Goal: Information Seeking & Learning: Learn about a topic

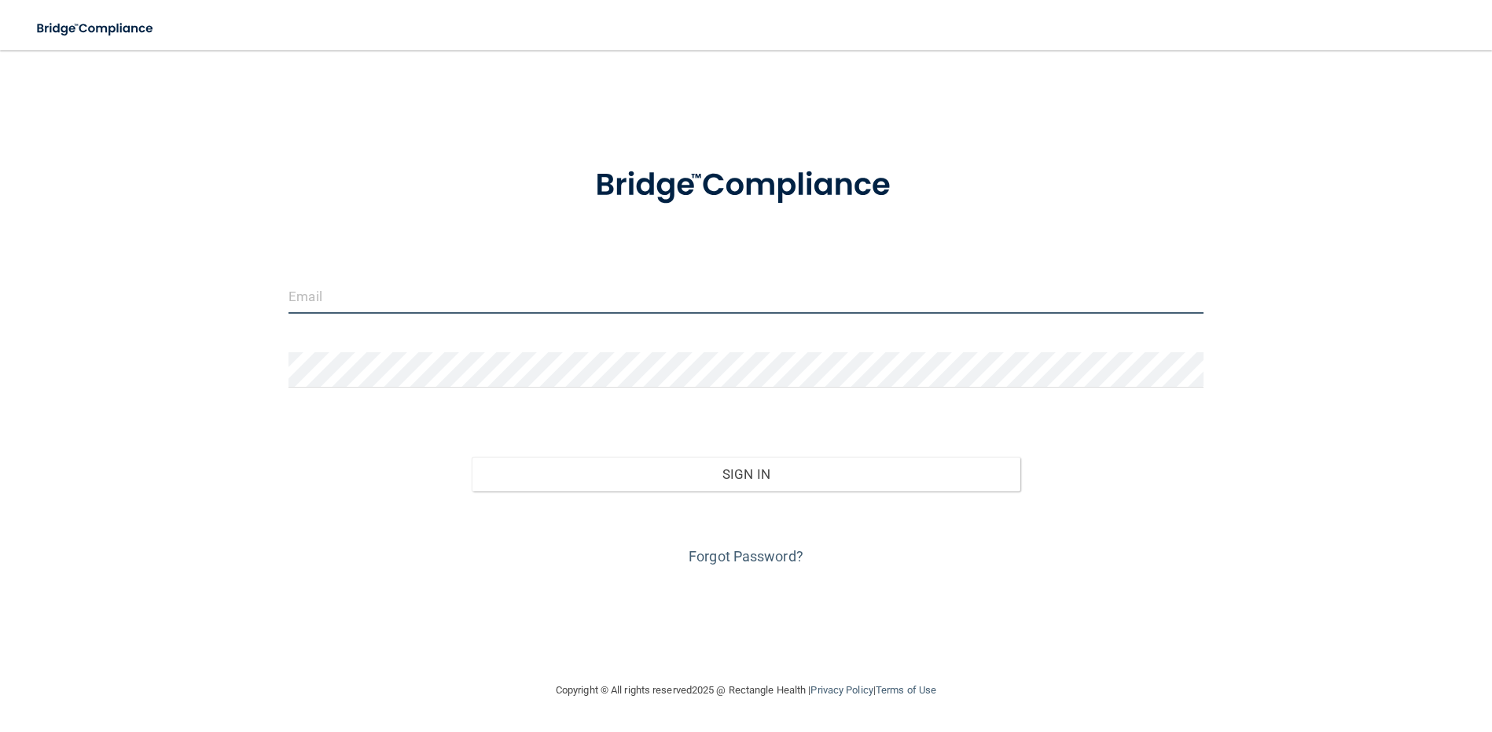
click at [368, 300] on input "email" at bounding box center [746, 295] width 915 height 35
click at [470, 290] on input "email" at bounding box center [746, 295] width 915 height 35
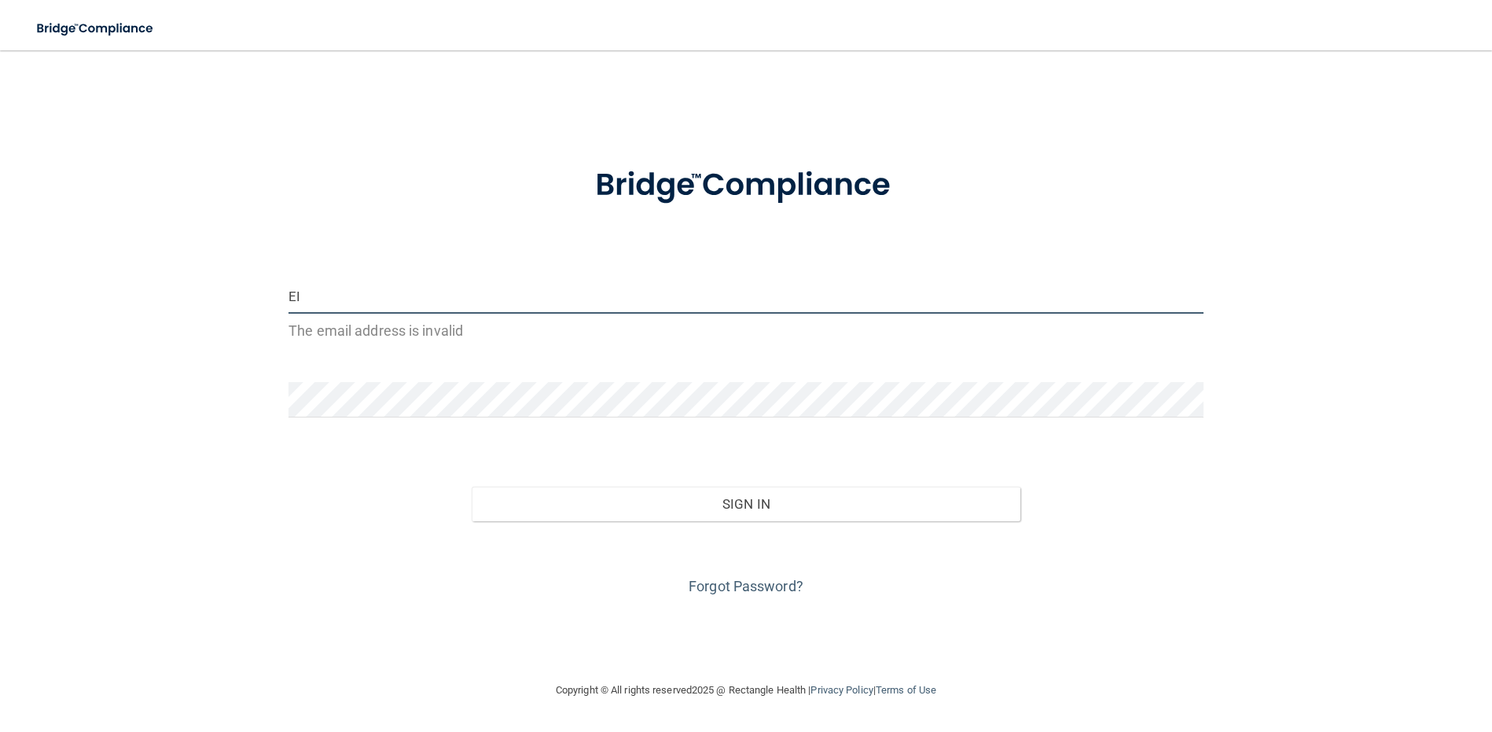
type input "E"
type input "EILE"
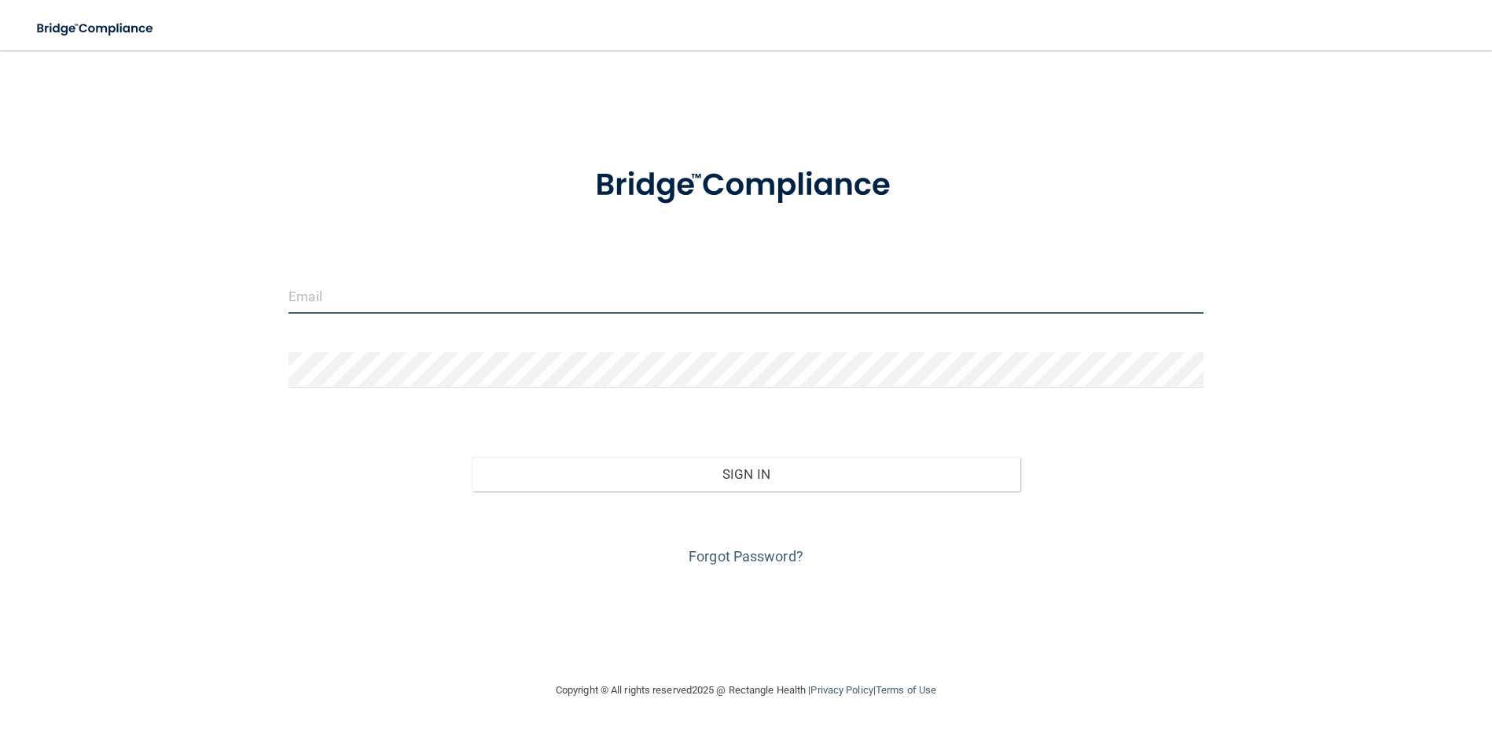
click at [520, 309] on input "email" at bounding box center [746, 295] width 915 height 35
click at [345, 300] on input "email" at bounding box center [746, 295] width 915 height 35
type input "[EMAIL_ADDRESS][DOMAIN_NAME]"
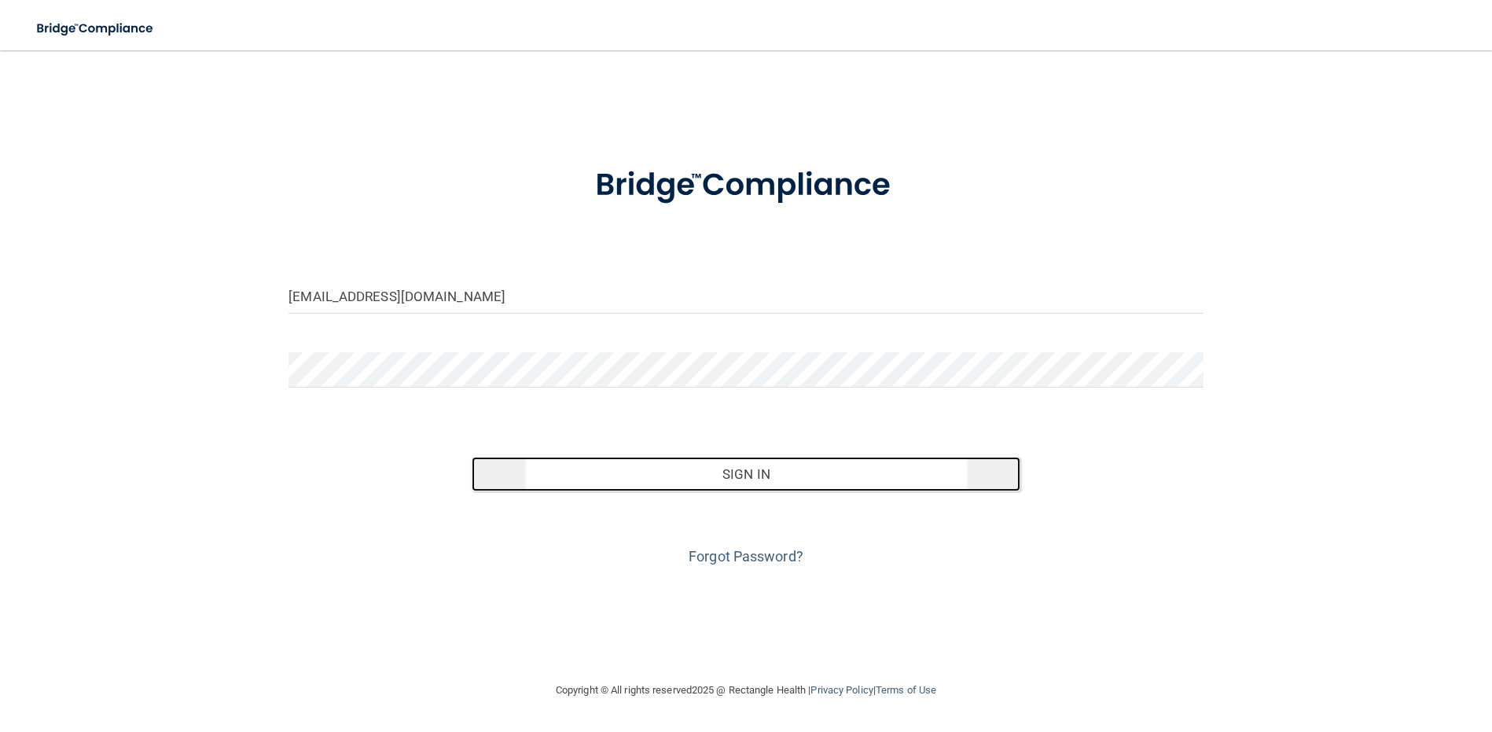
click at [572, 478] on button "Sign In" at bounding box center [746, 474] width 549 height 35
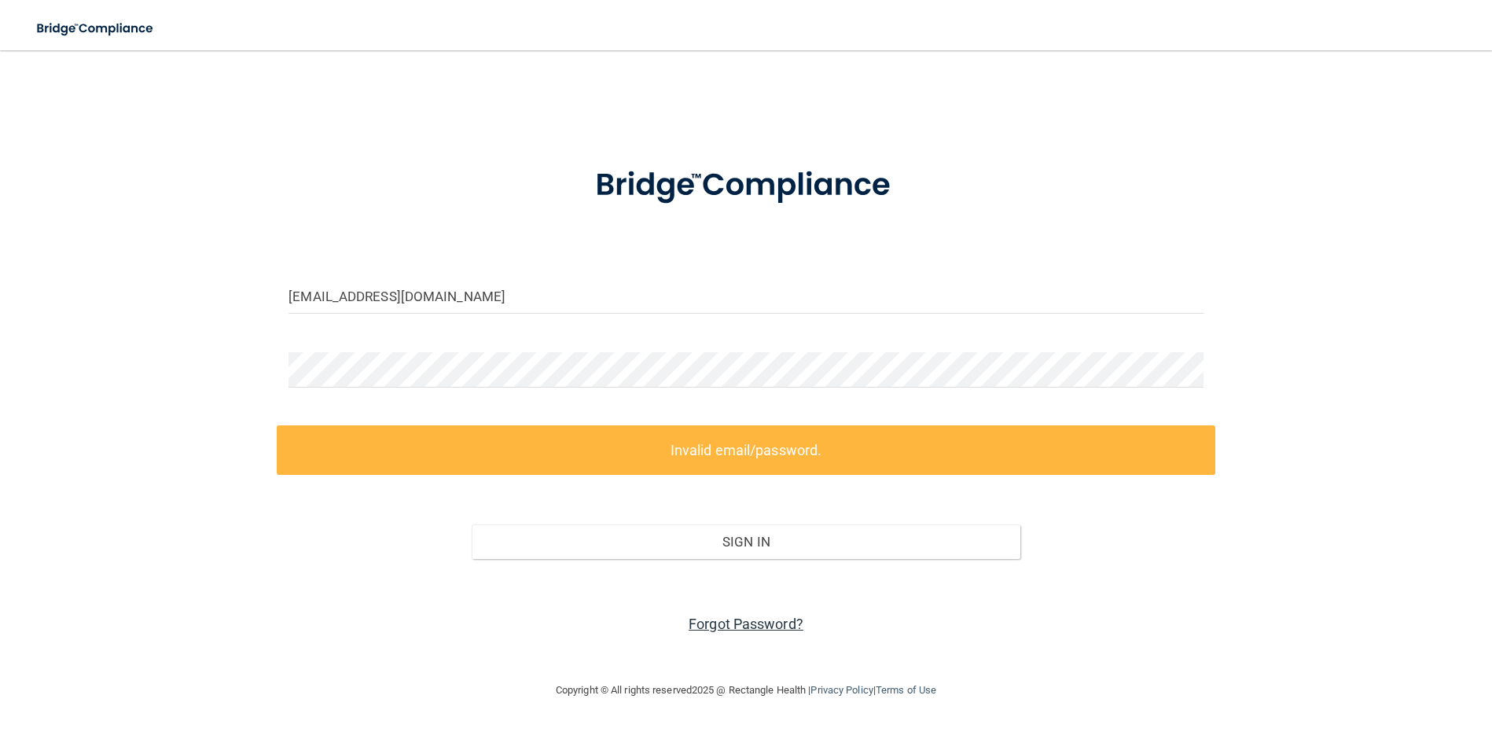
click at [718, 632] on link "Forgot Password?" at bounding box center [746, 624] width 115 height 17
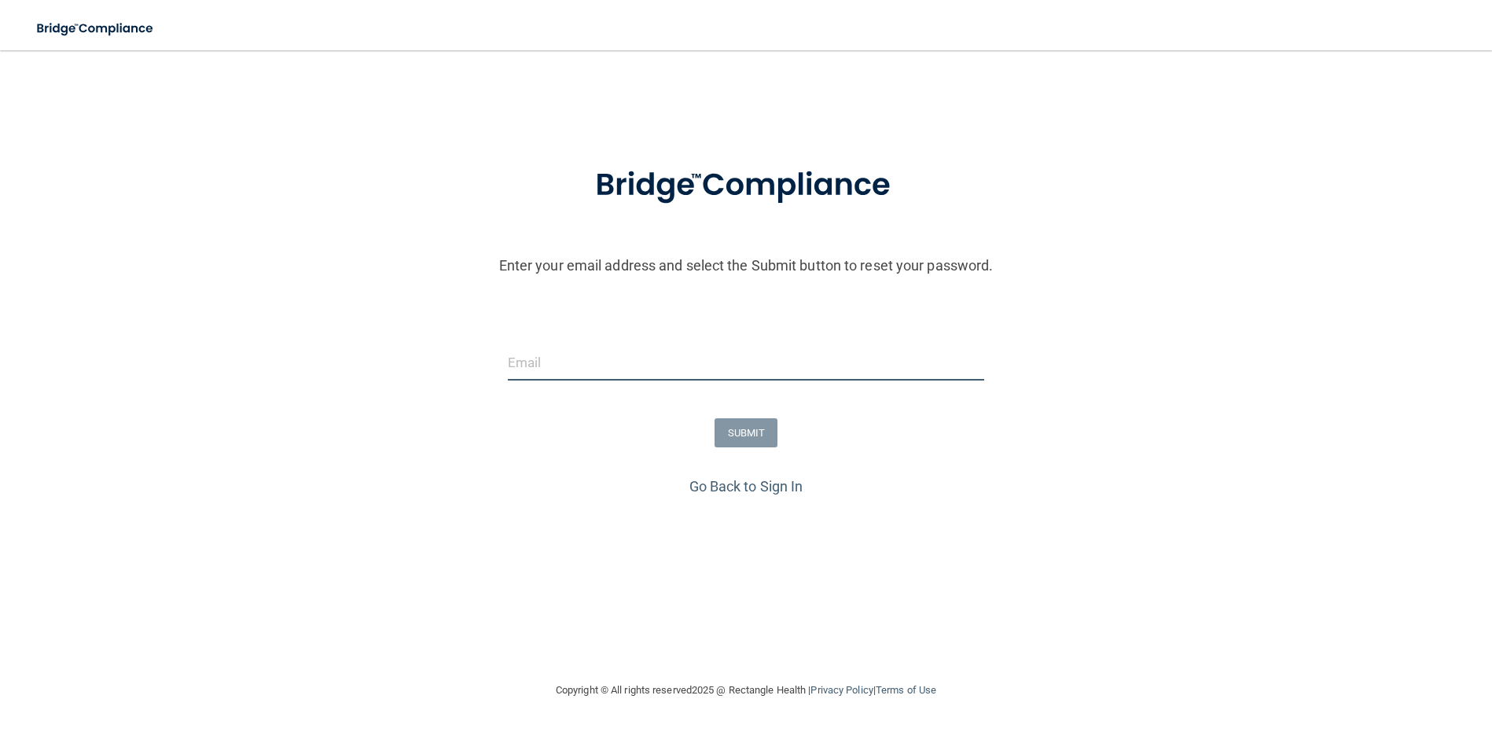
click at [543, 357] on input "email" at bounding box center [746, 362] width 476 height 35
type input "eilen_12@hotmail.com"
click at [742, 439] on button "SUBMIT" at bounding box center [747, 432] width 64 height 29
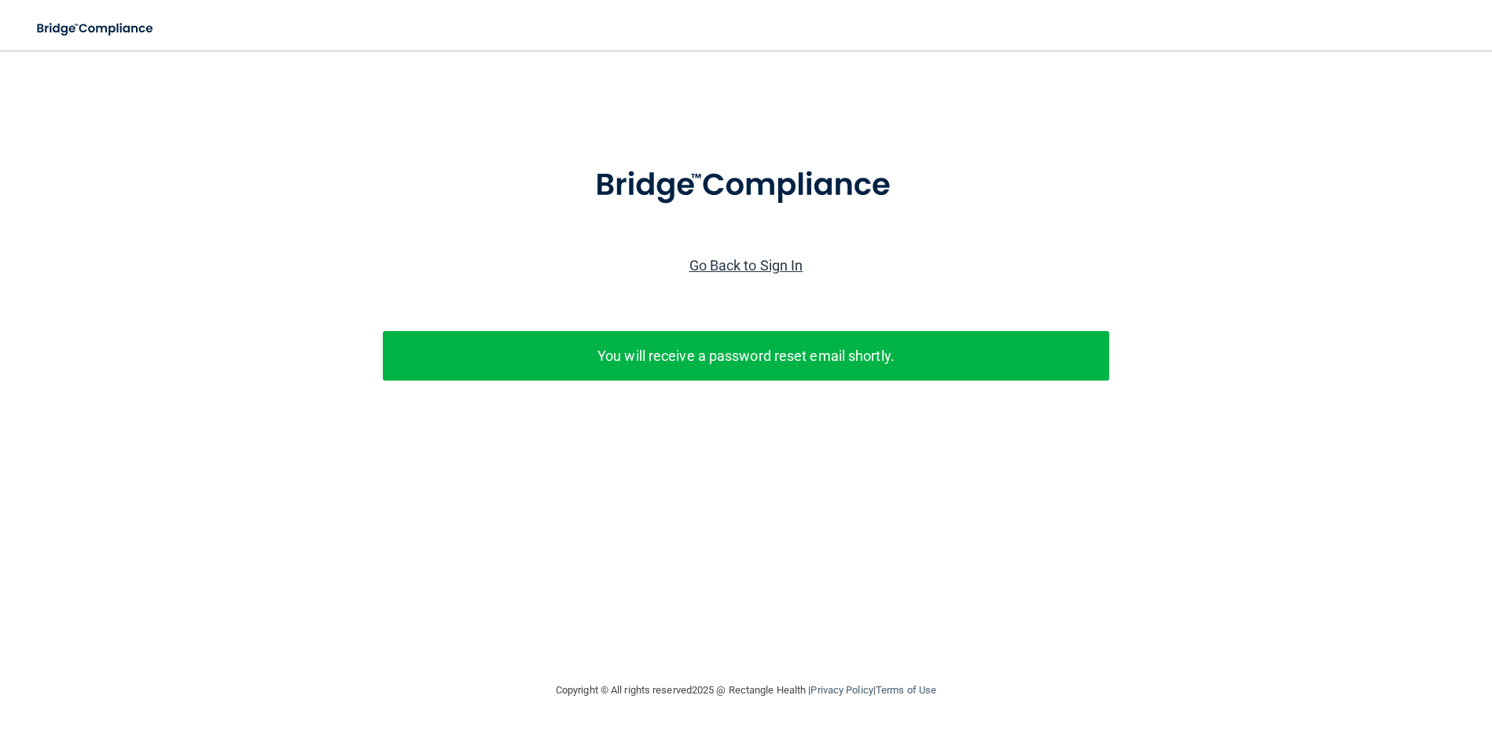
click at [774, 263] on link "Go Back to Sign In" at bounding box center [747, 265] width 114 height 17
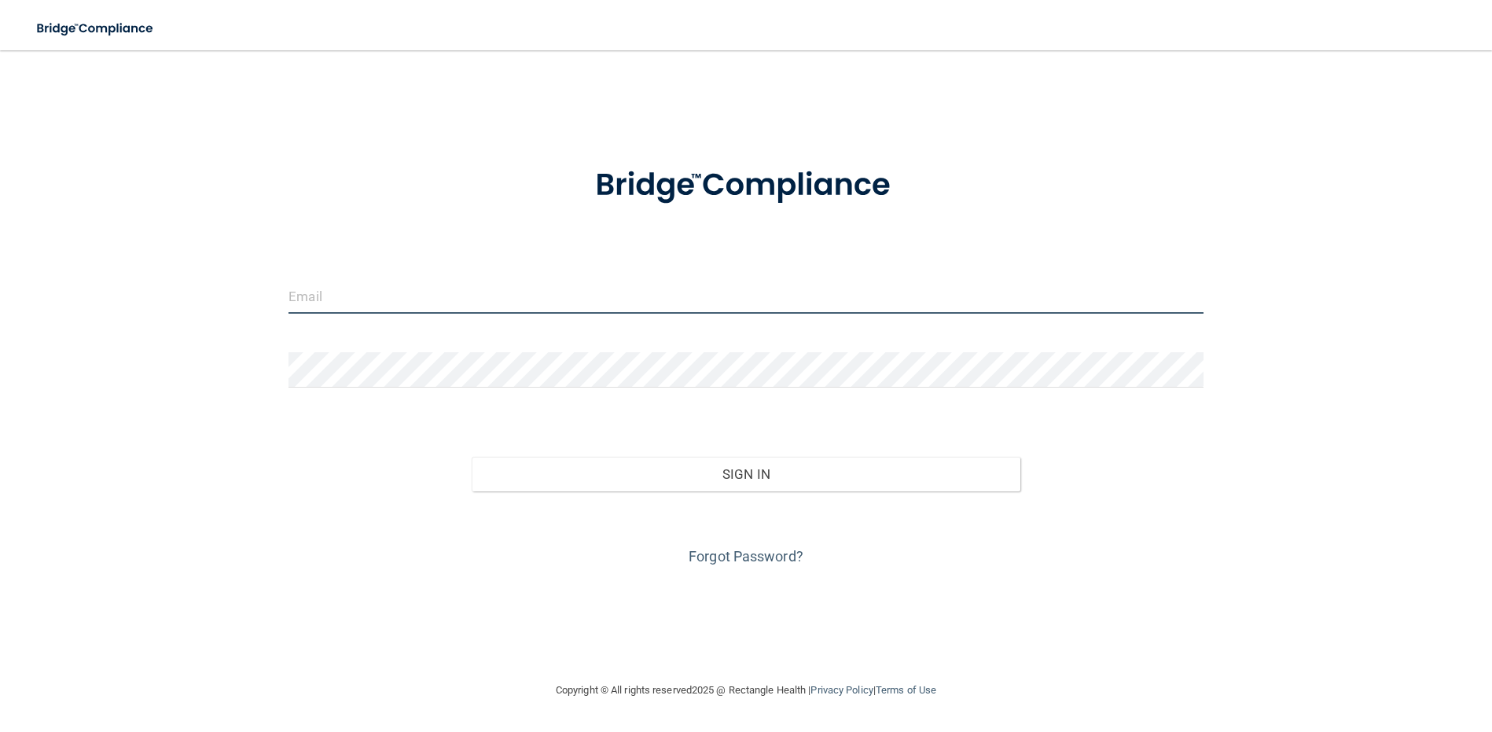
click at [513, 288] on input "email" at bounding box center [746, 295] width 915 height 35
type input "eilen_12@hotmail.com"
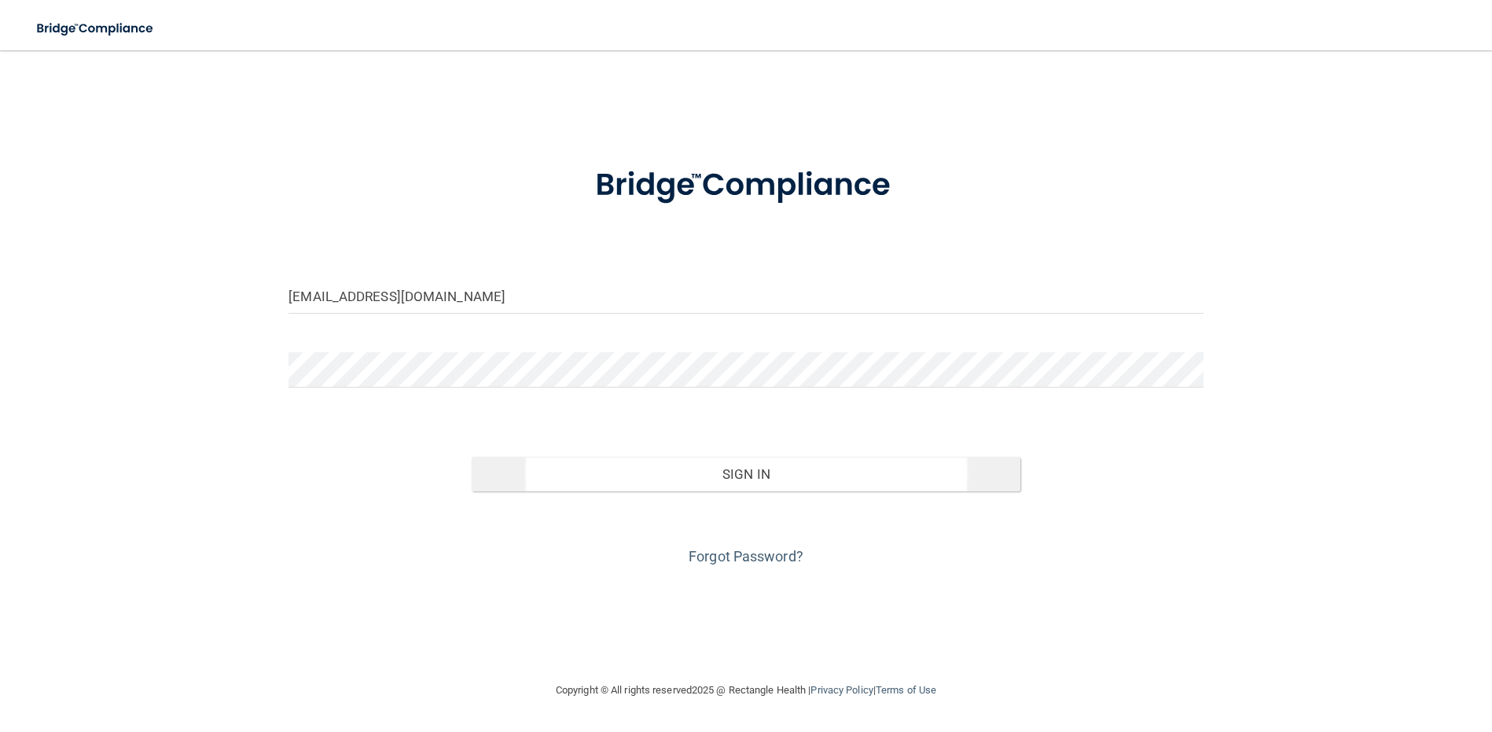
click at [543, 458] on div "Sign In" at bounding box center [746, 458] width 939 height 66
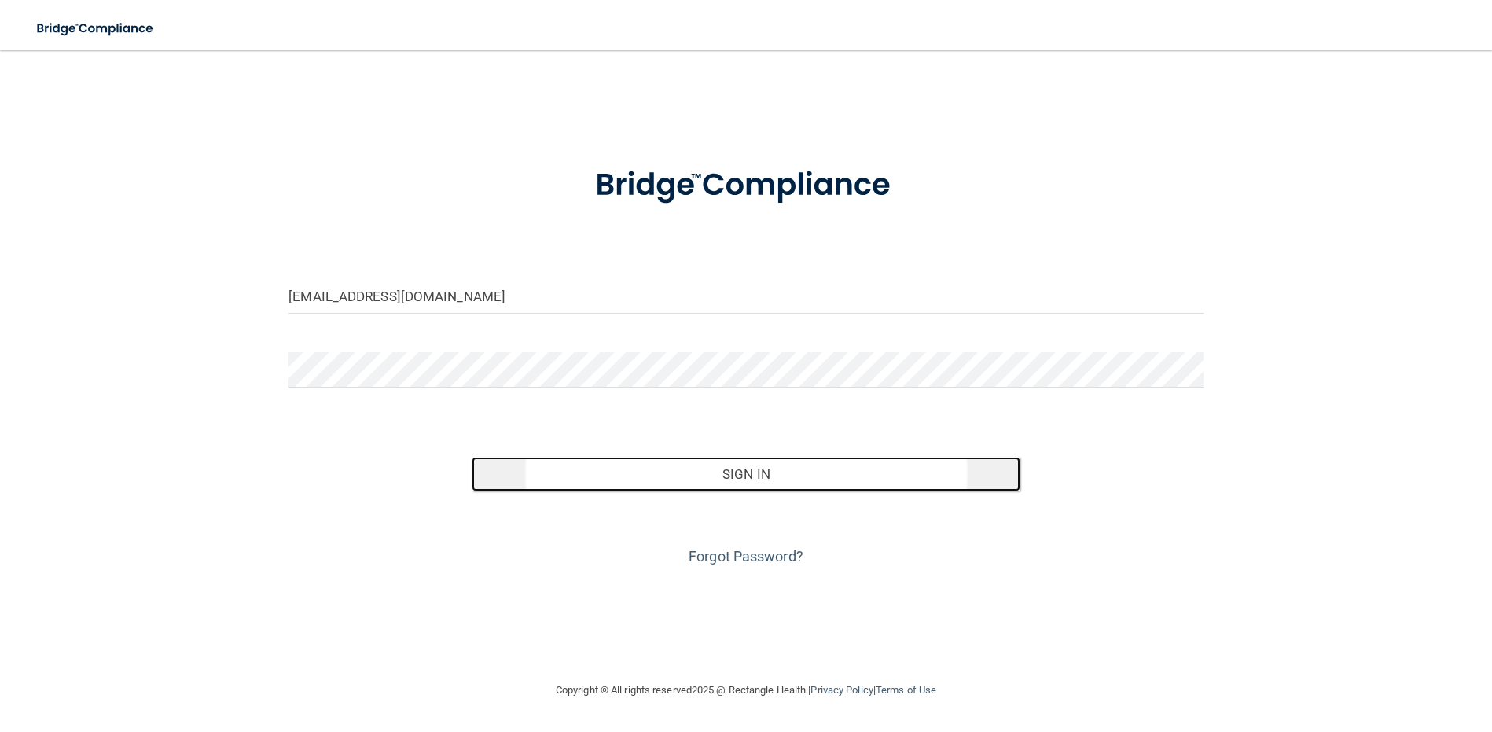
click at [543, 473] on button "Sign In" at bounding box center [746, 474] width 549 height 35
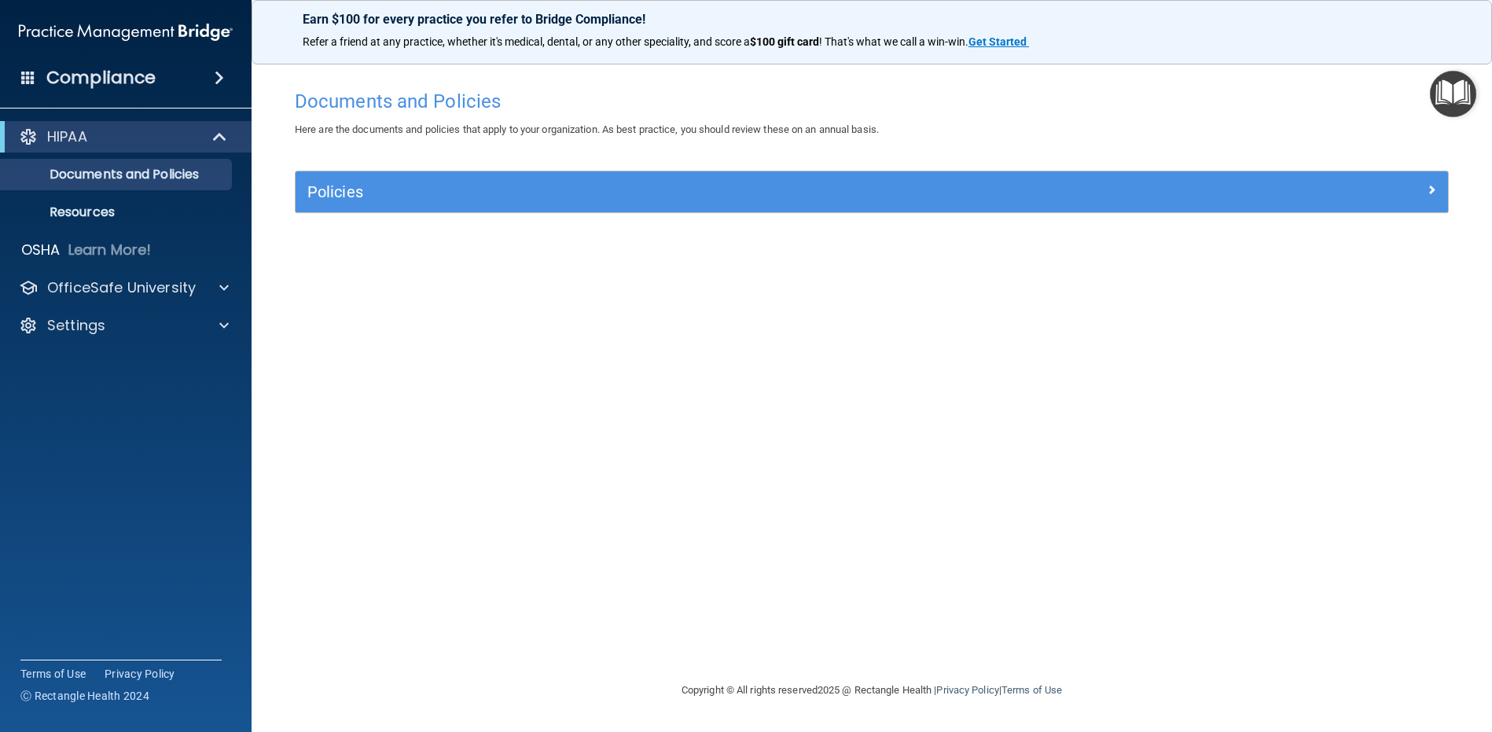
click at [456, 165] on div "Documents and Policies Here are the documents and policies that apply to your o…" at bounding box center [872, 381] width 1178 height 599
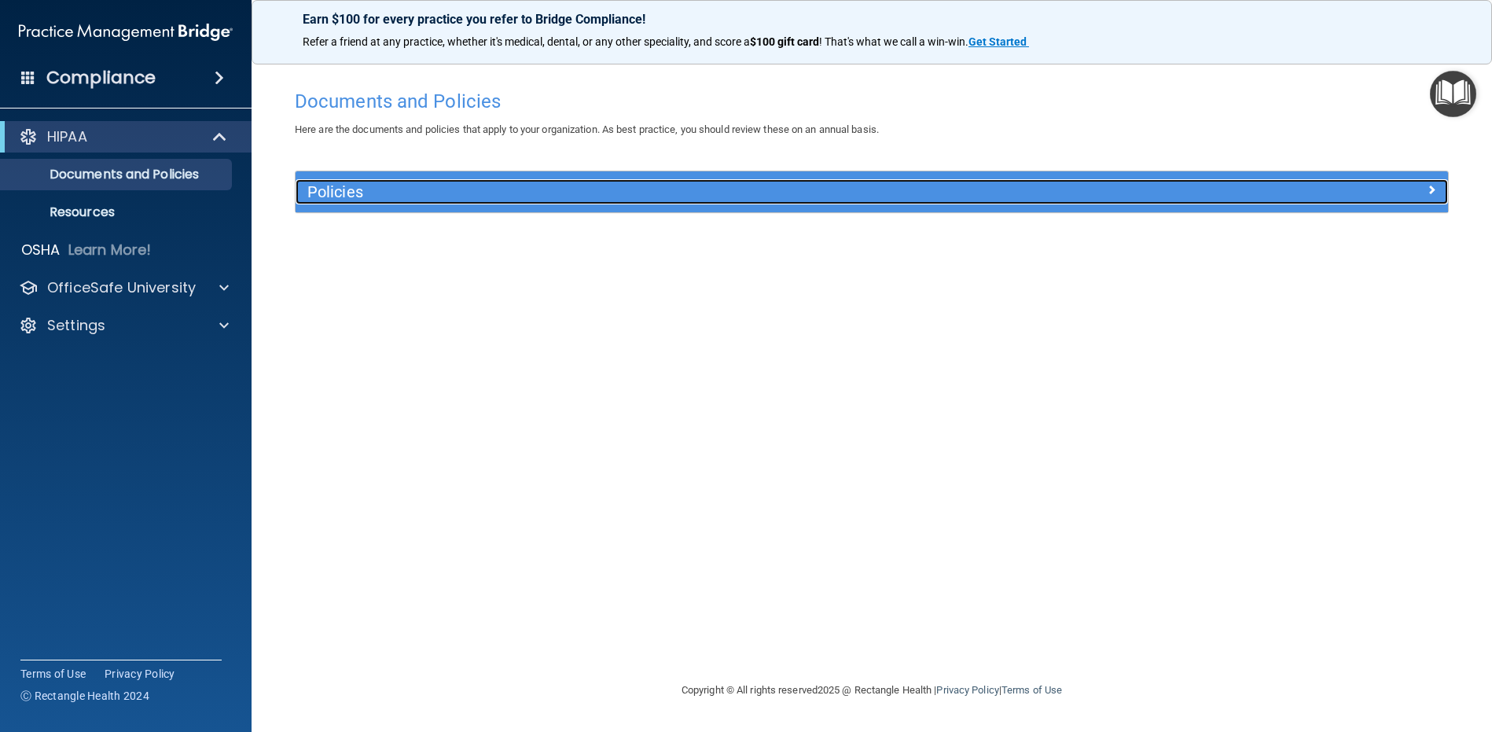
click at [435, 184] on h5 "Policies" at bounding box center [727, 191] width 841 height 17
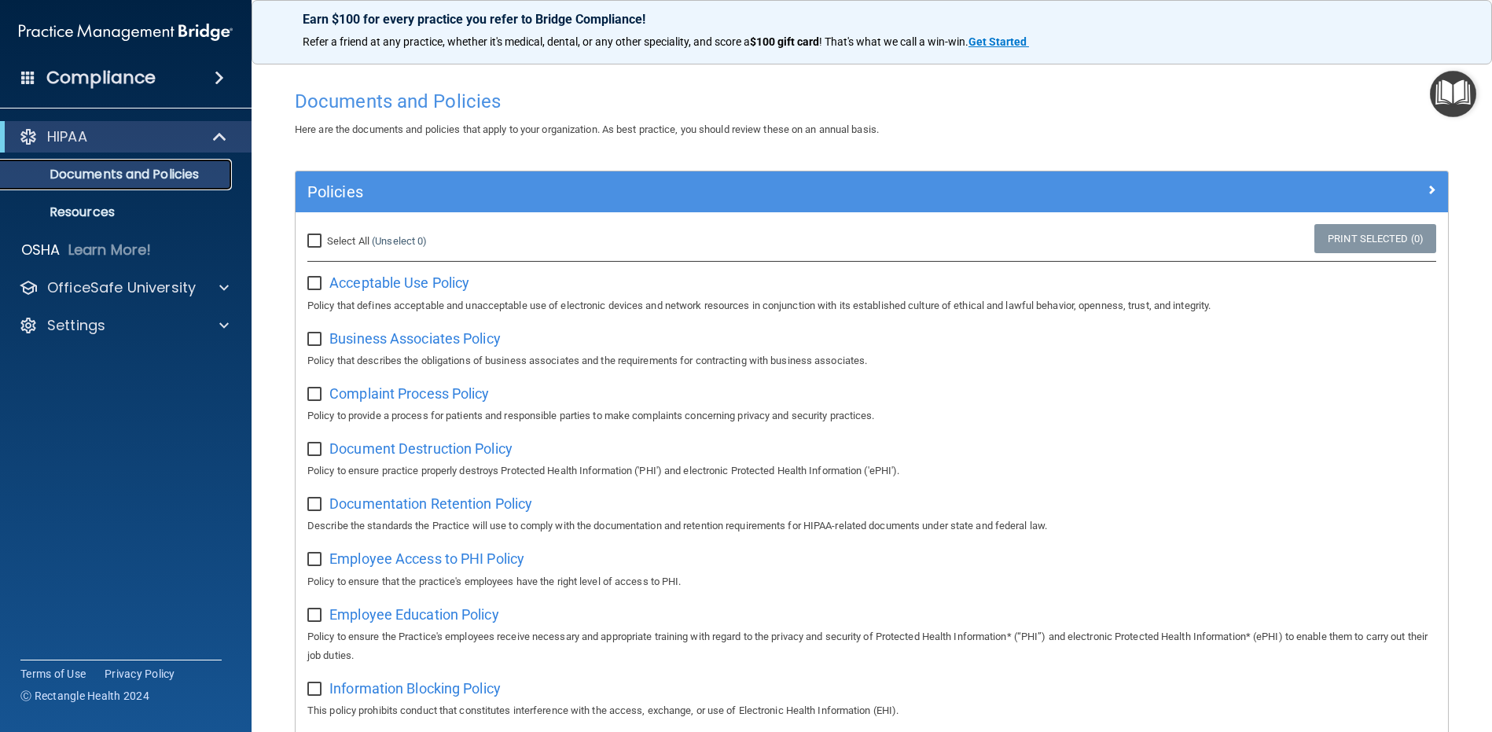
click at [85, 173] on p "Documents and Policies" at bounding box center [117, 175] width 215 height 16
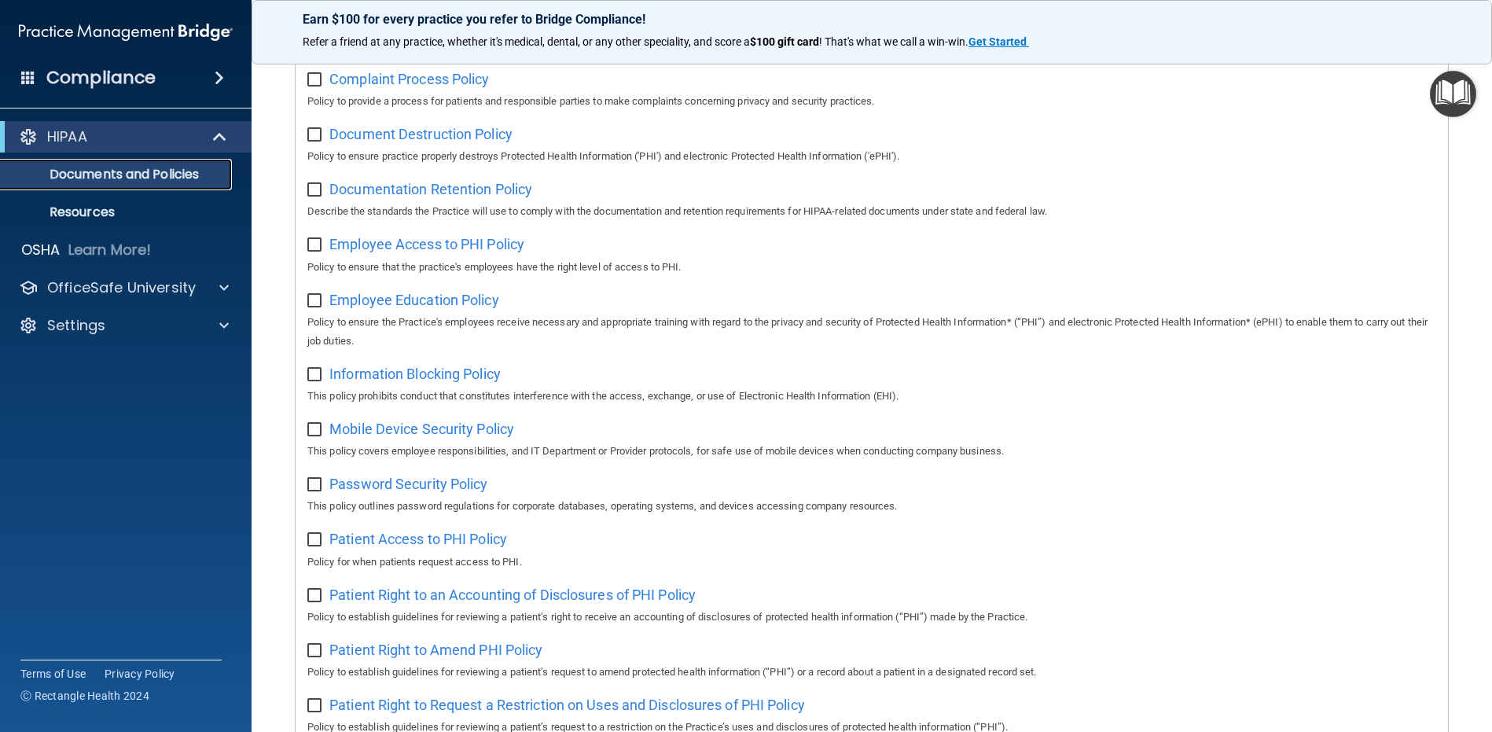
scroll to position [845, 0]
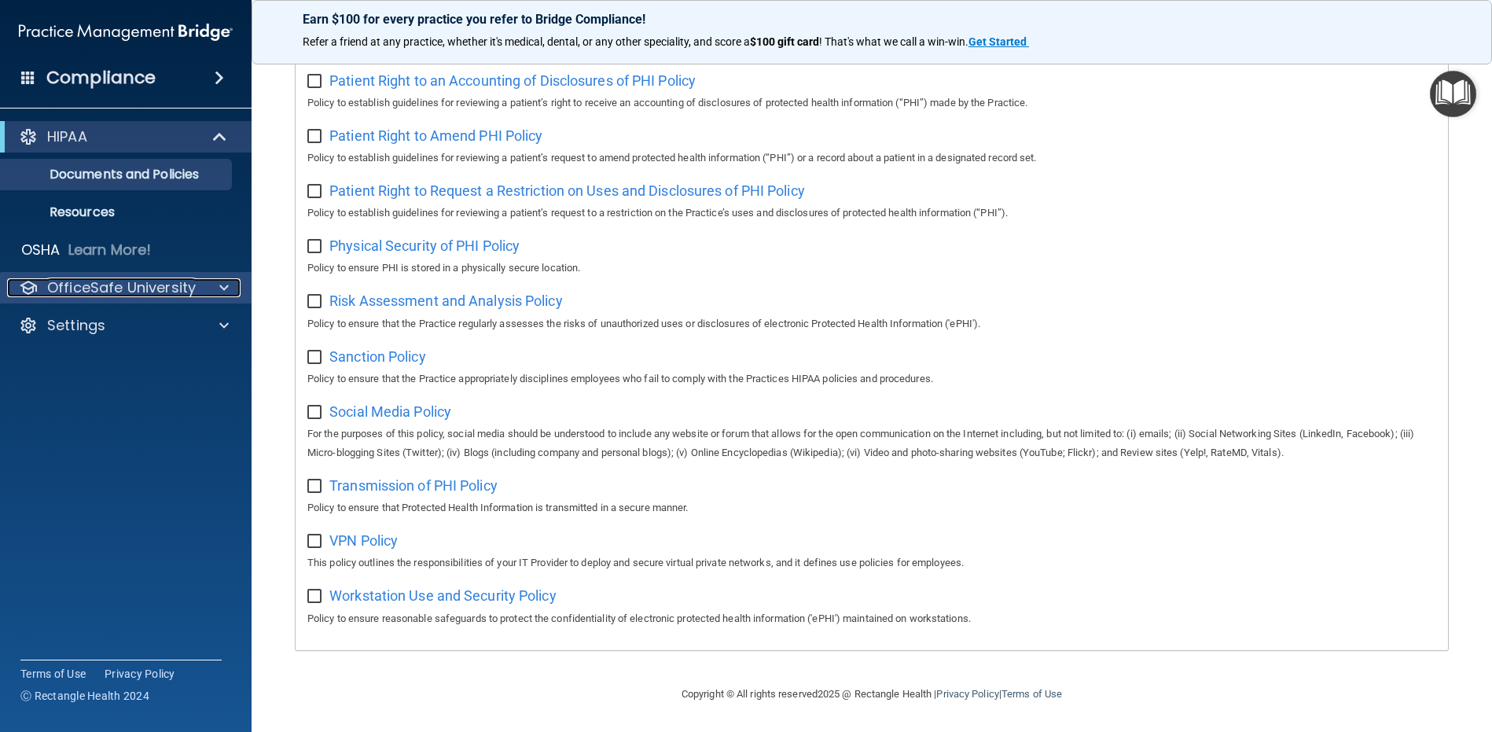
click at [212, 289] on div at bounding box center [221, 287] width 39 height 19
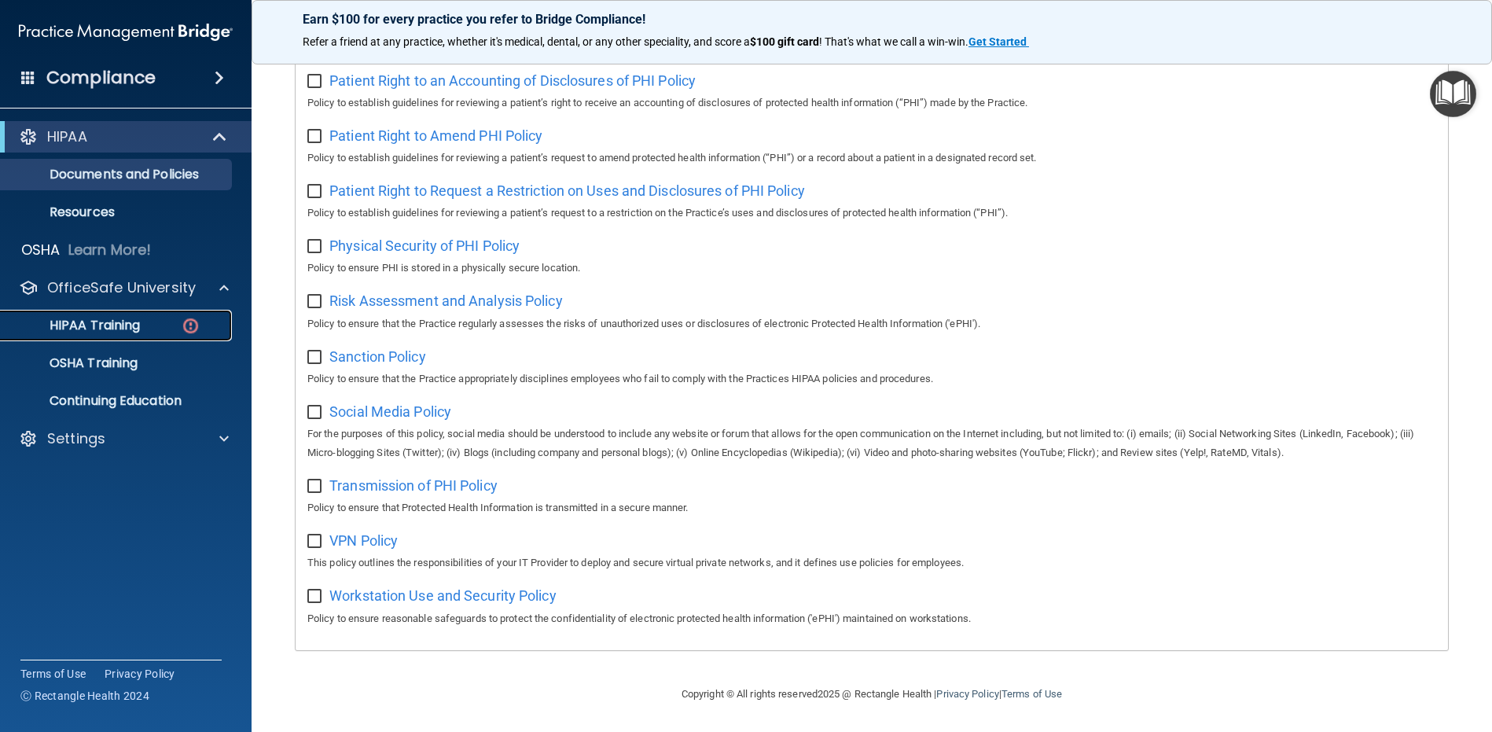
click at [116, 332] on p "HIPAA Training" at bounding box center [75, 326] width 130 height 16
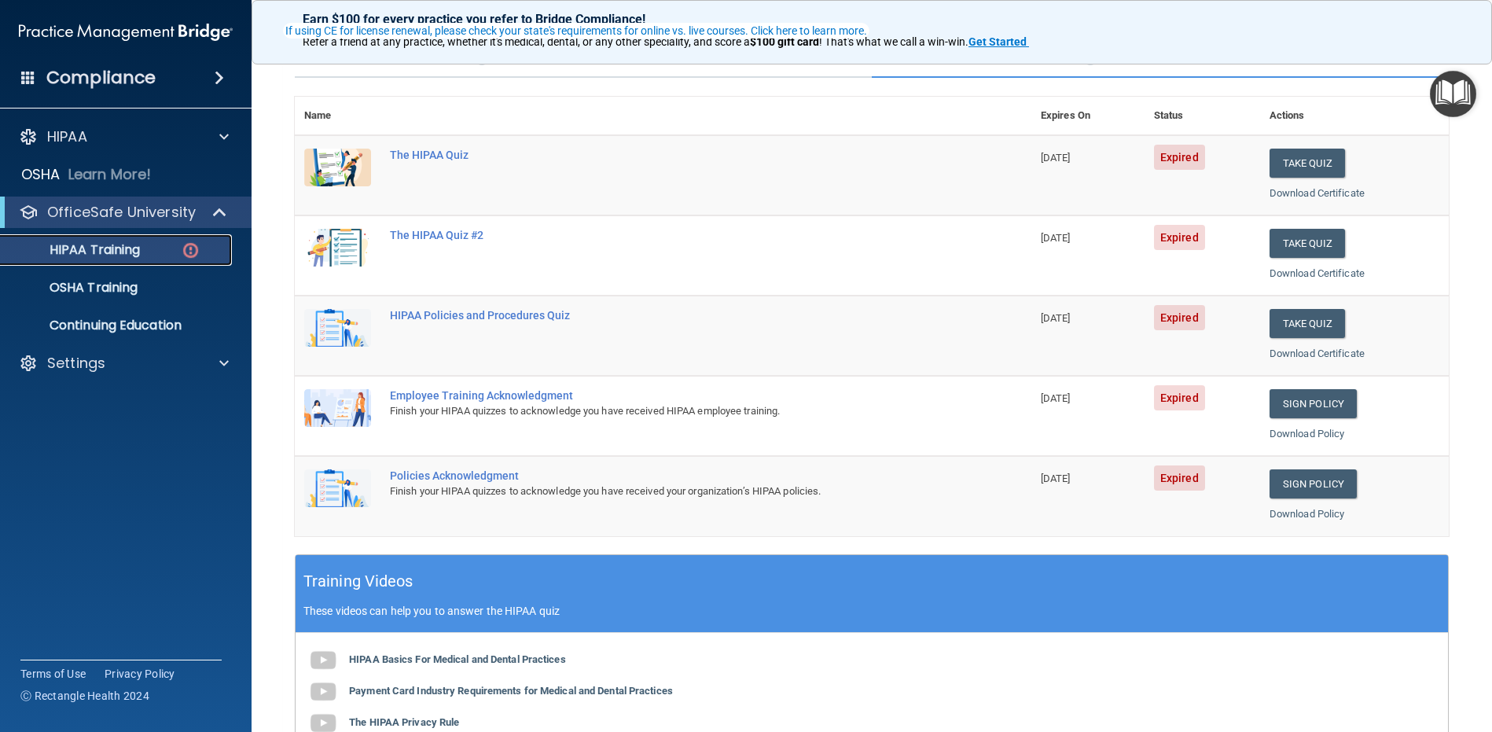
scroll to position [157, 0]
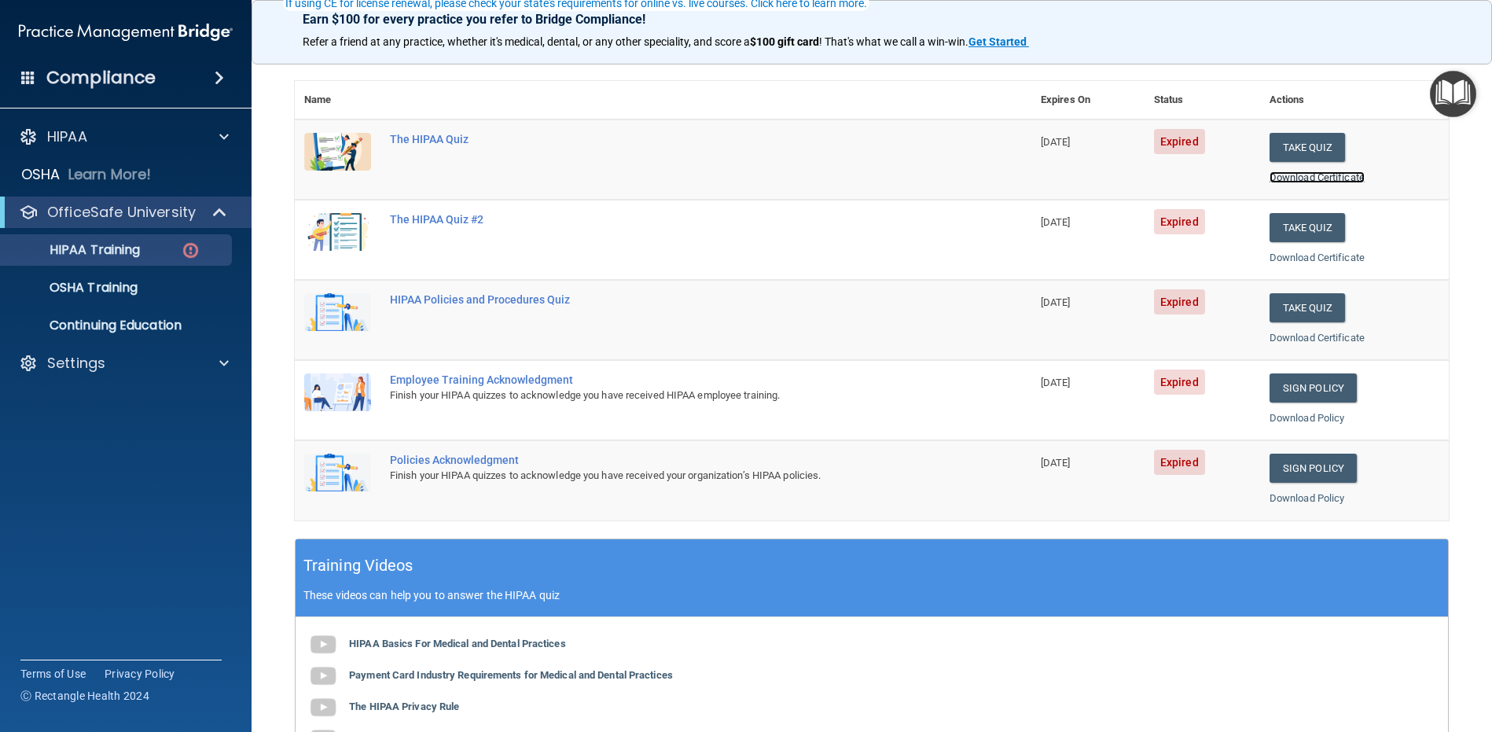
click at [1311, 181] on link "Download Certificate" at bounding box center [1317, 177] width 95 height 12
click at [1308, 147] on button "Take Quiz" at bounding box center [1307, 147] width 75 height 29
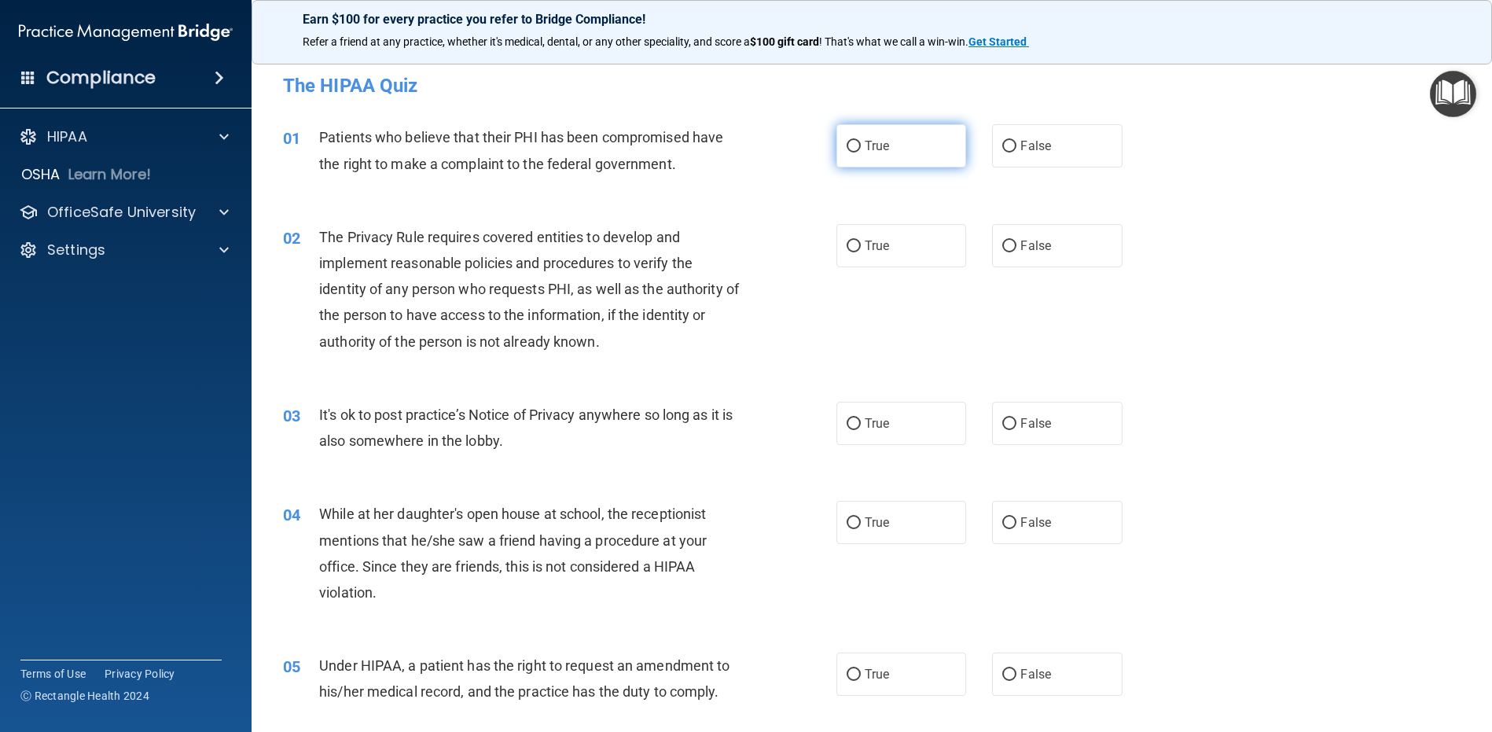
click at [852, 152] on input "True" at bounding box center [854, 147] width 14 height 12
radio input "true"
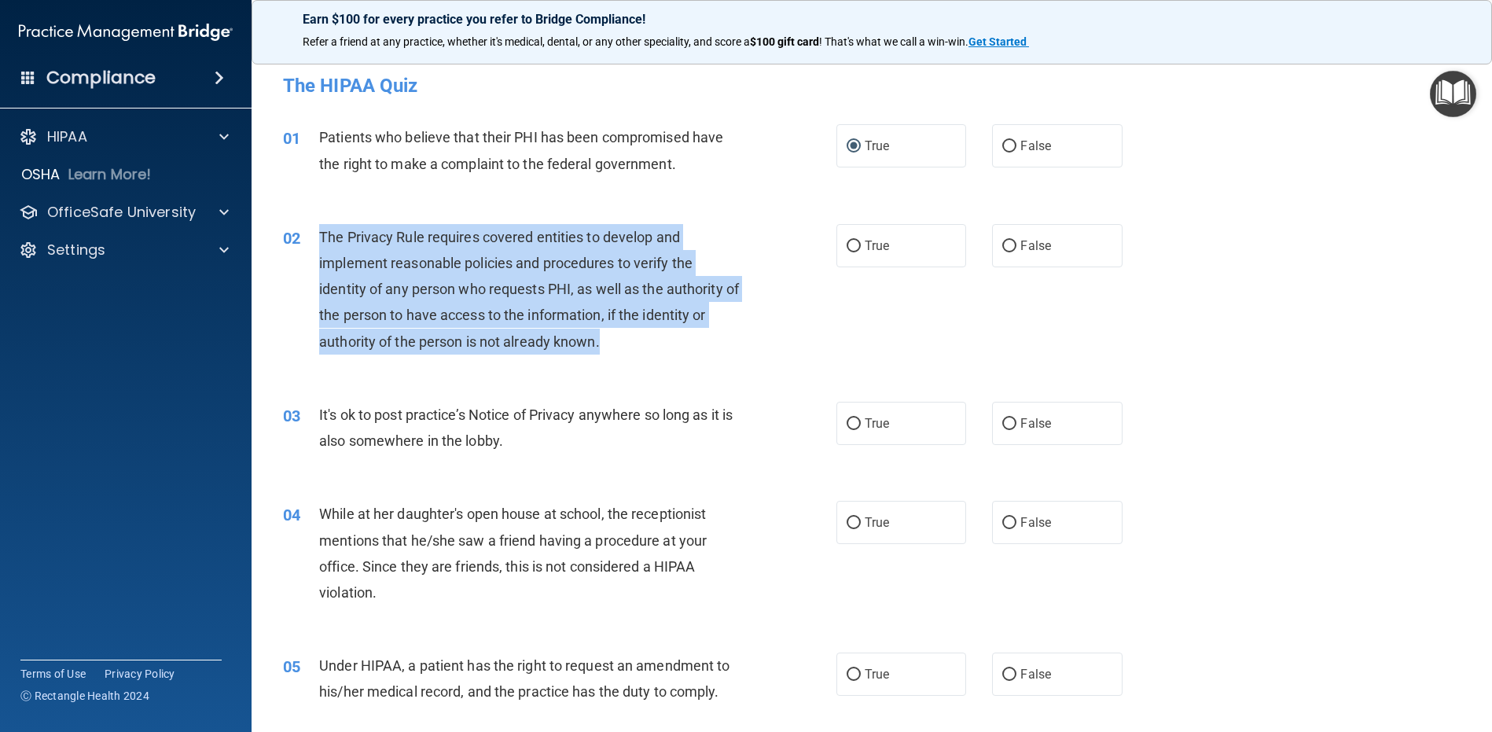
drag, startPoint x: 318, startPoint y: 233, endPoint x: 617, endPoint y: 351, distance: 321.2
click at [617, 351] on div "02 The Privacy Rule requires covered entities to develop and implement reasonab…" at bounding box center [559, 293] width 601 height 138
click at [848, 244] on input "True" at bounding box center [854, 247] width 14 height 12
radio input "true"
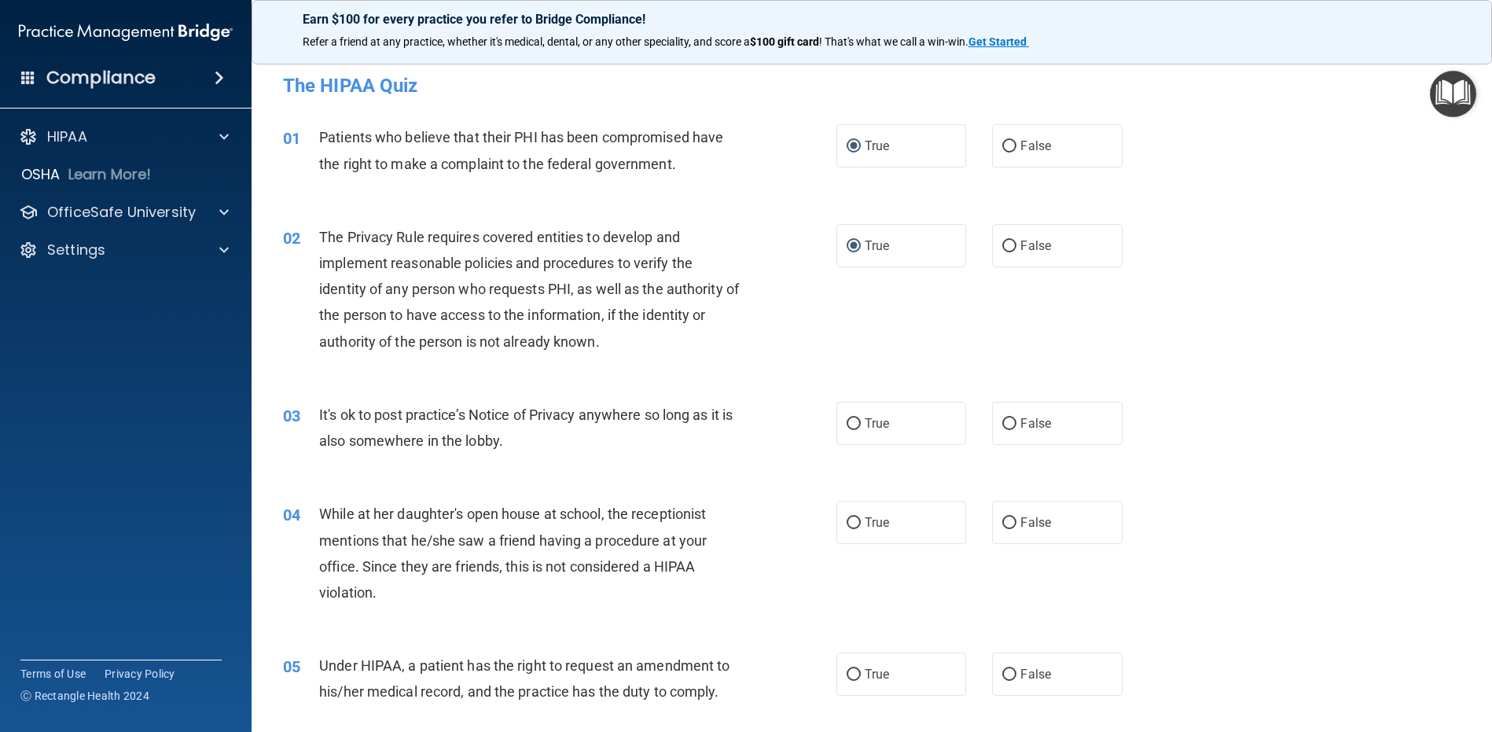
click at [618, 444] on div "It's ok to post practice’s Notice of Privacy anywhere so long as it is also som…" at bounding box center [535, 428] width 433 height 52
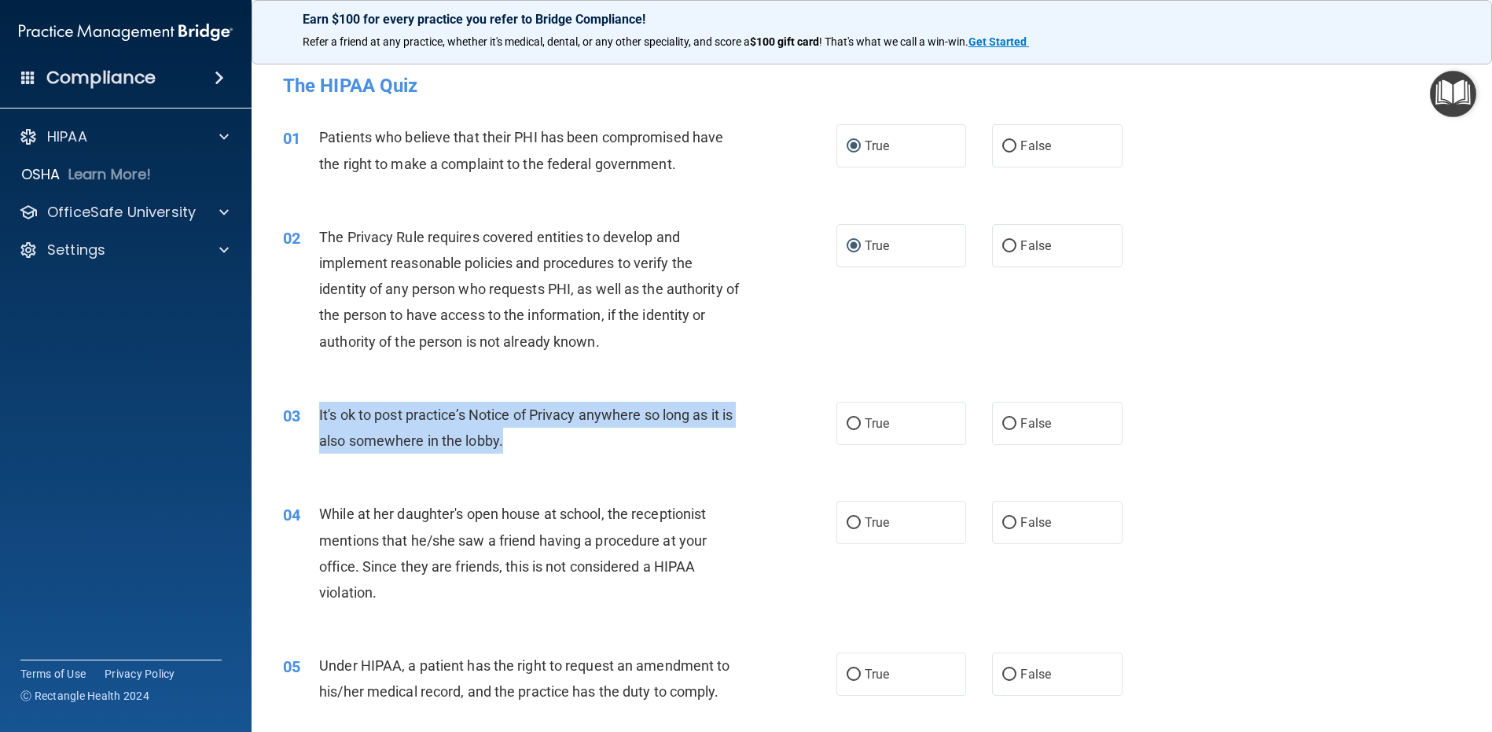
drag, startPoint x: 567, startPoint y: 450, endPoint x: 301, endPoint y: 420, distance: 267.4
click at [301, 420] on div "03 It's ok to post practice’s Notice of Privacy anywhere so long as it is also …" at bounding box center [559, 432] width 601 height 60
copy div "It's ok to post practice’s Notice of Privacy anywhere so long as it is also som…"
click at [1004, 424] on input "False" at bounding box center [1009, 424] width 14 height 12
radio input "true"
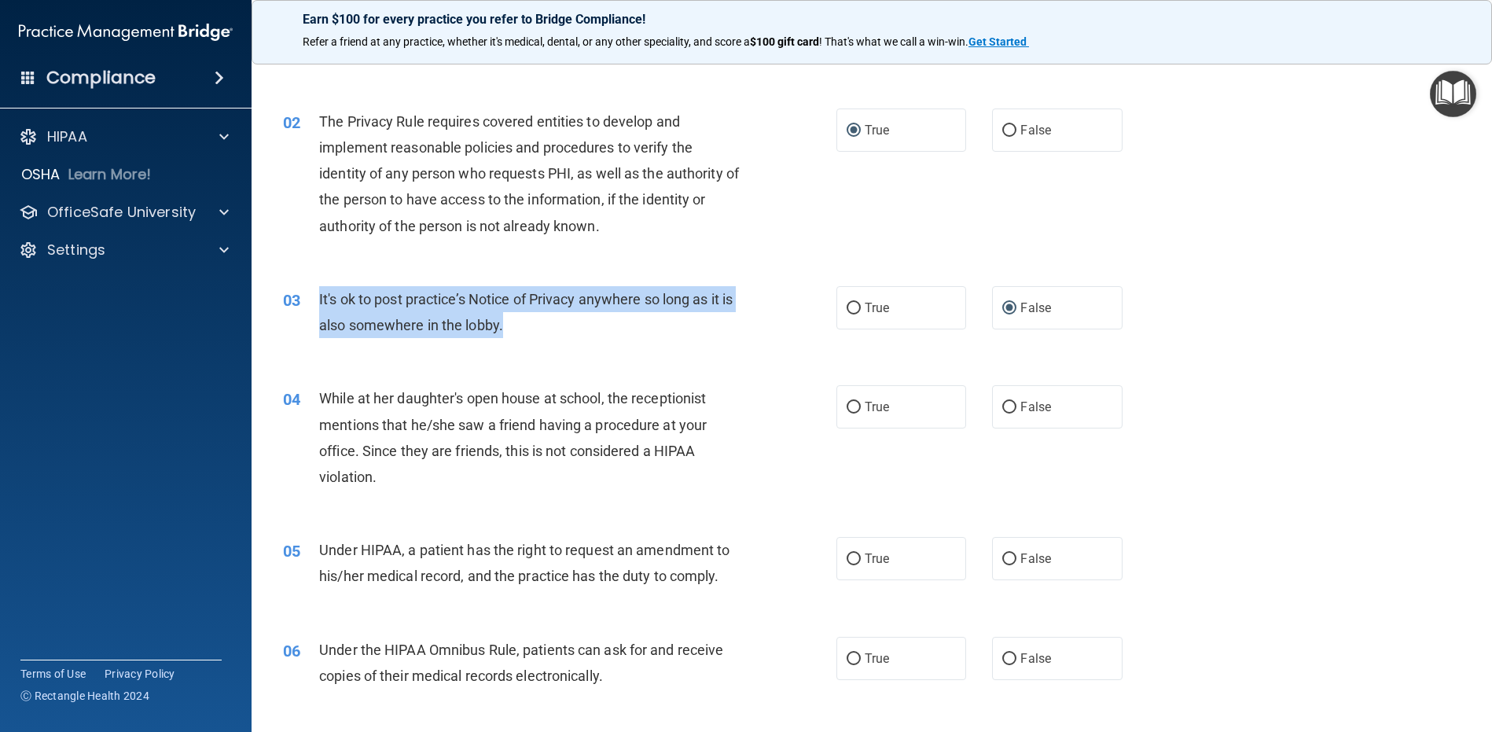
scroll to position [315, 0]
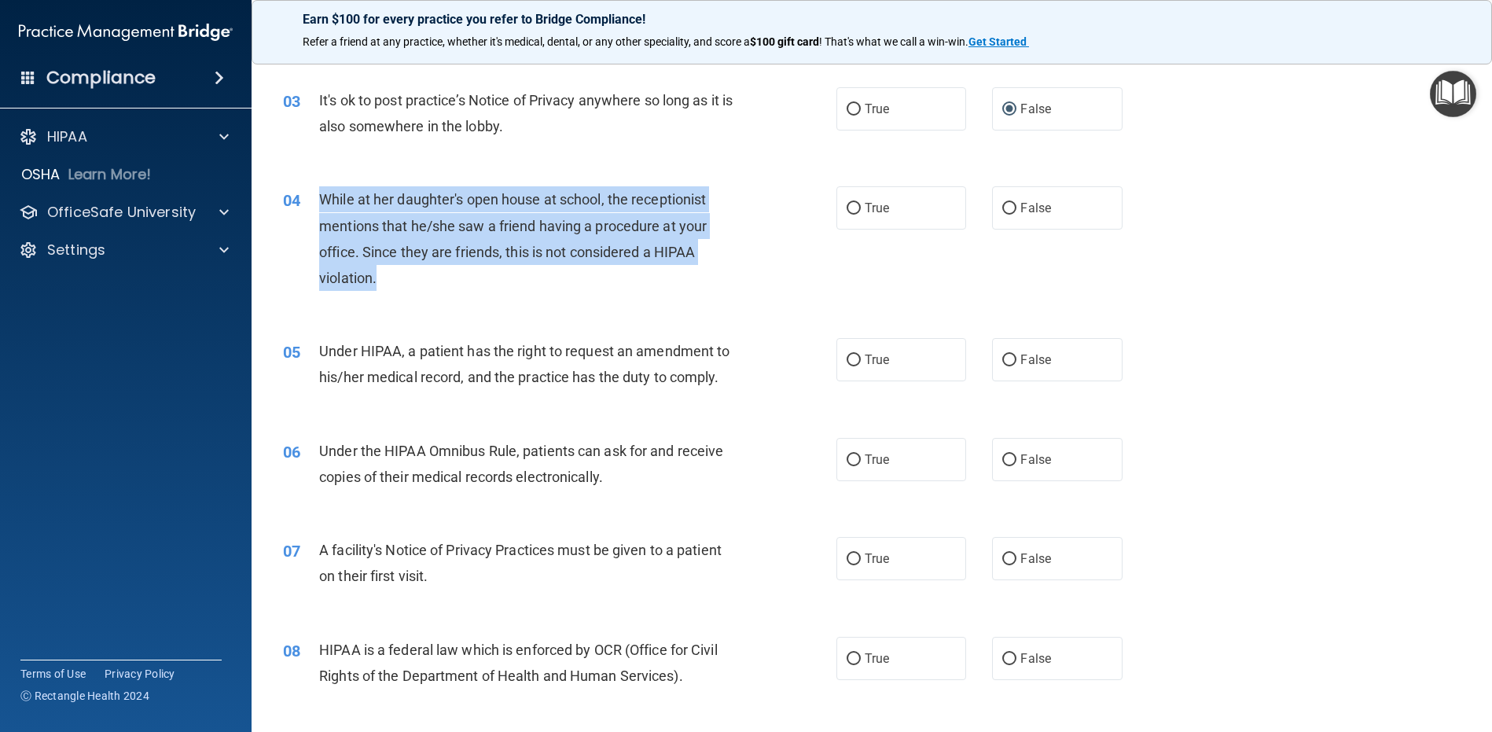
drag, startPoint x: 318, startPoint y: 197, endPoint x: 409, endPoint y: 292, distance: 131.2
click at [409, 292] on div "04 While at her daughter's open house at school, the receptionist mentions that…" at bounding box center [559, 242] width 601 height 112
copy div "While at her daughter's open house at school, the receptionist mentions that he…"
click at [847, 207] on input "True" at bounding box center [854, 209] width 14 height 12
radio input "true"
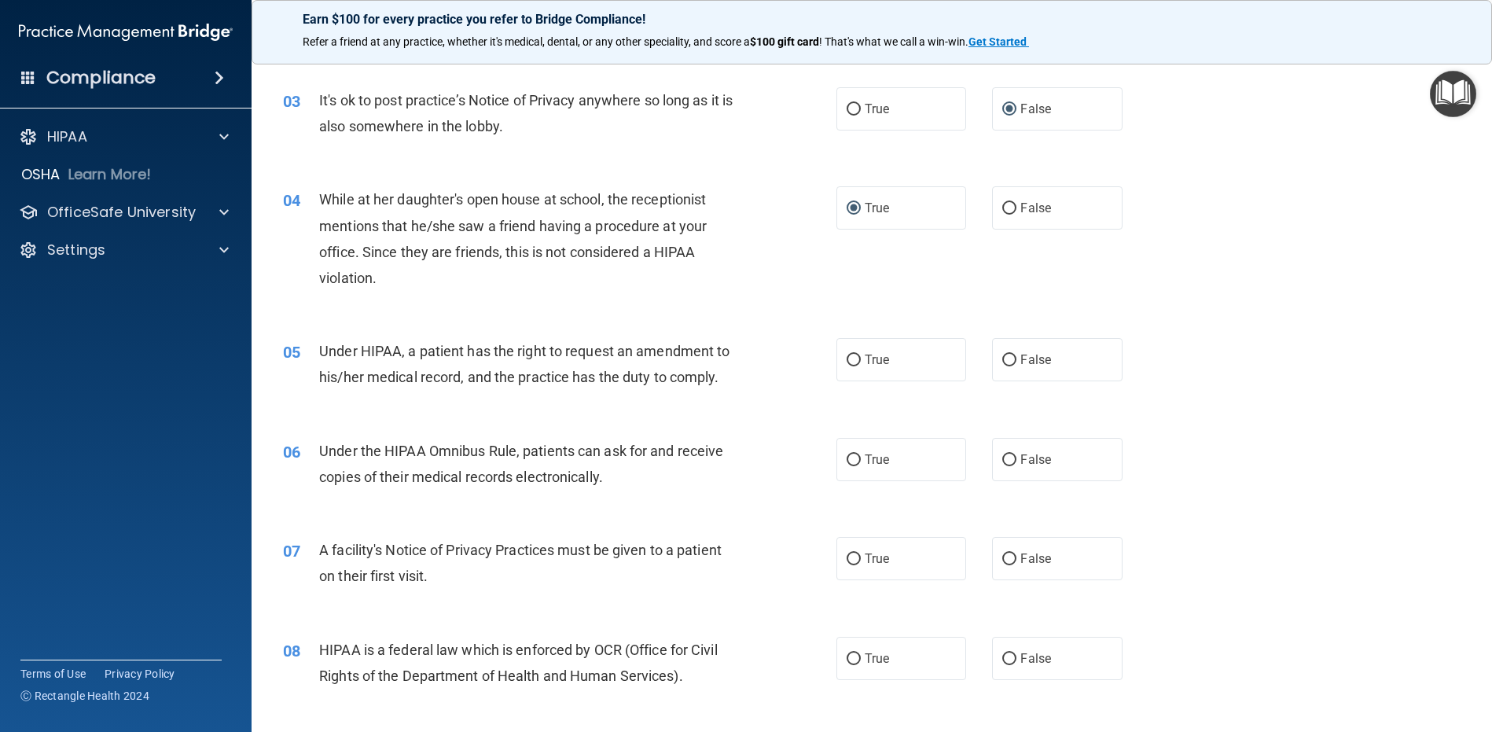
click at [487, 399] on div "05 Under HIPAA, a patient has the right to request an amendment to his/her medi…" at bounding box center [871, 367] width 1201 height 99
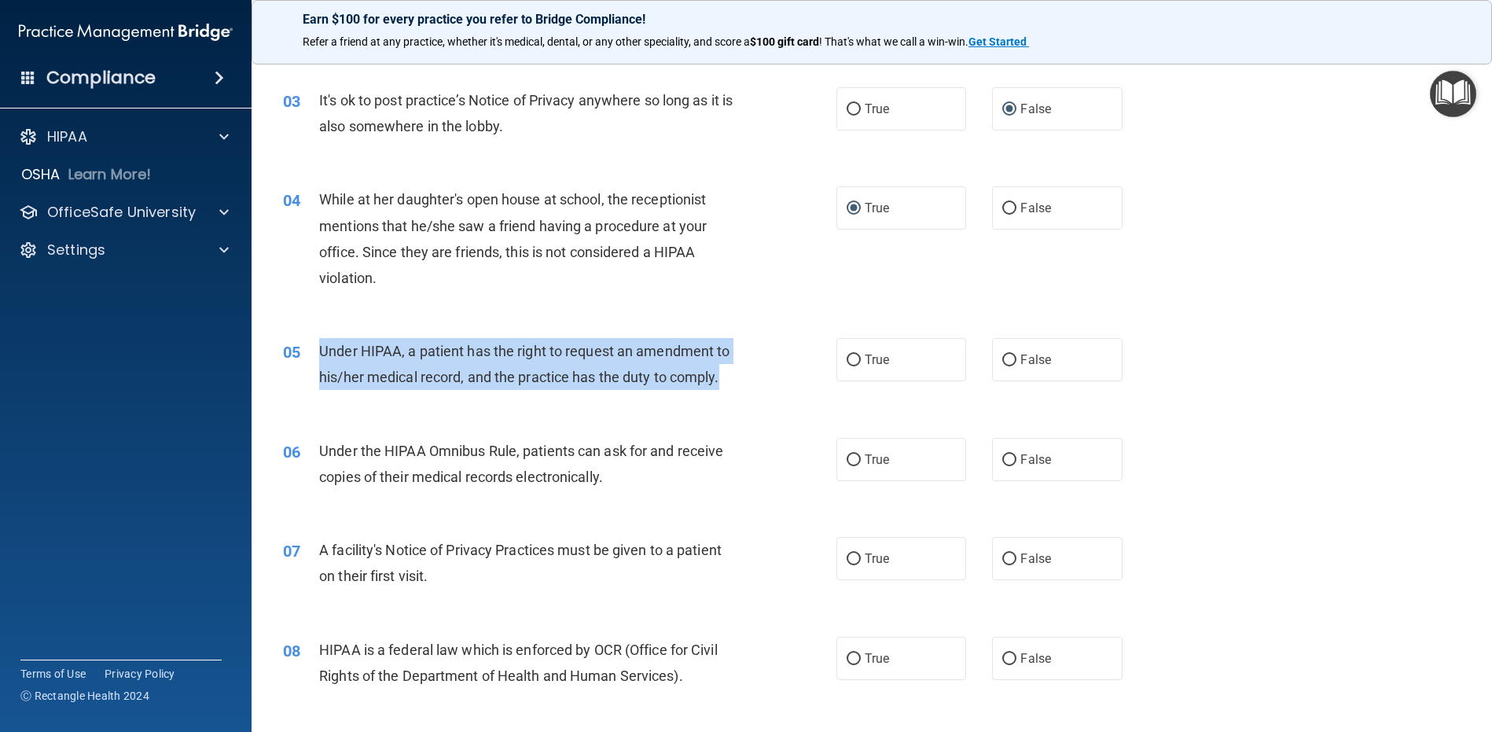
drag, startPoint x: 739, startPoint y: 384, endPoint x: 320, endPoint y: 350, distance: 420.5
click at [320, 350] on div "Under HIPAA, a patient has the right to request an amendment to his/her medical…" at bounding box center [535, 364] width 433 height 52
copy span "Under HIPAA, a patient has the right to request an amendment to his/her medical…"
click at [865, 356] on span "True" at bounding box center [877, 359] width 24 height 15
click at [861, 356] on input "True" at bounding box center [854, 361] width 14 height 12
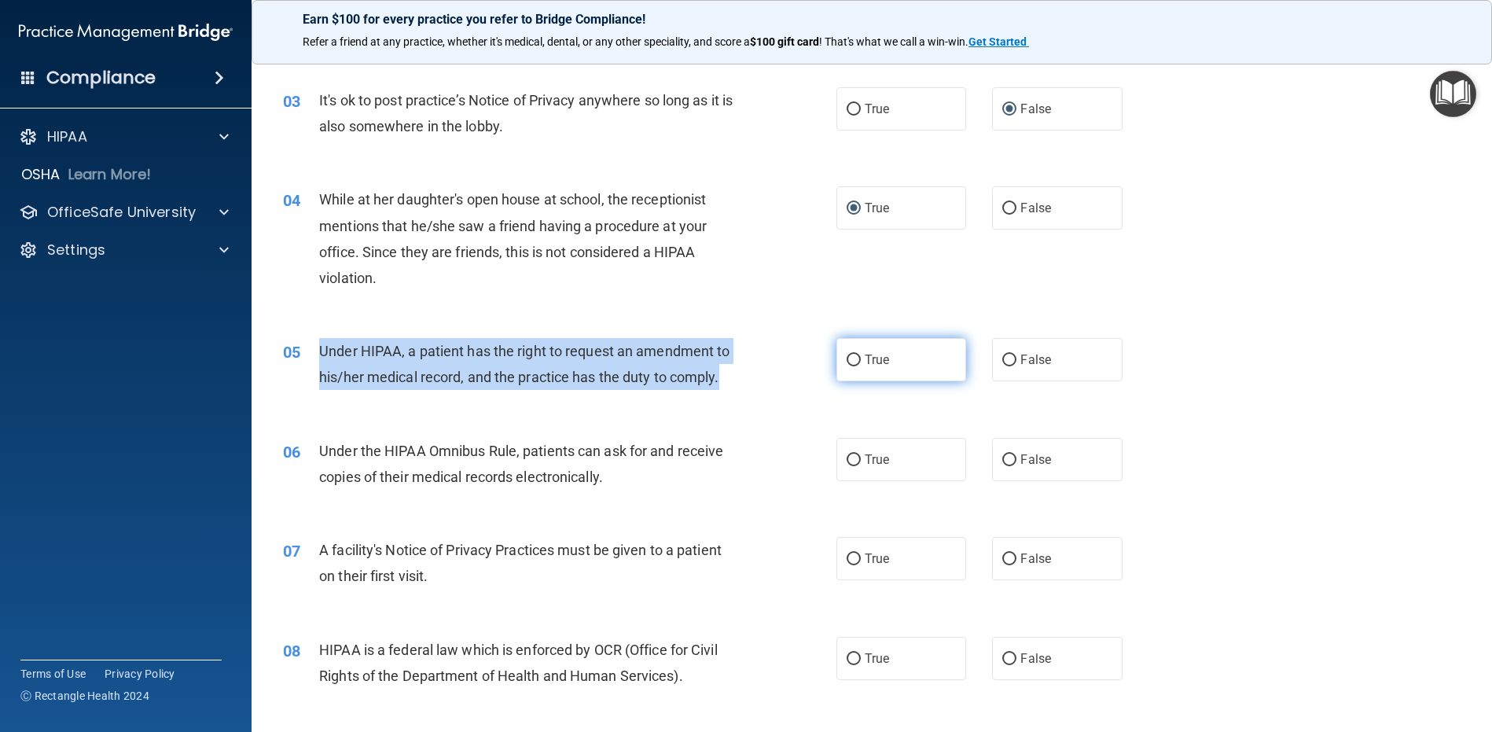
radio input "true"
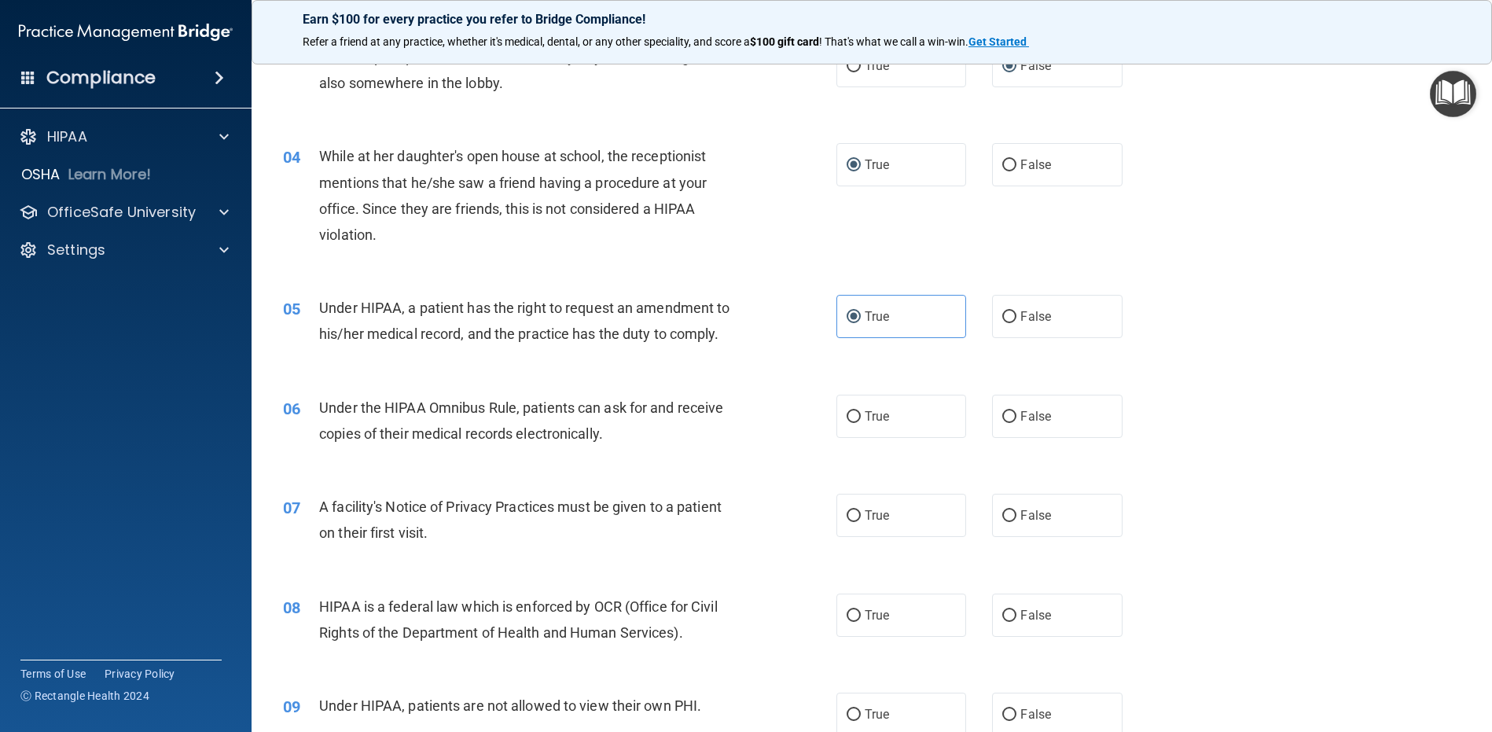
scroll to position [393, 0]
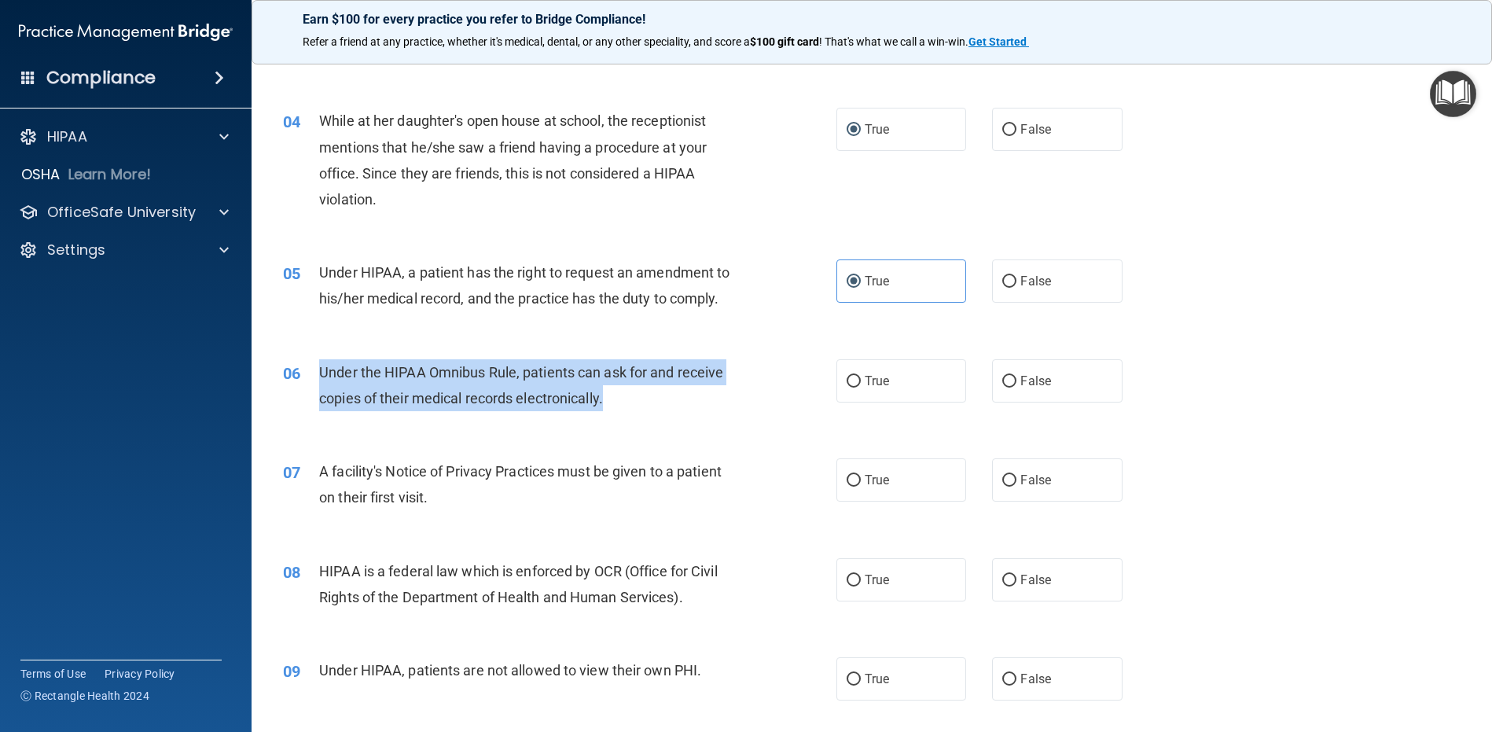
drag, startPoint x: 318, startPoint y: 374, endPoint x: 641, endPoint y: 399, distance: 323.3
click at [641, 399] on div "Under the HIPAA Omnibus Rule, patients can ask for and receive copies of their …" at bounding box center [535, 385] width 433 height 52
copy span "Under the HIPAA Omnibus Rule, patients can ask for and receive copies of their …"
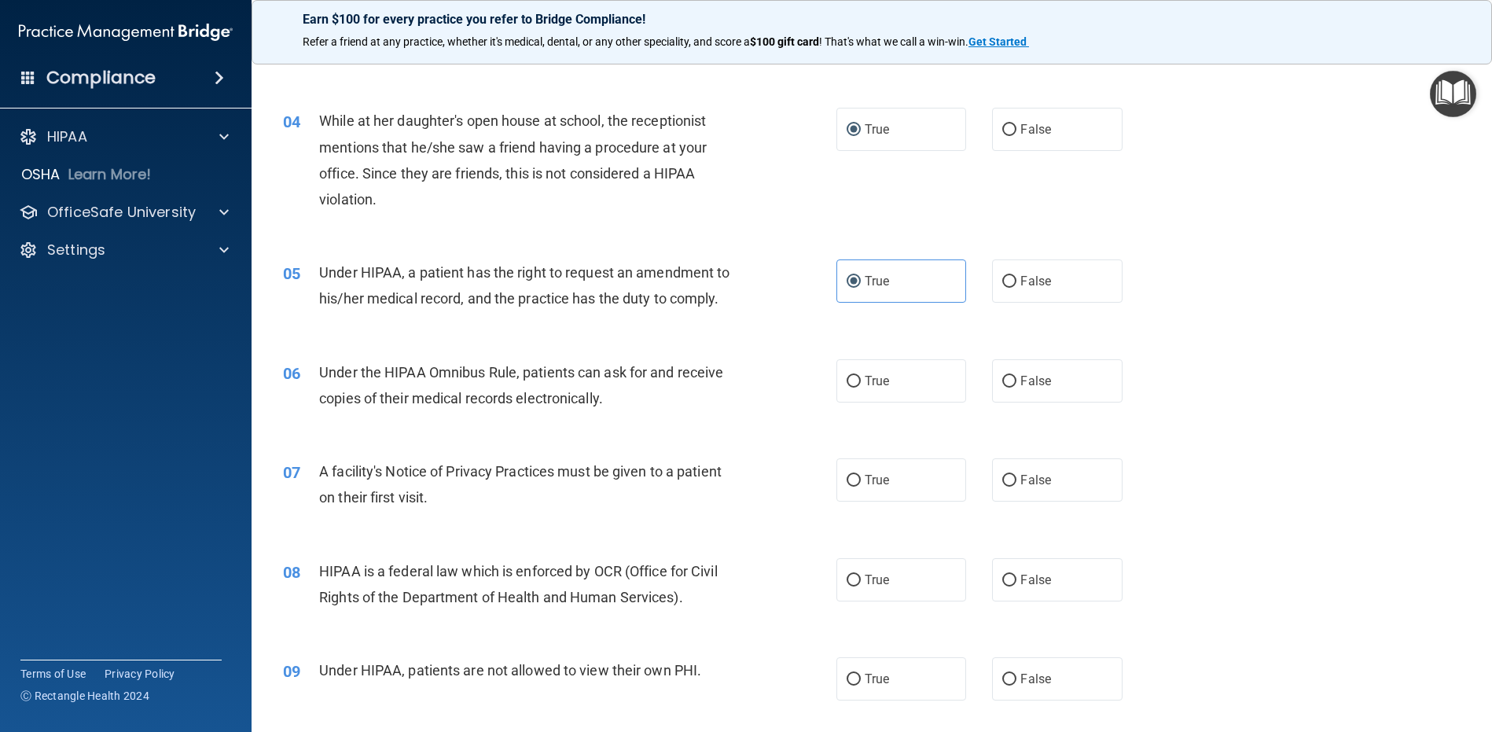
click at [491, 495] on div "A facility's Notice of Privacy Practices must be given to a patient on their fi…" at bounding box center [535, 484] width 433 height 52
click at [847, 381] on input "True" at bounding box center [854, 382] width 14 height 12
radio input "true"
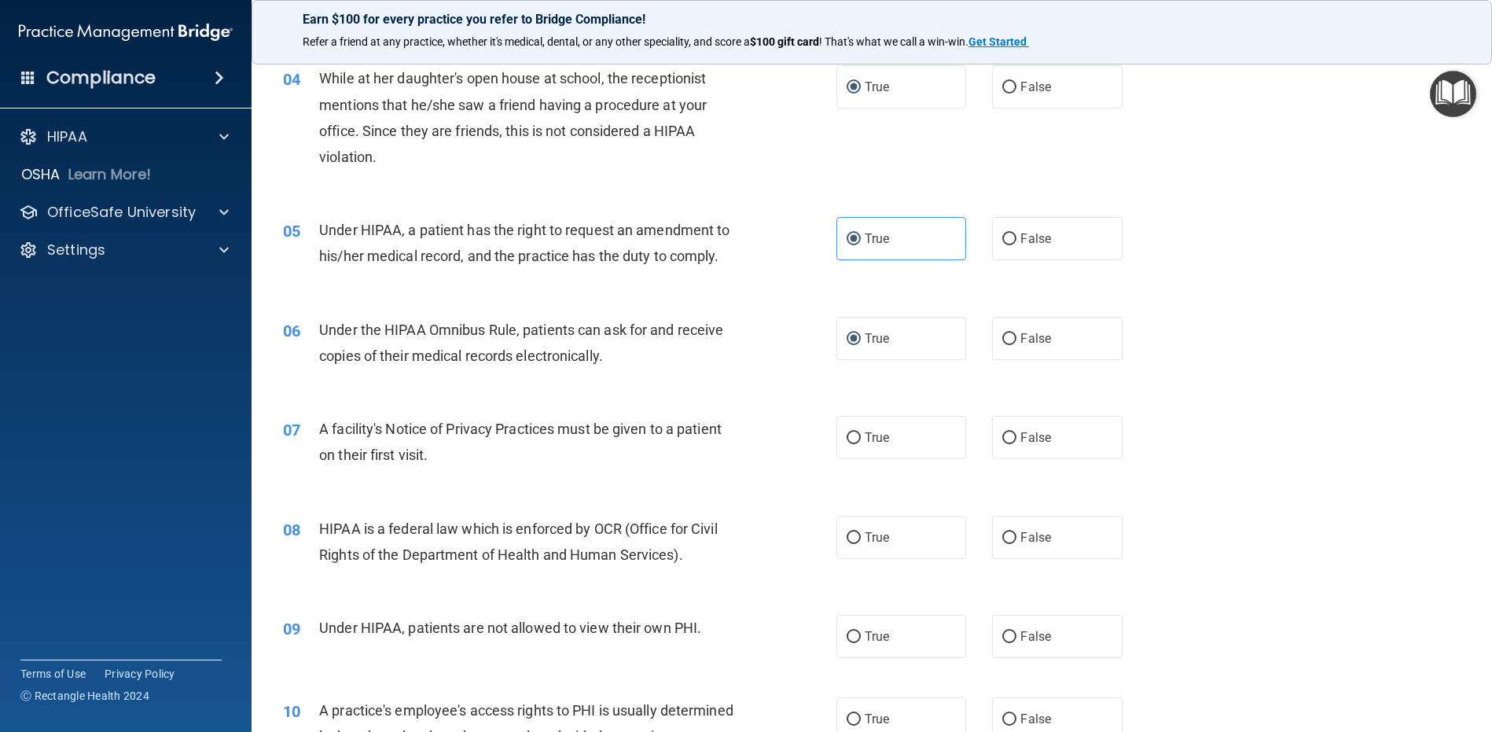
scroll to position [472, 0]
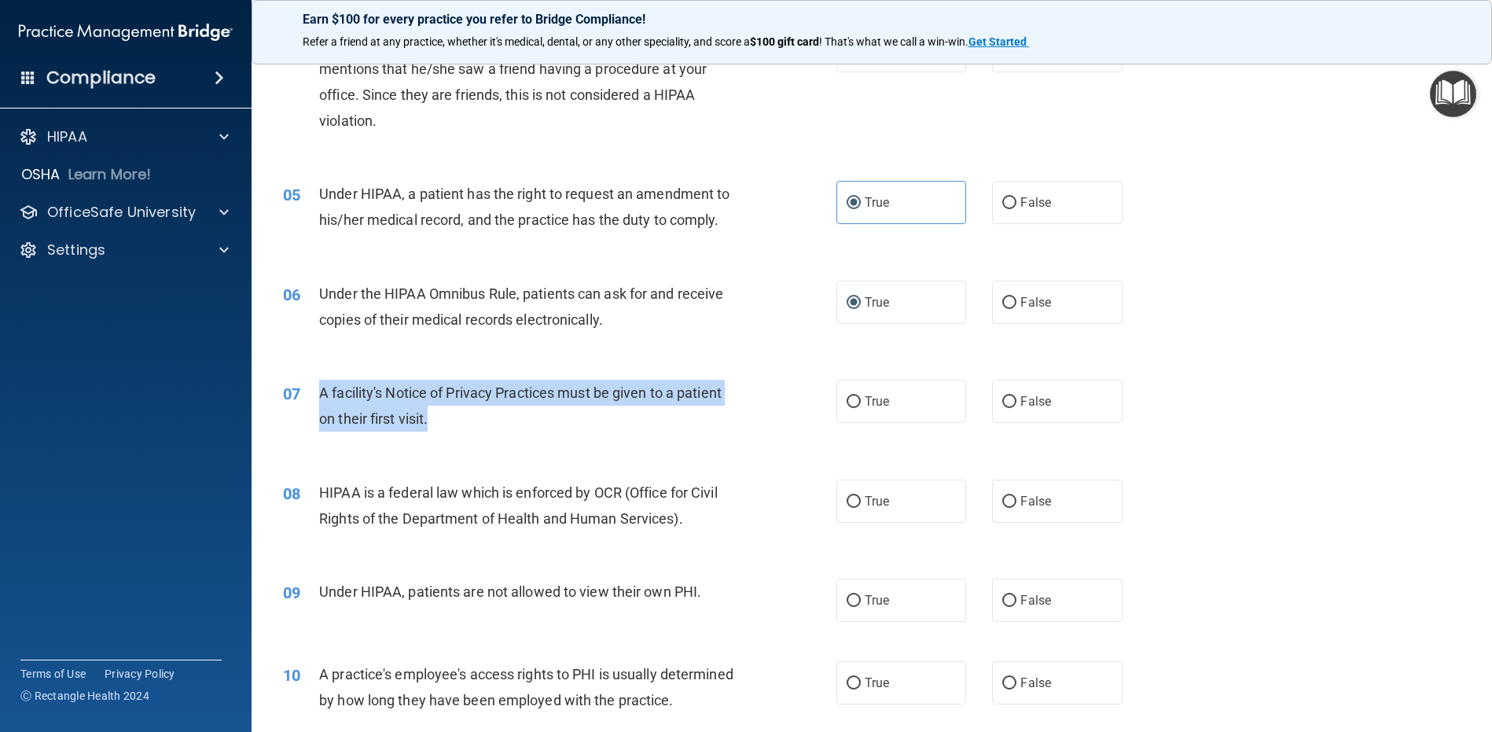
drag, startPoint x: 442, startPoint y: 436, endPoint x: 315, endPoint y: 403, distance: 130.6
click at [315, 403] on div "07 A facility's Notice of Privacy Practices must be given to a patient on their…" at bounding box center [559, 410] width 601 height 60
copy div "A facility's Notice of Privacy Practices must be given to a patient on their fi…"
drag, startPoint x: 473, startPoint y: 418, endPoint x: 451, endPoint y: 419, distance: 22.9
click at [471, 418] on div "A facility's Notice of Privacy Practices must be given to a patient on their fi…" at bounding box center [535, 406] width 433 height 52
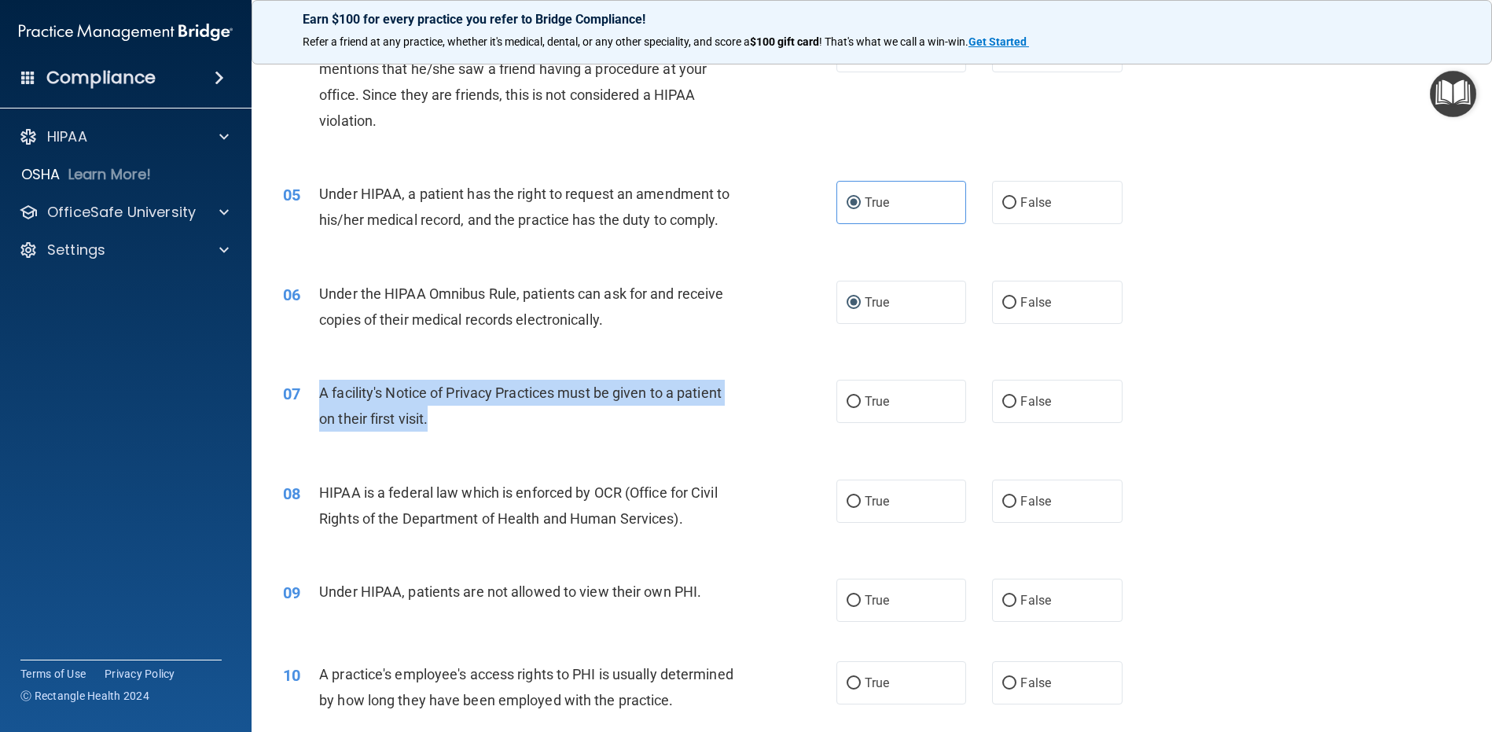
copy div "A facility's Notice of Privacy Practices must be given to a patient on their fi…"
click at [839, 401] on label "True" at bounding box center [902, 401] width 130 height 43
click at [847, 401] on input "True" at bounding box center [854, 402] width 14 height 12
radio input "true"
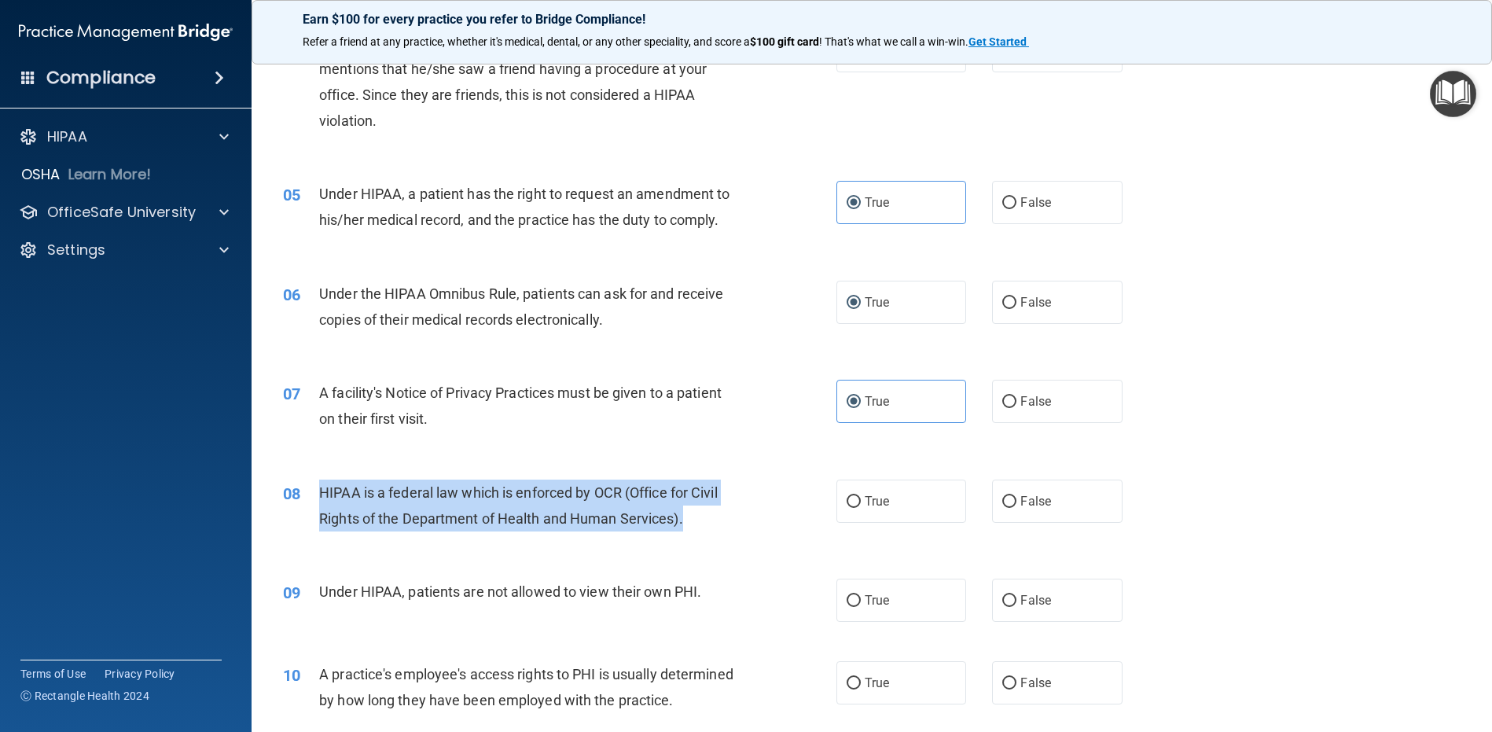
drag, startPoint x: 715, startPoint y: 527, endPoint x: 320, endPoint y: 493, distance: 396.1
click at [320, 493] on div "HIPAA is a federal law which is enforced by OCR (Office for Civil Rights of the…" at bounding box center [535, 506] width 433 height 52
copy span "HIPAA is a federal law which is enforced by OCR (Office for Civil Rights of the…"
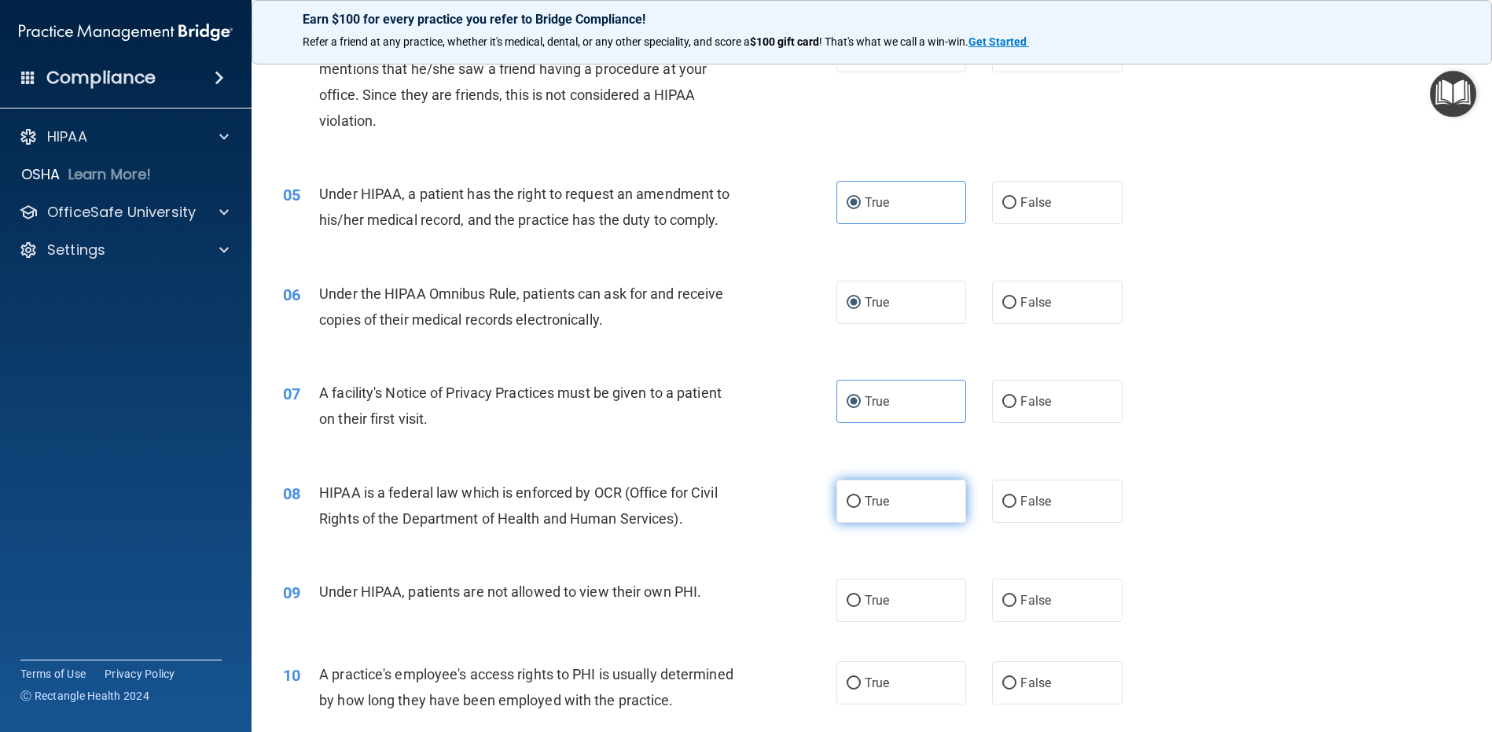
click at [859, 503] on label "True" at bounding box center [902, 501] width 130 height 43
click at [859, 503] on input "True" at bounding box center [854, 502] width 14 height 12
radio input "true"
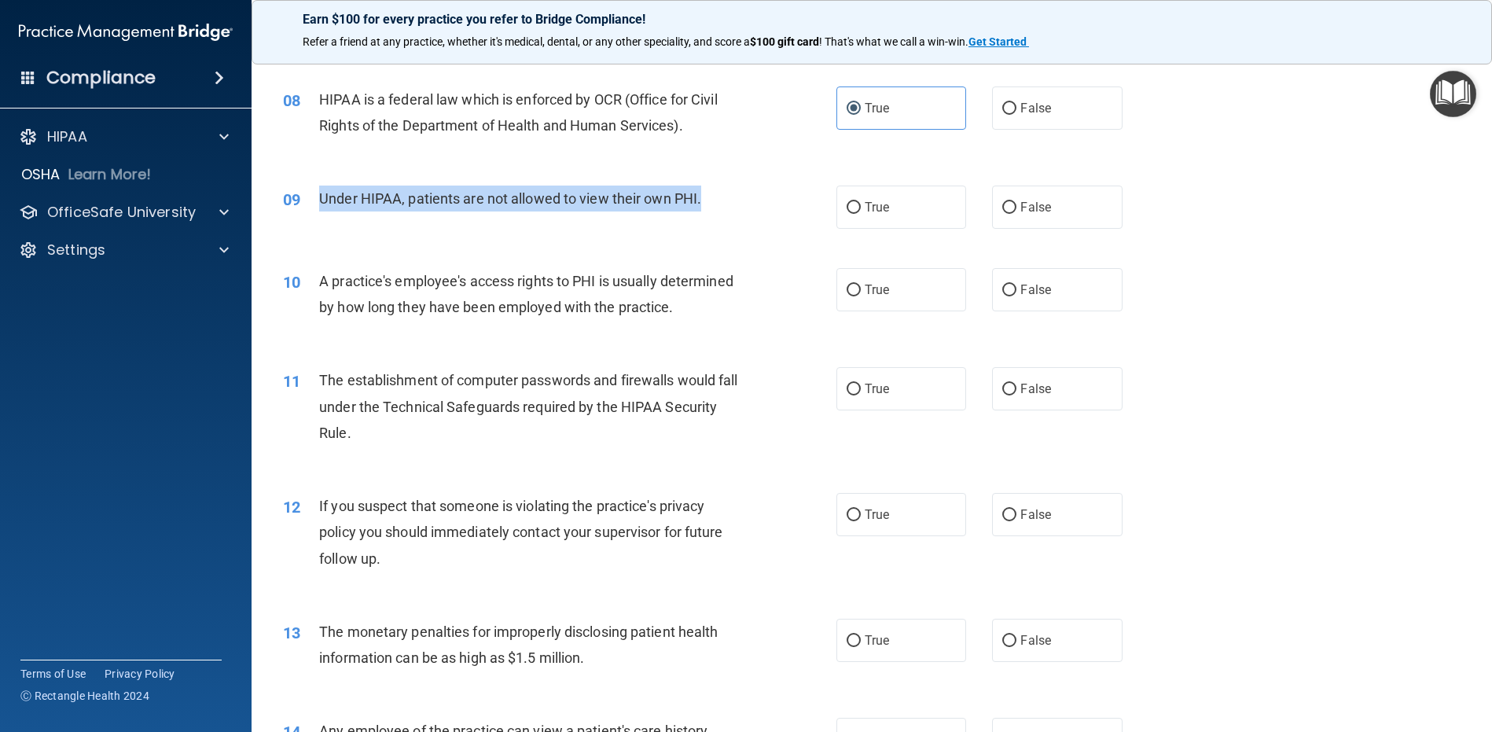
drag, startPoint x: 729, startPoint y: 196, endPoint x: 322, endPoint y: 198, distance: 407.3
click at [322, 198] on div "Under HIPAA, patients are not allowed to view their own PHI." at bounding box center [535, 199] width 433 height 26
copy span "Under HIPAA, patients are not allowed to view their own PHI."
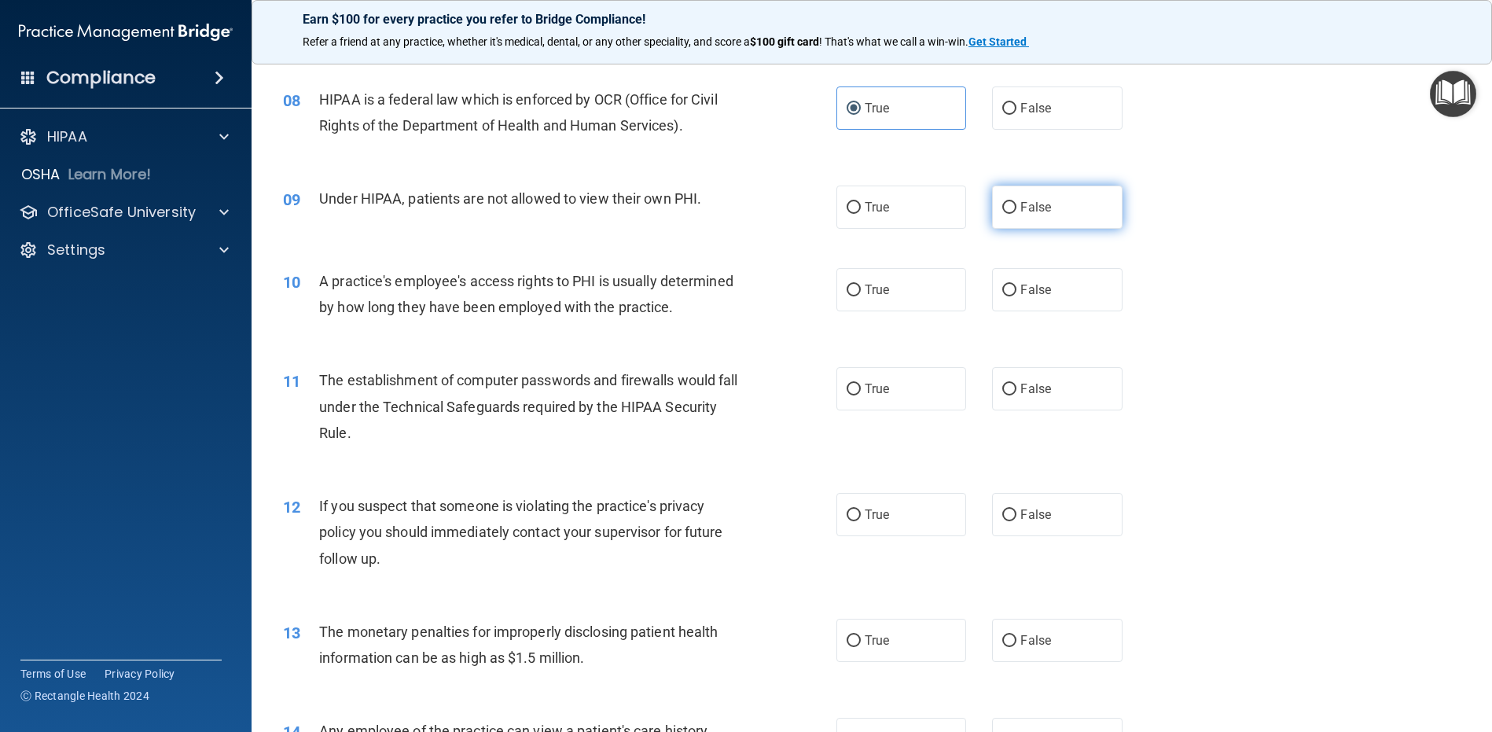
click at [1010, 204] on label "False" at bounding box center [1057, 207] width 130 height 43
click at [1010, 204] on input "False" at bounding box center [1009, 208] width 14 height 12
radio input "true"
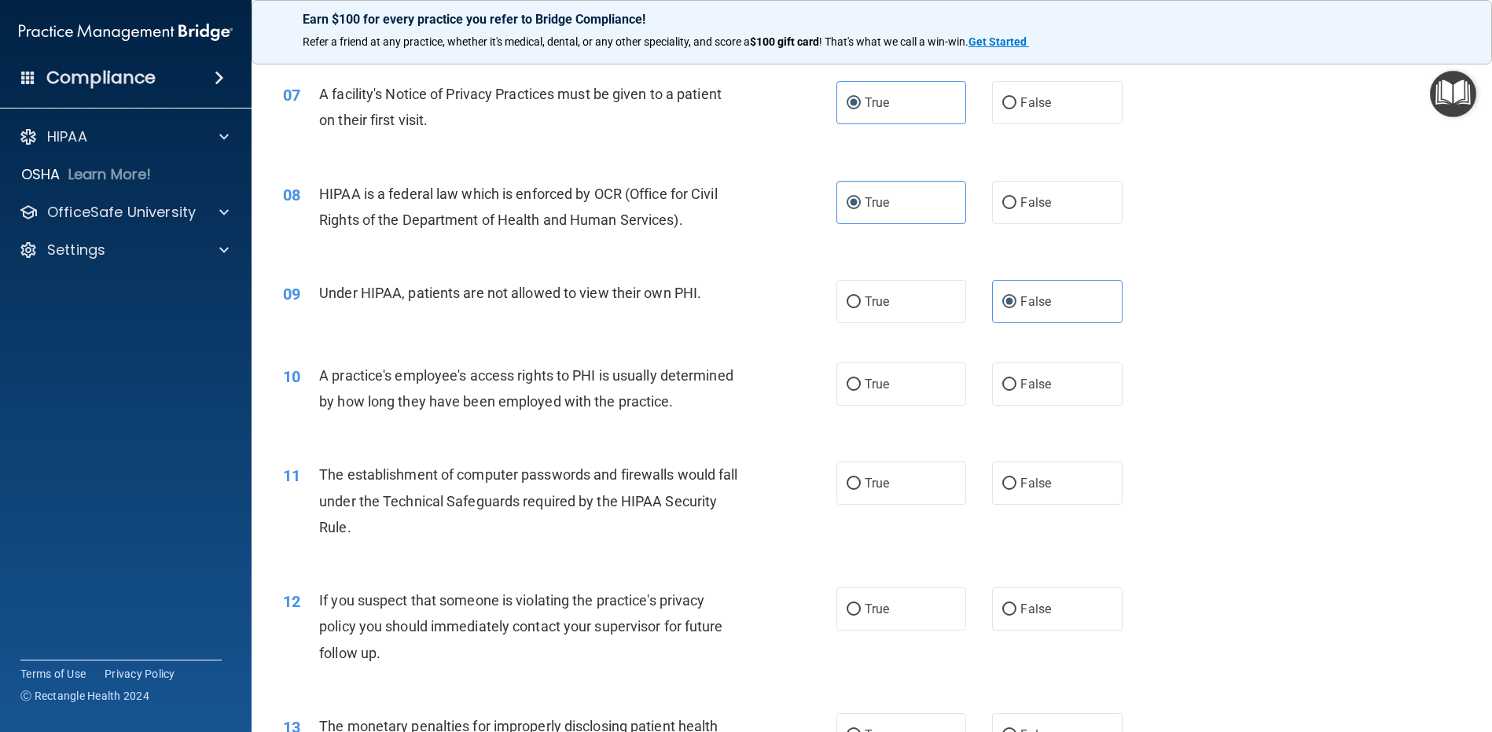
scroll to position [631, 0]
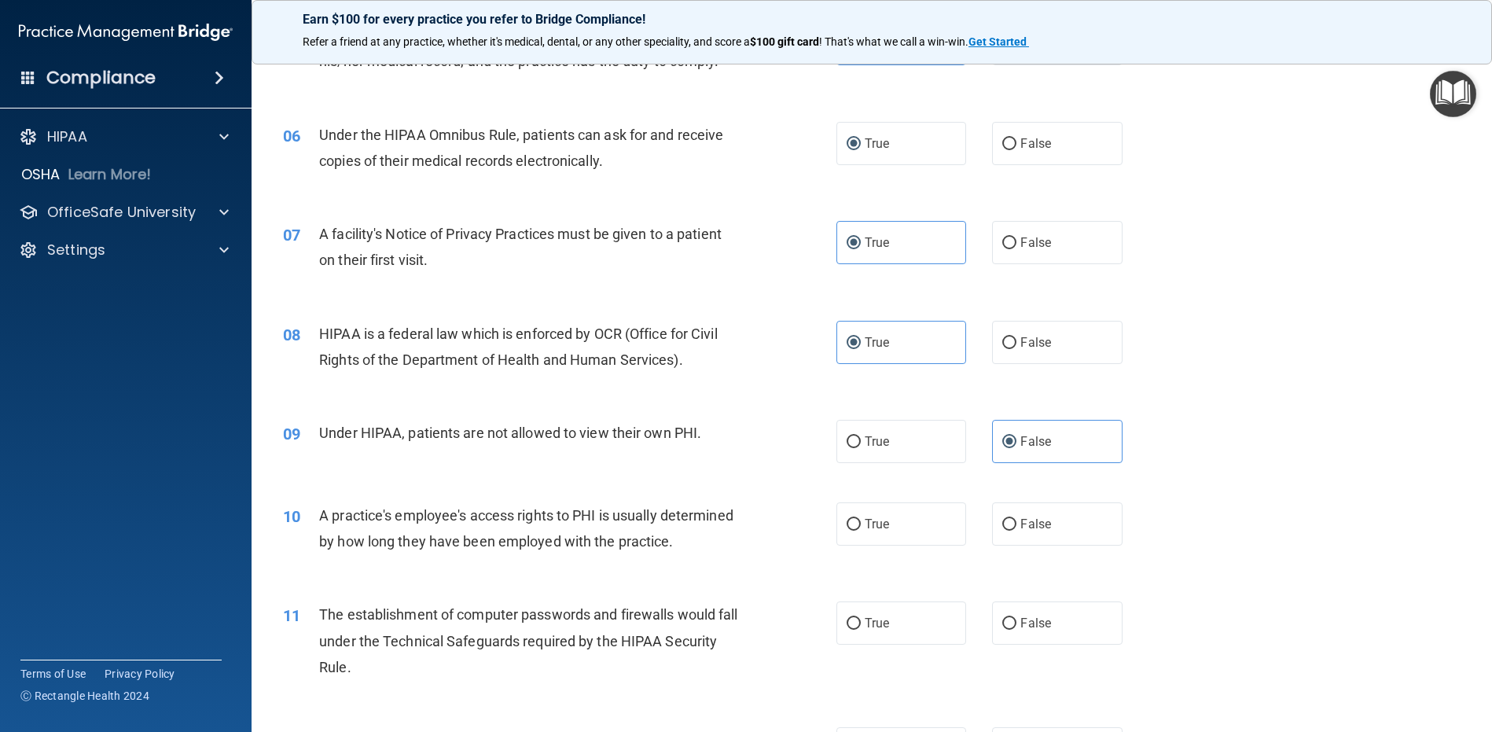
click at [313, 508] on div "10" at bounding box center [295, 516] width 48 height 29
drag, startPoint x: 333, startPoint y: 522, endPoint x: 426, endPoint y: 590, distance: 115.3
click at [426, 582] on div "10 A practice's employee's access rights to PHI is usually determined by how lo…" at bounding box center [871, 532] width 1201 height 99
click at [462, 554] on div "A practice's employee's access rights to PHI is usually determined by how long …" at bounding box center [535, 528] width 433 height 52
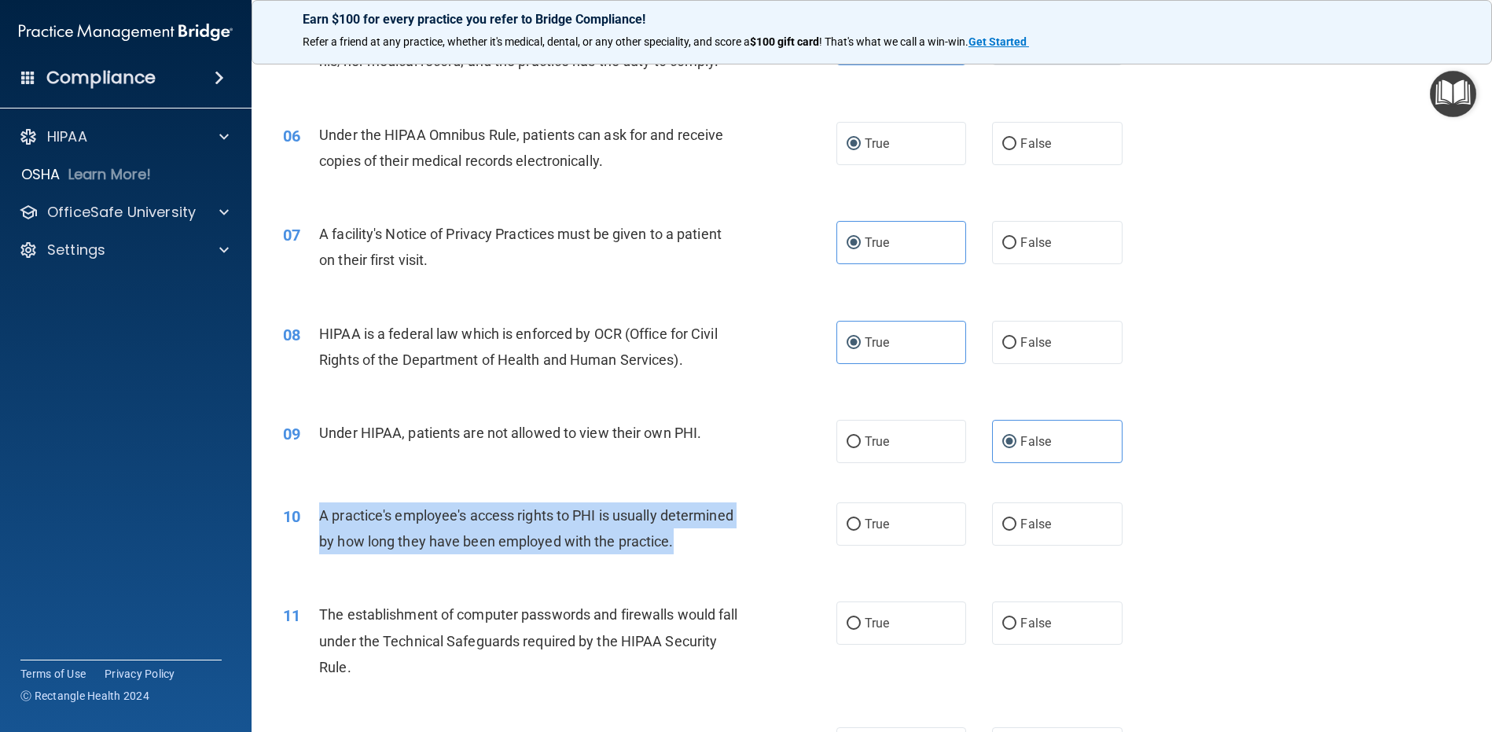
drag, startPoint x: 402, startPoint y: 557, endPoint x: 317, endPoint y: 510, distance: 97.1
click at [317, 510] on div "10 A practice's employee's access rights to PHI is usually determined by how lo…" at bounding box center [559, 532] width 601 height 60
copy div "A practice's employee's access rights to PHI is usually determined by how long …"
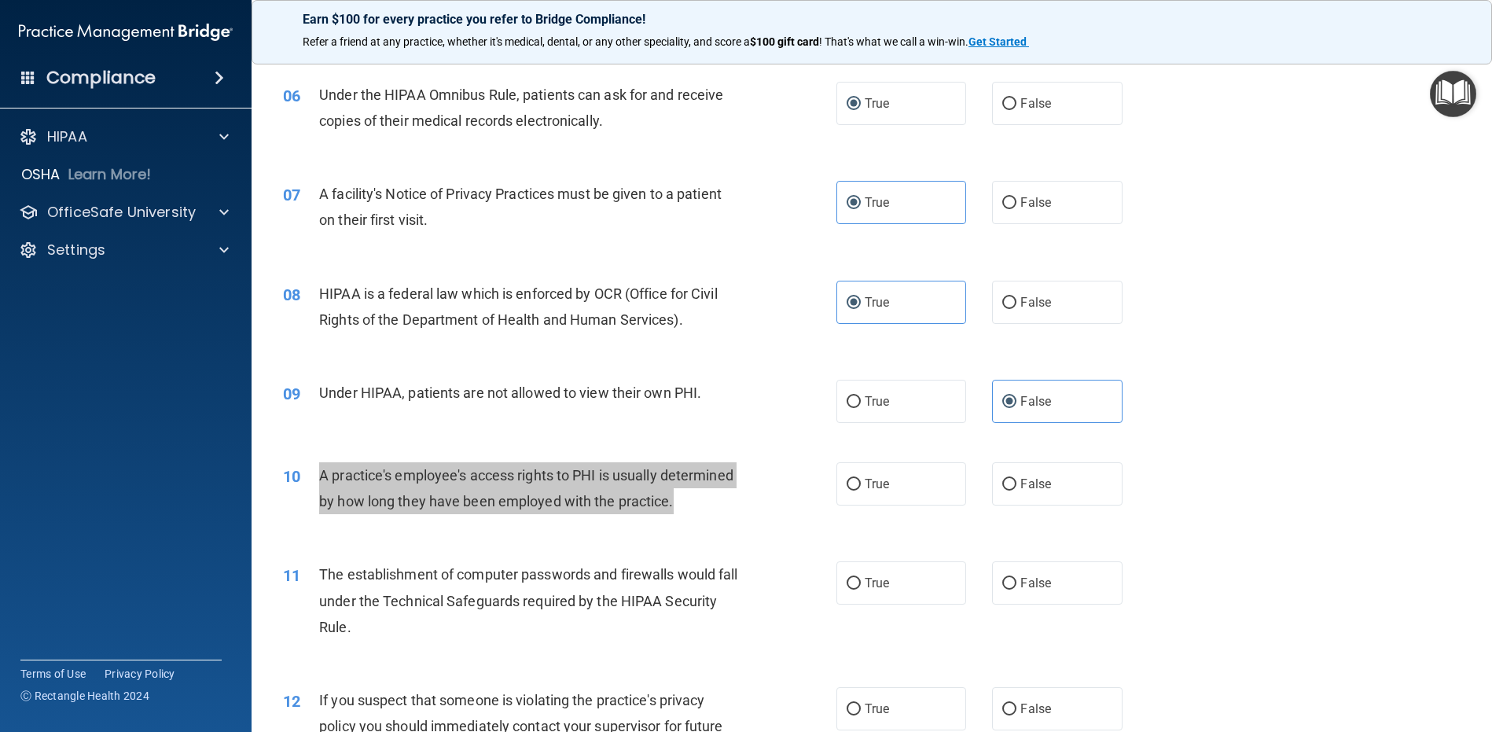
scroll to position [709, 0]
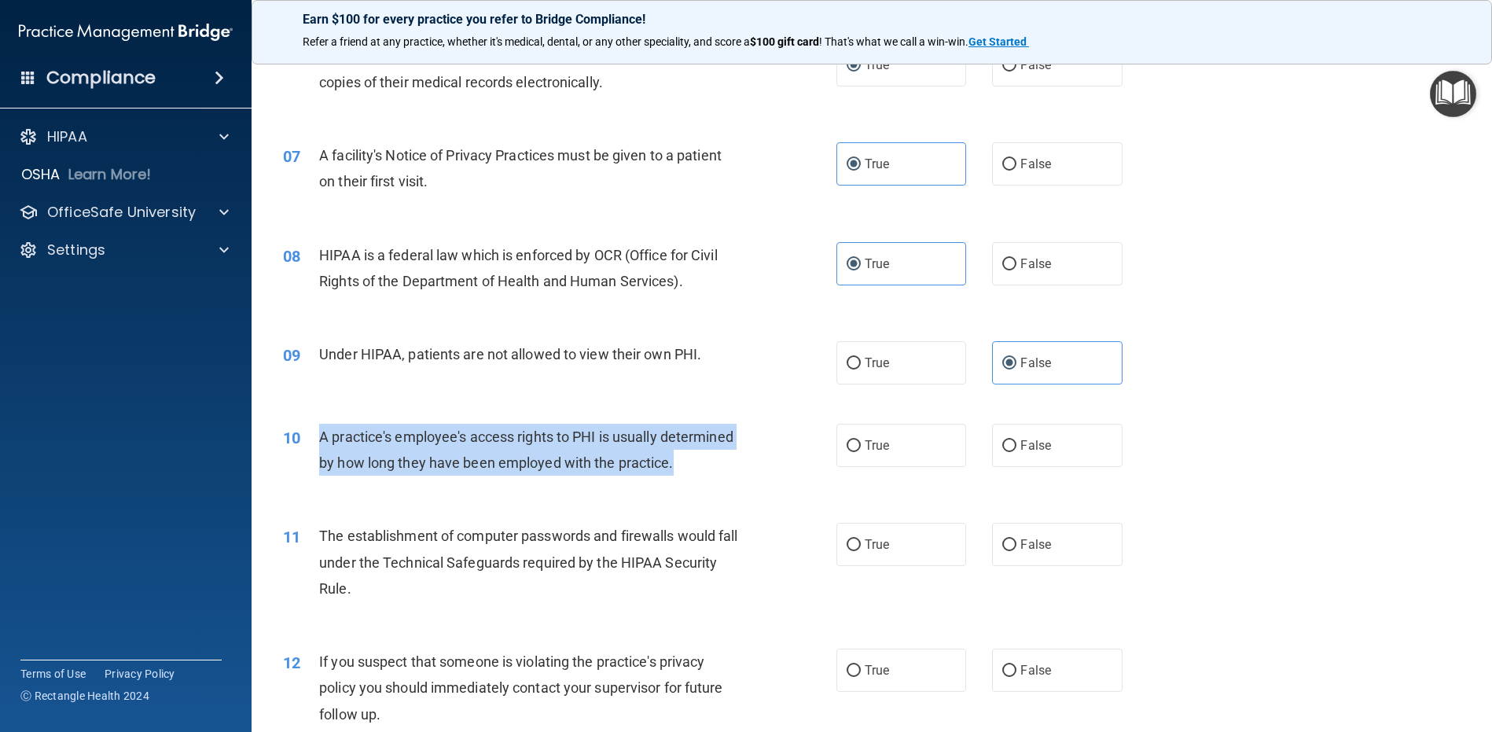
click at [416, 476] on div "A practice's employee's access rights to PHI is usually determined by how long …" at bounding box center [535, 450] width 433 height 52
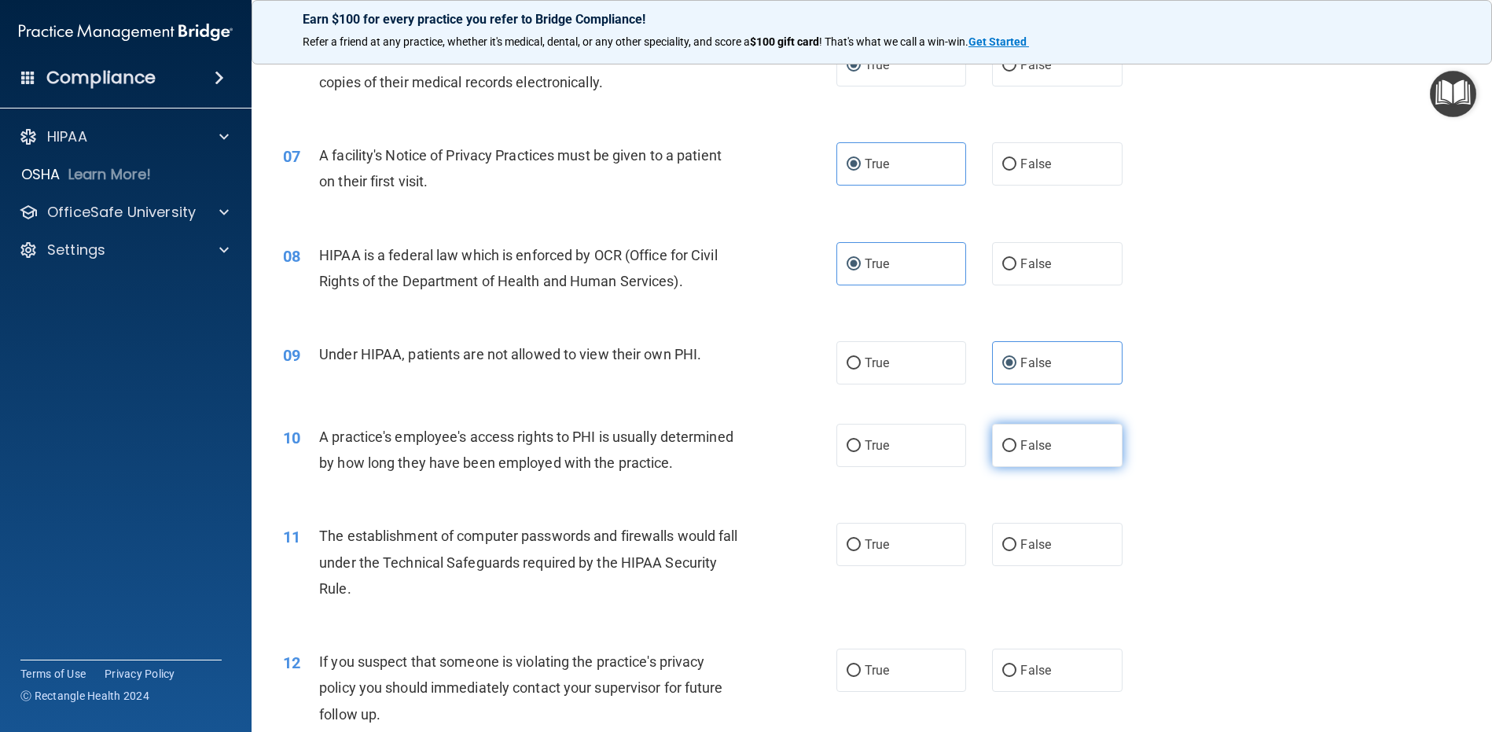
click at [1009, 440] on input "False" at bounding box center [1009, 446] width 14 height 12
radio input "true"
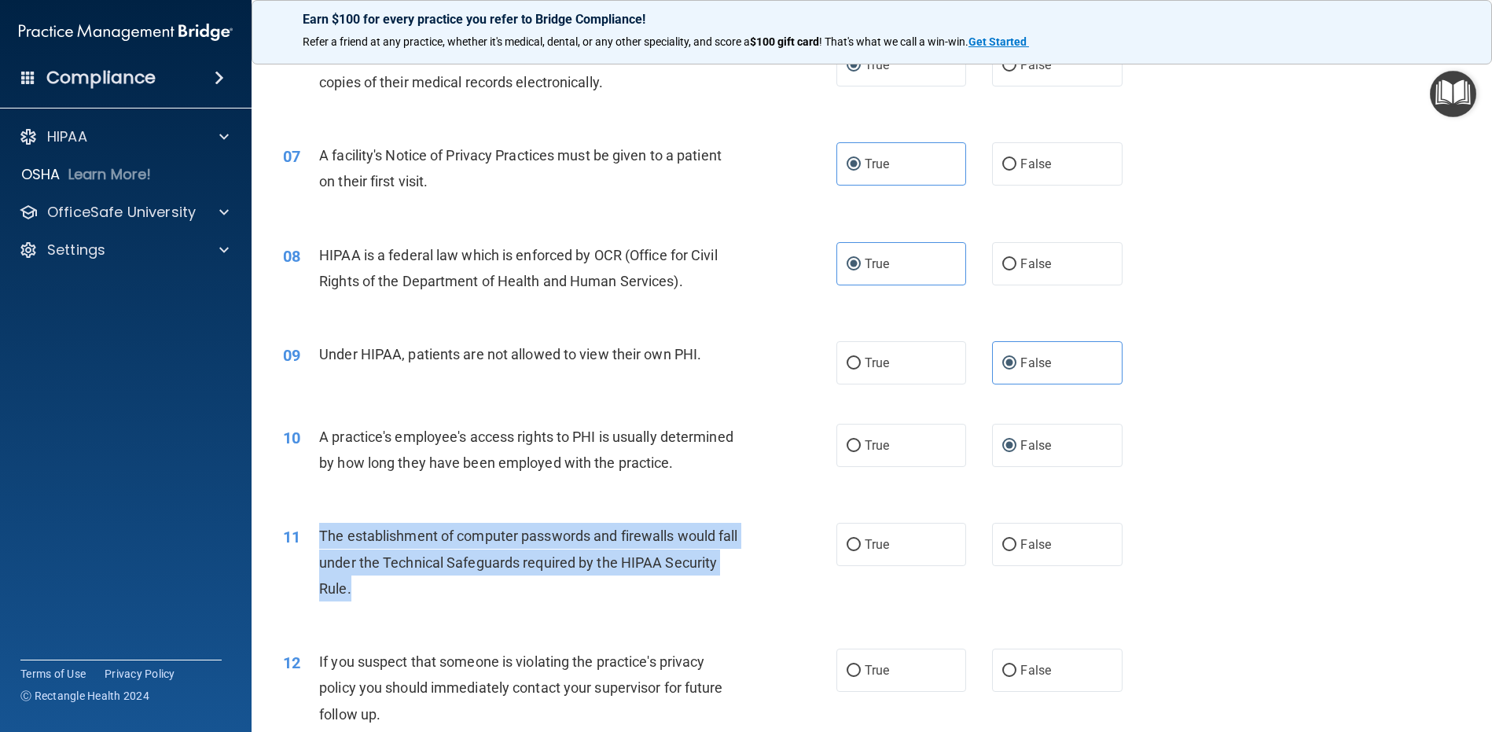
drag, startPoint x: 442, startPoint y: 618, endPoint x: 318, endPoint y: 564, distance: 134.8
click at [318, 565] on div "11 The establishment of computer passwords and firewalls would fall under the T…" at bounding box center [559, 566] width 601 height 86
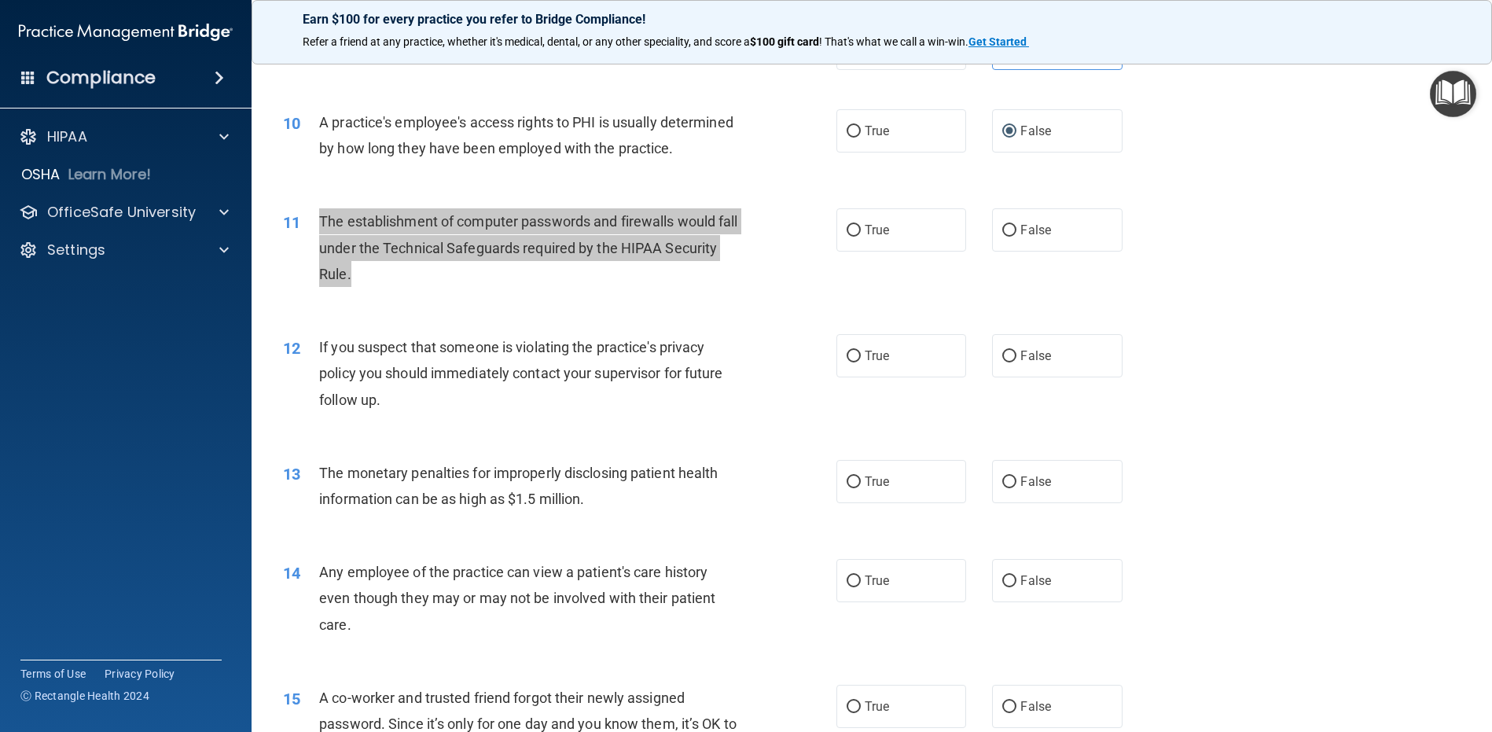
scroll to position [945, 0]
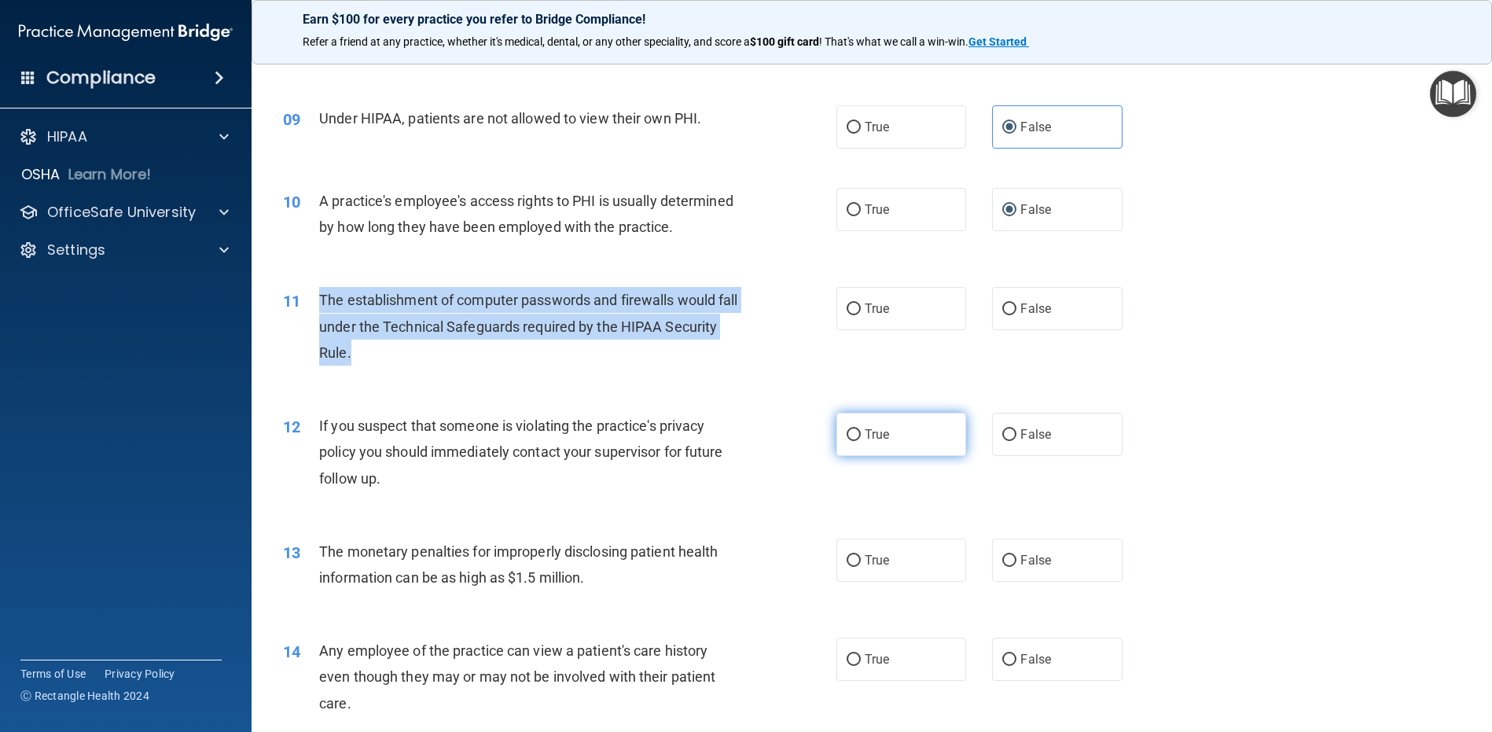
click at [849, 441] on input "True" at bounding box center [854, 435] width 14 height 12
radio input "true"
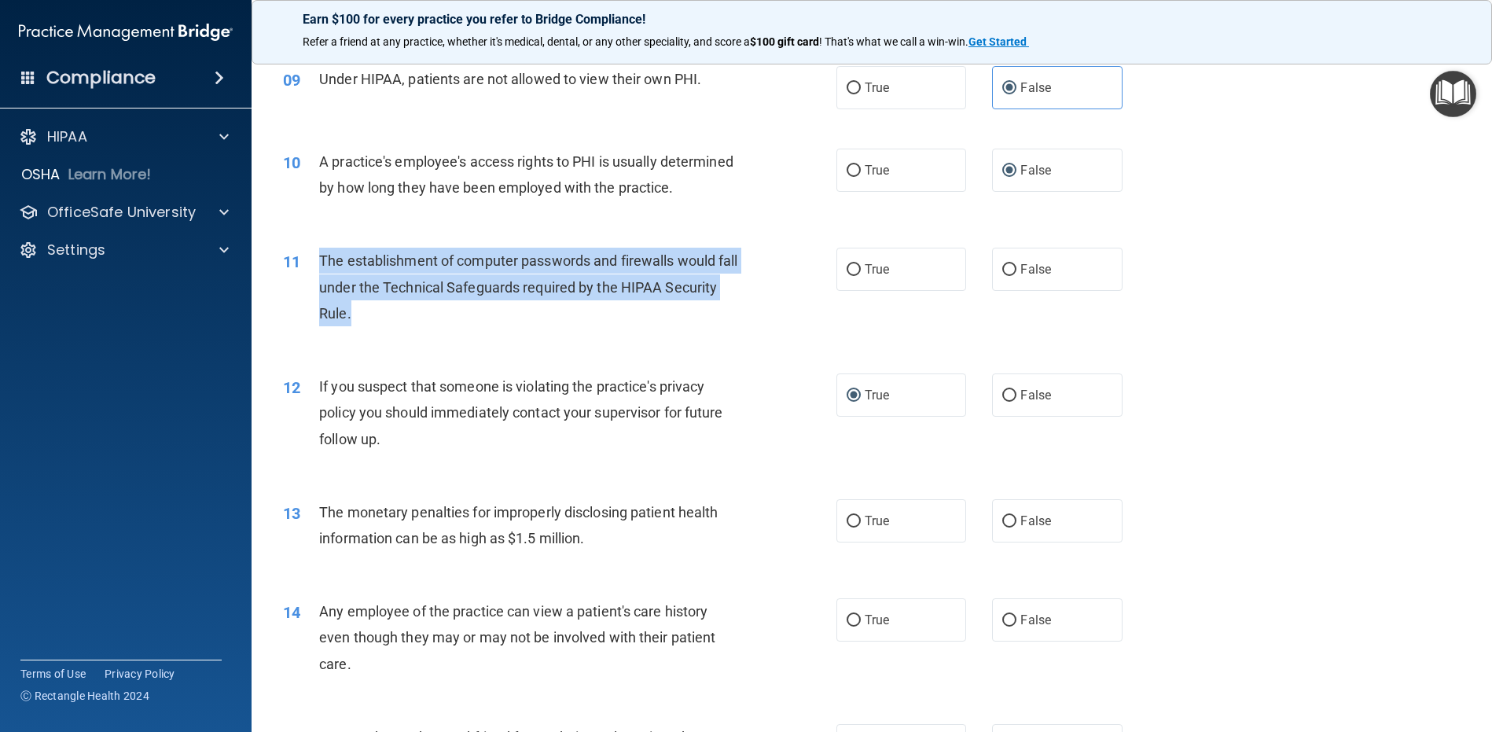
scroll to position [1024, 0]
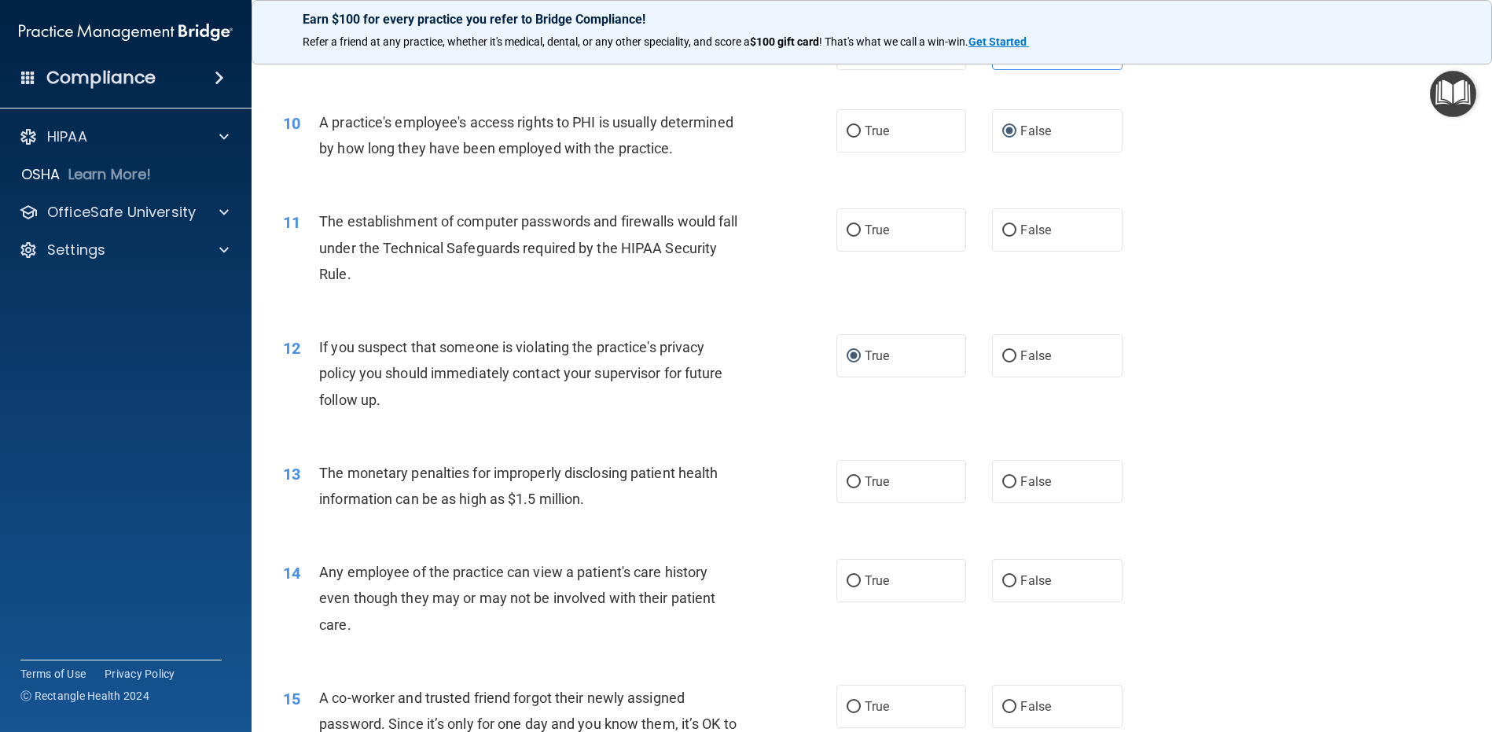
click at [556, 440] on div "12 If you suspect that someone is violating the practice's privacy policy you s…" at bounding box center [871, 378] width 1201 height 126
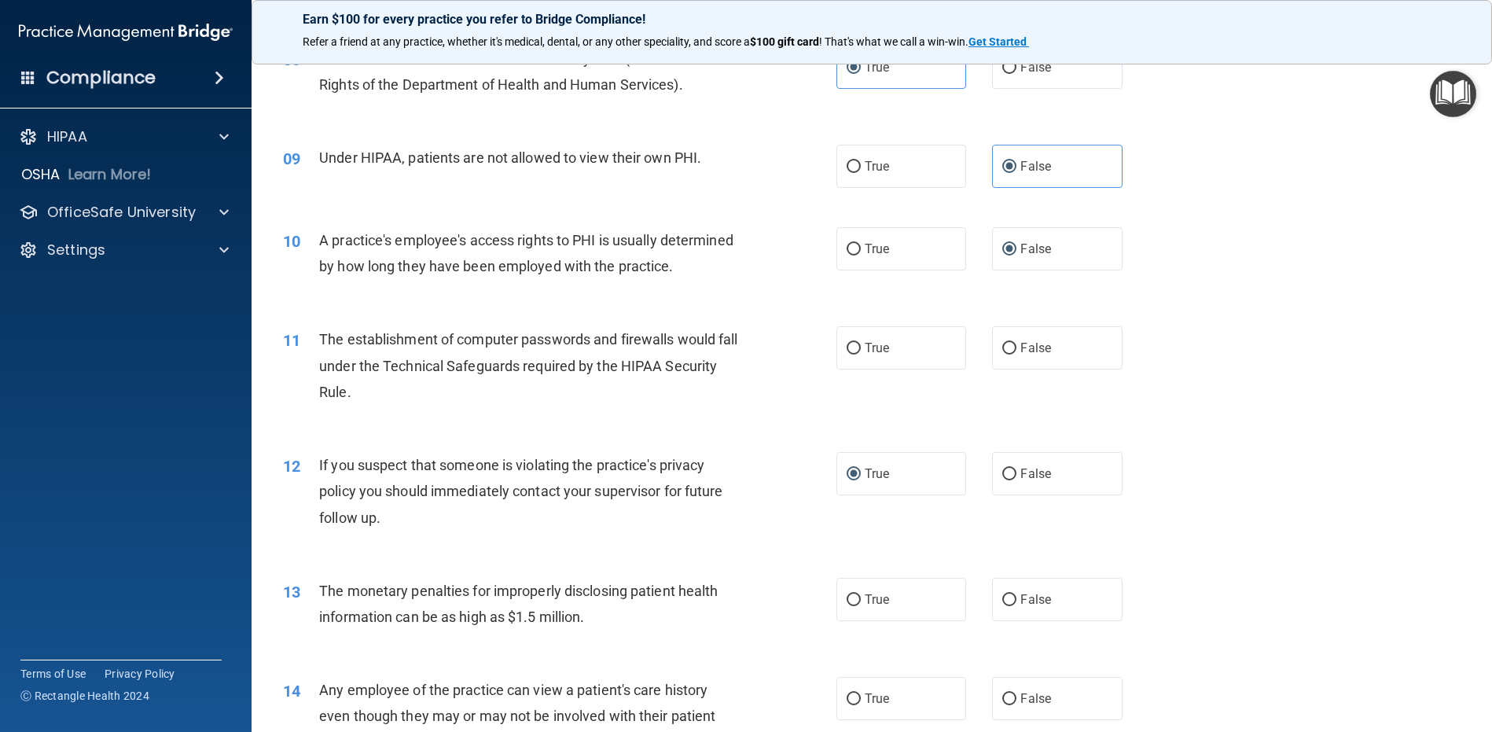
scroll to position [788, 0]
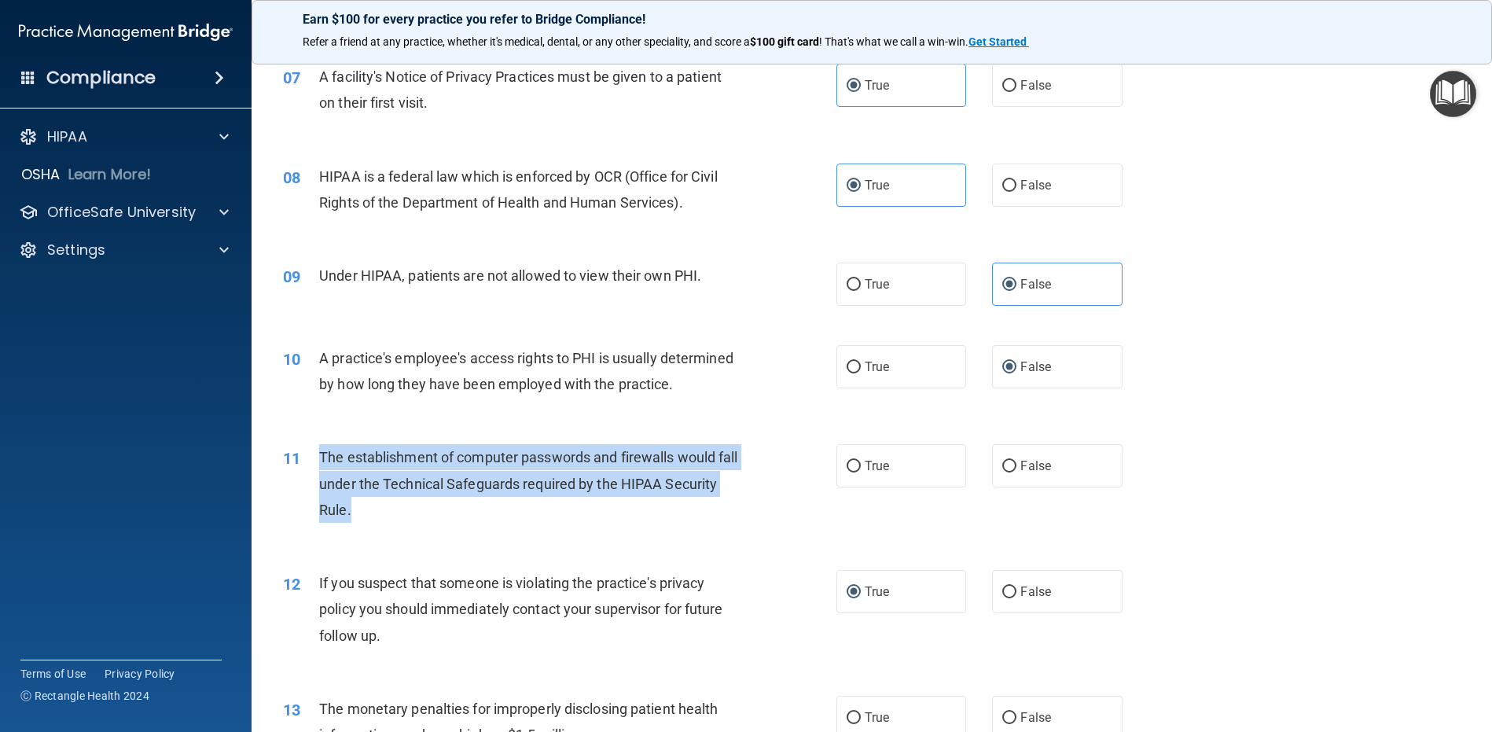
drag, startPoint x: 437, startPoint y: 531, endPoint x: 321, endPoint y: 491, distance: 122.8
click at [321, 491] on div "The establishment of computer passwords and firewalls would fall under the Tech…" at bounding box center [535, 483] width 433 height 79
click at [350, 481] on span "The establishment of computer passwords and firewalls would fall under the Tech…" at bounding box center [528, 483] width 418 height 68
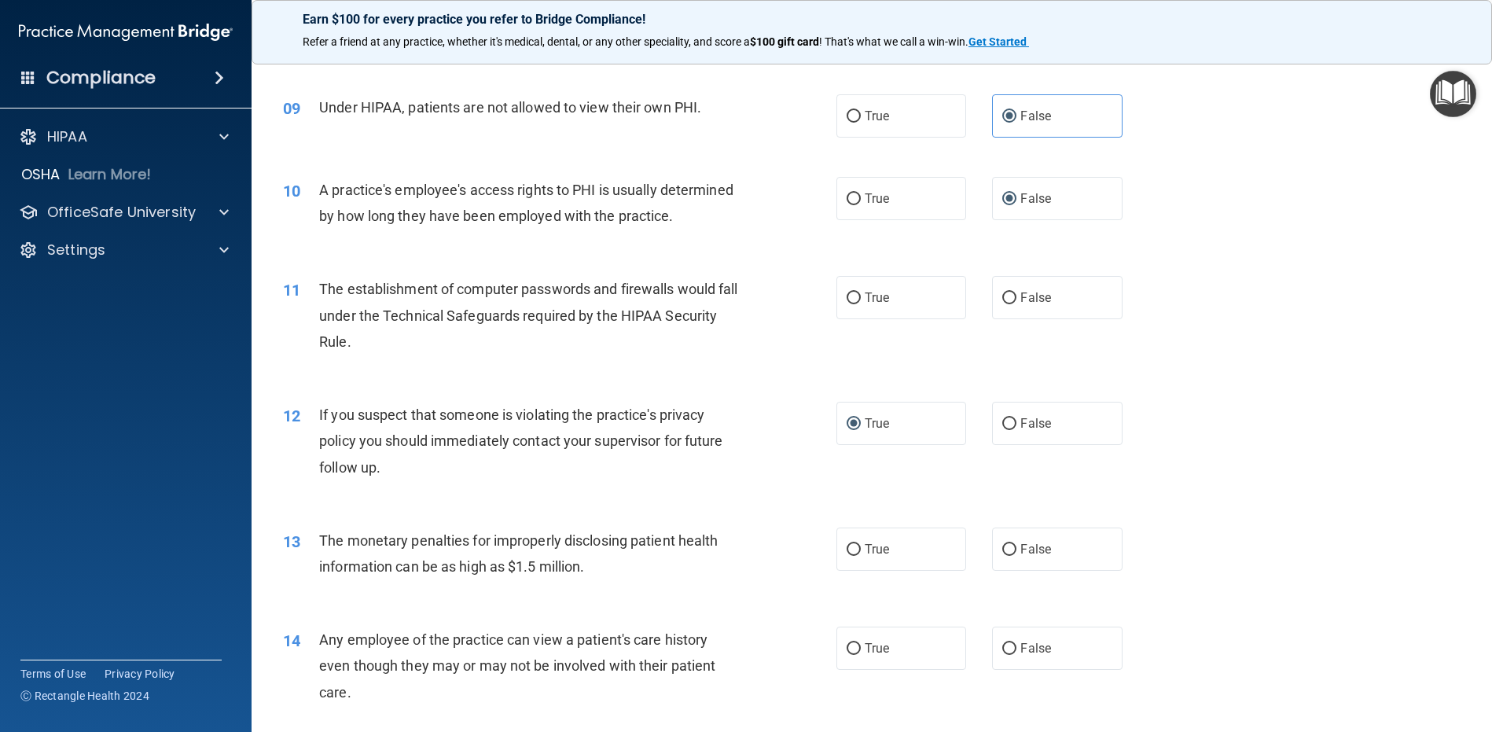
scroll to position [1024, 0]
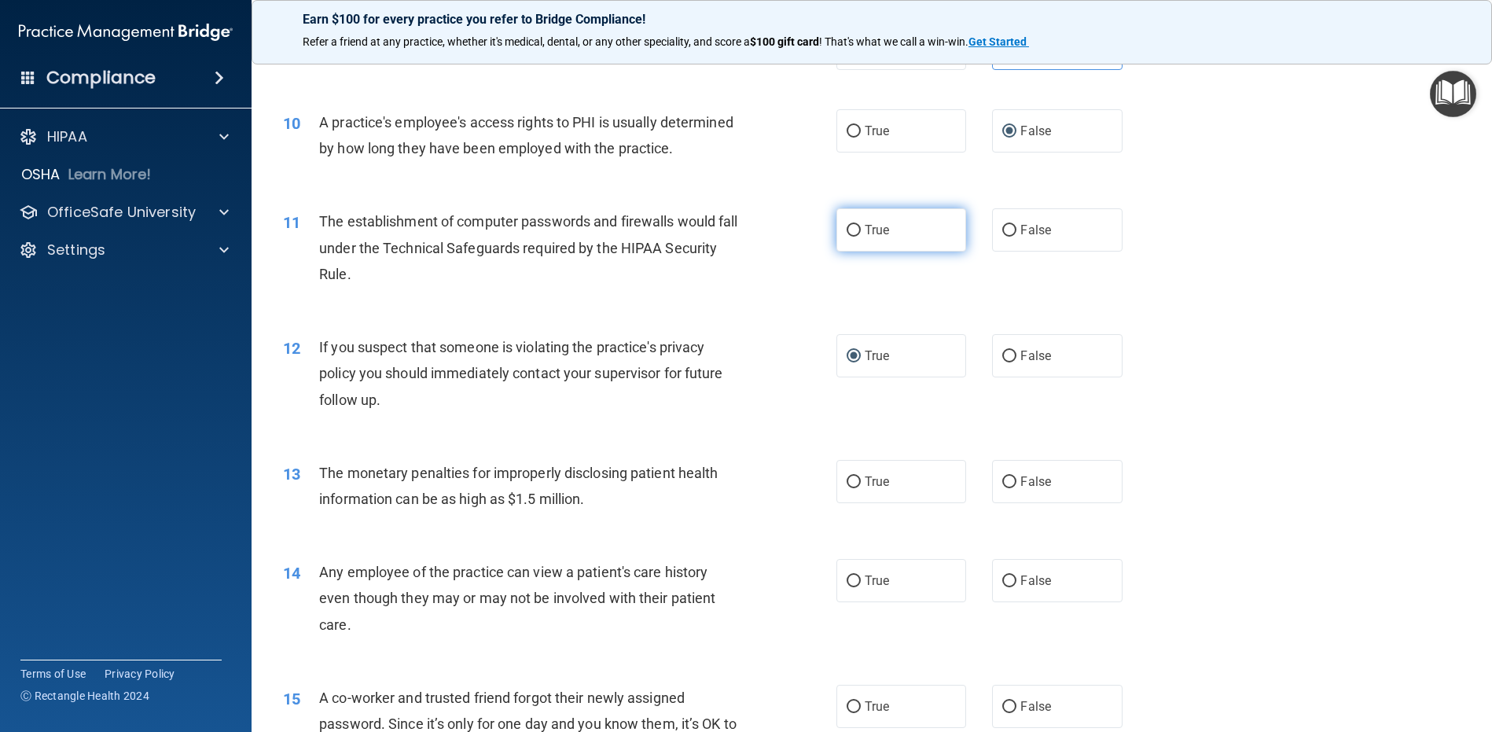
click at [852, 237] on input "True" at bounding box center [854, 231] width 14 height 12
radio input "true"
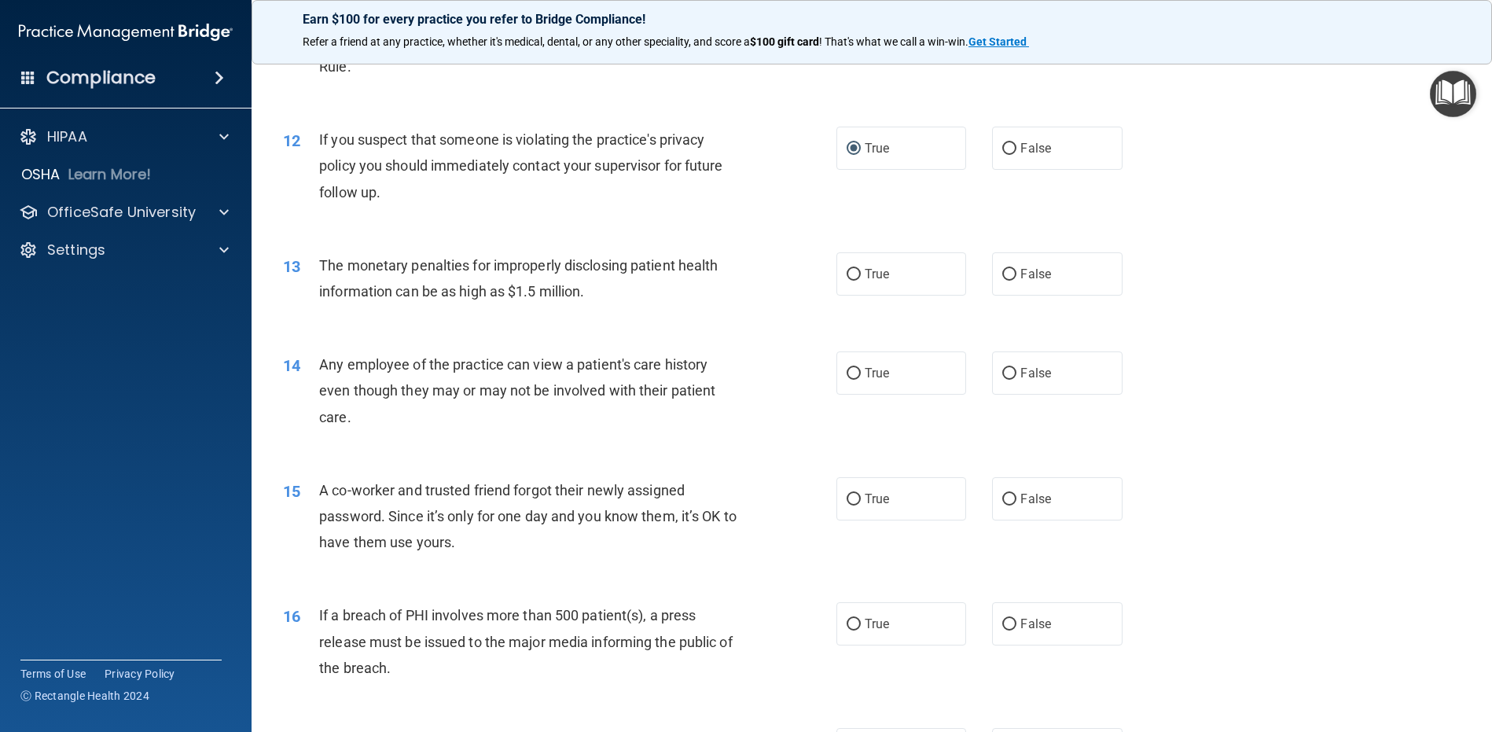
scroll to position [1260, 0]
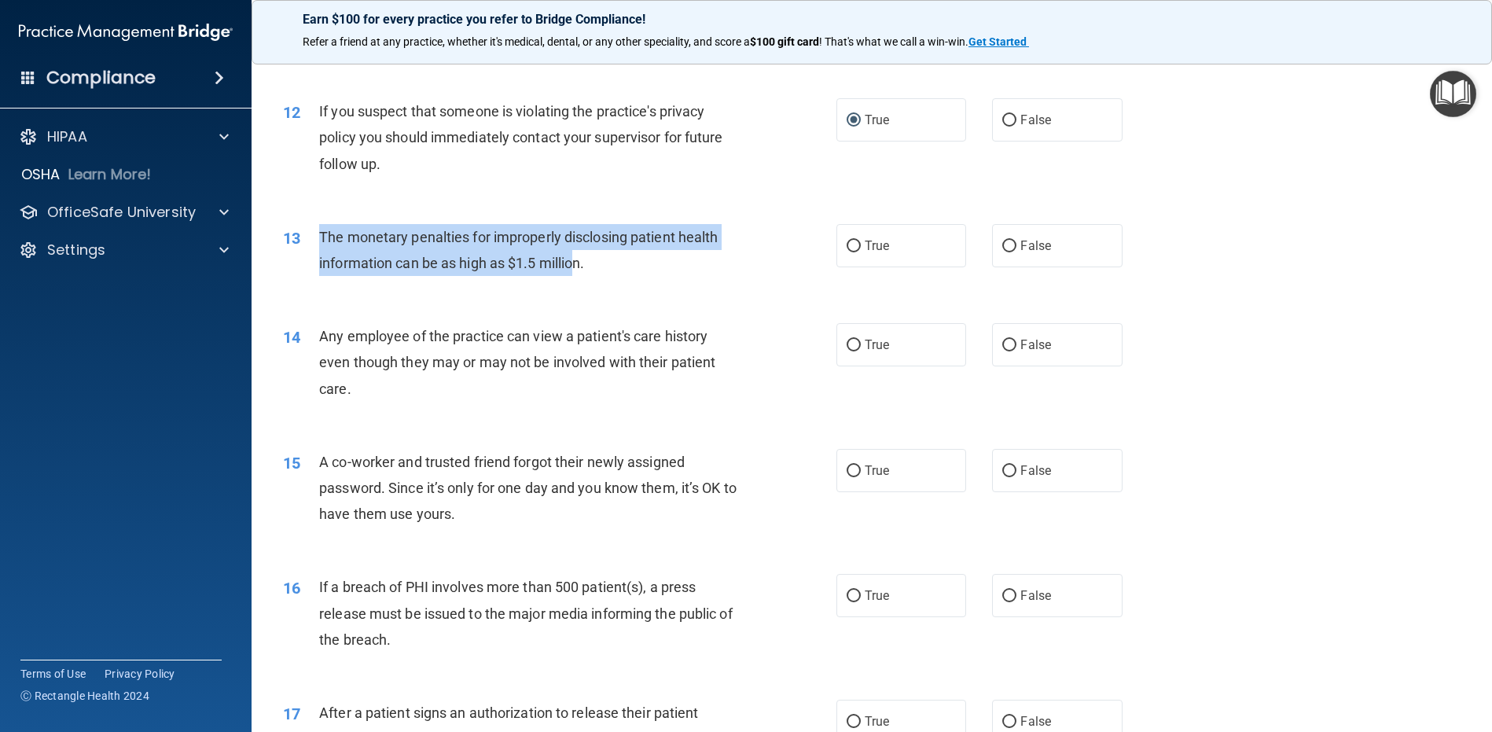
drag, startPoint x: 320, startPoint y: 259, endPoint x: 577, endPoint y: 285, distance: 258.4
click at [577, 271] on span "The monetary penalties for improperly disclosing patient health information can…" at bounding box center [518, 250] width 399 height 42
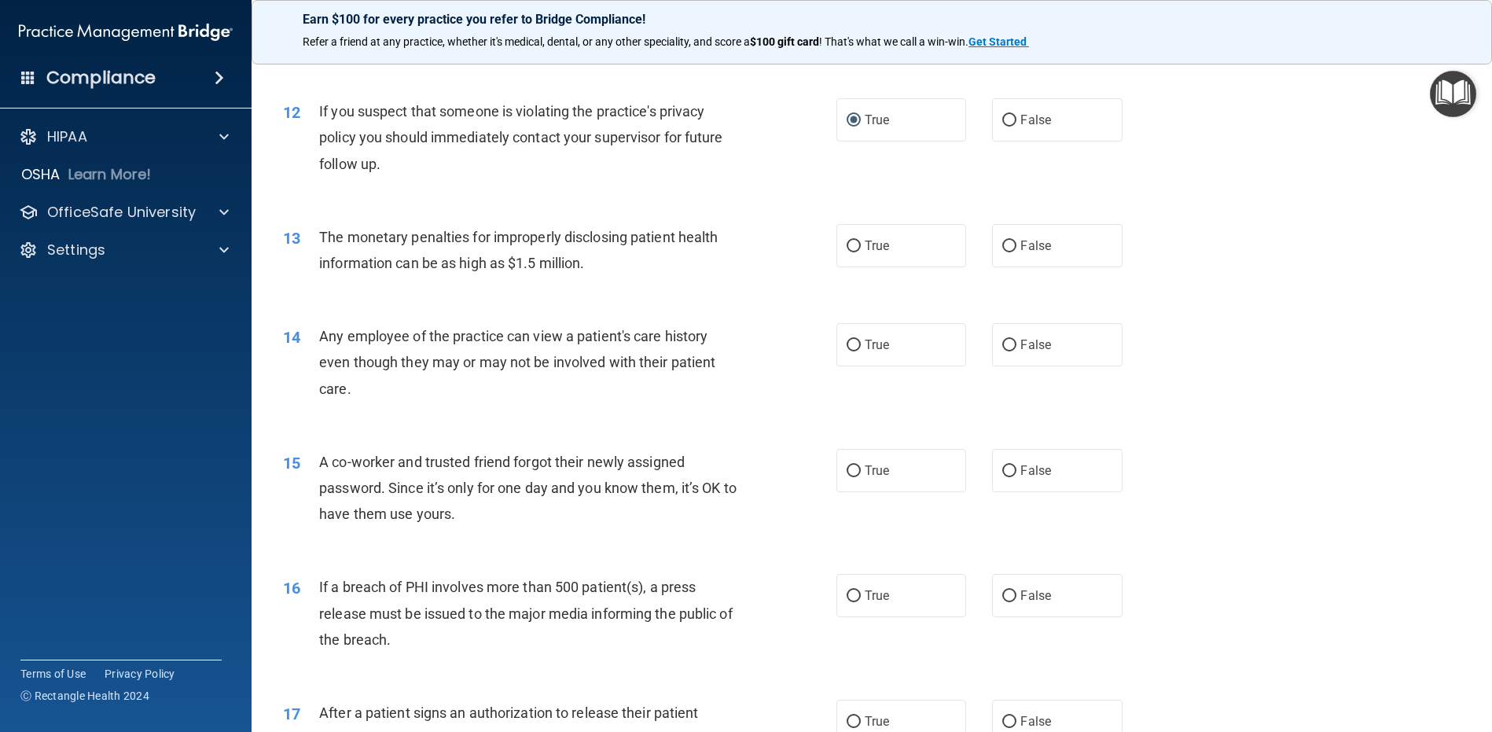
click at [608, 276] on div "The monetary penalties for improperly disclosing patient health information can…" at bounding box center [535, 250] width 433 height 52
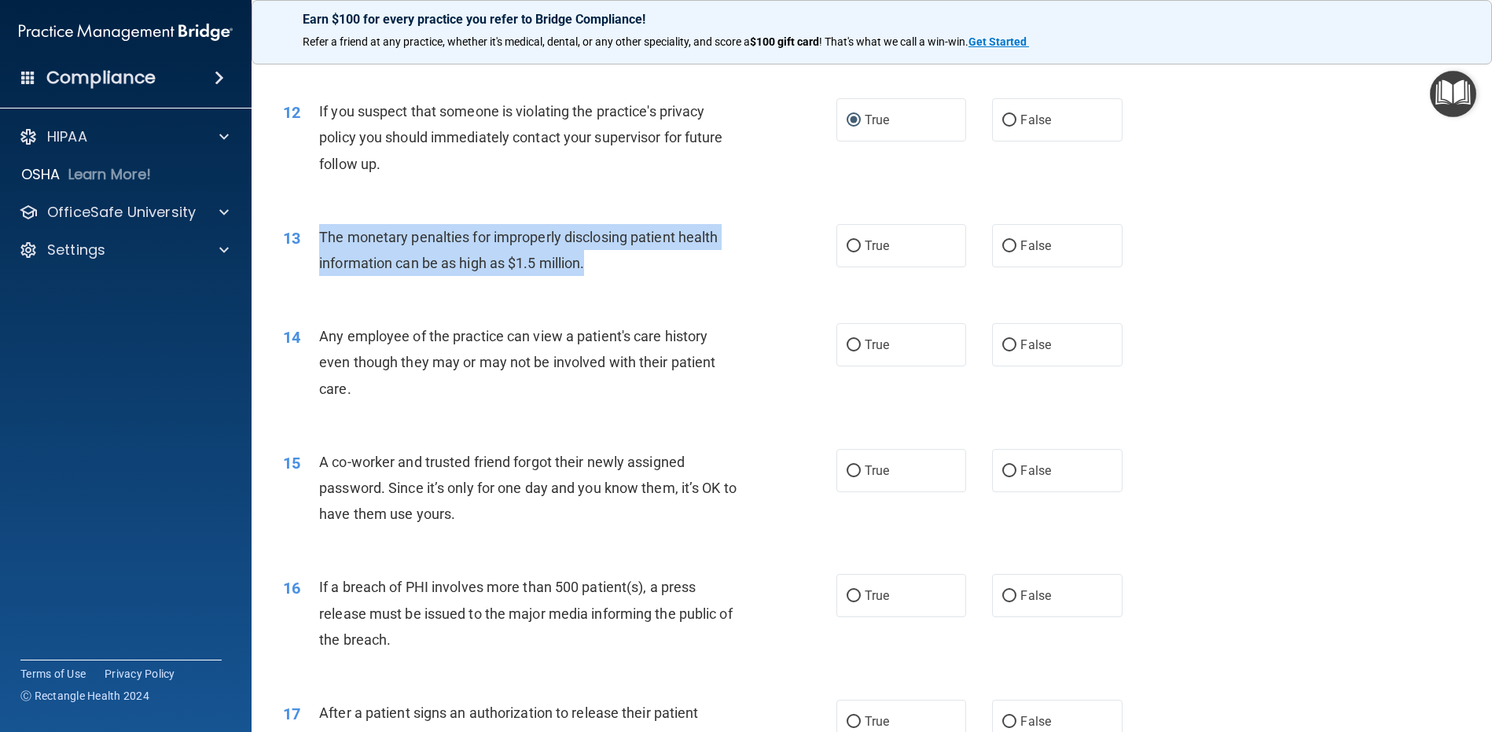
drag, startPoint x: 605, startPoint y: 293, endPoint x: 319, endPoint y: 266, distance: 286.7
click at [319, 266] on div "The monetary penalties for improperly disclosing patient health information can…" at bounding box center [535, 250] width 433 height 52
click at [602, 276] on div "The monetary penalties for improperly disclosing patient health information can…" at bounding box center [535, 250] width 433 height 52
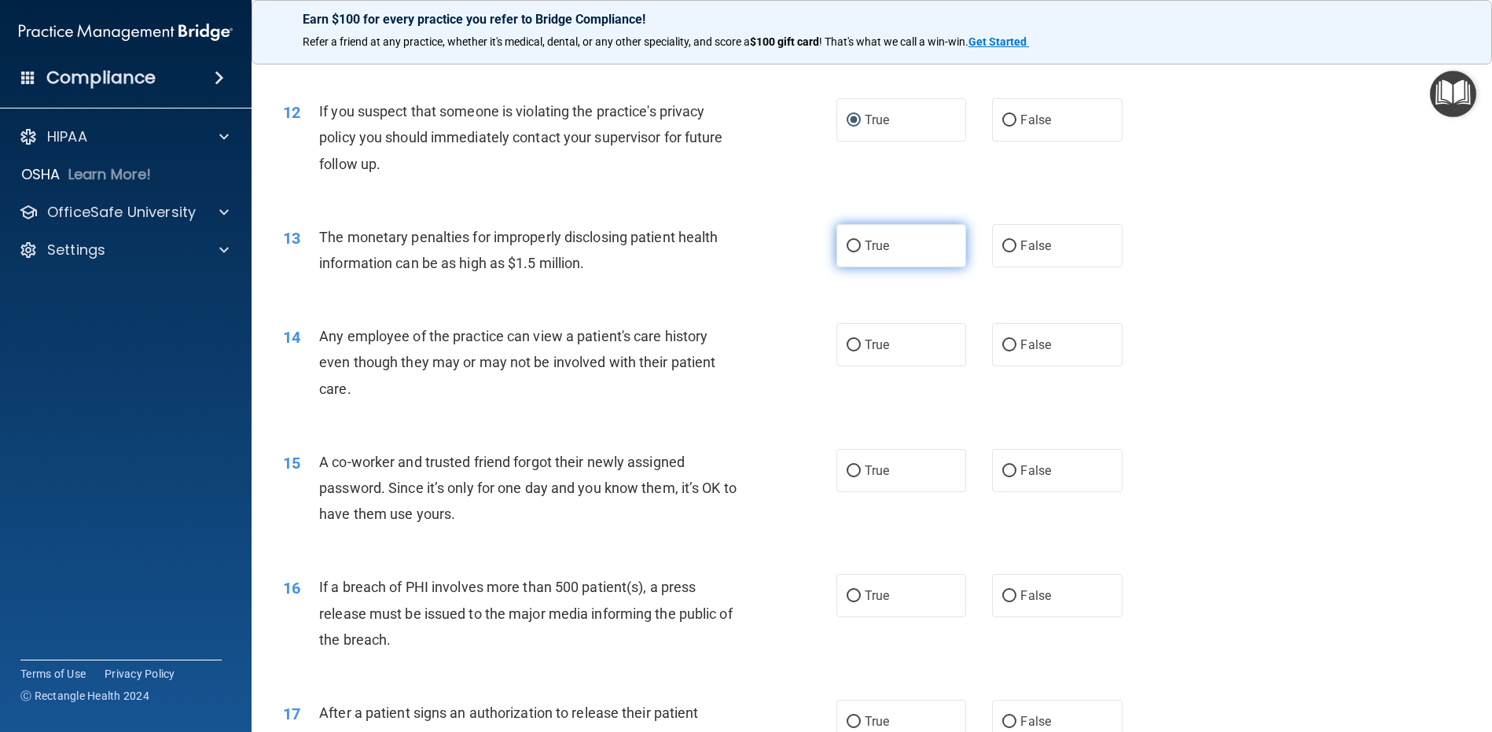
click at [851, 252] on input "True" at bounding box center [854, 247] width 14 height 12
radio input "true"
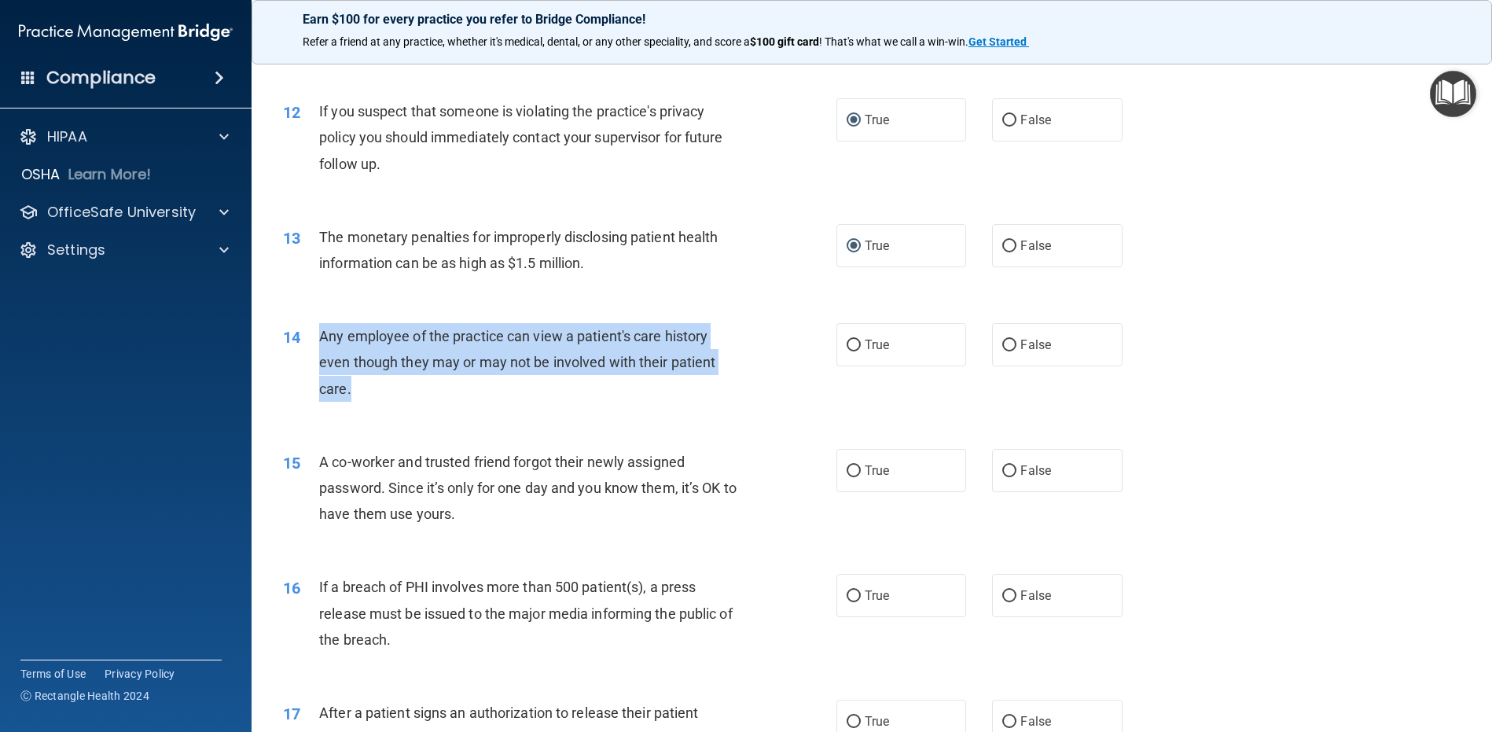
drag, startPoint x: 421, startPoint y: 421, endPoint x: 320, endPoint y: 359, distance: 118.5
click at [318, 362] on div "14 Any employee of the practice can view a patient's care history even though t…" at bounding box center [559, 366] width 601 height 86
click at [1002, 351] on input "False" at bounding box center [1009, 346] width 14 height 12
radio input "true"
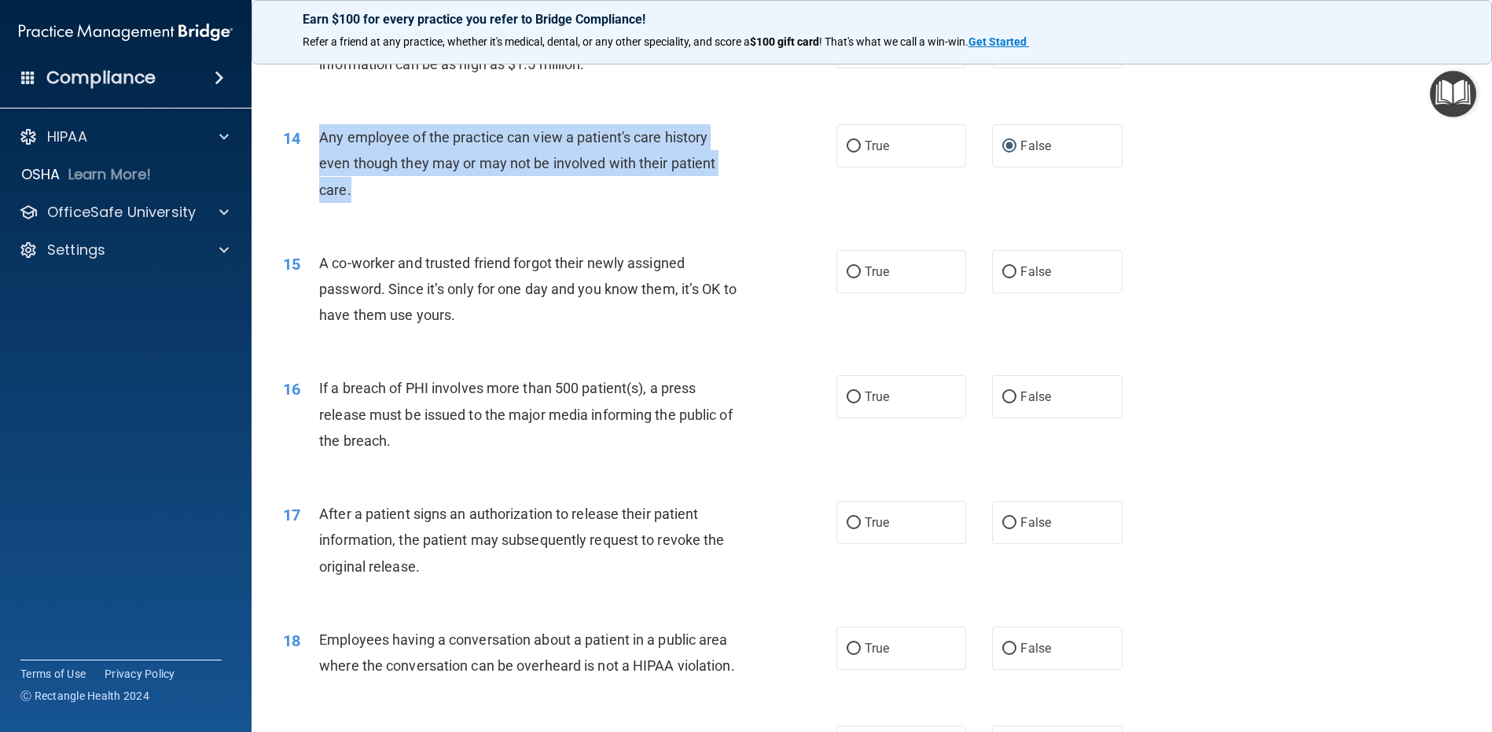
scroll to position [1495, 0]
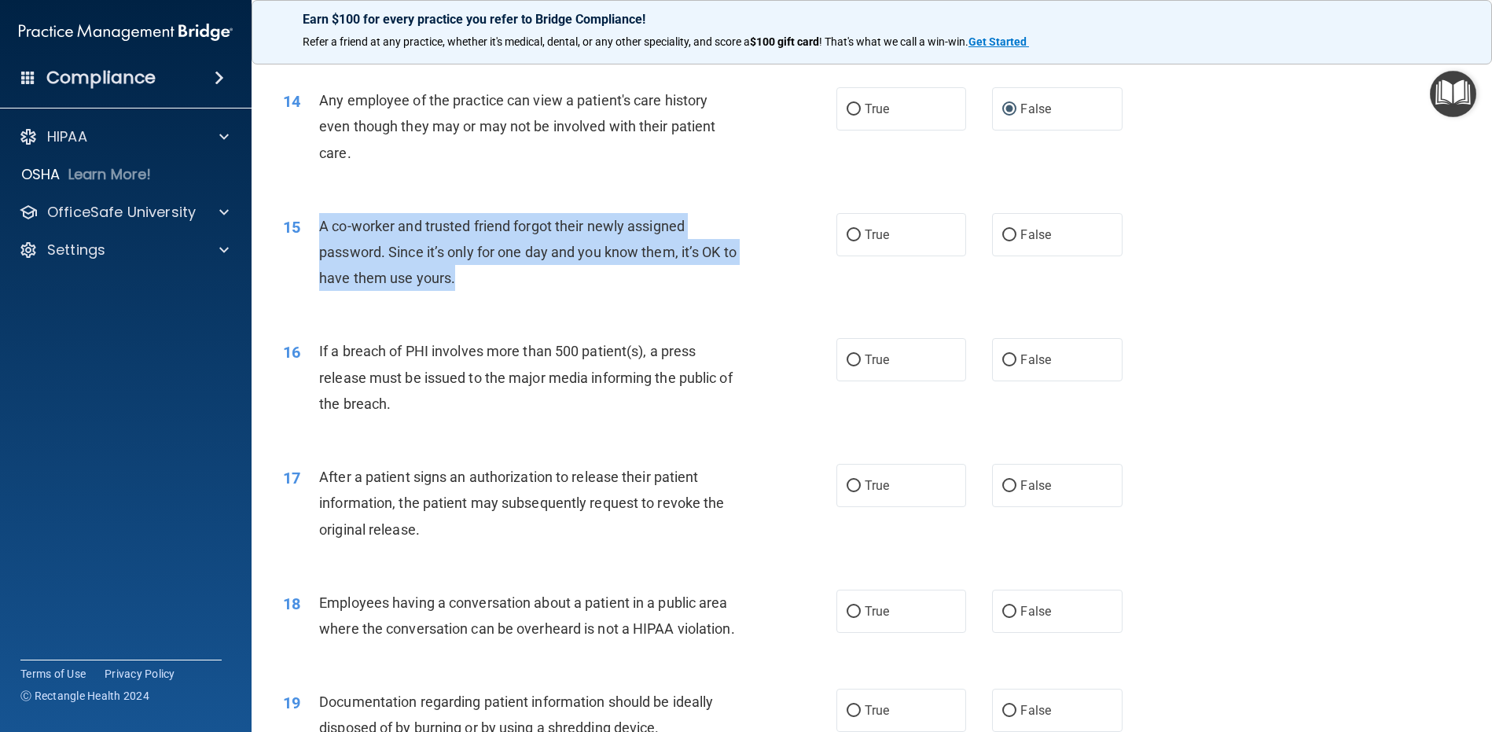
drag, startPoint x: 480, startPoint y: 311, endPoint x: 320, endPoint y: 252, distance: 169.9
click at [320, 252] on div "A co-worker and trusted friend forgot their newly assigned password. Since it’s…" at bounding box center [535, 252] width 433 height 79
click at [1002, 241] on input "False" at bounding box center [1009, 236] width 14 height 12
radio input "true"
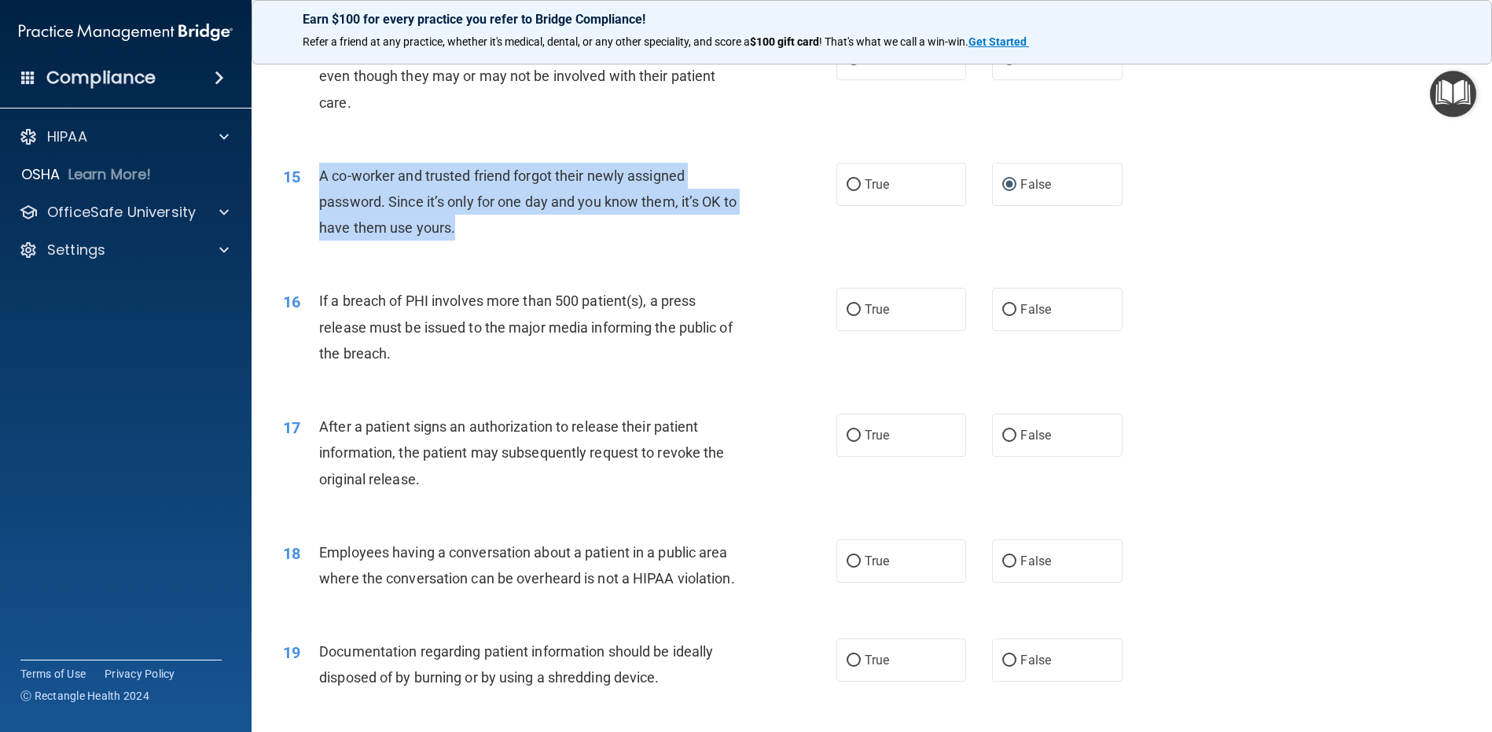
scroll to position [1574, 0]
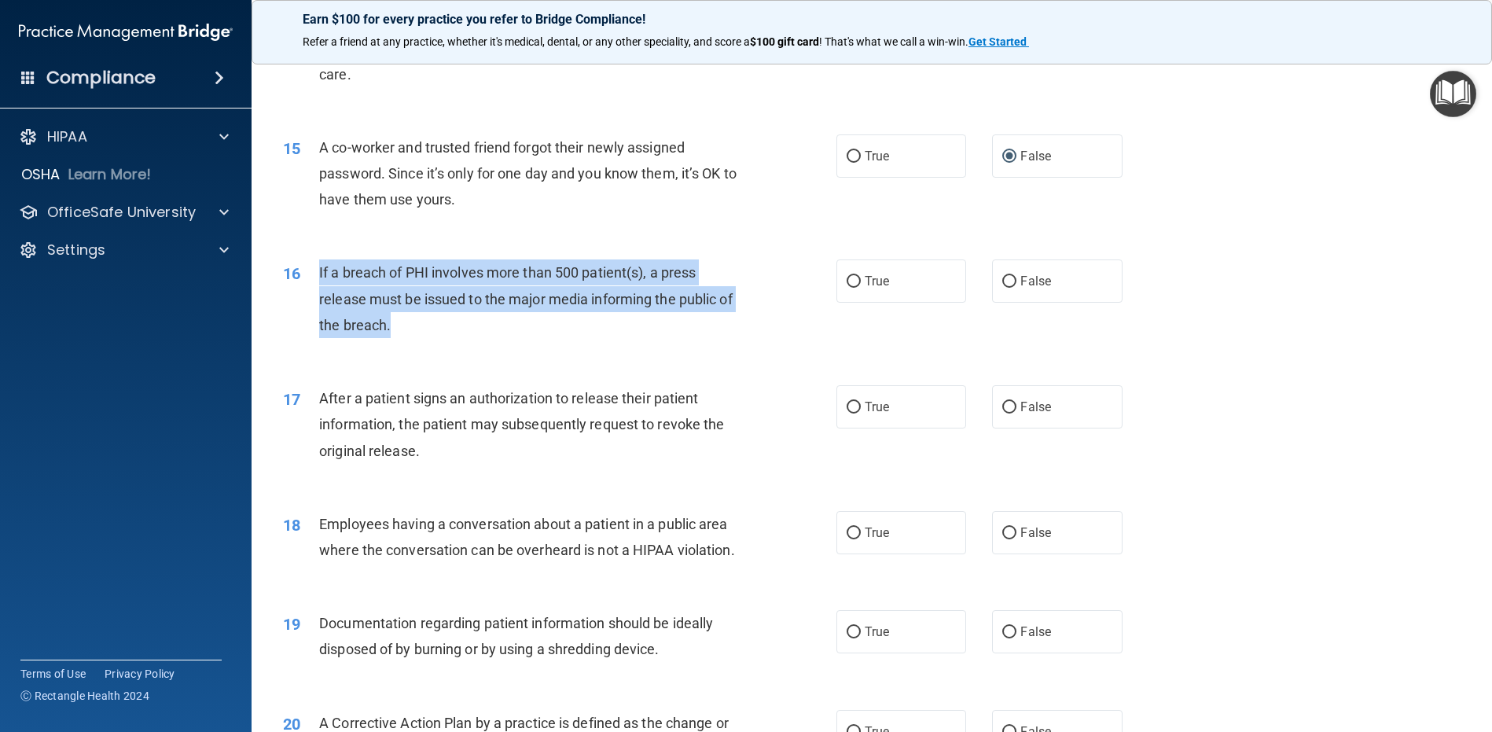
drag, startPoint x: 421, startPoint y: 349, endPoint x: 319, endPoint y: 298, distance: 114.3
click at [319, 298] on div "If a breach of PHI involves more than 500 patient(s), a press release must be i…" at bounding box center [535, 298] width 433 height 79
click at [847, 288] on input "True" at bounding box center [854, 282] width 14 height 12
radio input "true"
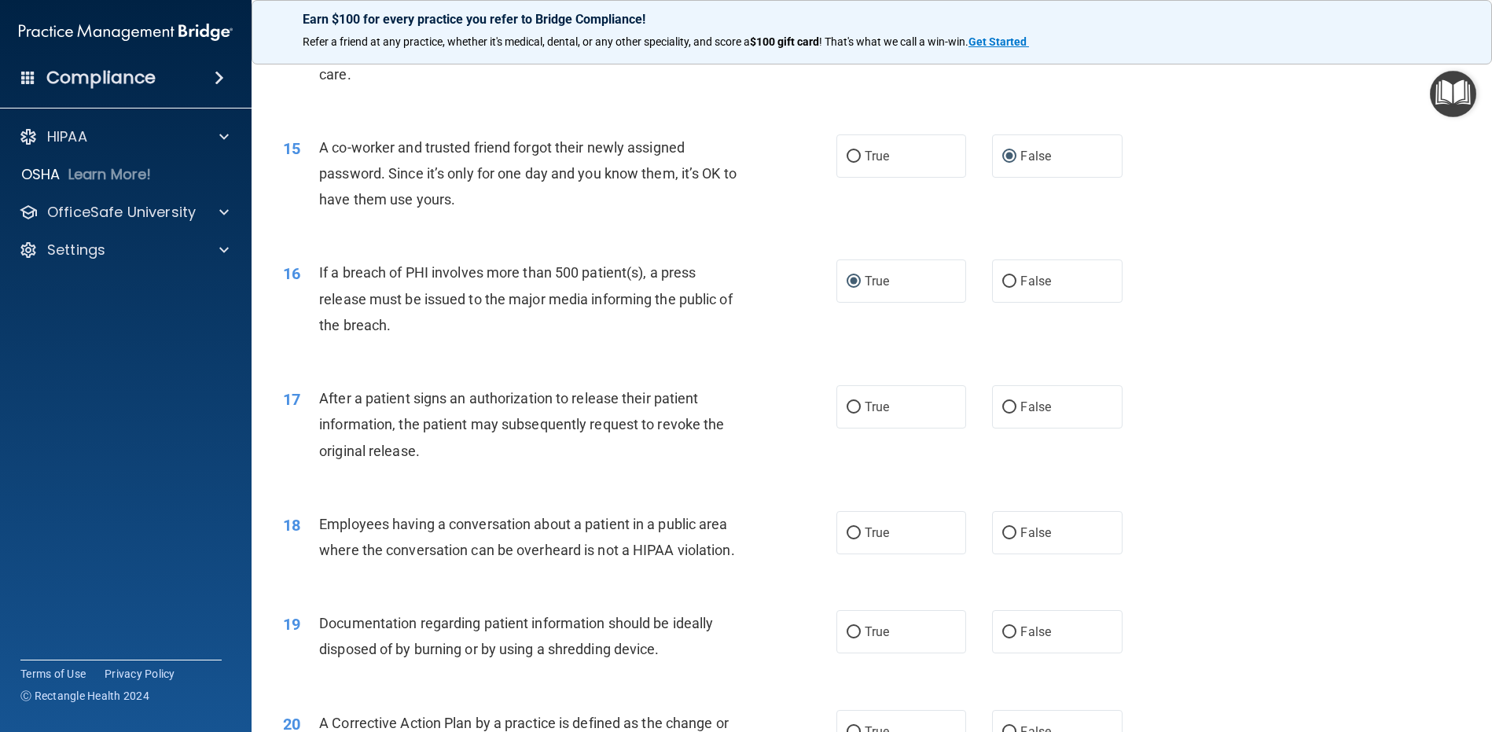
click at [429, 458] on span "After a patient signs an authorization to release their patient information, th…" at bounding box center [521, 424] width 405 height 68
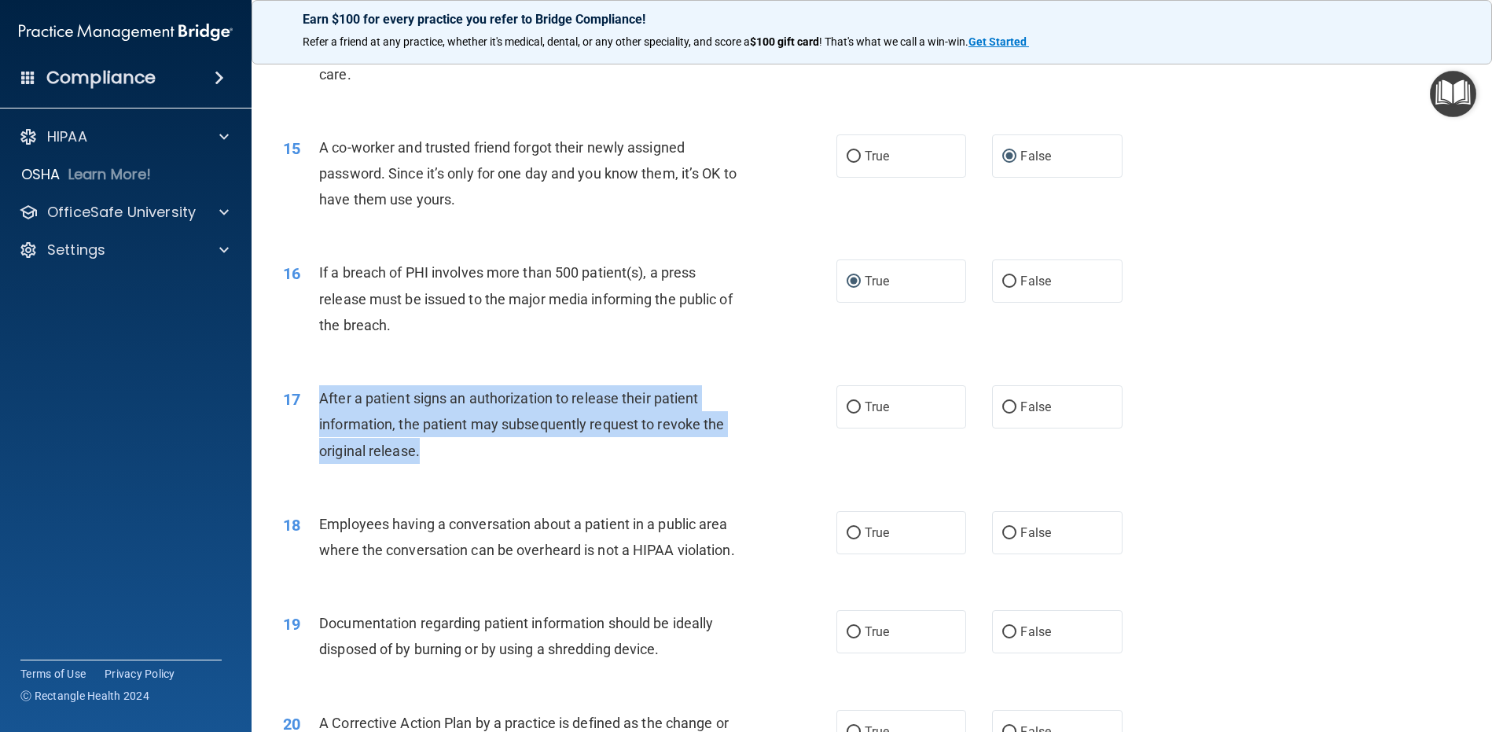
drag, startPoint x: 442, startPoint y: 484, endPoint x: 320, endPoint y: 417, distance: 139.4
click at [320, 417] on div "After a patient signs an authorization to release their patient information, th…" at bounding box center [535, 424] width 433 height 79
click at [847, 414] on input "True" at bounding box center [854, 408] width 14 height 12
radio input "true"
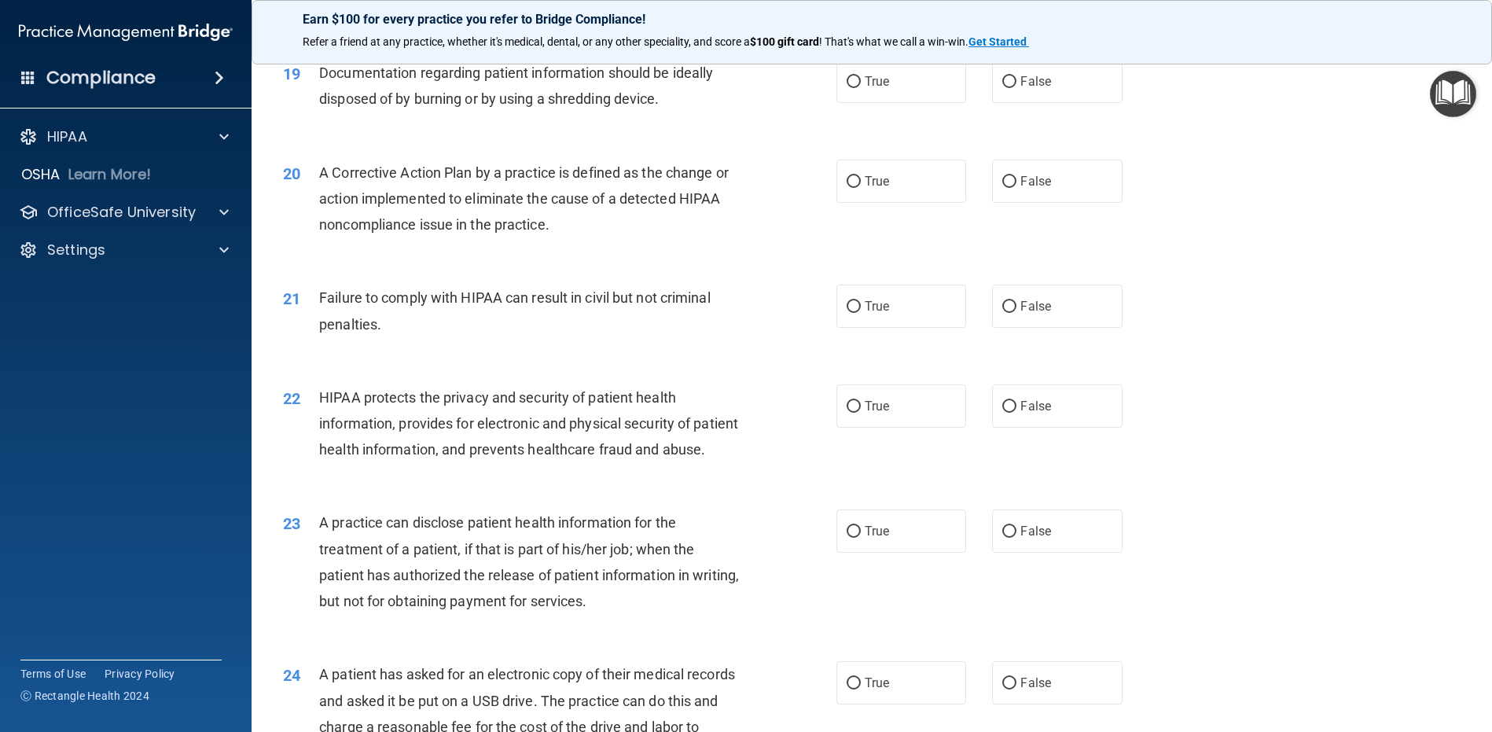
scroll to position [1889, 0]
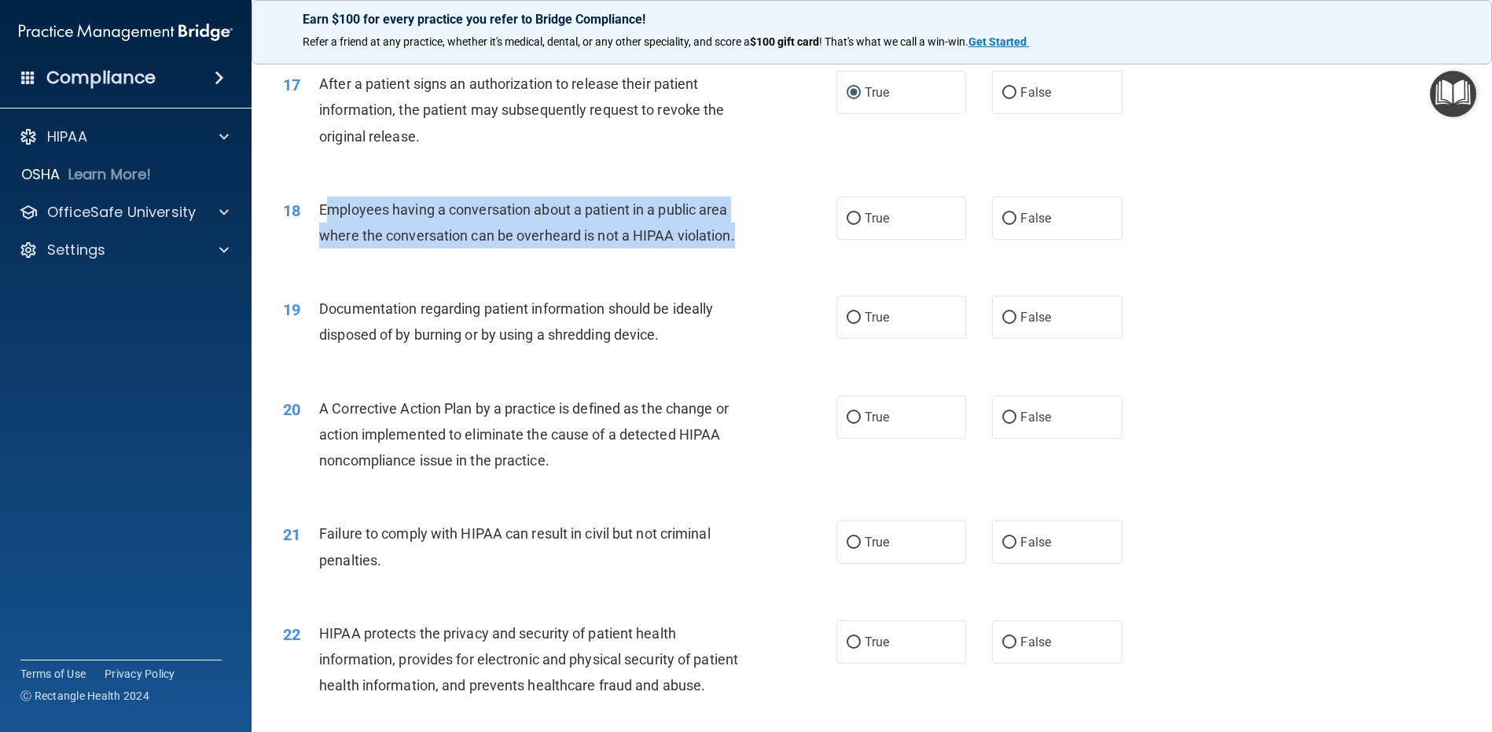
drag, startPoint x: 379, startPoint y: 285, endPoint x: 329, endPoint y: 234, distance: 71.7
click at [329, 234] on div "Employees having a conversation about a patient in a public area where the conv…" at bounding box center [535, 223] width 433 height 52
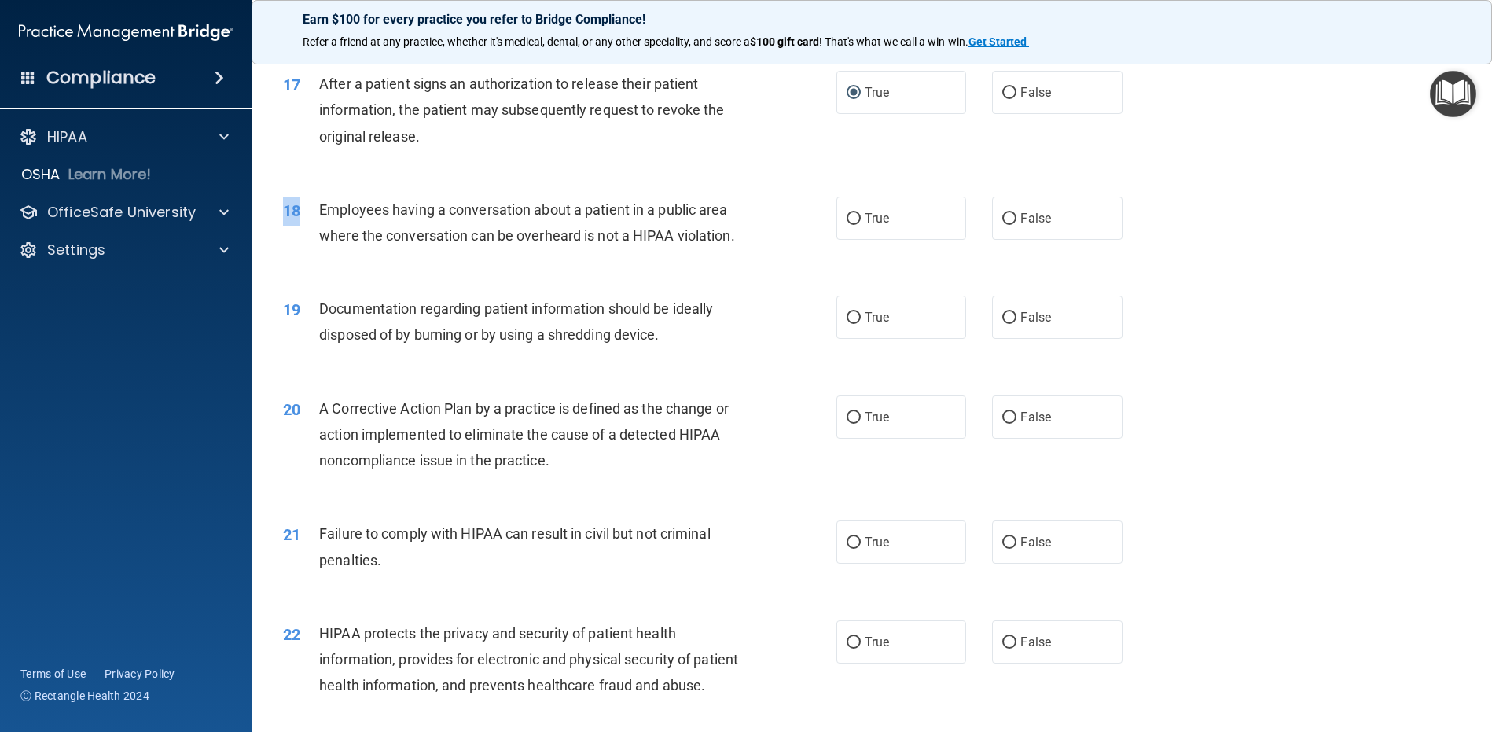
drag, startPoint x: 317, startPoint y: 241, endPoint x: 399, endPoint y: 311, distance: 108.1
click at [399, 276] on div "18 Employees having a conversation about a patient in a public area where the c…" at bounding box center [871, 226] width 1201 height 99
click at [326, 235] on span "Employees having a conversation about a patient in a public area where the conv…" at bounding box center [527, 222] width 416 height 42
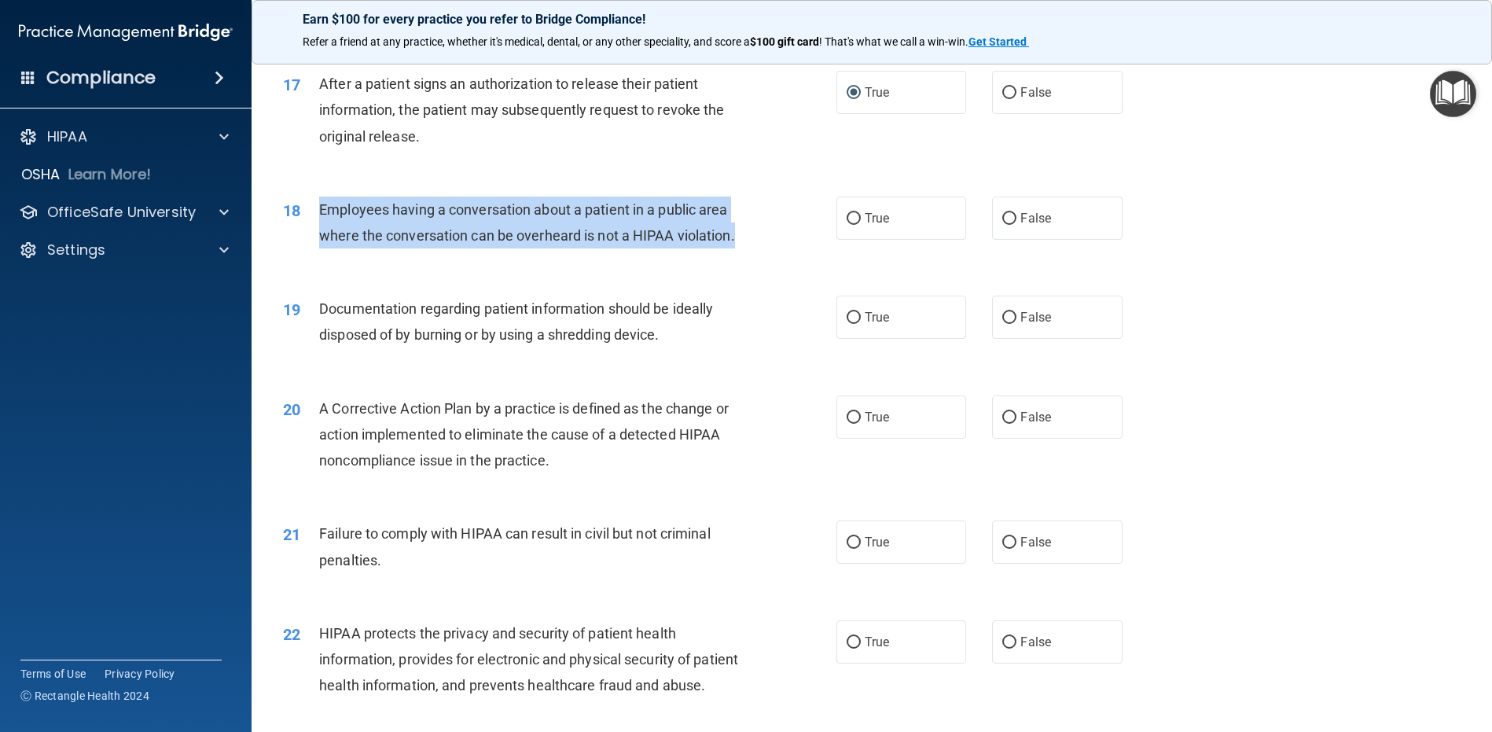
drag, startPoint x: 316, startPoint y: 233, endPoint x: 387, endPoint y: 279, distance: 84.6
click at [403, 256] on div "18 Employees having a conversation about a patient in a public area where the c…" at bounding box center [559, 227] width 601 height 60
click at [1002, 225] on input "False" at bounding box center [1009, 219] width 14 height 12
radio input "true"
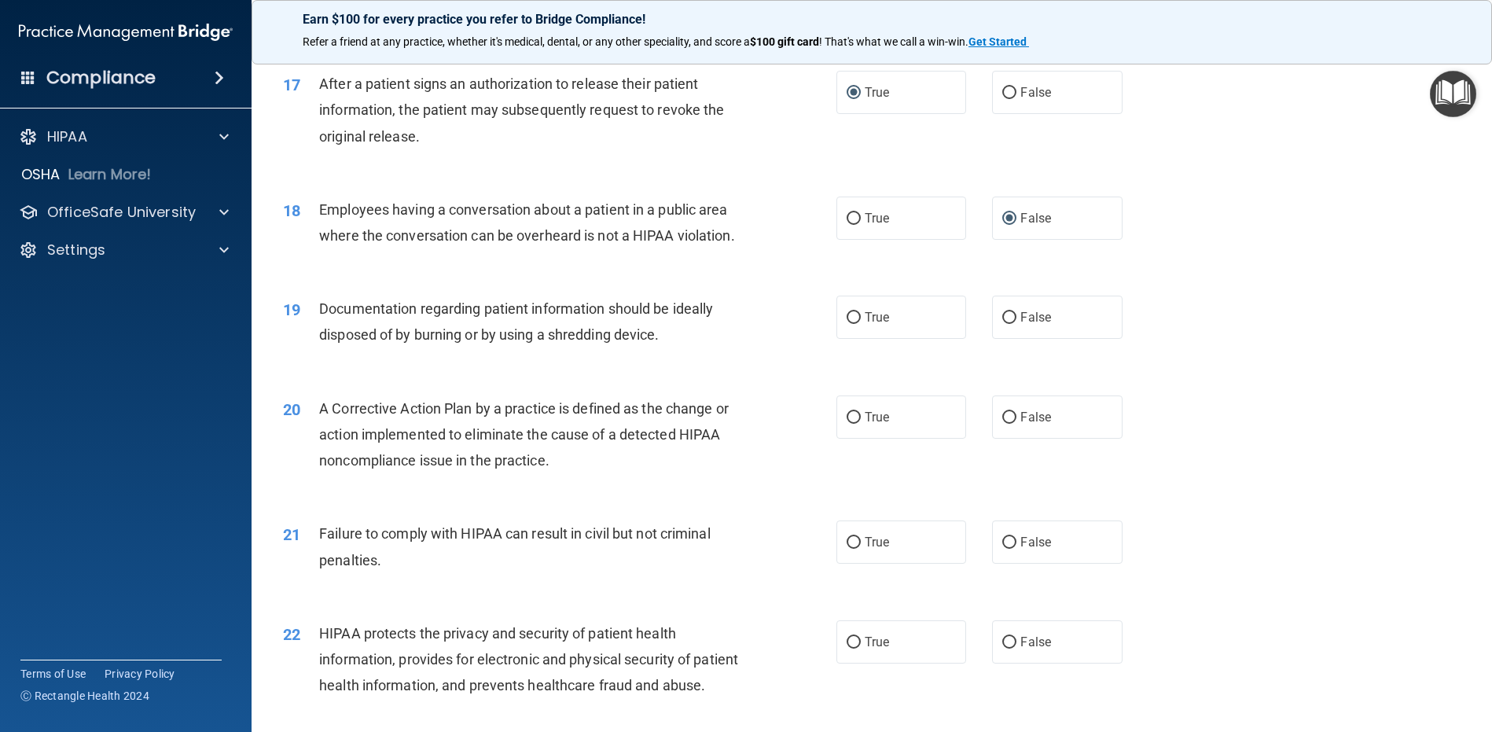
click at [434, 343] on span "Documentation regarding patient information should be ideally disposed of by bu…" at bounding box center [516, 321] width 394 height 42
drag, startPoint x: 667, startPoint y: 389, endPoint x: 644, endPoint y: 389, distance: 22.8
click at [666, 348] on div "Documentation regarding patient information should be ideally disposed of by bu…" at bounding box center [535, 322] width 433 height 52
drag, startPoint x: 644, startPoint y: 389, endPoint x: 618, endPoint y: 388, distance: 26.0
click at [618, 343] on span "Documentation regarding patient information should be ideally disposed of by bu…" at bounding box center [516, 321] width 394 height 42
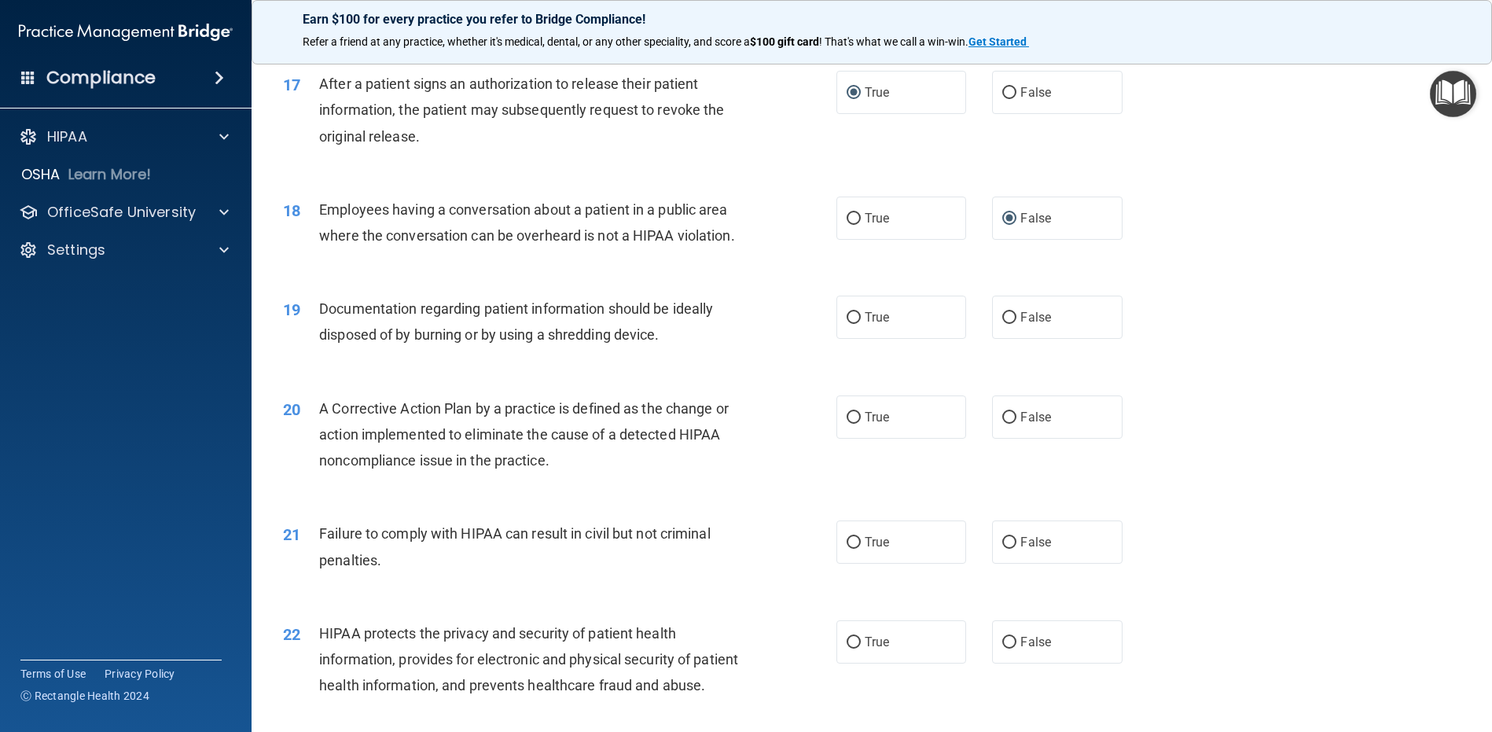
click at [396, 343] on span "Documentation regarding patient information should be ideally disposed of by bu…" at bounding box center [516, 321] width 394 height 42
click at [848, 324] on input "True" at bounding box center [854, 318] width 14 height 12
radio input "true"
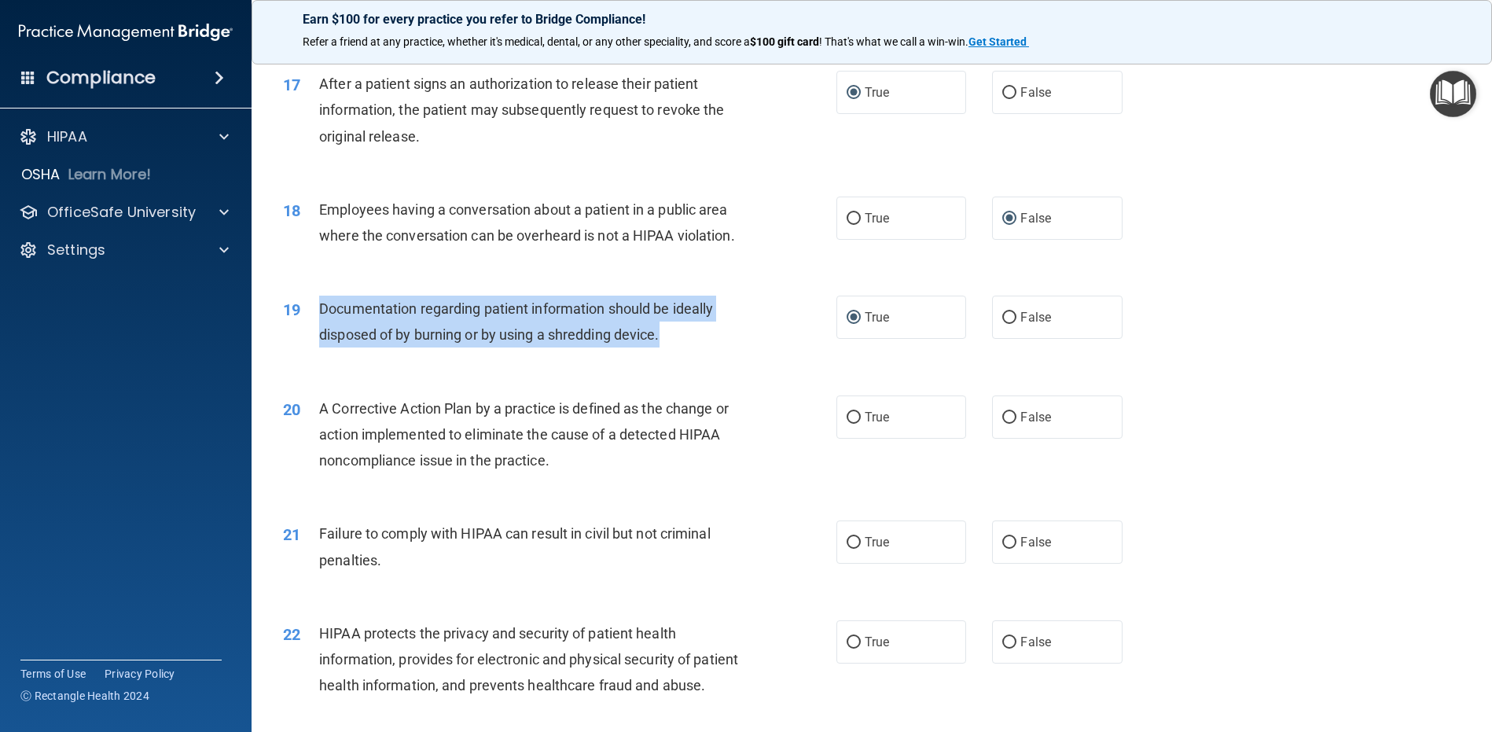
drag, startPoint x: 690, startPoint y: 392, endPoint x: 318, endPoint y: 356, distance: 374.4
click at [318, 355] on div "19 Documentation regarding patient information should be ideally disposed of by…" at bounding box center [559, 326] width 601 height 60
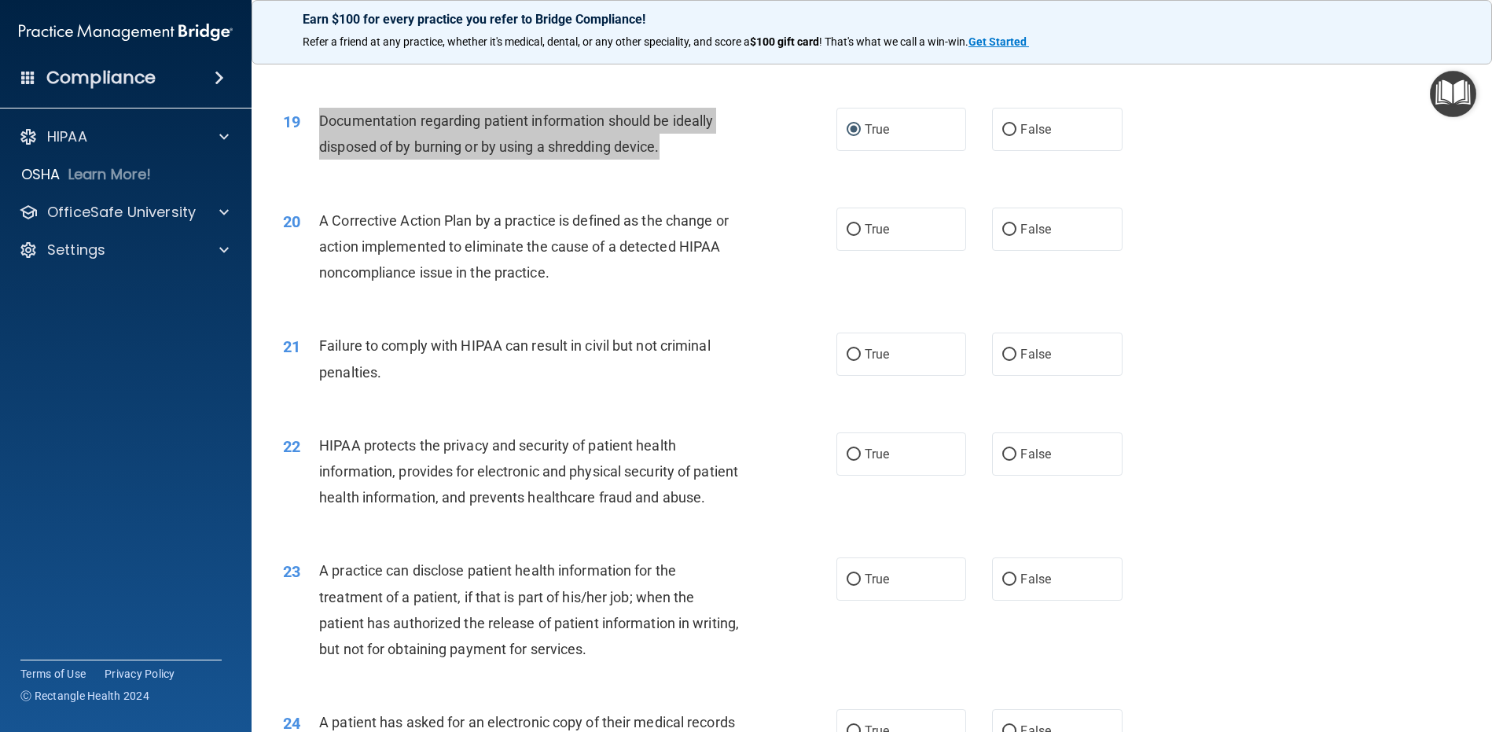
scroll to position [2124, 0]
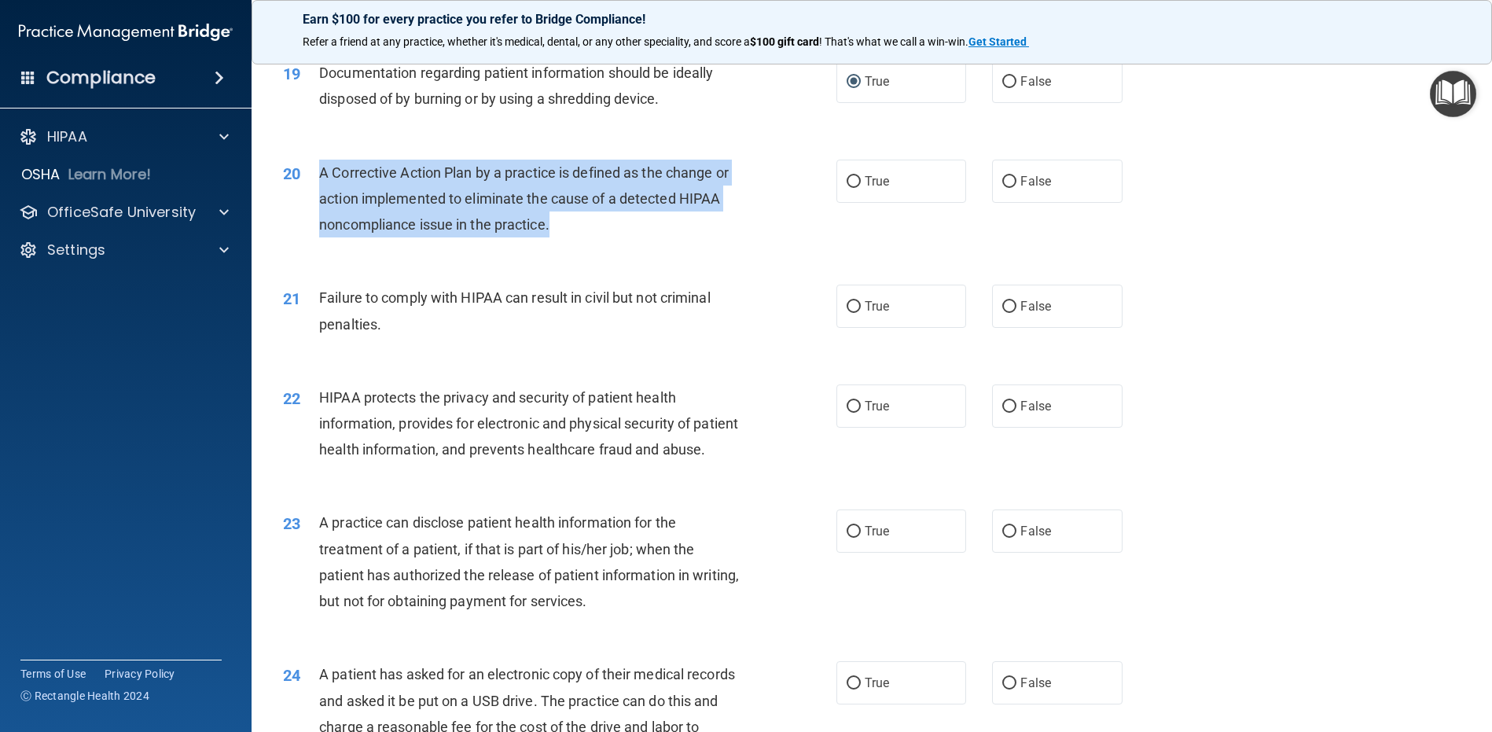
drag, startPoint x: 563, startPoint y: 281, endPoint x: 322, endPoint y: 227, distance: 247.2
click at [318, 227] on div "20 A Corrective Action Plan by a practice is defined as the change or action im…" at bounding box center [559, 203] width 601 height 86
click at [1002, 188] on input "False" at bounding box center [1009, 182] width 14 height 12
radio input "true"
click at [847, 313] on input "True" at bounding box center [854, 307] width 14 height 12
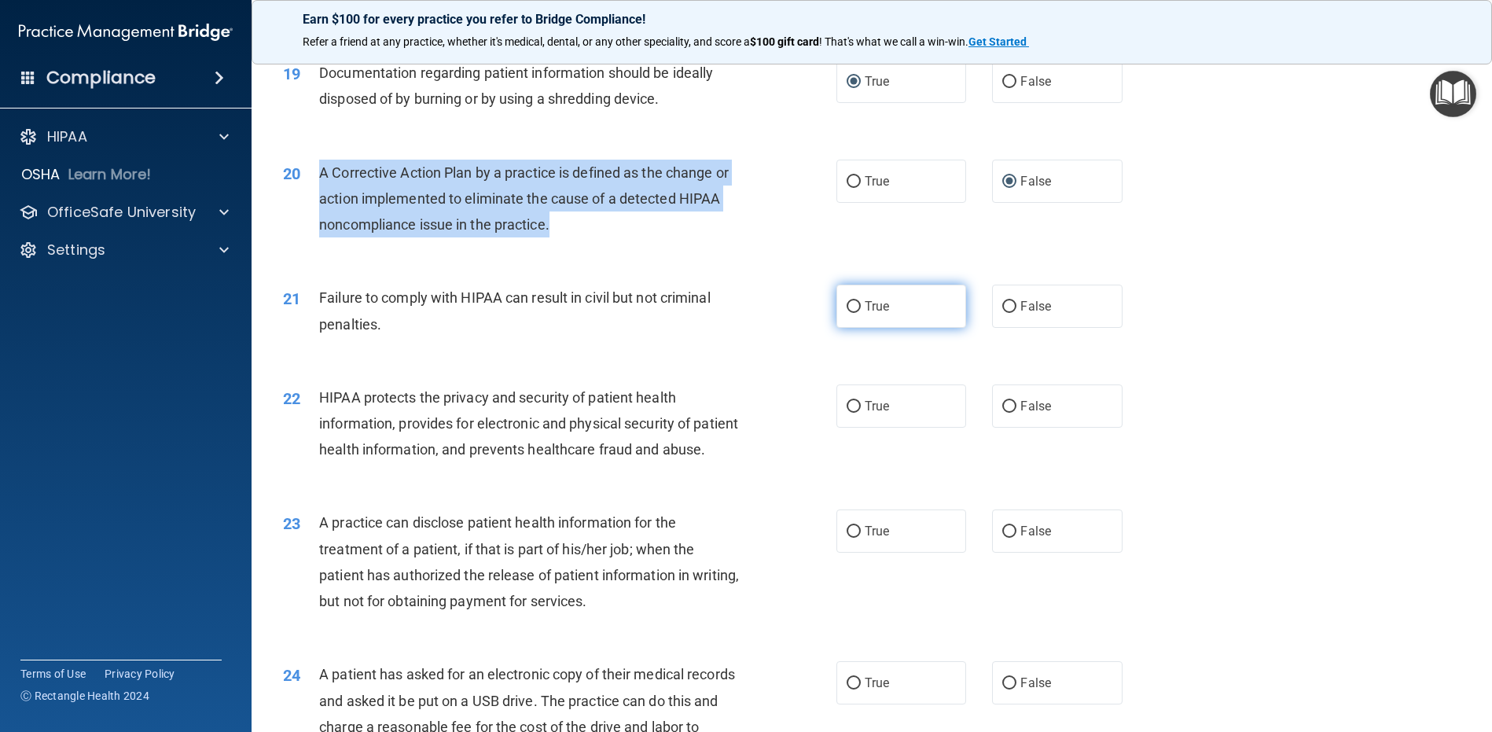
radio input "true"
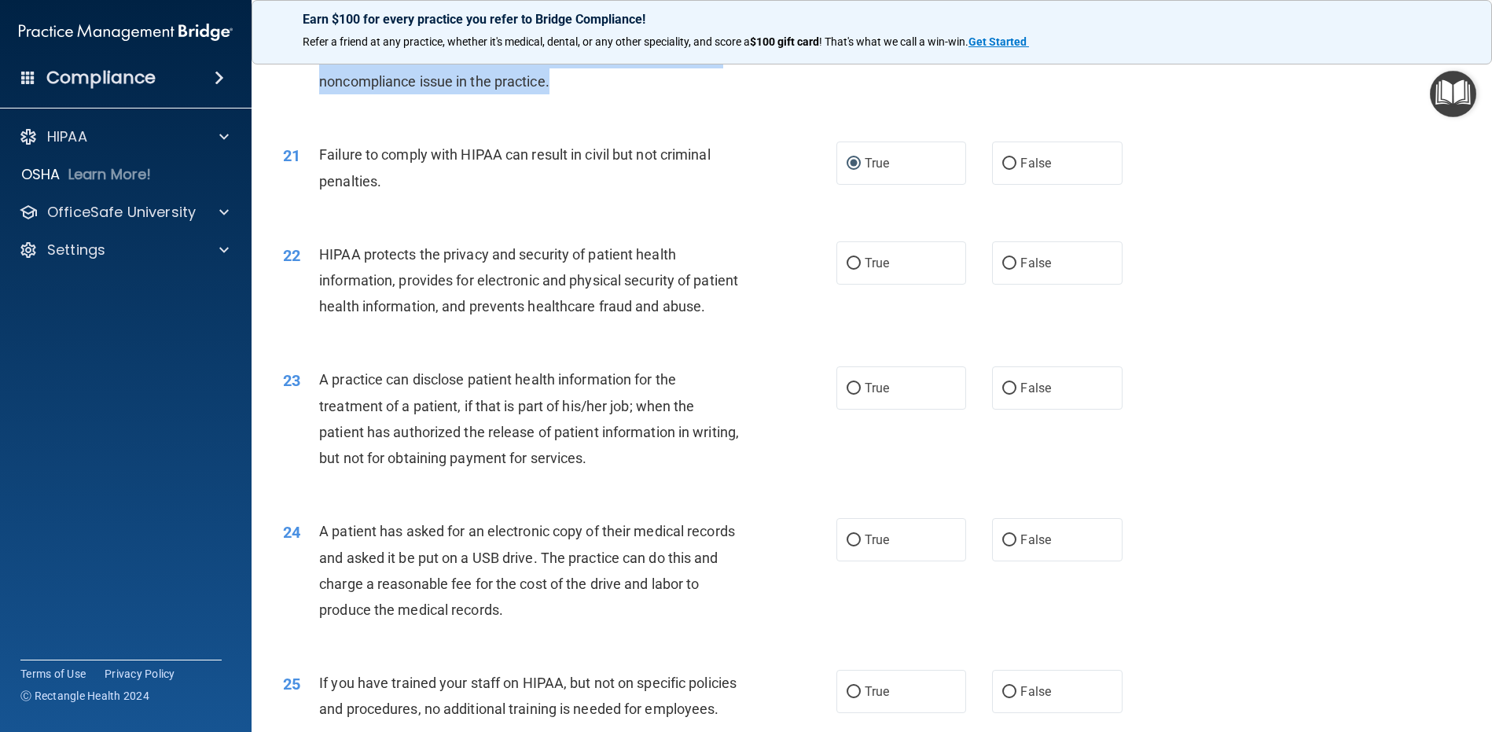
scroll to position [2282, 0]
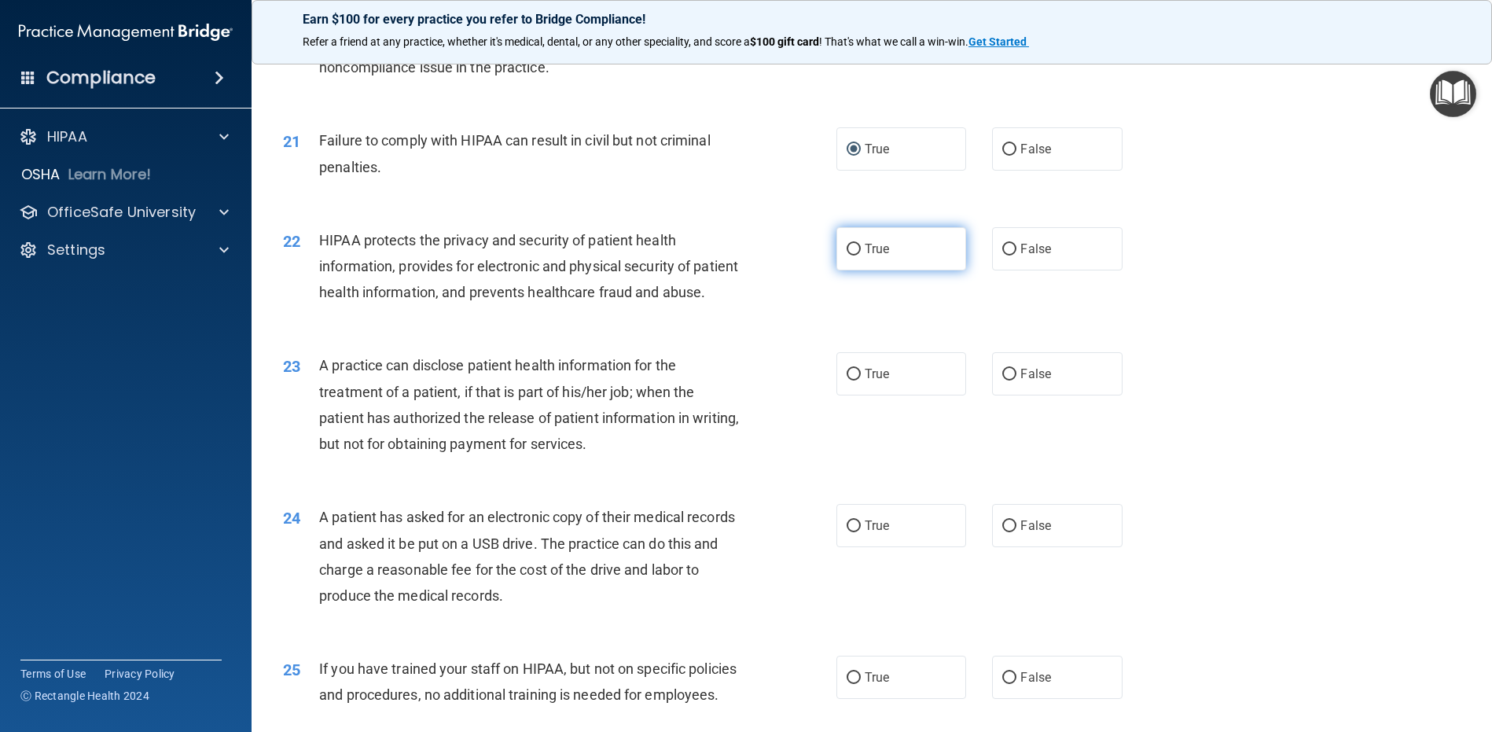
click at [837, 270] on label "True" at bounding box center [902, 248] width 130 height 43
click at [847, 256] on input "True" at bounding box center [854, 250] width 14 height 12
radio input "true"
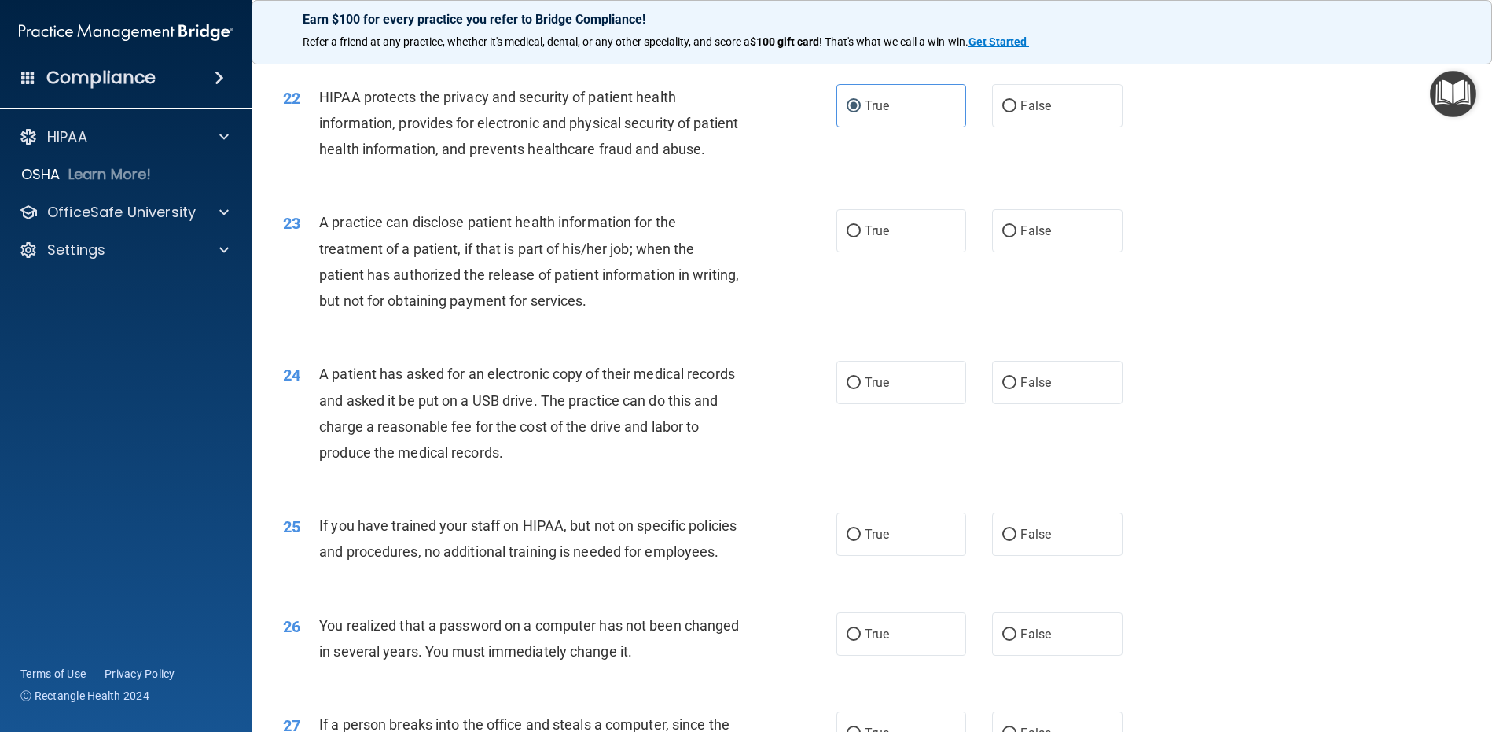
scroll to position [2439, 0]
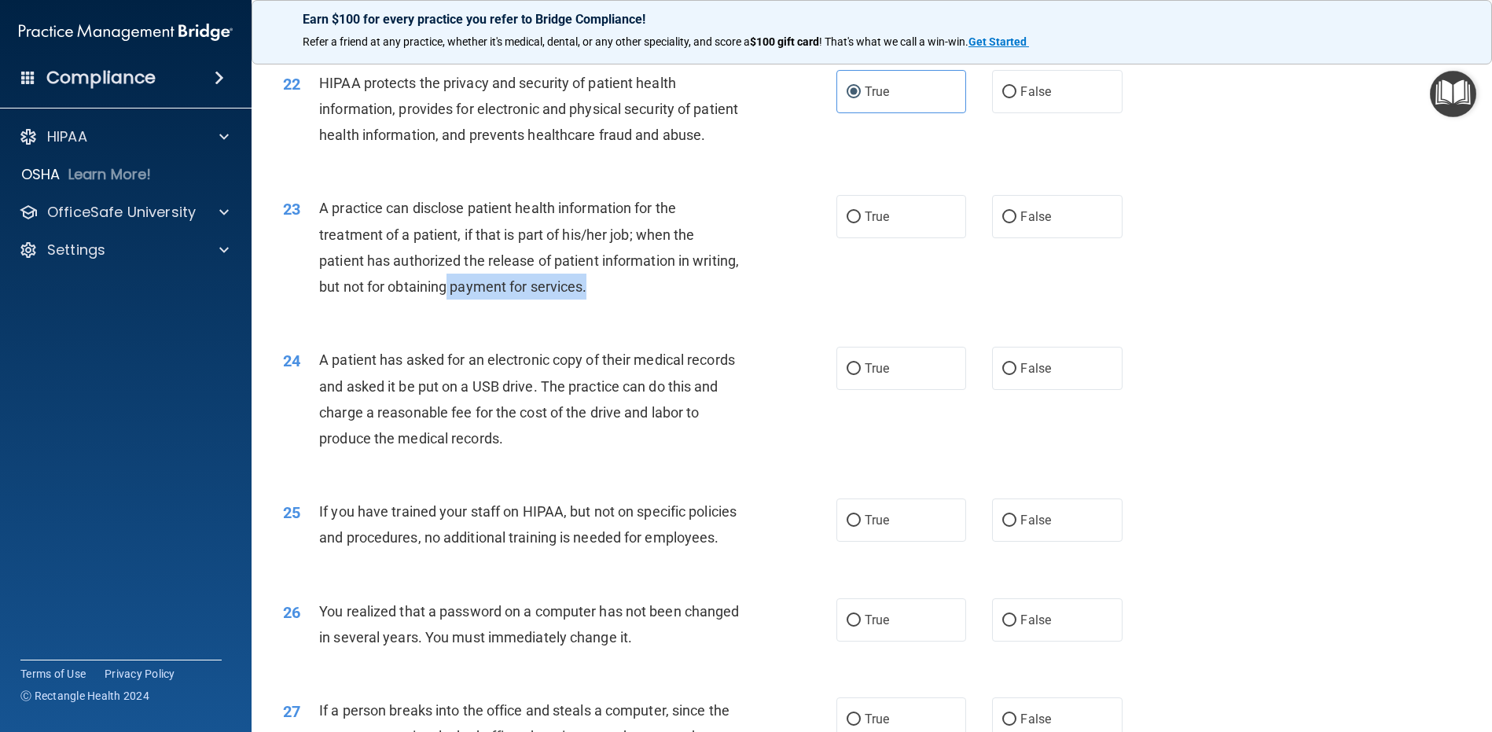
drag, startPoint x: 651, startPoint y: 370, endPoint x: 476, endPoint y: 349, distance: 176.6
click at [495, 300] on div "A practice can disclose patient health information for the treatment of a patie…" at bounding box center [535, 247] width 433 height 105
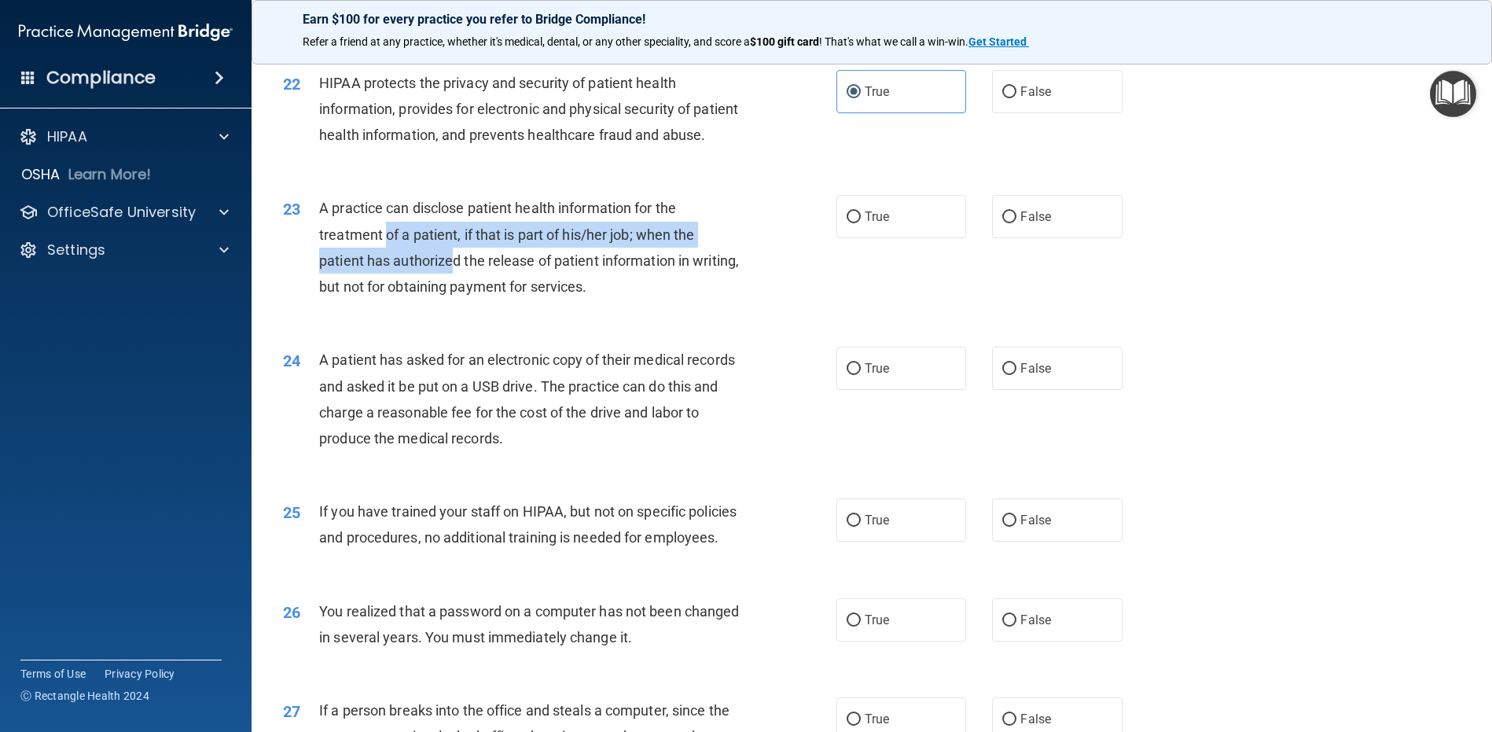
drag, startPoint x: 419, startPoint y: 335, endPoint x: 449, endPoint y: 332, distance: 30.0
click at [388, 300] on div "A practice can disclose patient health information for the treatment of a patie…" at bounding box center [535, 247] width 433 height 105
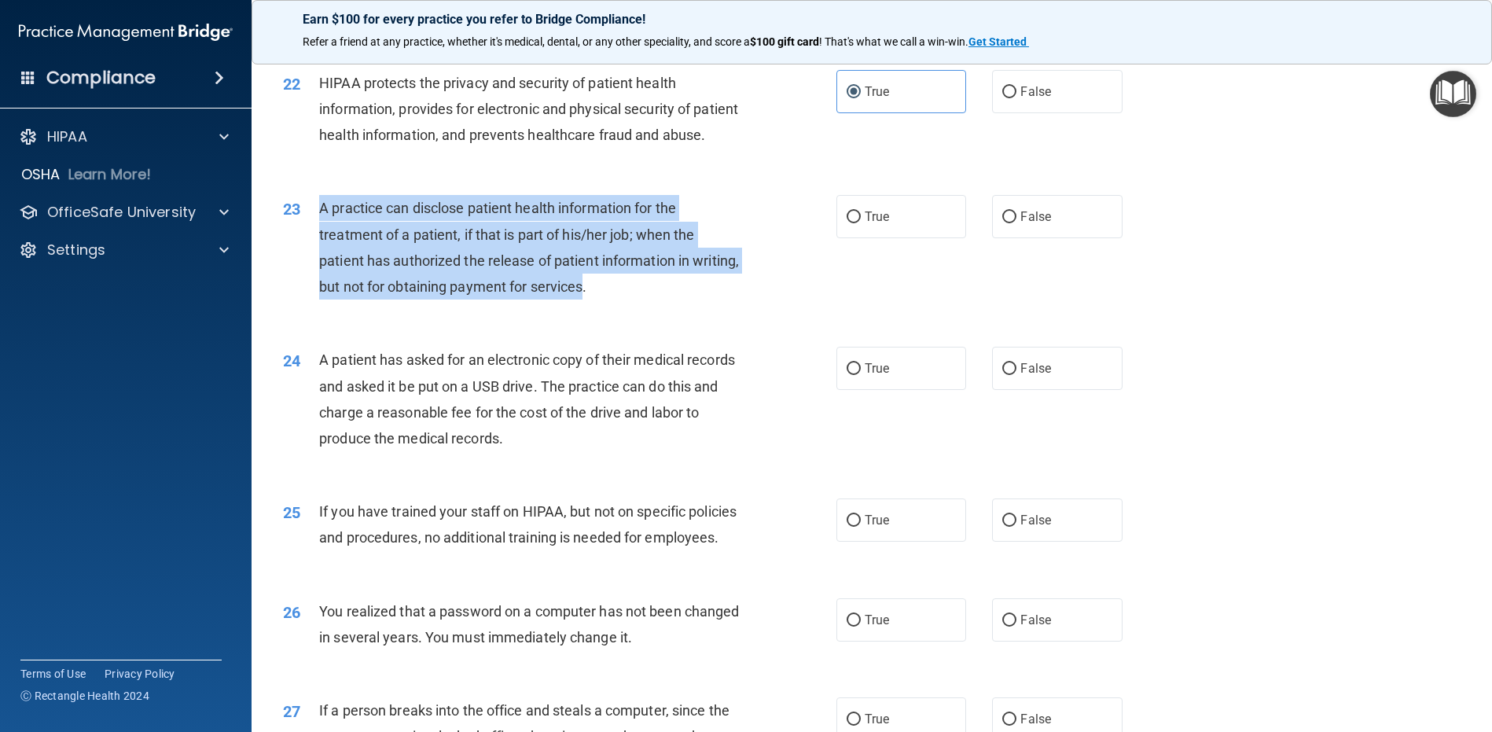
drag, startPoint x: 633, startPoint y: 365, endPoint x: 316, endPoint y: 285, distance: 326.7
click at [316, 285] on div "23 A practice can disclose patient health information for the treatment of a pa…" at bounding box center [559, 251] width 601 height 112
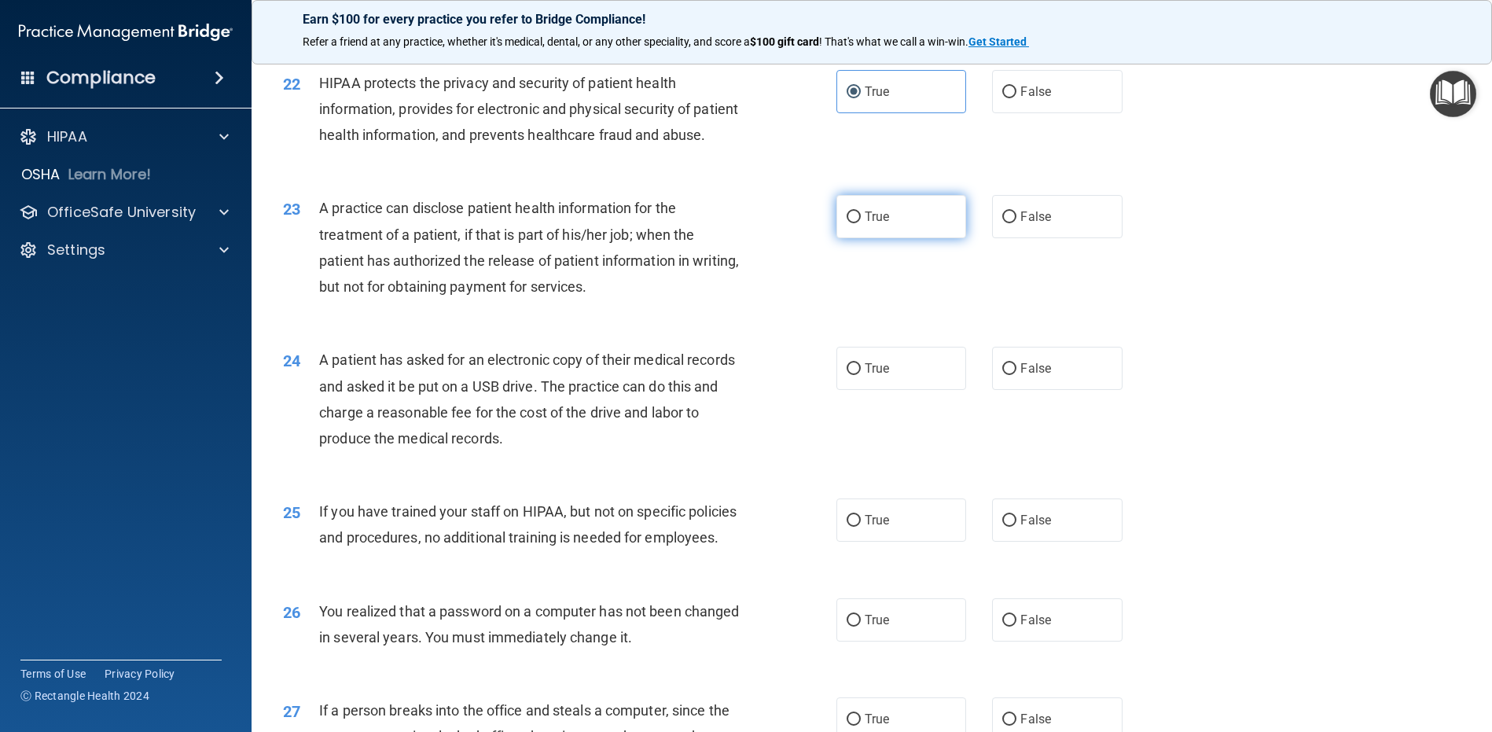
click at [855, 238] on label "True" at bounding box center [902, 216] width 130 height 43
click at [855, 223] on input "True" at bounding box center [854, 218] width 14 height 12
radio input "true"
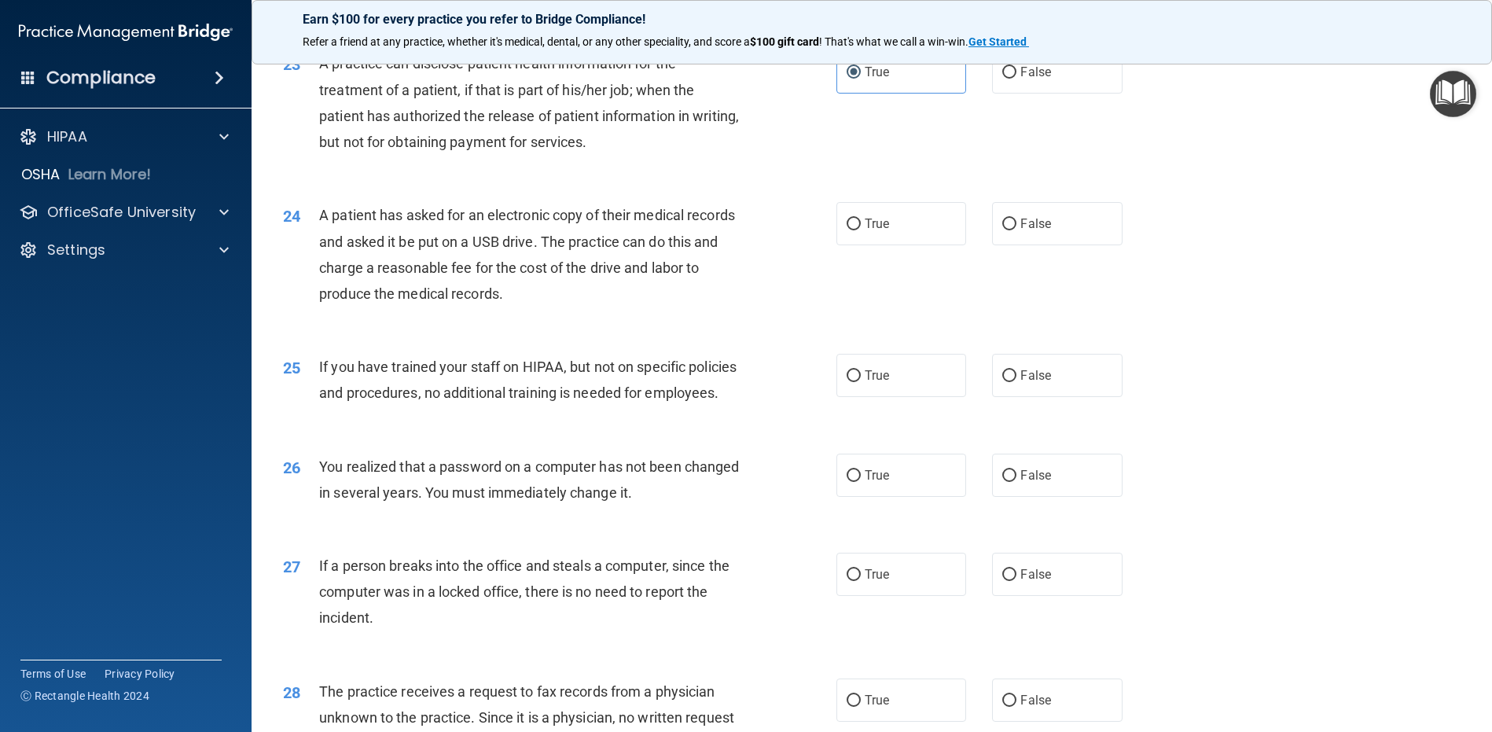
scroll to position [2596, 0]
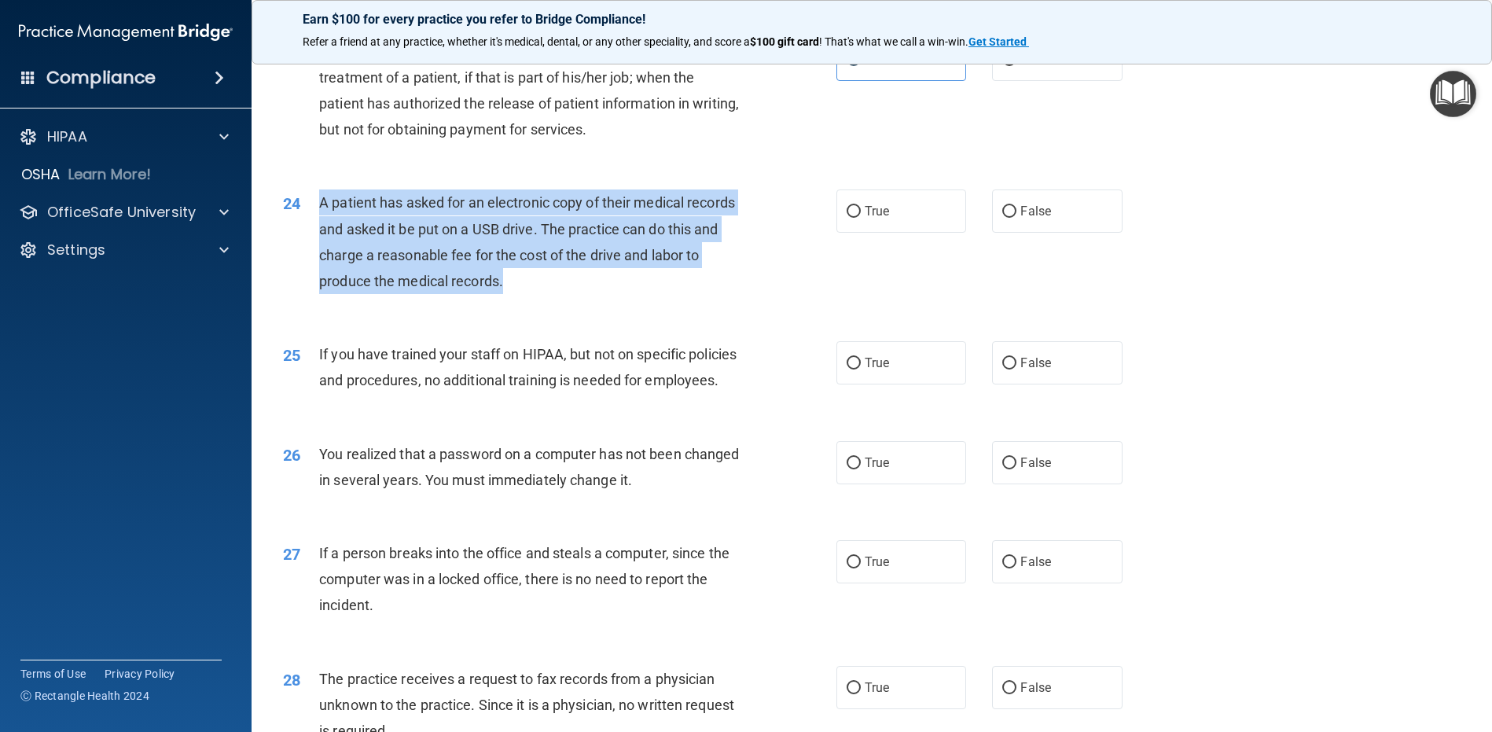
drag, startPoint x: 327, startPoint y: 280, endPoint x: 572, endPoint y: 354, distance: 256.2
click at [572, 294] on div "A patient has asked for an electronic copy of their medical records and asked i…" at bounding box center [535, 241] width 433 height 105
click at [852, 218] on input "True" at bounding box center [854, 212] width 14 height 12
radio input "true"
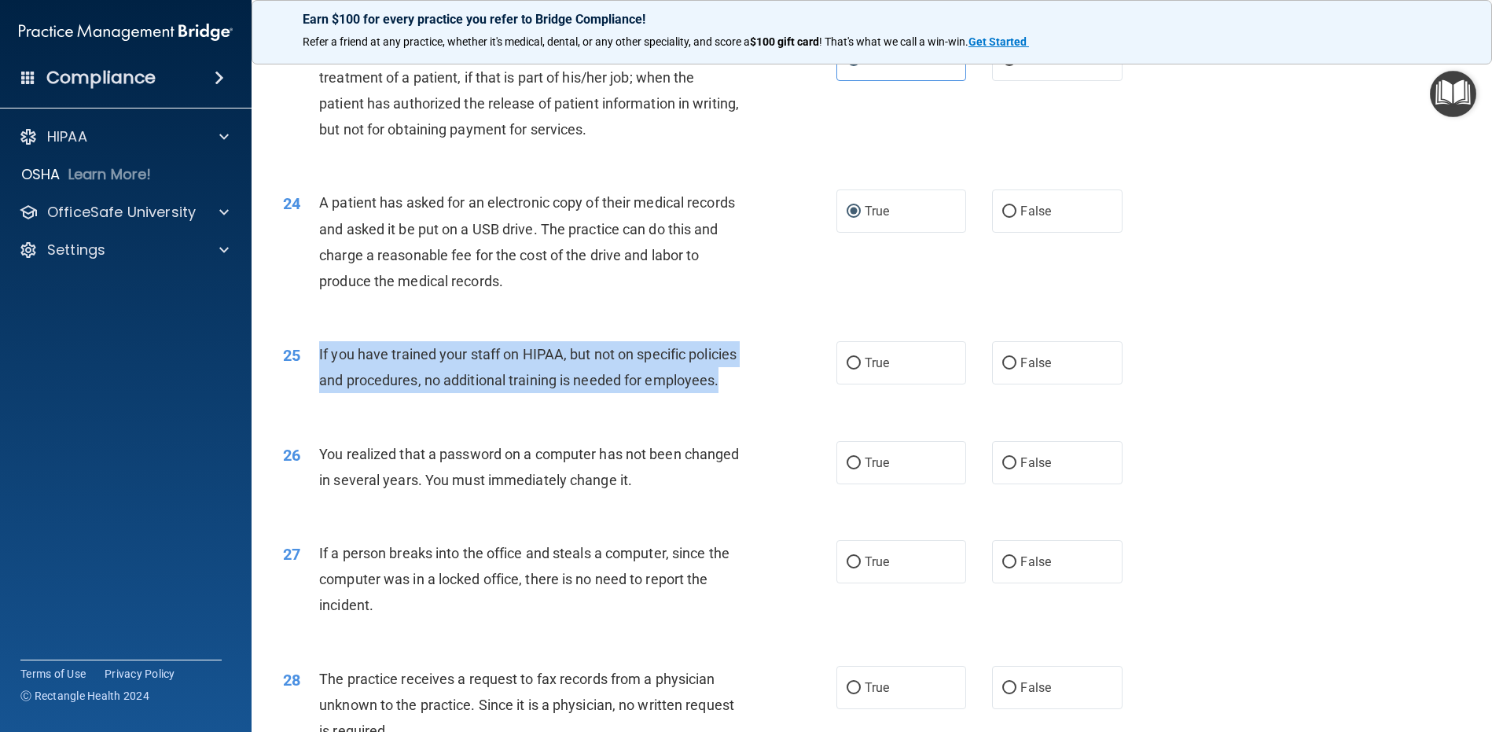
drag, startPoint x: 392, startPoint y: 486, endPoint x: 317, endPoint y: 437, distance: 89.2
click at [317, 401] on div "25 If you have trained your staff on HIPAA, but not on specific policies and pr…" at bounding box center [559, 371] width 601 height 60
click at [1002, 370] on input "False" at bounding box center [1009, 364] width 14 height 12
radio input "true"
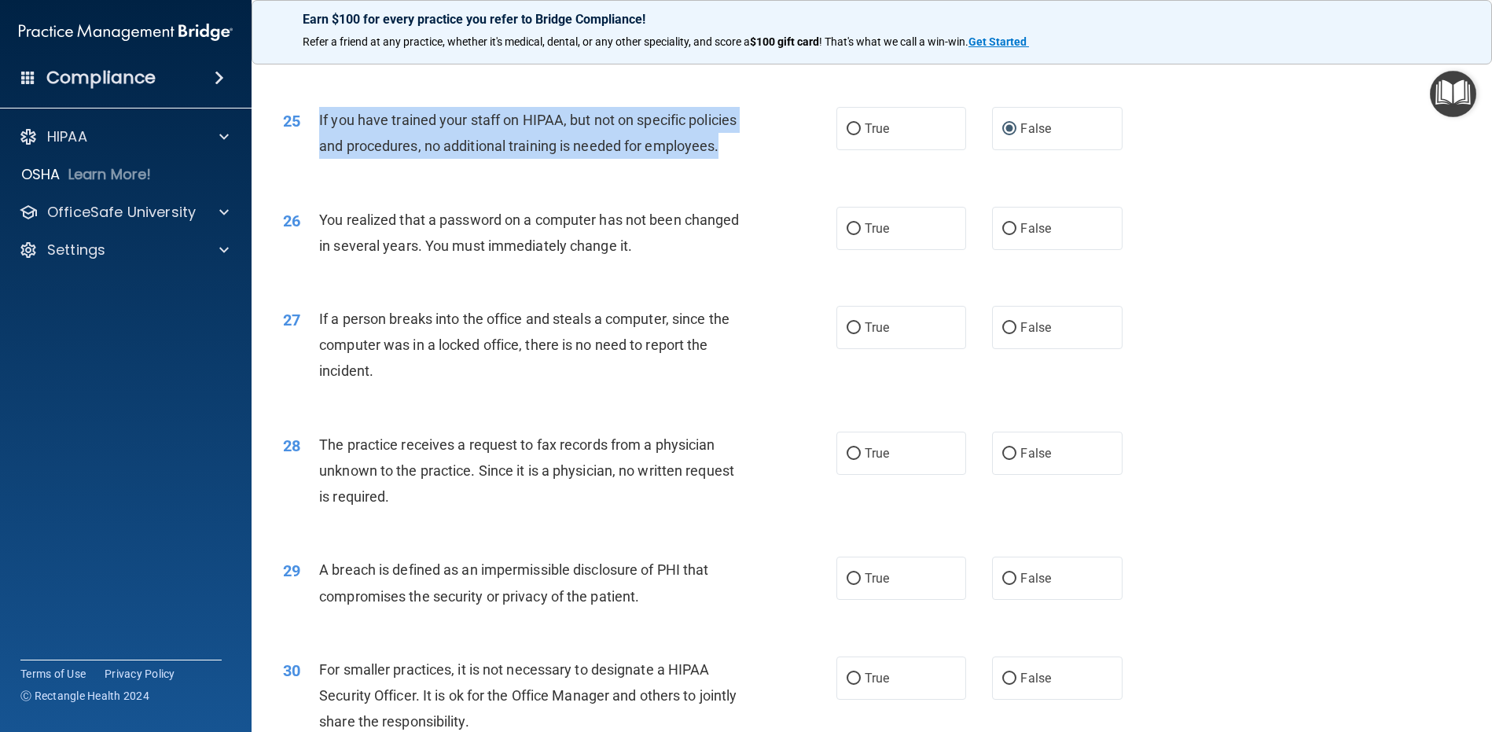
scroll to position [2832, 0]
click at [1008, 234] on input "False" at bounding box center [1009, 228] width 14 height 12
radio input "true"
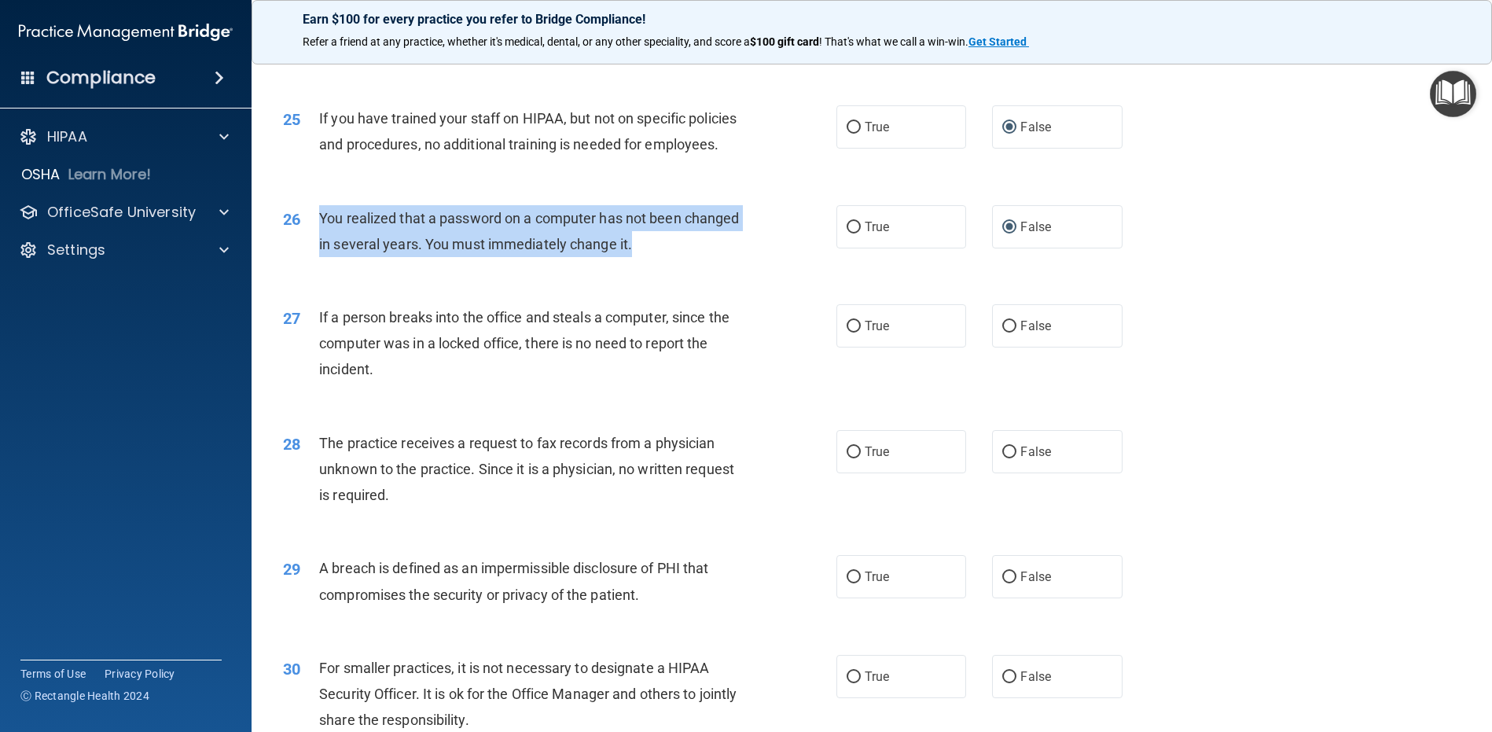
drag, startPoint x: 702, startPoint y: 349, endPoint x: 318, endPoint y: 316, distance: 385.1
click at [319, 257] on div "You realized that a password on a computer has not been changed in several year…" at bounding box center [535, 231] width 433 height 52
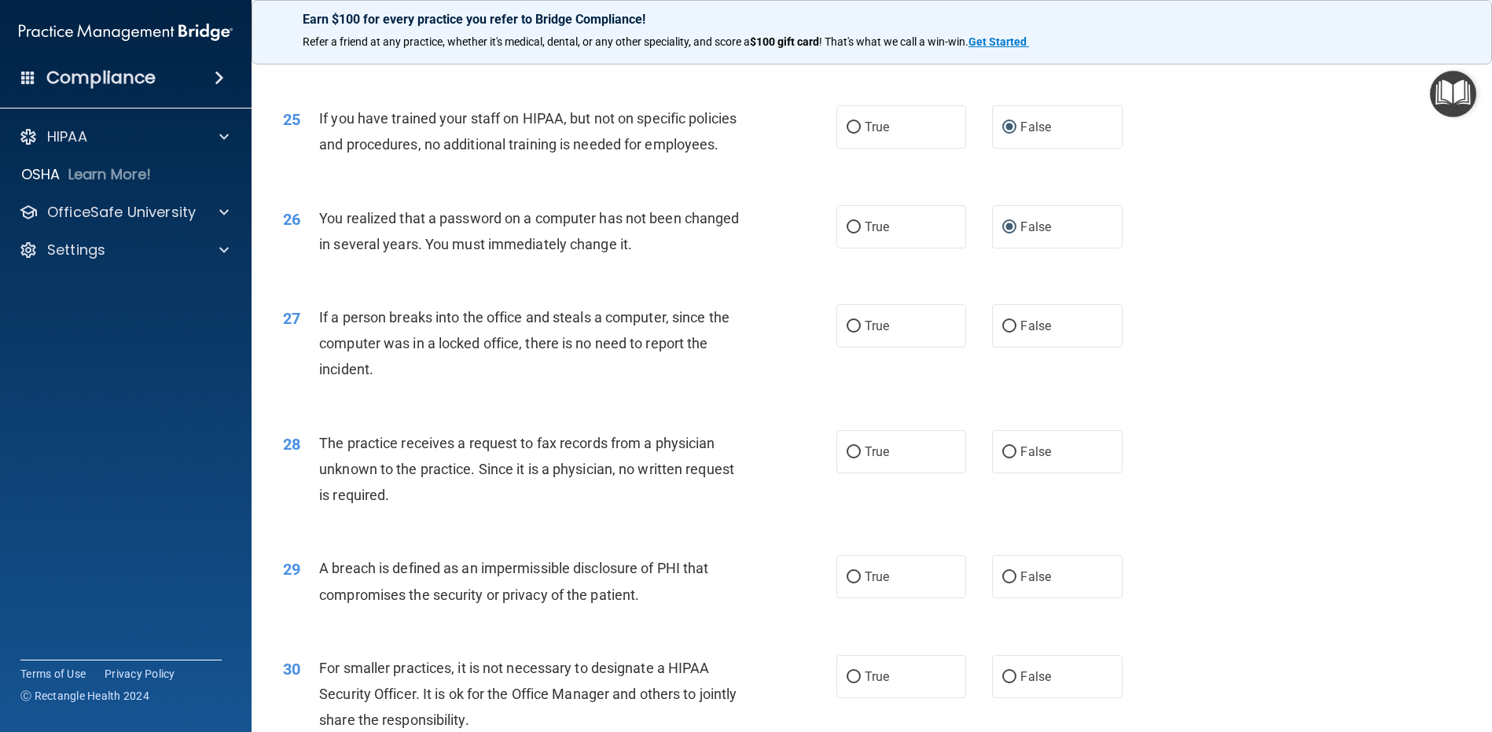
click at [473, 383] on div "If a person breaks into the office and steals a computer, since the computer wa…" at bounding box center [535, 343] width 433 height 79
click at [1008, 333] on input "False" at bounding box center [1009, 327] width 14 height 12
radio input "true"
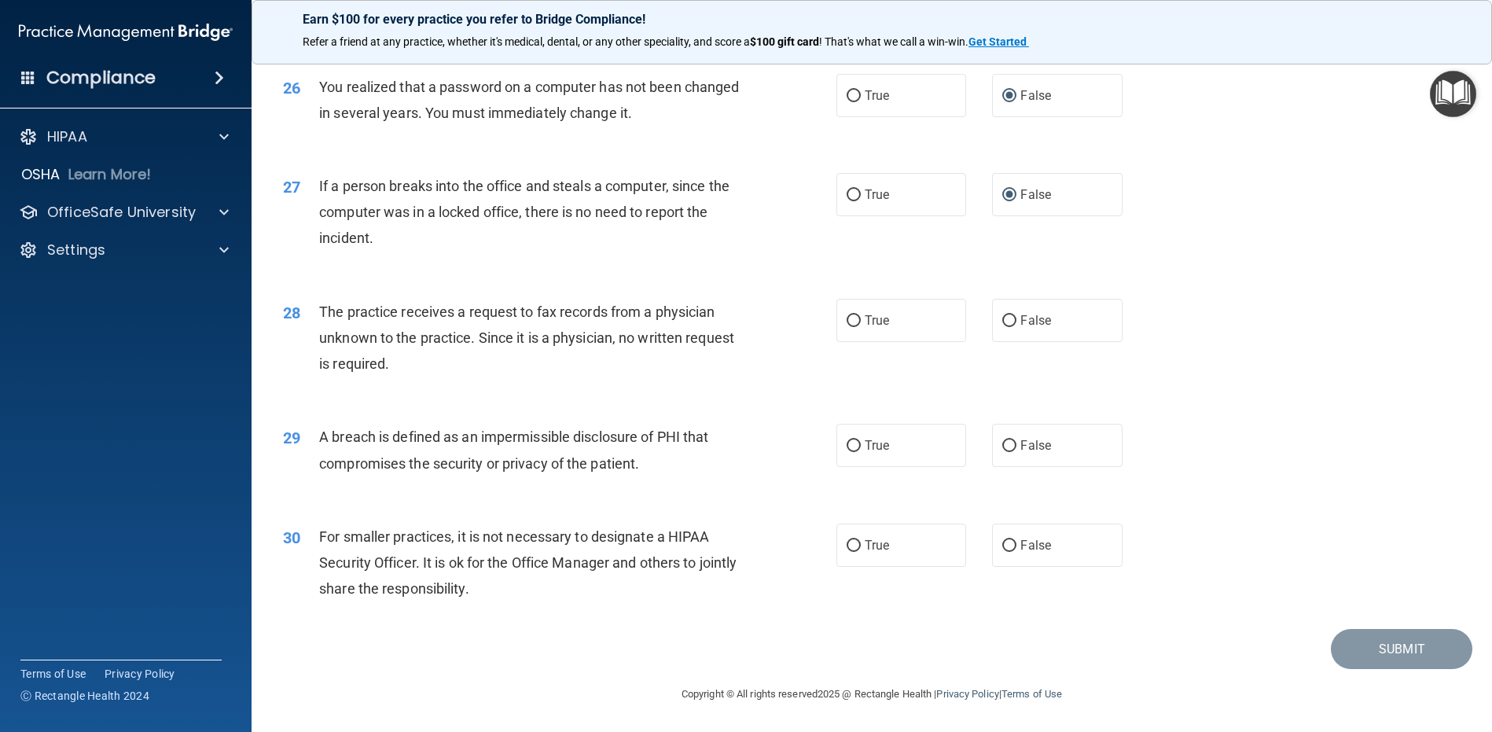
scroll to position [3068, 0]
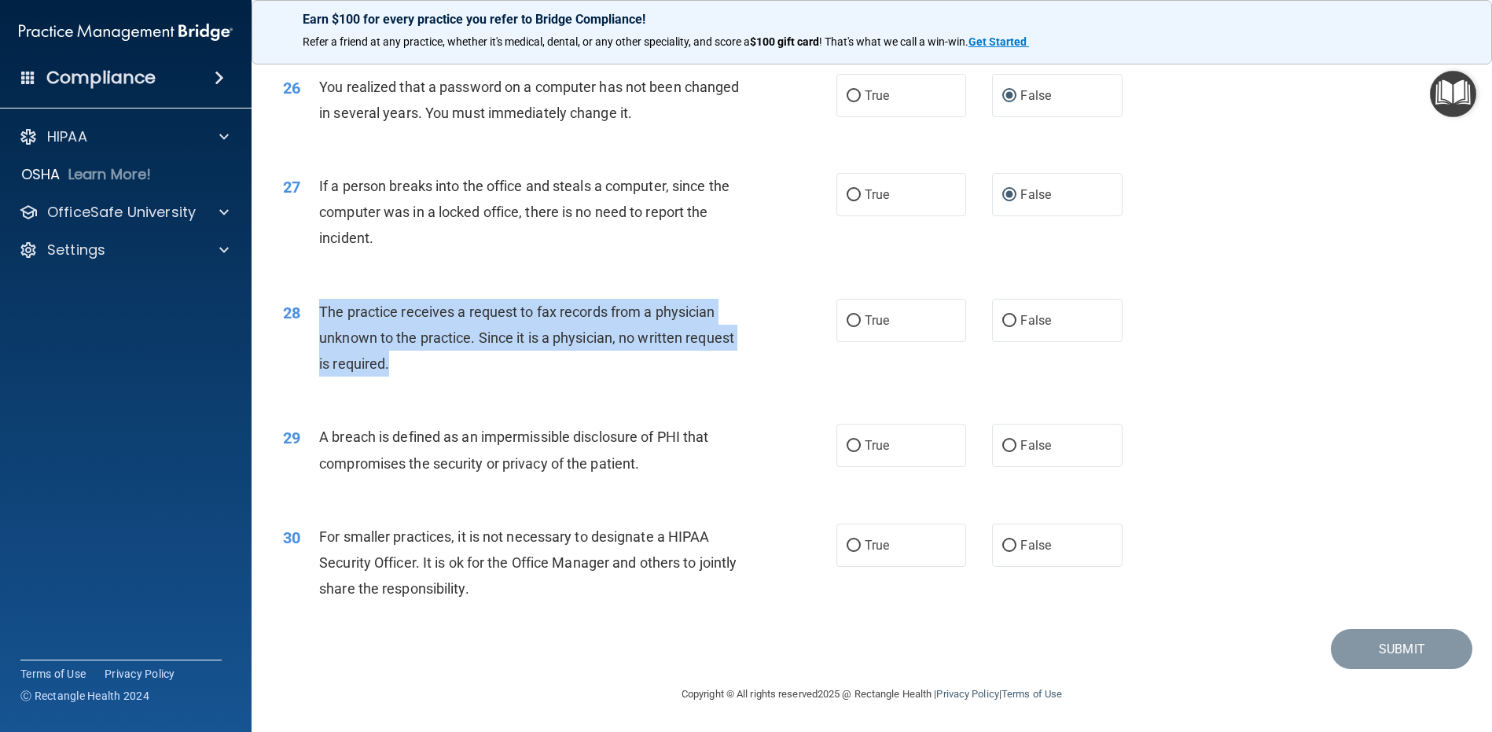
drag, startPoint x: 462, startPoint y: 372, endPoint x: 318, endPoint y: 306, distance: 158.3
click at [318, 306] on div "28 The practice receives a request to fax records from a physician unknown to t…" at bounding box center [559, 342] width 601 height 86
click at [440, 361] on span "The practice receives a request to fax records from a physician unknown to the …" at bounding box center [526, 337] width 415 height 68
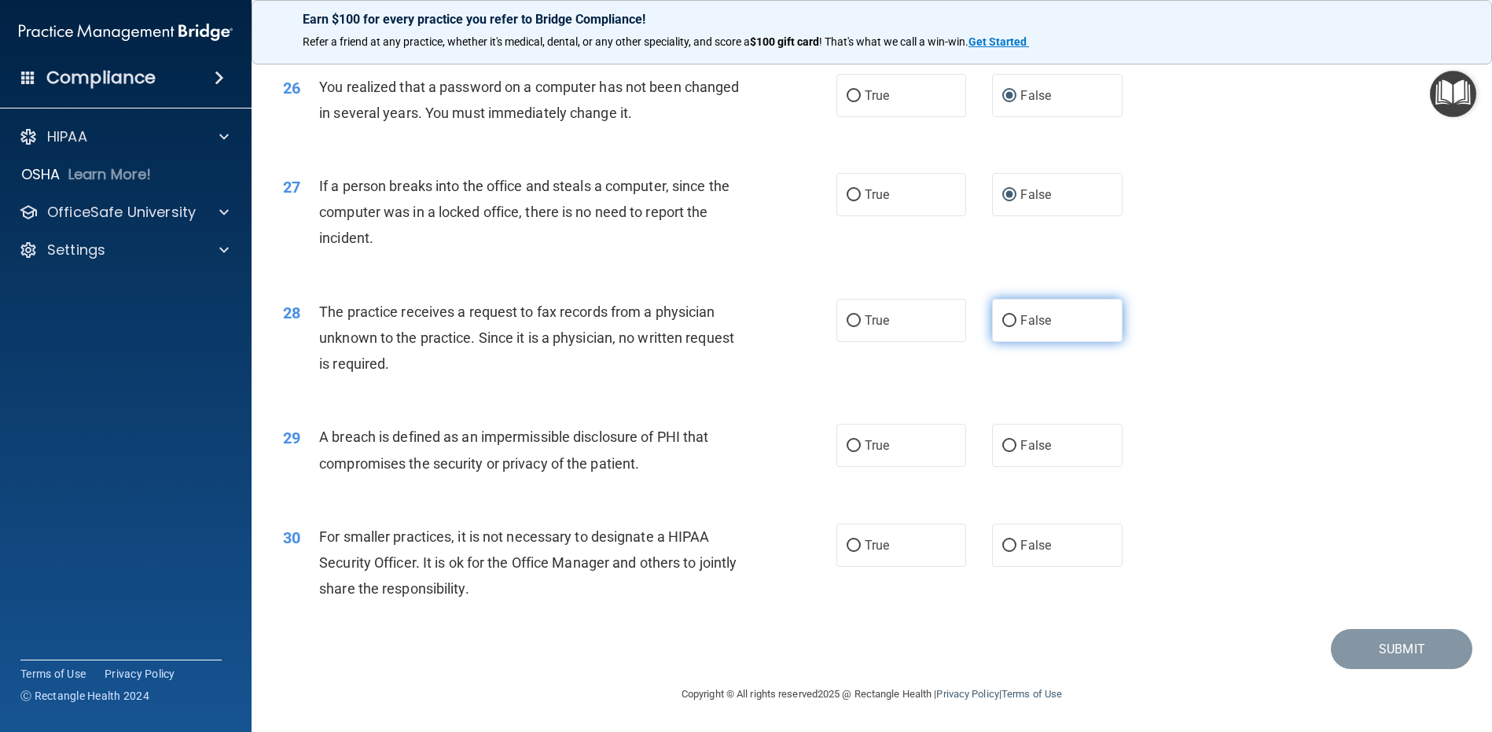
click at [1008, 323] on input "False" at bounding box center [1009, 321] width 14 height 12
radio input "true"
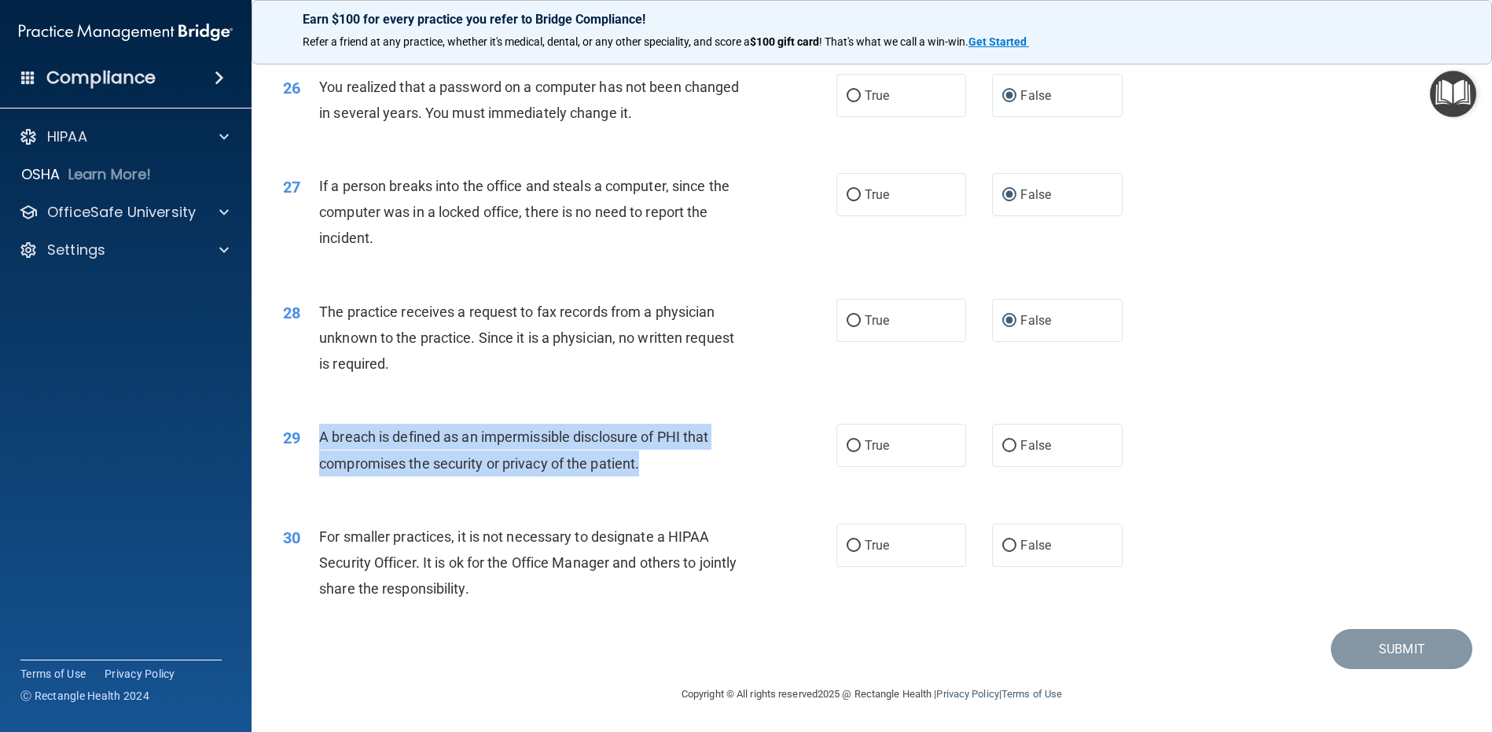
drag, startPoint x: 583, startPoint y: 461, endPoint x: 321, endPoint y: 440, distance: 263.4
click at [321, 440] on div "A breach is defined as an impermissible disclosure of PHI that compromises the …" at bounding box center [535, 450] width 433 height 52
click at [850, 442] on input "True" at bounding box center [854, 446] width 14 height 12
radio input "true"
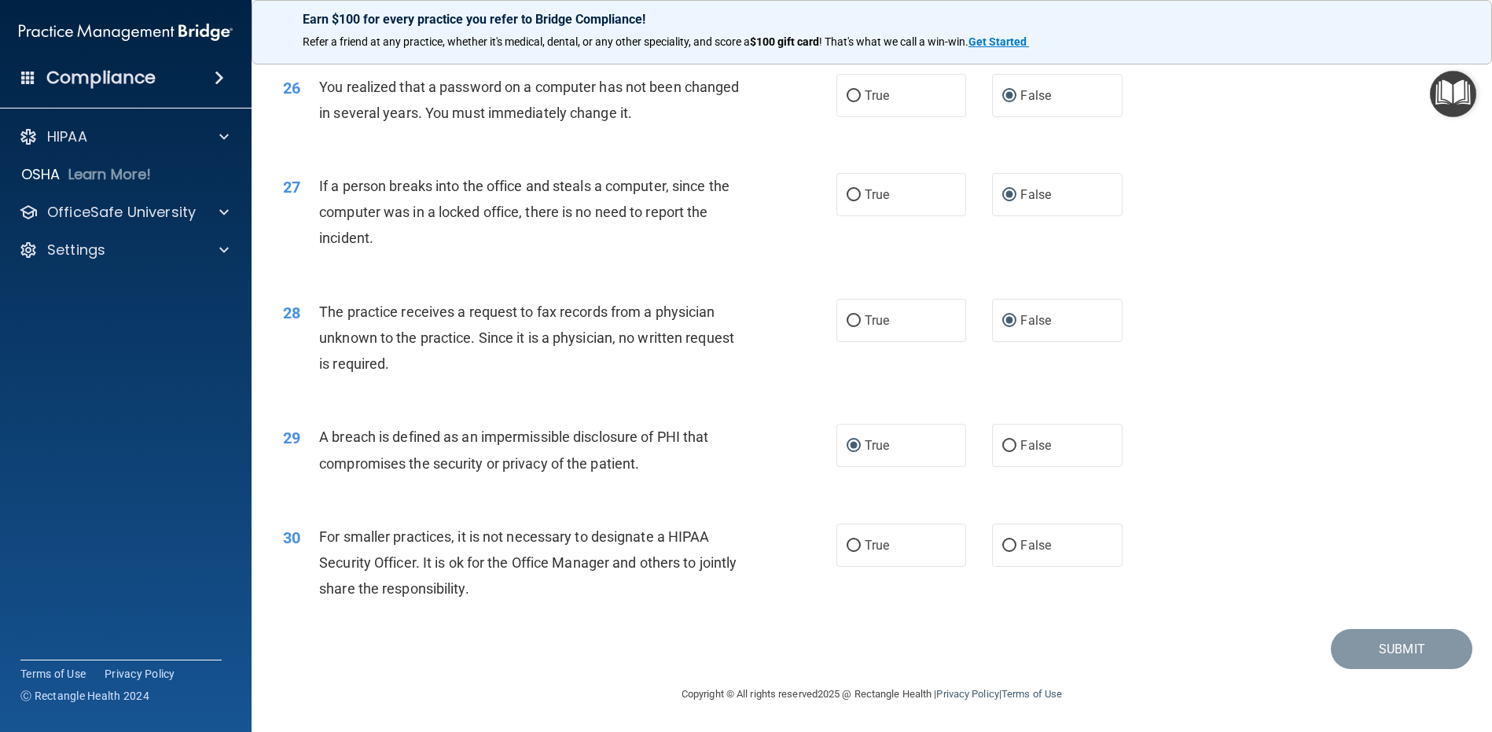
drag, startPoint x: 573, startPoint y: 587, endPoint x: 565, endPoint y: 588, distance: 8.0
click at [572, 587] on div "For smaller practices, it is not necessary to designate a HIPAA Security Office…" at bounding box center [535, 563] width 433 height 79
click at [1002, 545] on input "False" at bounding box center [1009, 546] width 14 height 12
radio input "true"
click at [1376, 645] on button "Submit" at bounding box center [1402, 649] width 142 height 40
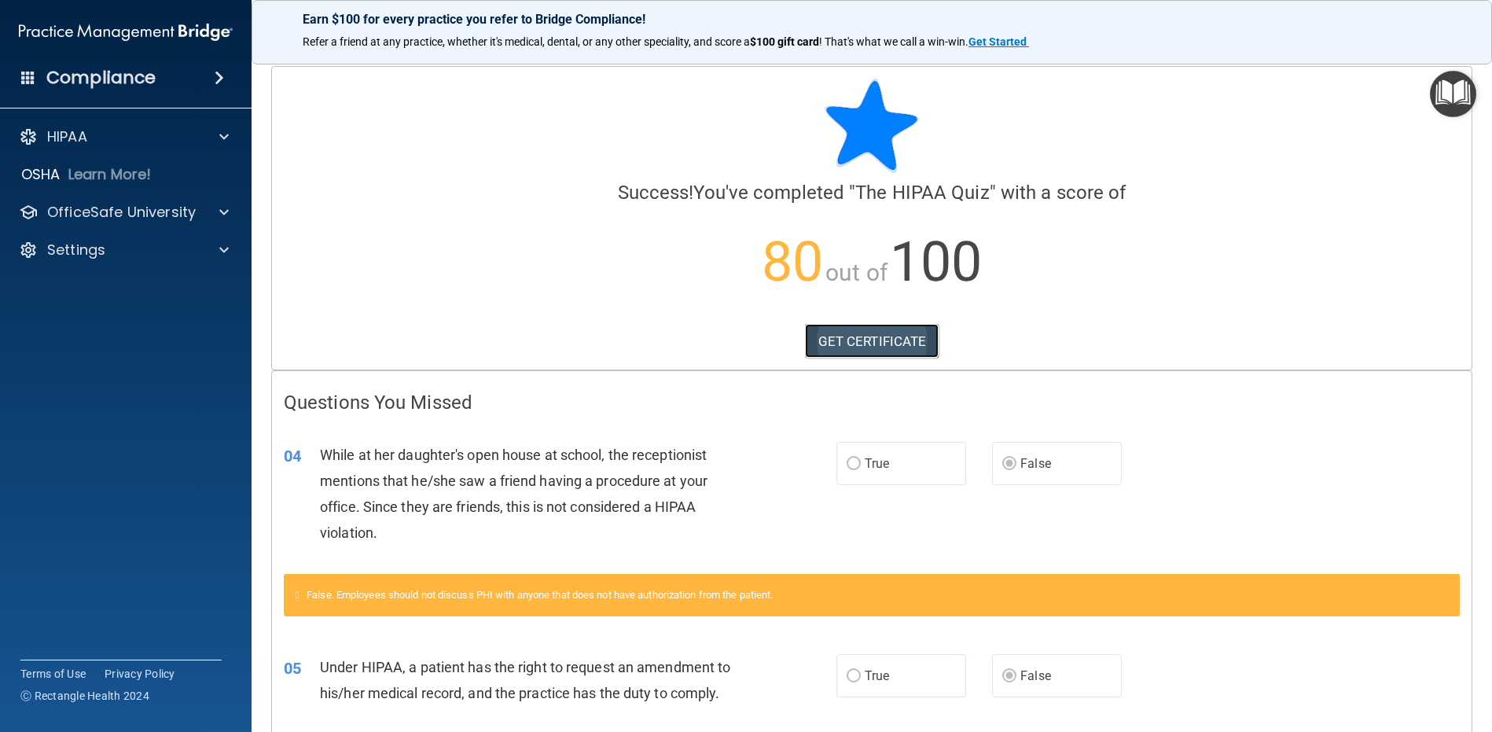
click at [864, 341] on link "GET CERTIFICATE" at bounding box center [872, 341] width 134 height 35
click at [90, 243] on p "Settings" at bounding box center [76, 250] width 58 height 19
click at [73, 218] on p "OfficeSafe University" at bounding box center [121, 212] width 149 height 19
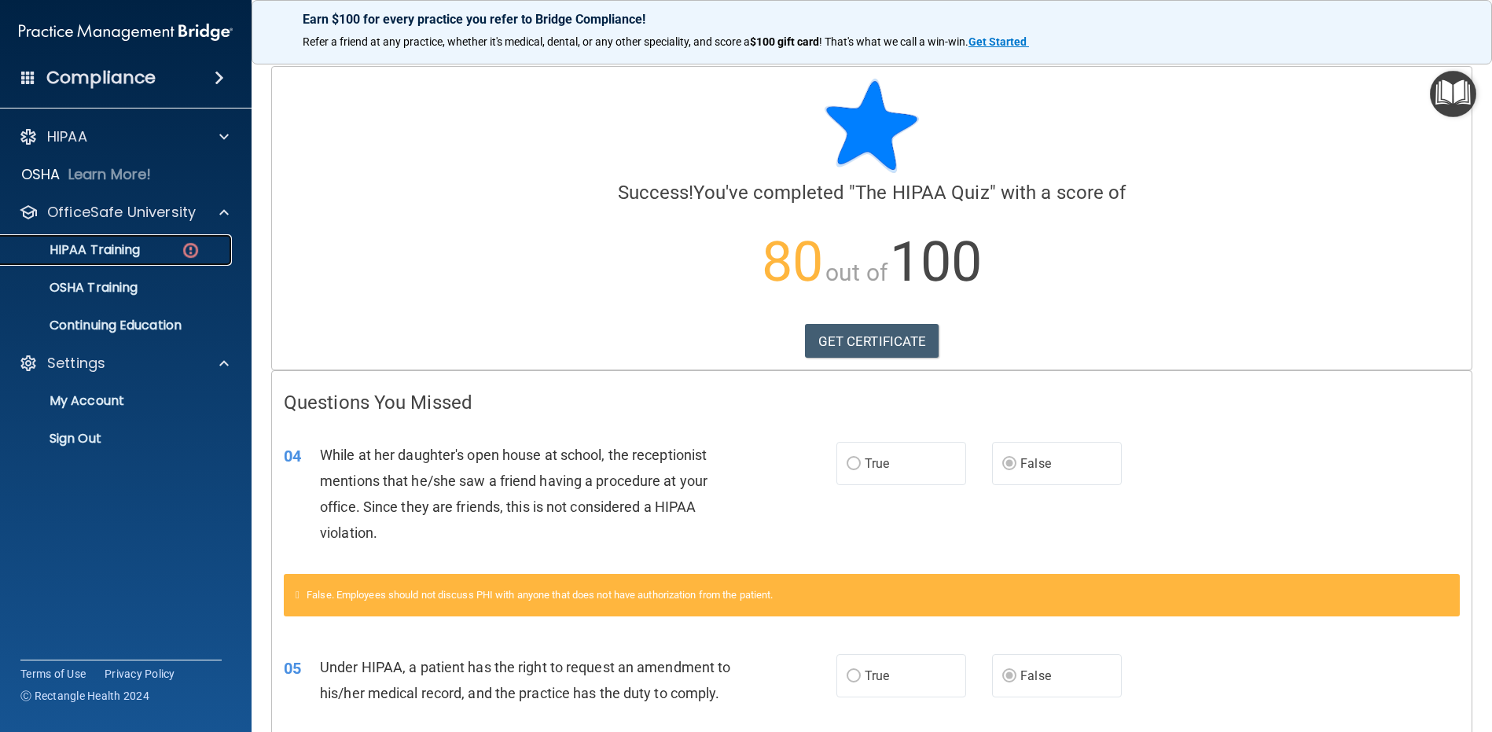
click at [86, 251] on p "HIPAA Training" at bounding box center [75, 250] width 130 height 16
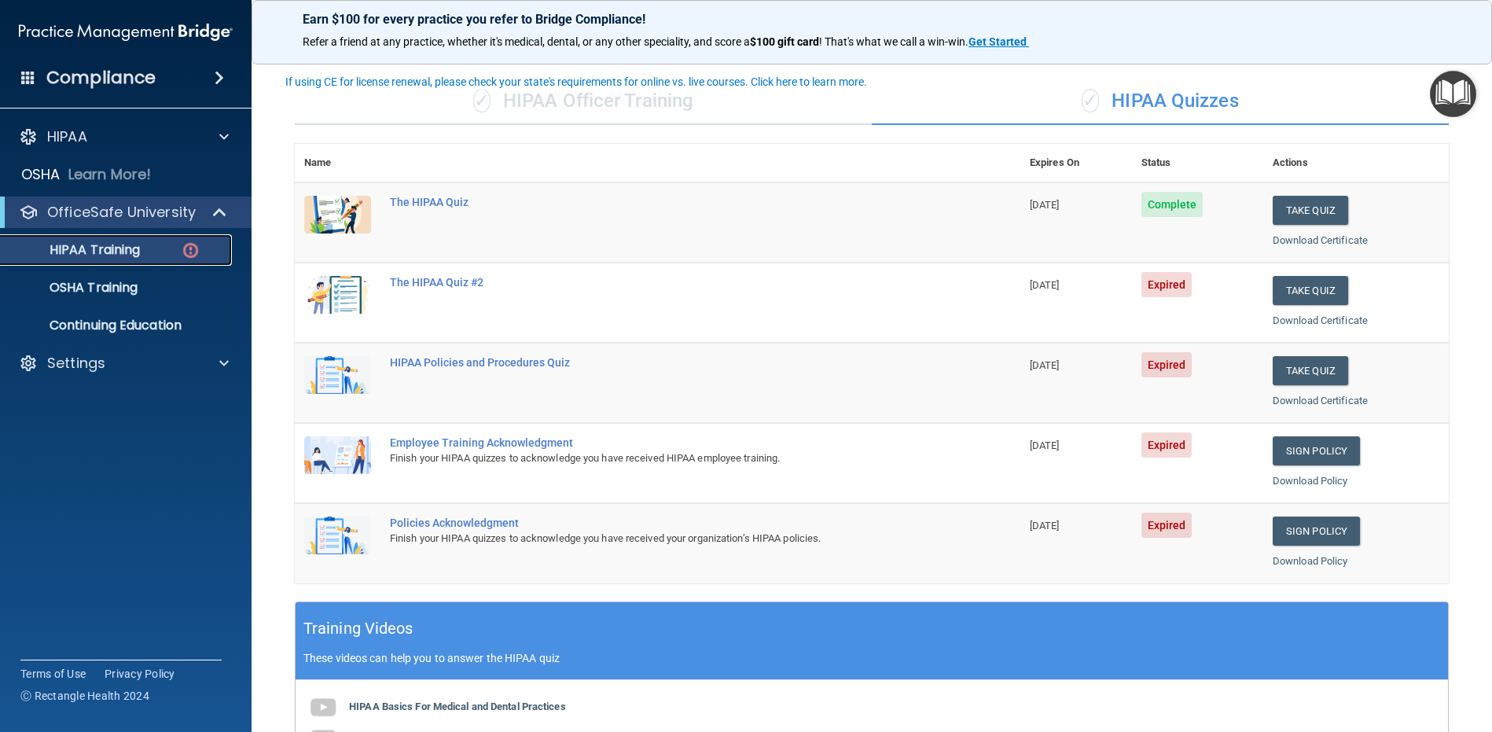
scroll to position [79, 0]
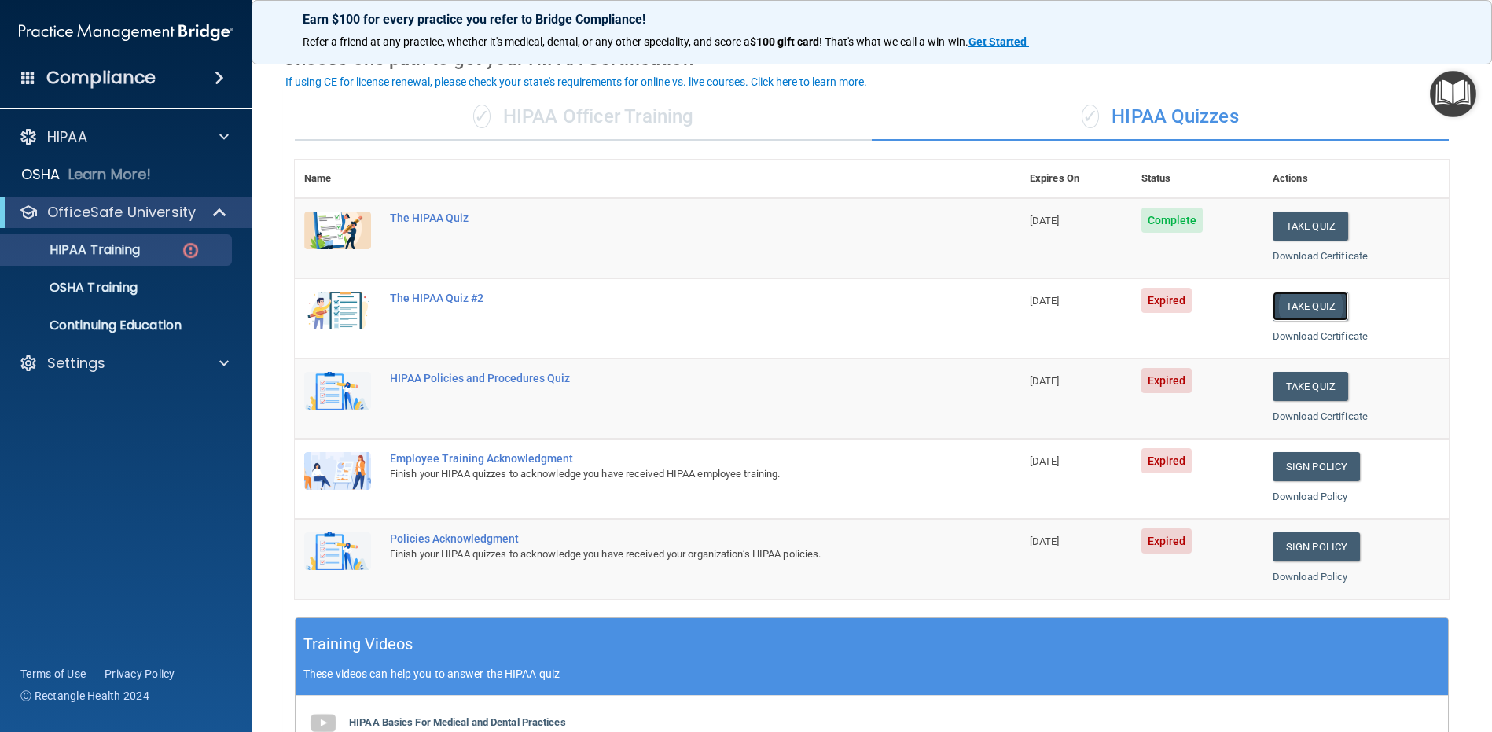
click at [1293, 301] on button "Take Quiz" at bounding box center [1310, 306] width 75 height 29
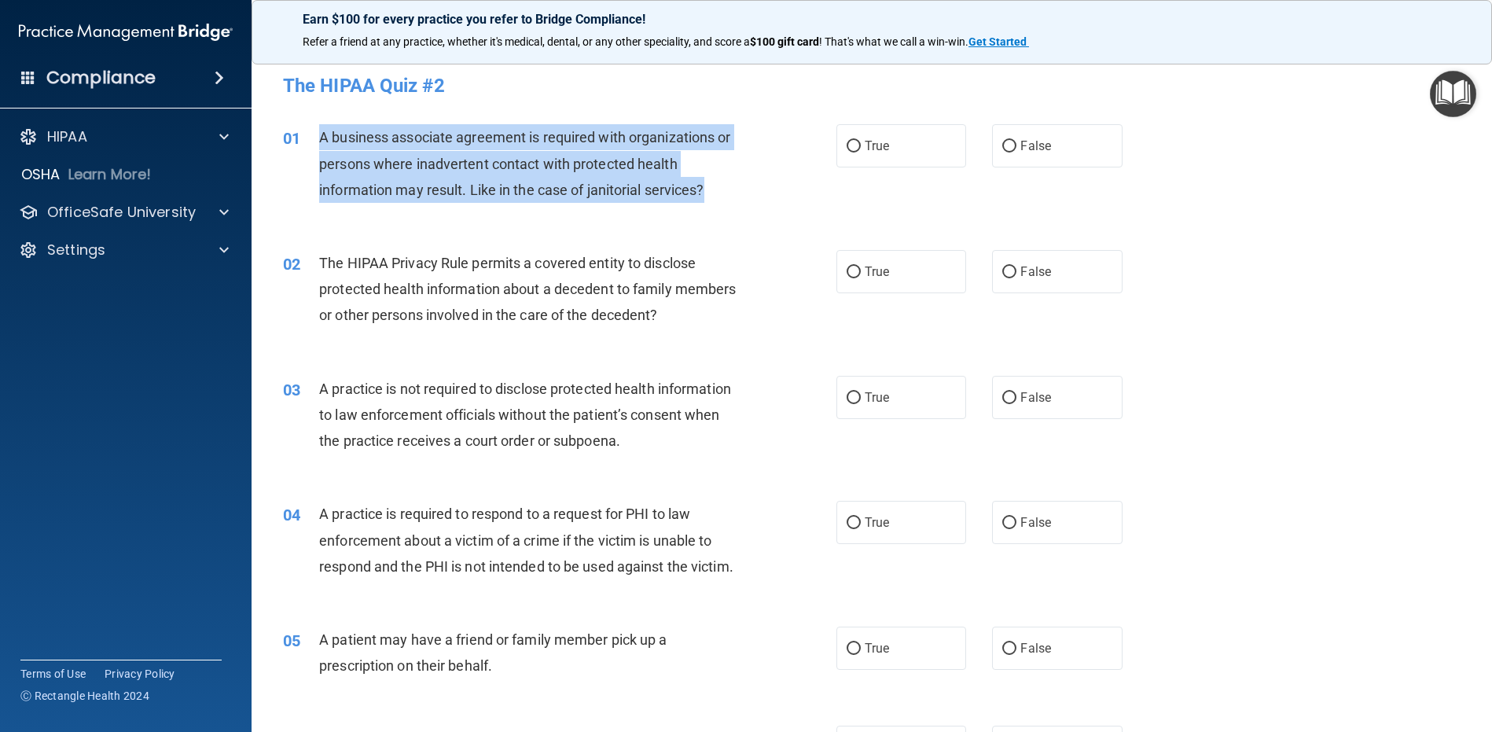
drag, startPoint x: 322, startPoint y: 134, endPoint x: 720, endPoint y: 194, distance: 403.2
click at [720, 194] on div "01 A business associate agreement is required with organizations or persons whe…" at bounding box center [559, 167] width 601 height 86
click at [848, 153] on input "True" at bounding box center [854, 147] width 14 height 12
radio input "true"
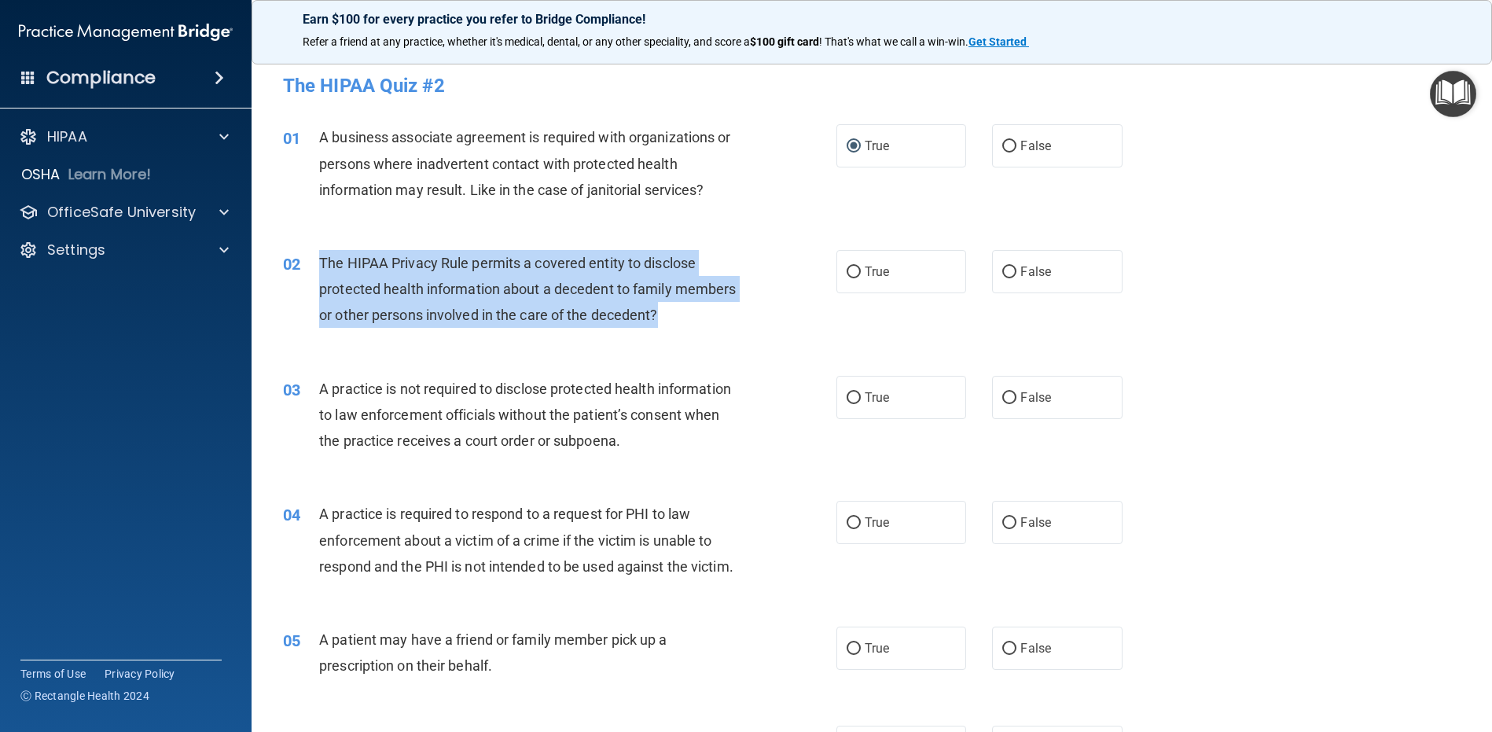
drag, startPoint x: 734, startPoint y: 322, endPoint x: 319, endPoint y: 270, distance: 418.4
click at [319, 270] on div "The HIPAA Privacy Rule permits a covered entity to disclose protected health in…" at bounding box center [535, 289] width 433 height 79
click at [847, 270] on input "True" at bounding box center [854, 273] width 14 height 12
radio input "true"
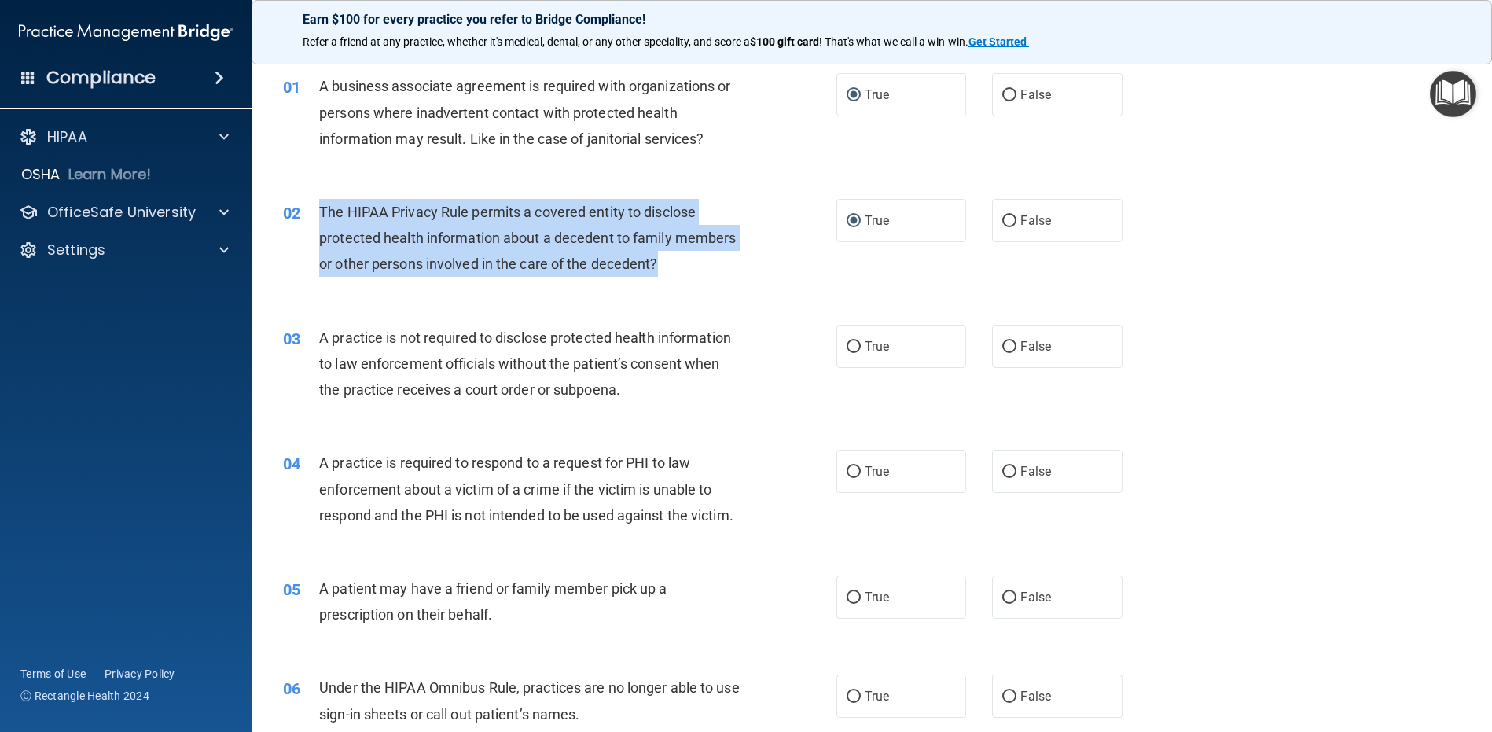
scroll to position [157, 0]
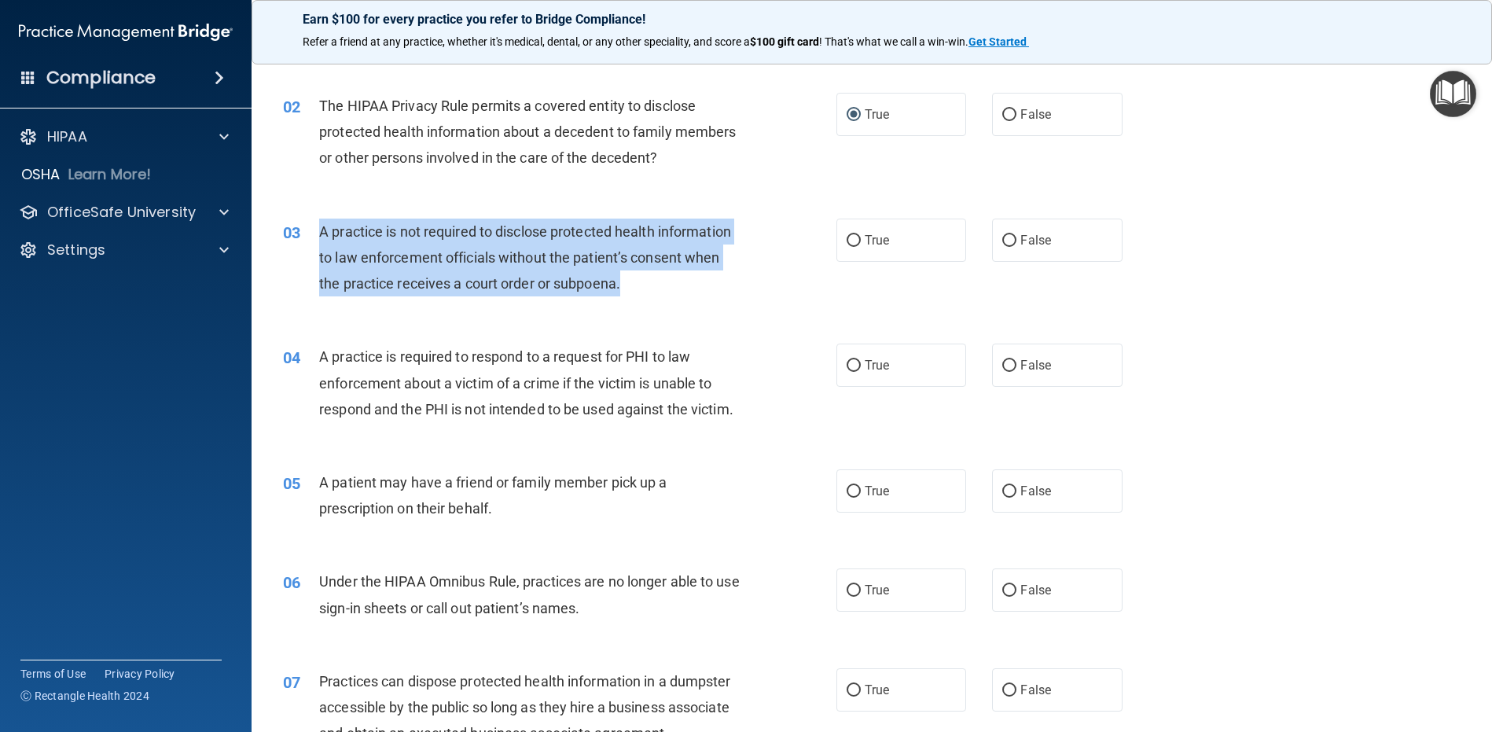
drag, startPoint x: 726, startPoint y: 289, endPoint x: 318, endPoint y: 232, distance: 411.2
click at [319, 232] on div "A practice is not required to disclose protected health information to law enfo…" at bounding box center [535, 258] width 433 height 79
click at [1002, 239] on input "False" at bounding box center [1009, 241] width 14 height 12
radio input "true"
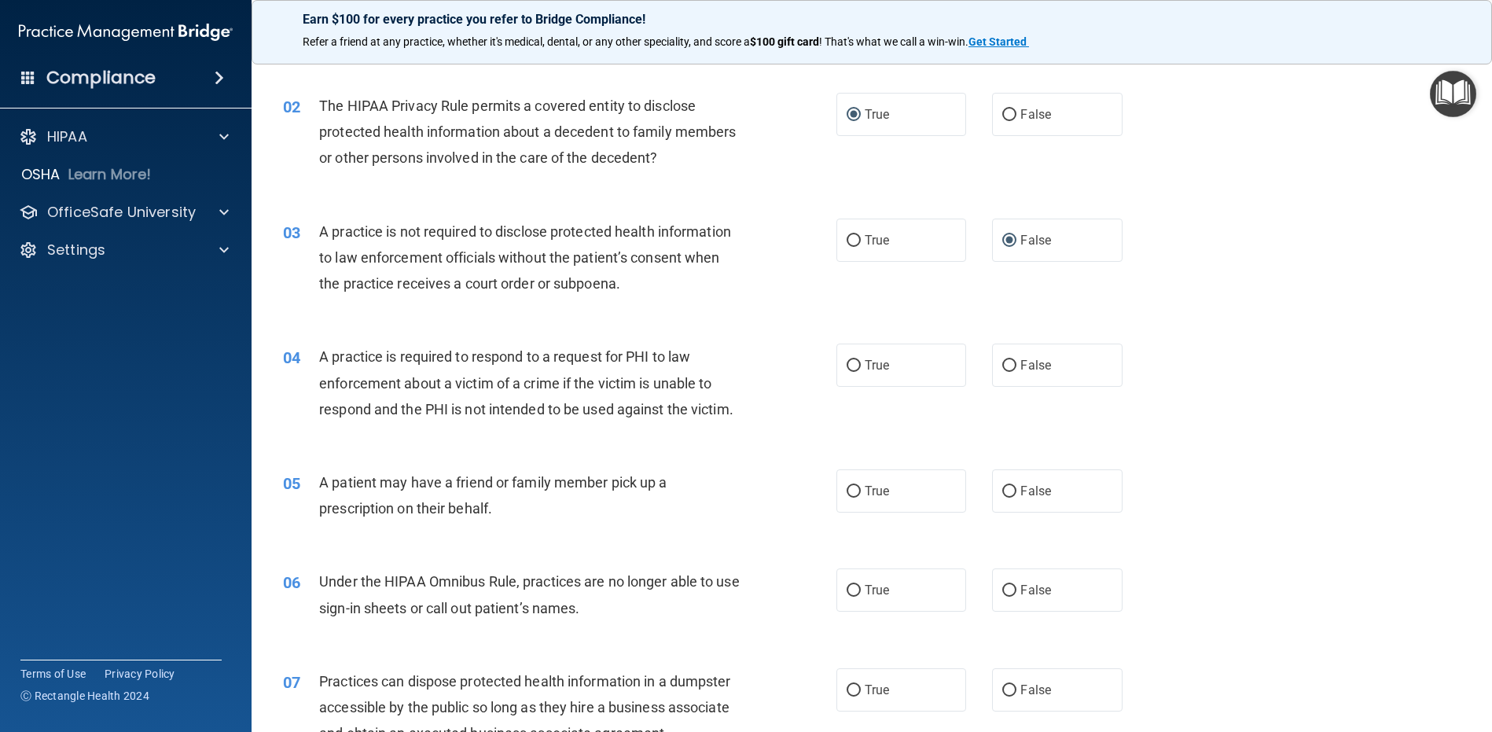
click at [639, 335] on div "04 A practice is required to respond to a request for PHI to law enforcement ab…" at bounding box center [871, 387] width 1201 height 126
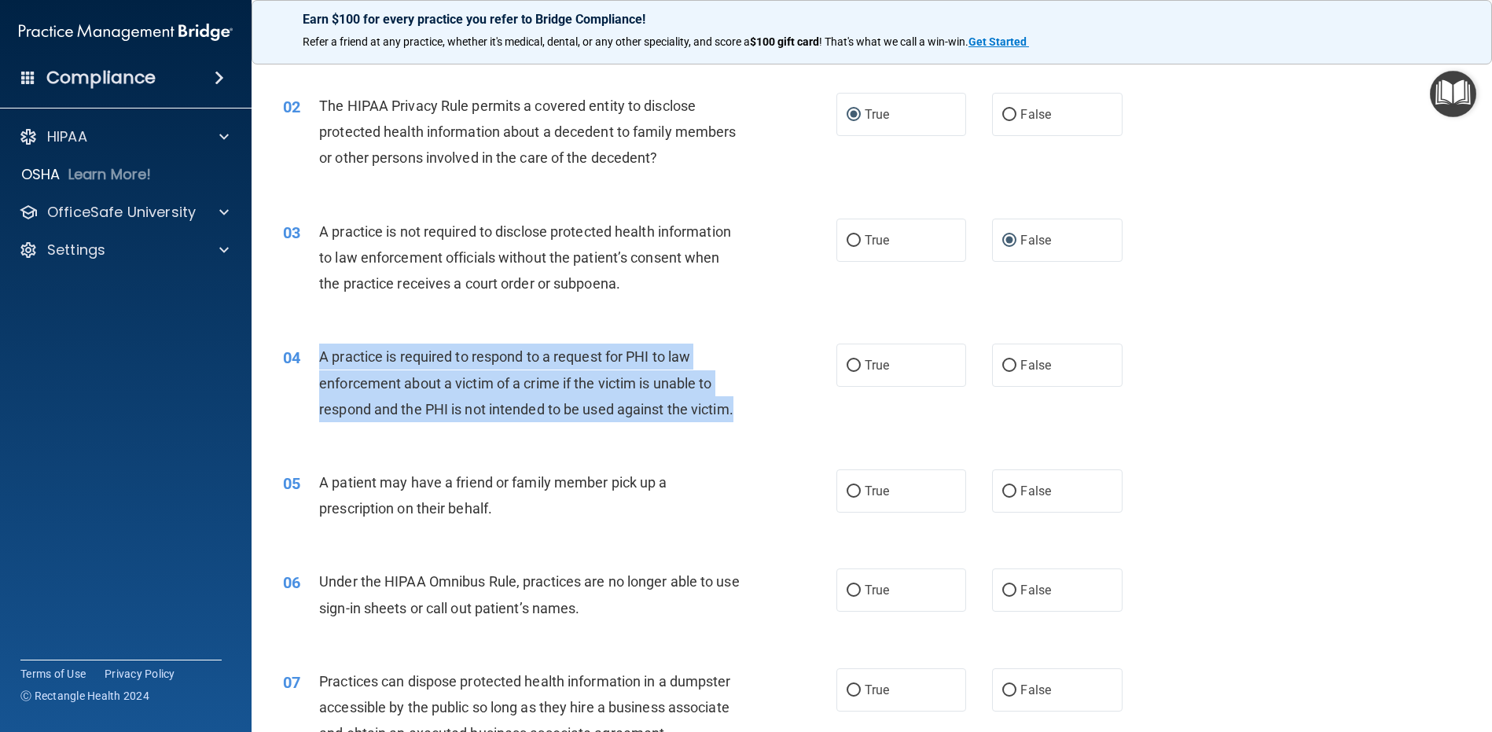
drag, startPoint x: 318, startPoint y: 357, endPoint x: 394, endPoint y: 435, distance: 109.0
click at [394, 430] on div "04 A practice is required to respond to a request for PHI to law enforcement ab…" at bounding box center [559, 387] width 601 height 86
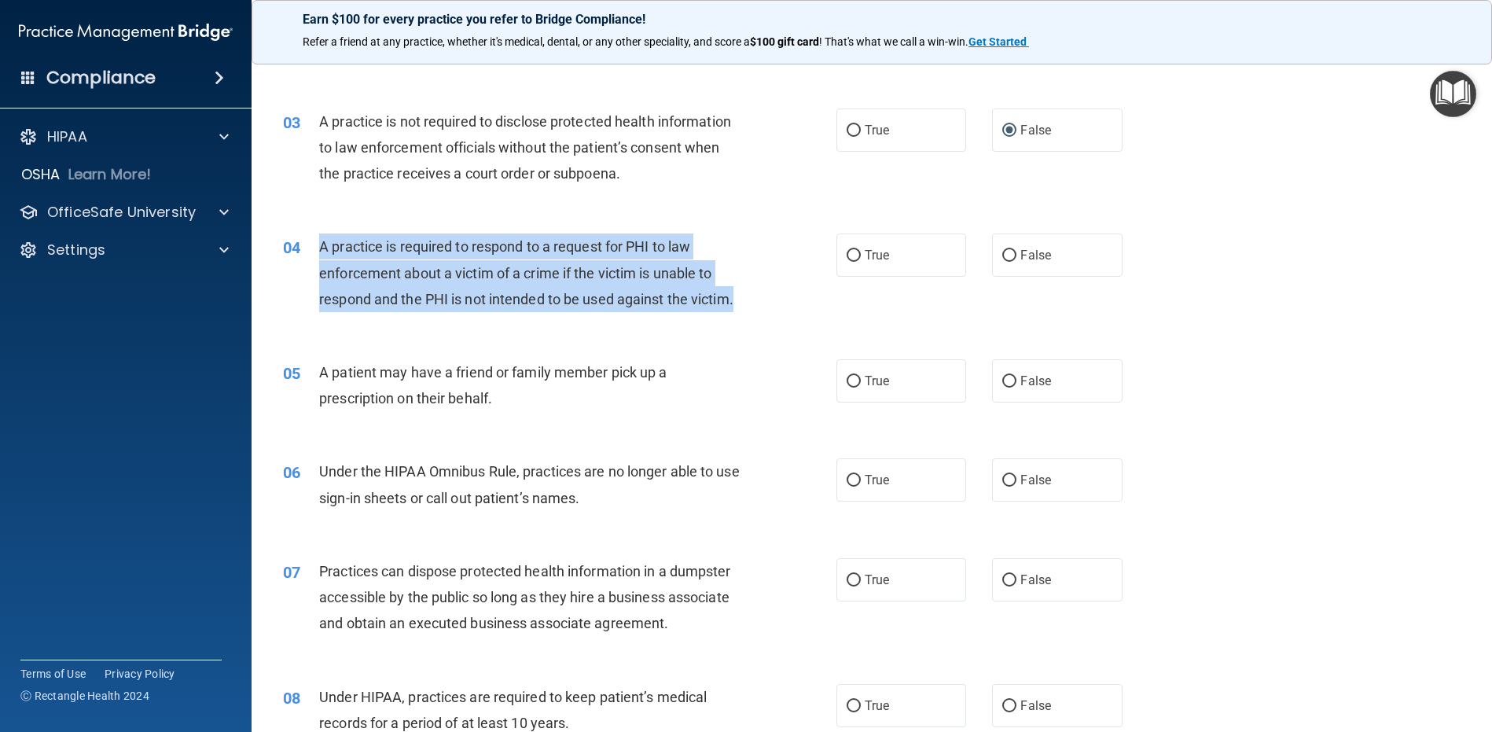
scroll to position [97, 0]
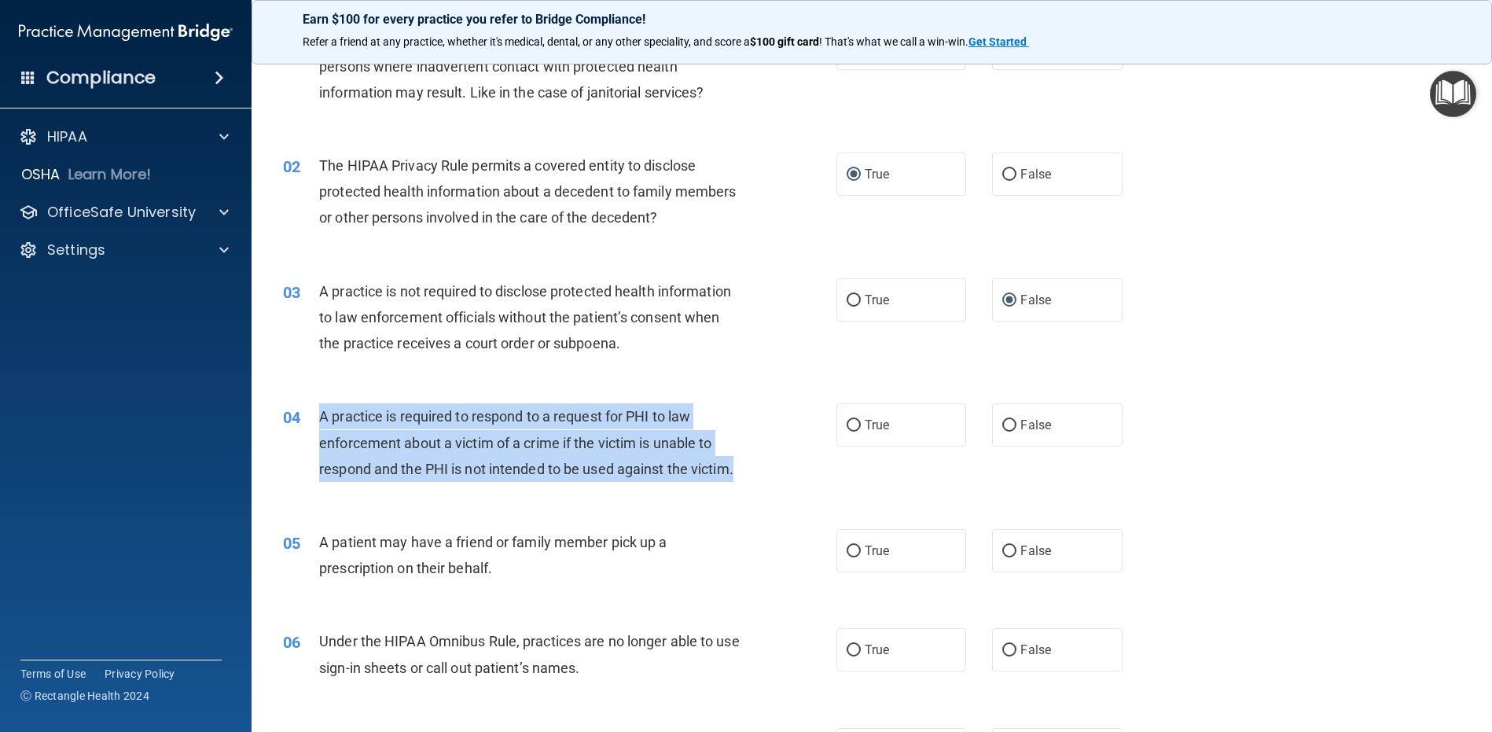
click at [407, 471] on span "A practice is required to respond to a request for PHI to law enforcement about…" at bounding box center [526, 442] width 414 height 68
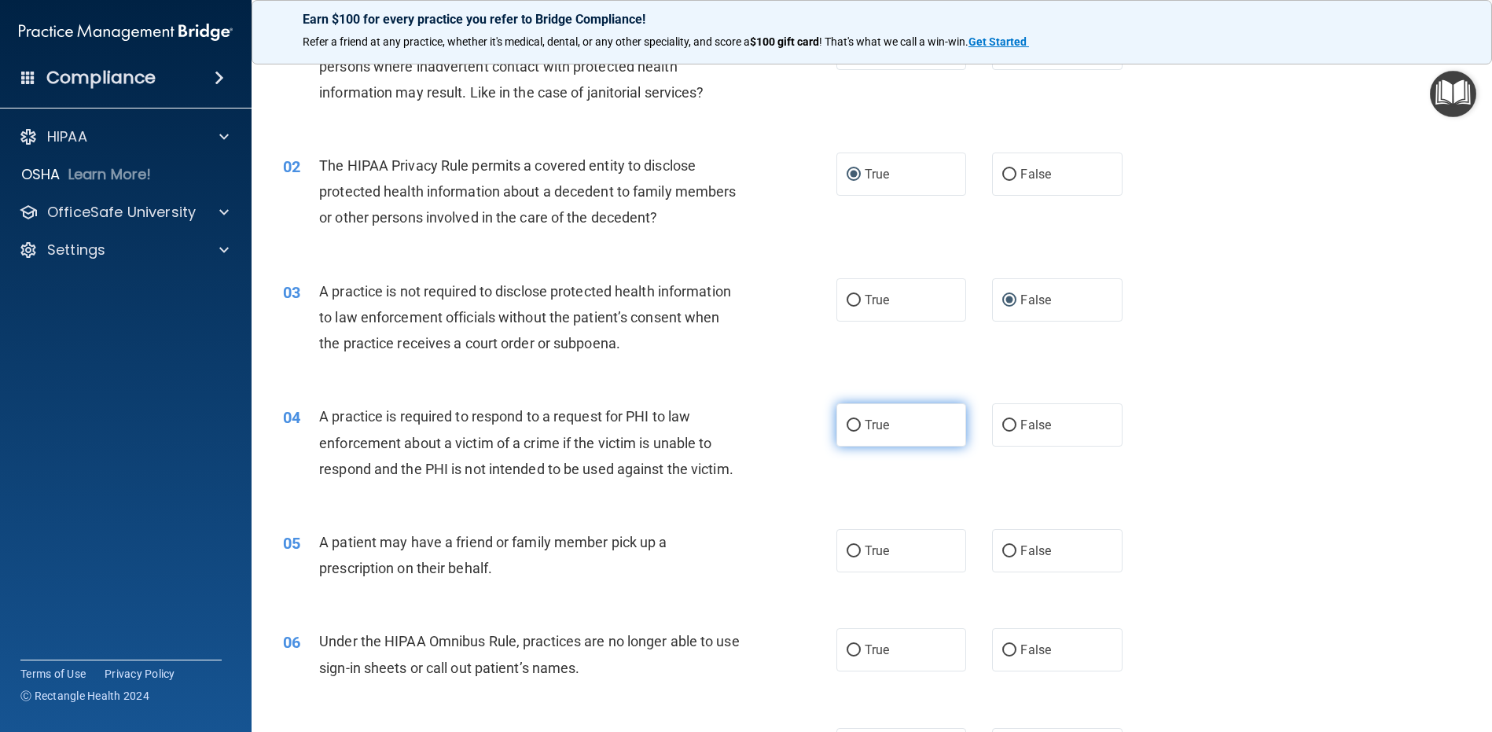
click at [847, 429] on input "True" at bounding box center [854, 426] width 14 height 12
radio input "true"
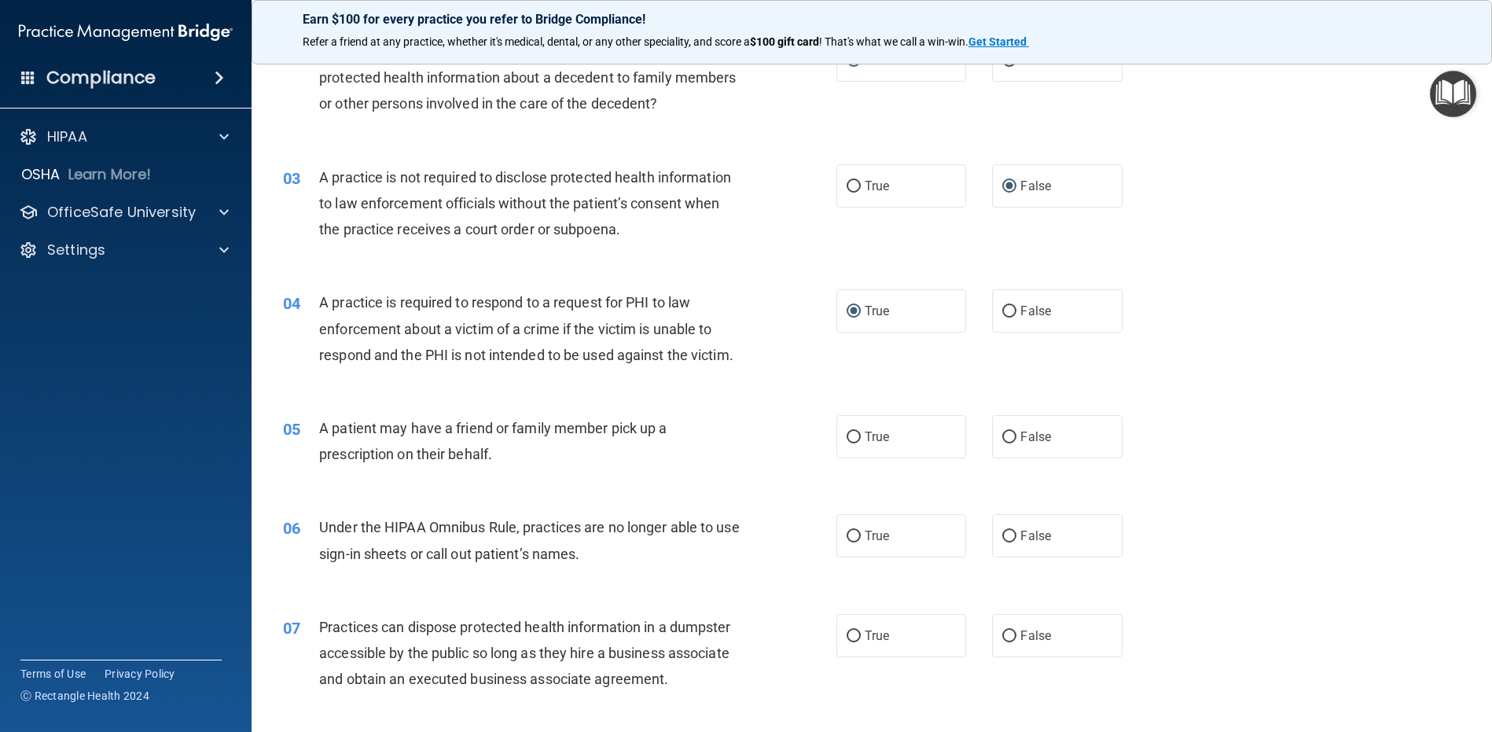
scroll to position [333, 0]
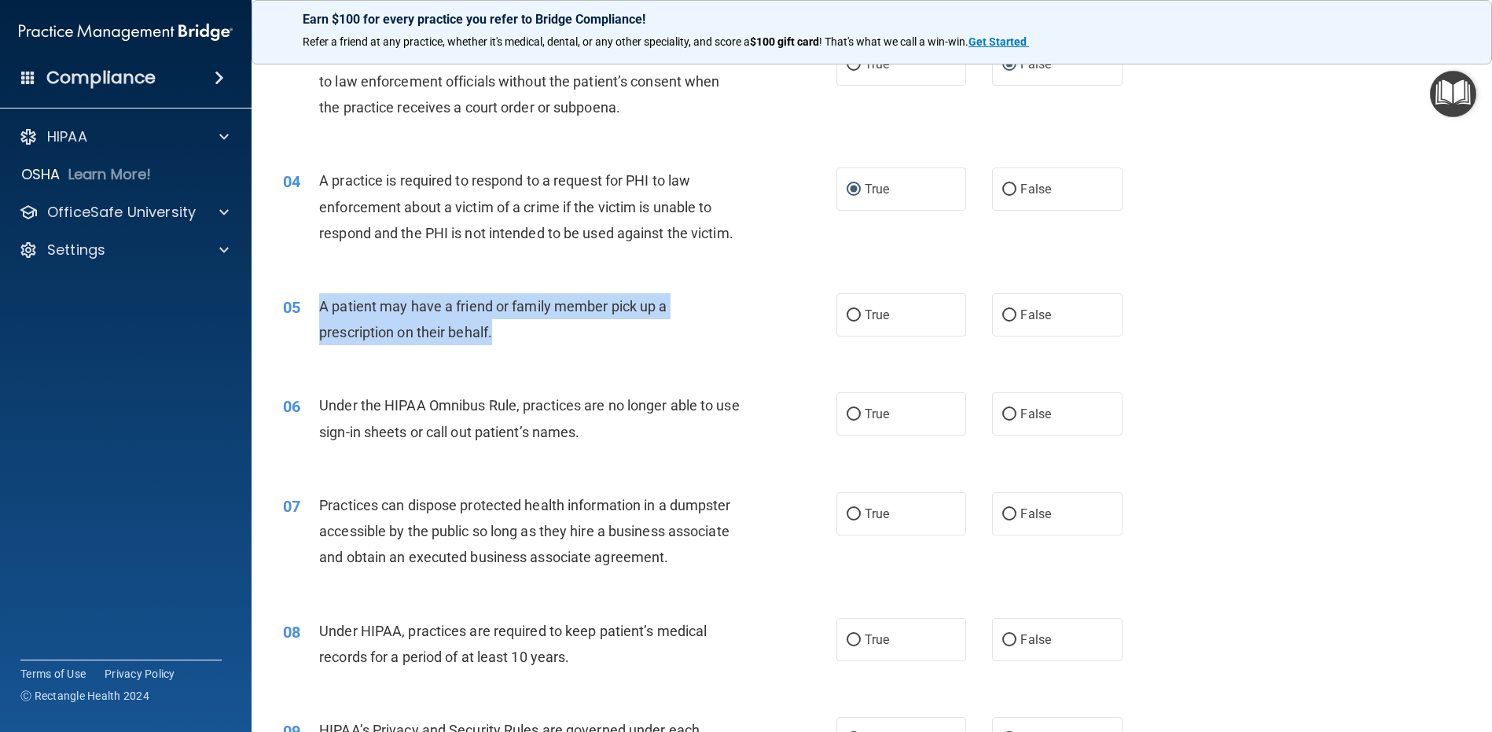
drag, startPoint x: 513, startPoint y: 362, endPoint x: 312, endPoint y: 334, distance: 203.2
click at [312, 333] on div "05 A patient may have a friend or family member pick up a prescription on their…" at bounding box center [559, 323] width 601 height 60
click at [850, 322] on input "True" at bounding box center [854, 316] width 14 height 12
radio input "true"
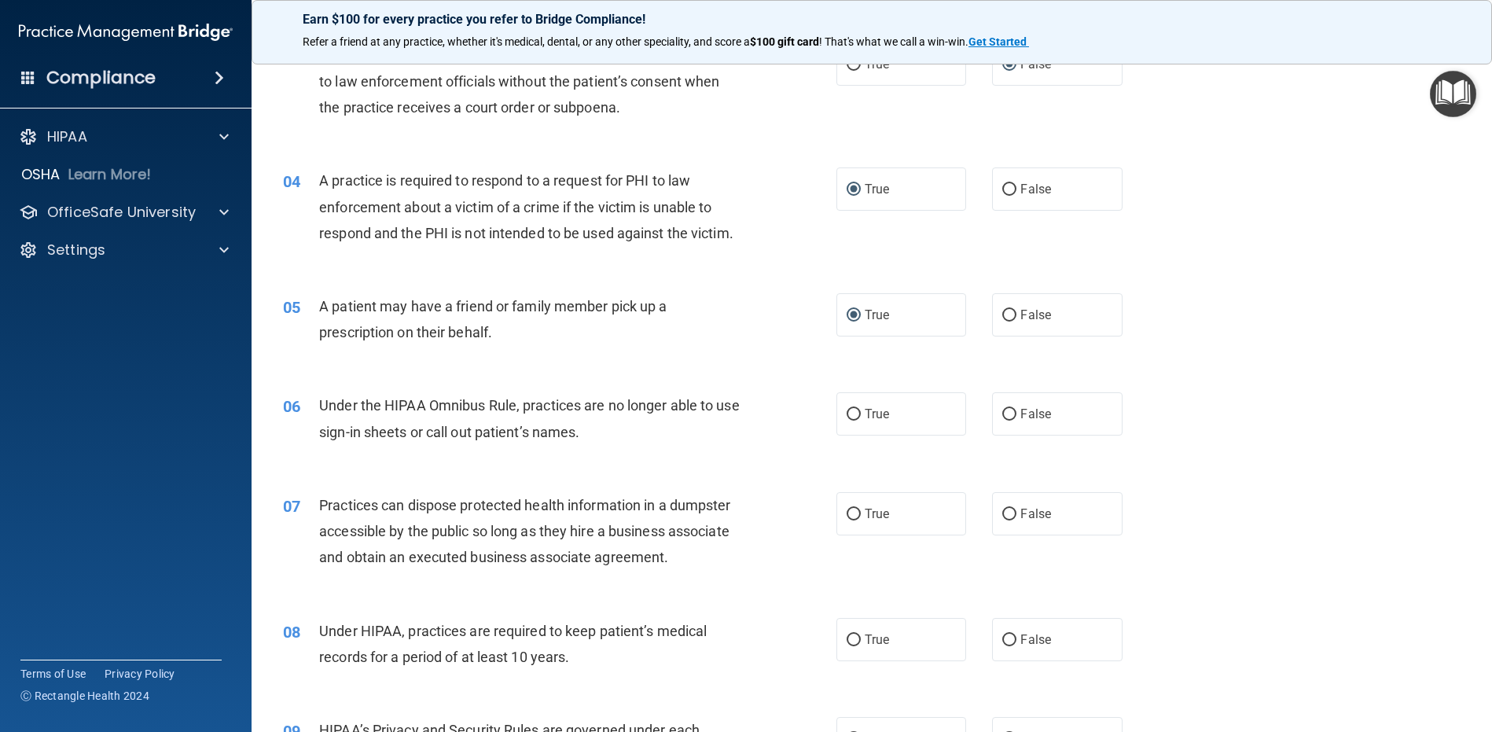
click at [429, 444] on div "Under the HIPAA Omnibus Rule, practices are no longer able to use sign-in sheet…" at bounding box center [535, 418] width 433 height 52
drag, startPoint x: 618, startPoint y: 468, endPoint x: 488, endPoint y: 465, distance: 129.8
click at [527, 444] on div "Under the HIPAA Omnibus Rule, practices are no longer able to use sign-in sheet…" at bounding box center [535, 418] width 433 height 52
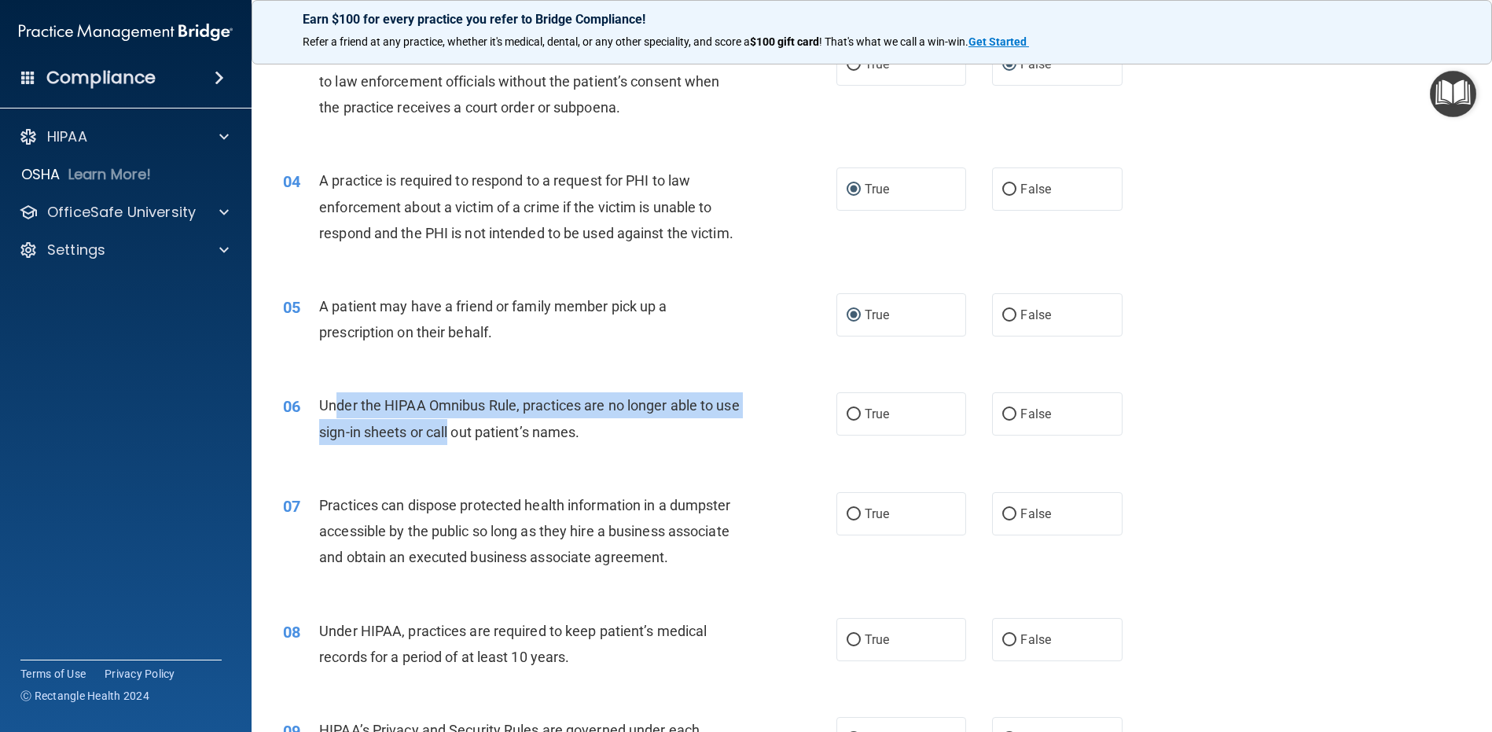
drag, startPoint x: 396, startPoint y: 454, endPoint x: 351, endPoint y: 432, distance: 49.9
click at [337, 436] on span "Under the HIPAA Omnibus Rule, practices are no longer able to use sign-in sheet…" at bounding box center [529, 418] width 421 height 42
drag, startPoint x: 614, startPoint y: 458, endPoint x: 317, endPoint y: 429, distance: 298.7
click at [317, 429] on div "06 Under the HIPAA Omnibus Rule, practices are no longer able to use sign-in sh…" at bounding box center [559, 422] width 601 height 60
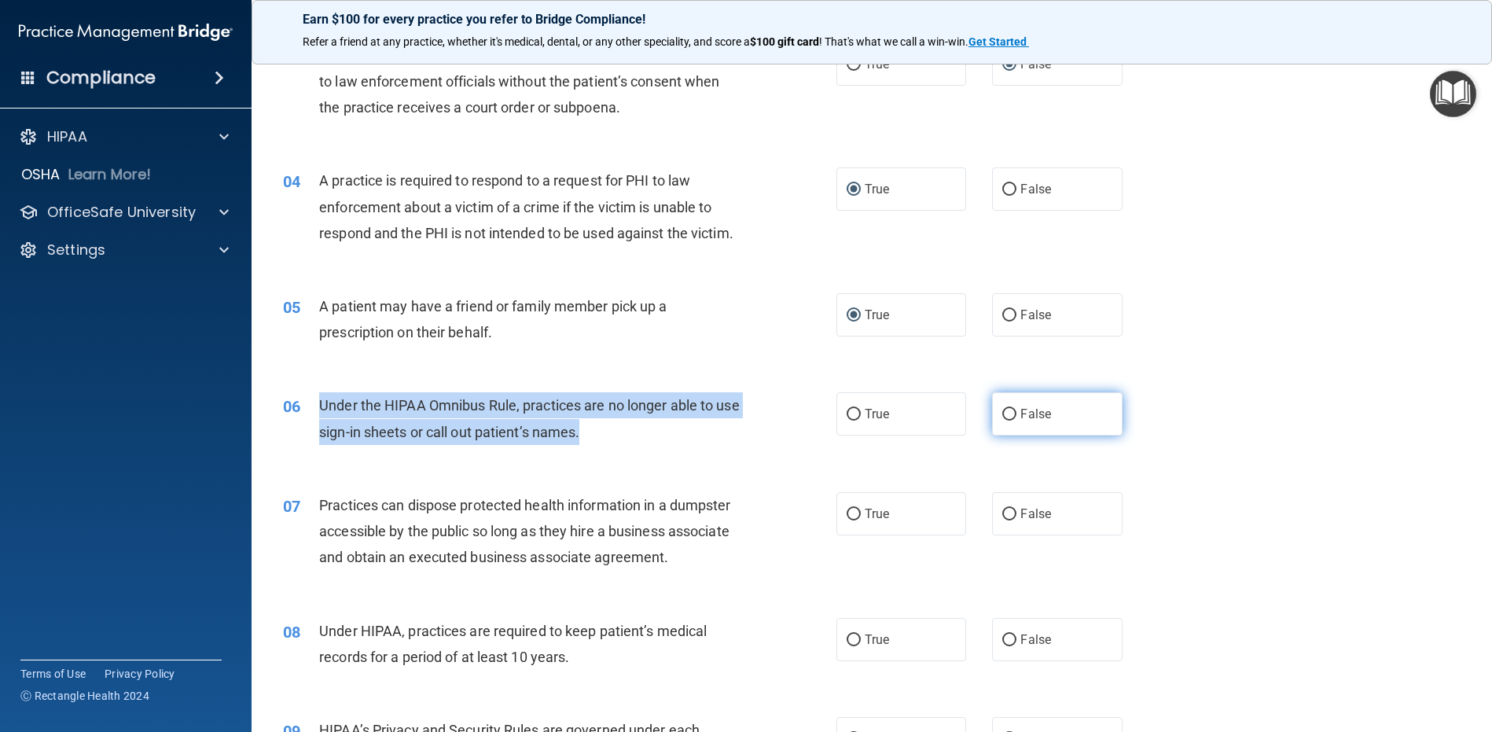
click at [1002, 421] on input "False" at bounding box center [1009, 415] width 14 height 12
radio input "true"
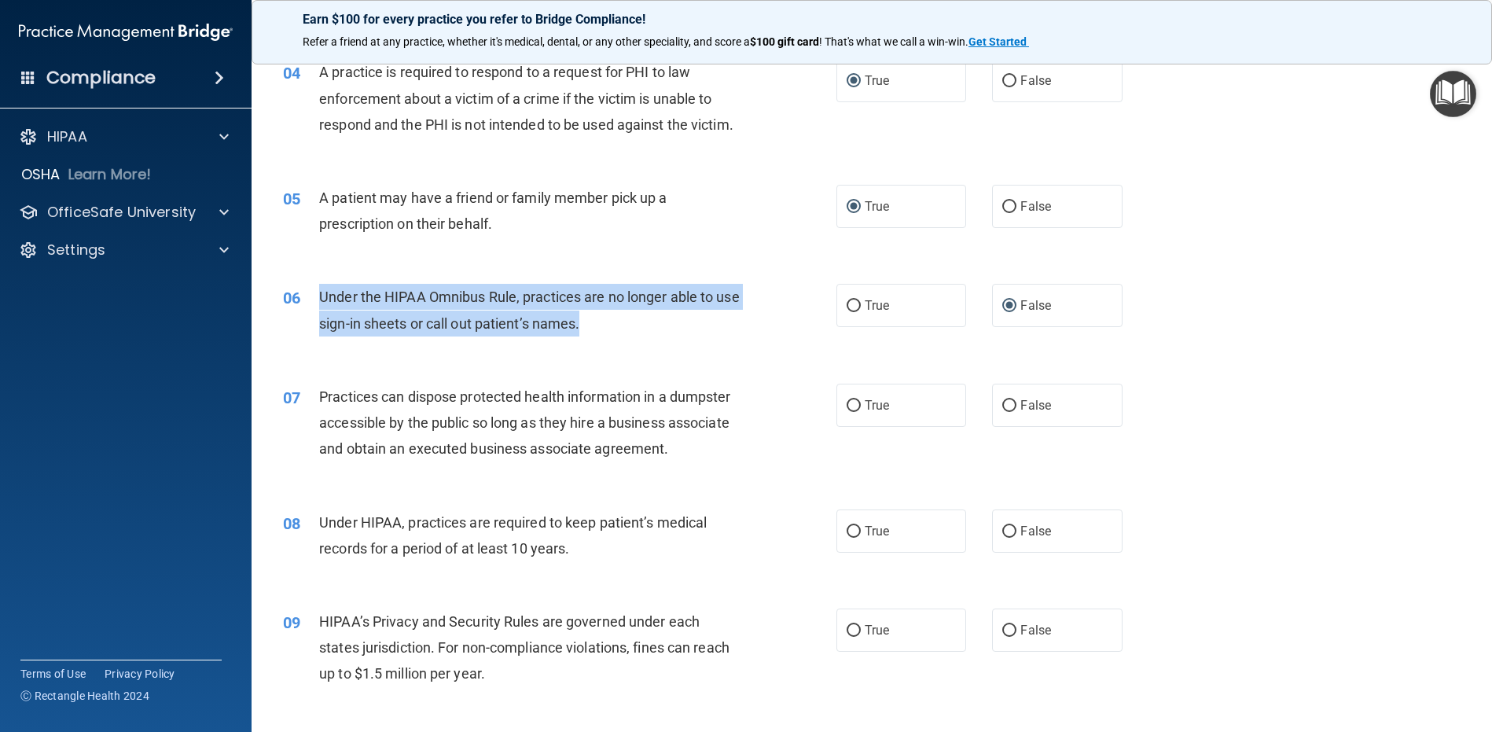
scroll to position [491, 0]
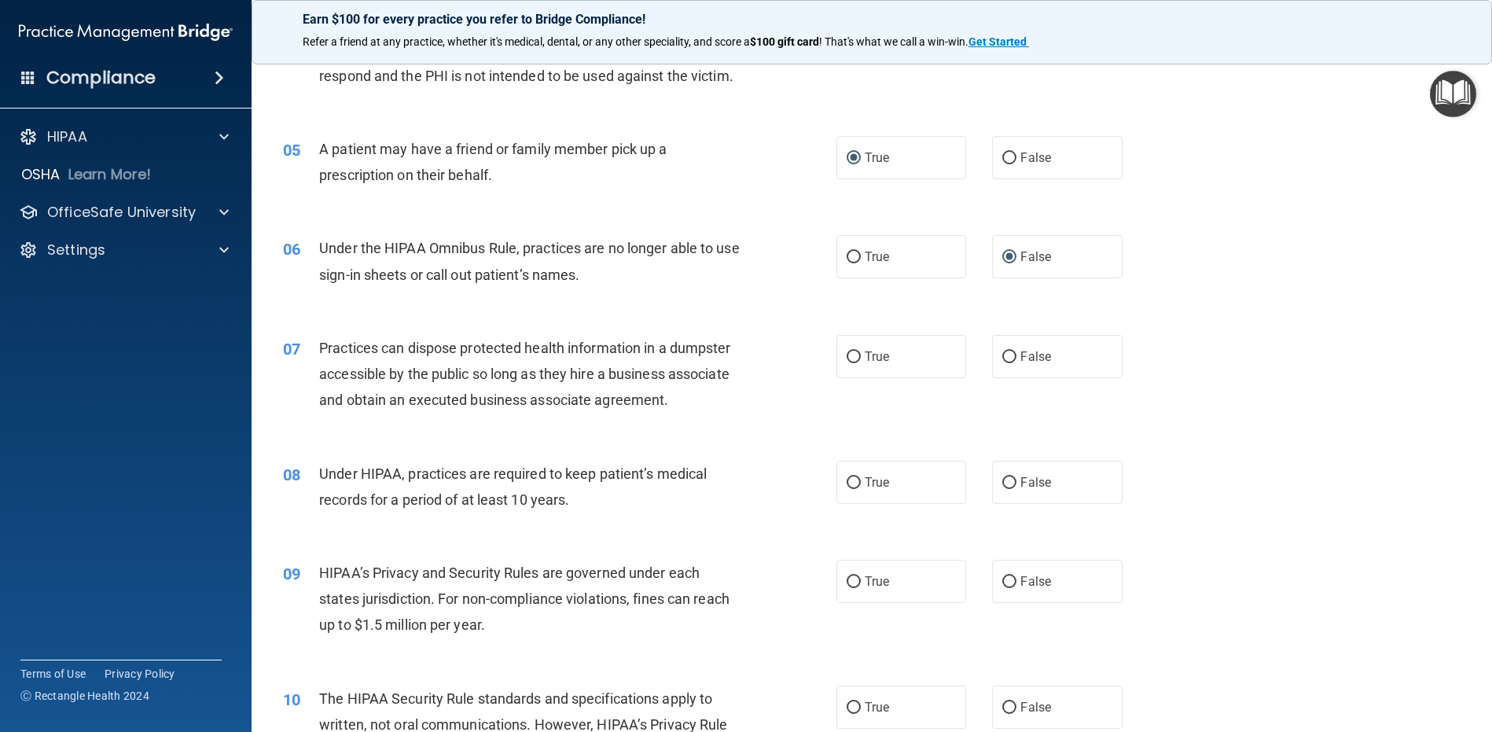
click at [541, 414] on div "Practices can dispose protected health information in a dumpster accessible by …" at bounding box center [535, 374] width 433 height 79
click at [1005, 363] on input "False" at bounding box center [1009, 357] width 14 height 12
radio input "true"
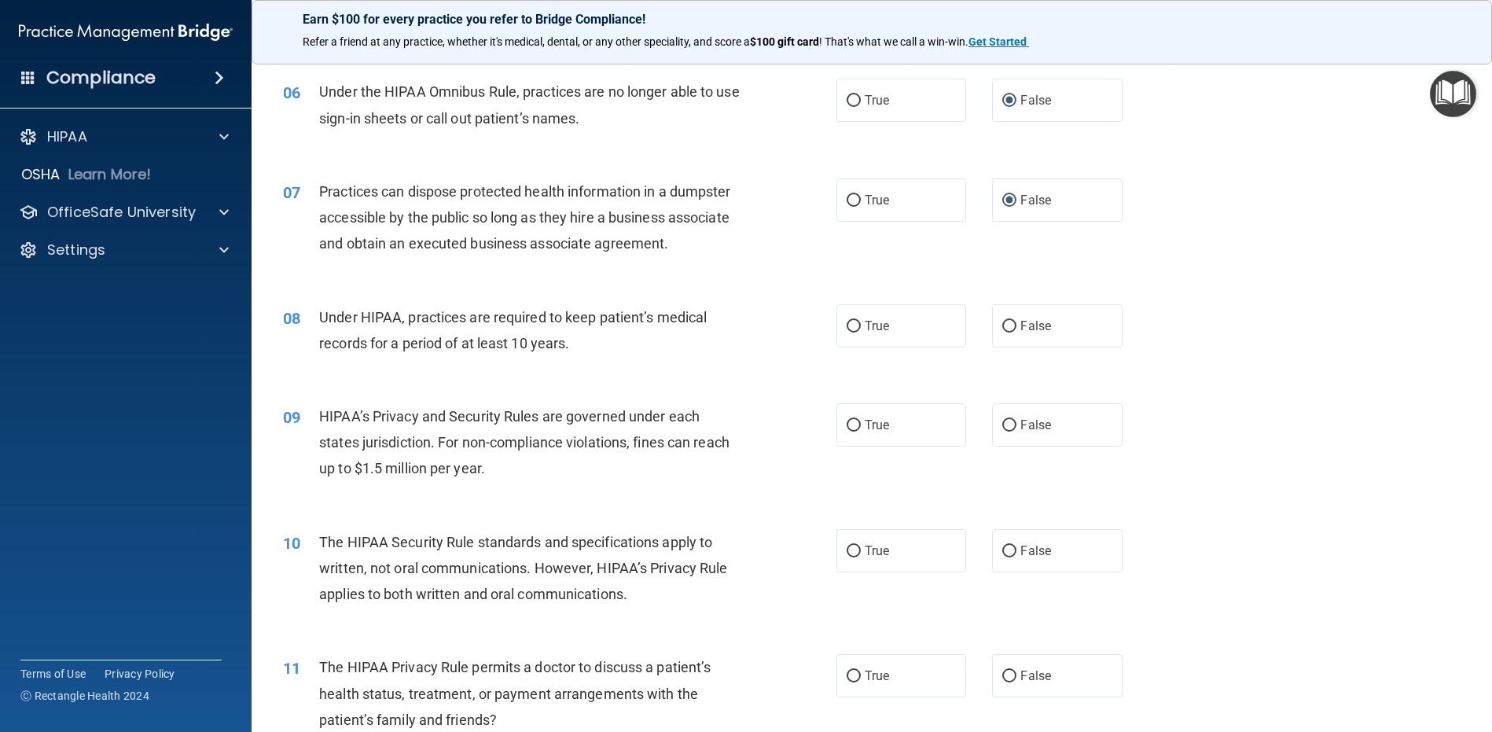
scroll to position [648, 0]
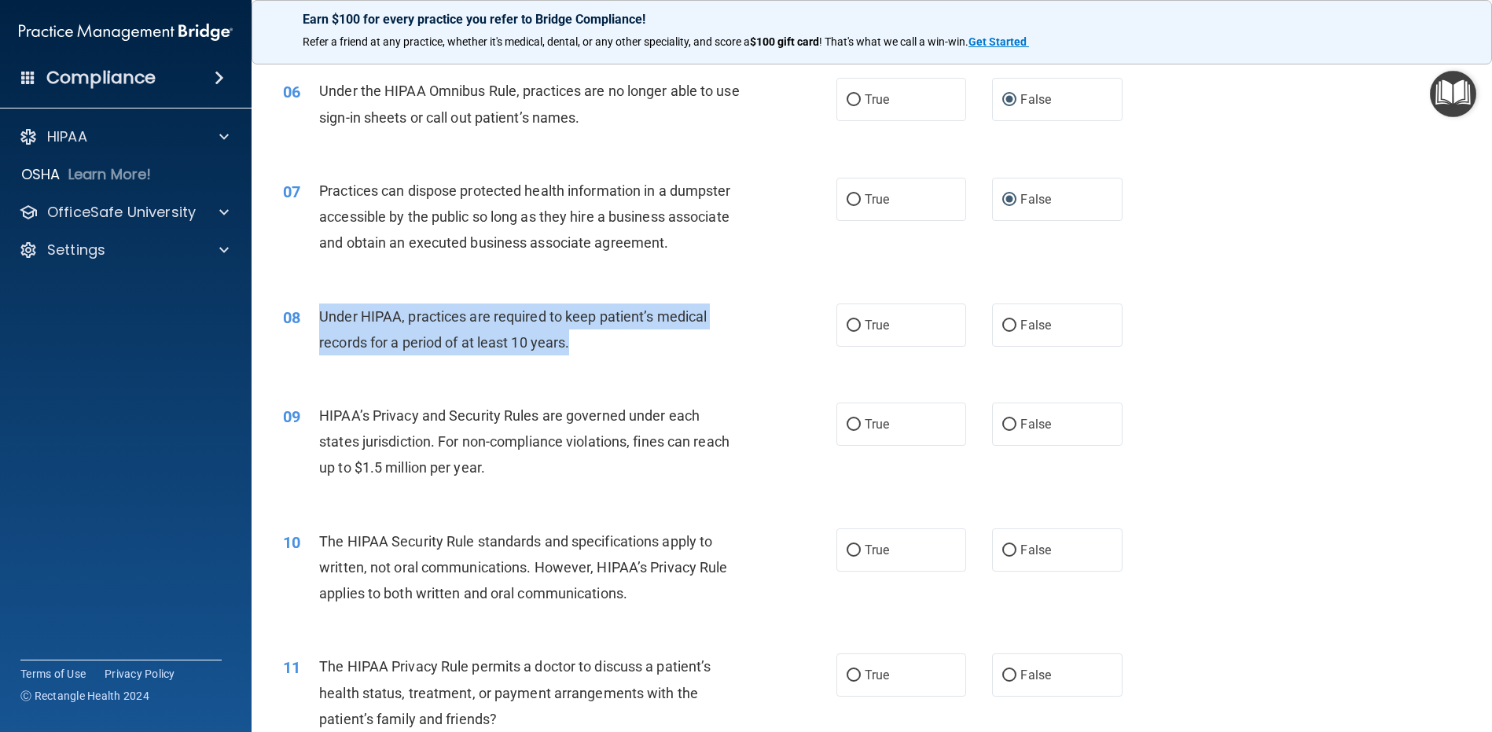
drag, startPoint x: 605, startPoint y: 370, endPoint x: 320, endPoint y: 339, distance: 286.4
click at [320, 339] on div "Under HIPAA, practices are required to keep patient’s medical records for a per…" at bounding box center [535, 329] width 433 height 52
click at [1002, 332] on input "False" at bounding box center [1009, 326] width 14 height 12
radio input "true"
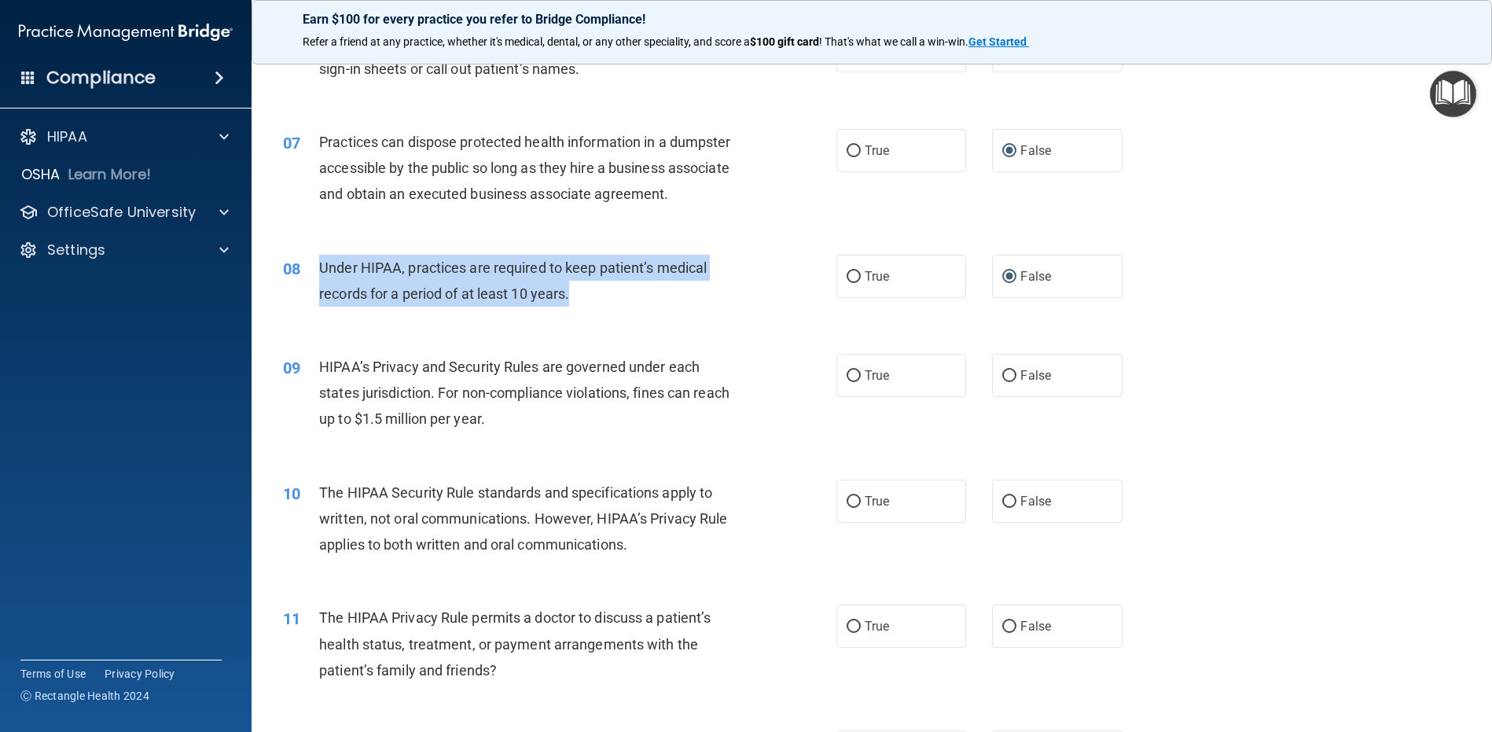
scroll to position [805, 0]
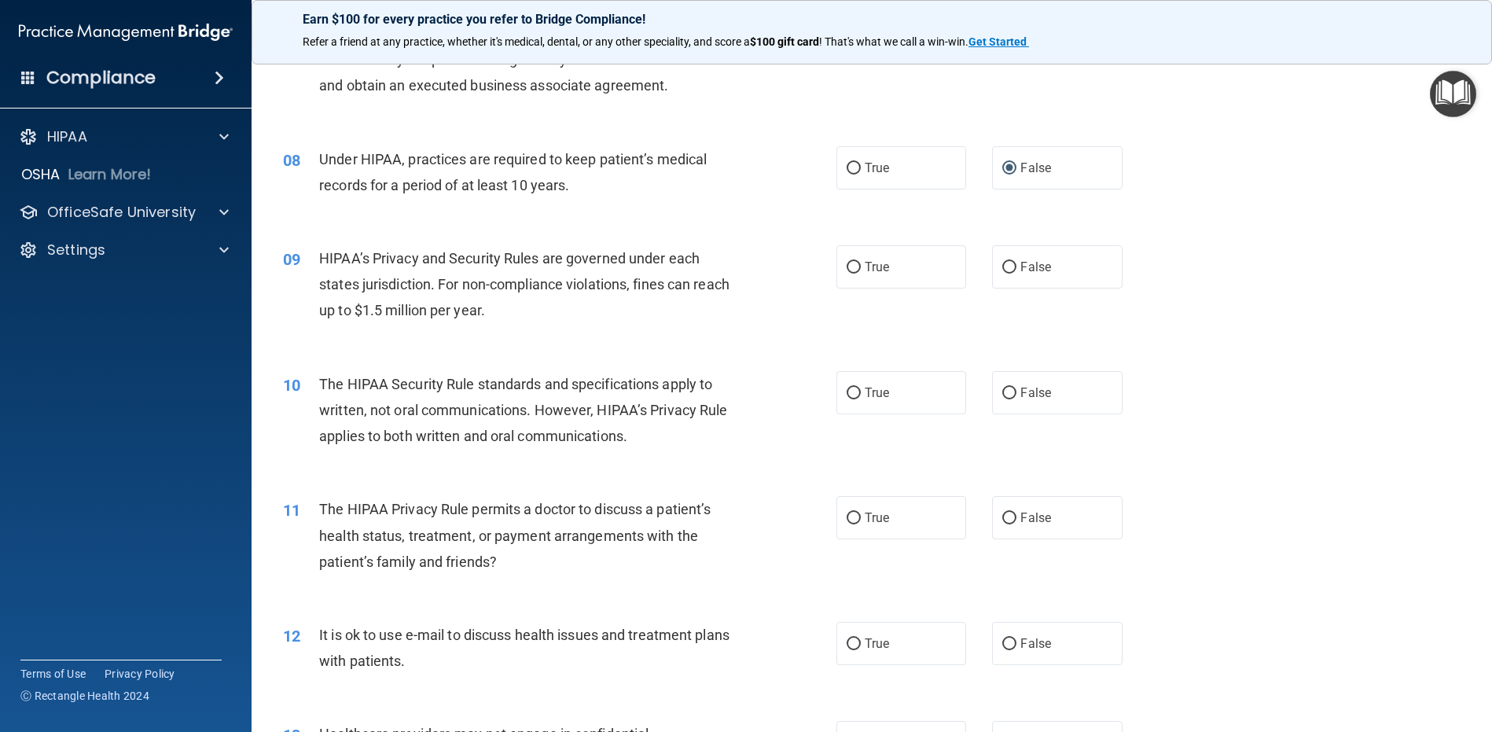
click at [497, 324] on div "HIPAA’s Privacy and Security Rules are governed under each states jurisdiction.…" at bounding box center [535, 284] width 433 height 79
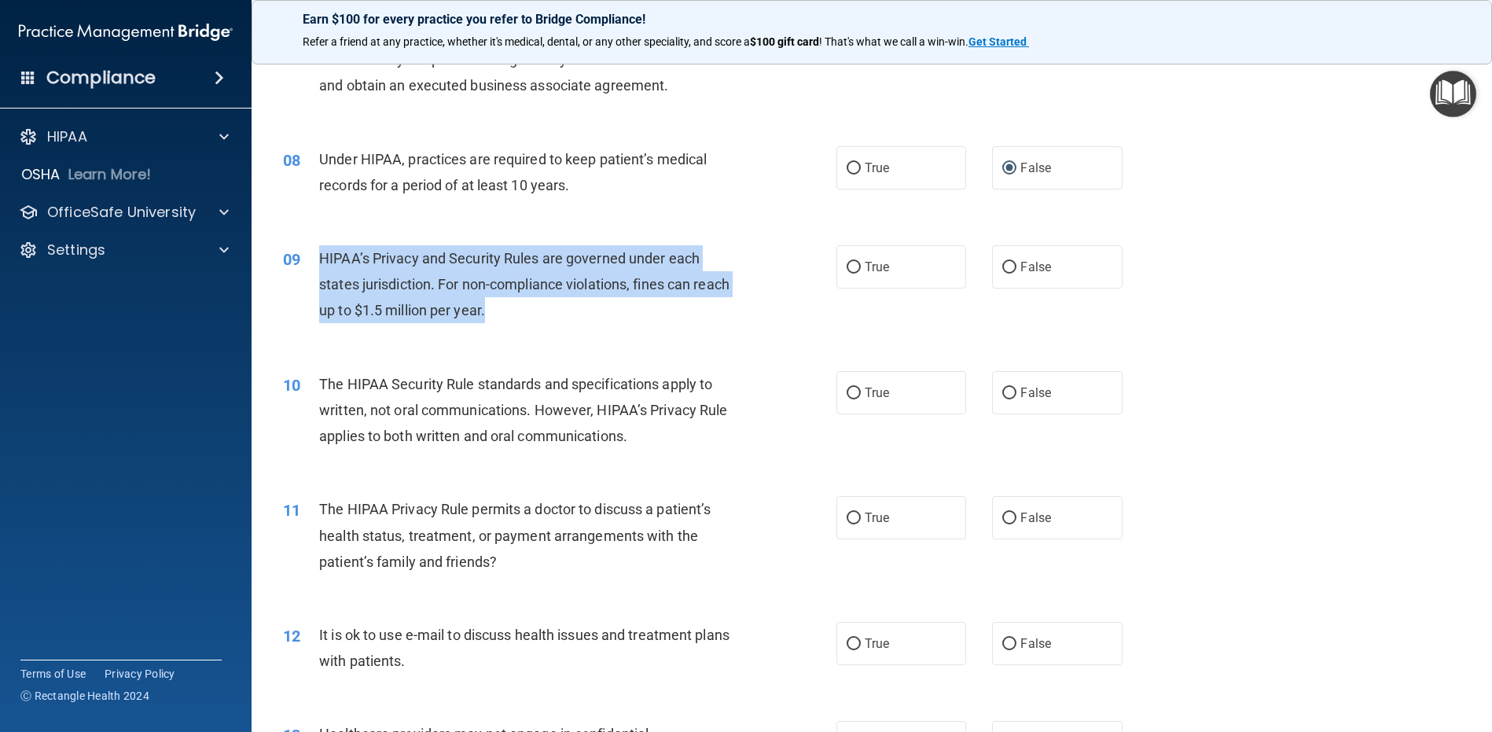
drag, startPoint x: 495, startPoint y: 353, endPoint x: 324, endPoint y: 293, distance: 181.5
click at [318, 291] on div "09 HIPAA’s Privacy and Security Rules are governed under each states jurisdicti…" at bounding box center [559, 288] width 601 height 86
click at [849, 274] on input "True" at bounding box center [854, 268] width 14 height 12
radio input "true"
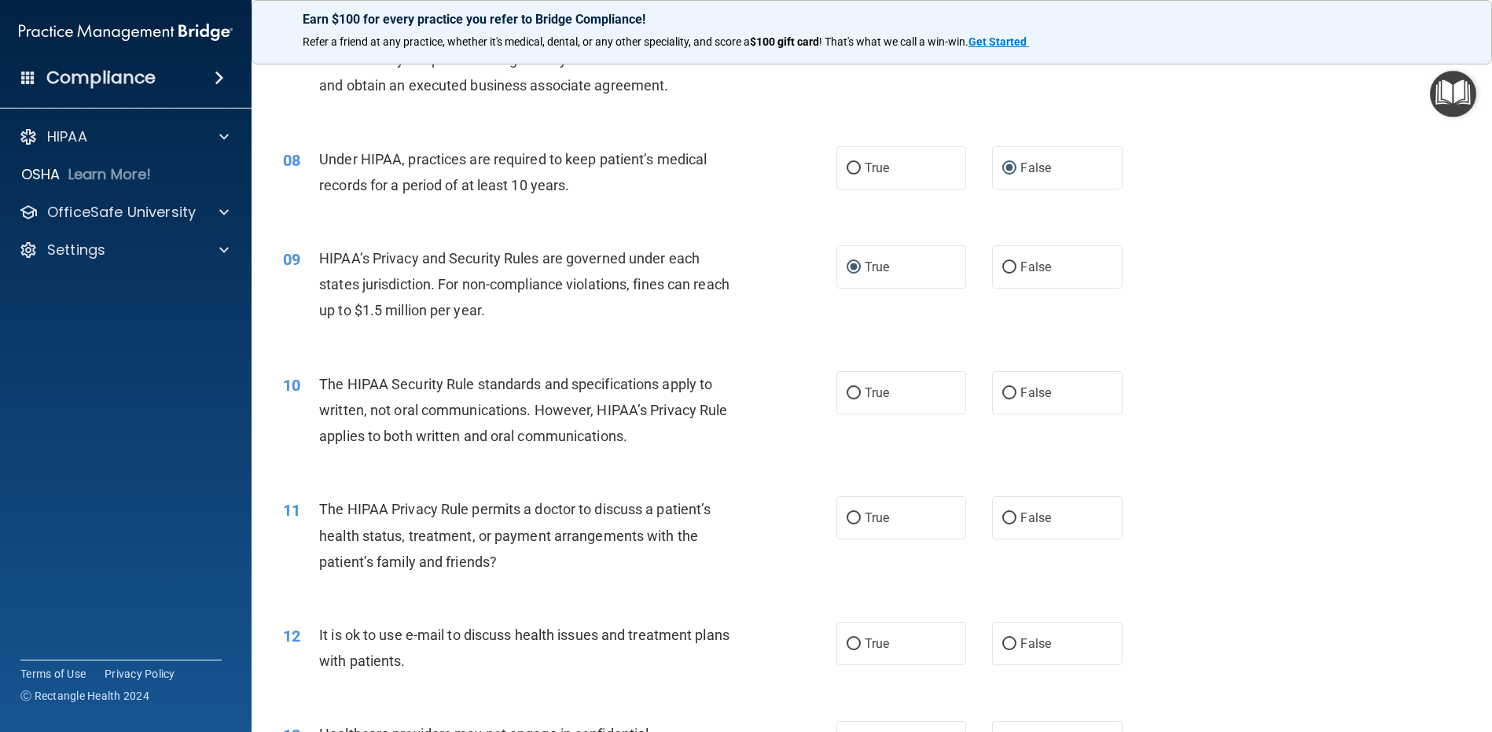
click at [488, 428] on span "The HIPAA Security Rule standards and specifications apply to written, not oral…" at bounding box center [523, 410] width 408 height 68
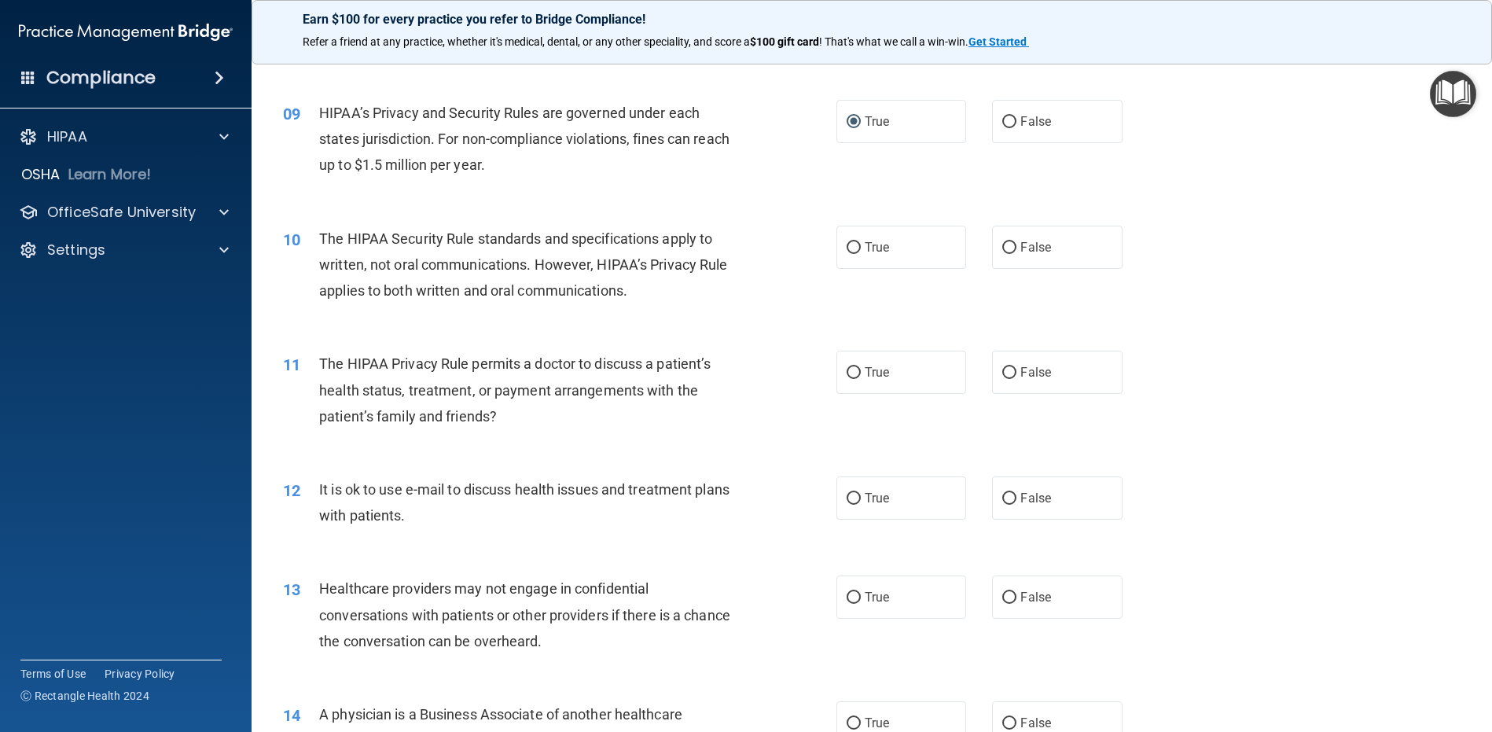
scroll to position [962, 0]
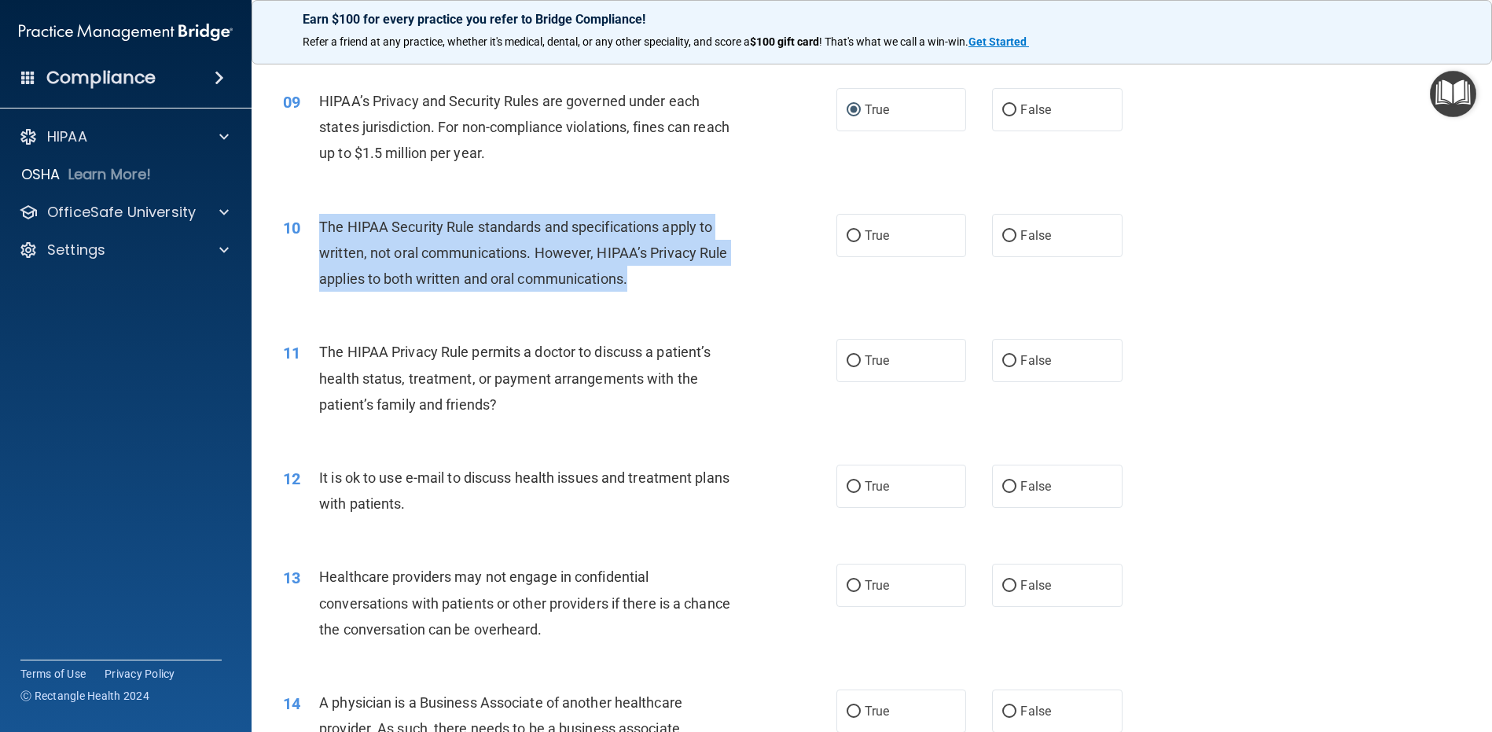
drag, startPoint x: 642, startPoint y: 308, endPoint x: 318, endPoint y: 255, distance: 328.3
click at [318, 255] on div "10 The HIPAA Security Rule standards and specifications apply to written, not o…" at bounding box center [559, 257] width 601 height 86
click at [847, 242] on input "True" at bounding box center [854, 236] width 14 height 12
radio input "true"
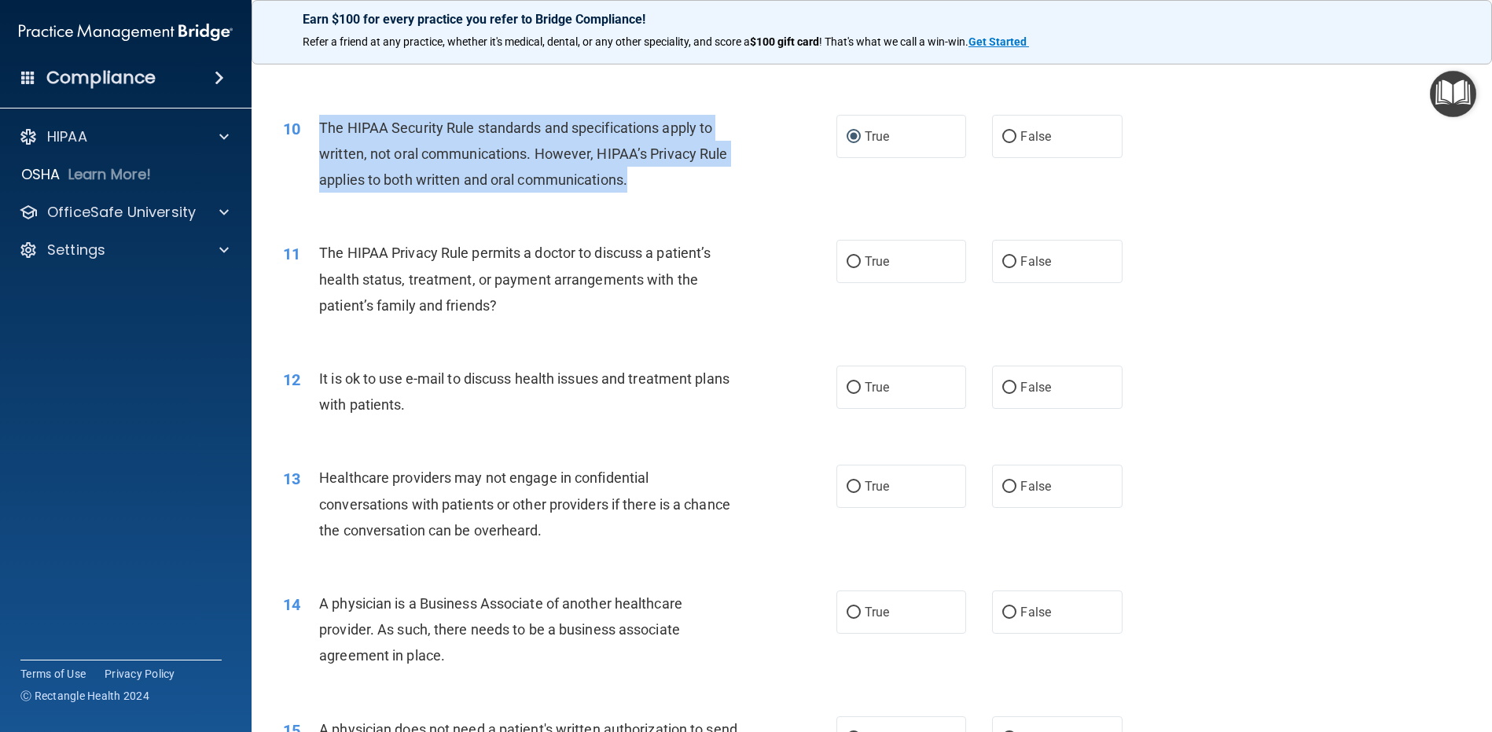
scroll to position [1198, 0]
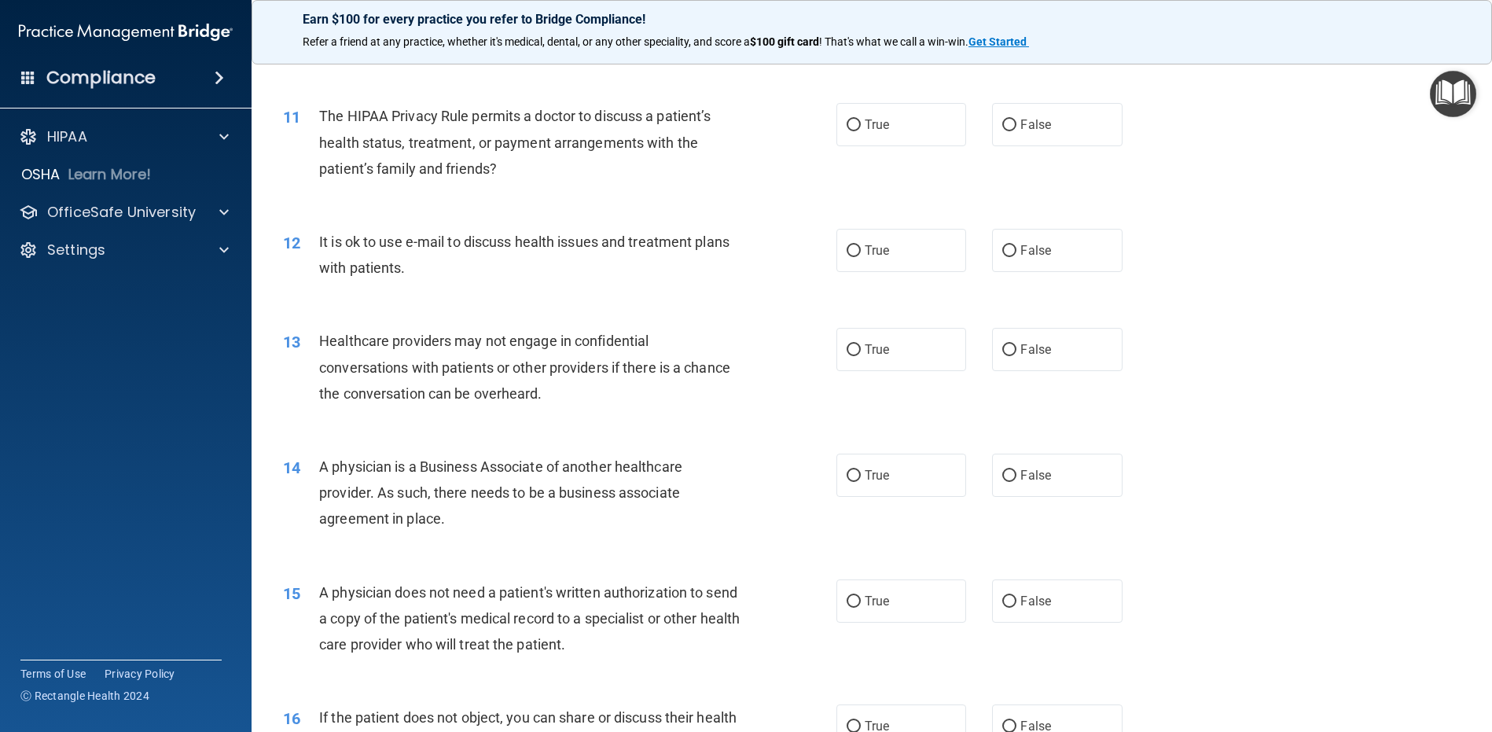
click at [483, 179] on div "The HIPAA Privacy Rule permits a doctor to discuss a patient’s health status, t…" at bounding box center [535, 142] width 433 height 79
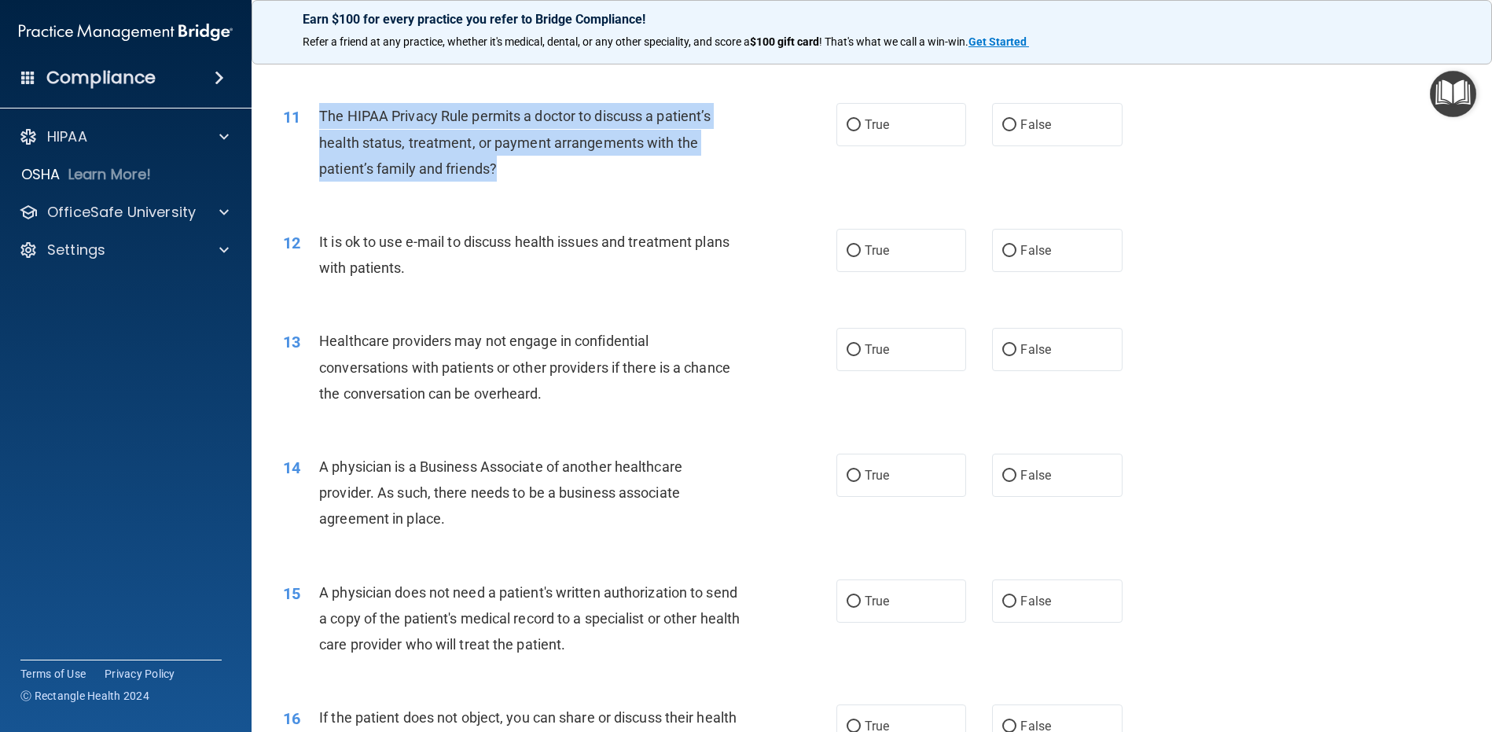
drag, startPoint x: 516, startPoint y: 195, endPoint x: 318, endPoint y: 142, distance: 204.3
click at [319, 142] on div "The HIPAA Privacy Rule permits a doctor to discuss a patient’s health status, t…" at bounding box center [535, 142] width 433 height 79
click at [849, 131] on input "True" at bounding box center [854, 126] width 14 height 12
radio input "true"
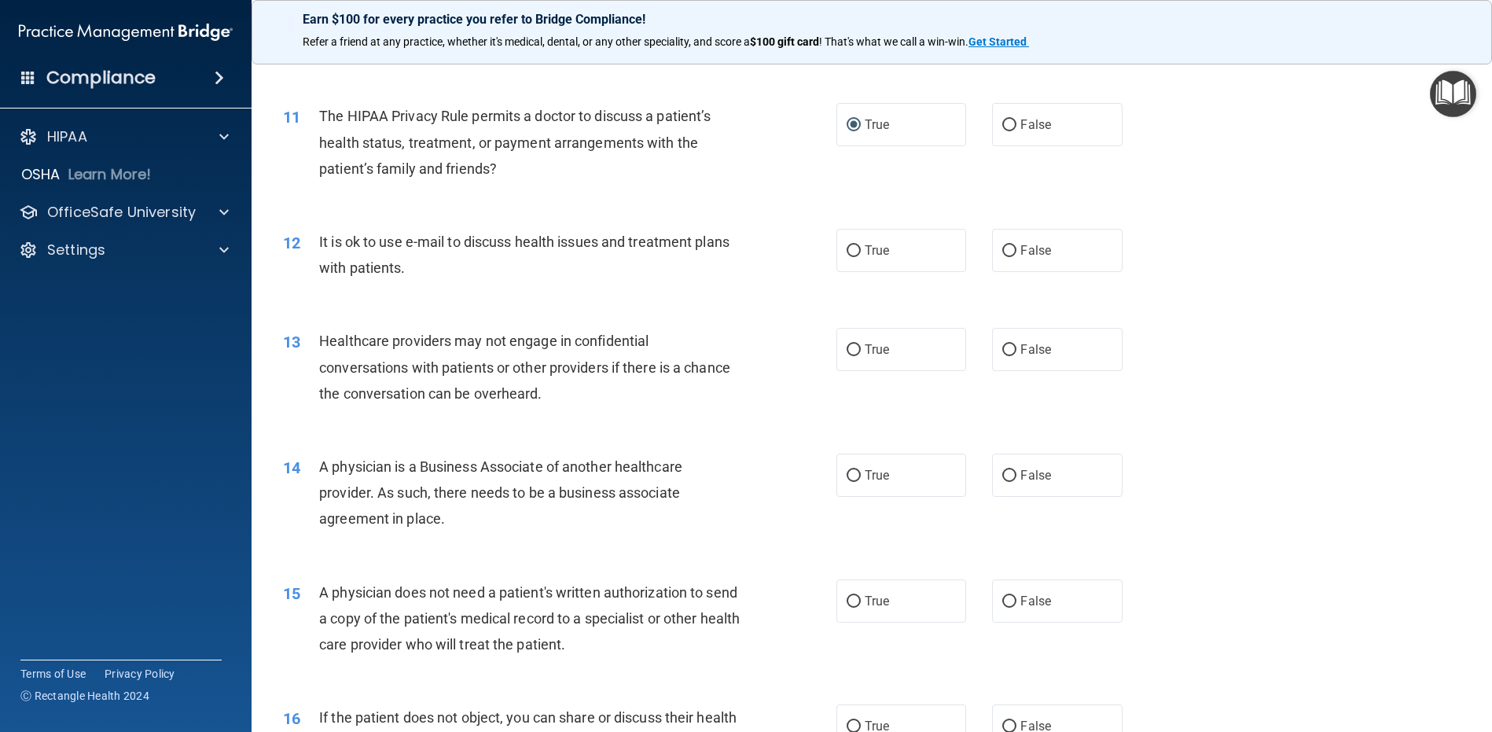
click at [567, 281] on div "It is ok to use e-mail to discuss health issues and treatment plans with patien…" at bounding box center [535, 255] width 433 height 52
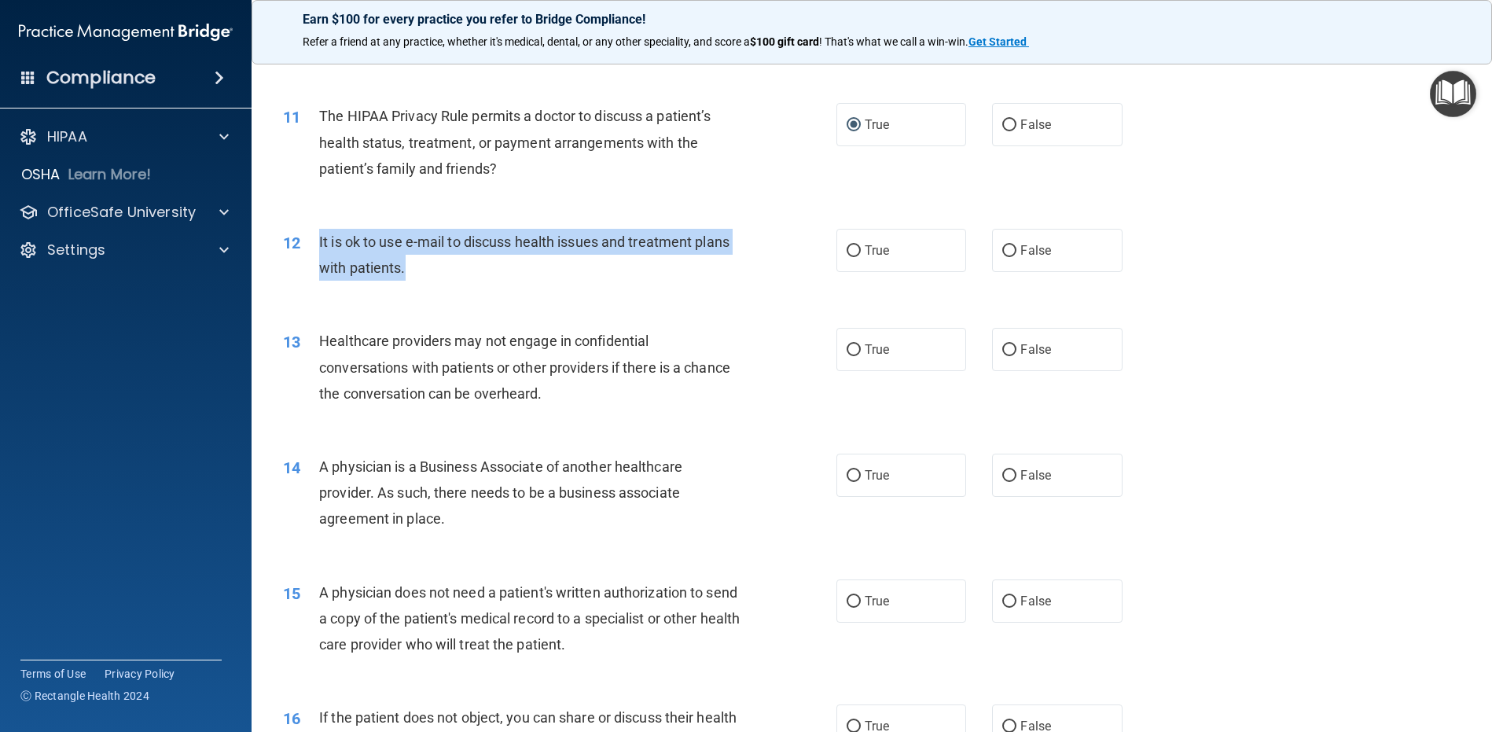
drag, startPoint x: 450, startPoint y: 298, endPoint x: 317, endPoint y: 266, distance: 136.7
click at [317, 266] on div "12 It is ok to use e-mail to discuss health issues and treatment plans with pat…" at bounding box center [559, 259] width 601 height 60
click at [848, 257] on input "True" at bounding box center [854, 251] width 14 height 12
radio input "true"
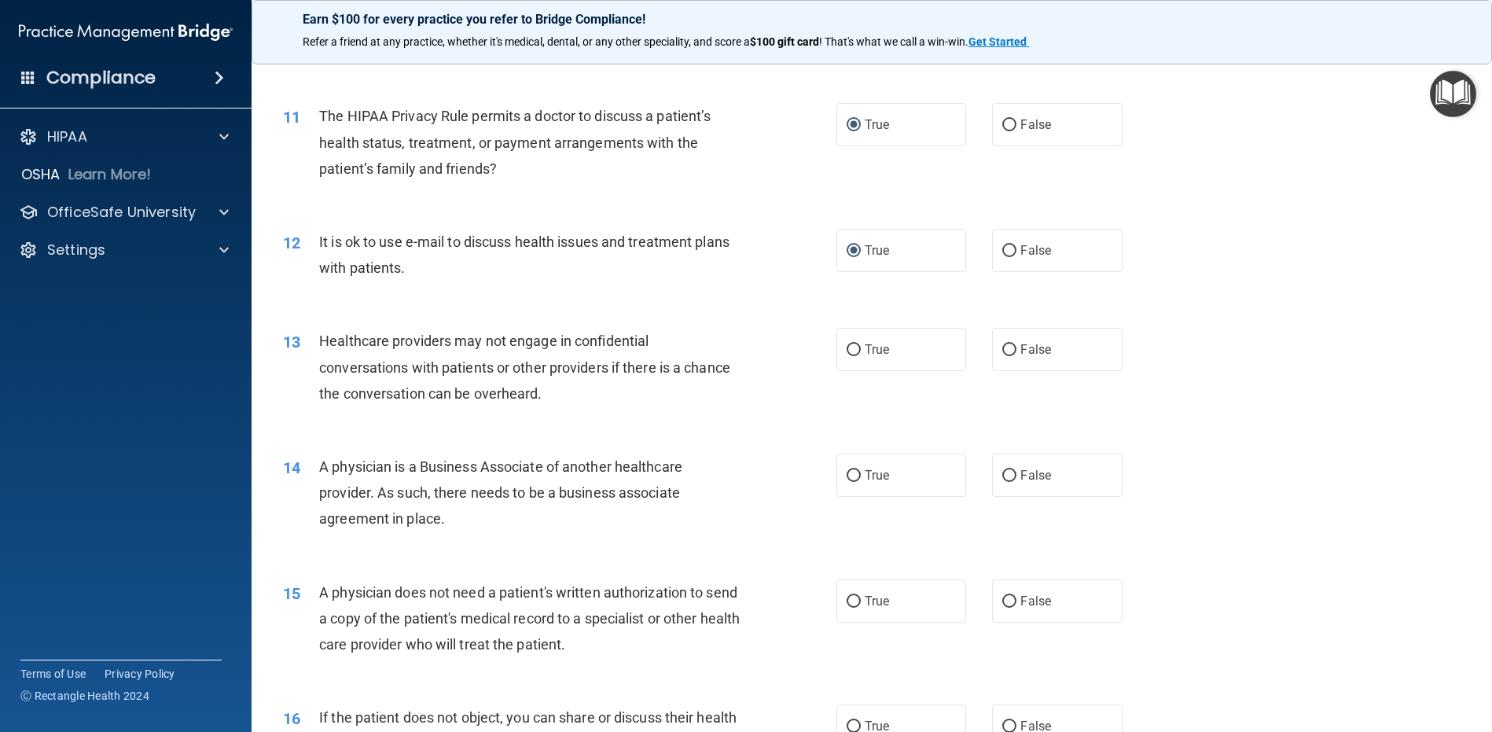
click at [550, 406] on div "Healthcare providers may not engage in confidential conversations with patients…" at bounding box center [535, 367] width 433 height 79
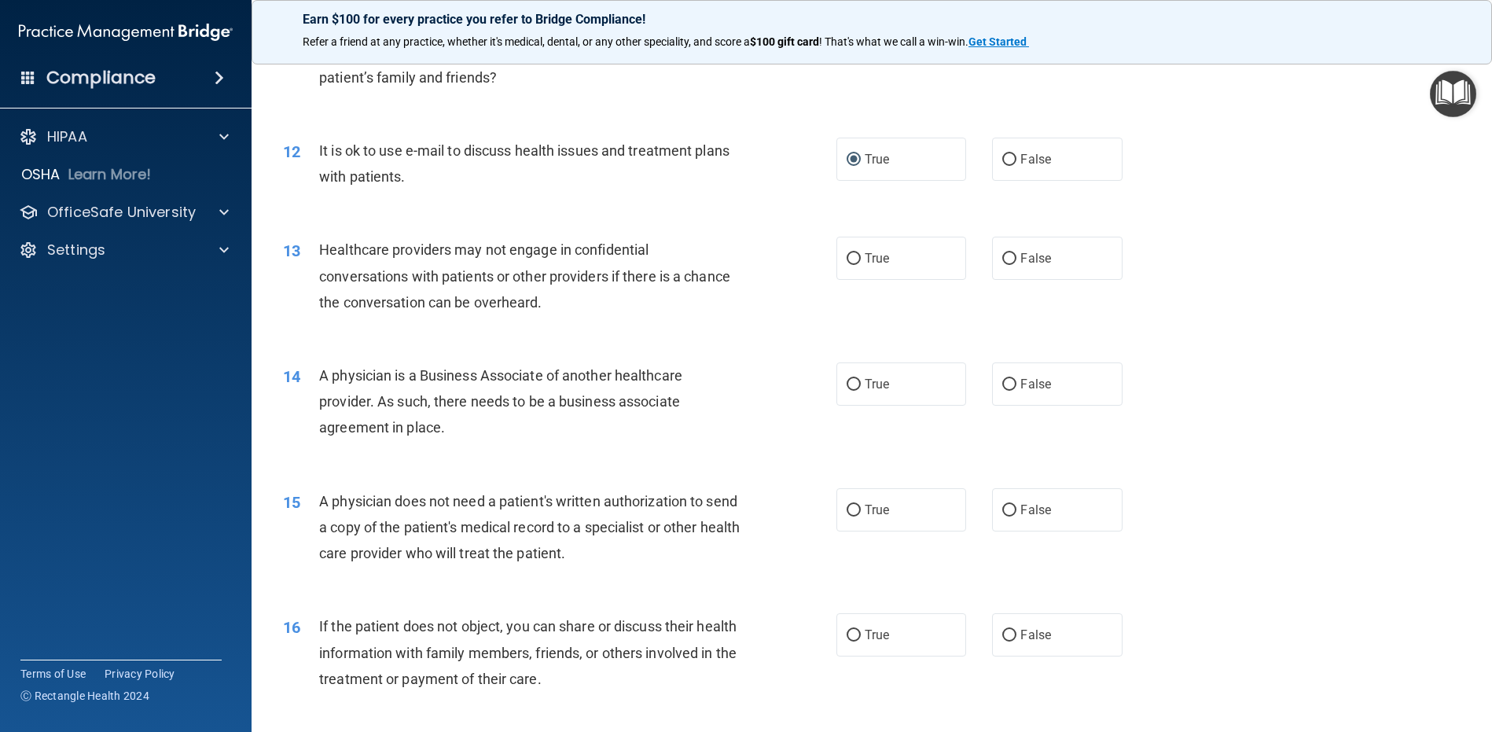
scroll to position [1356, 0]
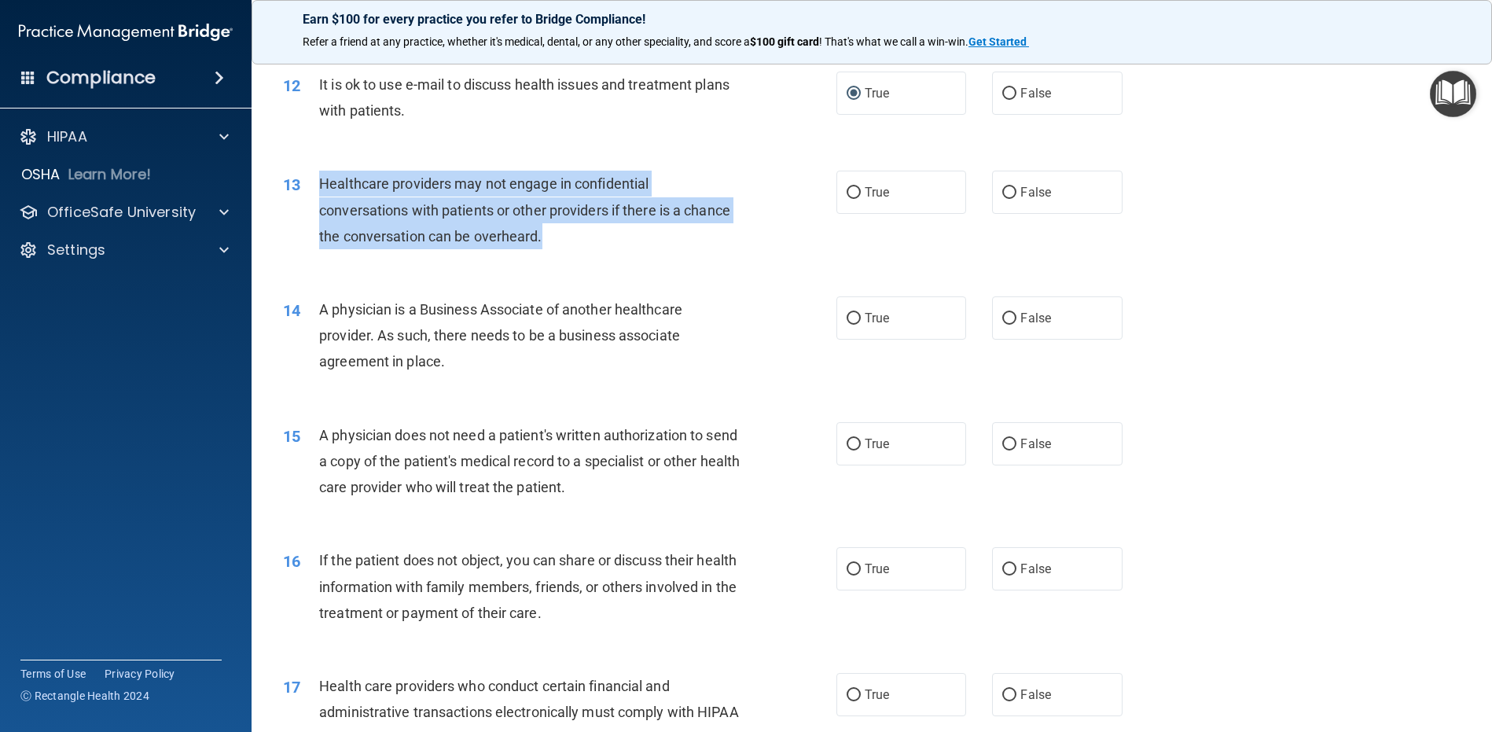
drag, startPoint x: 553, startPoint y: 264, endPoint x: 321, endPoint y: 212, distance: 237.7
click at [321, 212] on div "Healthcare providers may not engage in confidential conversations with patients…" at bounding box center [535, 210] width 433 height 79
click at [851, 199] on input "True" at bounding box center [854, 193] width 14 height 12
radio input "true"
drag, startPoint x: 495, startPoint y: 396, endPoint x: 322, endPoint y: 339, distance: 182.3
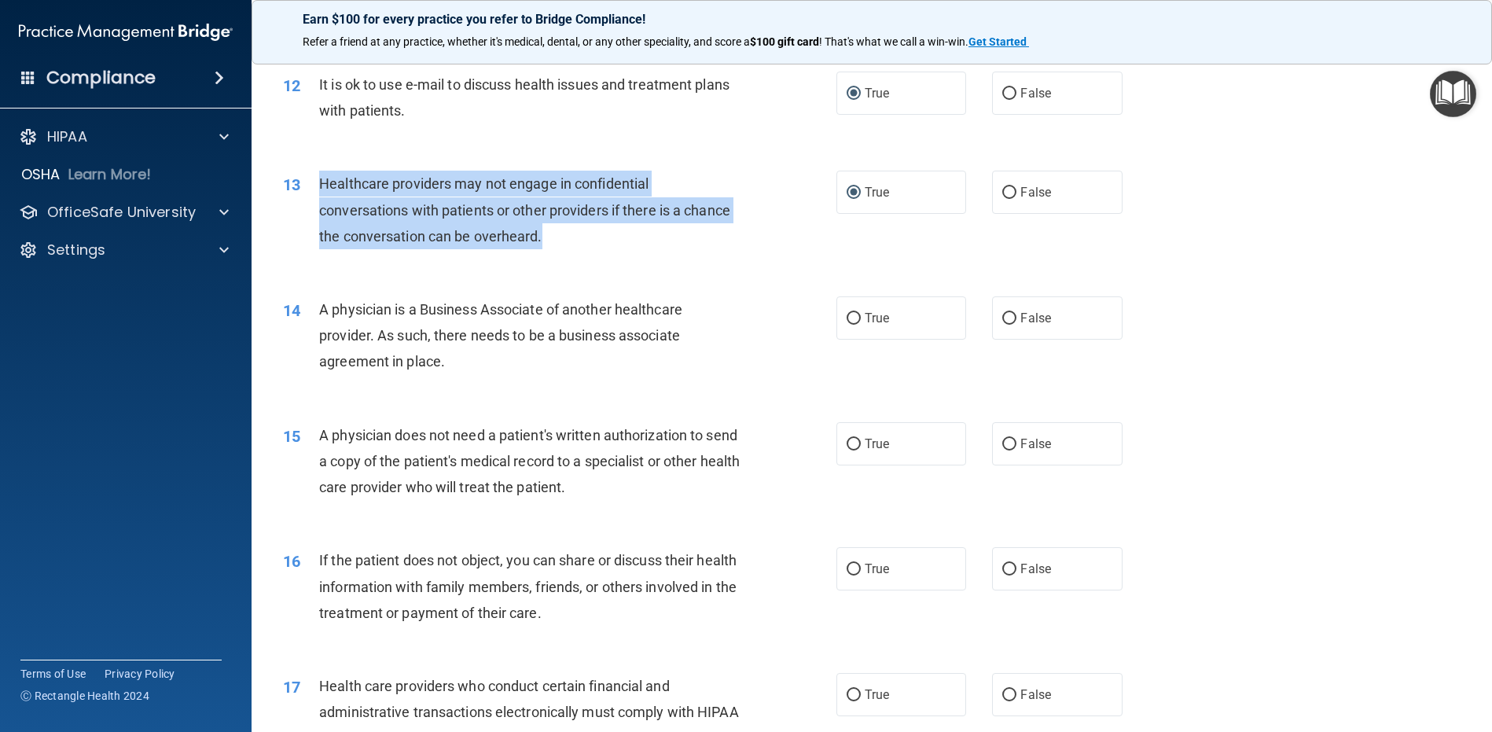
click at [322, 339] on div "A physician is a Business Associate of another healthcare provider. As such, th…" at bounding box center [535, 335] width 433 height 79
click at [855, 325] on input "True" at bounding box center [854, 319] width 14 height 12
radio input "true"
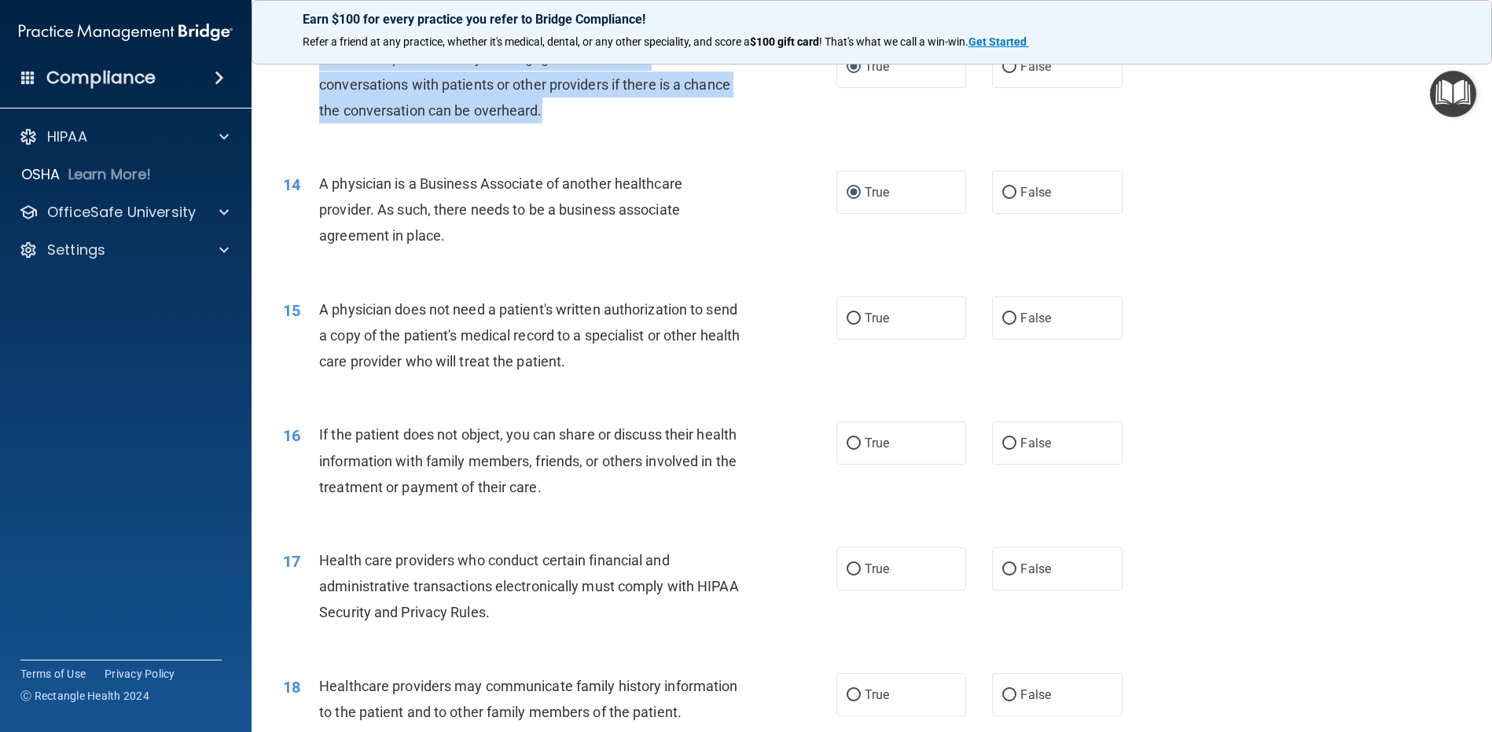
scroll to position [1591, 0]
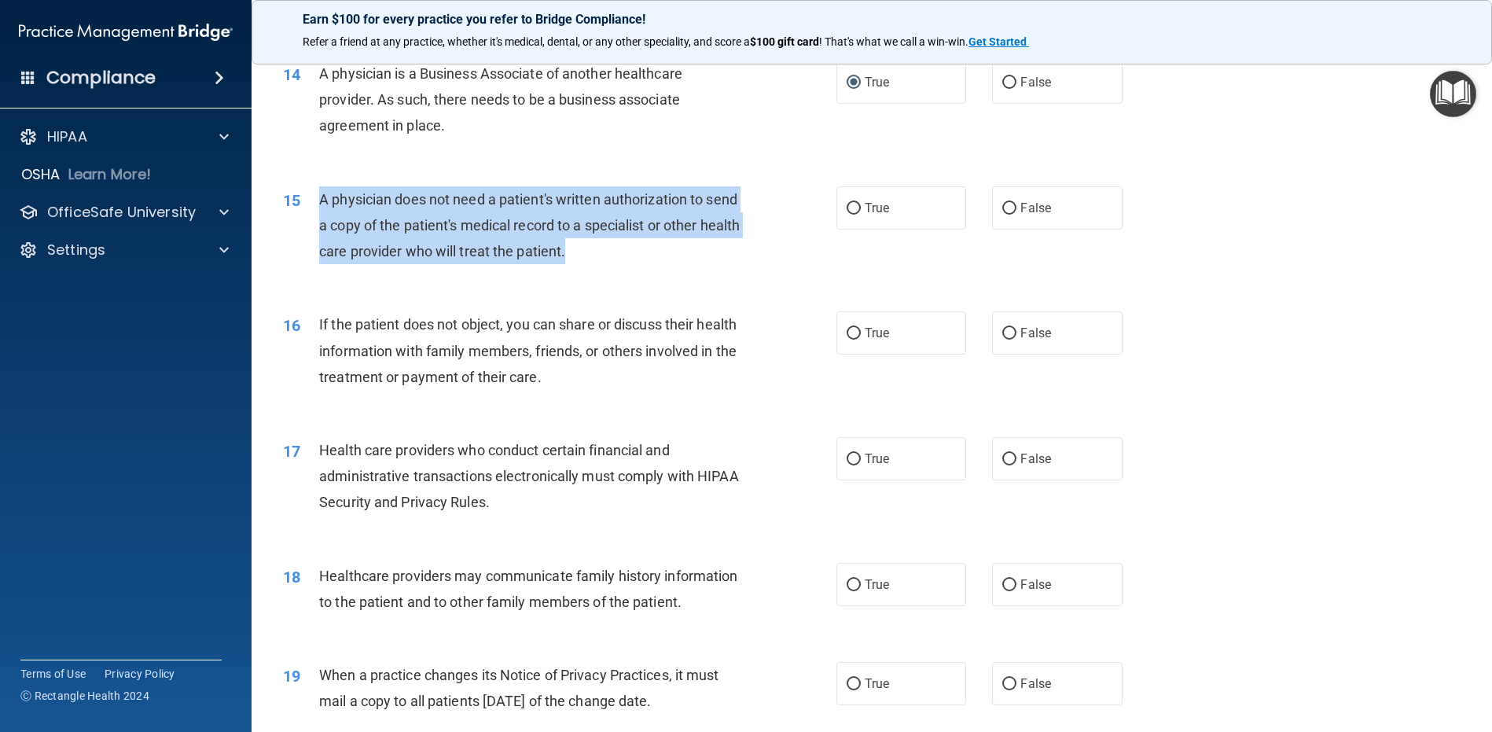
drag, startPoint x: 653, startPoint y: 276, endPoint x: 319, endPoint y: 226, distance: 337.9
click at [319, 226] on div "A physician does not need a patient's written authorization to send a copy of t…" at bounding box center [535, 225] width 433 height 79
click at [1002, 340] on input "False" at bounding box center [1009, 334] width 14 height 12
radio input "true"
click at [1002, 215] on input "False" at bounding box center [1009, 209] width 14 height 12
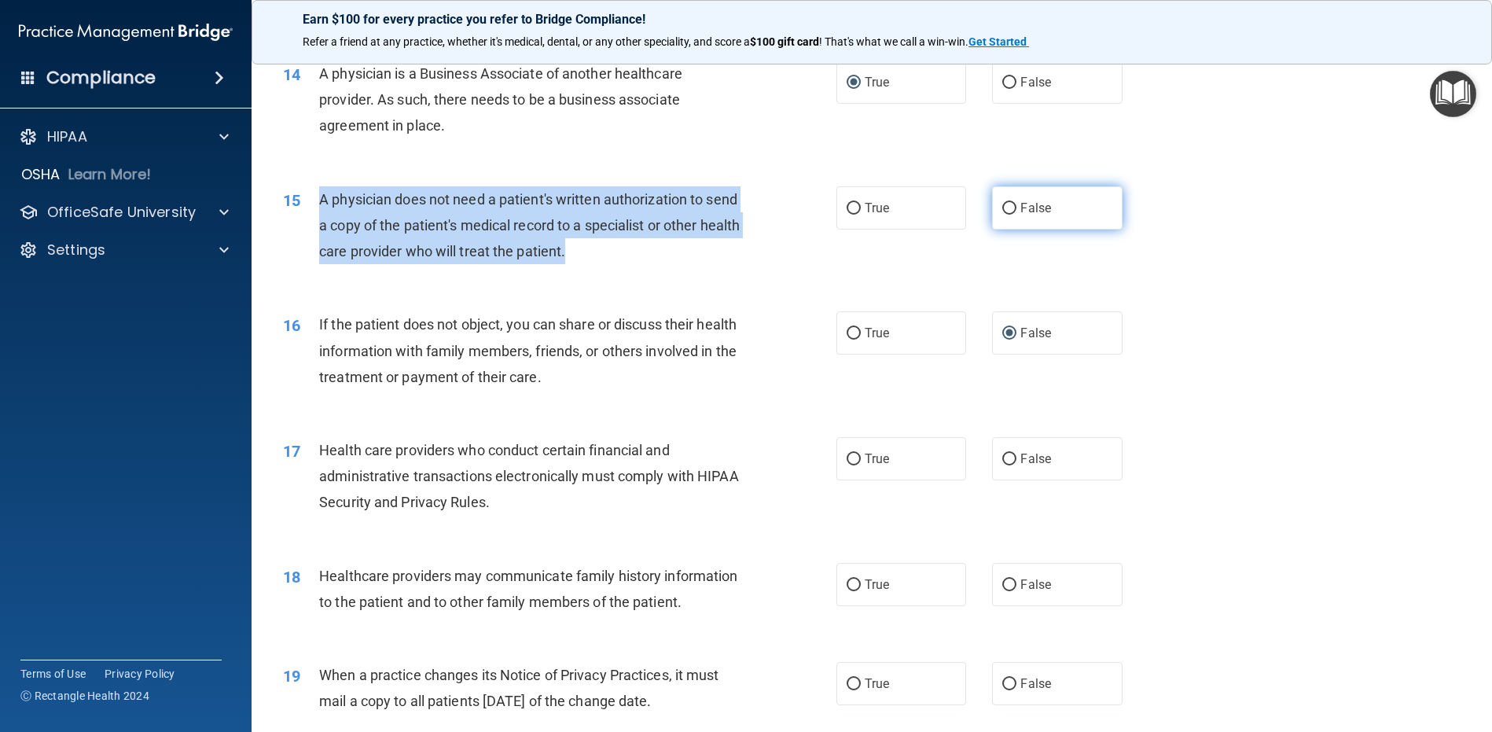
radio input "true"
drag, startPoint x: 686, startPoint y: 398, endPoint x: 670, endPoint y: 407, distance: 19.0
click at [678, 390] on div "If the patient does not object, you can share or discuss their health informati…" at bounding box center [535, 350] width 433 height 79
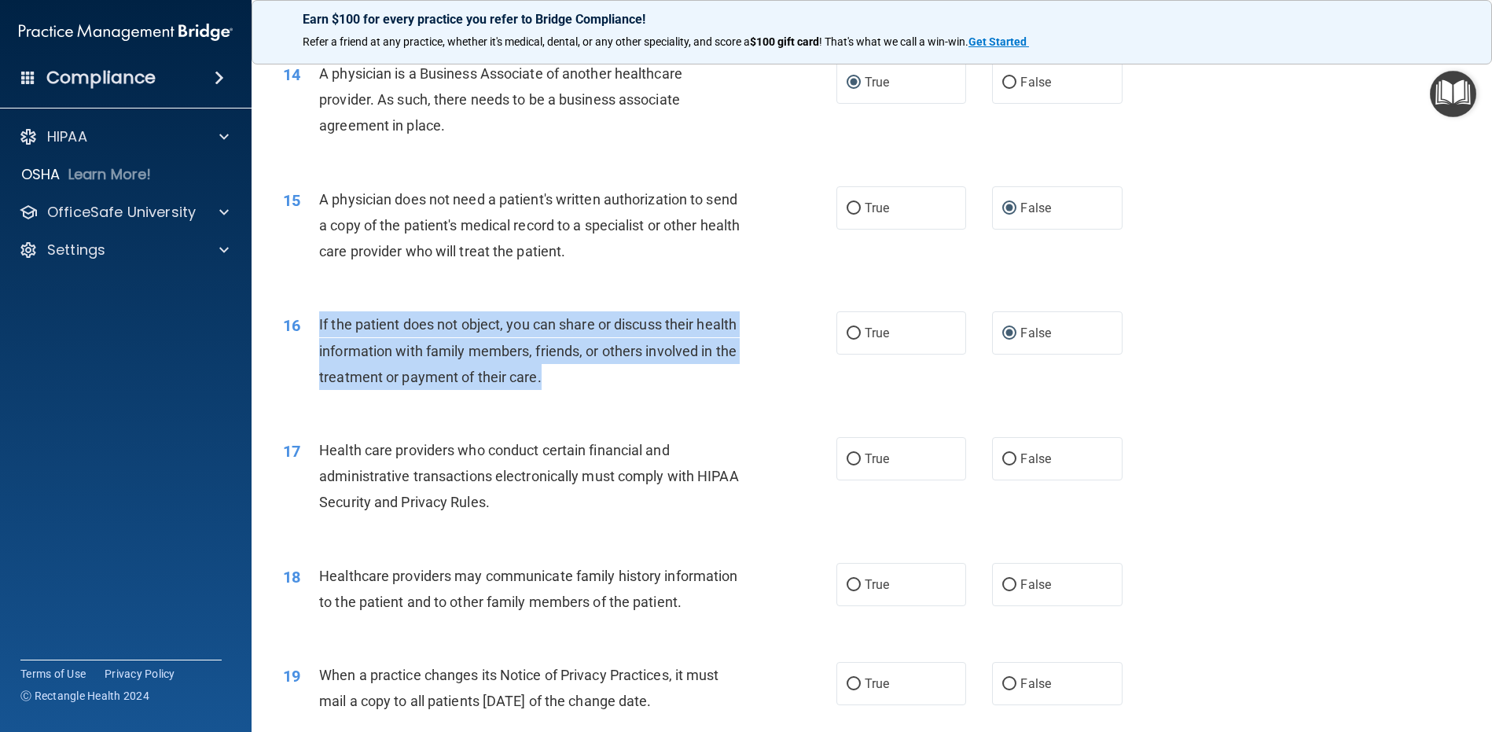
drag, startPoint x: 651, startPoint y: 408, endPoint x: 317, endPoint y: 346, distance: 339.9
click at [317, 346] on div "16 If the patient does not object, you can share or discuss their health inform…" at bounding box center [559, 354] width 601 height 86
click at [847, 340] on input "True" at bounding box center [854, 334] width 14 height 12
radio input "true"
radio input "false"
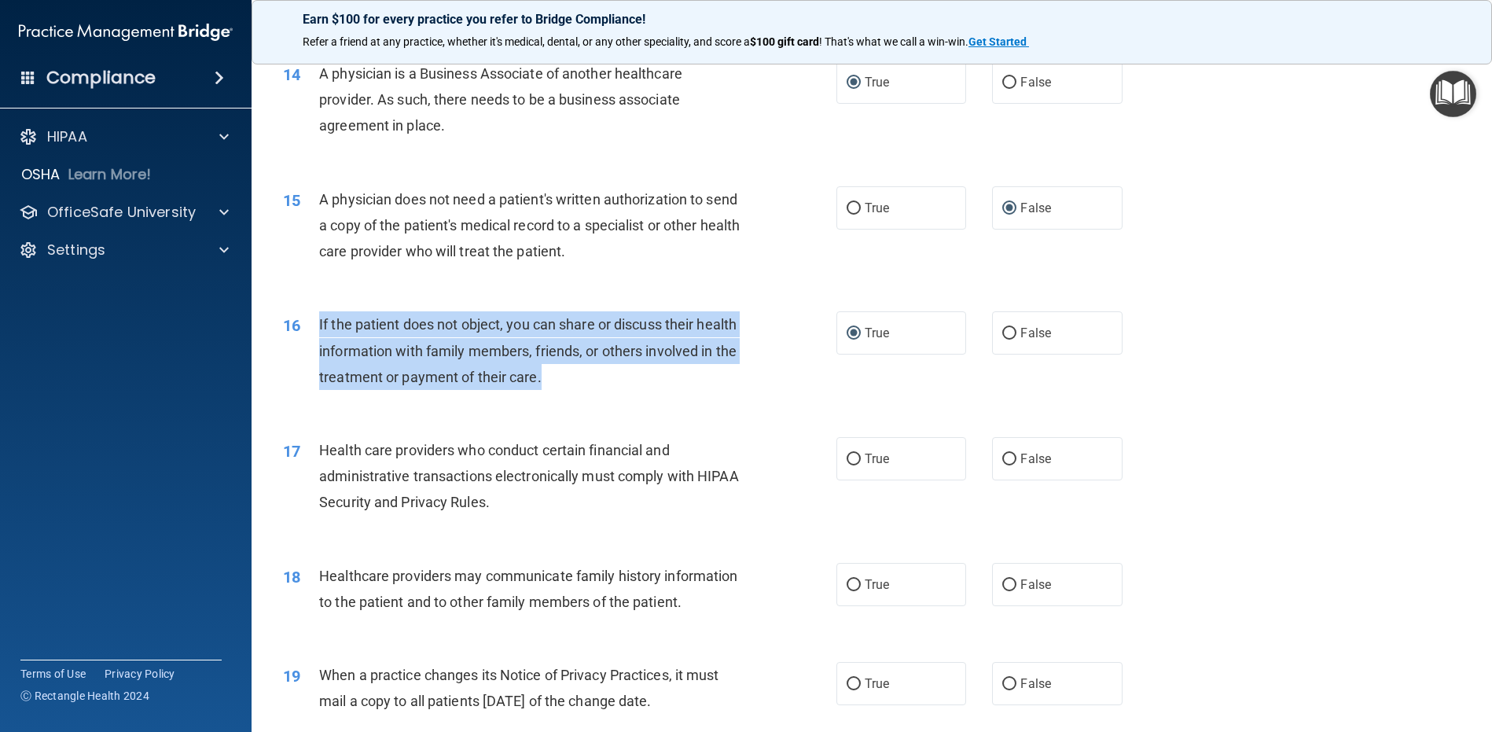
click at [636, 383] on span "If the patient does not object, you can share or discuss their health informati…" at bounding box center [528, 350] width 418 height 68
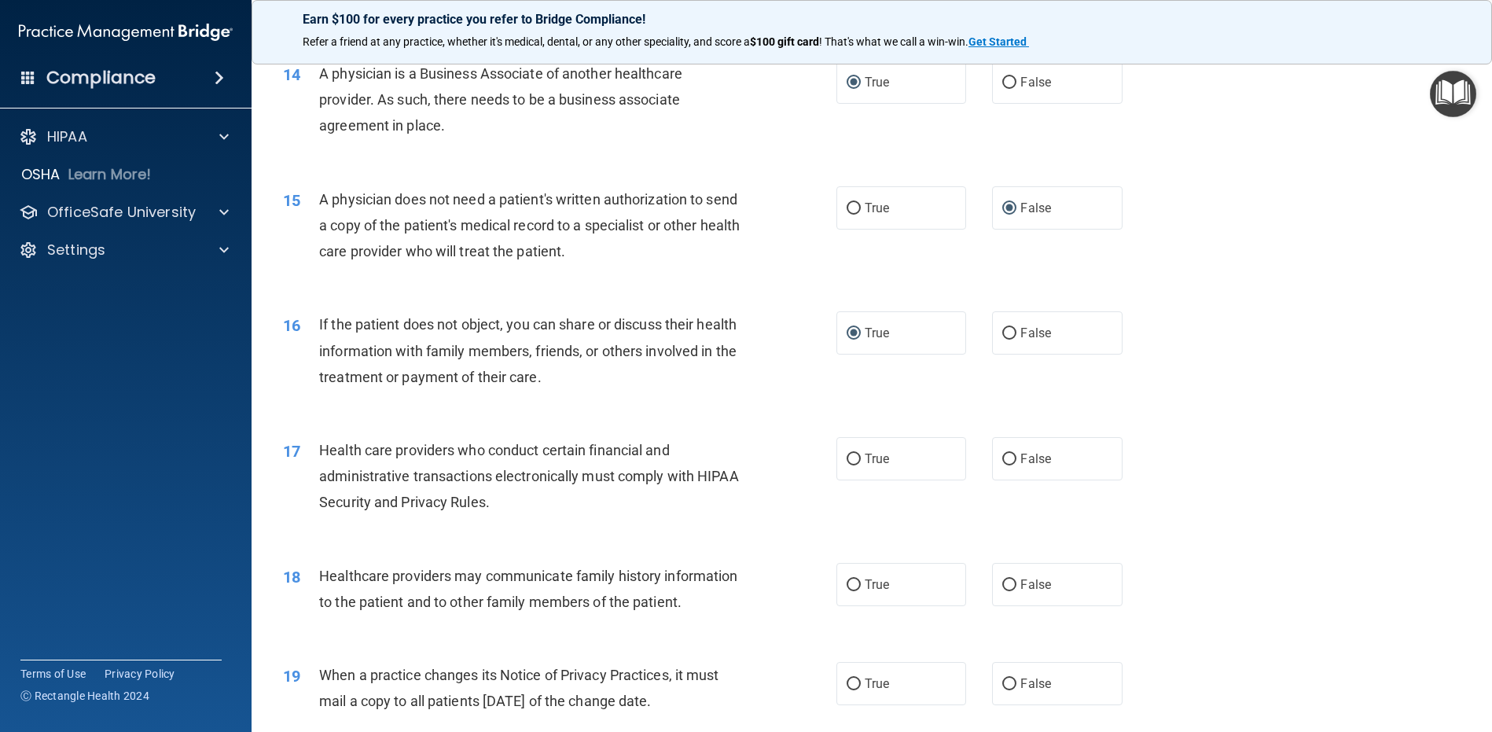
scroll to position [1670, 0]
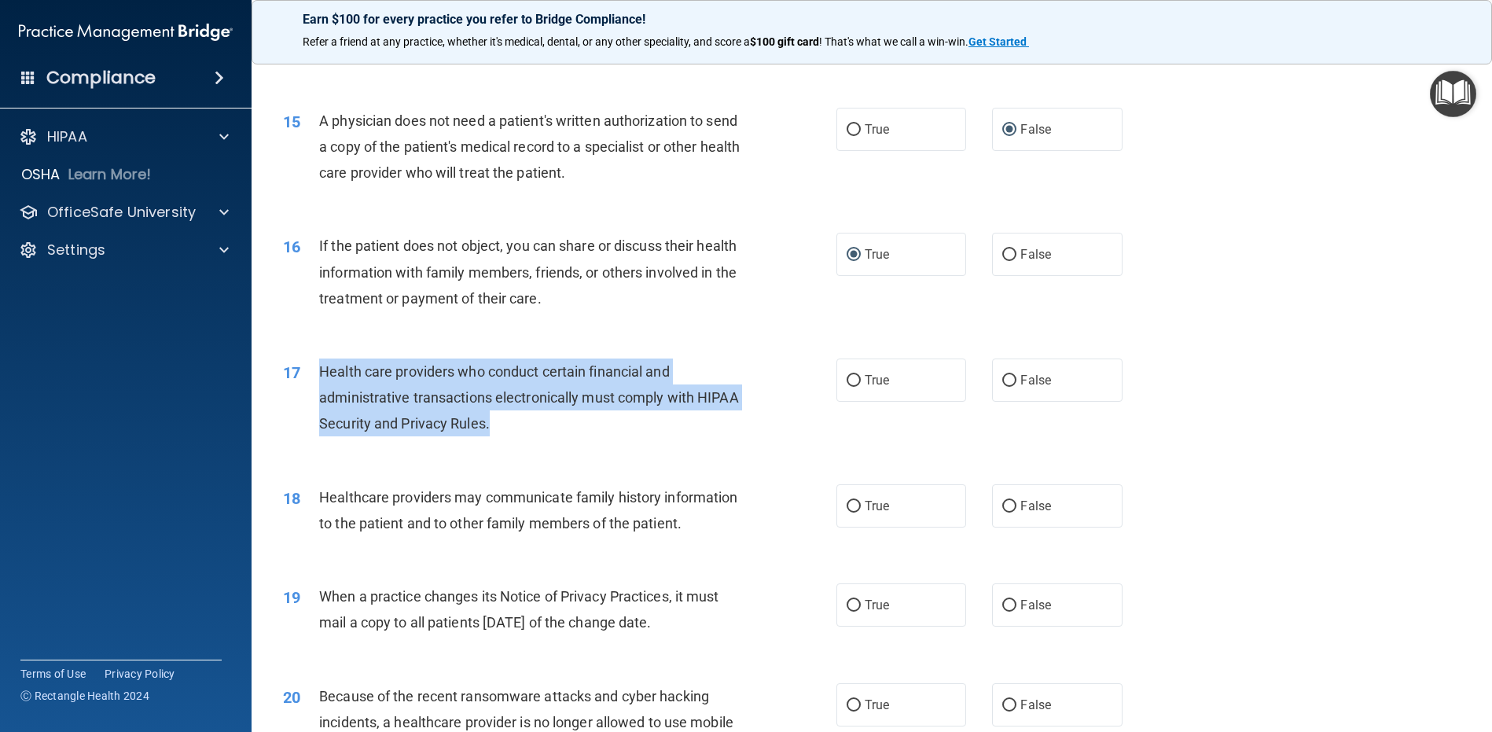
drag, startPoint x: 553, startPoint y: 457, endPoint x: 323, endPoint y: 395, distance: 237.6
click at [323, 395] on div "Health care providers who conduct certain financial and administrative transact…" at bounding box center [535, 398] width 433 height 79
click at [847, 387] on input "True" at bounding box center [854, 381] width 14 height 12
radio input "true"
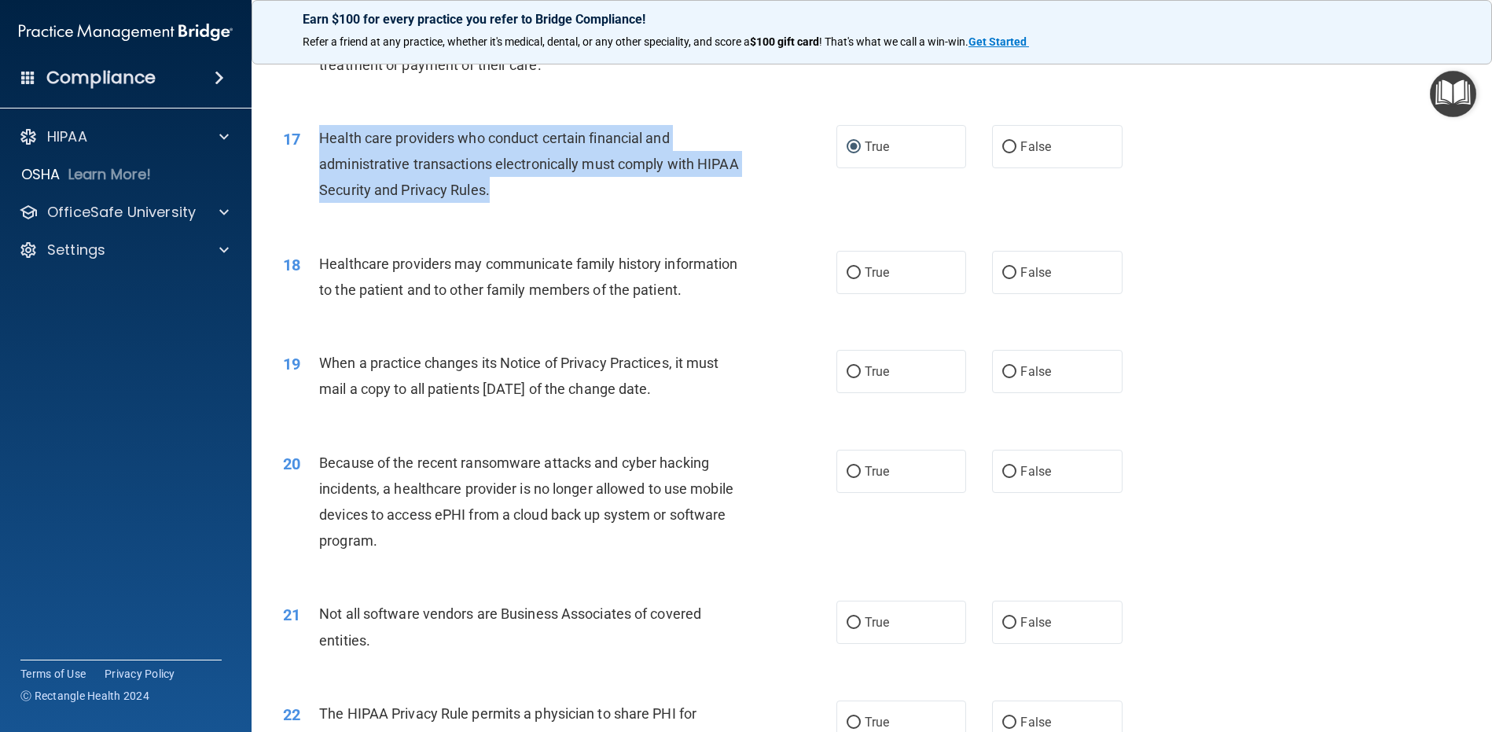
scroll to position [1906, 0]
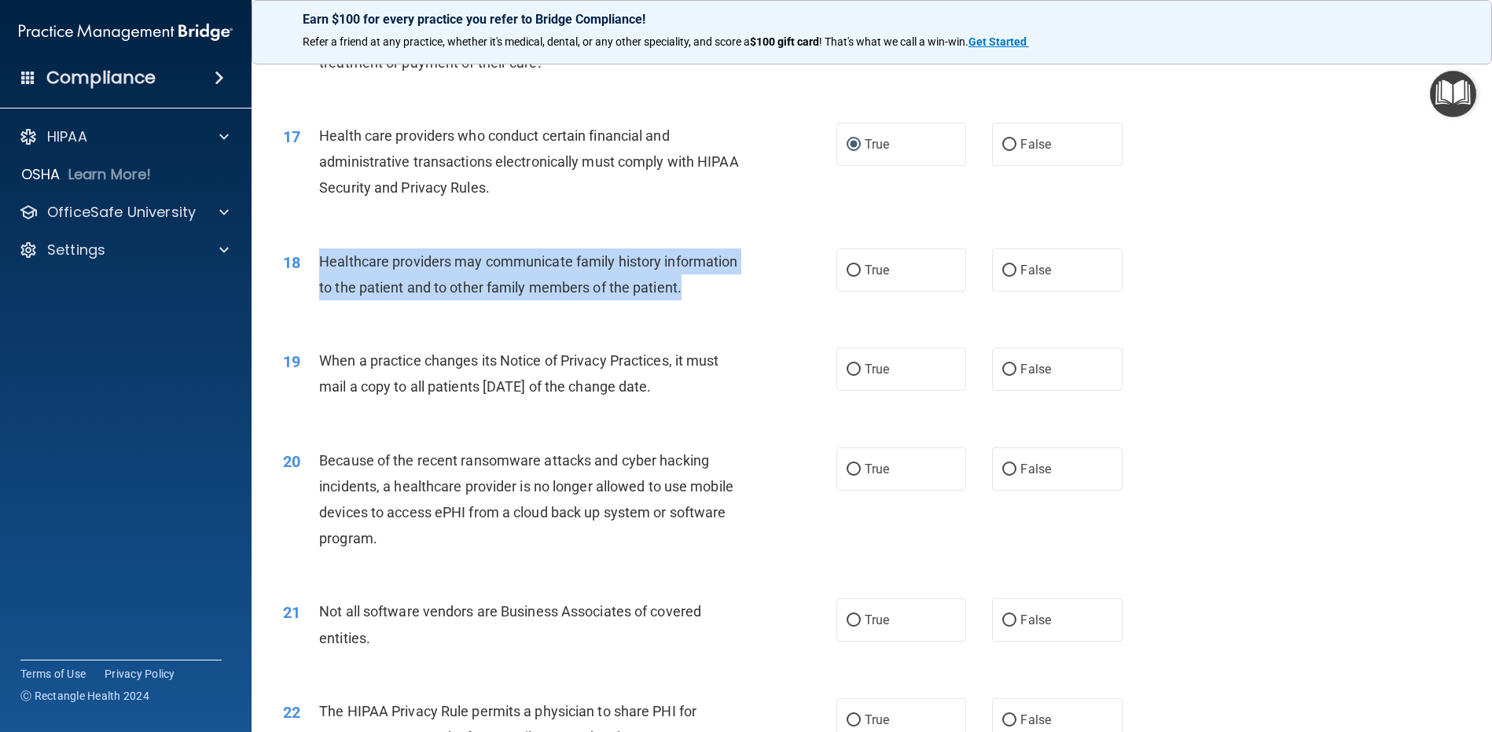
drag, startPoint x: 386, startPoint y: 340, endPoint x: 324, endPoint y: 287, distance: 82.0
click at [324, 287] on div "Healthcare providers may communicate family history information to the patient …" at bounding box center [535, 274] width 433 height 52
click at [513, 300] on div "Healthcare providers may communicate family history information to the patient …" at bounding box center [535, 274] width 433 height 52
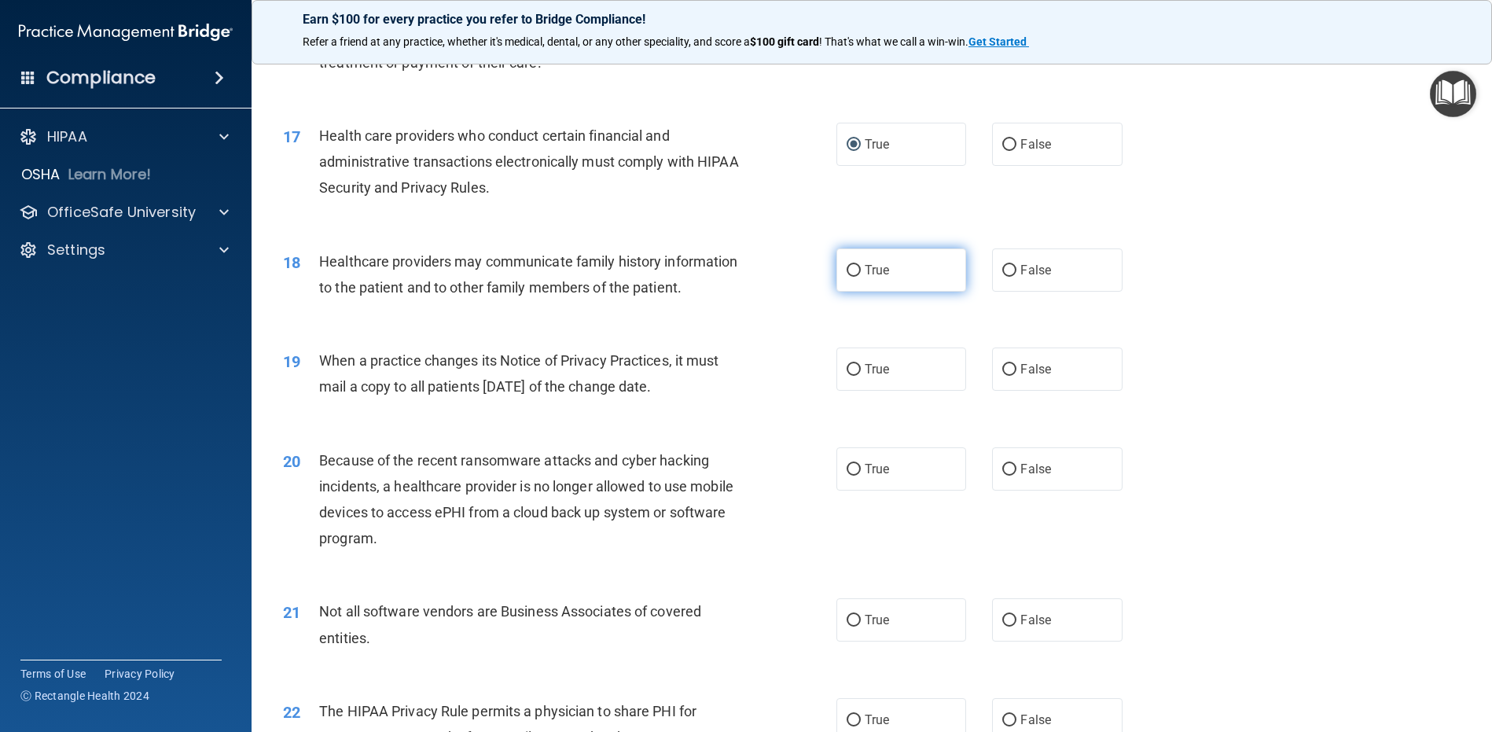
click at [848, 277] on input "True" at bounding box center [854, 271] width 14 height 12
radio input "true"
drag, startPoint x: 709, startPoint y: 445, endPoint x: 319, endPoint y: 407, distance: 391.8
click at [319, 399] on div "When a practice changes its Notice of Privacy Practices, it must mail a copy to…" at bounding box center [535, 374] width 433 height 52
click at [847, 376] on input "True" at bounding box center [854, 370] width 14 height 12
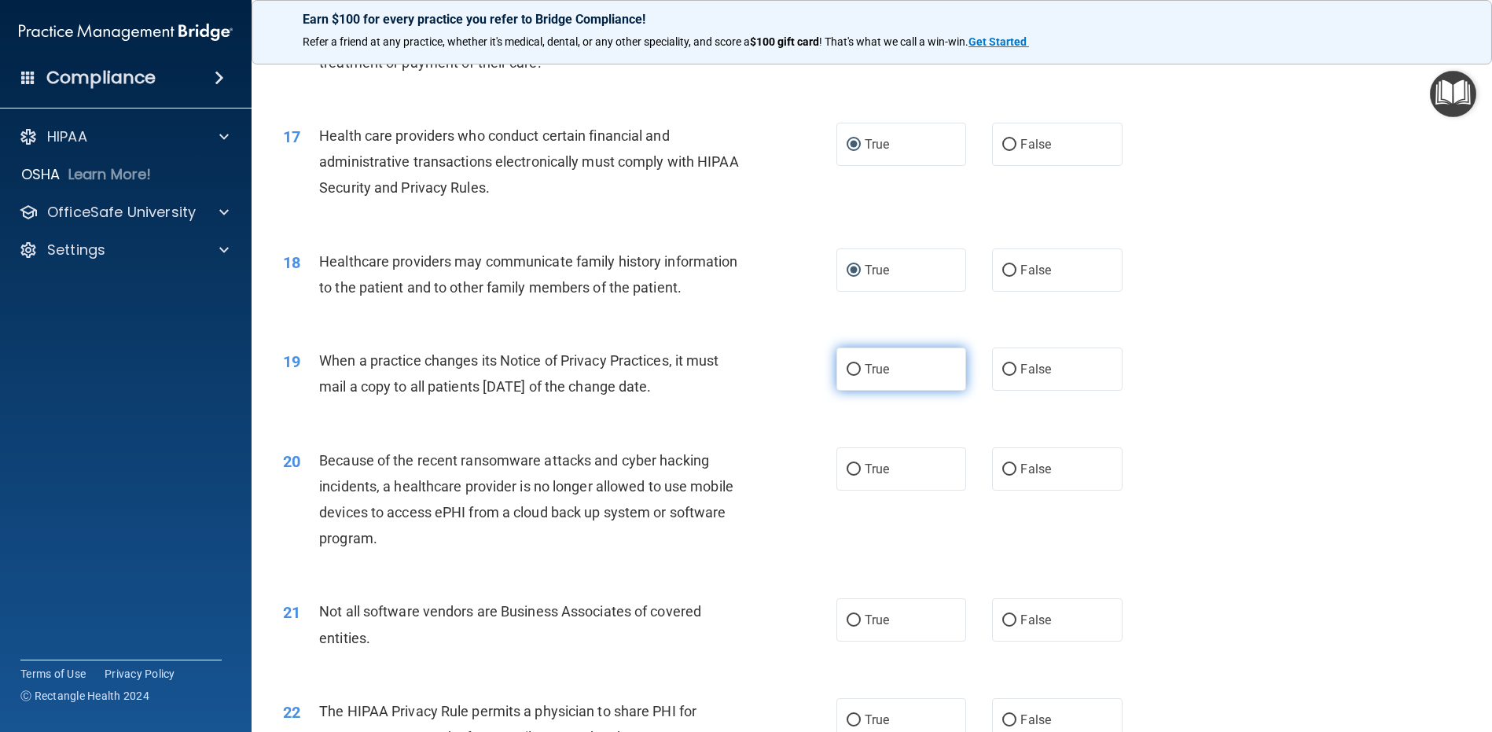
radio input "true"
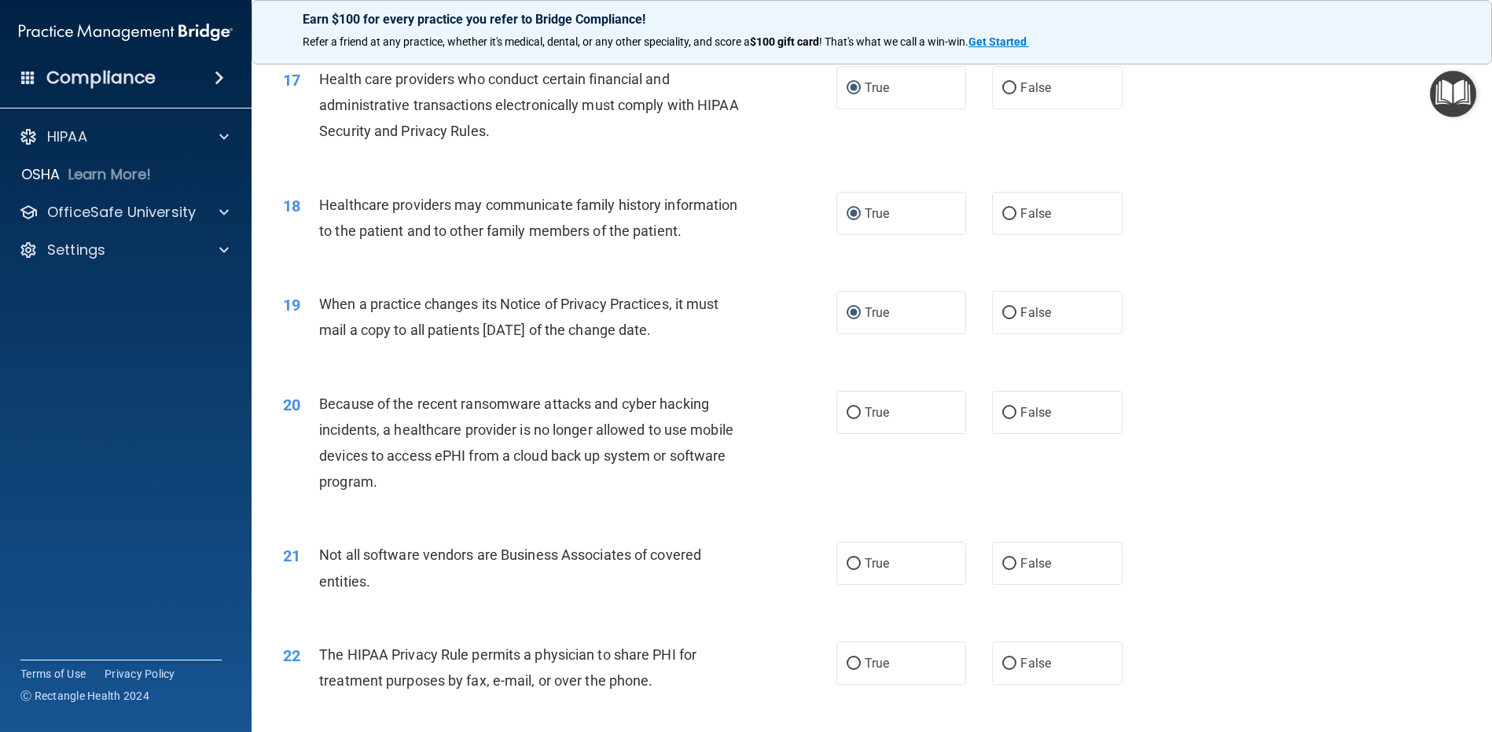
scroll to position [2142, 0]
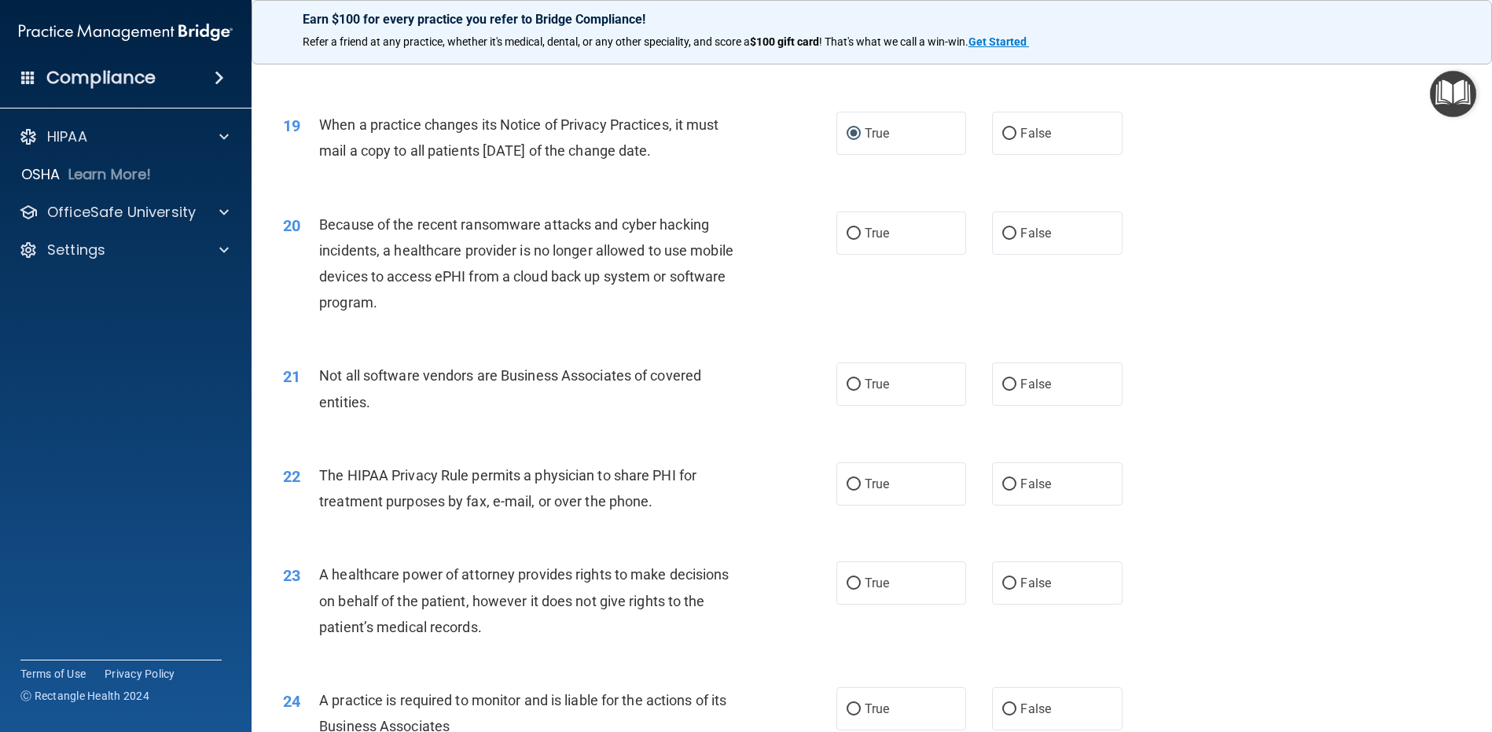
click at [454, 316] on div "Because of the recent ransomware attacks and cyber hacking incidents, a healthc…" at bounding box center [535, 264] width 433 height 105
drag, startPoint x: 705, startPoint y: 204, endPoint x: 321, endPoint y: 183, distance: 385.1
click at [321, 164] on div "When a practice changes its Notice of Privacy Practices, it must mail a copy to…" at bounding box center [535, 138] width 433 height 52
click at [1005, 240] on input "False" at bounding box center [1009, 234] width 14 height 12
radio input "true"
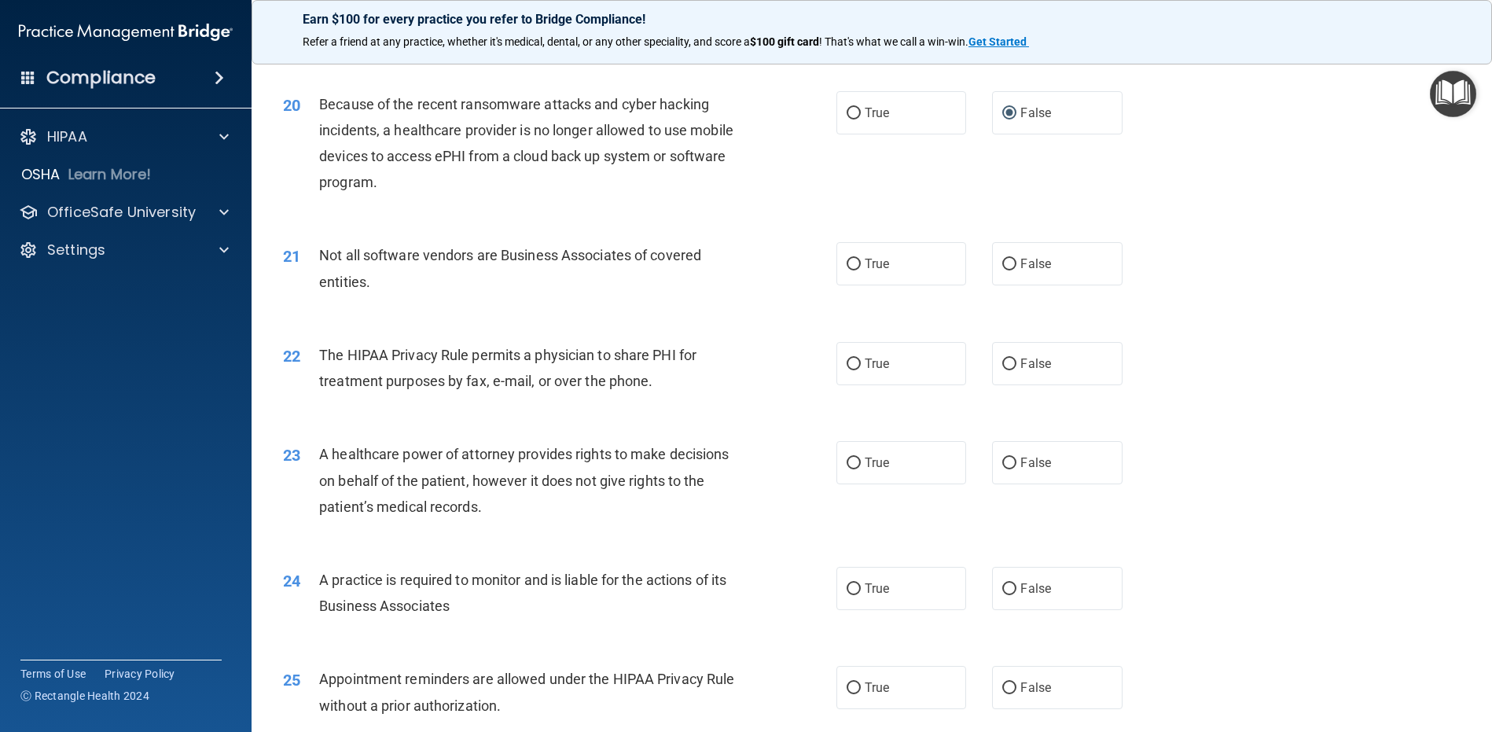
scroll to position [2299, 0]
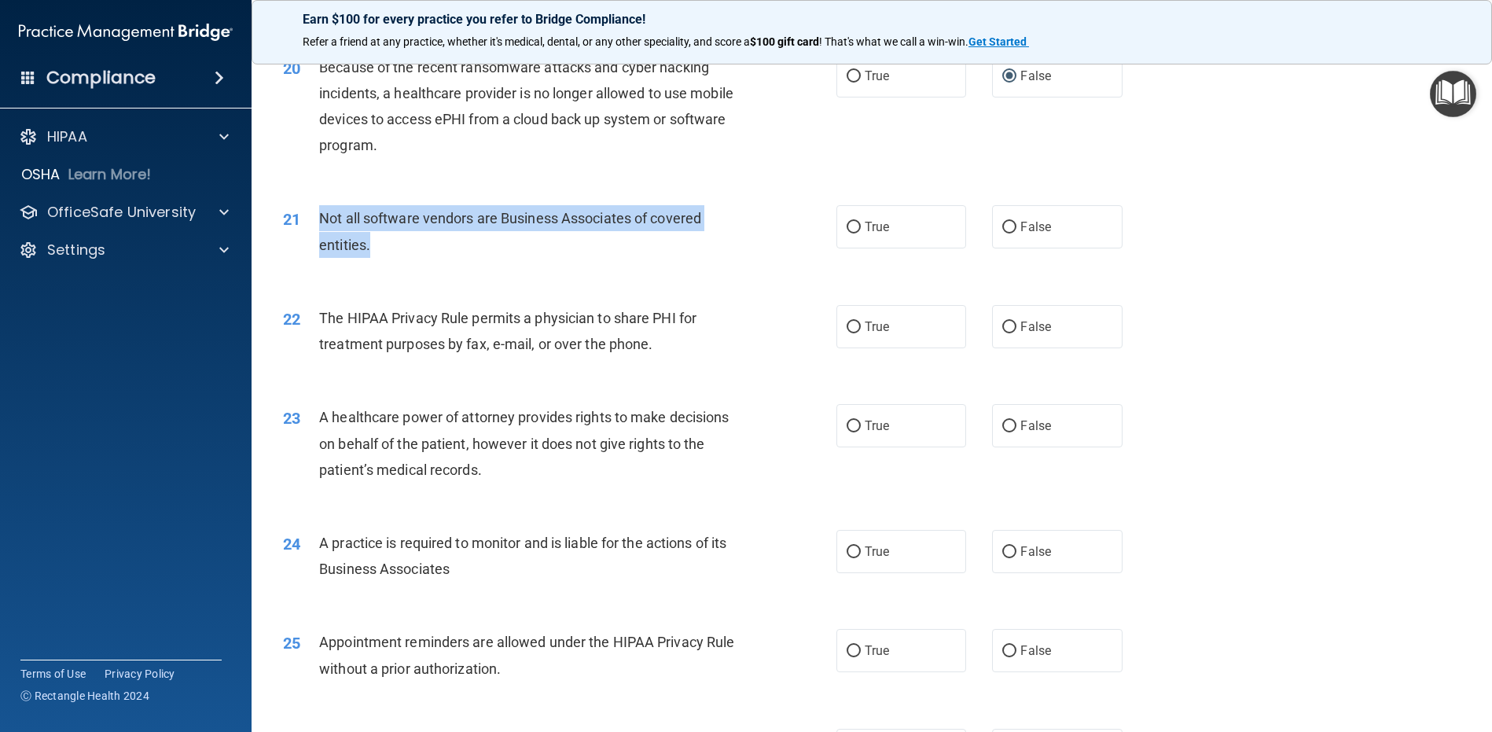
drag, startPoint x: 383, startPoint y: 301, endPoint x: 315, endPoint y: 261, distance: 79.3
click at [315, 261] on div "21 Not all software vendors are Business Associates of covered entities." at bounding box center [559, 235] width 601 height 60
click at [1002, 234] on input "False" at bounding box center [1009, 228] width 14 height 12
radio input "true"
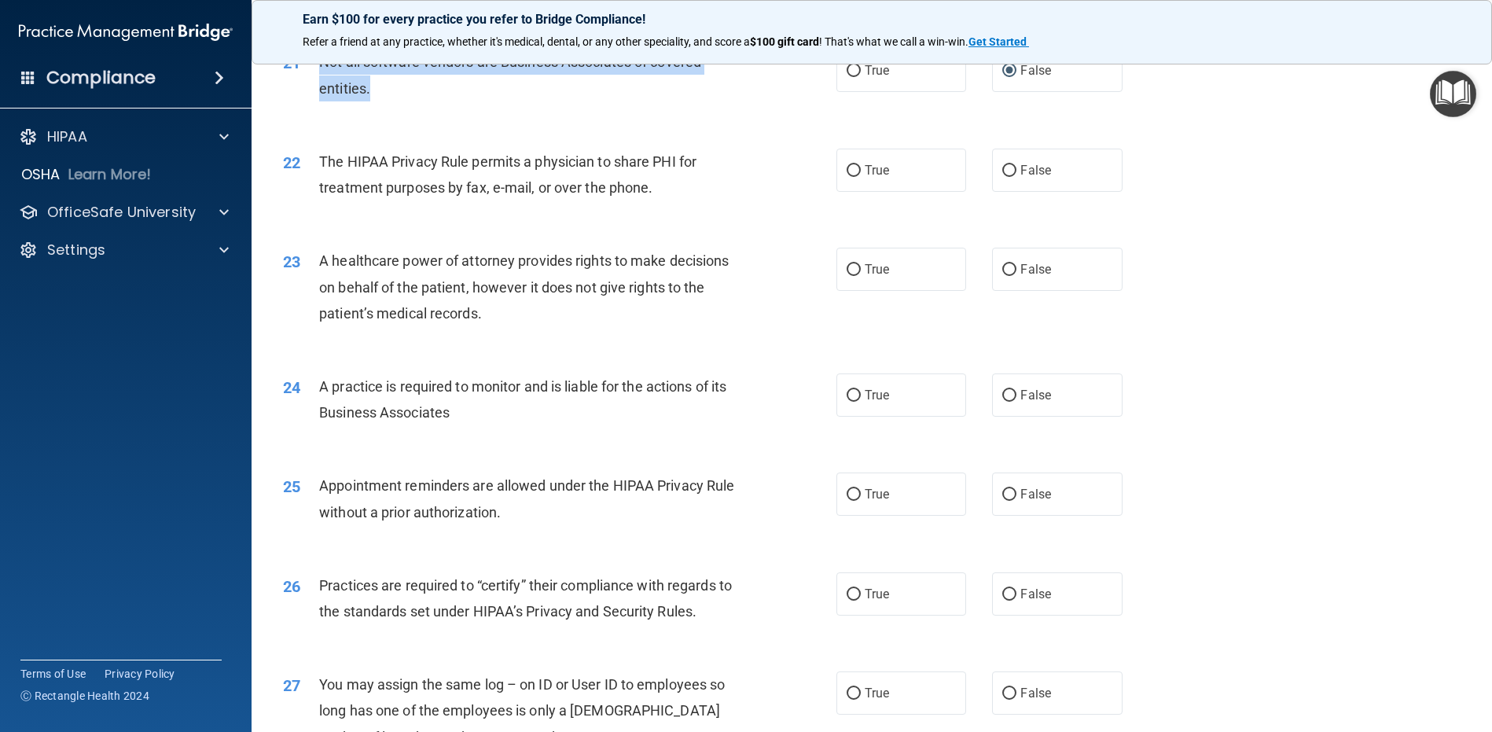
scroll to position [2456, 0]
drag, startPoint x: 662, startPoint y: 247, endPoint x: 601, endPoint y: 243, distance: 61.5
click at [603, 200] on div "The HIPAA Privacy Rule permits a physician to share PHI for treatment purposes …" at bounding box center [535, 174] width 433 height 52
click at [677, 200] on div "The HIPAA Privacy Rule permits a physician to share PHI for treatment purposes …" at bounding box center [535, 174] width 433 height 52
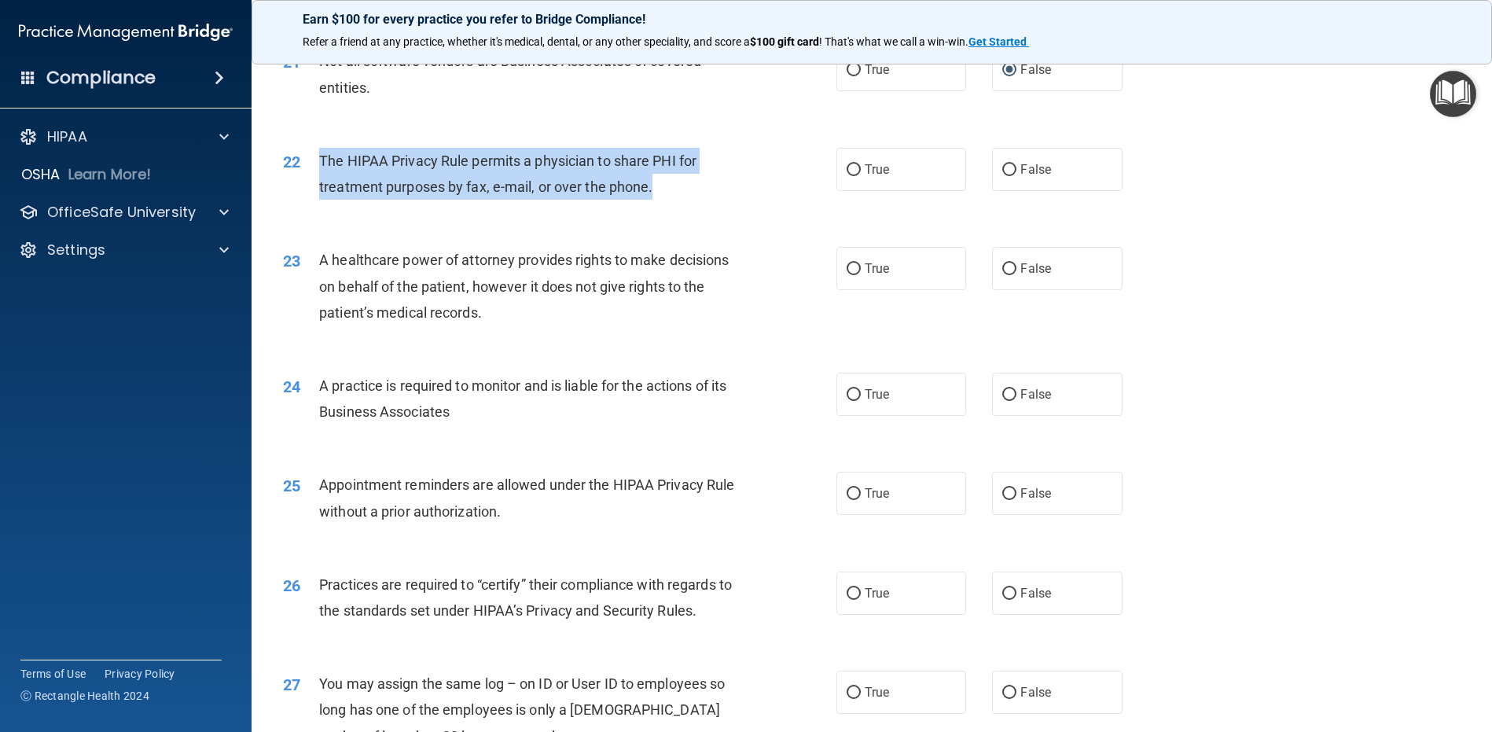
drag, startPoint x: 670, startPoint y: 241, endPoint x: 320, endPoint y: 221, distance: 350.5
click at [320, 200] on div "The HIPAA Privacy Rule permits a physician to share PHI for treatment purposes …" at bounding box center [535, 174] width 433 height 52
click at [848, 176] on input "True" at bounding box center [854, 170] width 14 height 12
radio input "true"
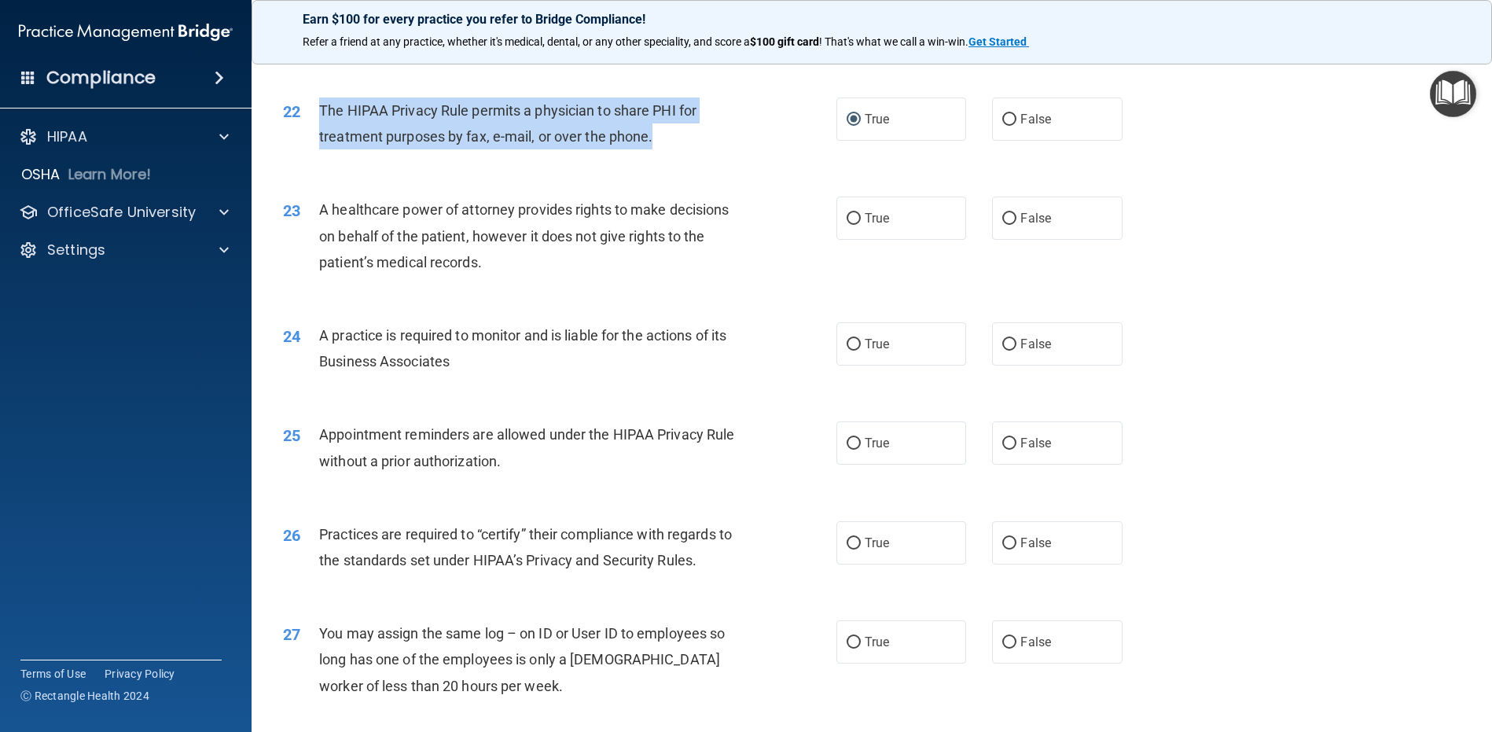
scroll to position [2535, 0]
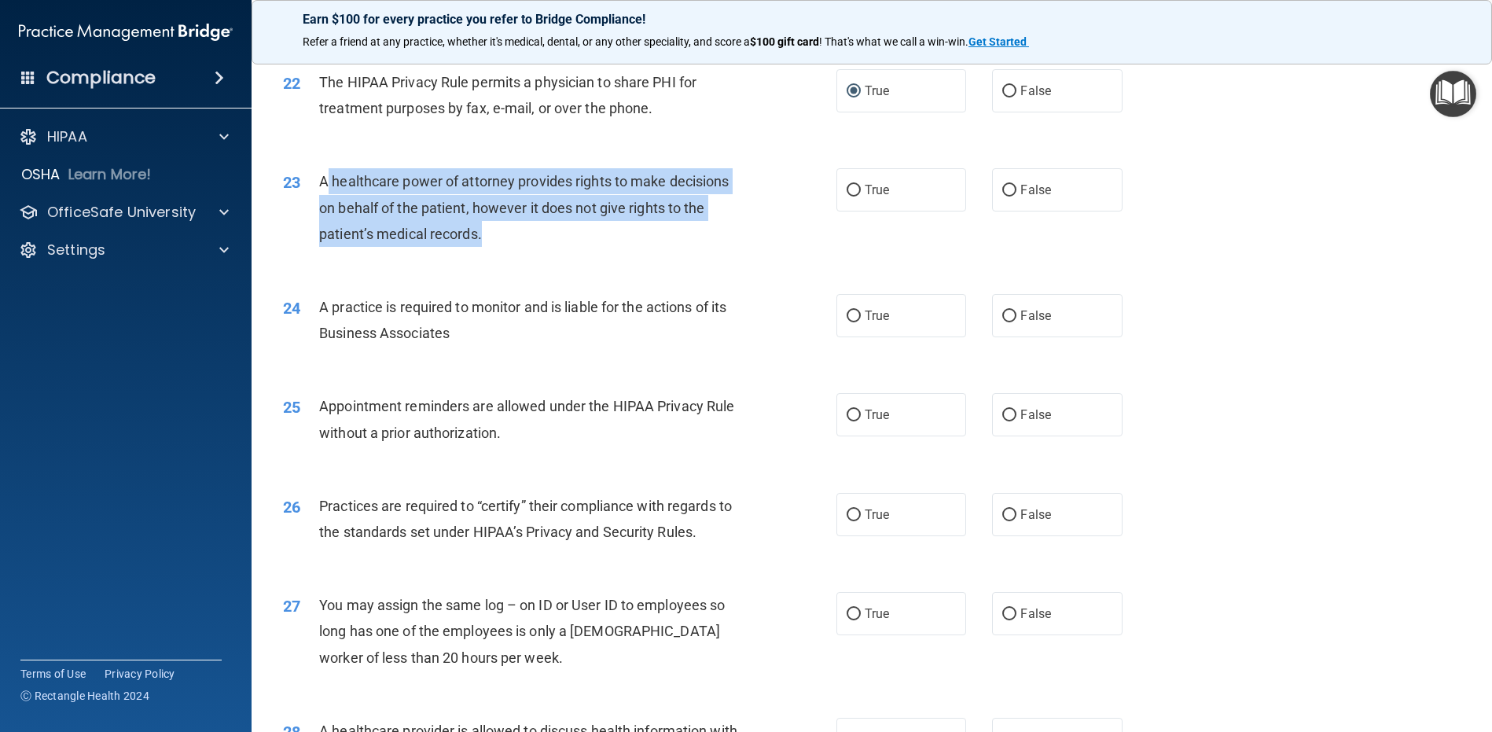
drag, startPoint x: 486, startPoint y: 292, endPoint x: 328, endPoint y: 237, distance: 167.3
click at [328, 237] on div "A healthcare power of attorney provides rights to make decisions on behalf of t…" at bounding box center [535, 207] width 433 height 79
drag, startPoint x: 320, startPoint y: 230, endPoint x: 556, endPoint y: 300, distance: 246.0
click at [556, 255] on div "23 A healthcare power of attorney provides rights to make decisions on behalf o…" at bounding box center [559, 211] width 601 height 86
drag, startPoint x: 844, startPoint y: 245, endPoint x: 799, endPoint y: 252, distance: 46.3
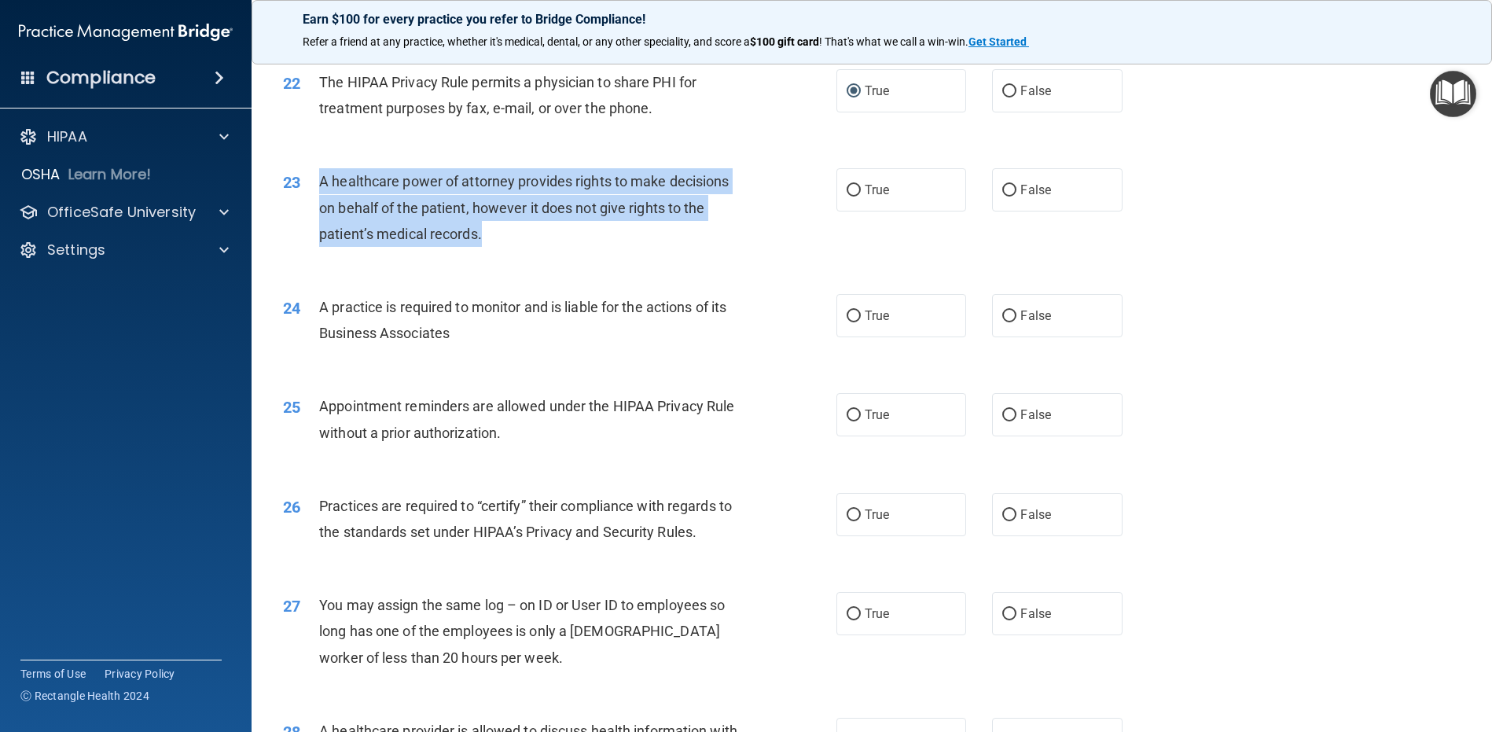
click at [847, 197] on input "True" at bounding box center [854, 191] width 14 height 12
radio input "true"
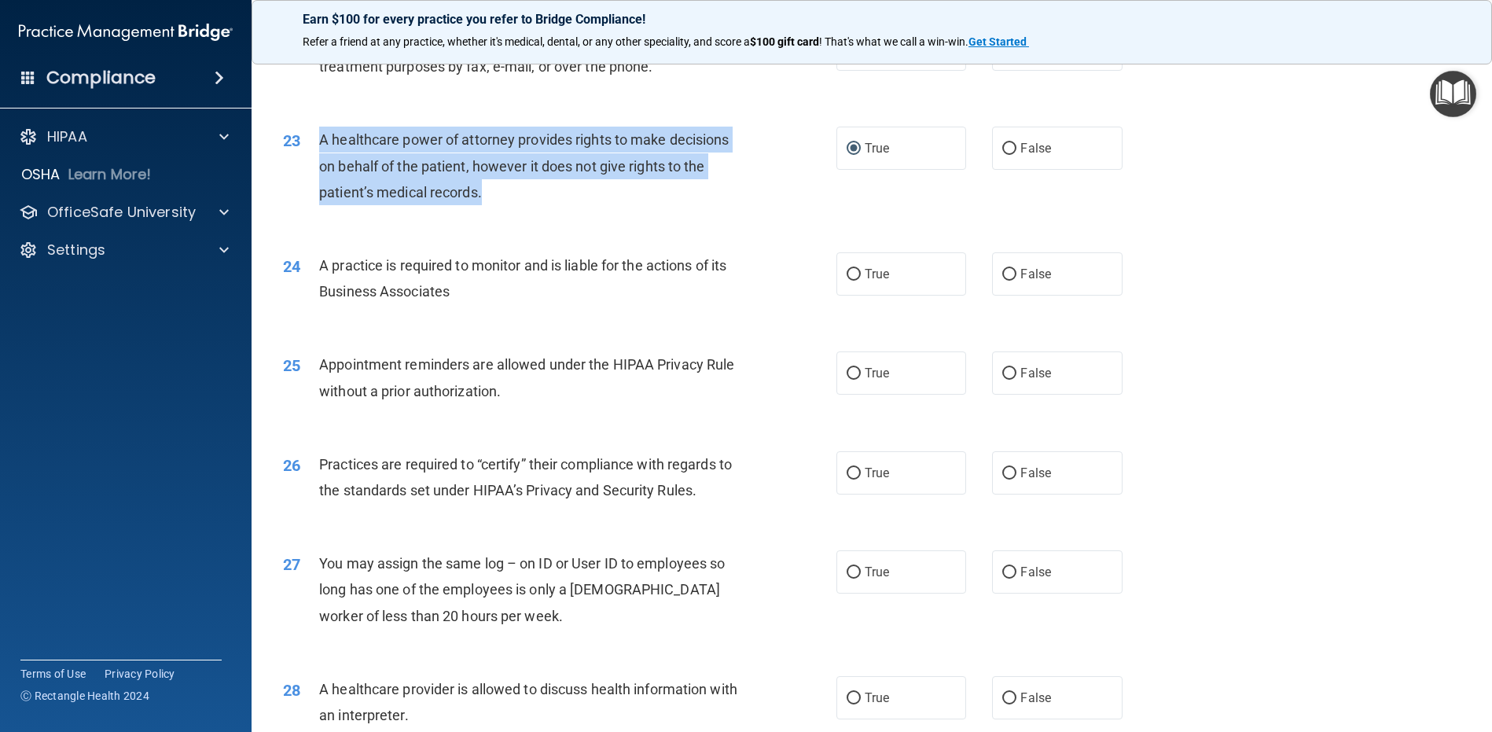
scroll to position [2614, 0]
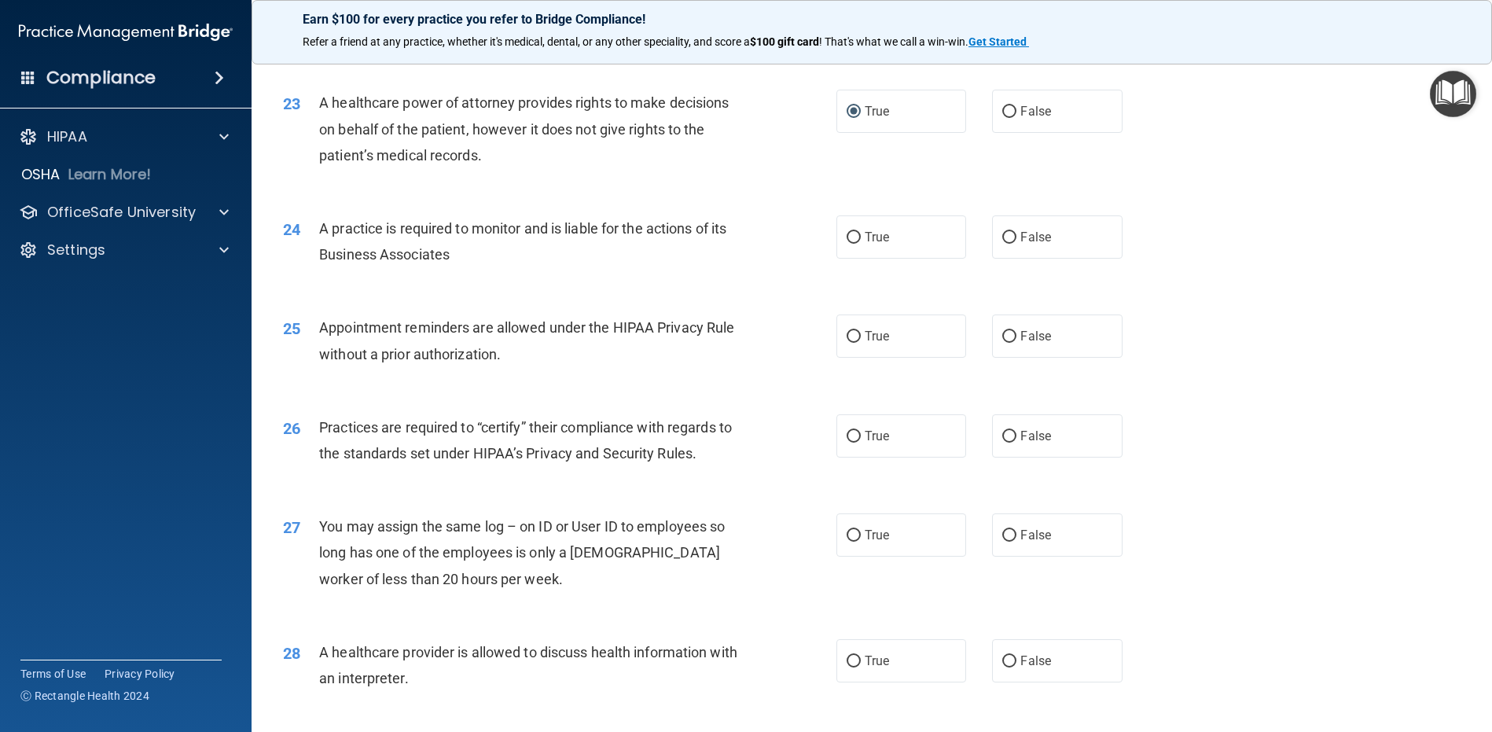
click at [506, 267] on div "A practice is required to monitor and is liable for the actions of its Business…" at bounding box center [535, 241] width 433 height 52
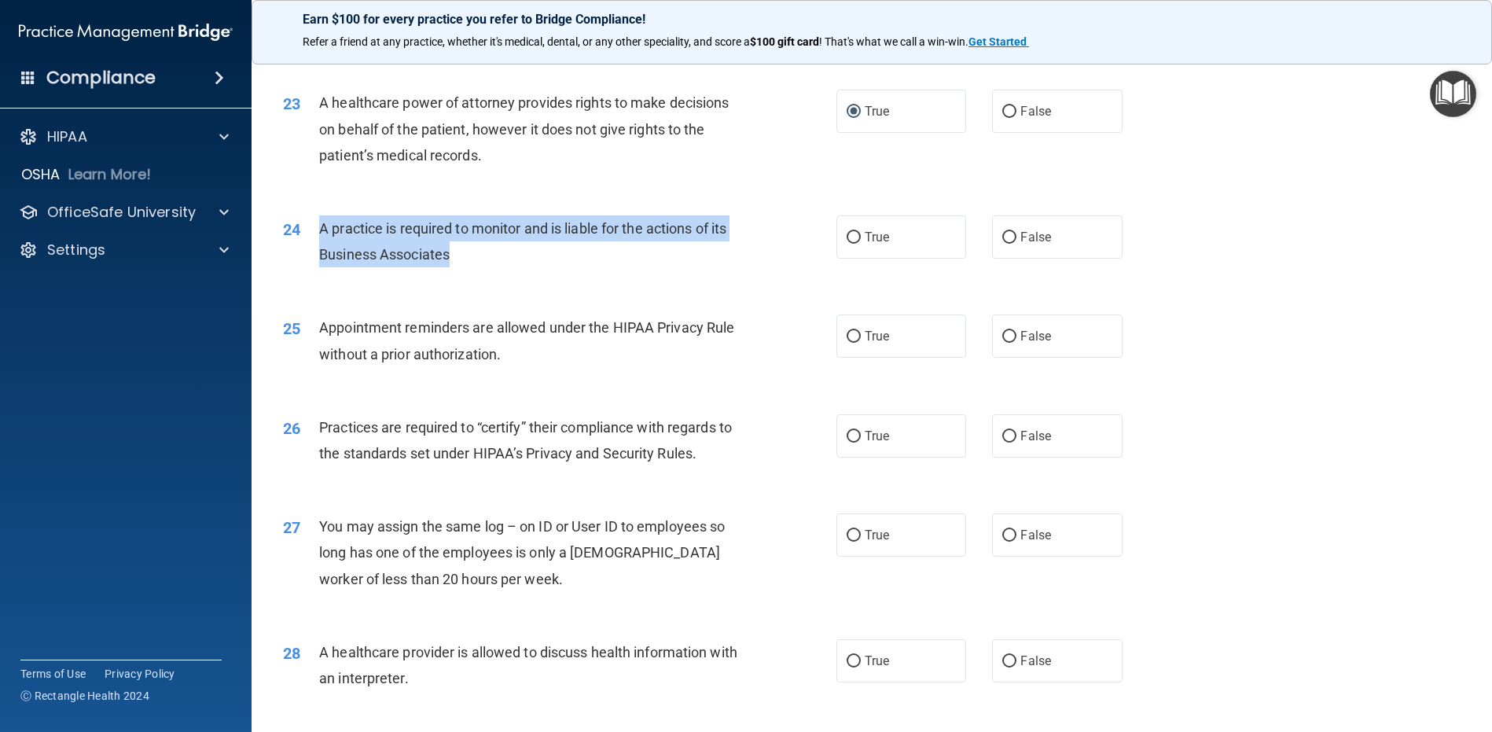
drag, startPoint x: 462, startPoint y: 309, endPoint x: 322, endPoint y: 278, distance: 144.0
click at [322, 267] on div "A practice is required to monitor and is liable for the actions of its Business…" at bounding box center [535, 241] width 433 height 52
click at [1002, 244] on input "False" at bounding box center [1009, 238] width 14 height 12
radio input "true"
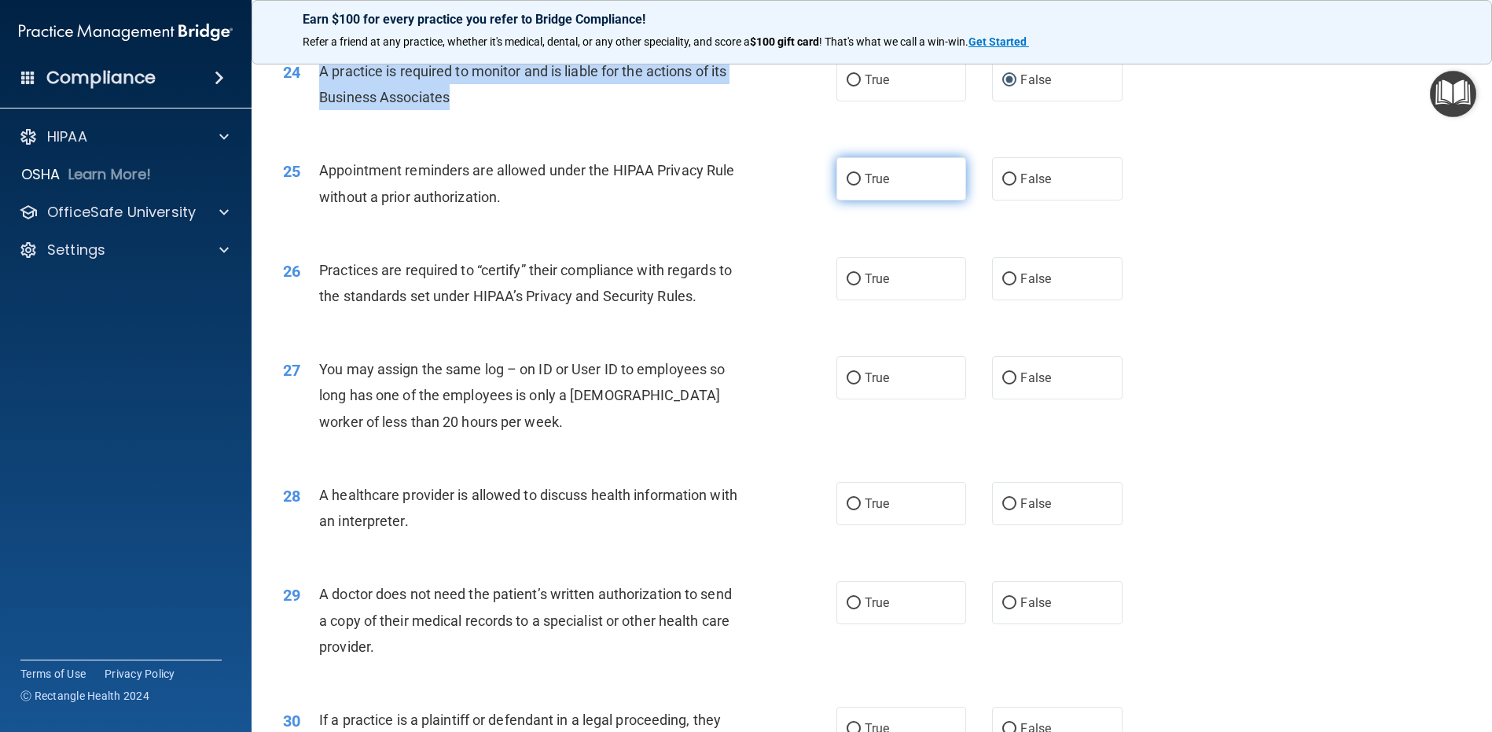
click at [852, 186] on input "True" at bounding box center [854, 180] width 14 height 12
radio input "true"
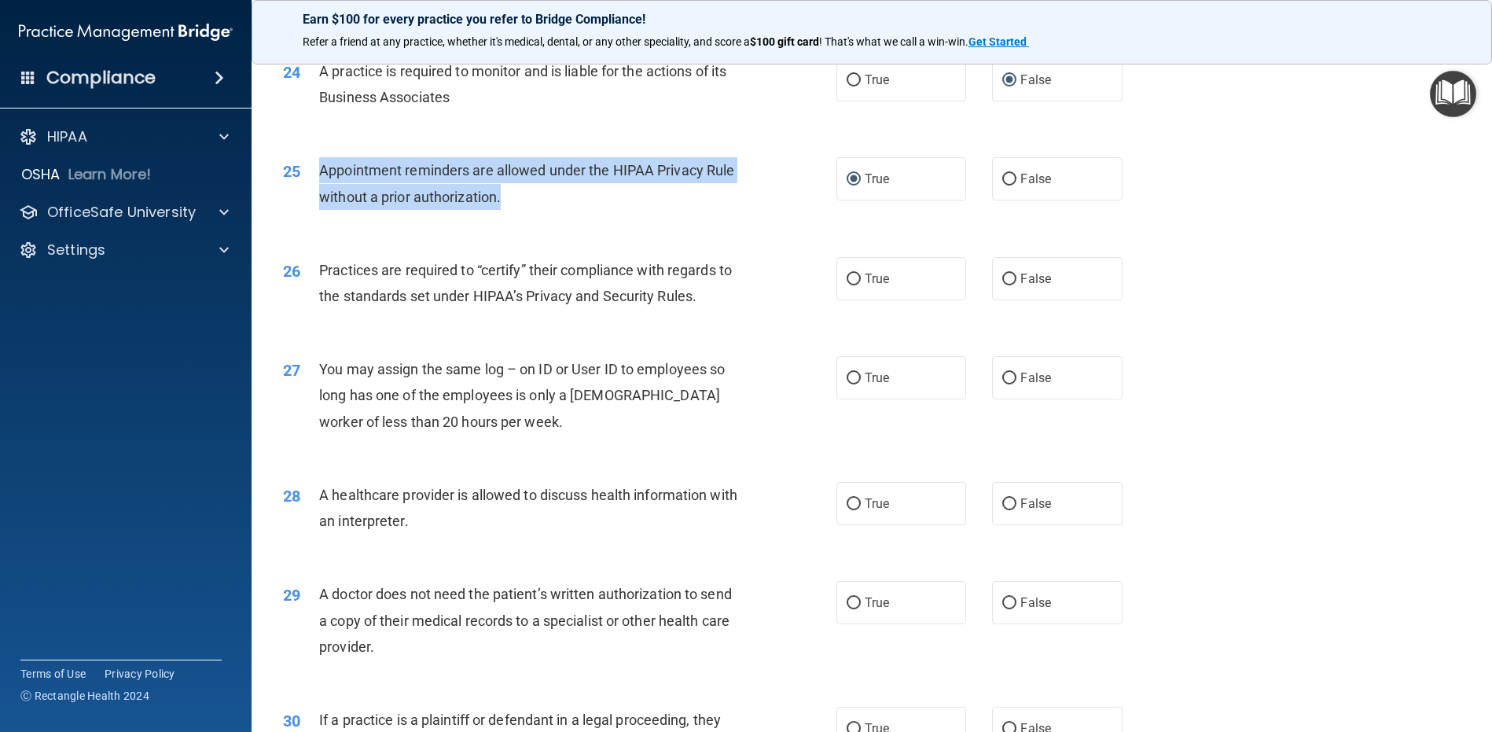
drag, startPoint x: 535, startPoint y: 263, endPoint x: 318, endPoint y: 220, distance: 221.9
click at [318, 217] on div "25 Appointment reminders are allowed under the HIPAA Privacy Rule without a pri…" at bounding box center [559, 187] width 601 height 60
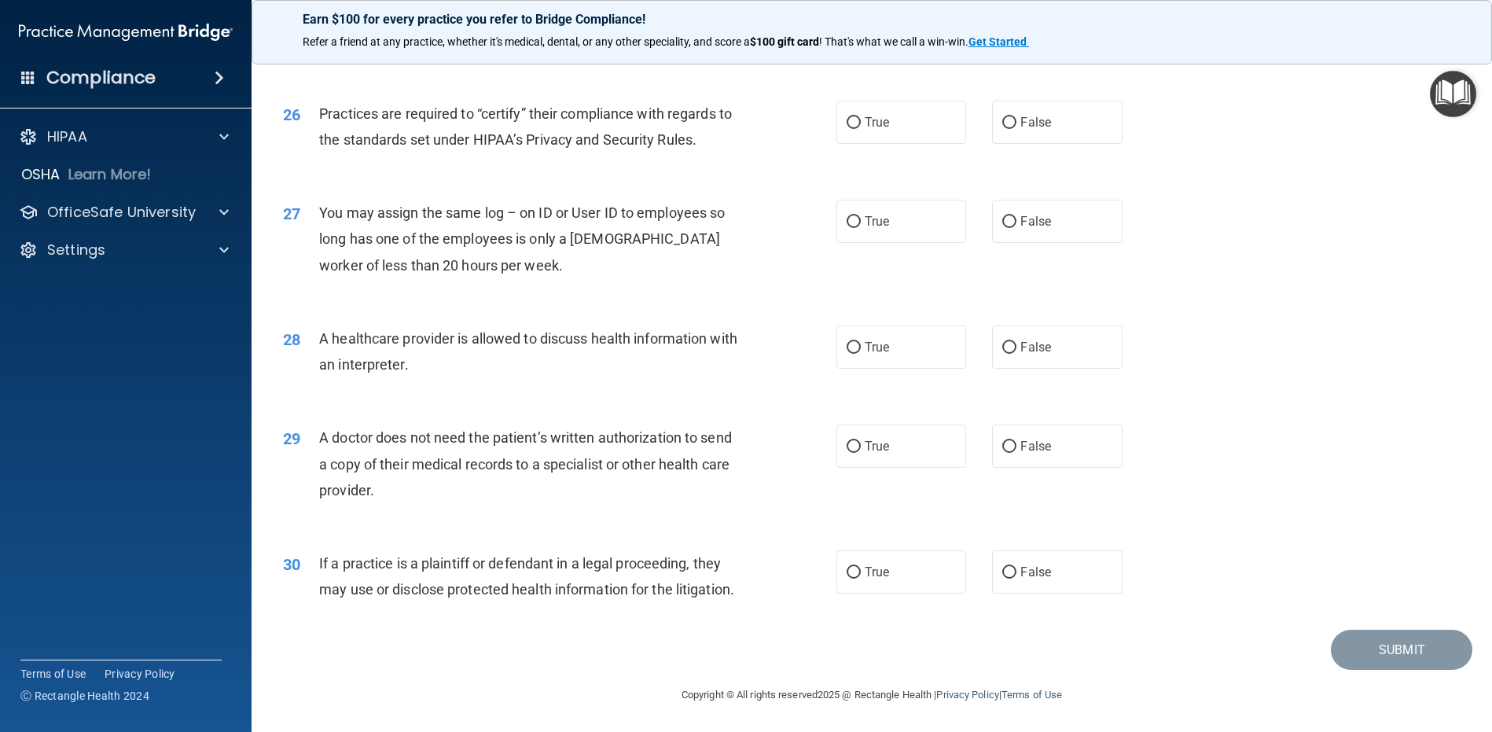
scroll to position [2928, 0]
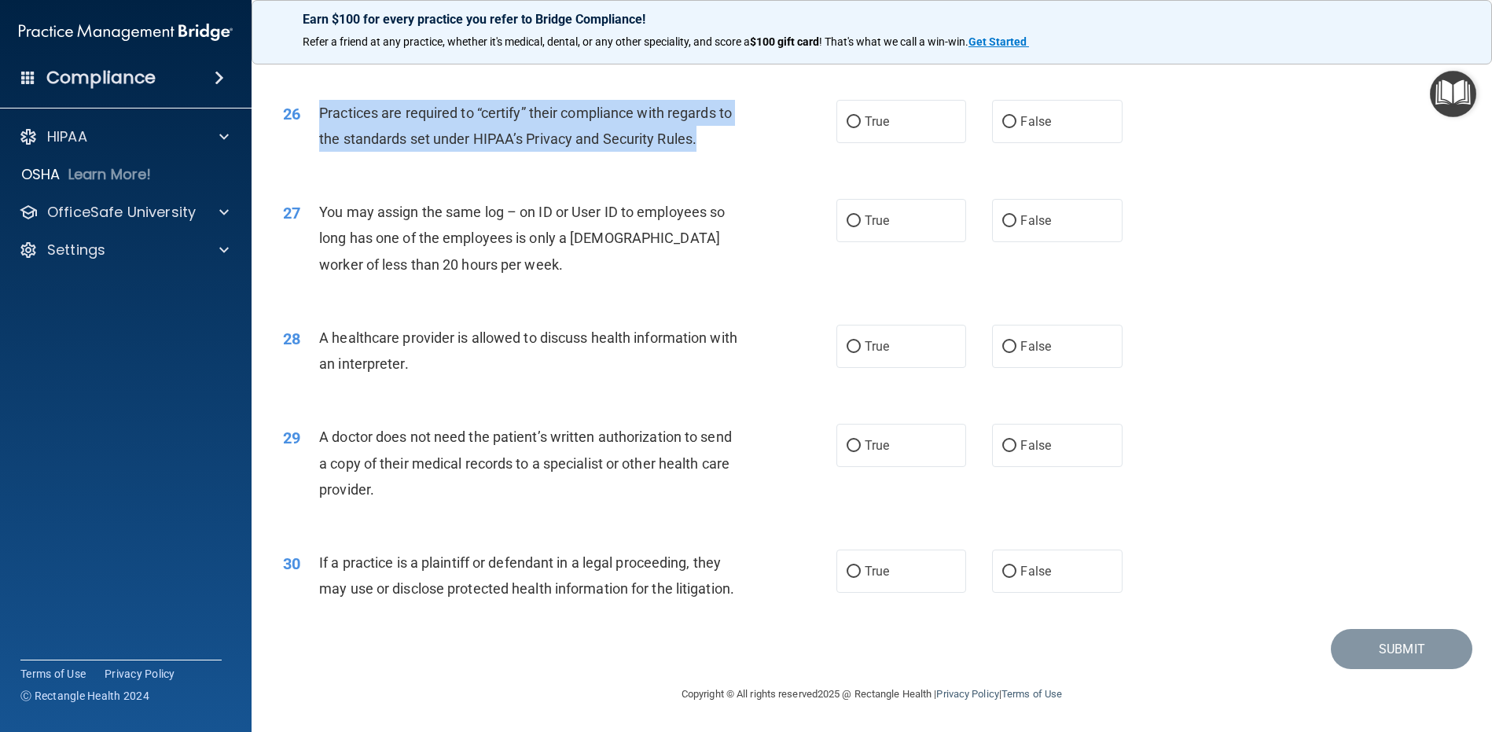
drag, startPoint x: 716, startPoint y: 194, endPoint x: 318, endPoint y: 165, distance: 398.9
click at [319, 152] on div "Practices are required to “certify” their compliance with regards to the standa…" at bounding box center [535, 126] width 433 height 52
click at [1006, 128] on input "False" at bounding box center [1009, 122] width 14 height 12
radio input "true"
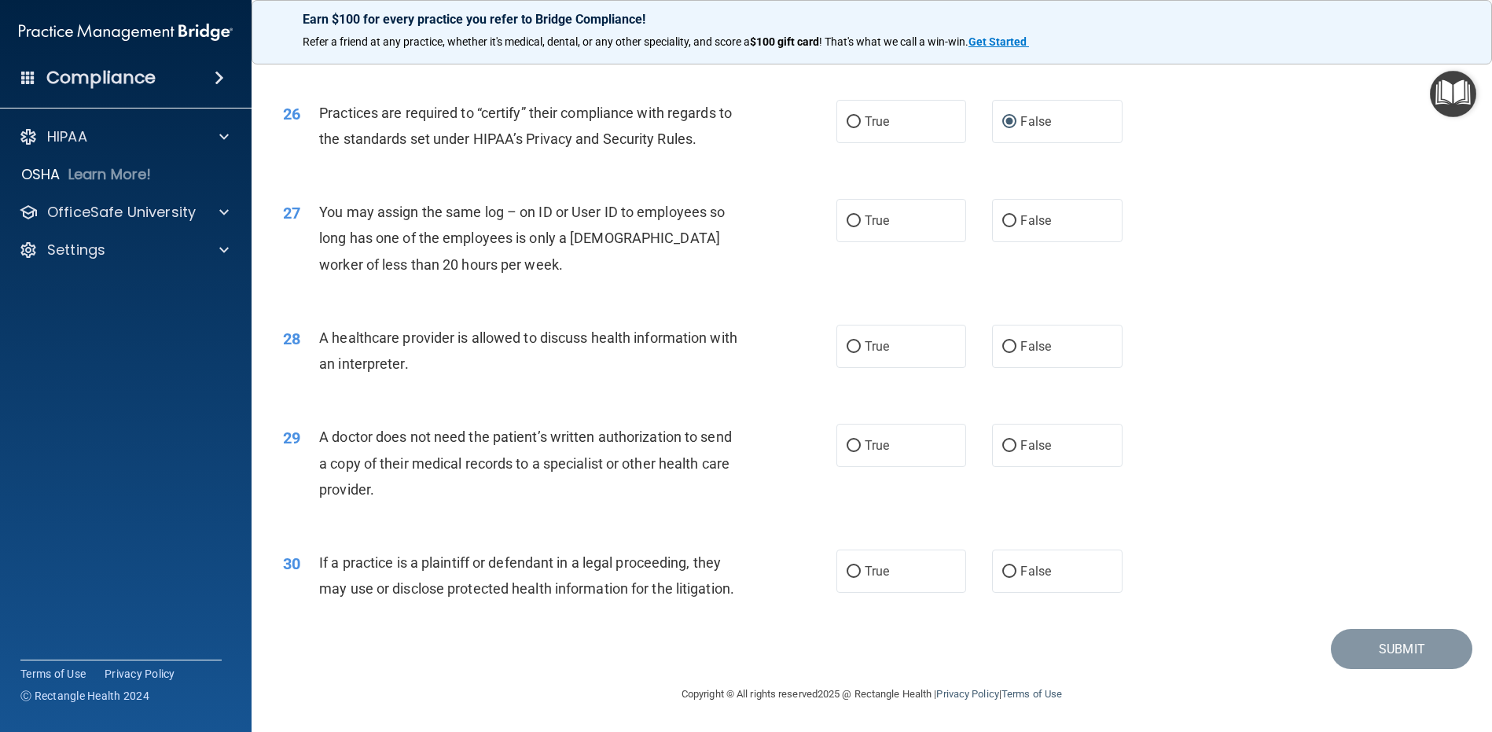
click at [492, 278] on div "You may assign the same log – on ID or User ID to employees so long has one of …" at bounding box center [535, 238] width 433 height 79
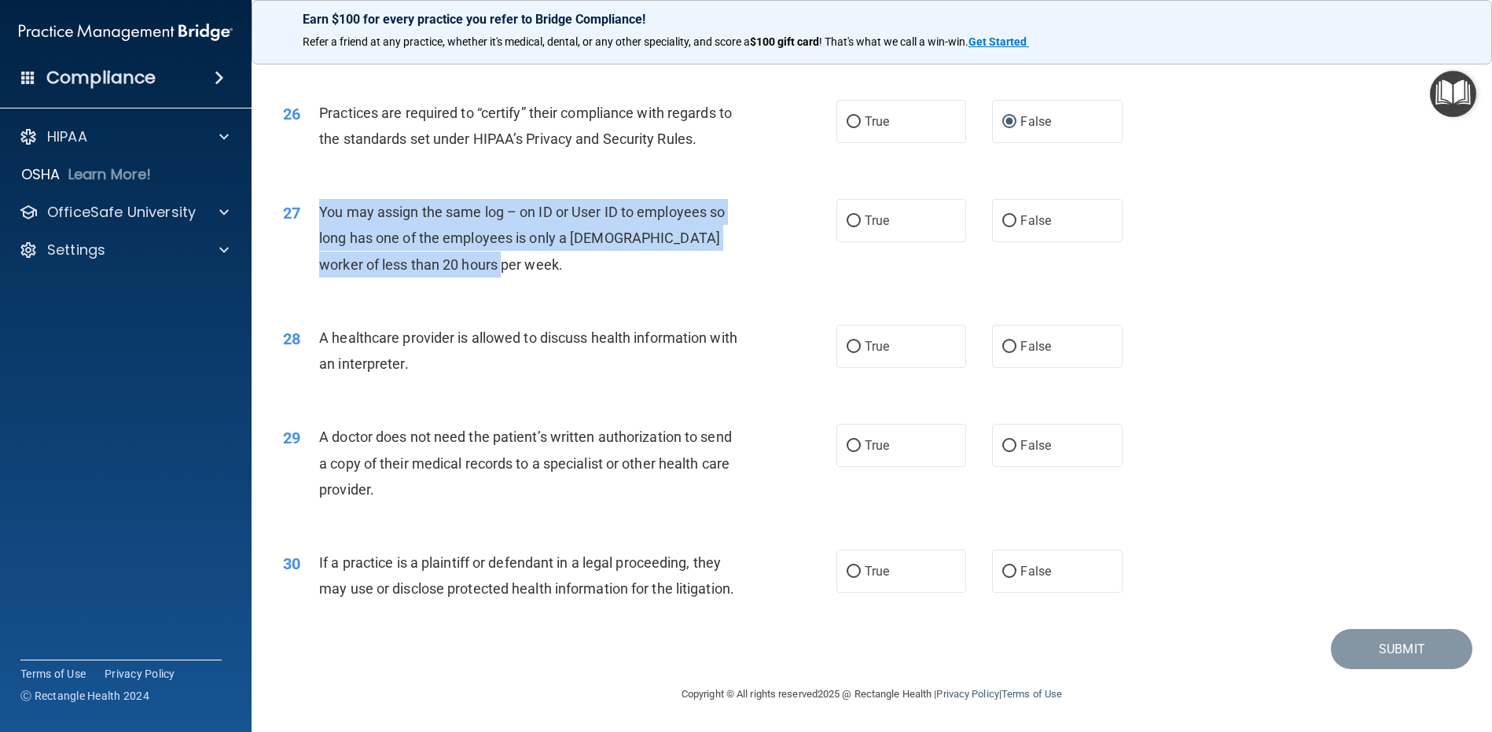
drag, startPoint x: 488, startPoint y: 317, endPoint x: 320, endPoint y: 263, distance: 176.8
click at [320, 263] on div "You may assign the same log – on ID or User ID to employees so long has one of …" at bounding box center [535, 238] width 433 height 79
click at [994, 242] on label "False" at bounding box center [1057, 220] width 130 height 43
click at [1002, 227] on input "False" at bounding box center [1009, 221] width 14 height 12
radio input "true"
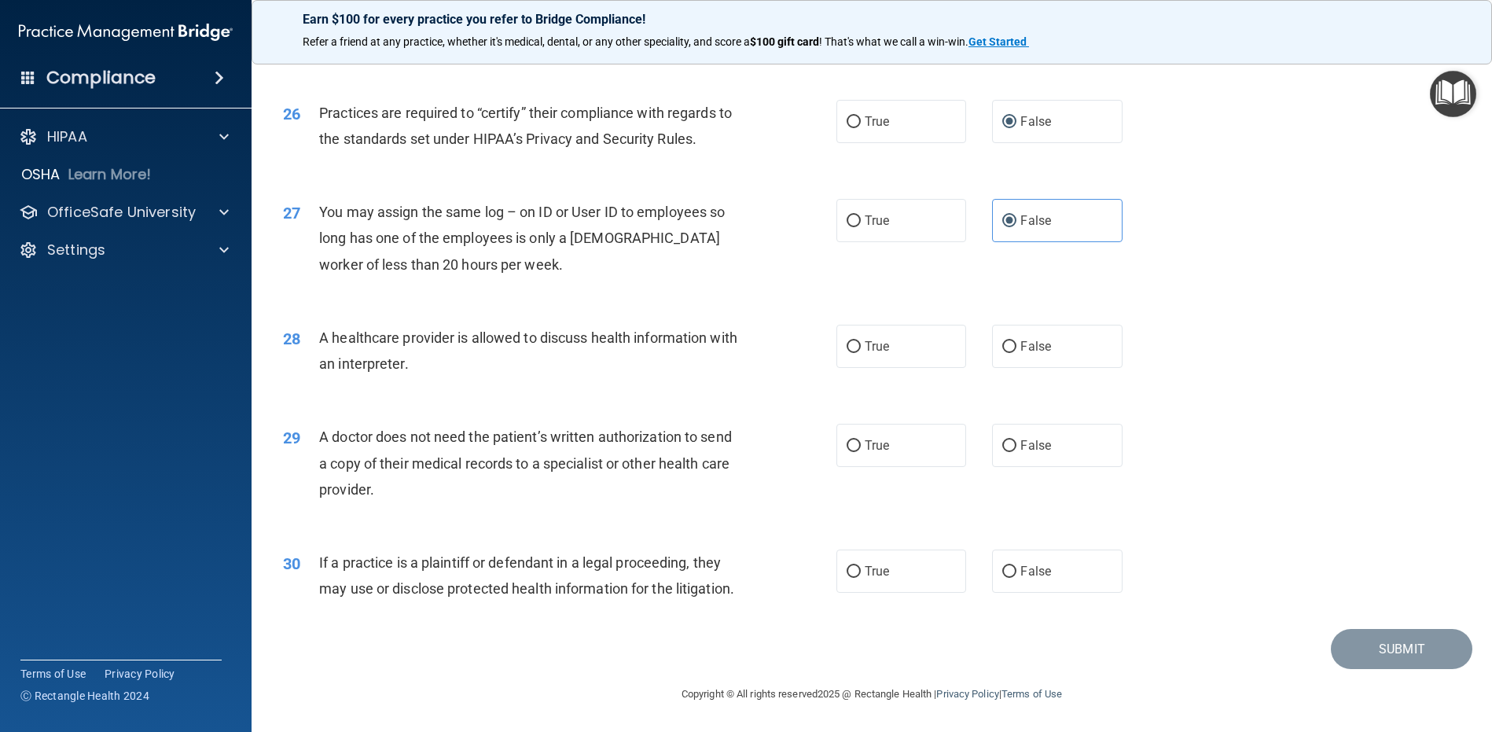
click at [528, 359] on div "28 A healthcare provider is allowed to discuss health information with an inter…" at bounding box center [871, 354] width 1201 height 99
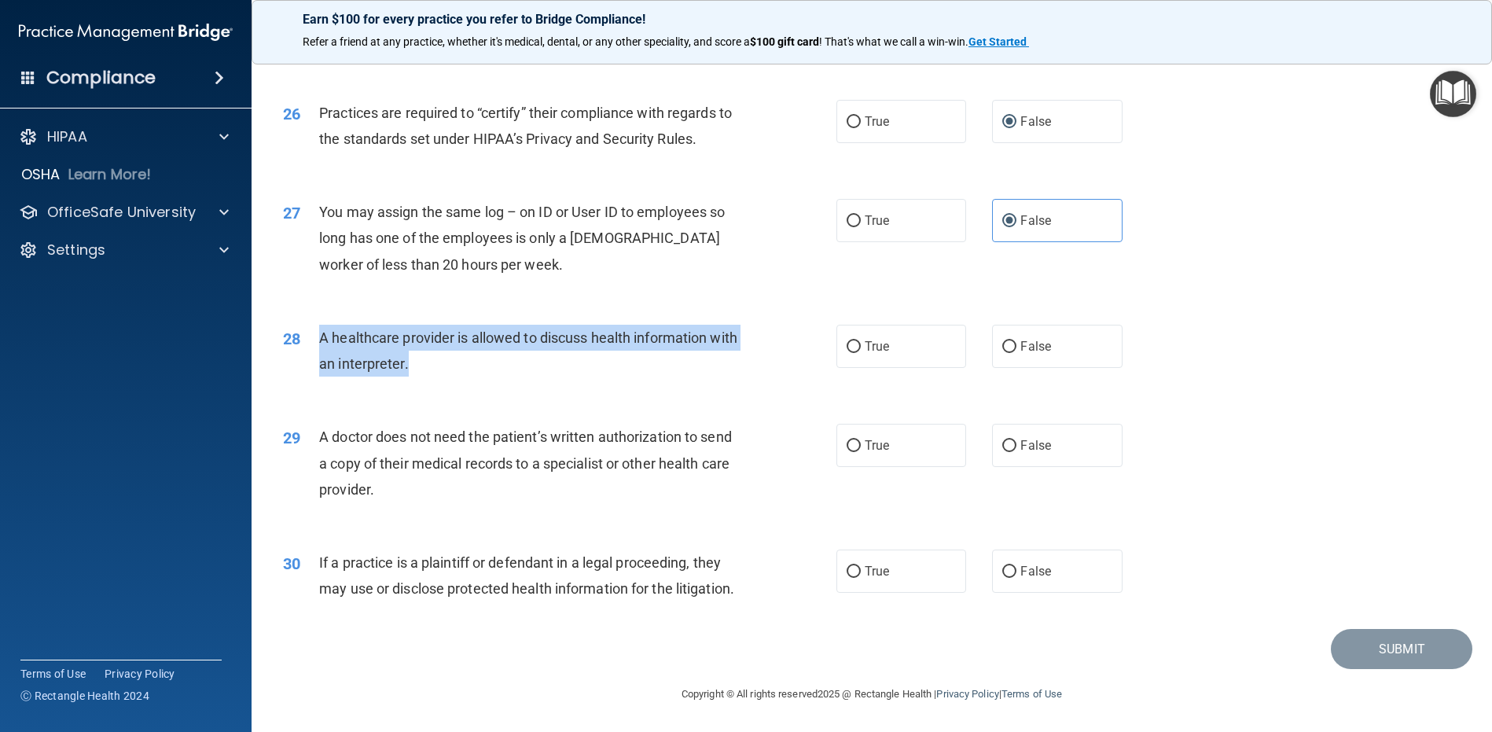
drag, startPoint x: 489, startPoint y: 337, endPoint x: 323, endPoint y: 315, distance: 167.4
click at [323, 325] on div "A healthcare provider is allowed to discuss health information with an interpre…" at bounding box center [535, 351] width 433 height 52
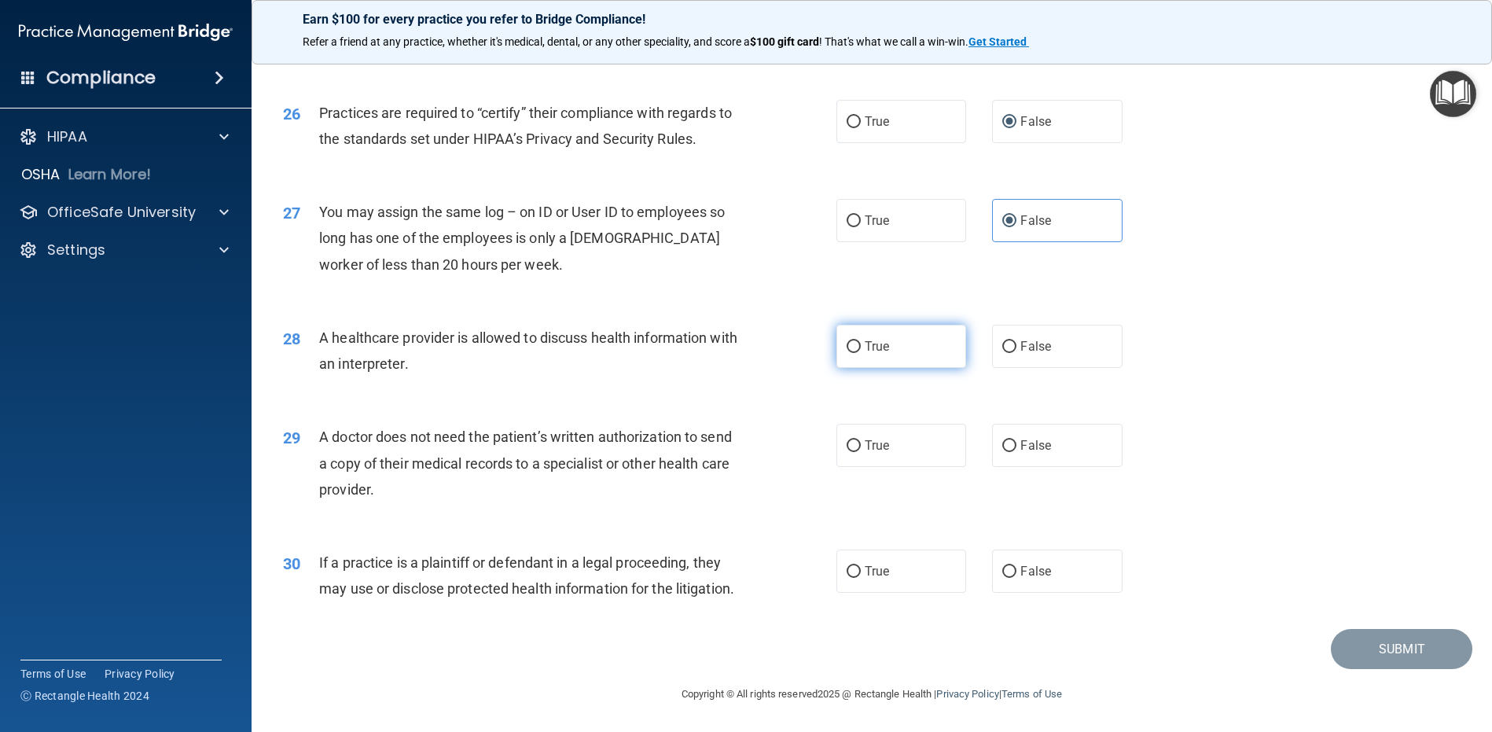
click at [857, 325] on label "True" at bounding box center [902, 346] width 130 height 43
click at [857, 341] on input "True" at bounding box center [854, 347] width 14 height 12
radio input "true"
drag, startPoint x: 399, startPoint y: 468, endPoint x: 318, endPoint y: 412, distance: 98.4
click at [319, 424] on div "A doctor does not need the patient’s written authorization to send a copy of th…" at bounding box center [535, 463] width 433 height 79
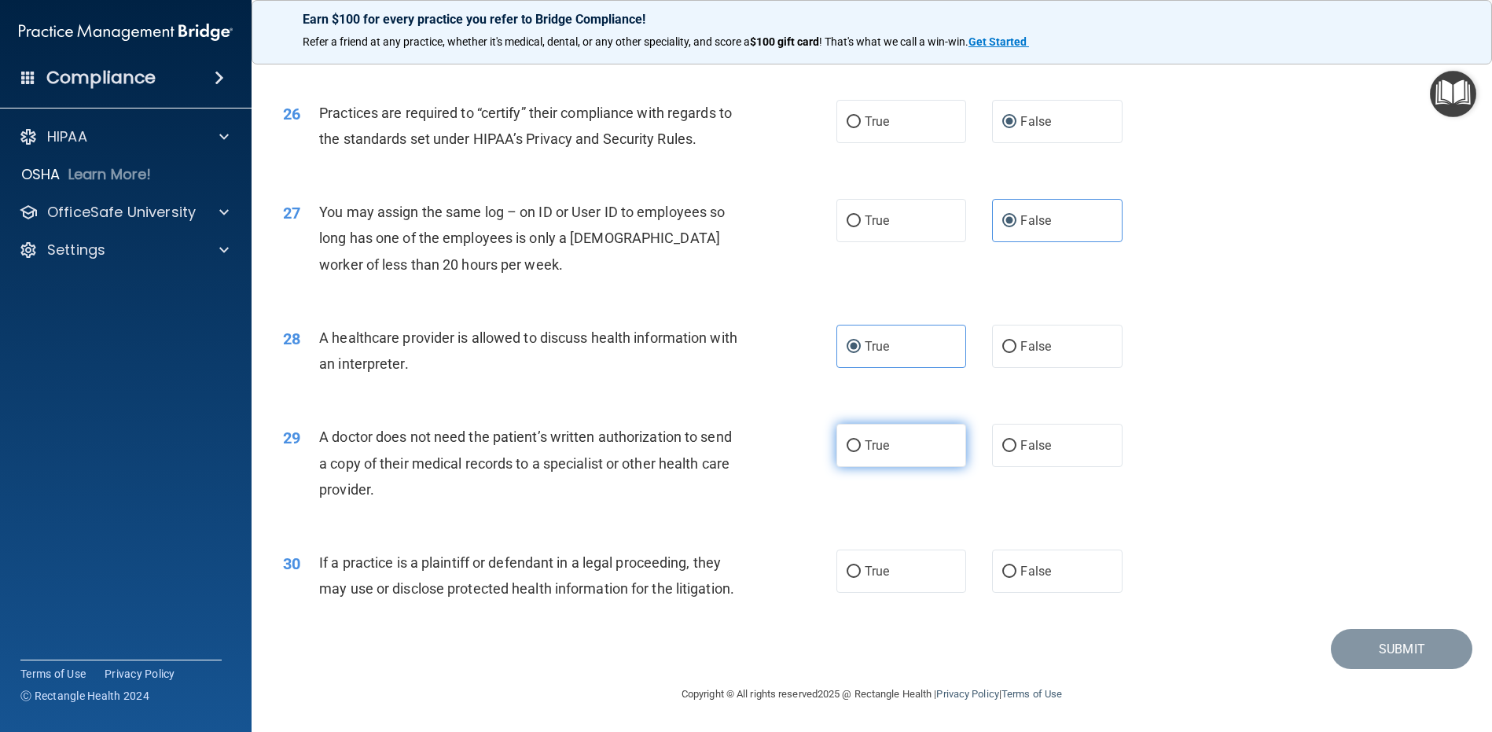
click at [847, 440] on input "True" at bounding box center [854, 446] width 14 height 12
radio input "true"
click at [383, 597] on div "If a practice is a plaintiff or defendant in a legal proceeding, they may use o…" at bounding box center [535, 576] width 433 height 52
click at [425, 590] on div "If a practice is a plaintiff or defendant in a legal proceeding, they may use o…" at bounding box center [535, 576] width 433 height 52
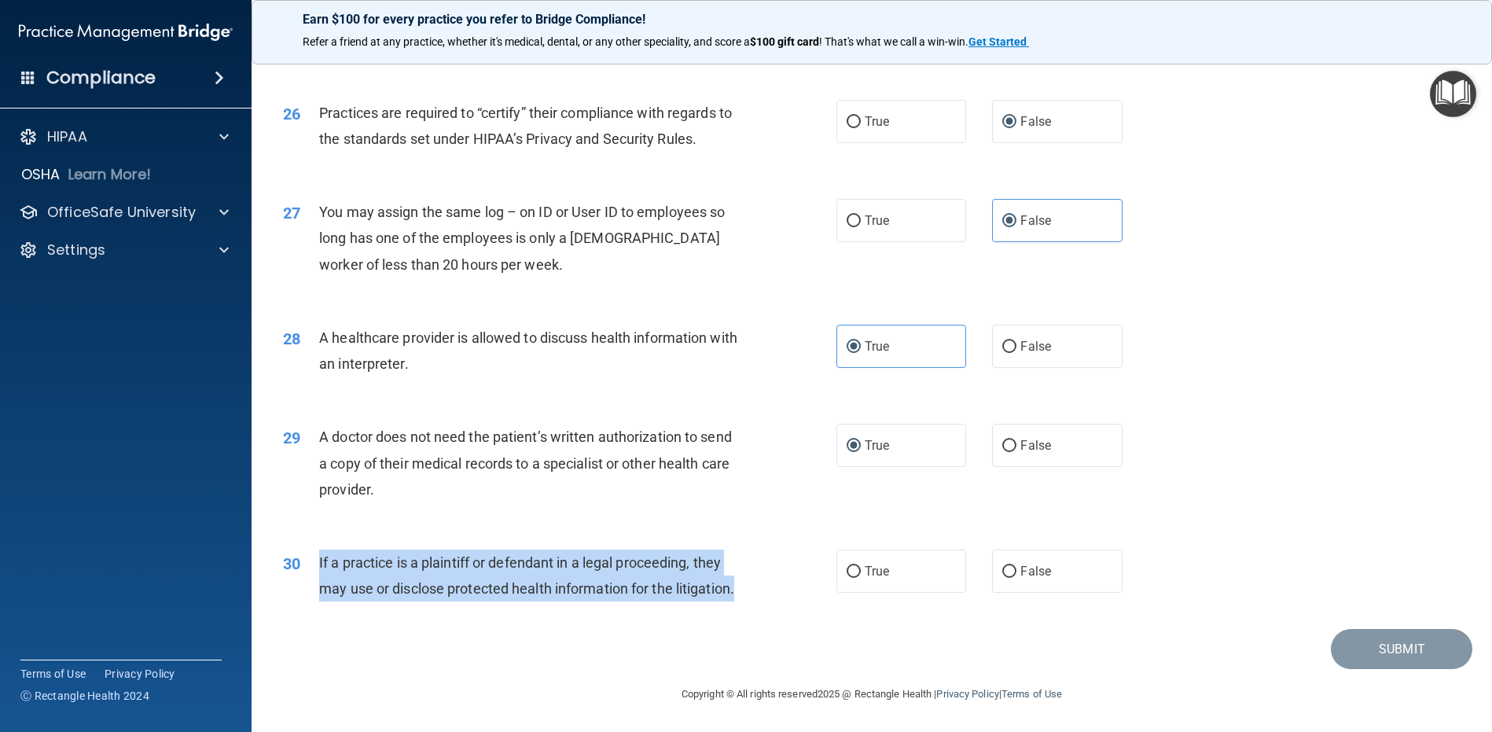
drag, startPoint x: 413, startPoint y: 600, endPoint x: 321, endPoint y: 537, distance: 111.4
click at [321, 550] on div "If a practice is a plaintiff or defendant in a legal proceeding, they may use o…" at bounding box center [535, 576] width 433 height 52
click at [848, 566] on input "True" at bounding box center [854, 572] width 14 height 12
radio input "true"
click at [1370, 647] on button "Submit" at bounding box center [1402, 649] width 142 height 40
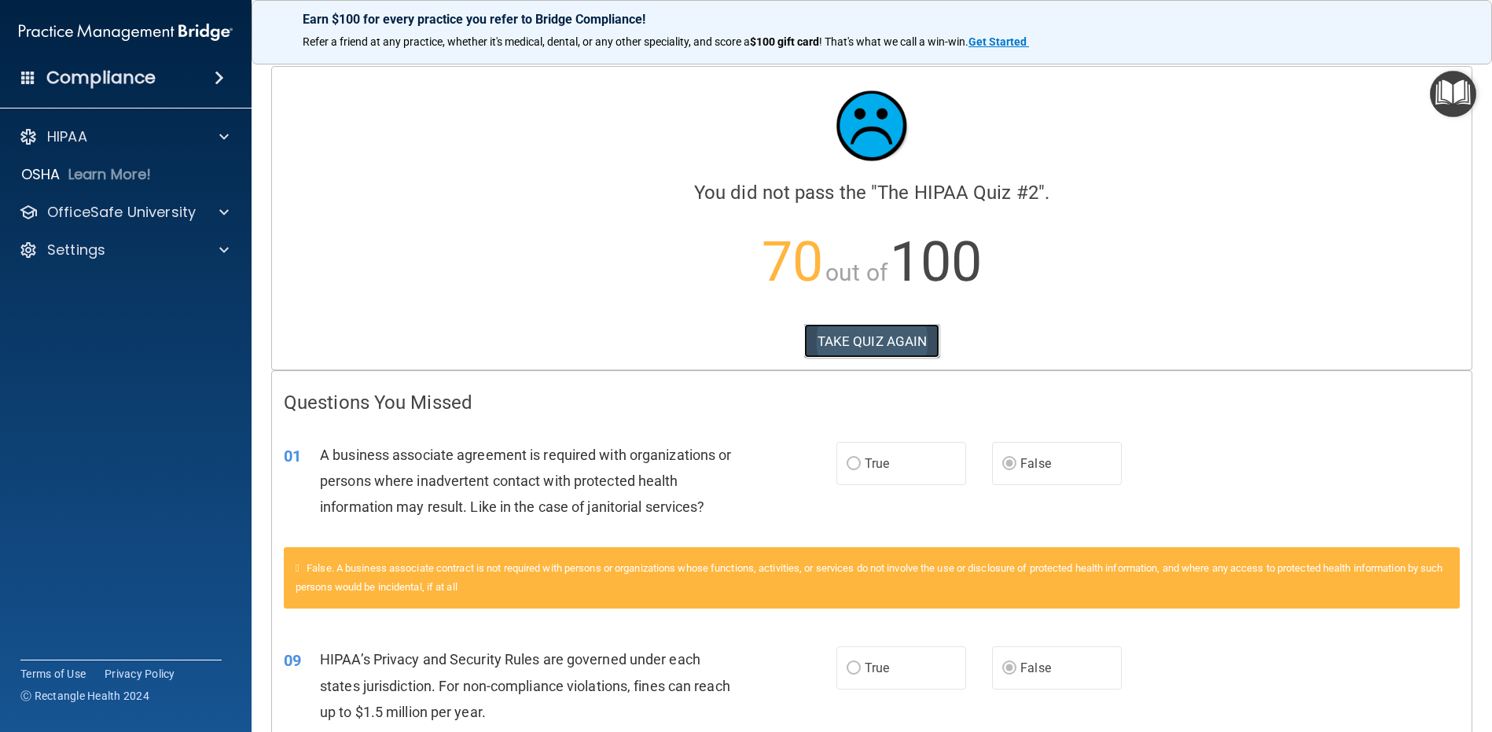
click at [830, 348] on button "TAKE QUIZ AGAIN" at bounding box center [872, 341] width 136 height 35
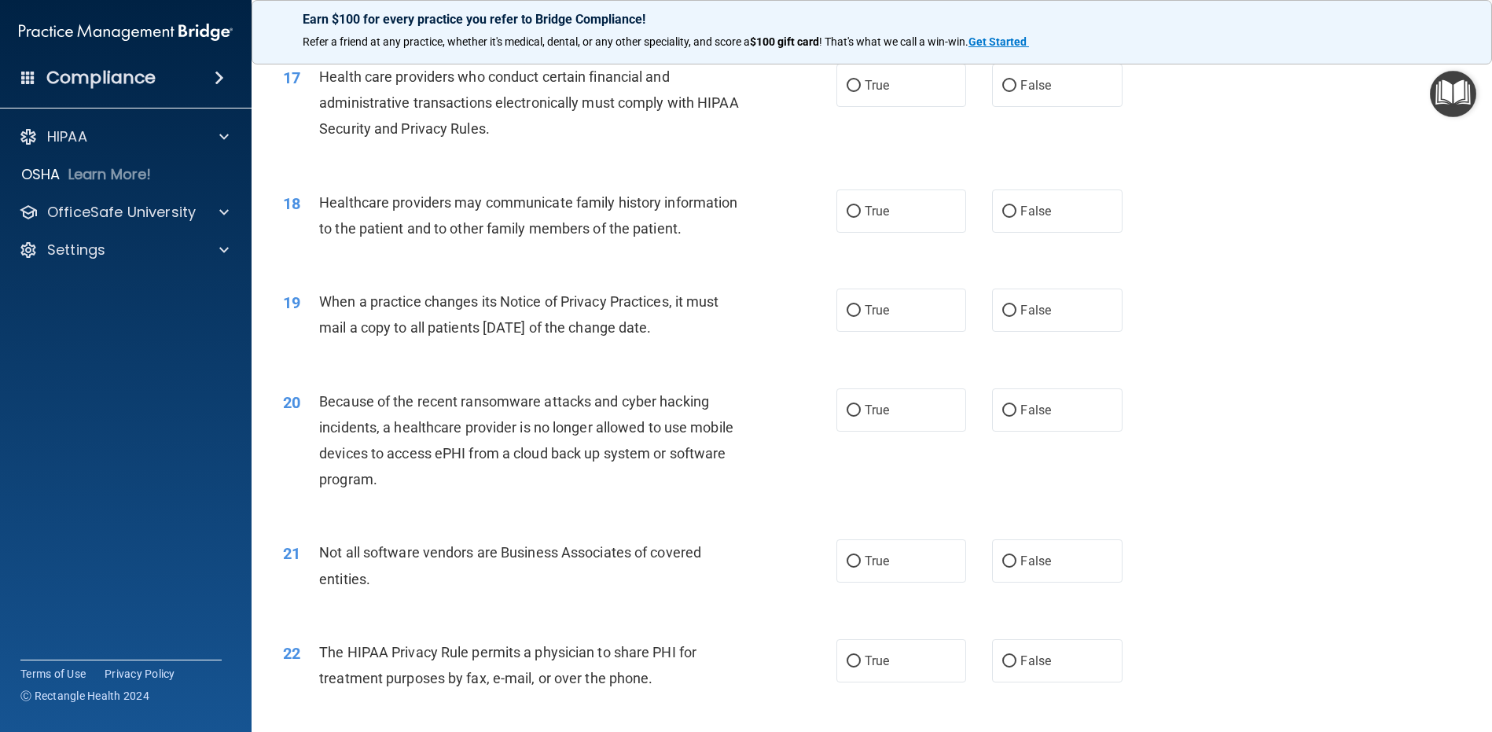
scroll to position [1827, 0]
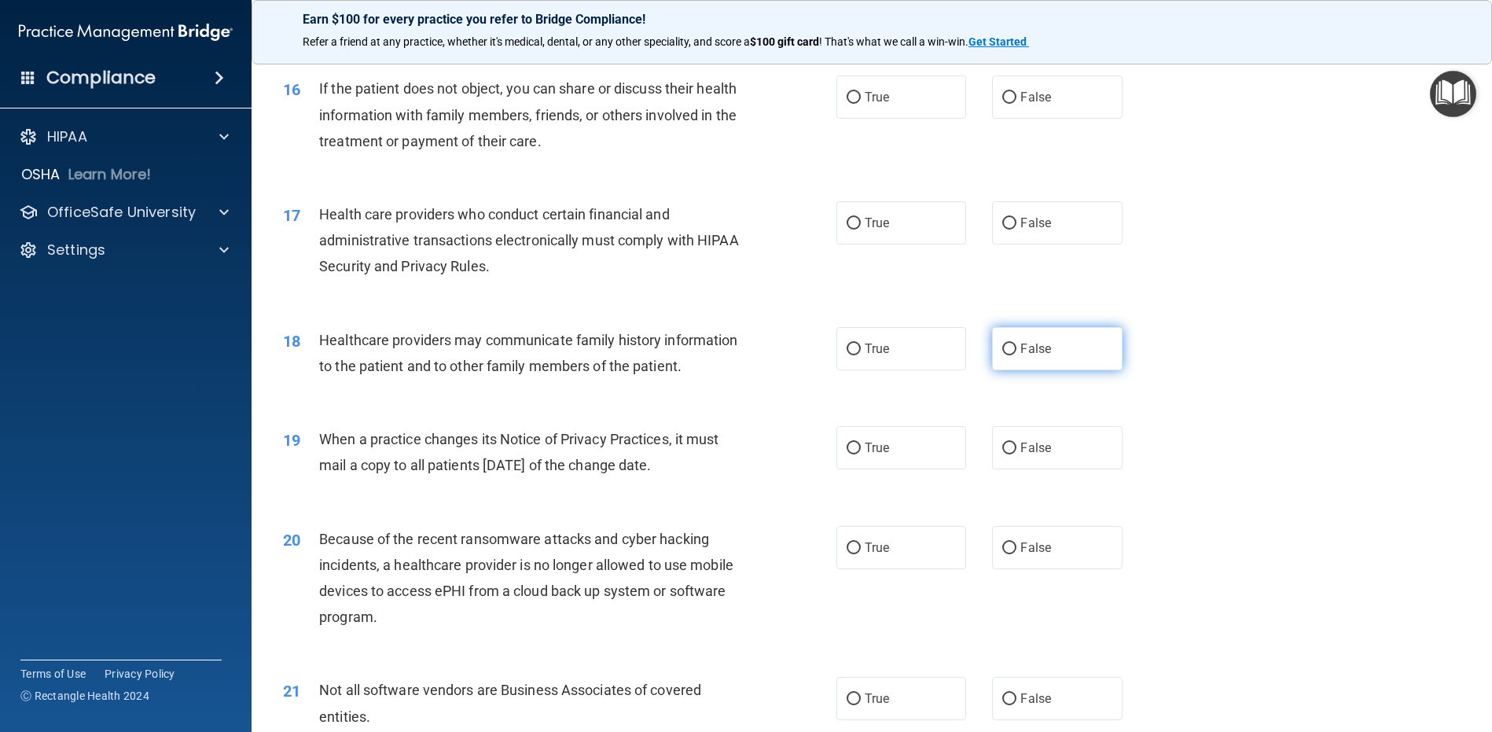
click at [1002, 355] on input "False" at bounding box center [1009, 350] width 14 height 12
radio input "true"
click at [1002, 454] on input "False" at bounding box center [1009, 449] width 14 height 12
radio input "true"
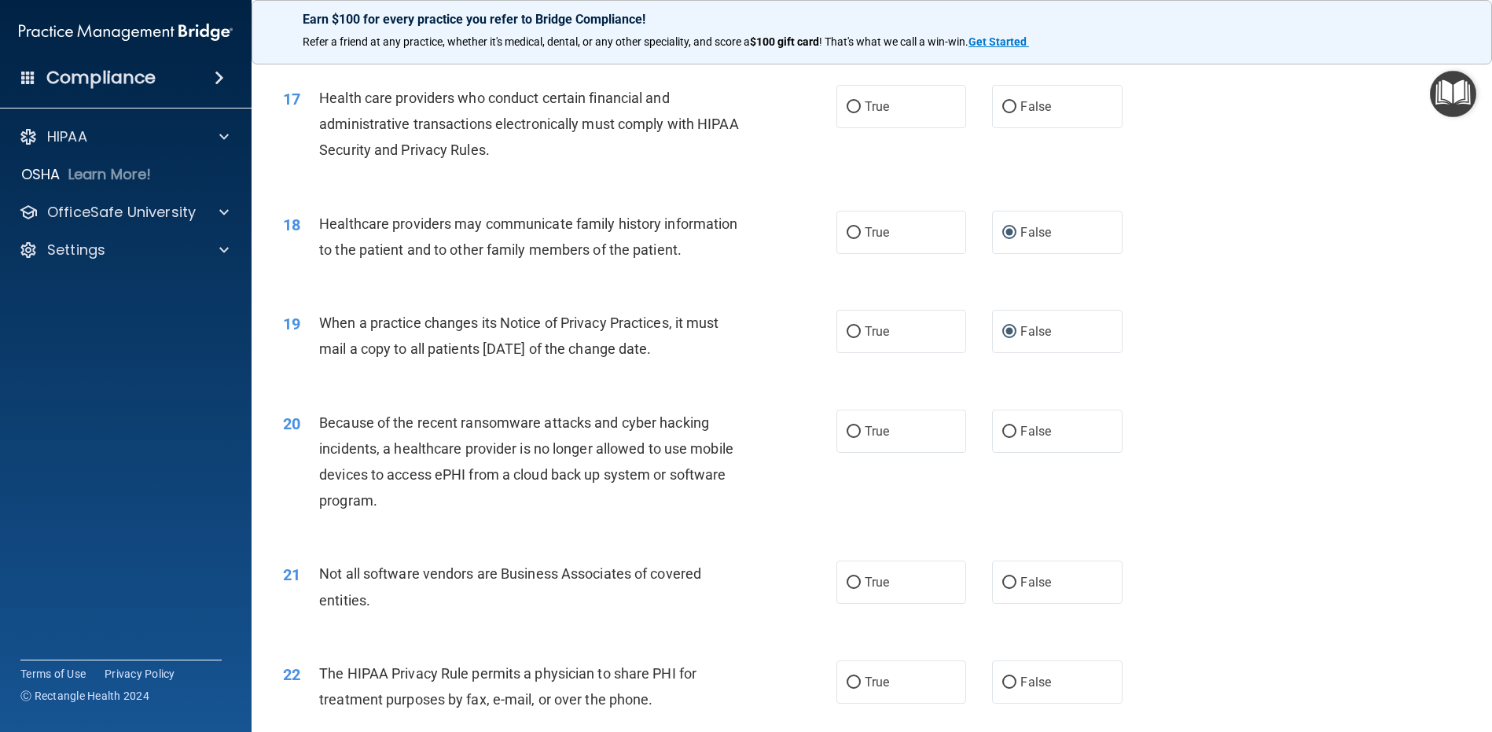
scroll to position [2063, 0]
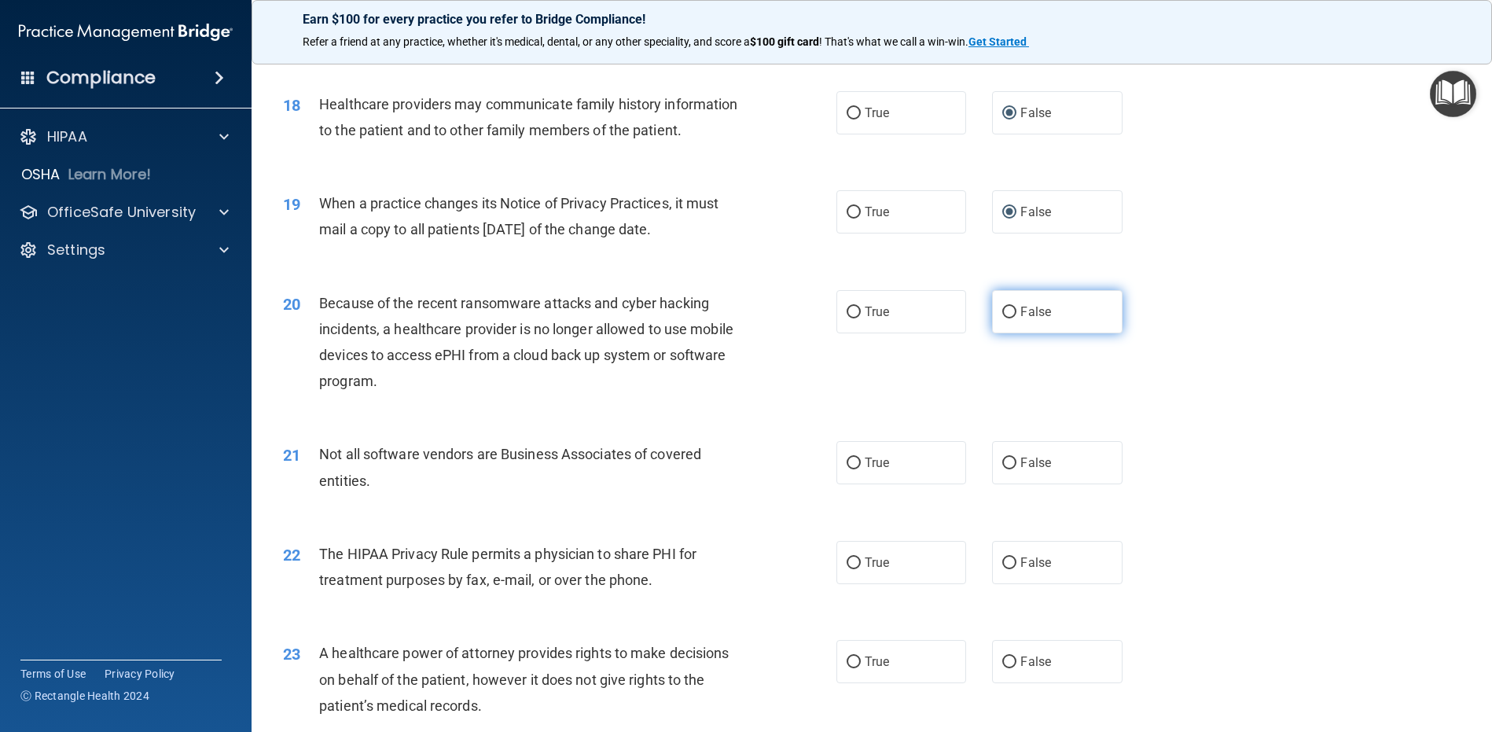
click at [992, 333] on label "False" at bounding box center [1057, 311] width 130 height 43
click at [1002, 318] on input "False" at bounding box center [1009, 313] width 14 height 12
radio input "true"
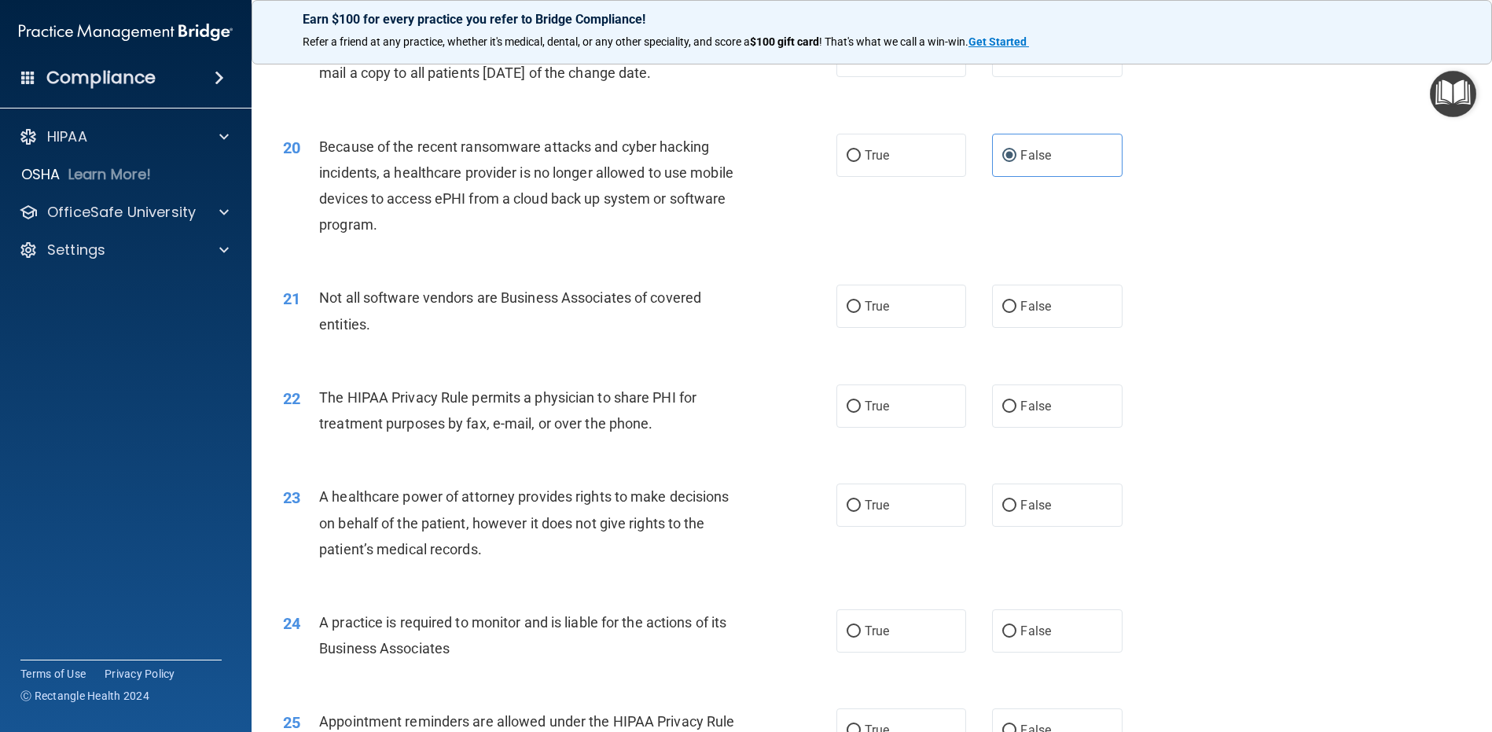
scroll to position [2220, 0]
click at [848, 312] on input "True" at bounding box center [854, 306] width 14 height 12
radio input "true"
click at [1002, 511] on input "False" at bounding box center [1009, 505] width 14 height 12
radio input "true"
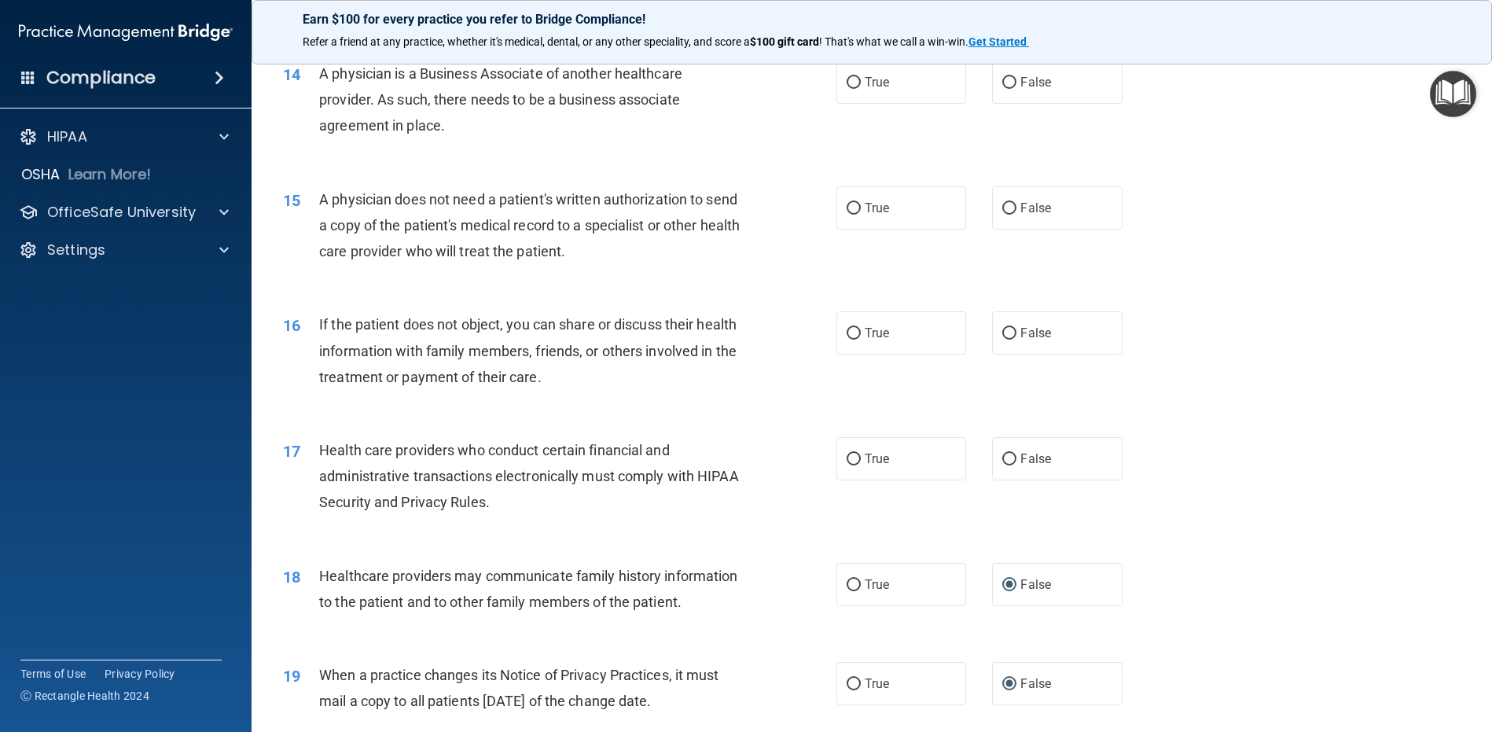
scroll to position [1356, 0]
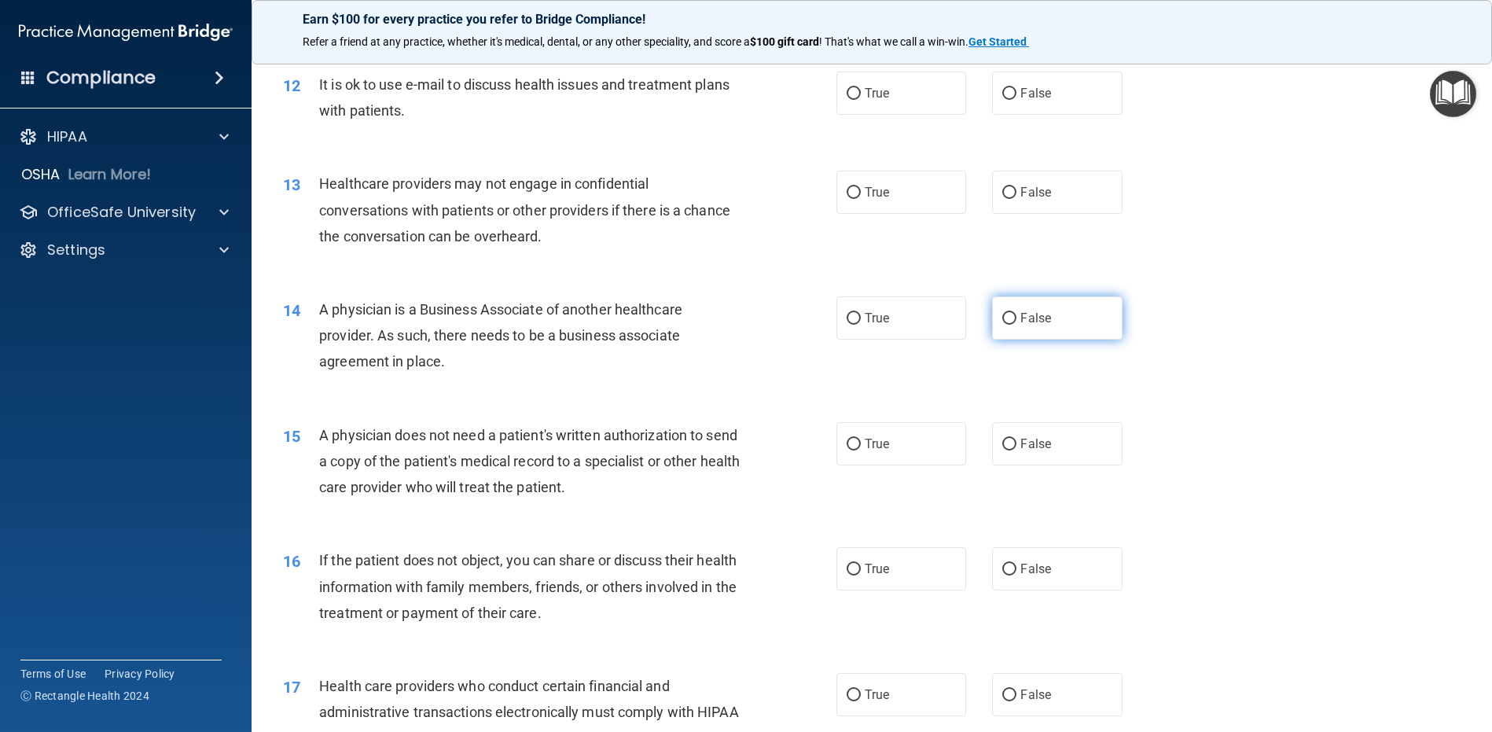
click at [1002, 325] on input "False" at bounding box center [1009, 319] width 14 height 12
radio input "true"
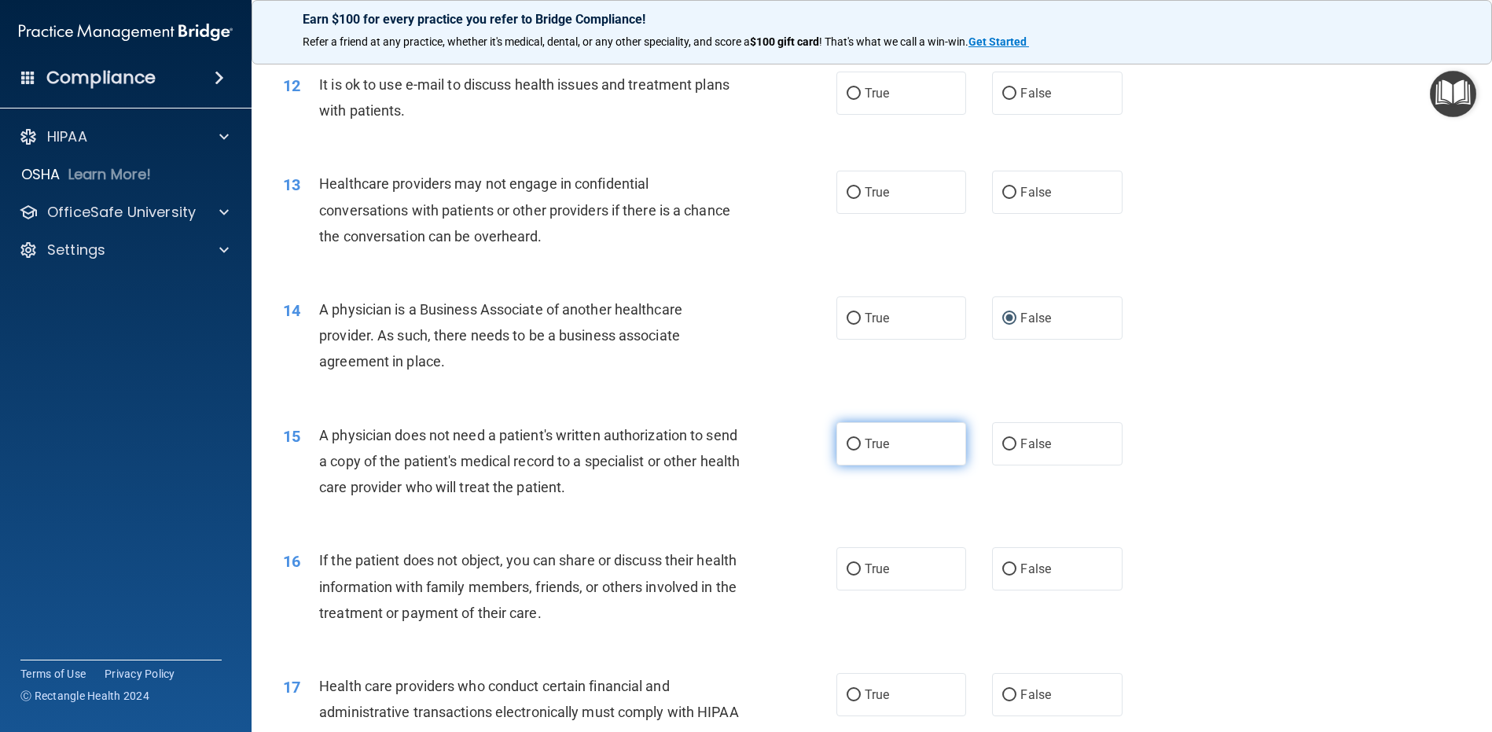
click at [847, 451] on input "True" at bounding box center [854, 445] width 14 height 12
radio input "true"
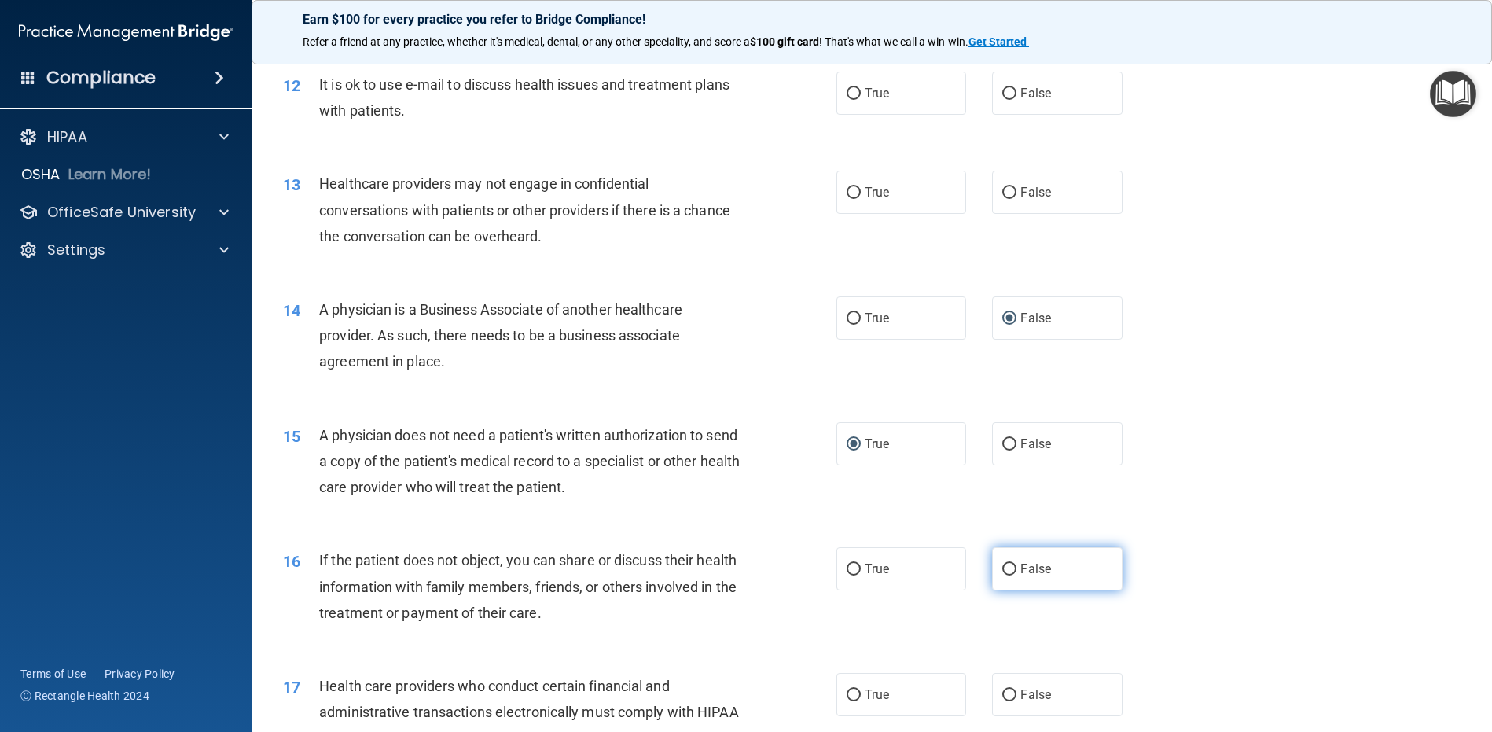
click at [1002, 576] on input "False" at bounding box center [1009, 570] width 14 height 12
radio input "true"
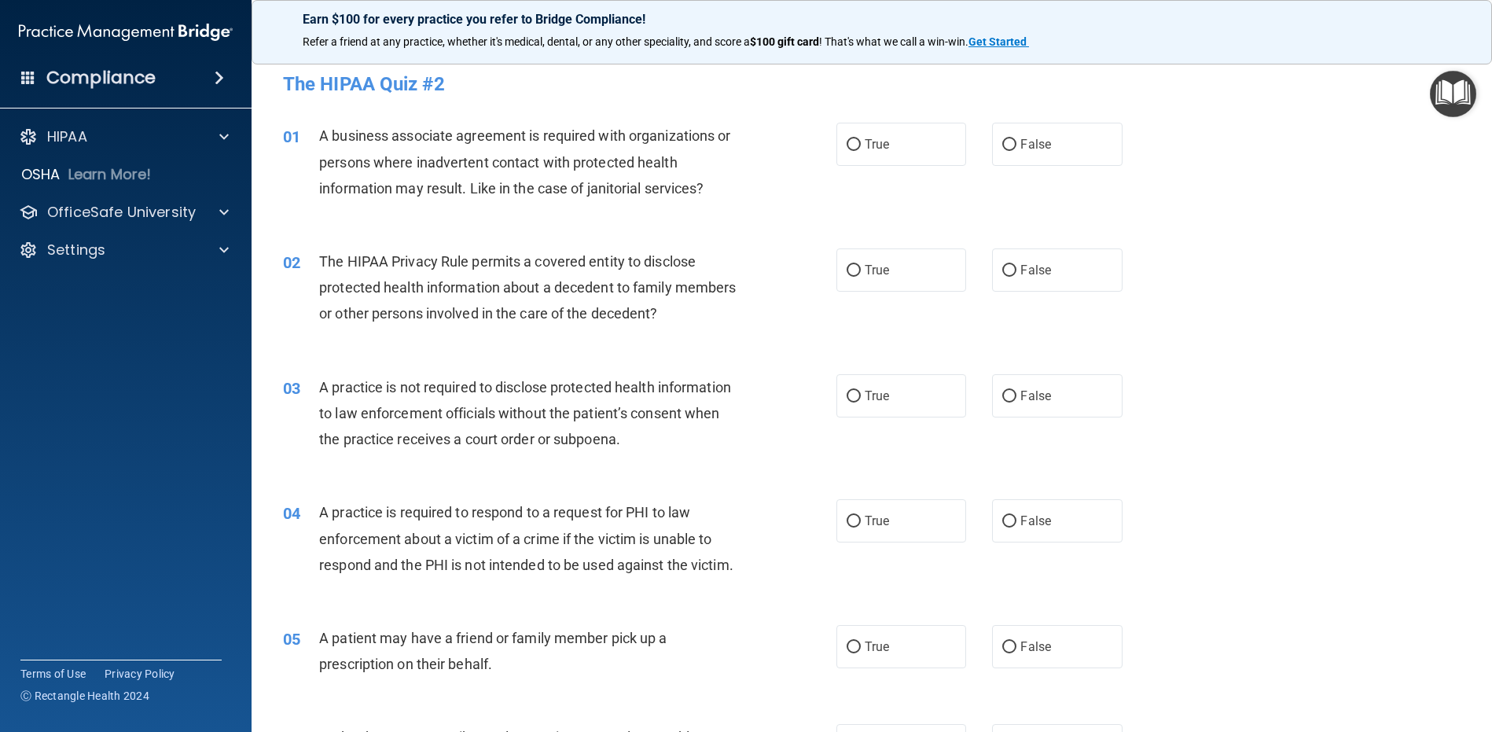
scroll to position [0, 0]
click at [1002, 143] on input "False" at bounding box center [1009, 147] width 14 height 12
radio input "true"
click at [1002, 270] on input "False" at bounding box center [1009, 273] width 14 height 12
radio input "true"
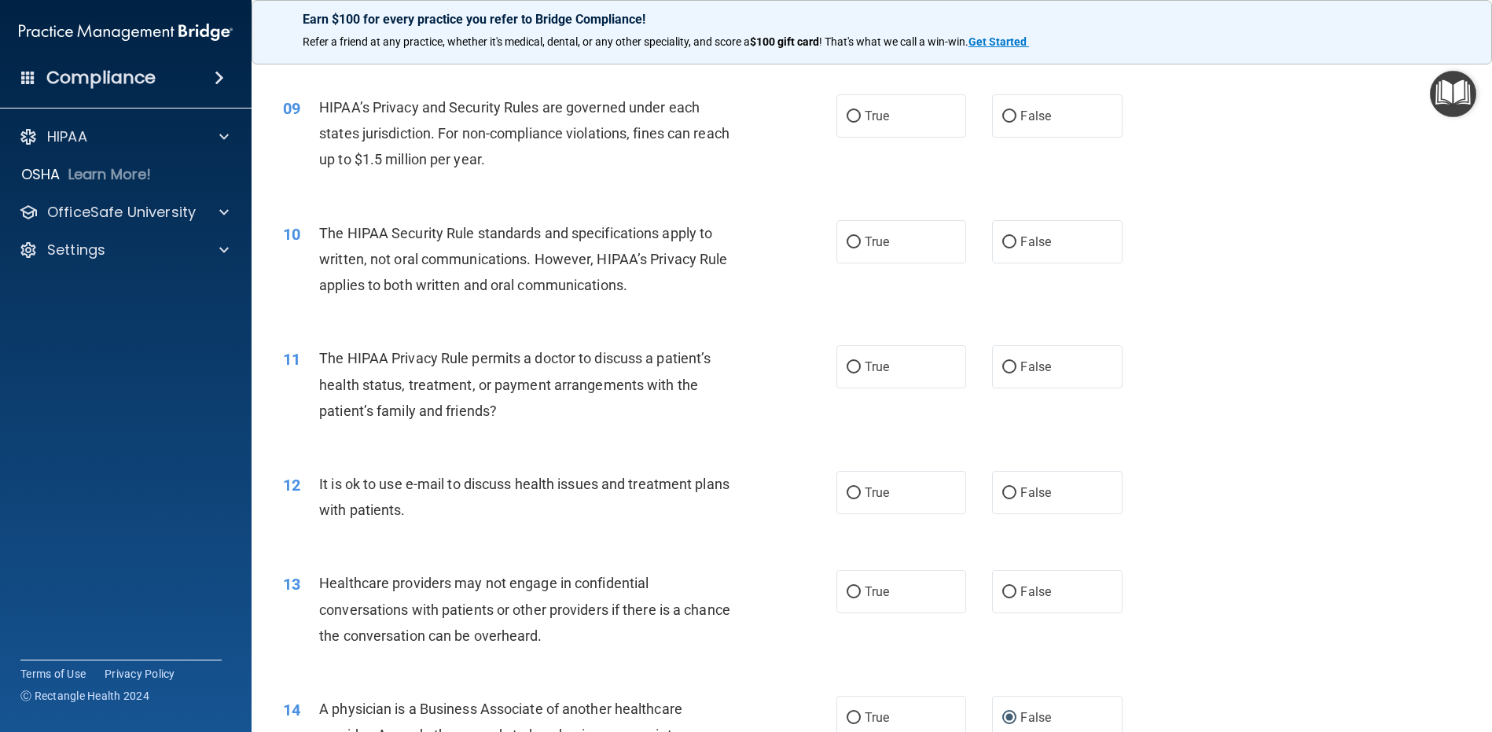
scroll to position [1179, 0]
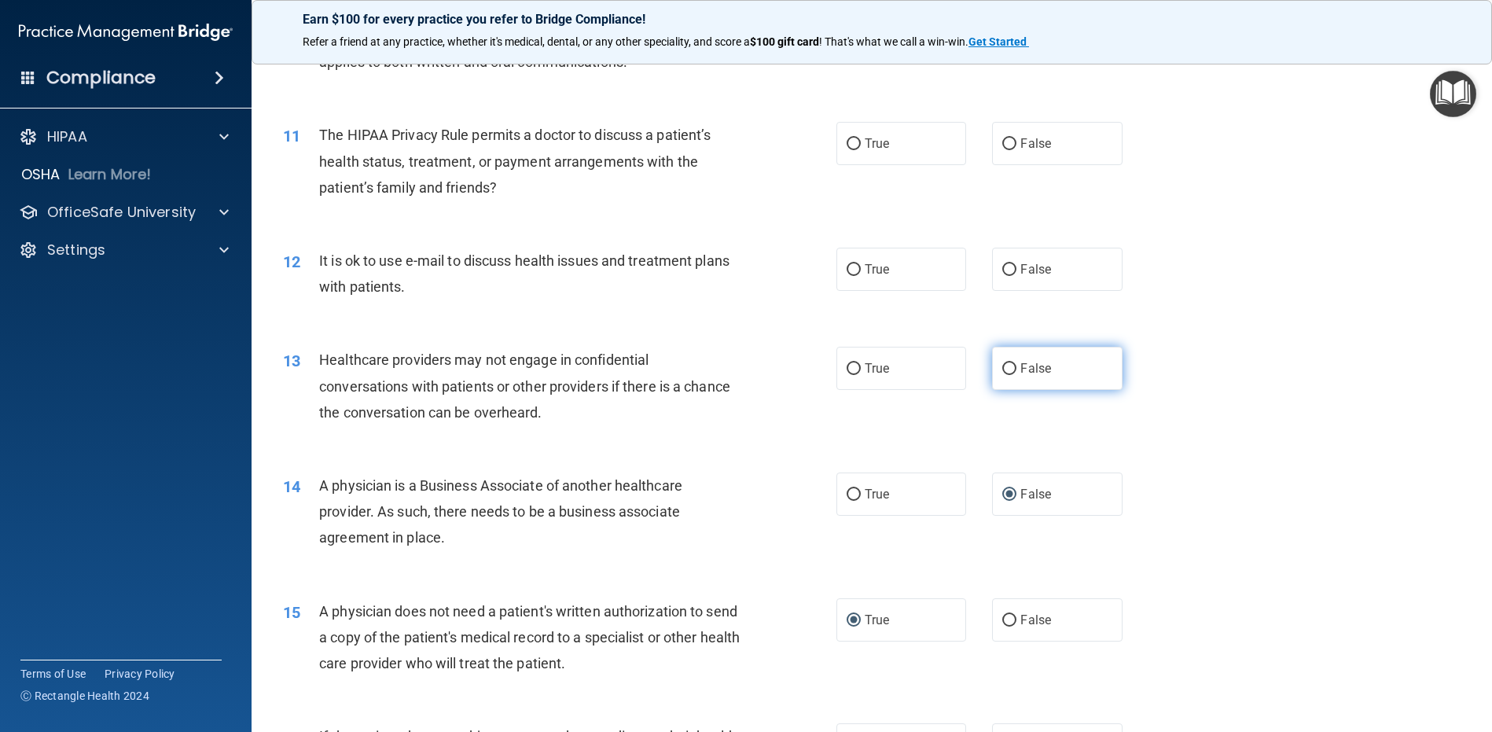
click at [1002, 375] on input "False" at bounding box center [1009, 369] width 14 height 12
radio input "true"
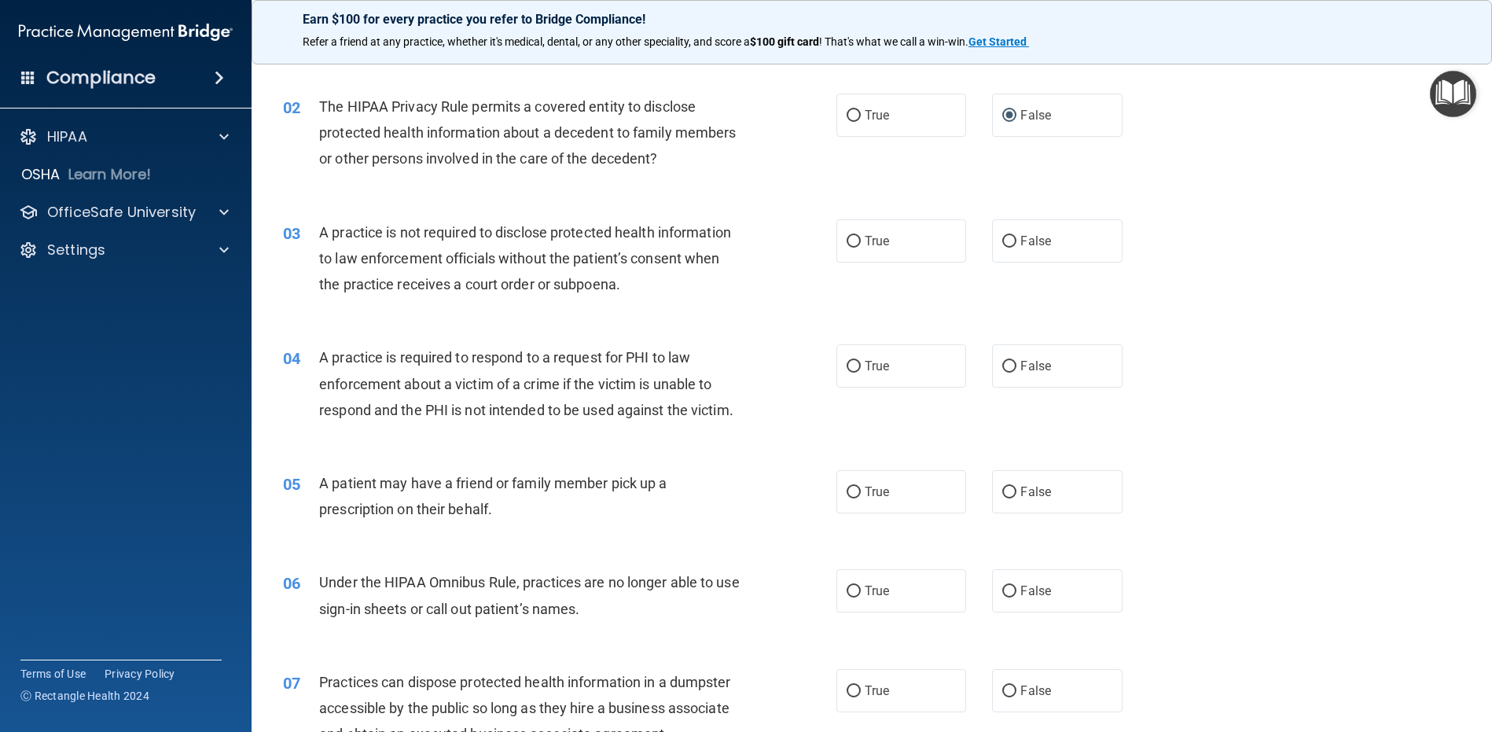
scroll to position [157, 0]
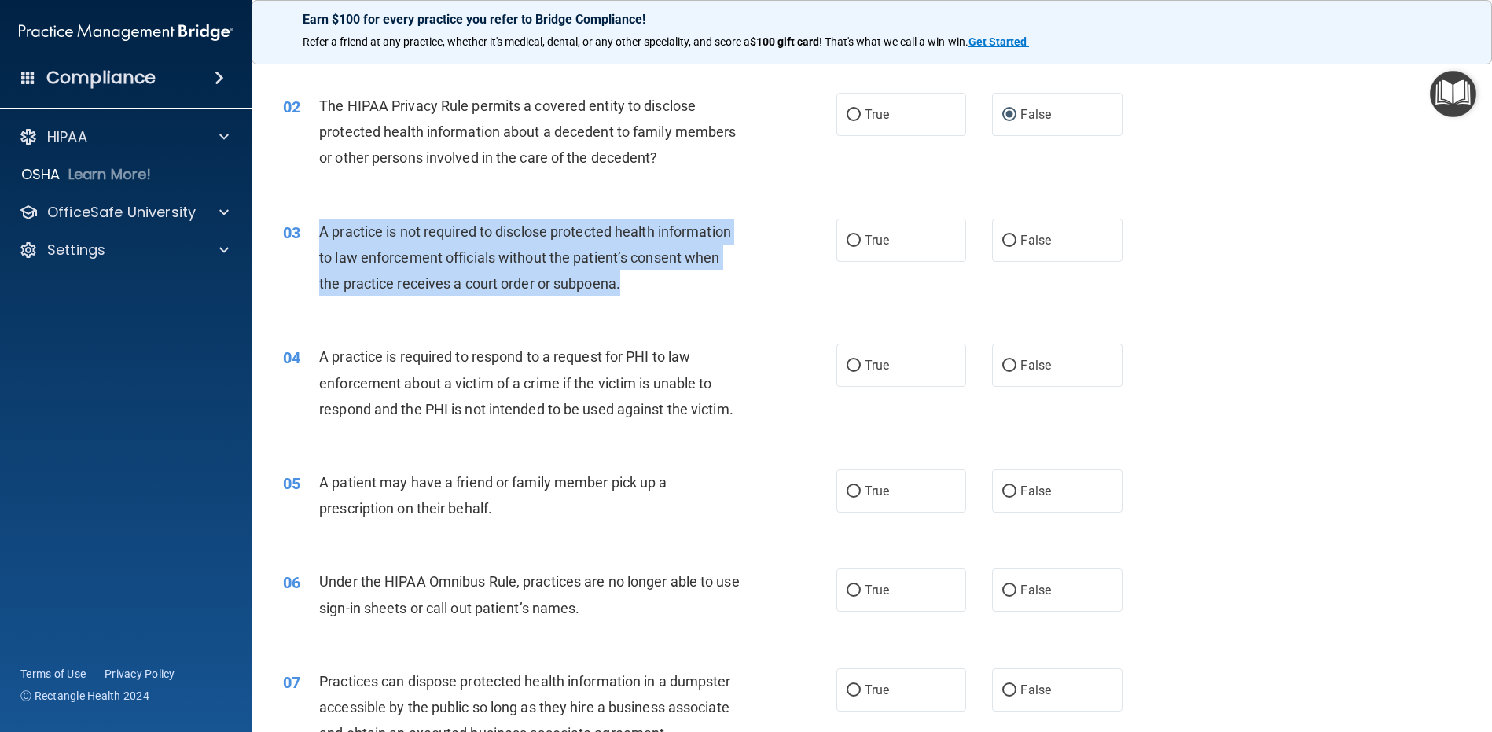
drag, startPoint x: 719, startPoint y: 291, endPoint x: 321, endPoint y: 230, distance: 403.3
click at [321, 230] on div "A practice is not required to disclose protected health information to law enfo…" at bounding box center [535, 258] width 433 height 79
click at [1003, 241] on input "False" at bounding box center [1009, 241] width 14 height 12
radio input "true"
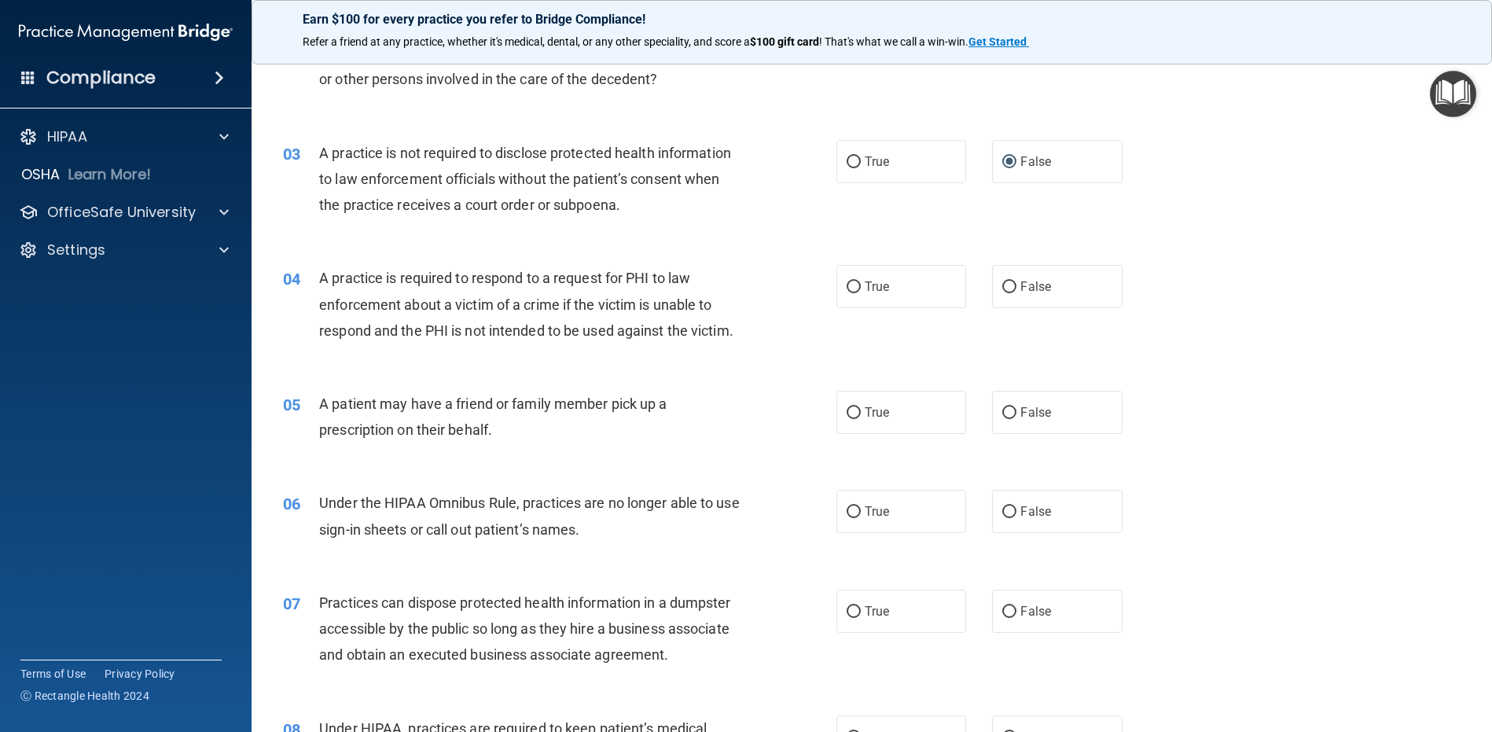
click at [419, 371] on div "04 A practice is required to respond to a request for PHI to law enforcement ab…" at bounding box center [871, 308] width 1201 height 126
click at [856, 283] on label "True" at bounding box center [902, 286] width 130 height 43
click at [856, 283] on input "True" at bounding box center [854, 287] width 14 height 12
radio input "true"
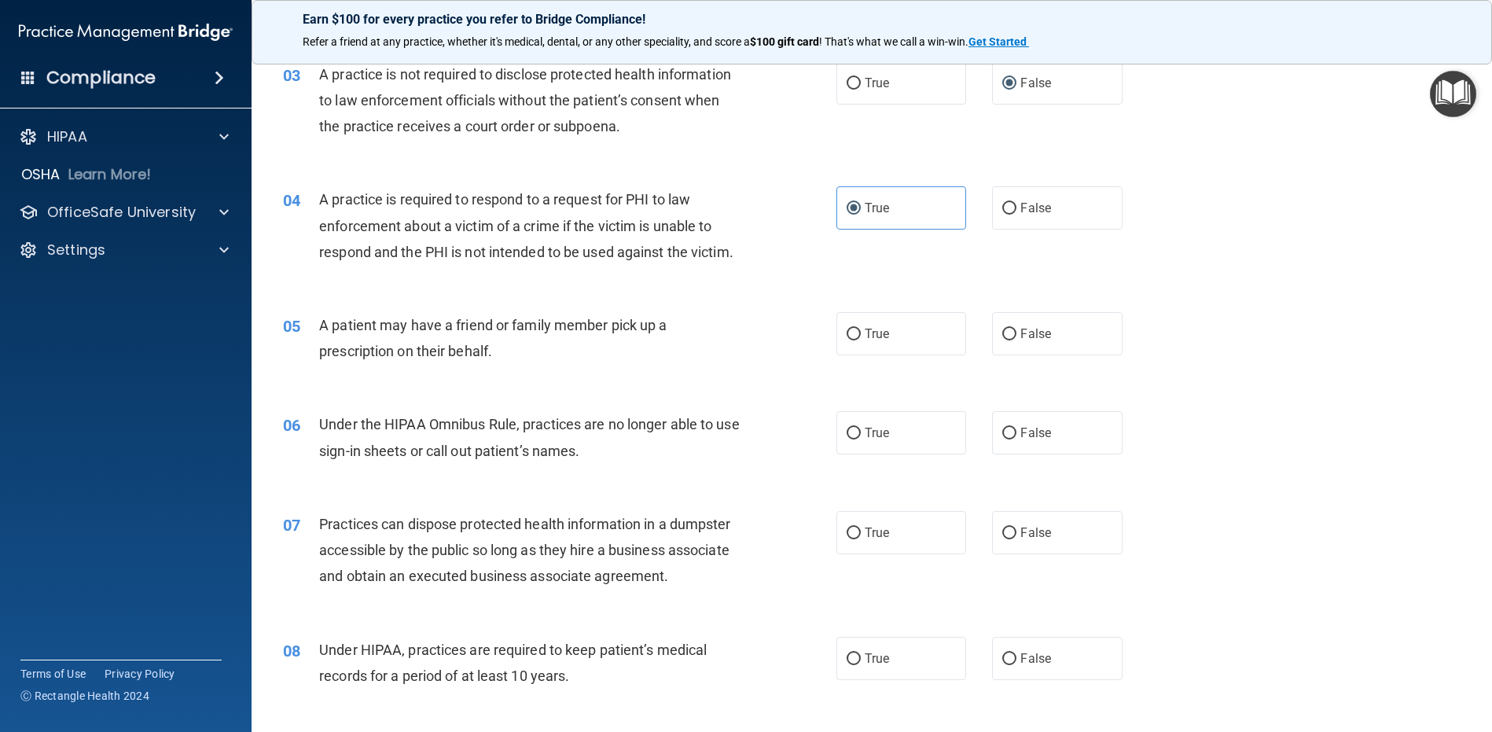
scroll to position [393, 0]
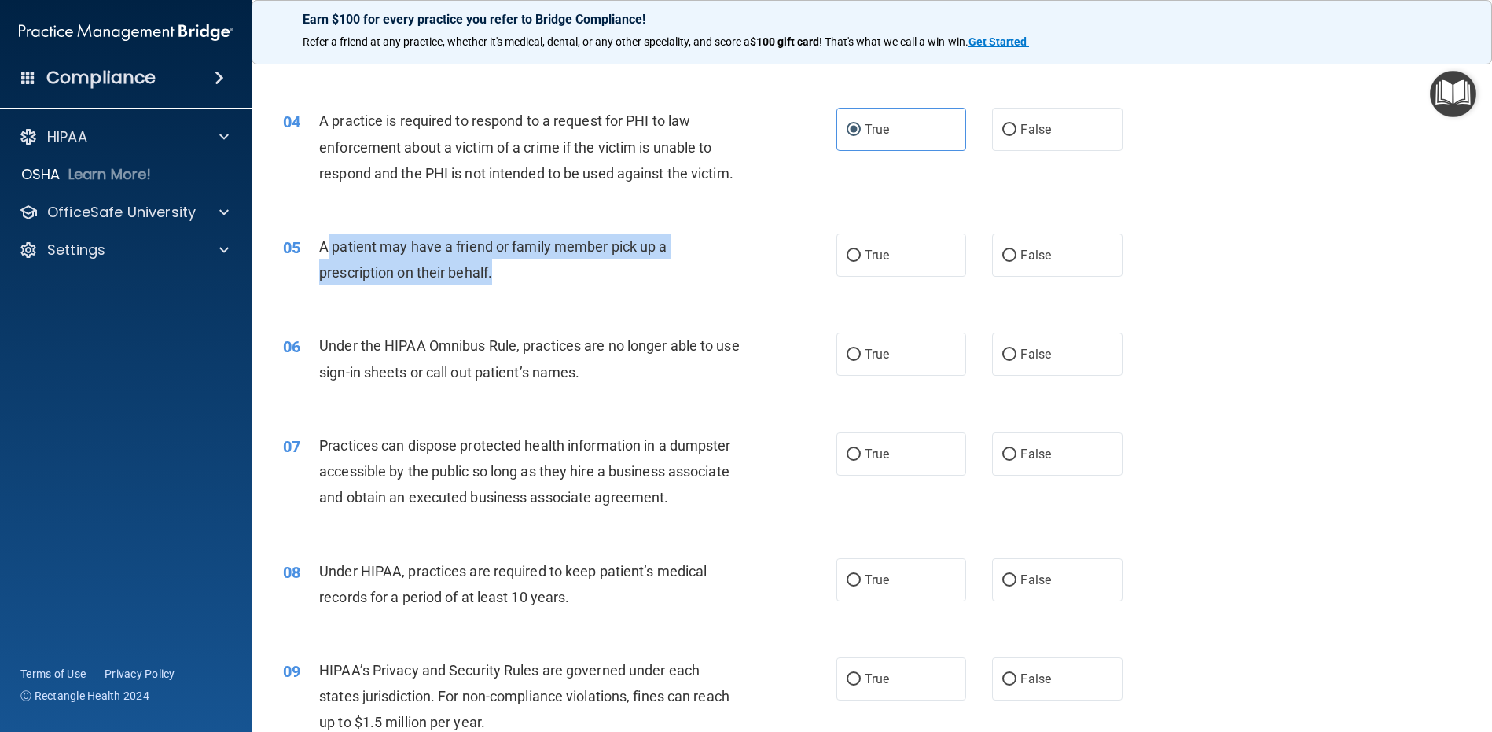
drag, startPoint x: 502, startPoint y: 302, endPoint x: 325, endPoint y: 271, distance: 179.5
click at [322, 271] on div "A patient may have a friend or family member pick up a prescription on their be…" at bounding box center [535, 260] width 433 height 52
click at [847, 262] on input "True" at bounding box center [854, 256] width 14 height 12
radio input "true"
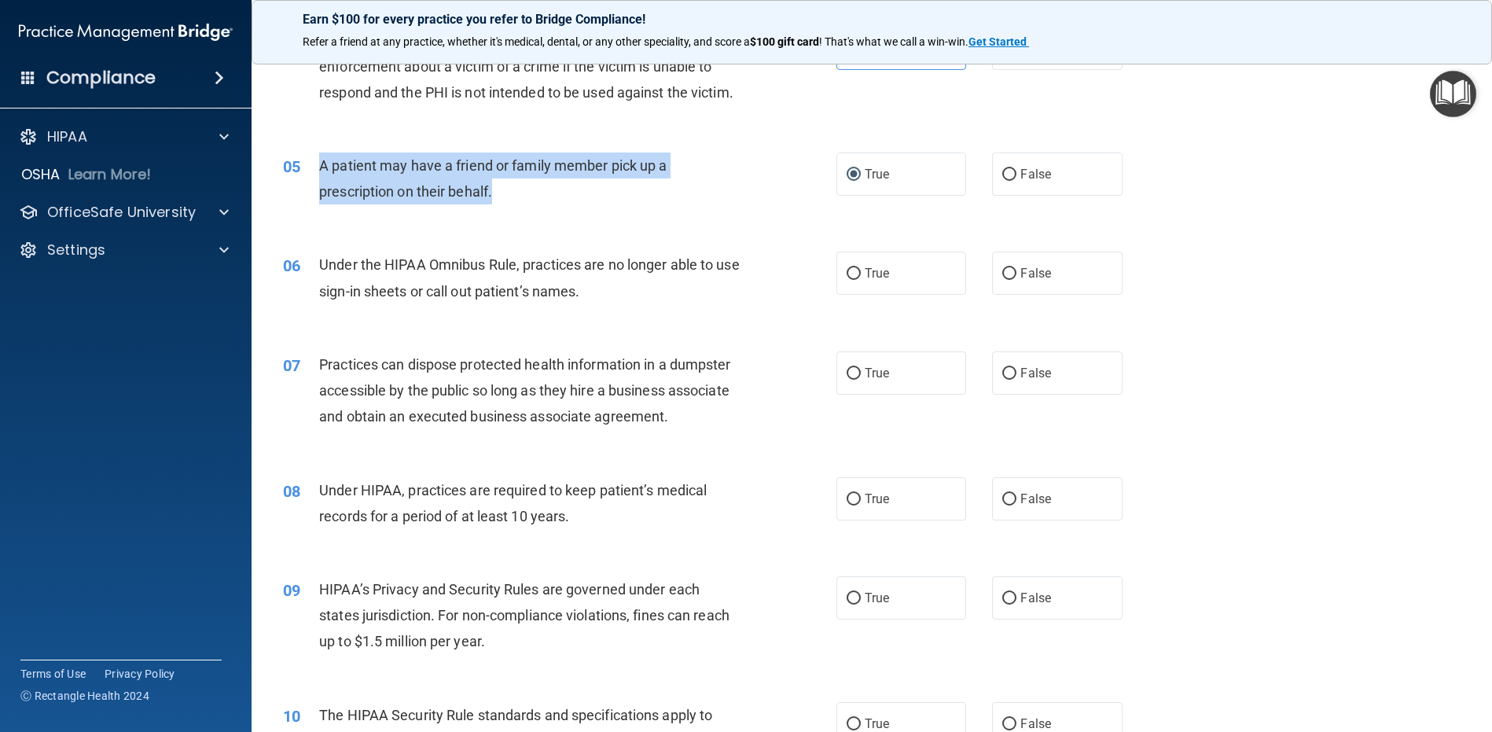
scroll to position [550, 0]
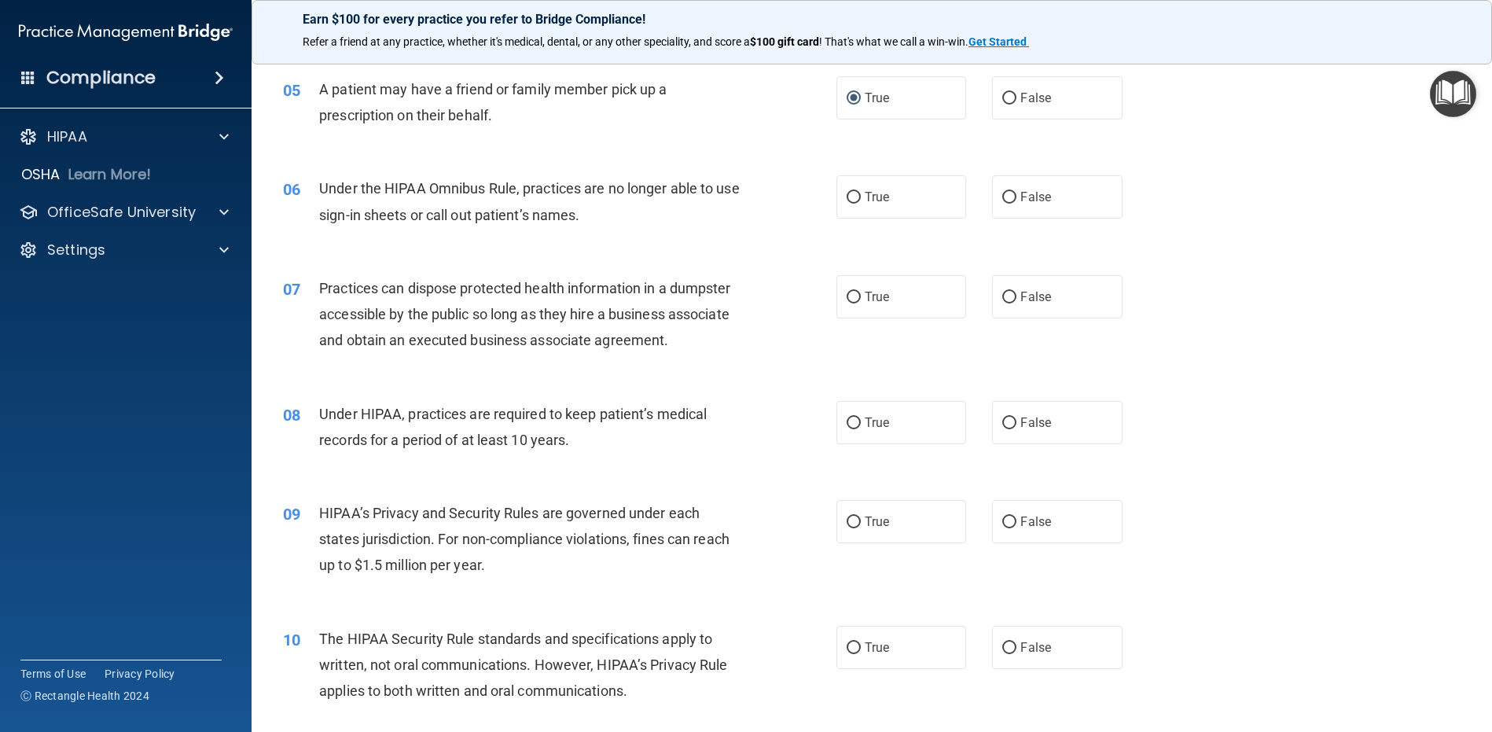
click at [624, 227] on div "Under the HIPAA Omnibus Rule, practices are no longer able to use sign-in sheet…" at bounding box center [535, 201] width 433 height 52
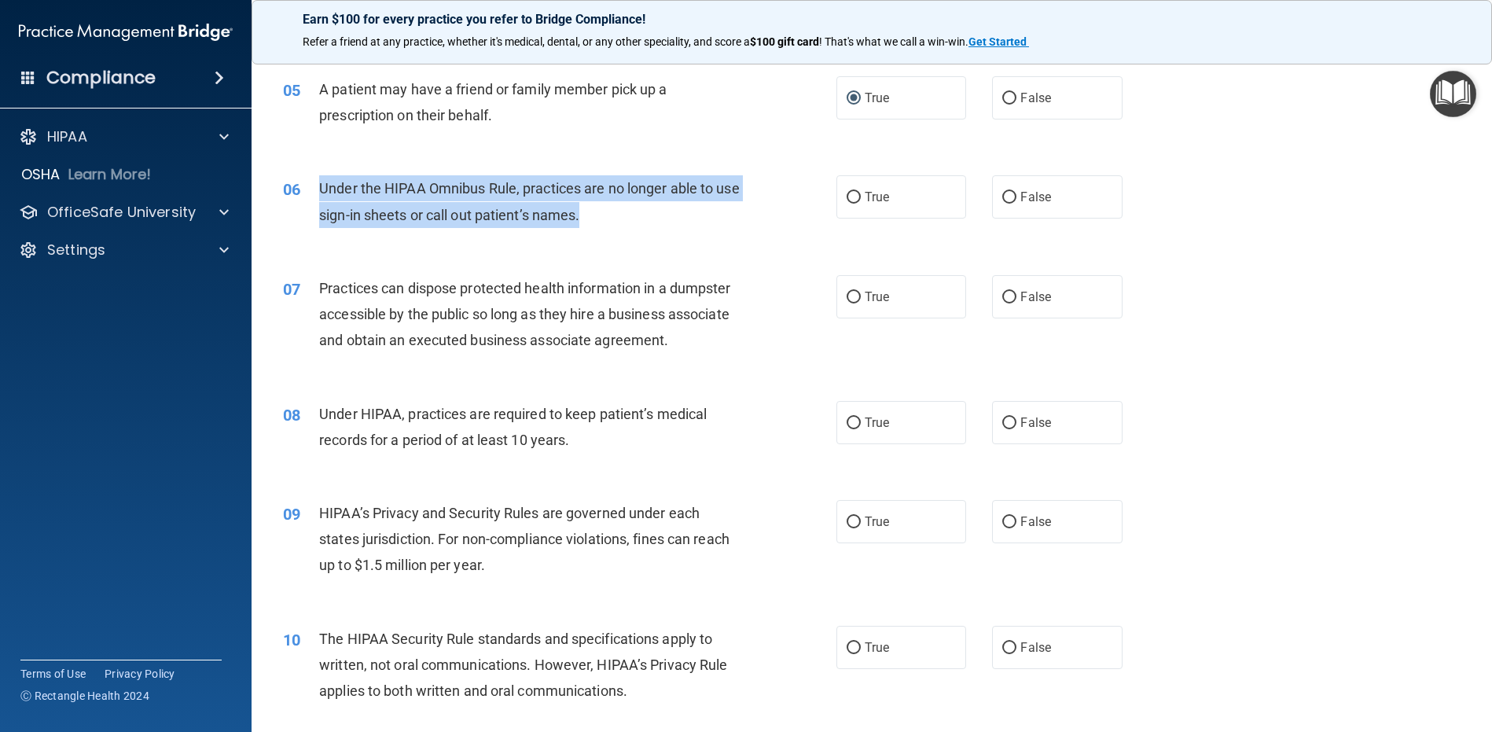
drag, startPoint x: 659, startPoint y: 246, endPoint x: 320, endPoint y: 215, distance: 340.3
click at [320, 215] on div "Under the HIPAA Omnibus Rule, practices are no longer able to use sign-in sheet…" at bounding box center [535, 201] width 433 height 52
click at [1002, 204] on input "False" at bounding box center [1009, 198] width 14 height 12
radio input "true"
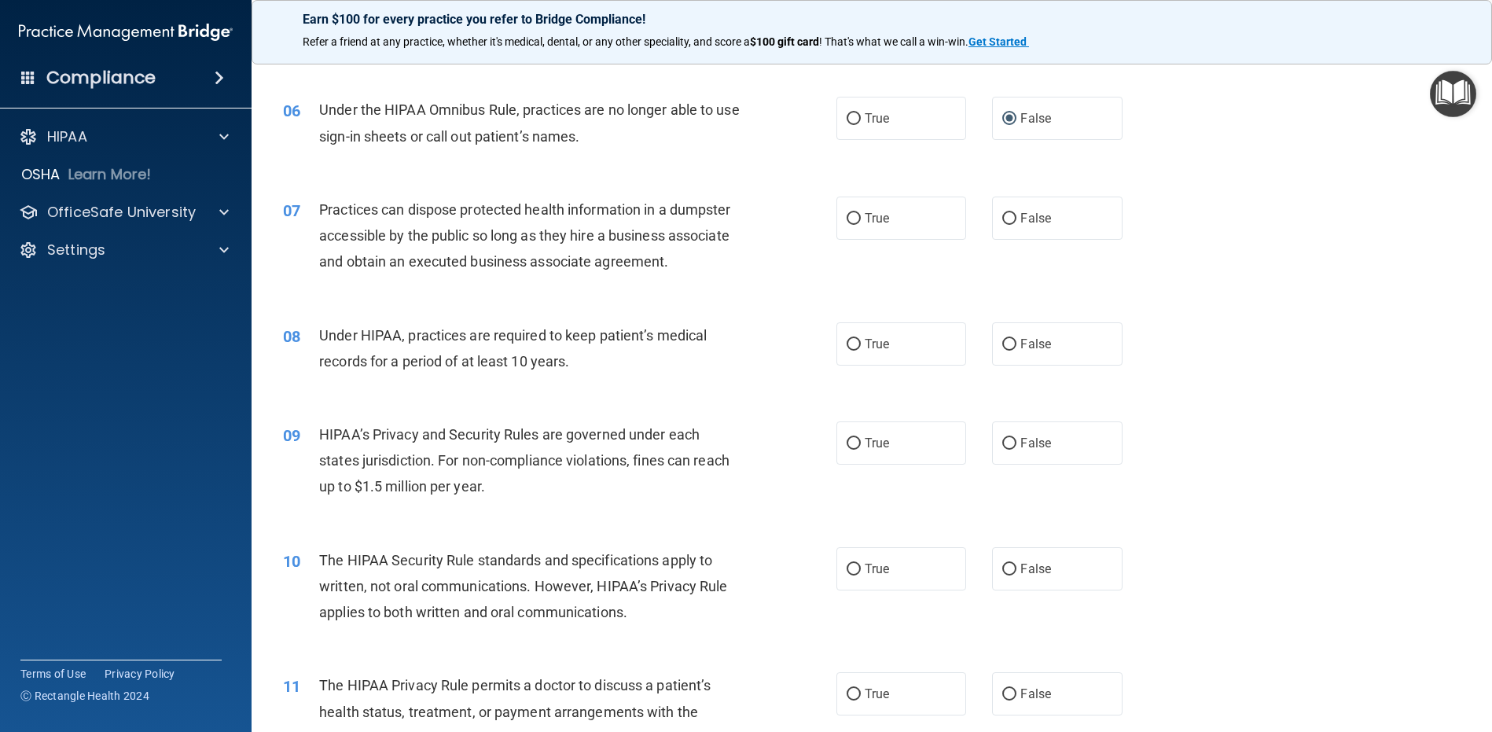
click at [708, 275] on div "Practices can dispose protected health information in a dumpster accessible by …" at bounding box center [535, 236] width 433 height 79
click at [1002, 225] on input "False" at bounding box center [1009, 219] width 14 height 12
radio input "true"
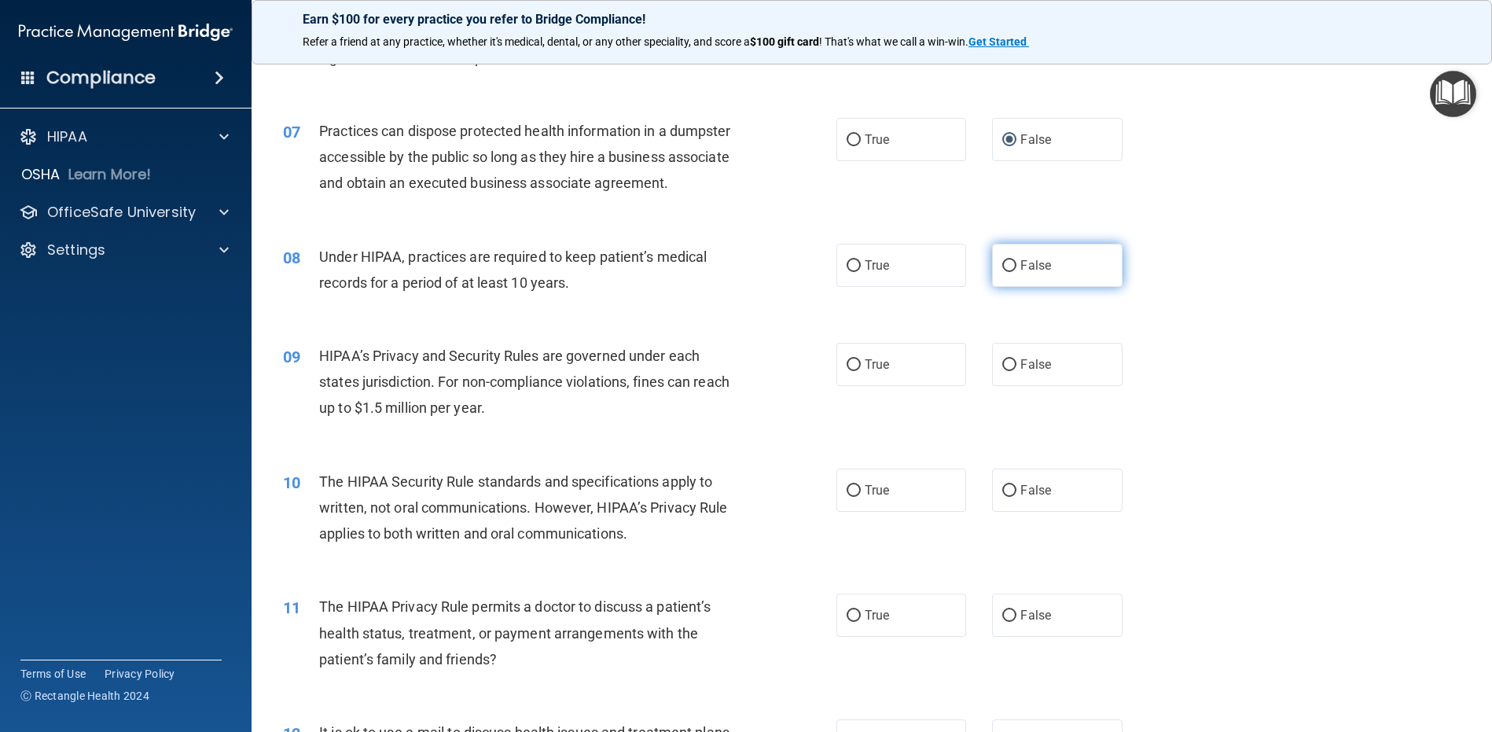
click at [1002, 272] on input "False" at bounding box center [1009, 266] width 14 height 12
radio input "true"
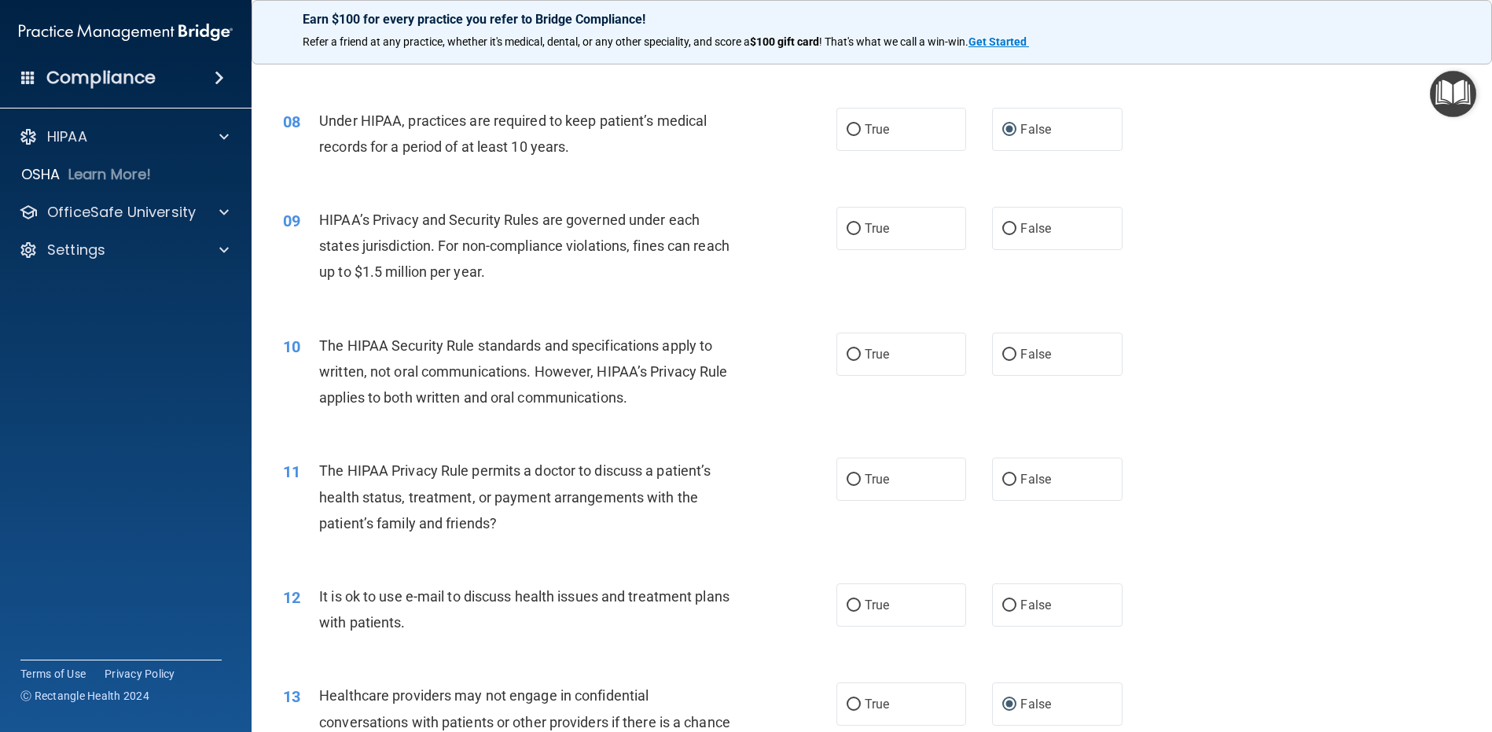
scroll to position [865, 0]
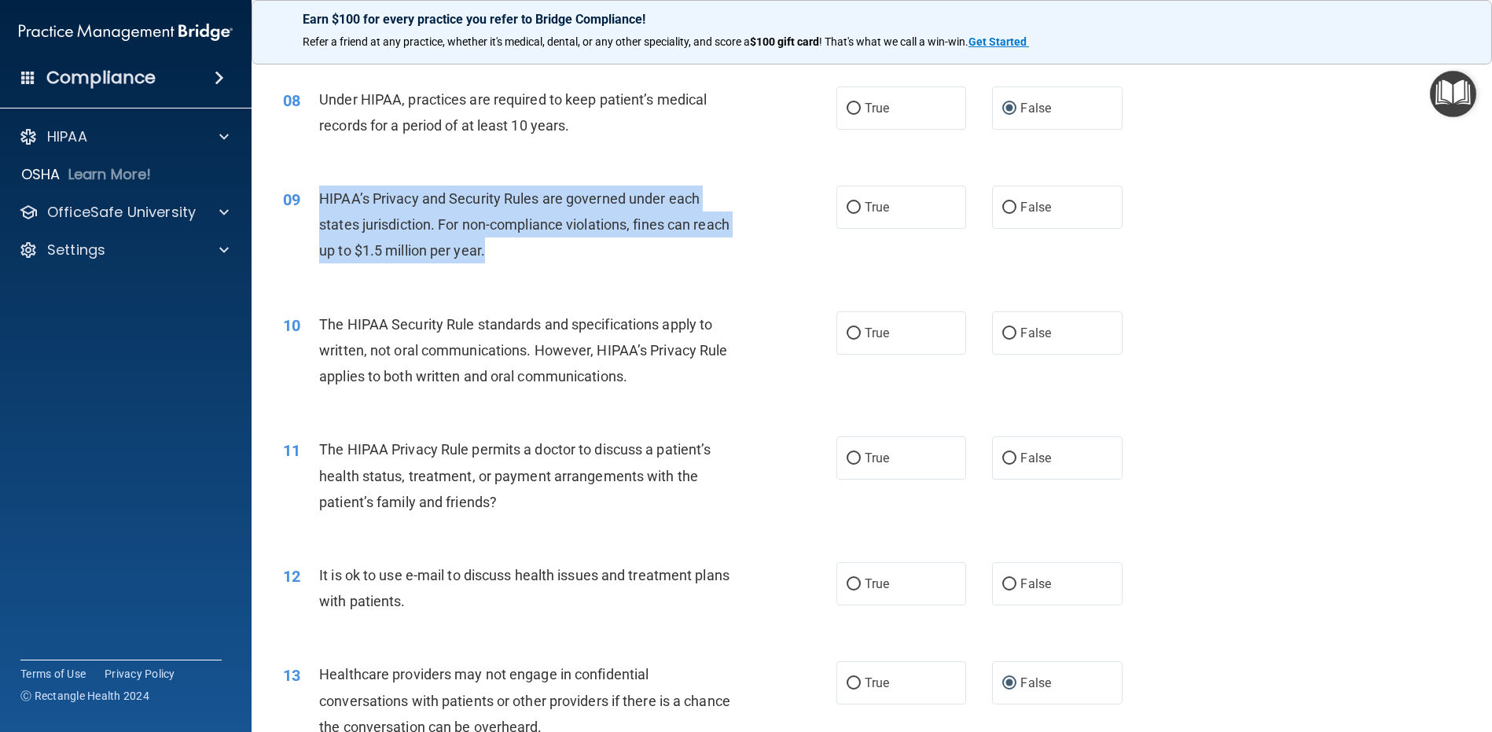
drag, startPoint x: 483, startPoint y: 274, endPoint x: 317, endPoint y: 226, distance: 172.9
click at [317, 226] on div "09 HIPAA’s Privacy and Security Rules are governed under each states jurisdicti…" at bounding box center [559, 229] width 601 height 86
click at [848, 214] on input "True" at bounding box center [854, 208] width 14 height 12
radio input "true"
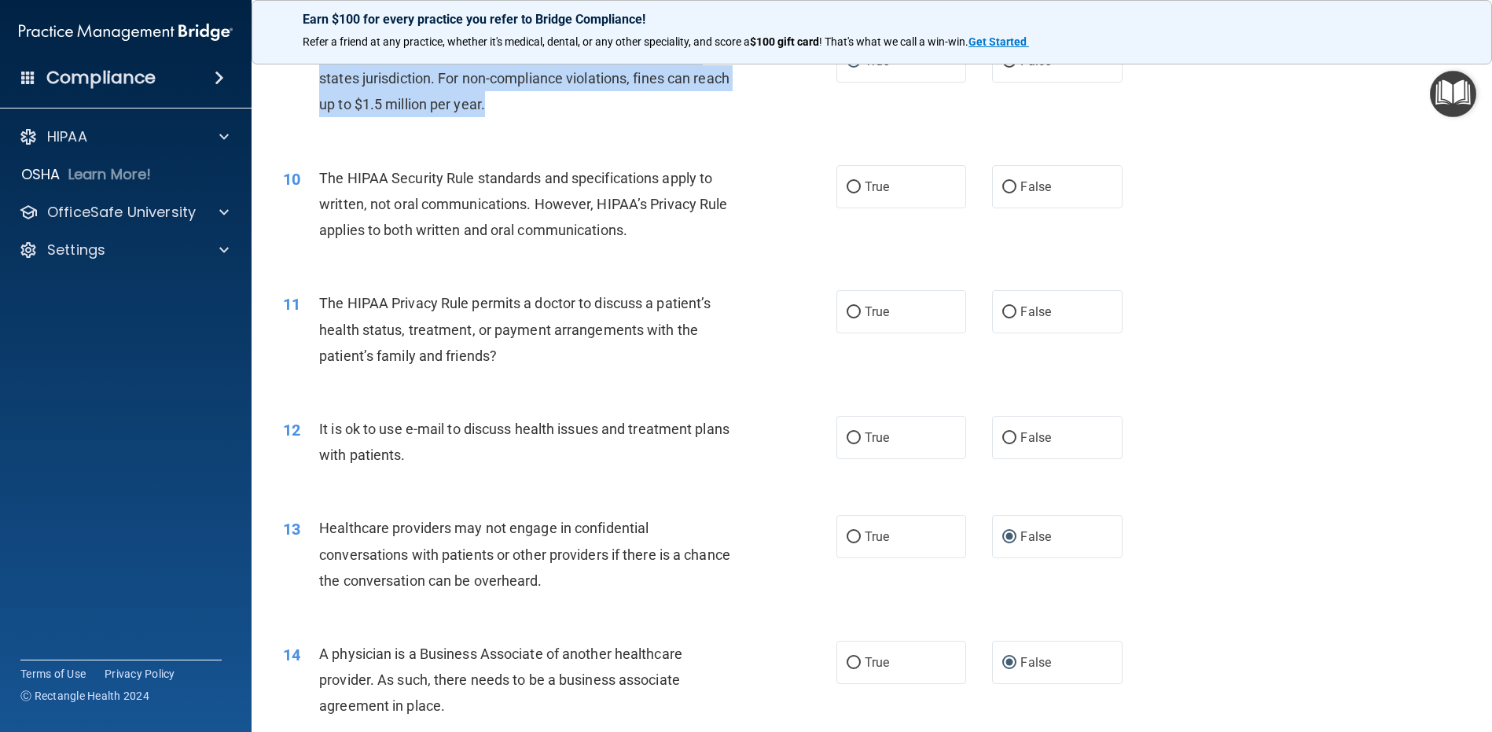
scroll to position [1022, 0]
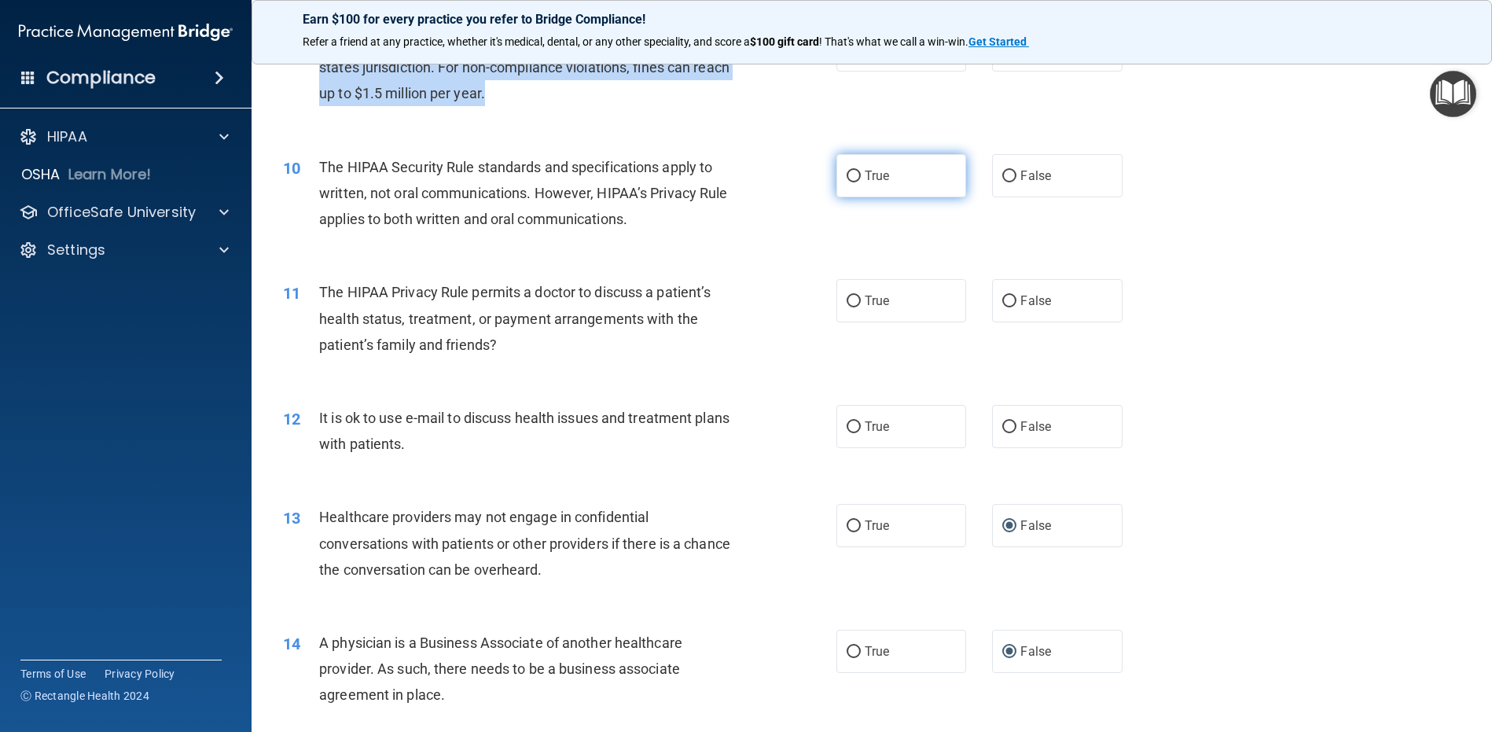
click at [847, 182] on input "True" at bounding box center [854, 177] width 14 height 12
radio input "true"
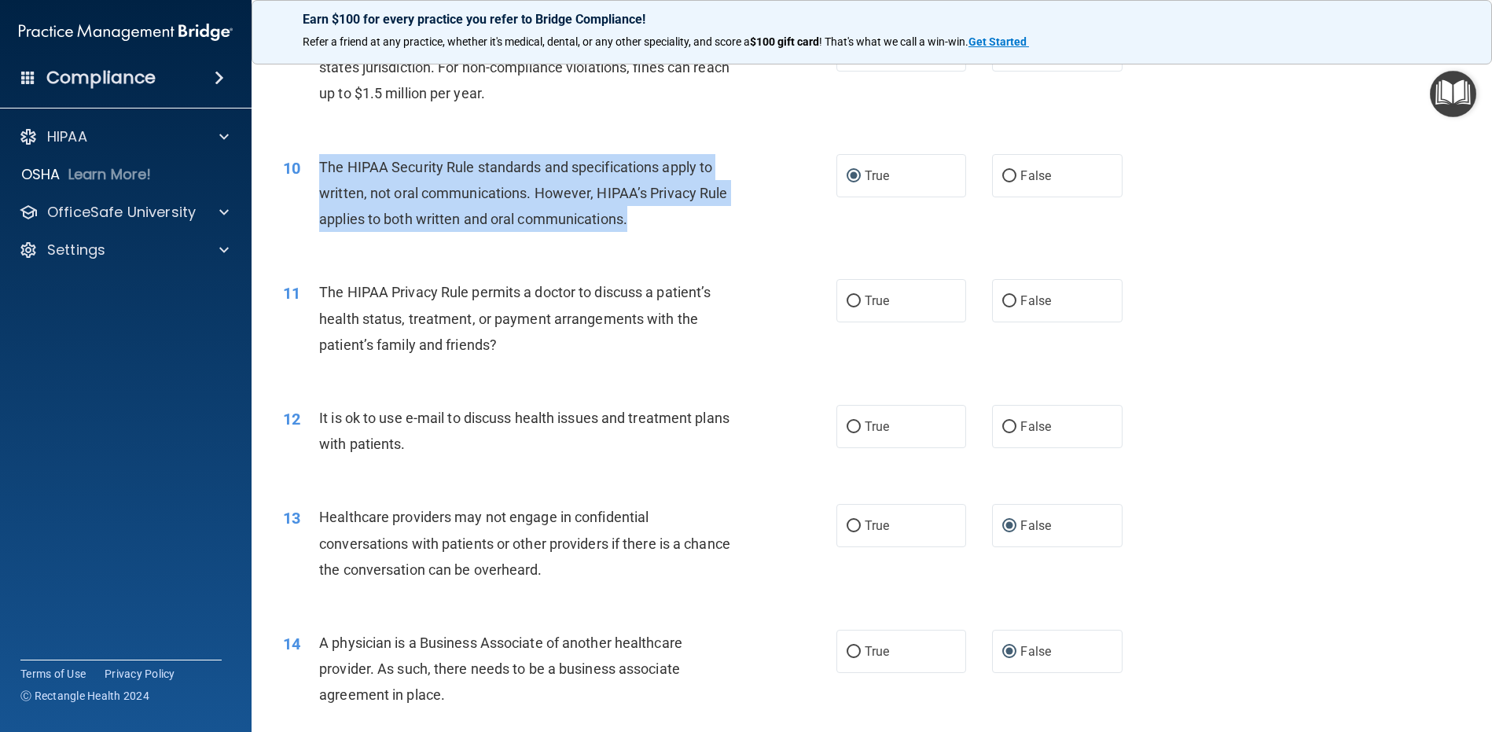
drag, startPoint x: 665, startPoint y: 251, endPoint x: 317, endPoint y: 194, distance: 352.9
click at [317, 194] on div "10 The HIPAA Security Rule standards and specifications apply to written, not o…" at bounding box center [559, 197] width 601 height 86
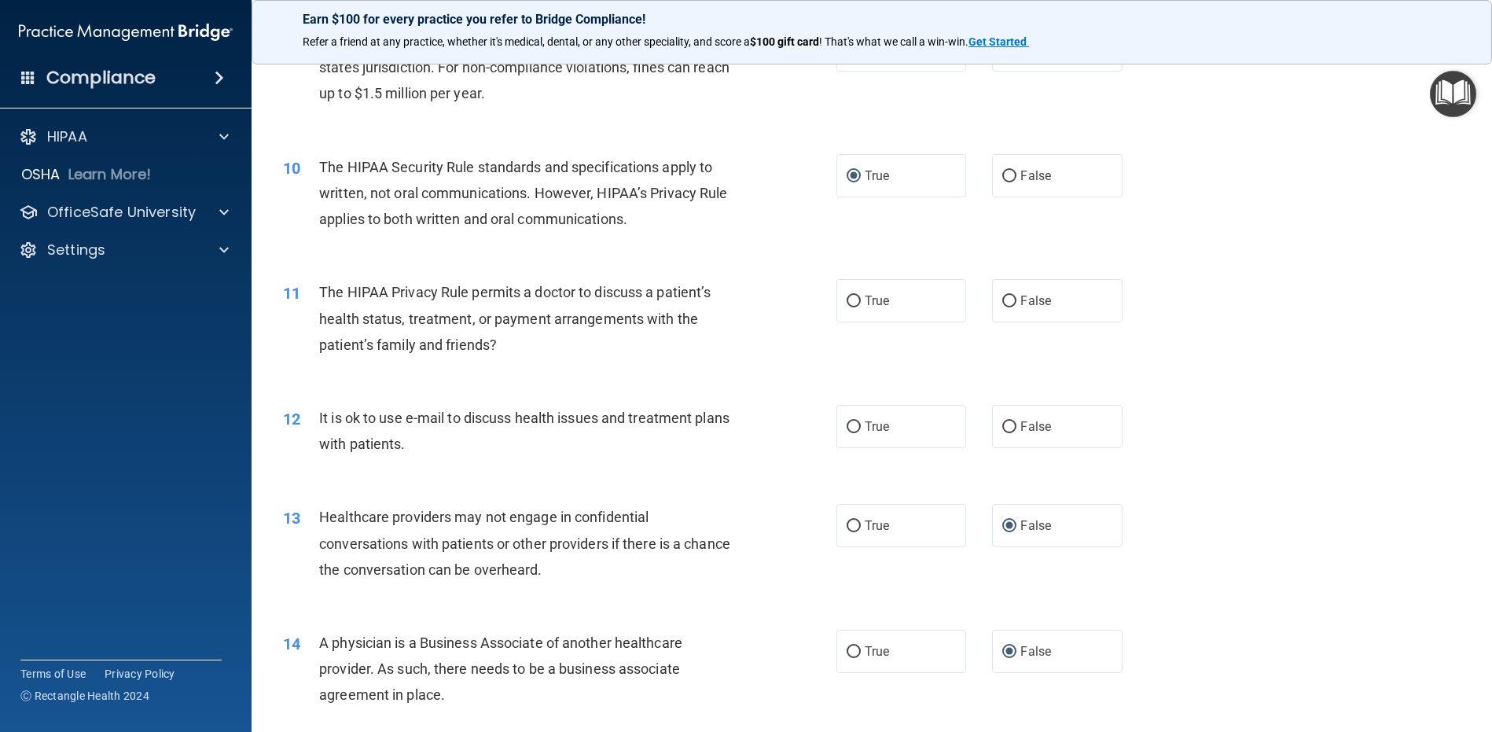
click at [382, 337] on span "The HIPAA Privacy Rule permits a doctor to discuss a patient’s health status, t…" at bounding box center [515, 318] width 392 height 68
click at [848, 307] on input "True" at bounding box center [854, 302] width 14 height 12
radio input "true"
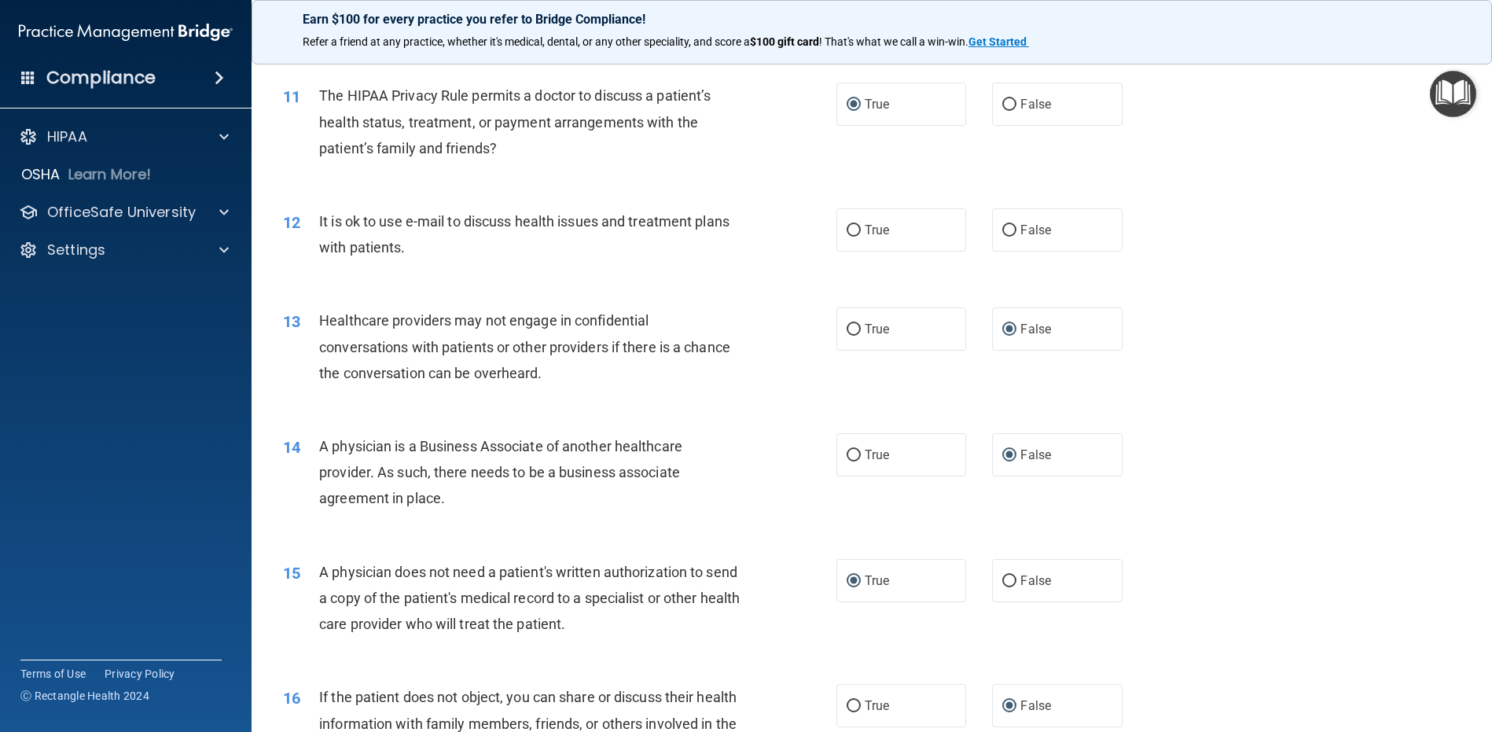
scroll to position [1258, 0]
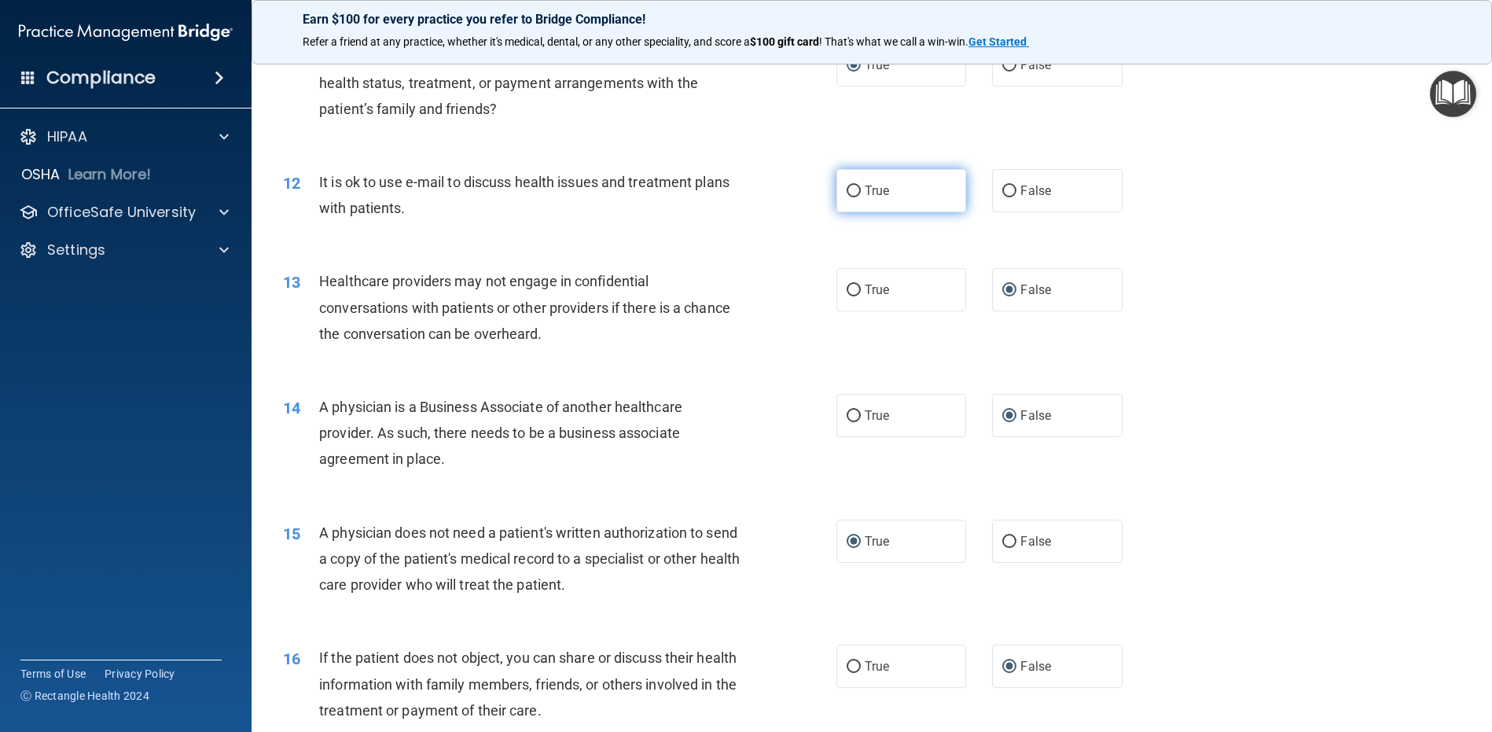
click at [847, 197] on input "True" at bounding box center [854, 192] width 14 height 12
radio input "true"
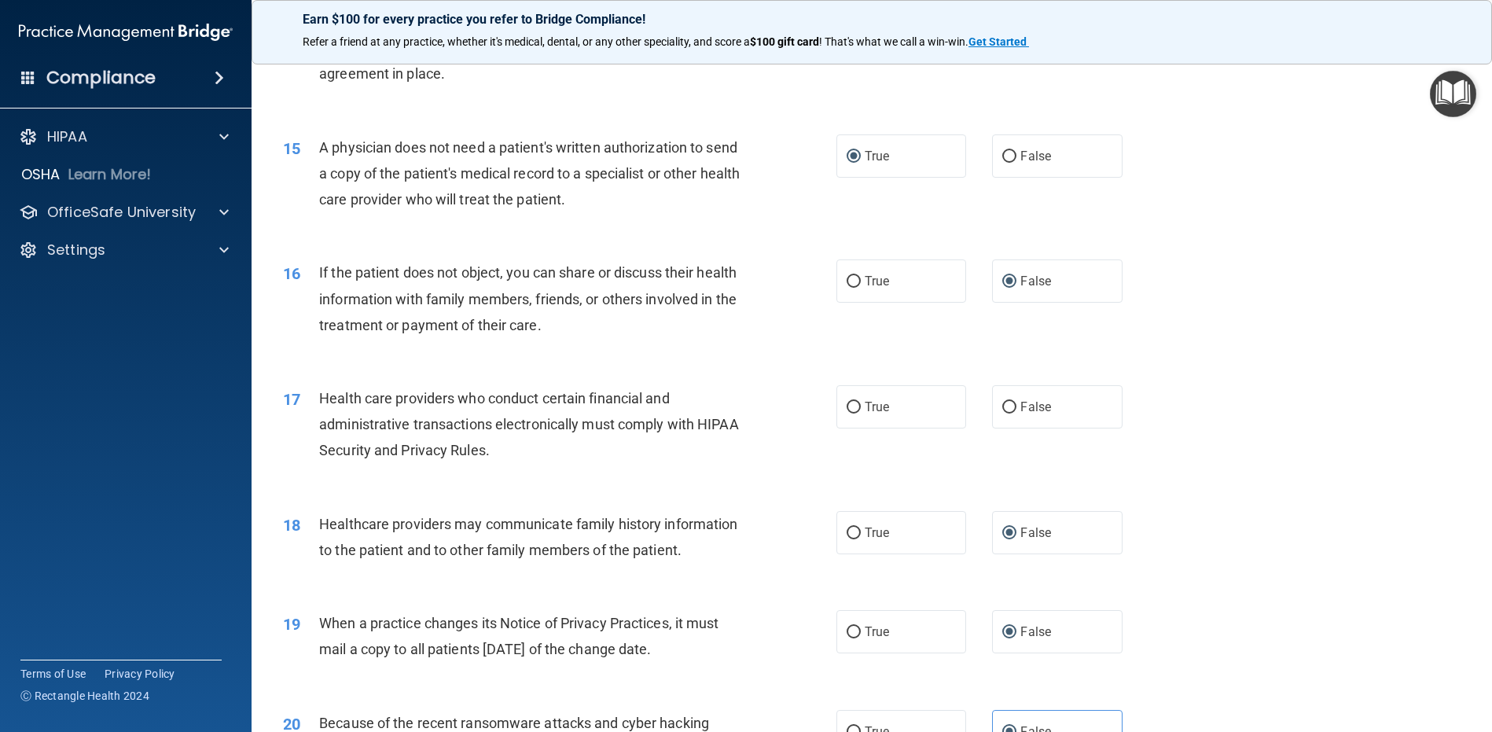
scroll to position [1651, 0]
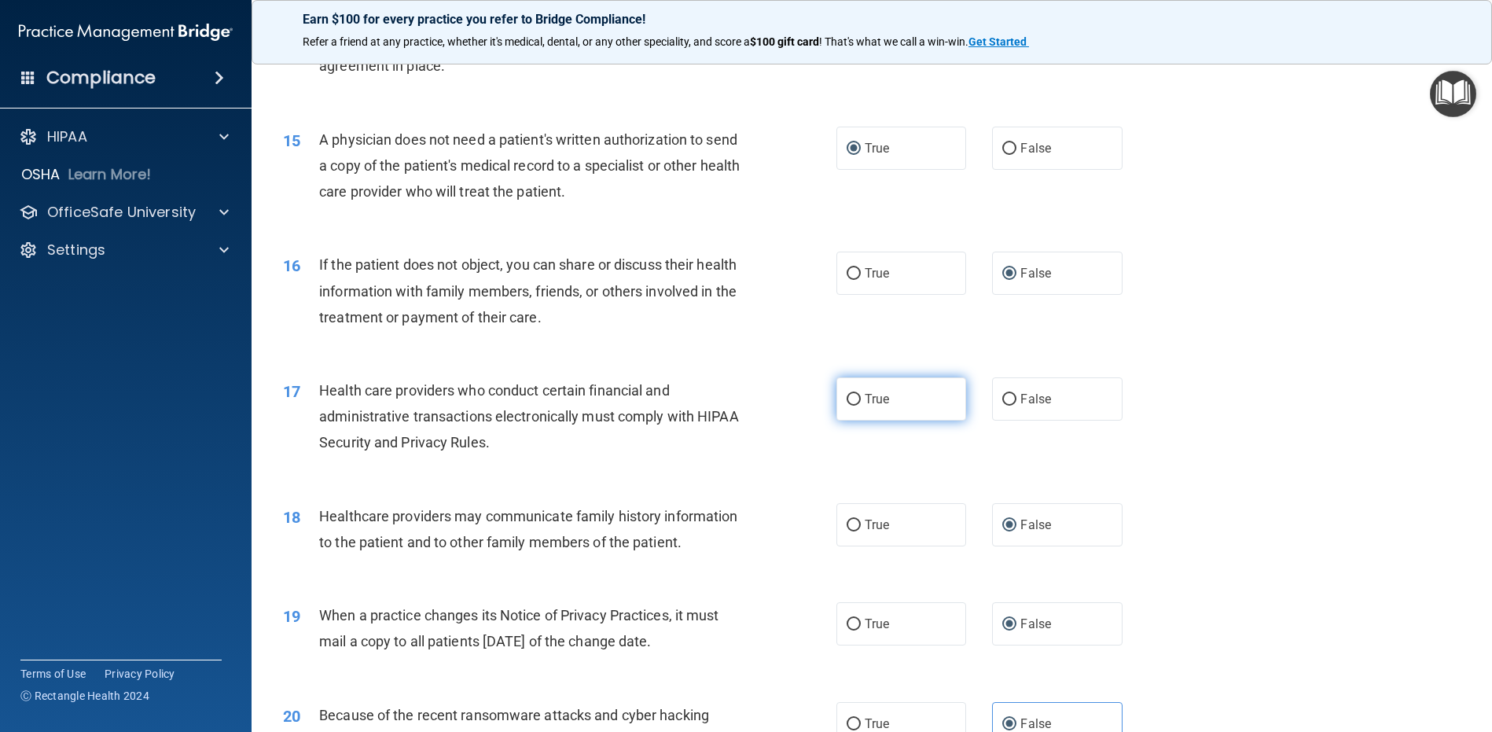
drag, startPoint x: 846, startPoint y: 421, endPoint x: 831, endPoint y: 425, distance: 15.4
click at [847, 406] on input "True" at bounding box center [854, 400] width 14 height 12
radio input "true"
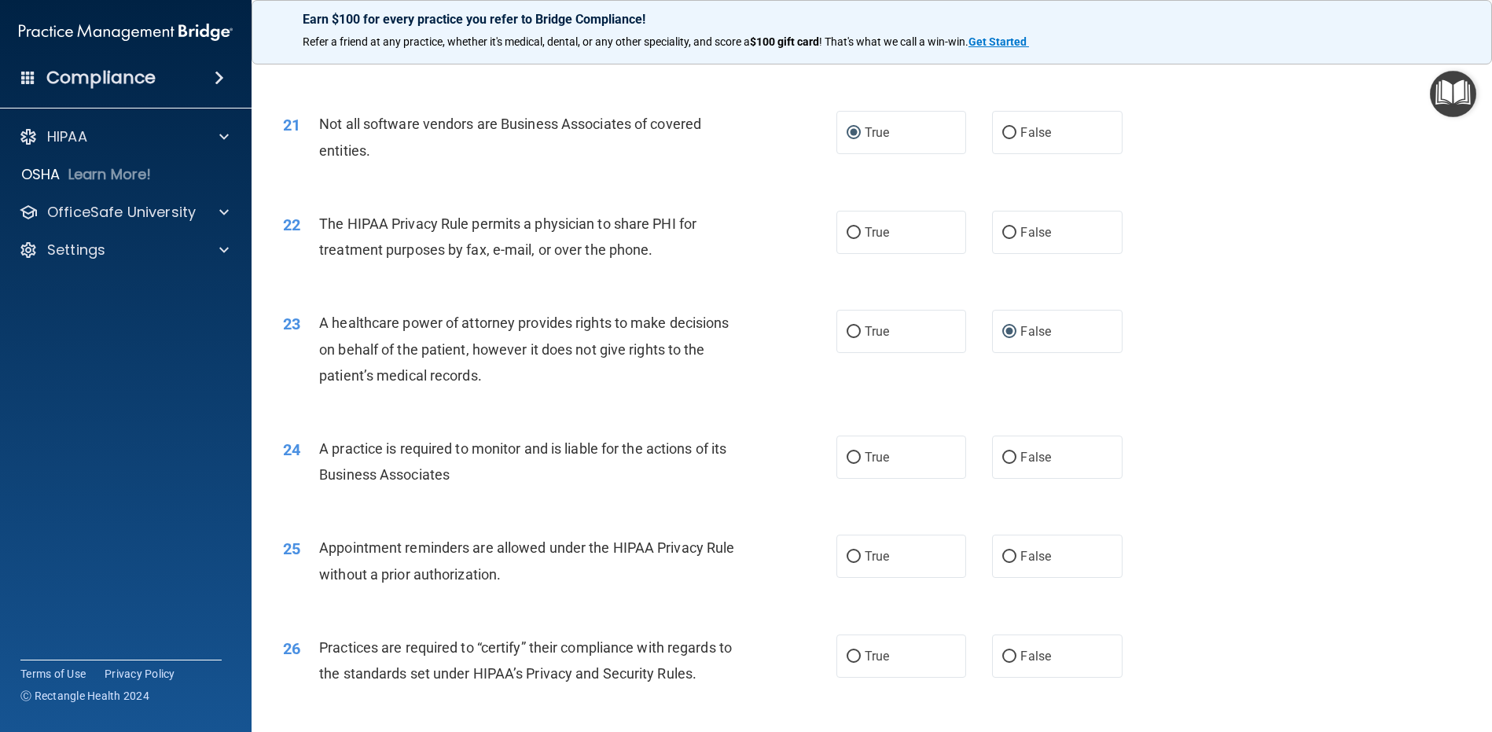
scroll to position [2299, 0]
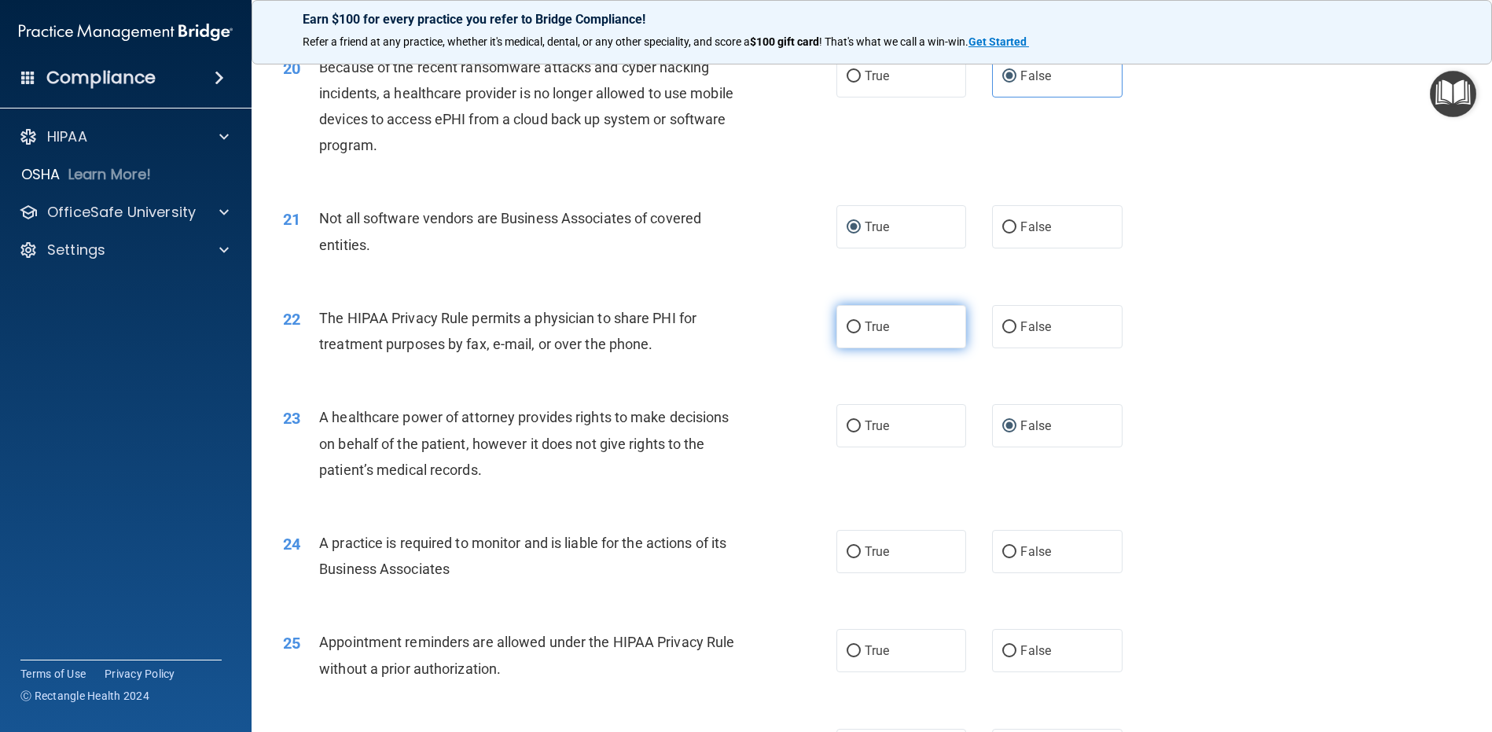
click at [852, 333] on input "True" at bounding box center [854, 328] width 14 height 12
radio input "true"
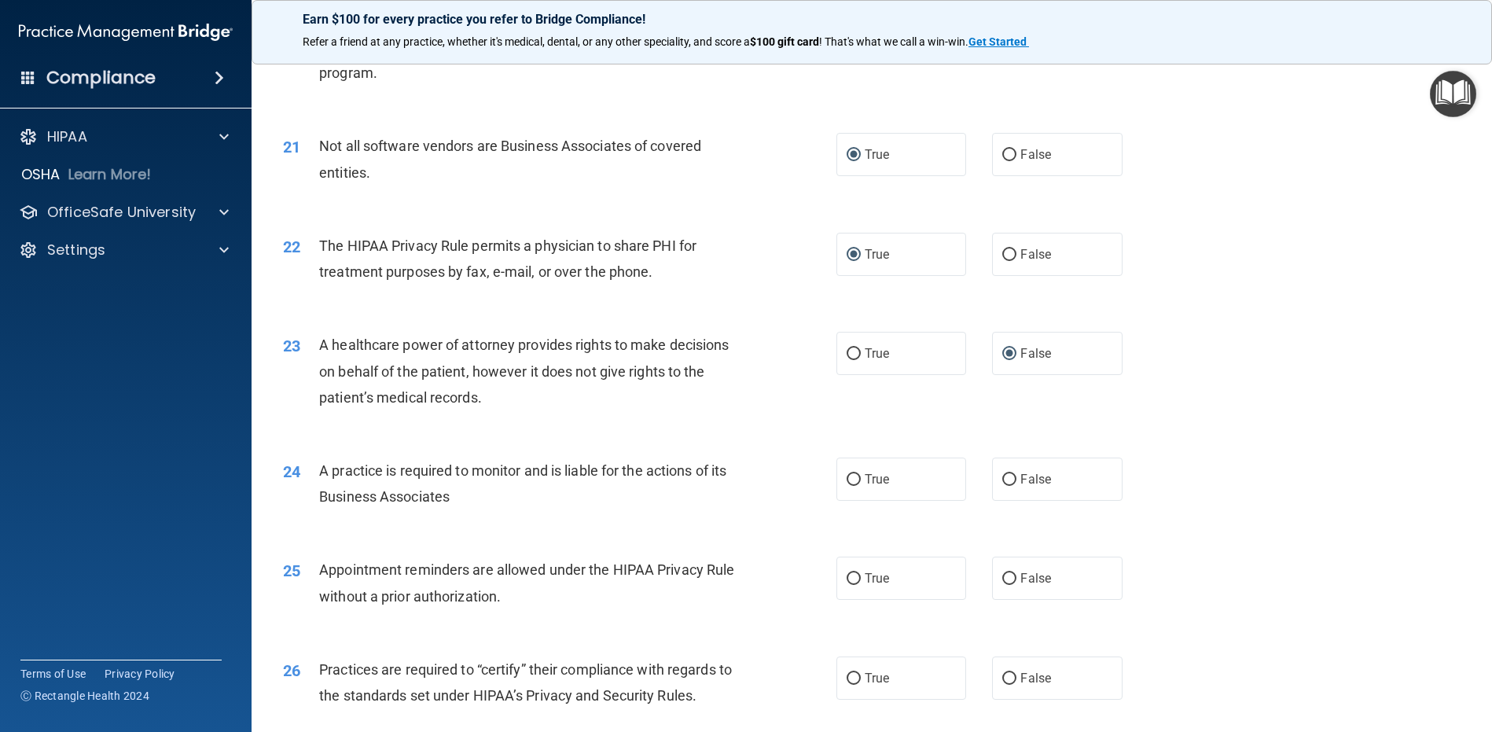
scroll to position [2456, 0]
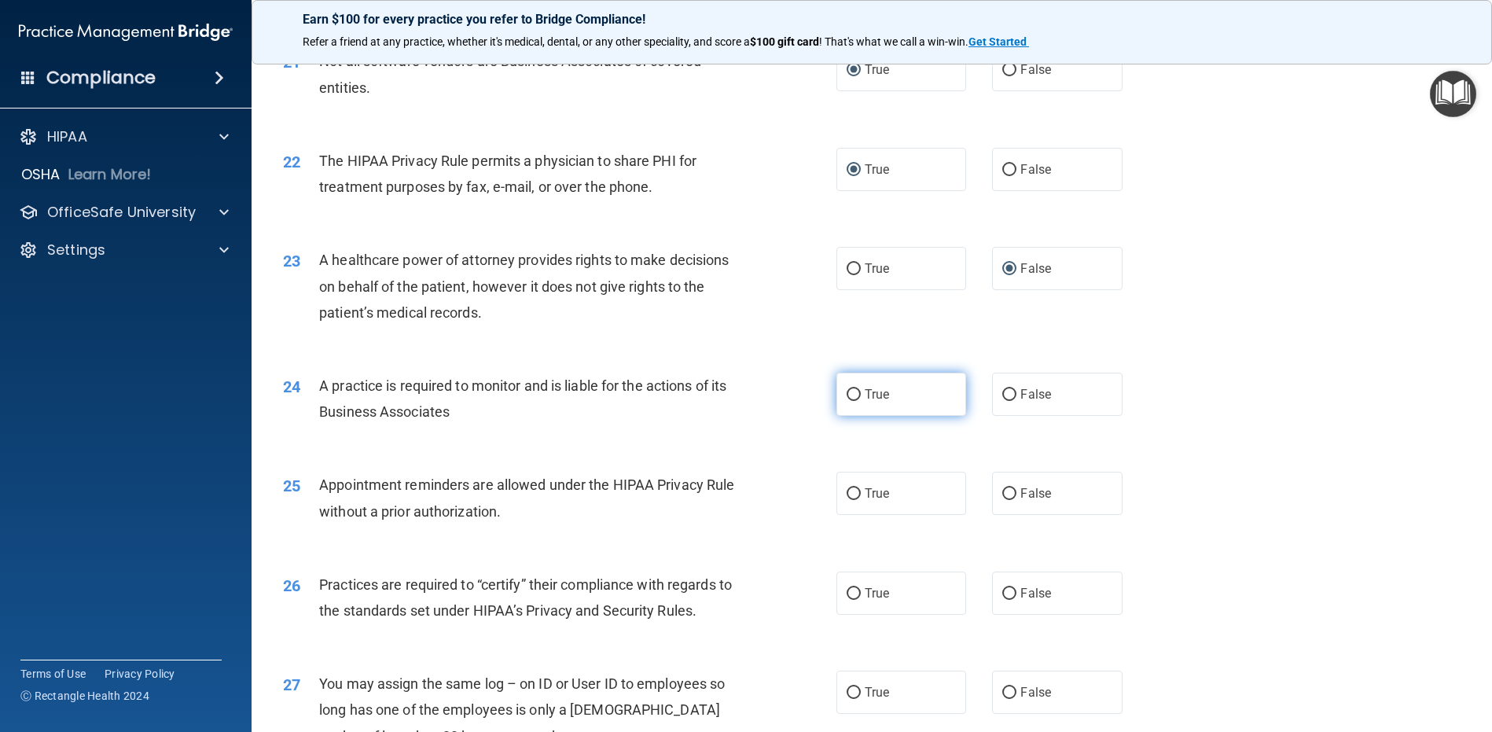
click at [847, 401] on input "True" at bounding box center [854, 395] width 14 height 12
radio input "true"
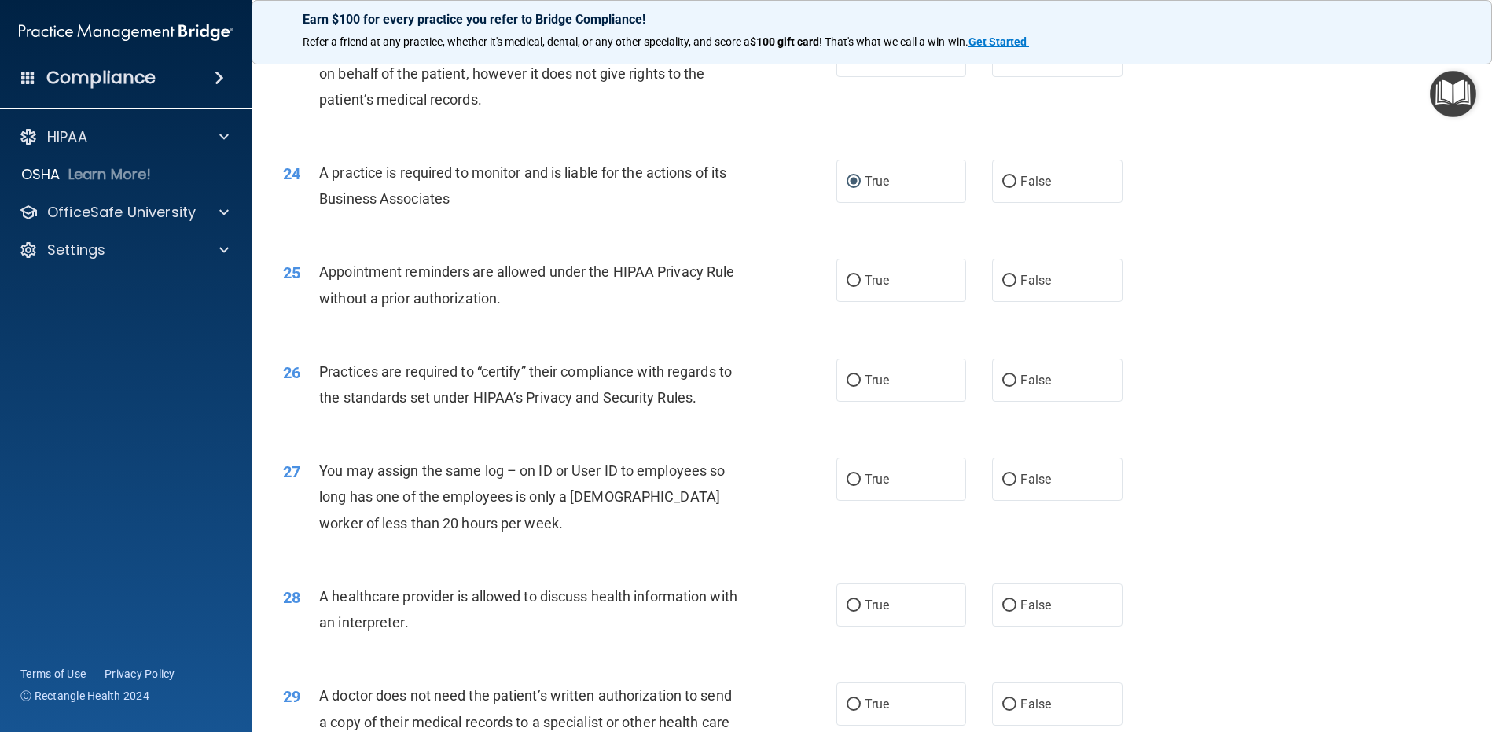
scroll to position [2692, 0]
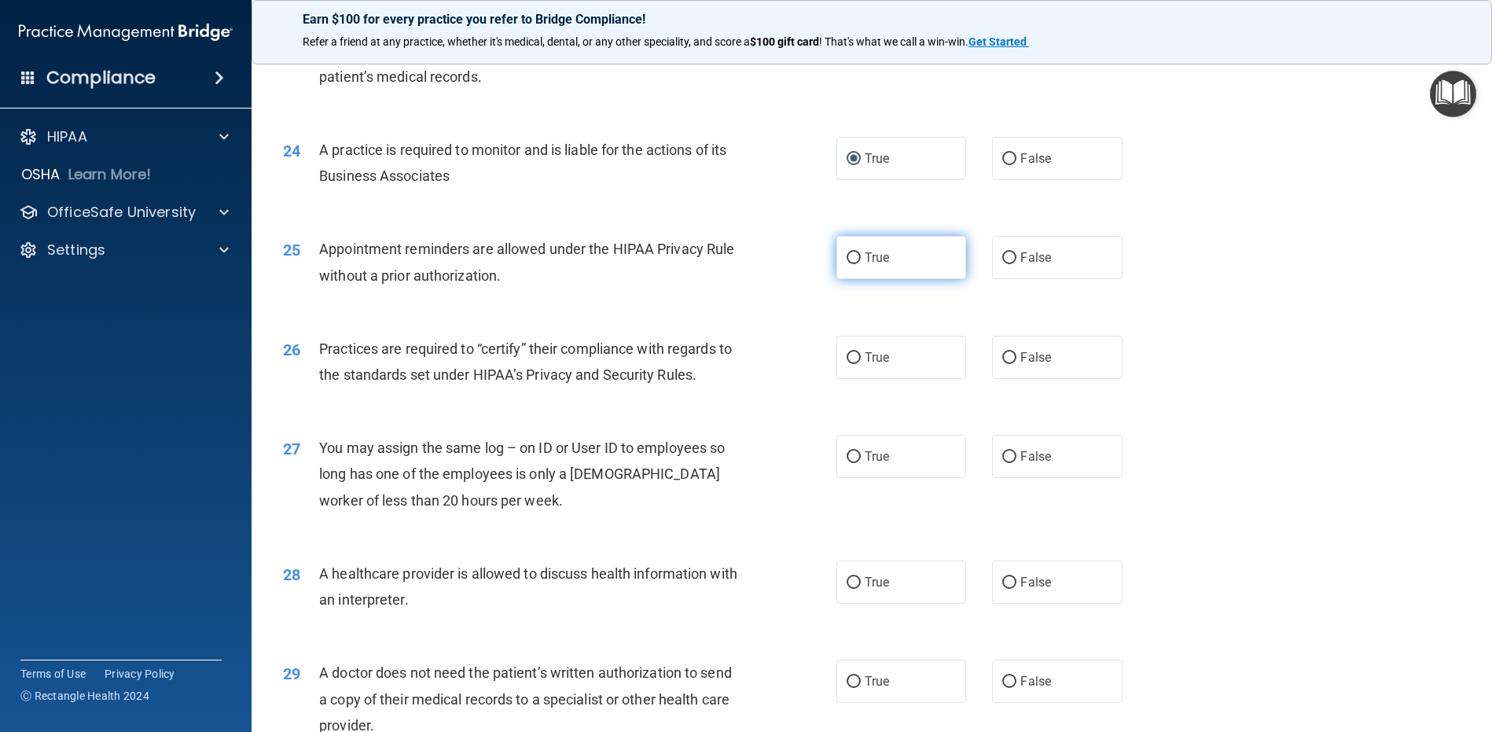
click at [848, 264] on input "True" at bounding box center [854, 258] width 14 height 12
radio input "true"
click at [847, 364] on input "True" at bounding box center [854, 358] width 14 height 12
radio input "true"
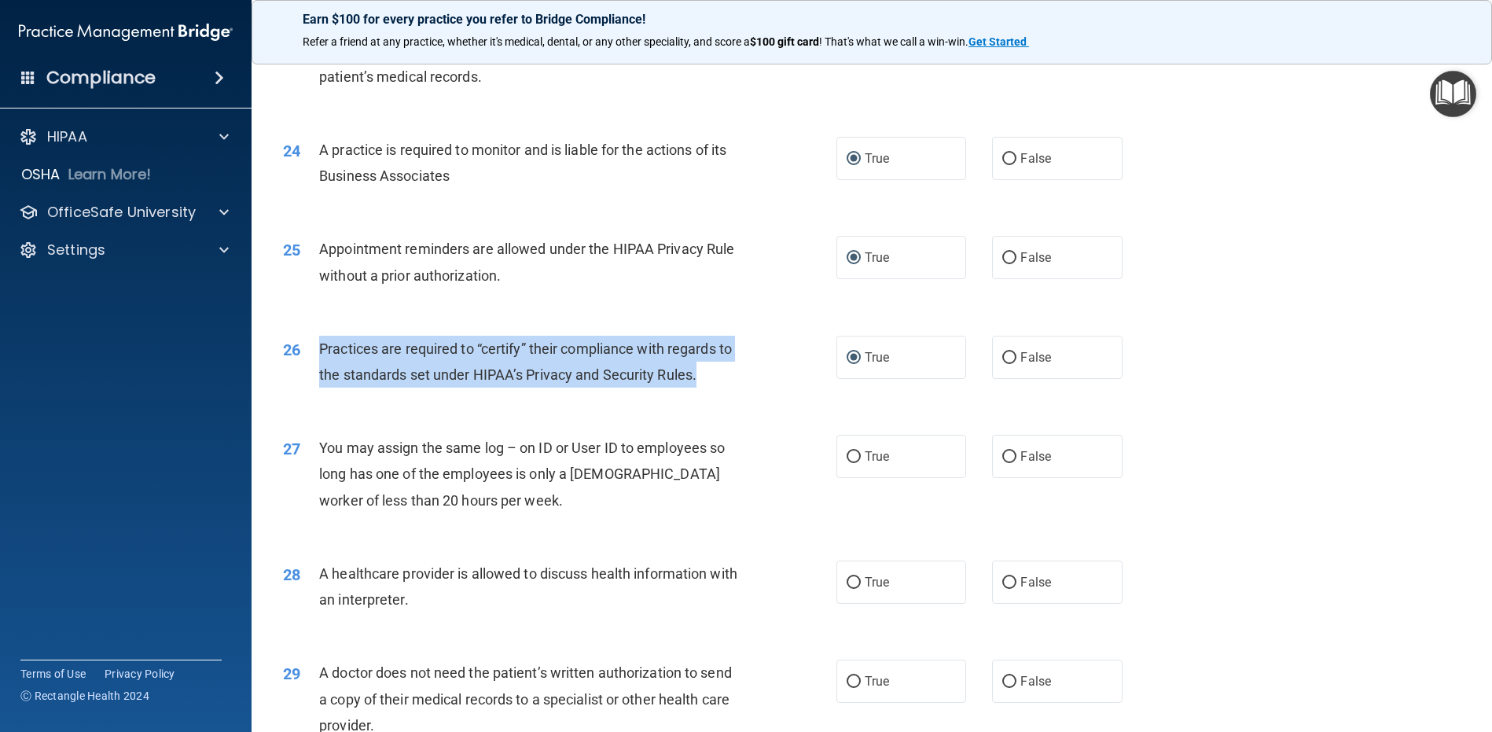
drag, startPoint x: 730, startPoint y: 431, endPoint x: 322, endPoint y: 398, distance: 409.4
click at [322, 388] on div "Practices are required to “certify” their compliance with regards to the standa…" at bounding box center [535, 362] width 433 height 52
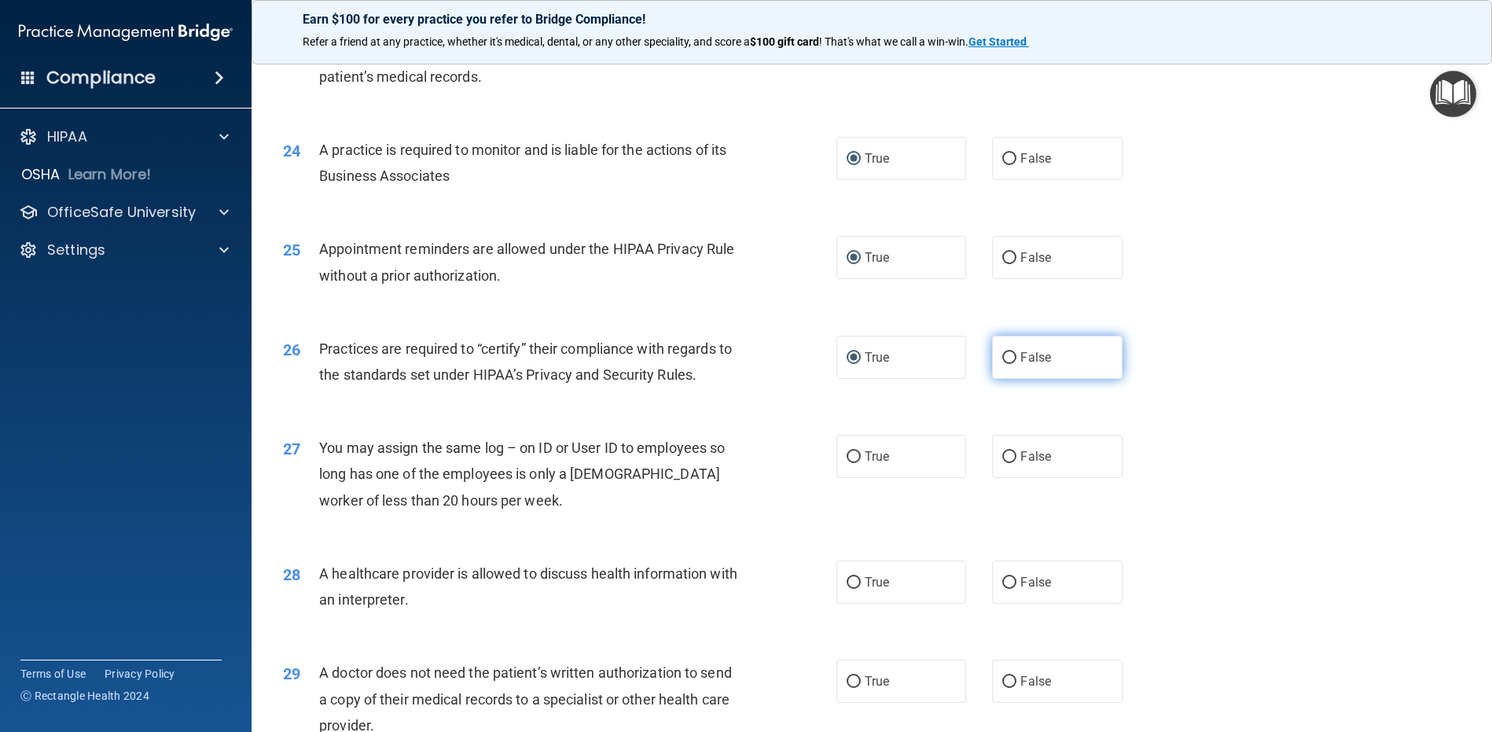
click at [992, 379] on label "False" at bounding box center [1057, 357] width 130 height 43
click at [1002, 364] on input "False" at bounding box center [1009, 358] width 14 height 12
radio input "true"
radio input "false"
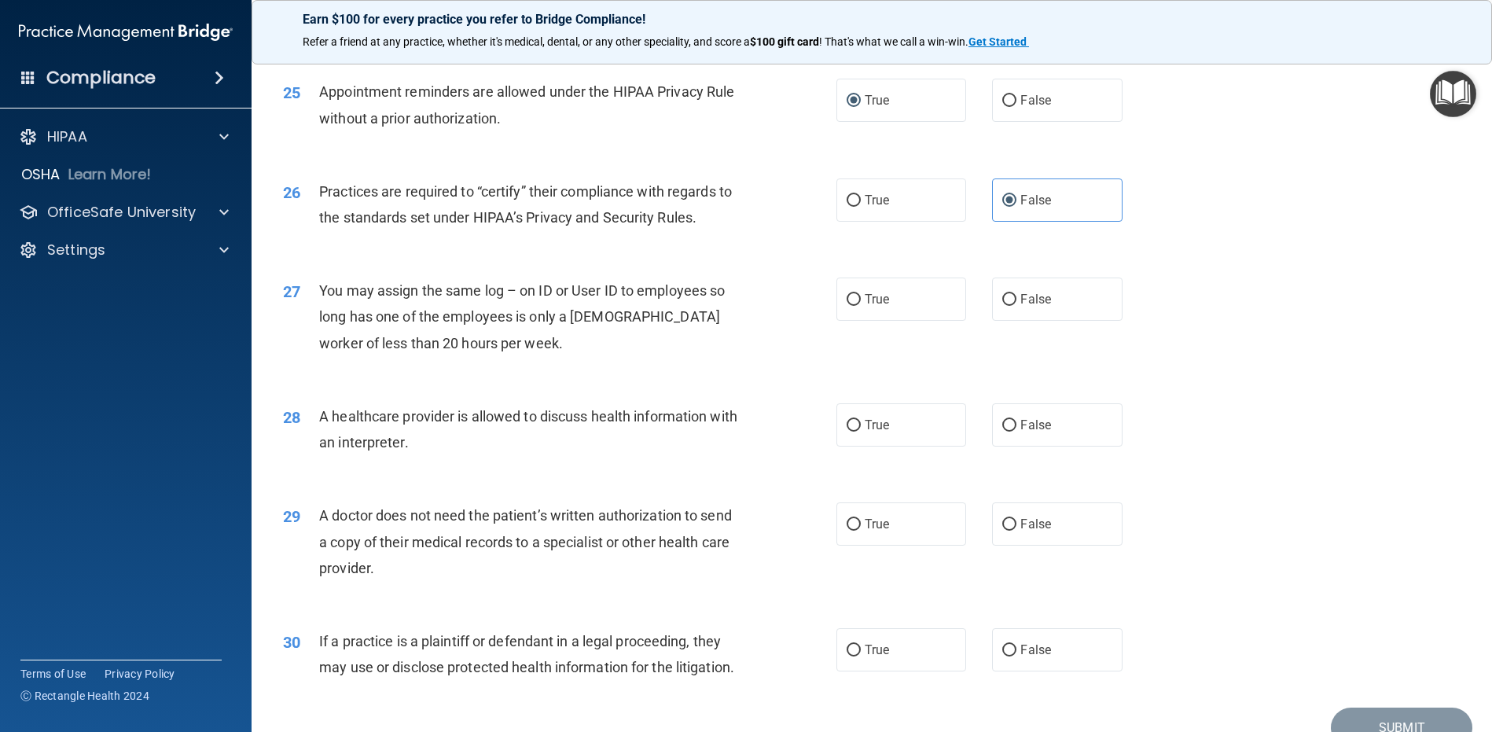
scroll to position [2928, 0]
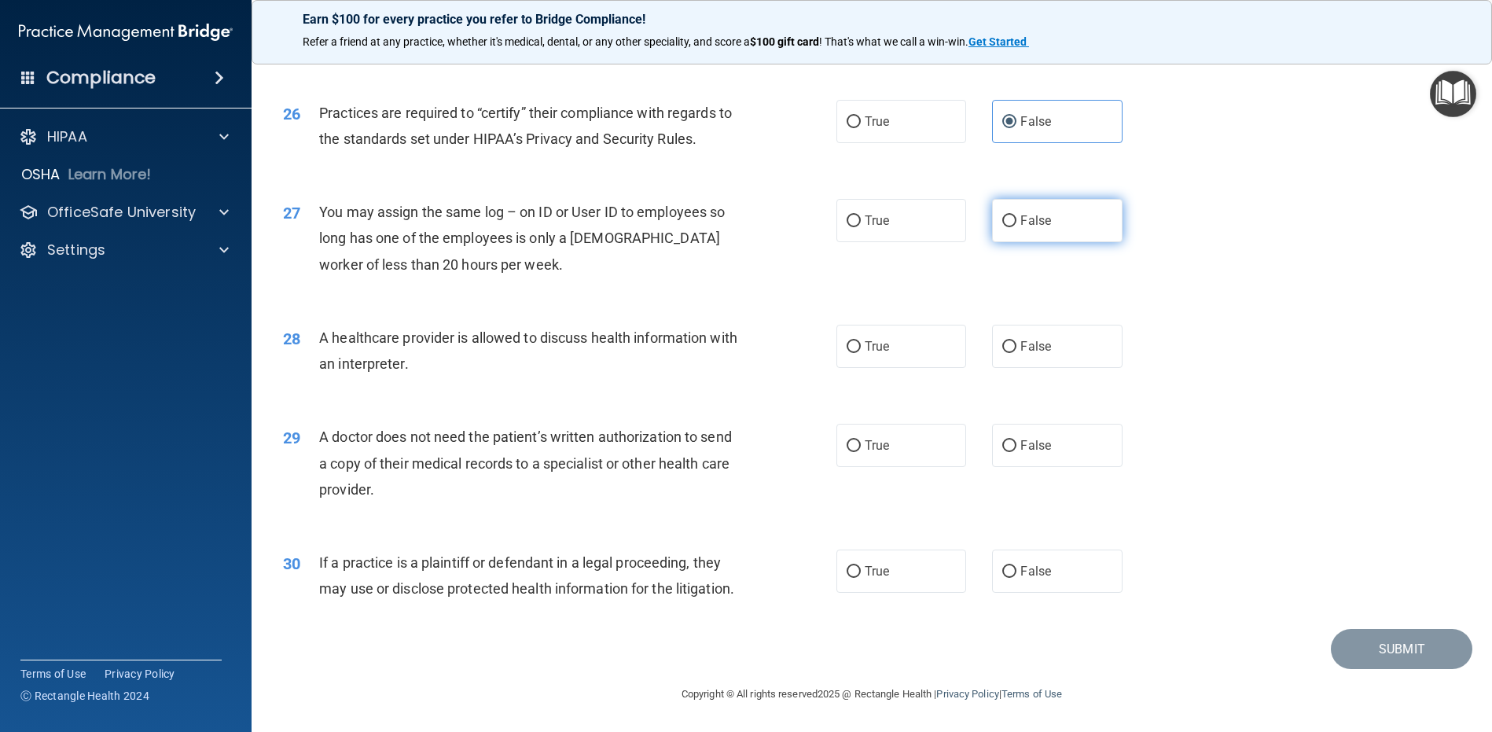
click at [1010, 242] on label "False" at bounding box center [1057, 220] width 130 height 43
click at [1010, 227] on input "False" at bounding box center [1009, 221] width 14 height 12
radio input "true"
click at [849, 341] on input "True" at bounding box center [854, 347] width 14 height 12
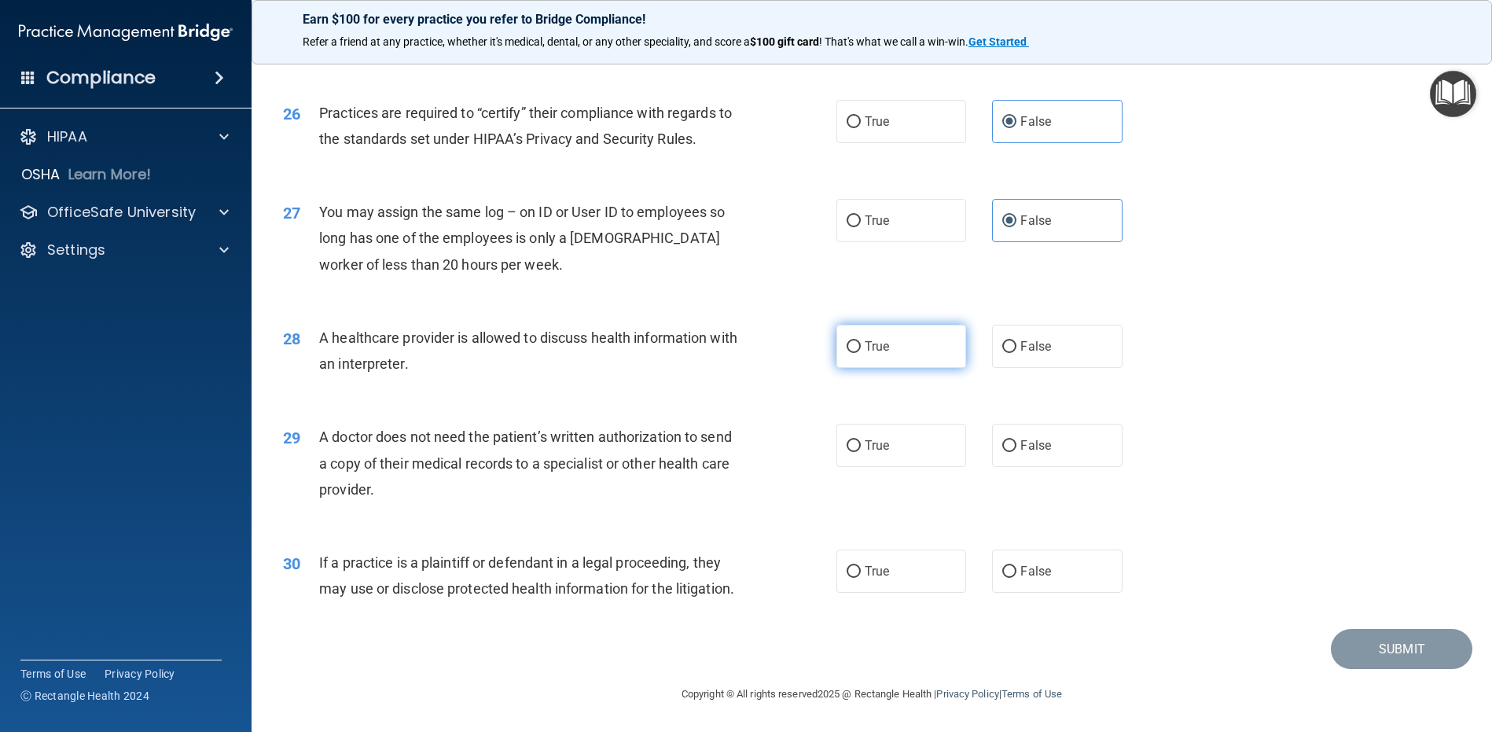
radio input "true"
click at [855, 424] on label "True" at bounding box center [902, 445] width 130 height 43
click at [855, 440] on input "True" at bounding box center [854, 446] width 14 height 12
radio input "true"
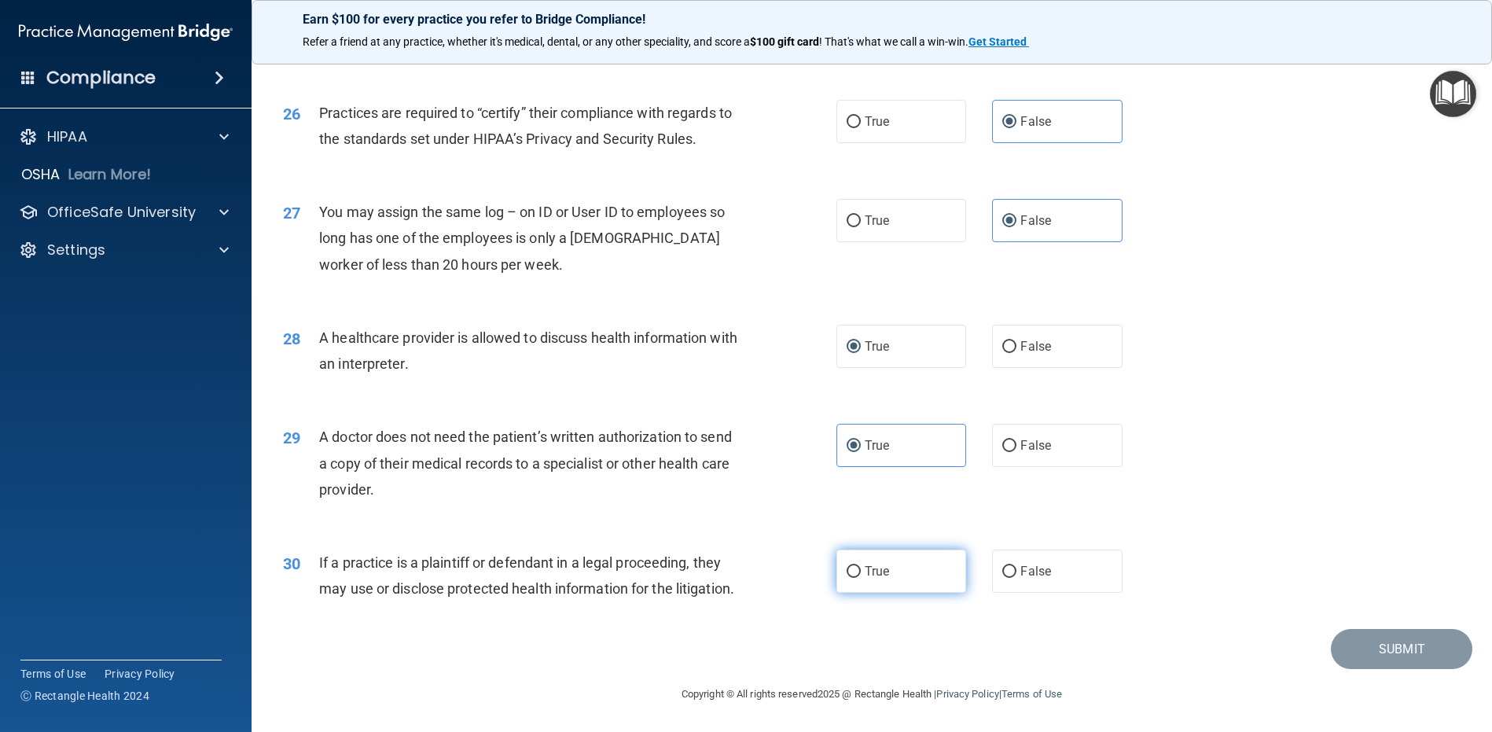
click at [848, 566] on input "True" at bounding box center [854, 572] width 14 height 12
radio input "true"
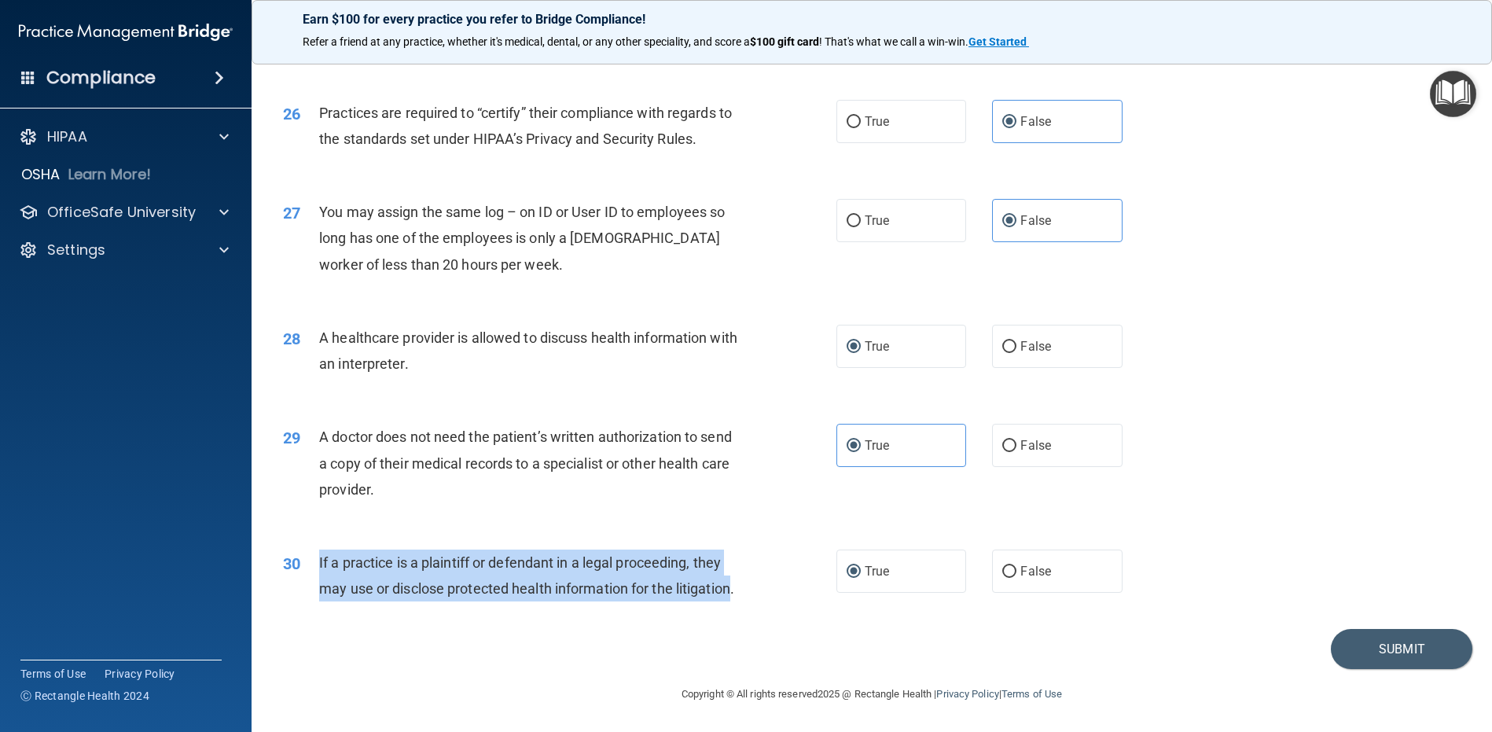
drag, startPoint x: 371, startPoint y: 587, endPoint x: 319, endPoint y: 537, distance: 72.3
click at [319, 554] on span "If a practice is a plaintiff or defendant in a legal proceeding, they may use o…" at bounding box center [526, 575] width 415 height 42
click at [1354, 635] on button "Submit" at bounding box center [1402, 649] width 142 height 40
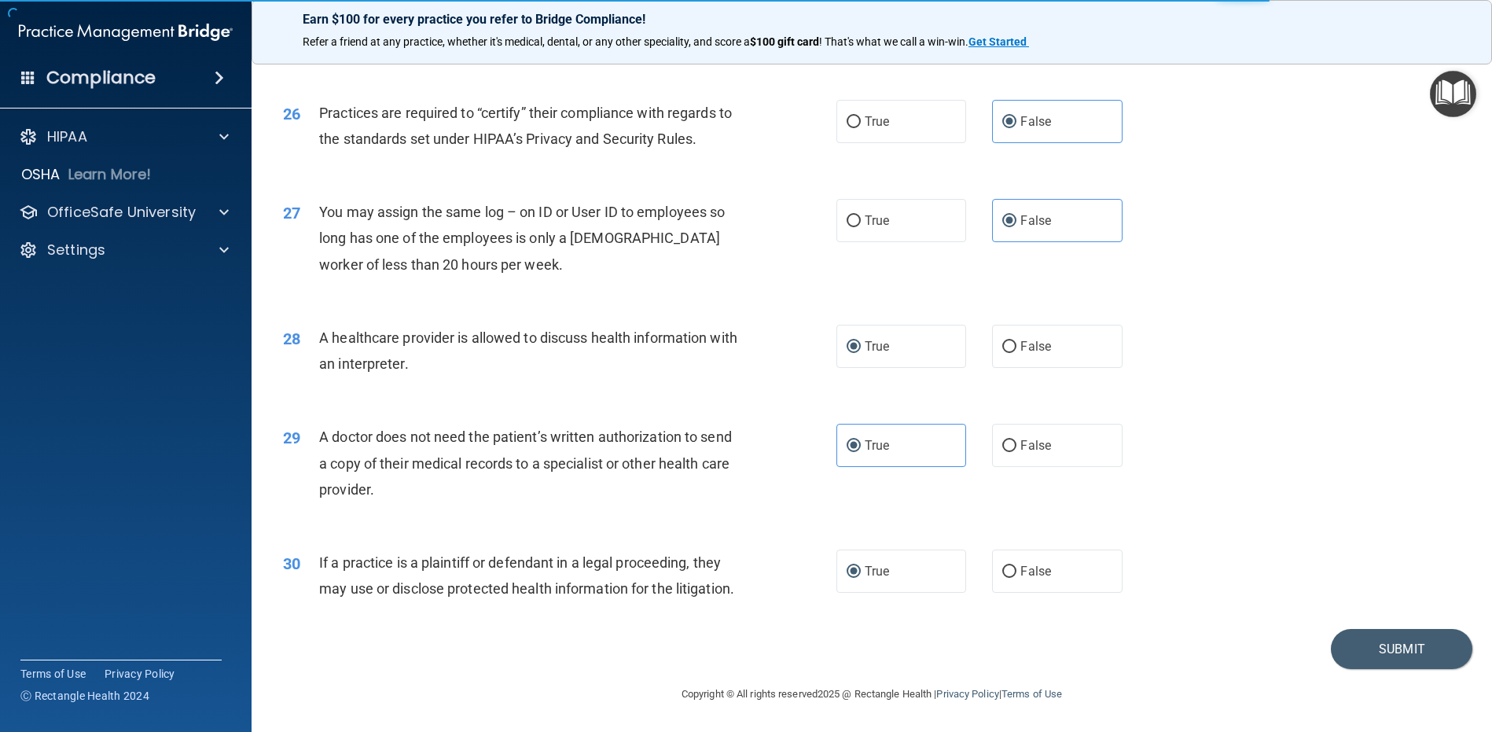
click at [1253, 404] on div "29 A doctor does not need the patient’s written authorization to send a copy of…" at bounding box center [871, 467] width 1201 height 126
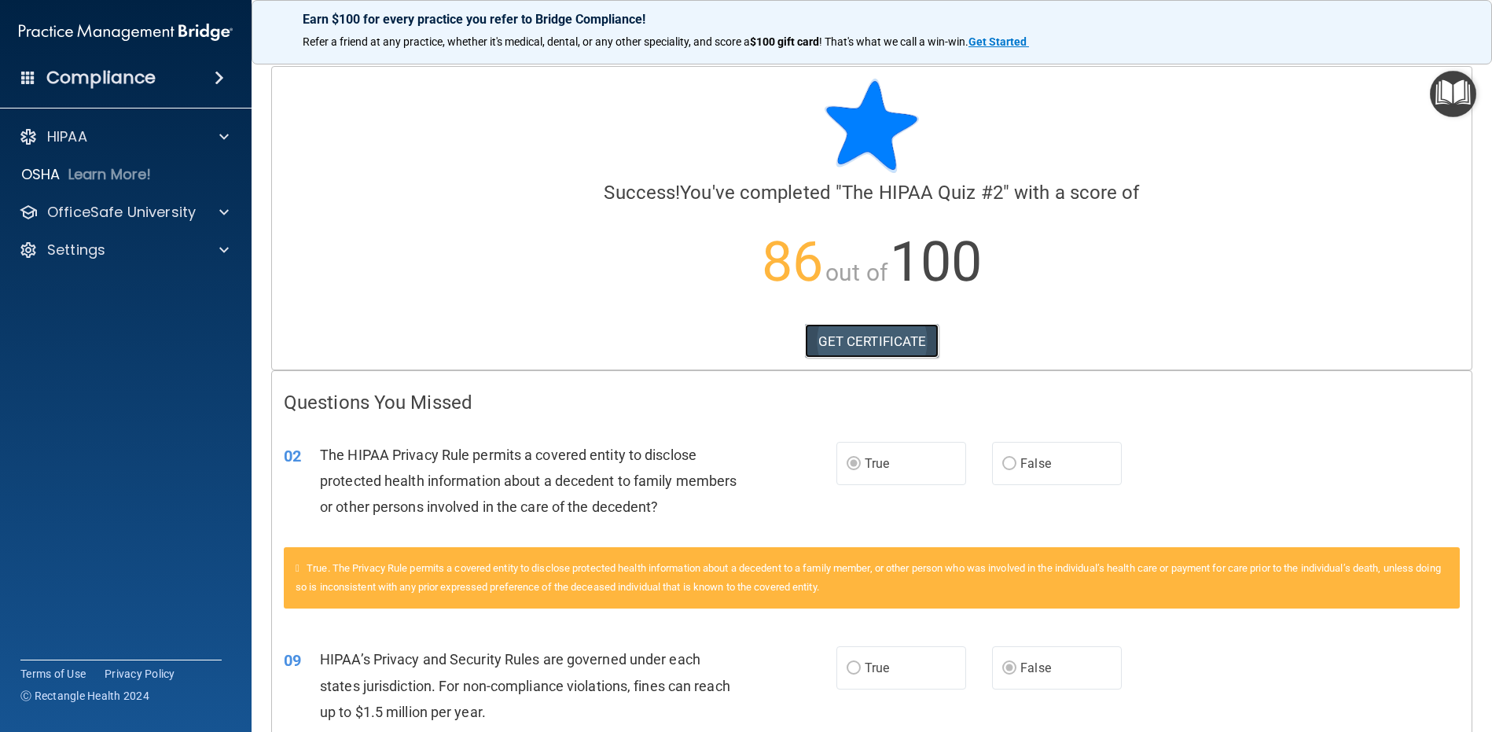
click at [837, 342] on link "GET CERTIFICATE" at bounding box center [872, 341] width 134 height 35
click at [117, 212] on p "OfficeSafe University" at bounding box center [121, 212] width 149 height 19
click at [90, 246] on p "HIPAA Training" at bounding box center [75, 250] width 130 height 16
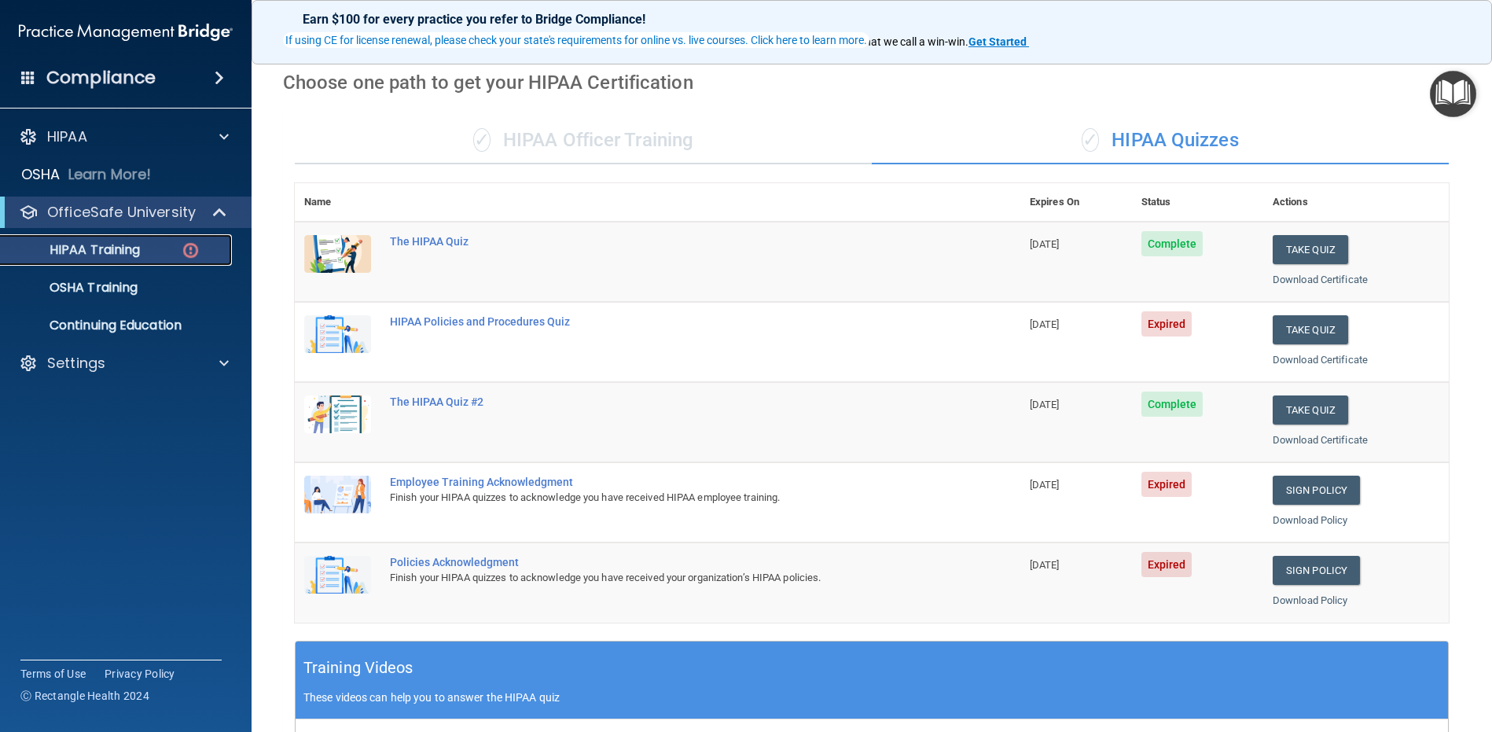
scroll to position [157, 0]
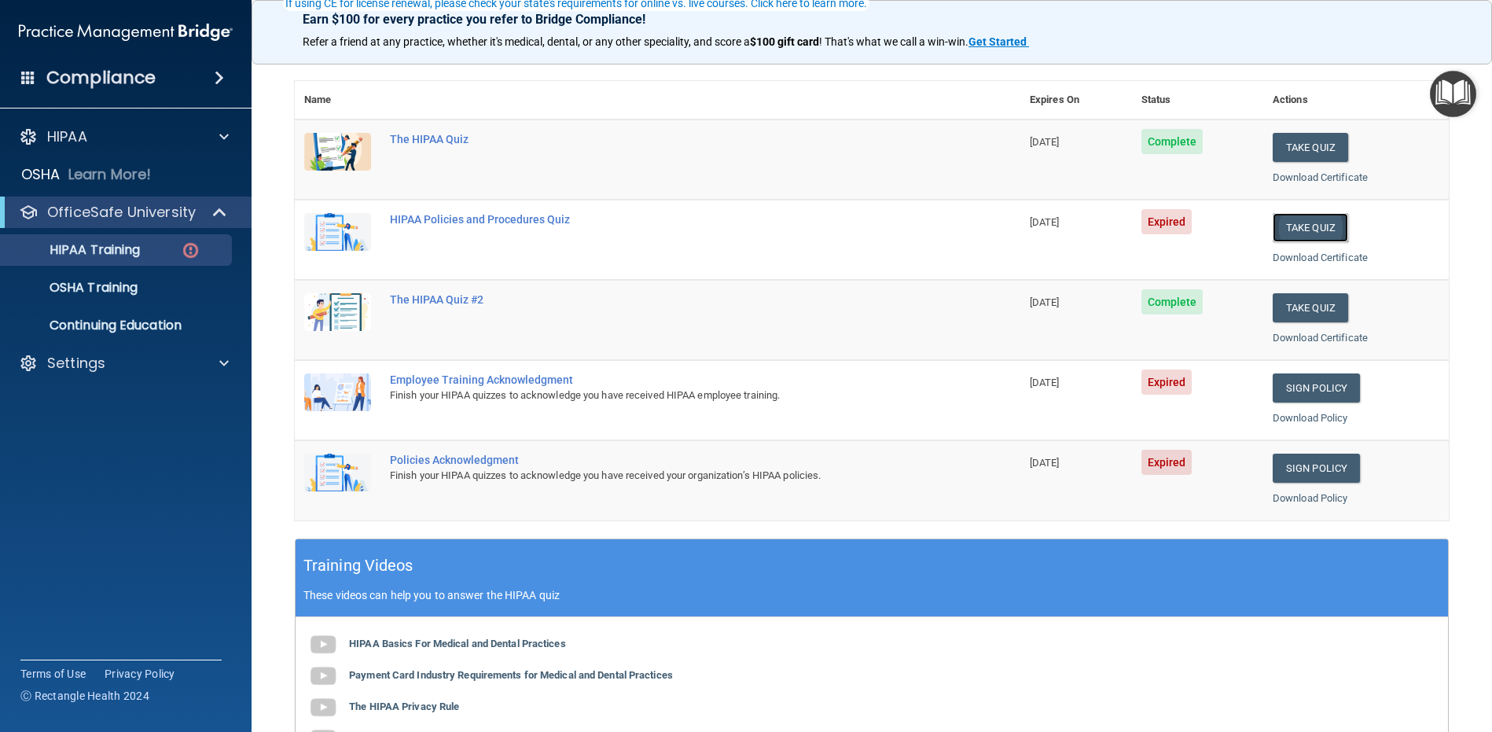
click at [1297, 230] on button "Take Quiz" at bounding box center [1310, 227] width 75 height 29
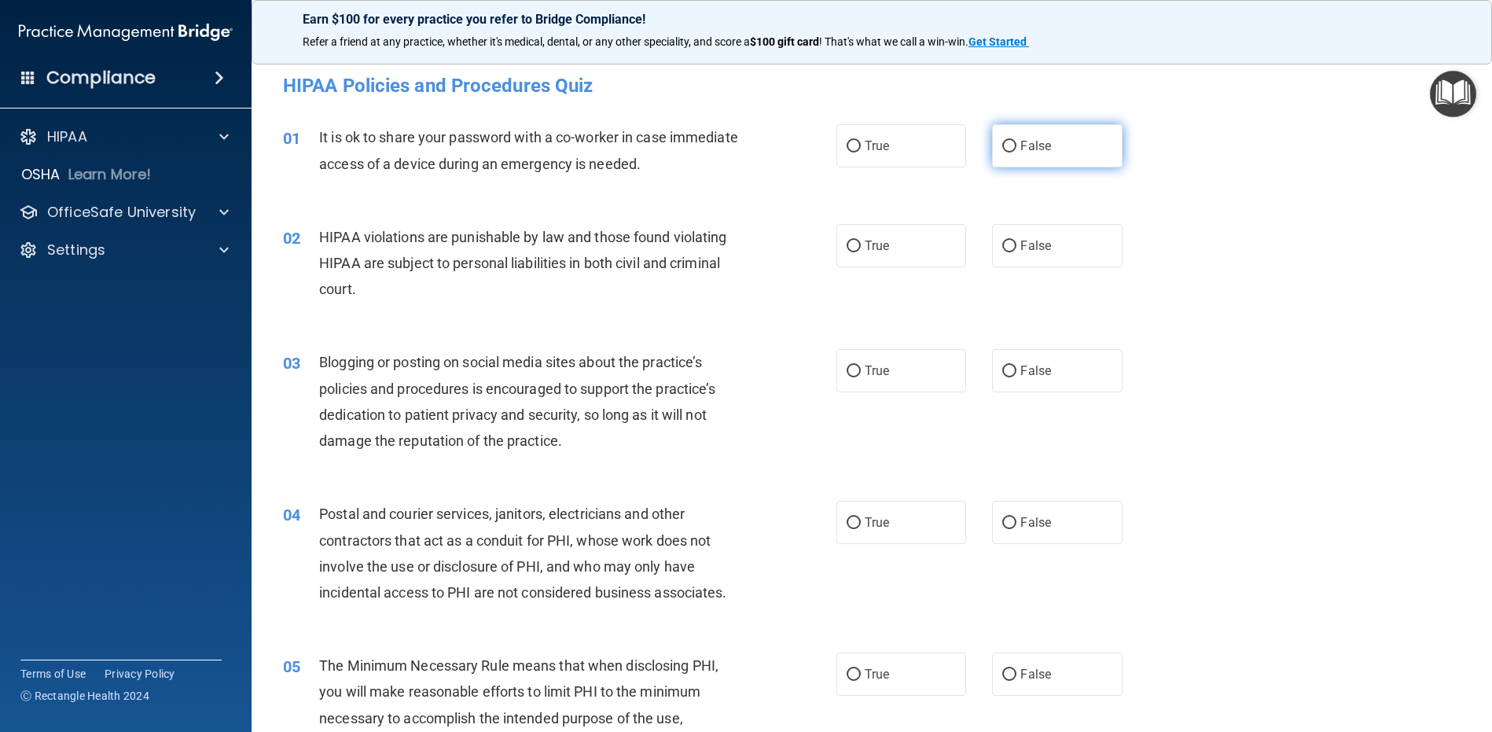
click at [1002, 142] on input "False" at bounding box center [1009, 147] width 14 height 12
radio input "true"
click at [847, 248] on input "True" at bounding box center [854, 247] width 14 height 12
radio input "true"
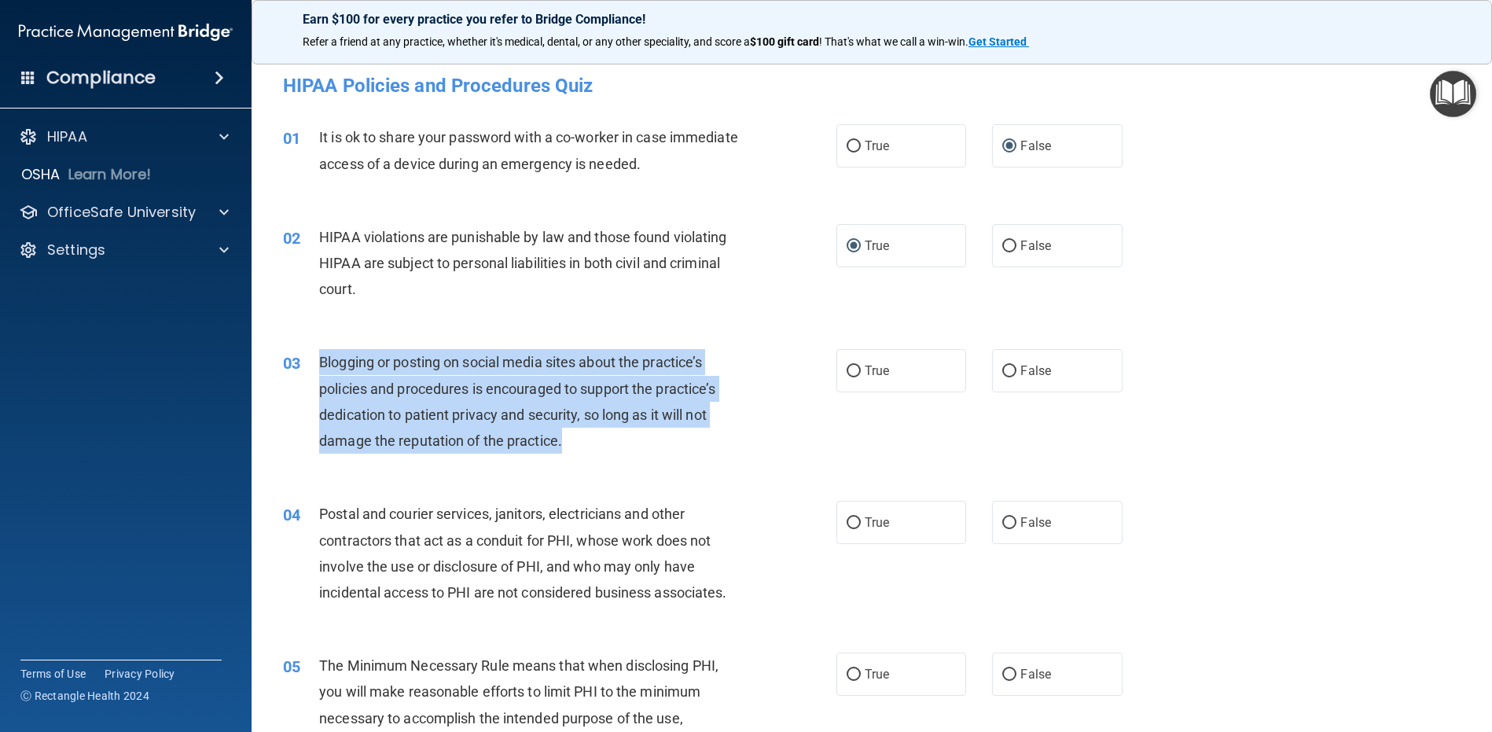
drag, startPoint x: 565, startPoint y: 446, endPoint x: 318, endPoint y: 359, distance: 261.6
click at [318, 359] on div "03 Blogging or posting on social media sites about the practice’s policies and …" at bounding box center [559, 405] width 601 height 112
click at [577, 423] on div "Blogging or posting on social media sites about the practice’s policies and pro…" at bounding box center [535, 401] width 433 height 105
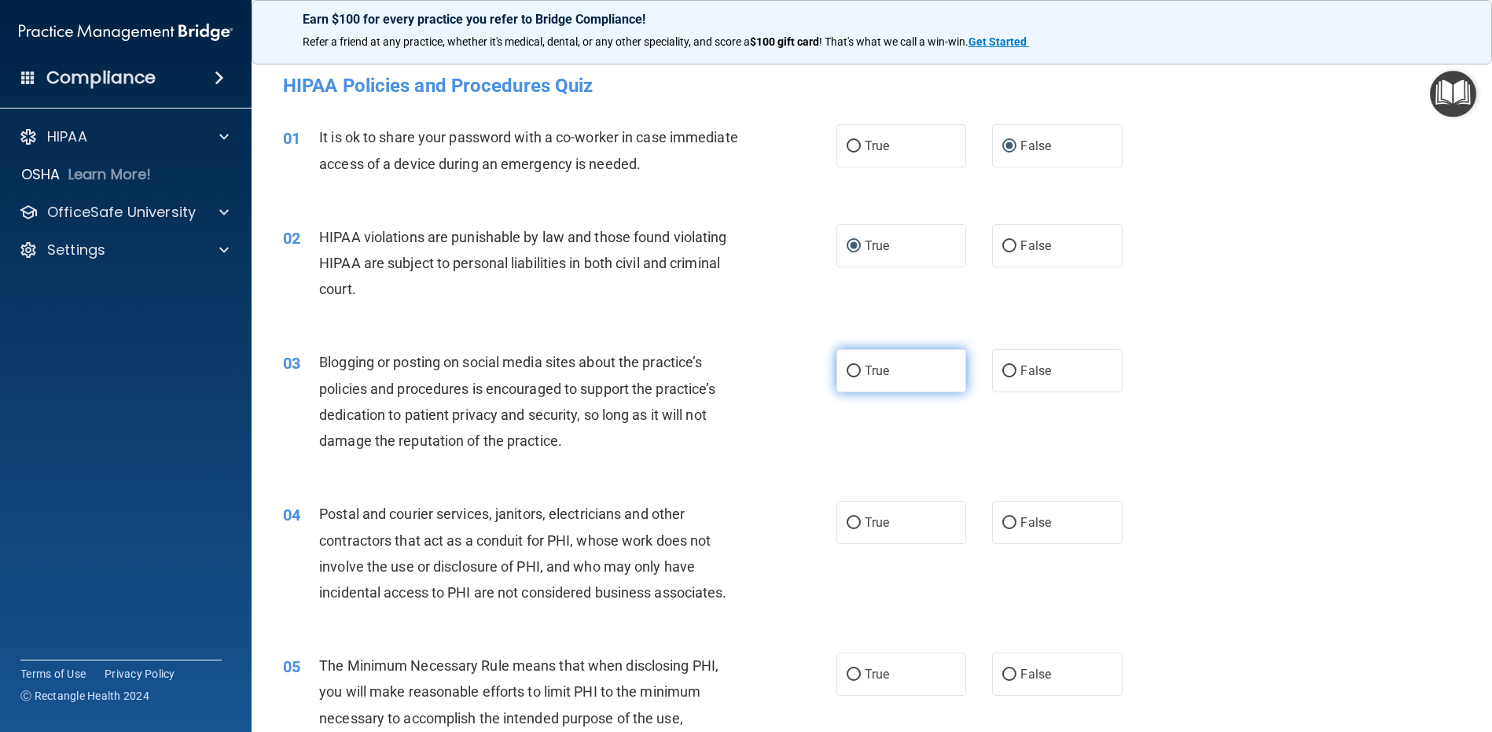
click at [850, 372] on input "True" at bounding box center [854, 372] width 14 height 12
radio input "true"
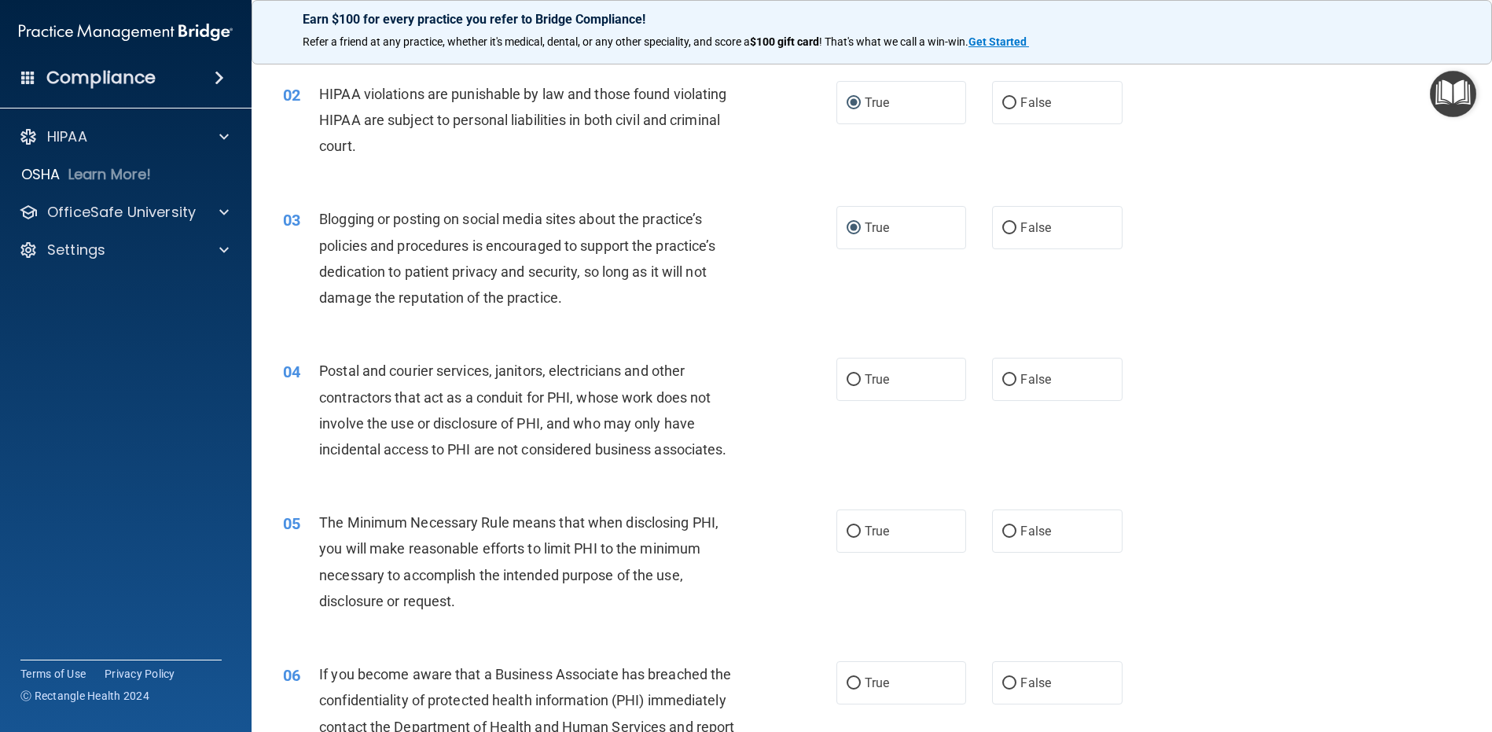
scroll to position [315, 0]
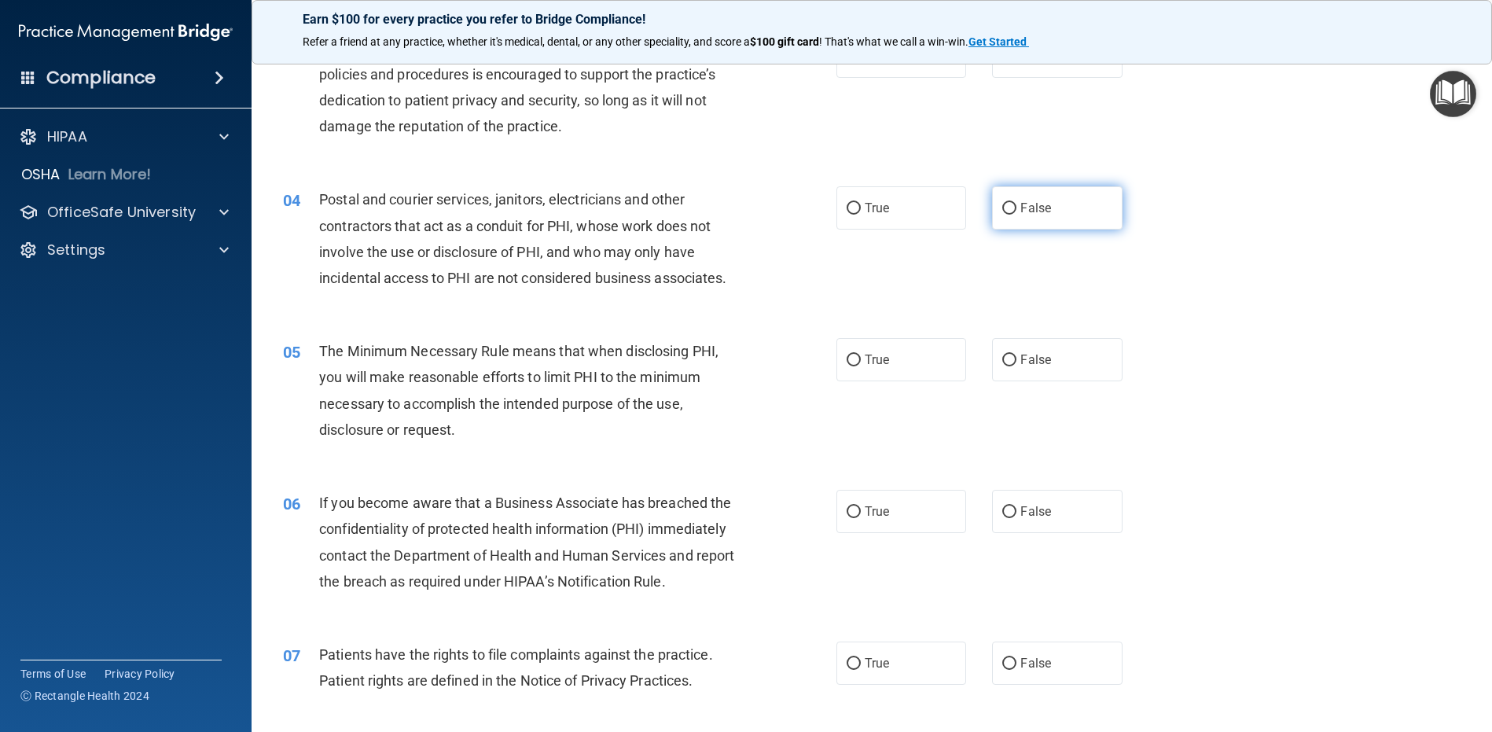
click at [1002, 206] on input "False" at bounding box center [1009, 209] width 14 height 12
radio input "true"
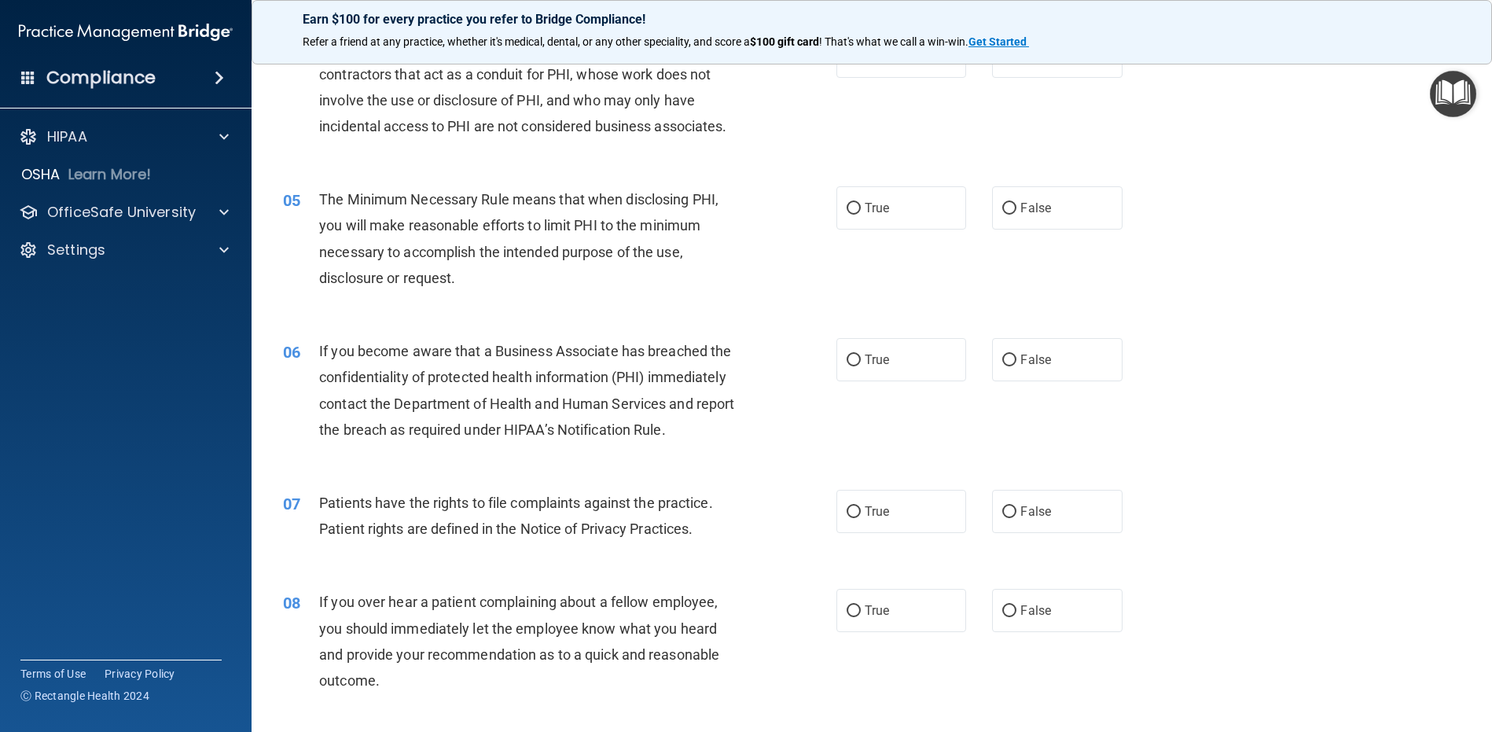
scroll to position [472, 0]
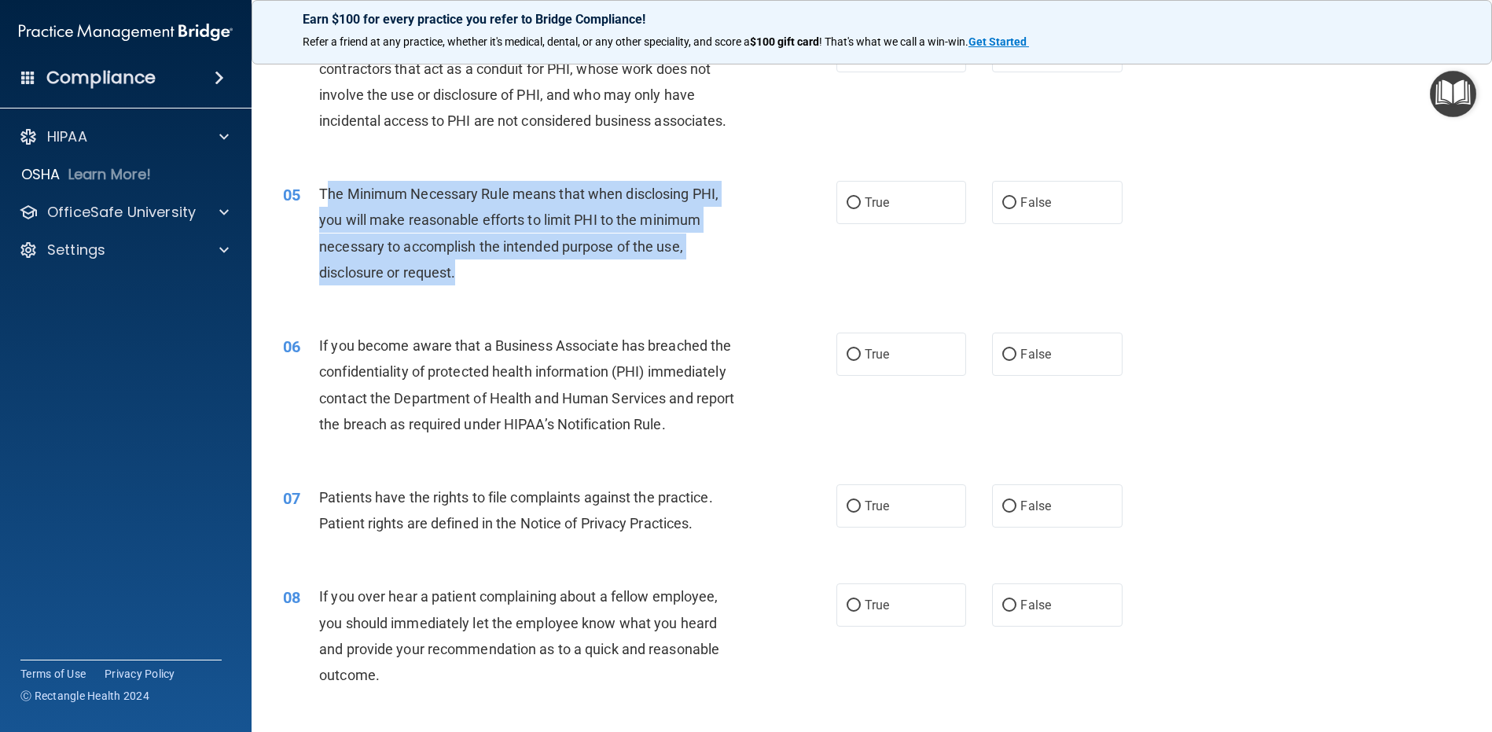
drag, startPoint x: 492, startPoint y: 280, endPoint x: 323, endPoint y: 193, distance: 189.9
click at [323, 193] on div "The Minimum Necessary Rule means that when disclosing PHI, you will make reason…" at bounding box center [535, 233] width 433 height 105
drag, startPoint x: 318, startPoint y: 192, endPoint x: 458, endPoint y: 277, distance: 163.7
click at [458, 277] on div "05 The Minimum Necessary Rule means that when disclosing PHI, you will make rea…" at bounding box center [559, 237] width 601 height 112
click at [847, 200] on input "True" at bounding box center [854, 203] width 14 height 12
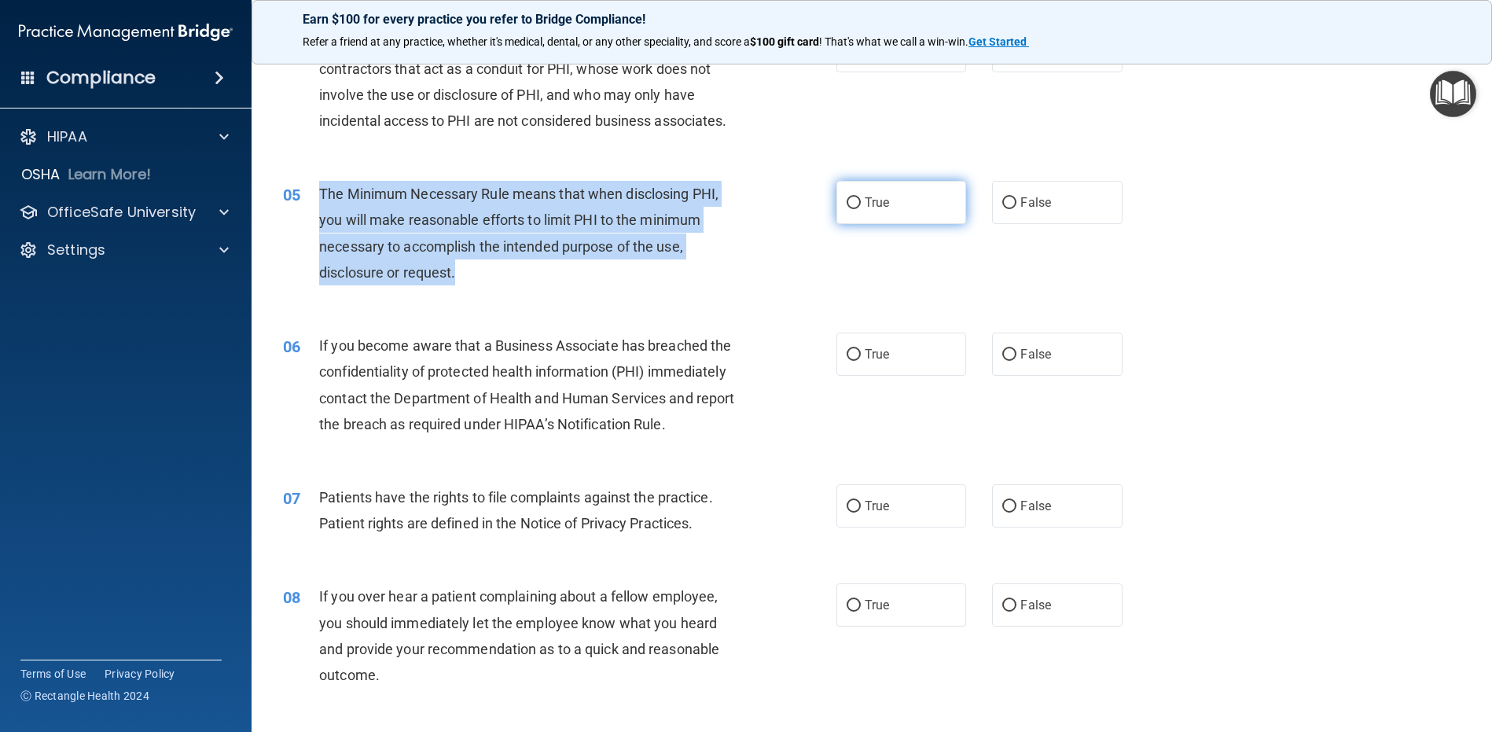
radio input "true"
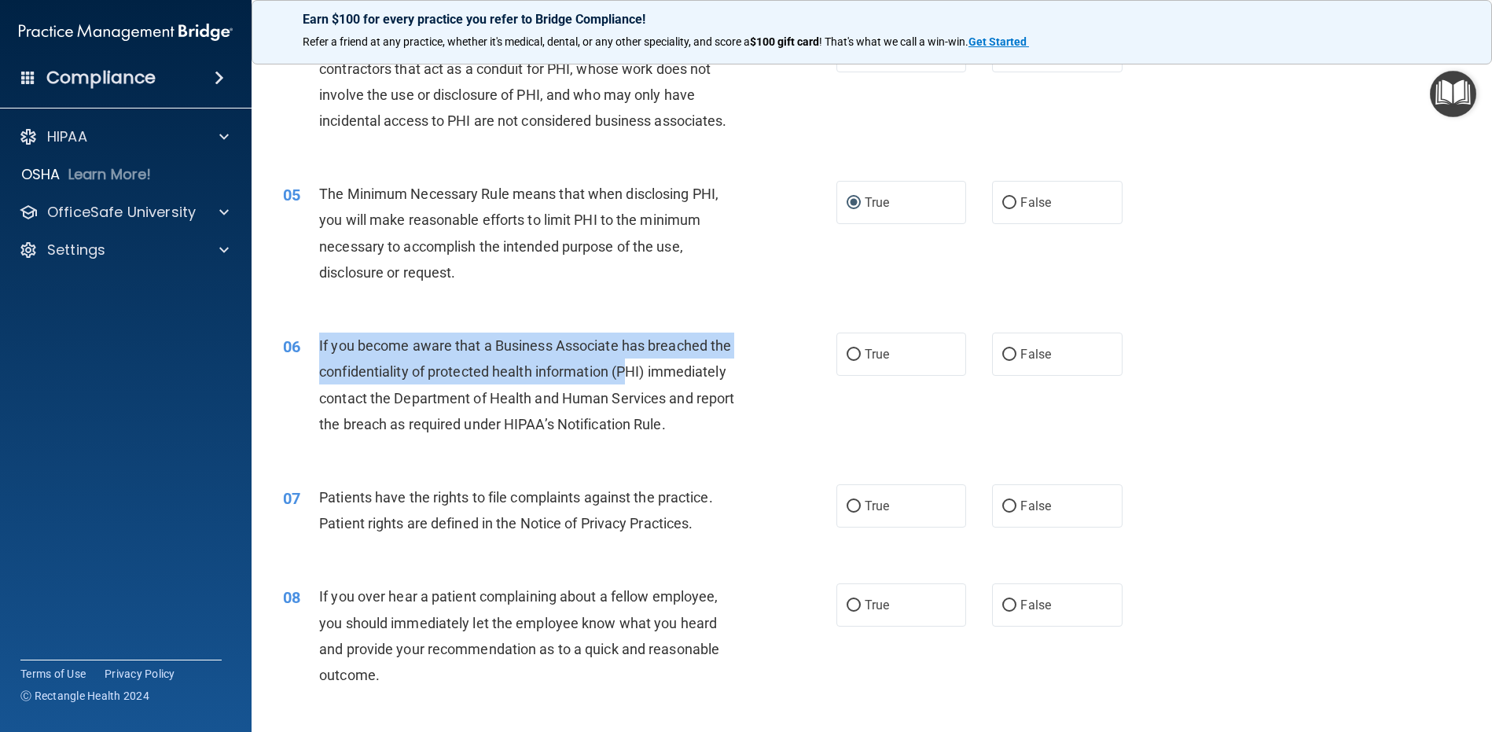
drag, startPoint x: 316, startPoint y: 346, endPoint x: 719, endPoint y: 395, distance: 405.6
click at [631, 373] on div "06 If you become aware that a Business Associate has breached the confidentiali…" at bounding box center [559, 389] width 601 height 112
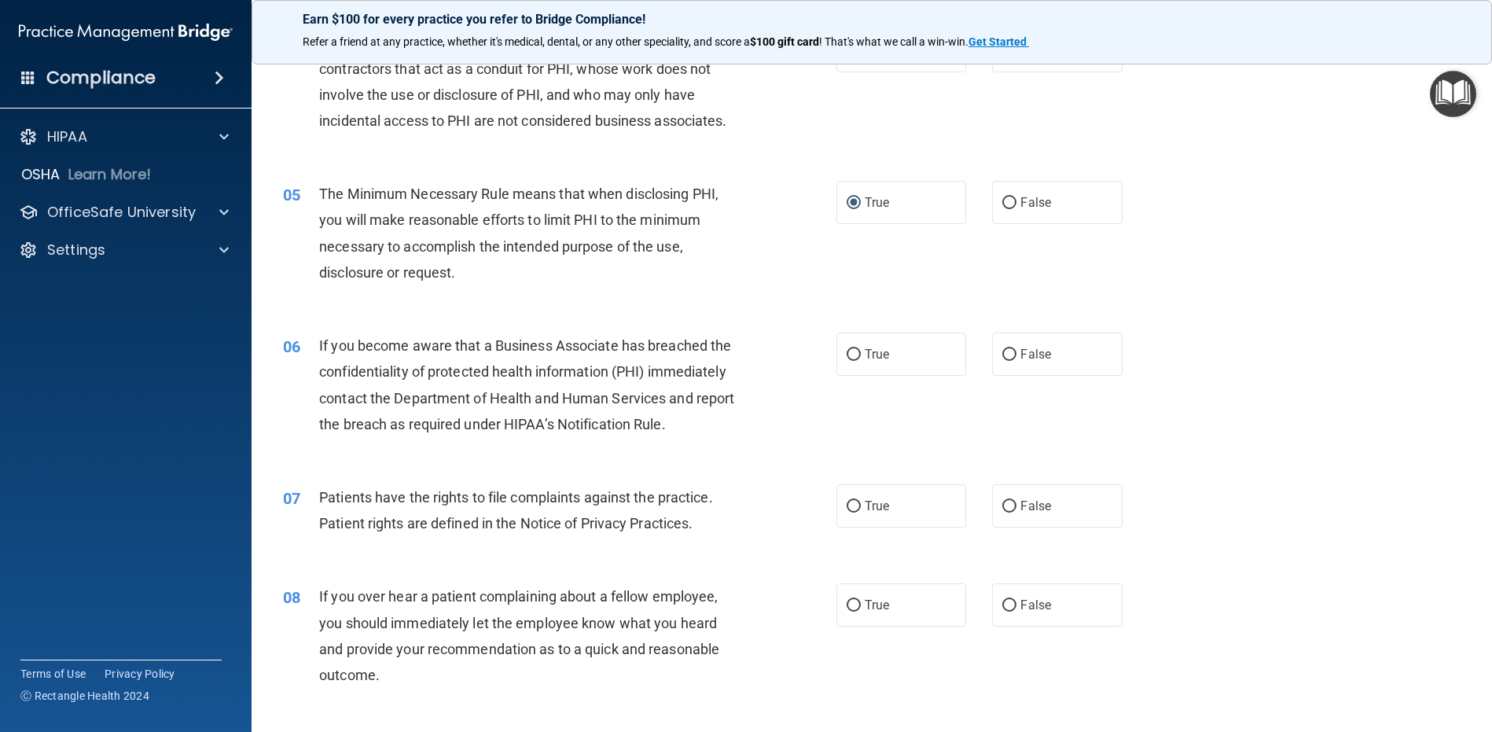
click at [708, 429] on div "If you become aware that a Business Associate has breached the confidentiality …" at bounding box center [535, 385] width 433 height 105
click at [852, 353] on input "True" at bounding box center [854, 355] width 14 height 12
radio input "true"
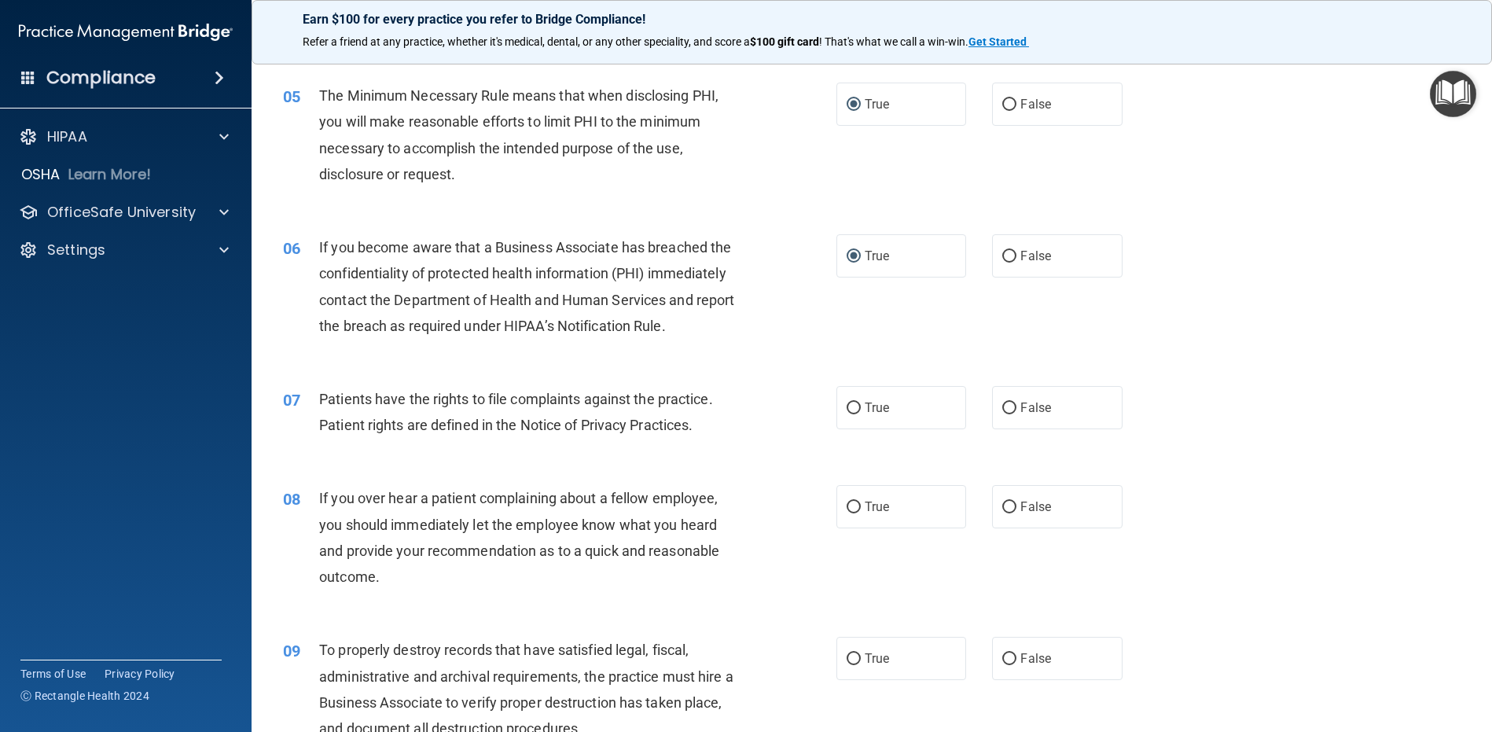
scroll to position [708, 0]
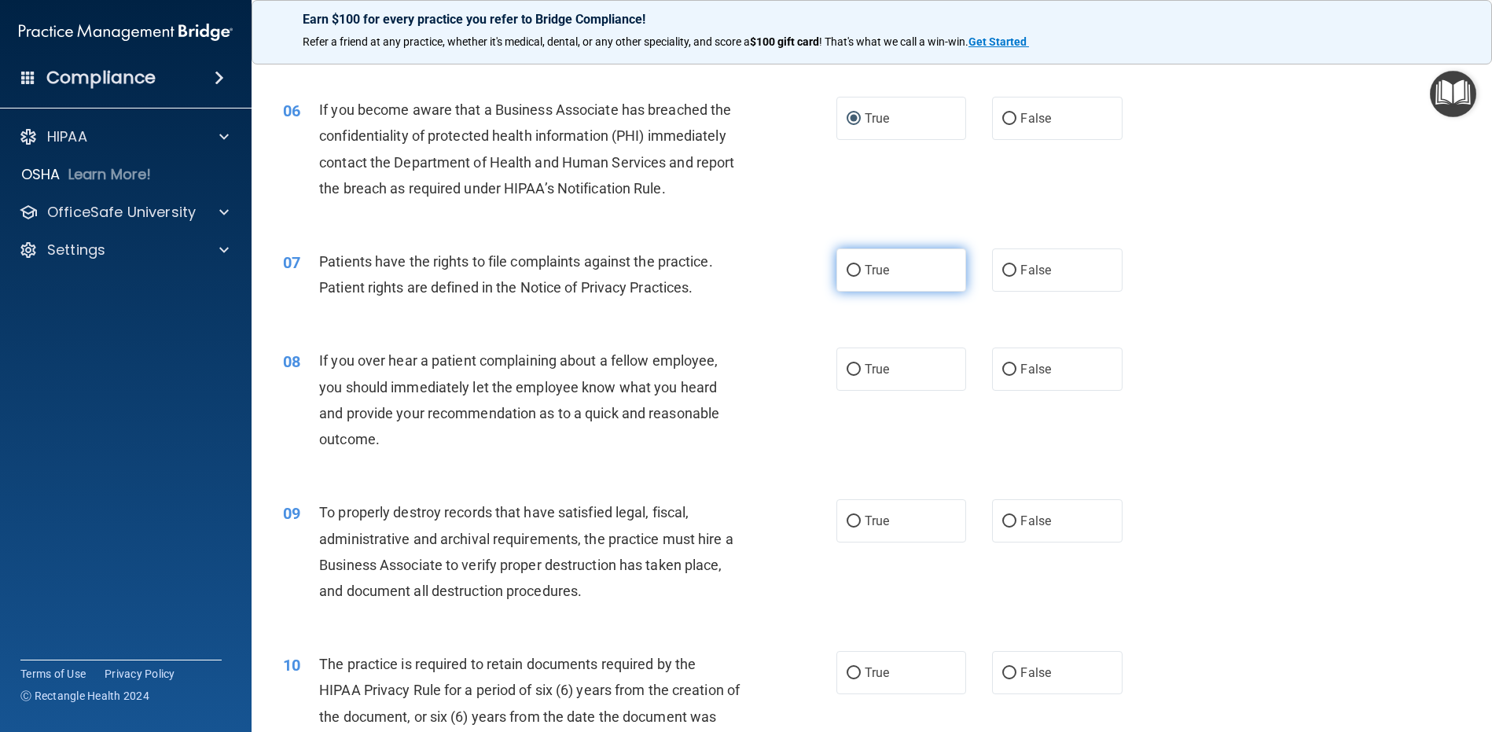
click at [847, 269] on input "True" at bounding box center [854, 271] width 14 height 12
radio input "true"
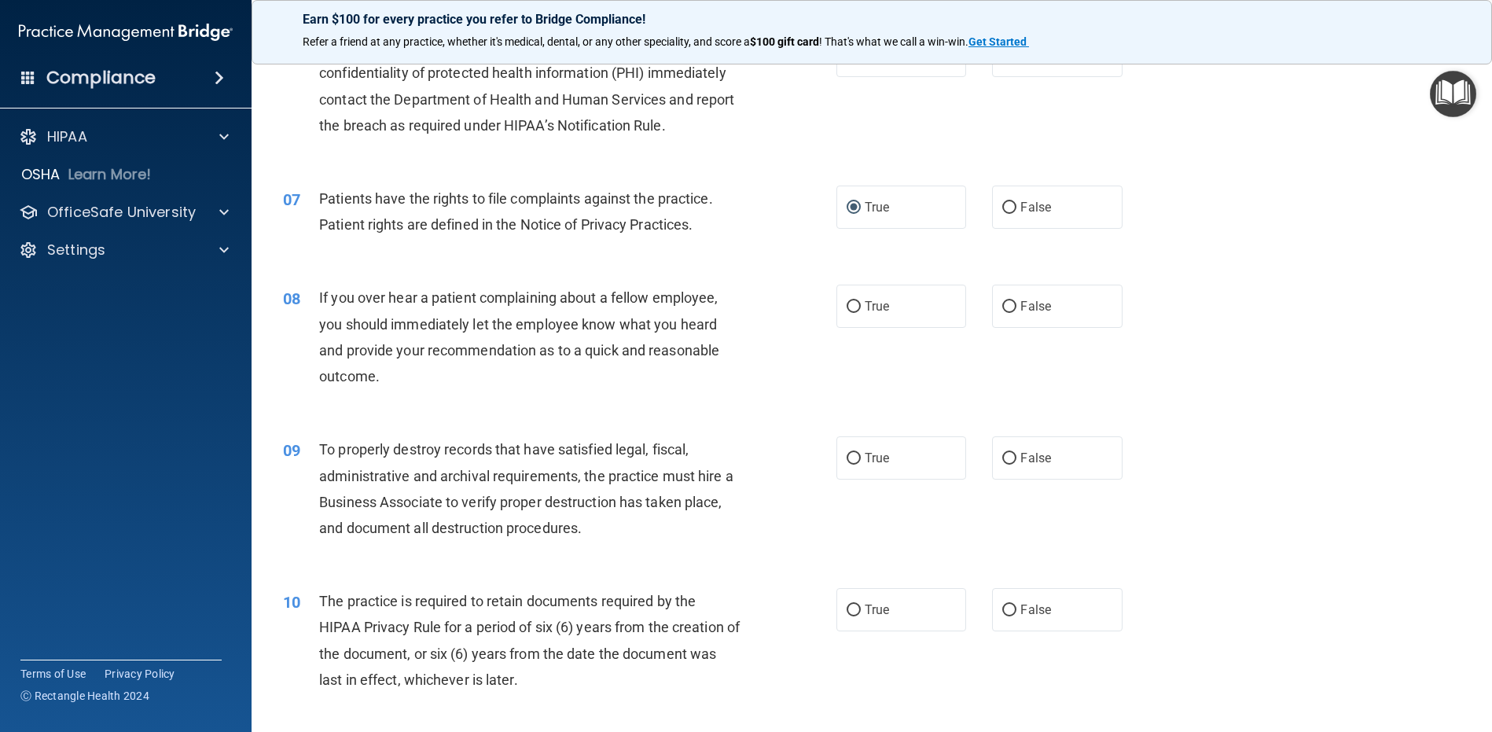
scroll to position [620, 0]
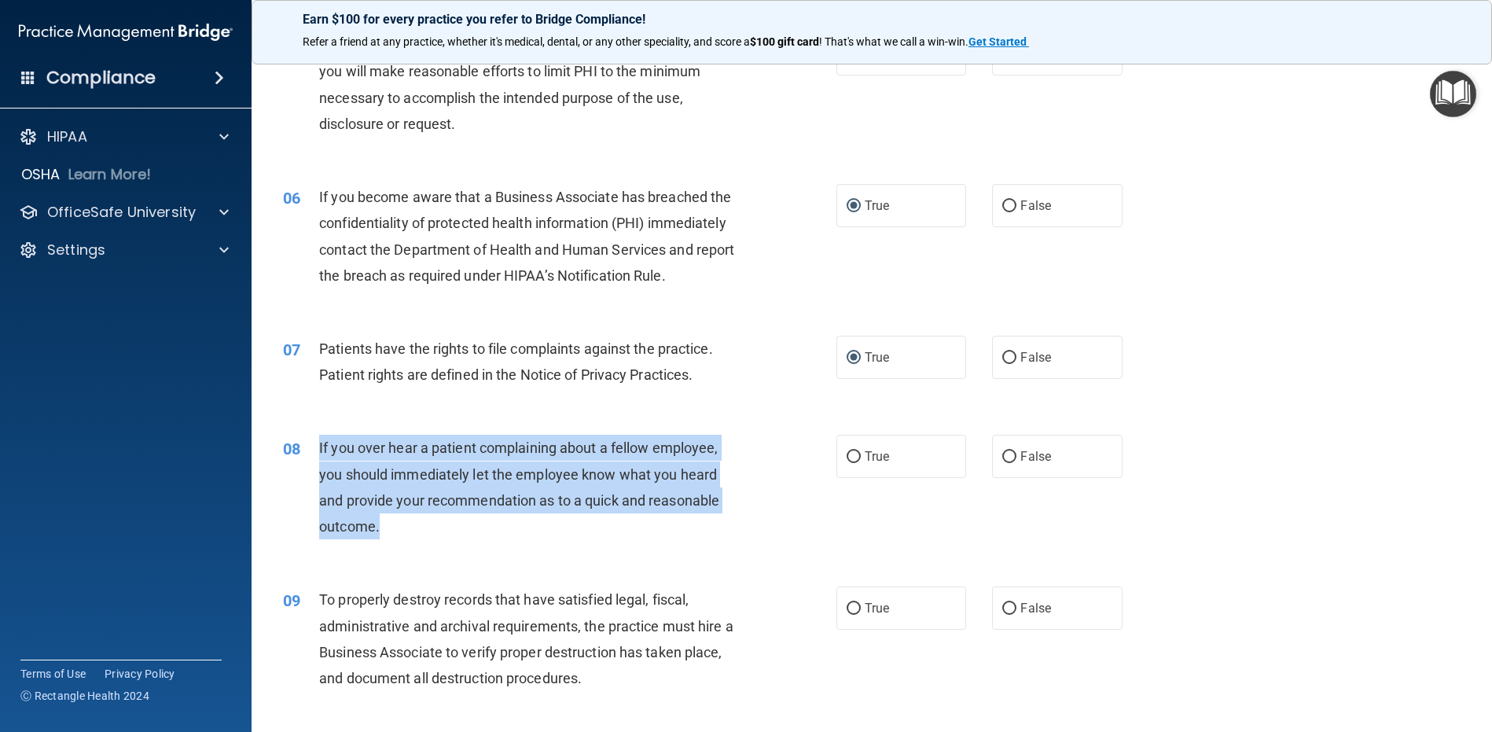
drag, startPoint x: 417, startPoint y: 528, endPoint x: 318, endPoint y: 455, distance: 122.7
click at [318, 455] on div "08 If you over hear a patient complaining about a fellow employee, you should i…" at bounding box center [559, 491] width 601 height 112
click at [847, 463] on input "True" at bounding box center [854, 457] width 14 height 12
radio input "true"
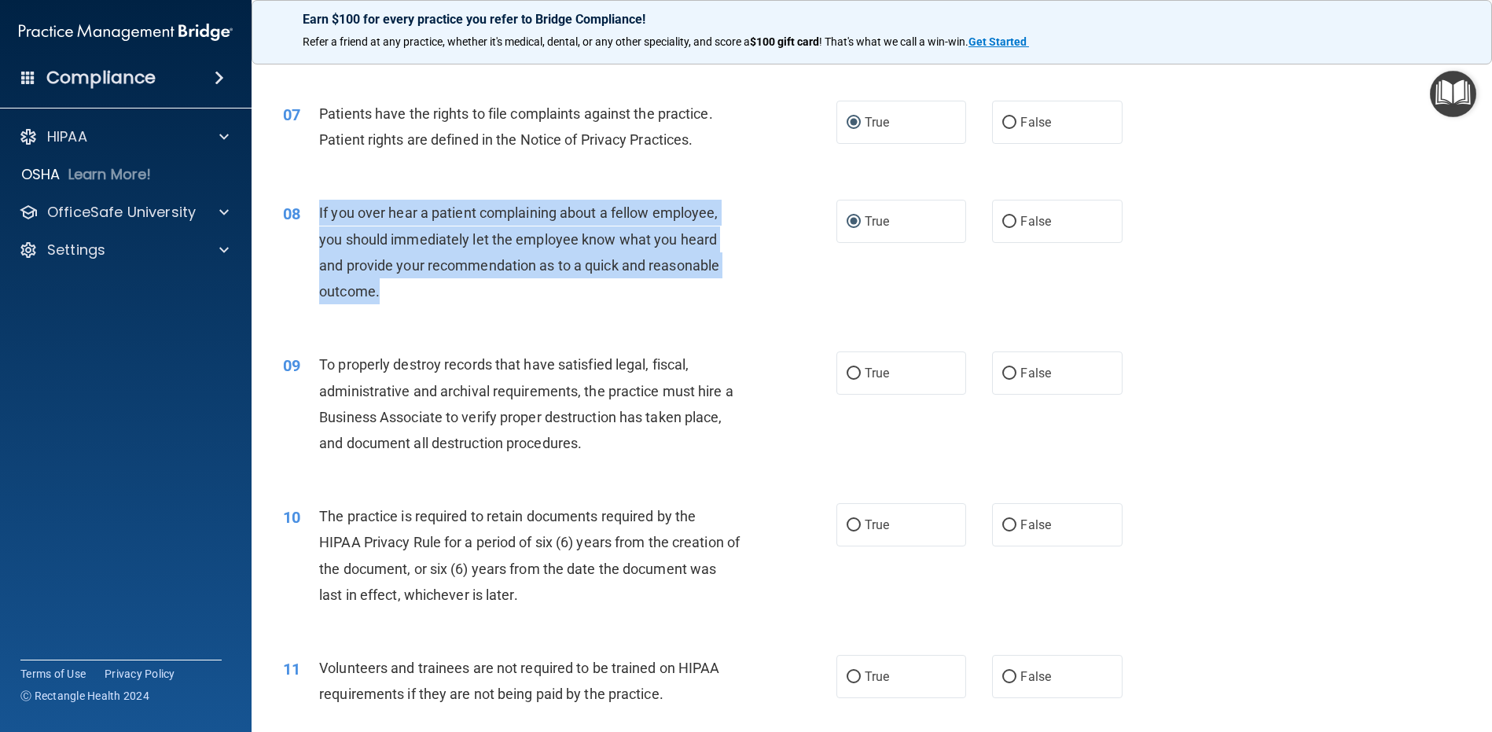
scroll to position [856, 0]
click at [850, 371] on input "True" at bounding box center [854, 373] width 14 height 12
radio input "true"
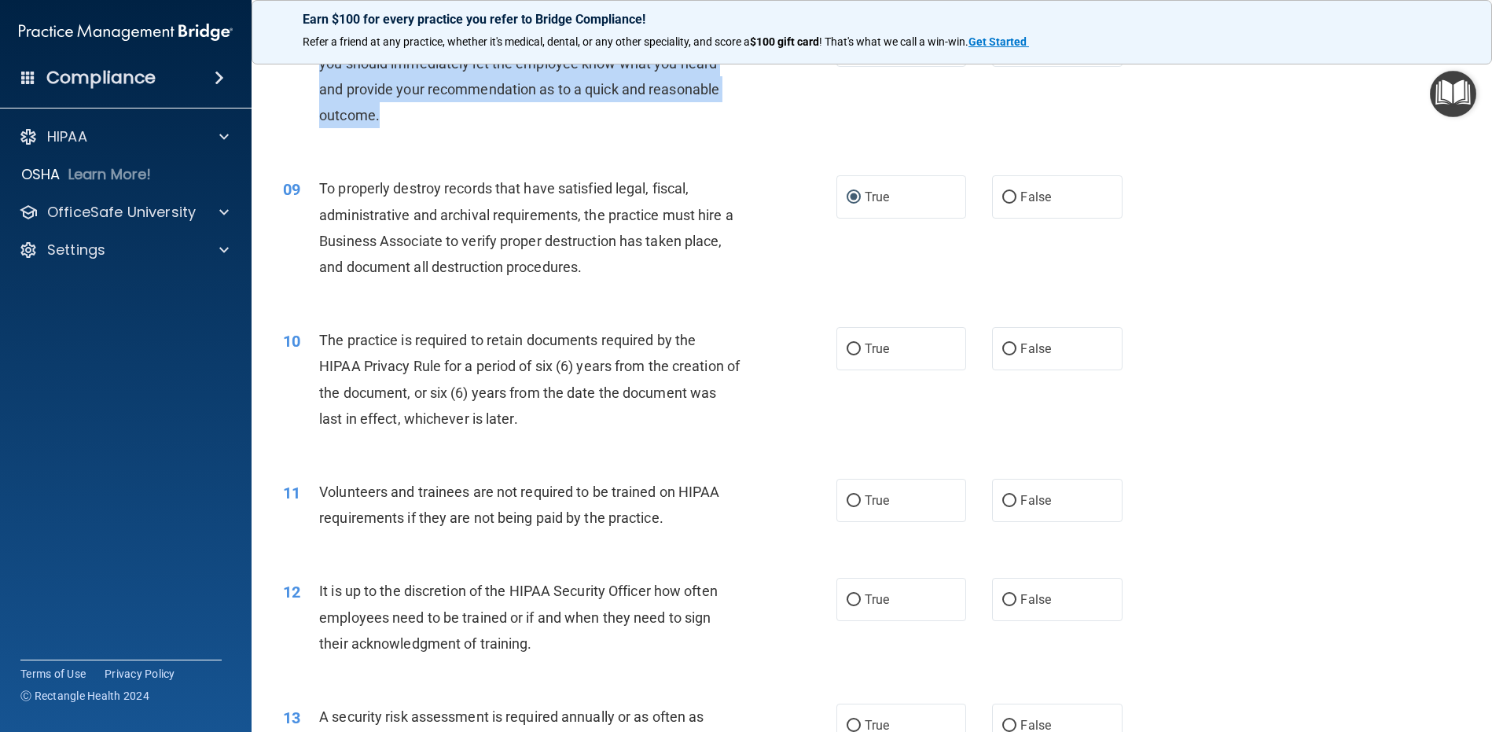
scroll to position [1092, 0]
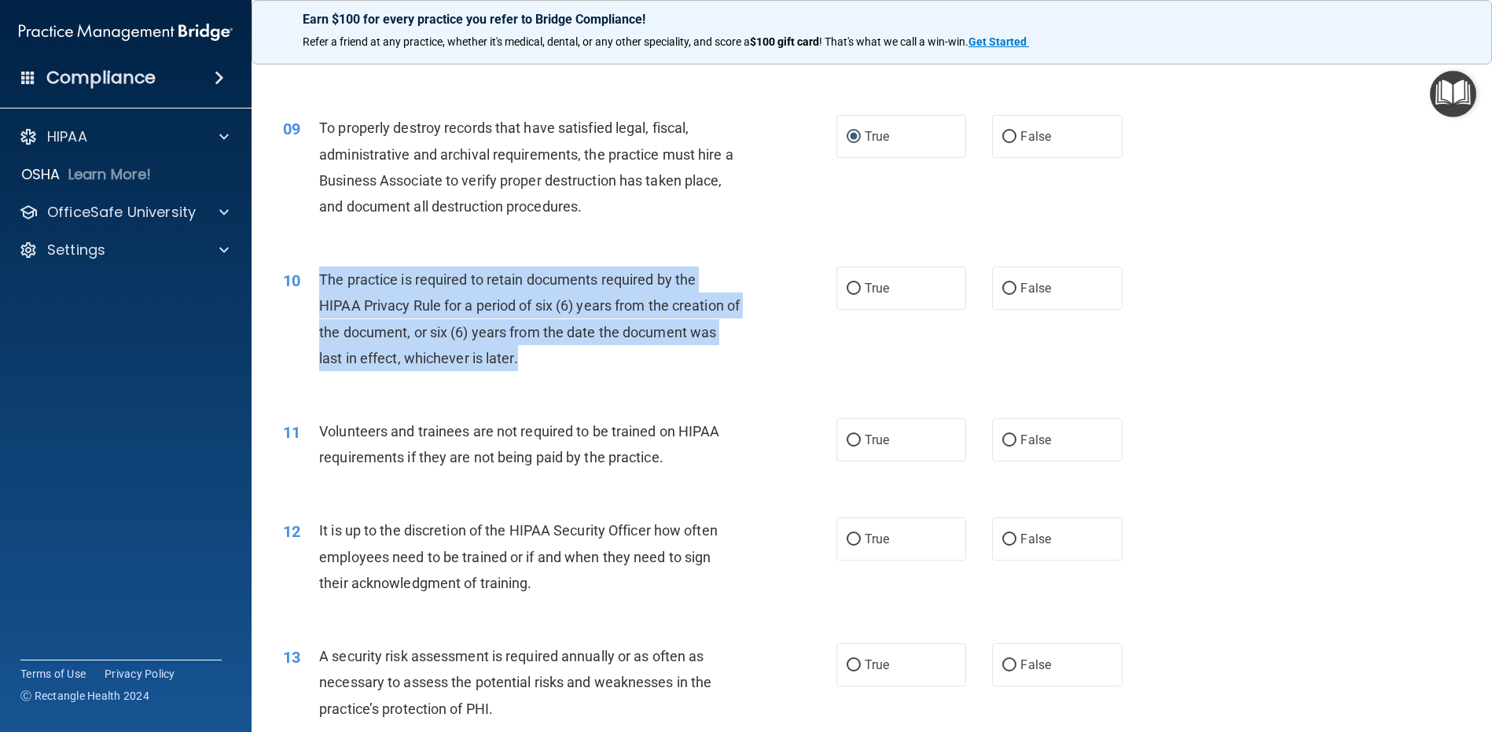
drag, startPoint x: 529, startPoint y: 362, endPoint x: 322, endPoint y: 278, distance: 223.7
click at [322, 278] on div "The practice is required to retain documents required by the HIPAA Privacy Rule…" at bounding box center [535, 319] width 433 height 105
click at [848, 289] on input "True" at bounding box center [854, 289] width 14 height 12
radio input "true"
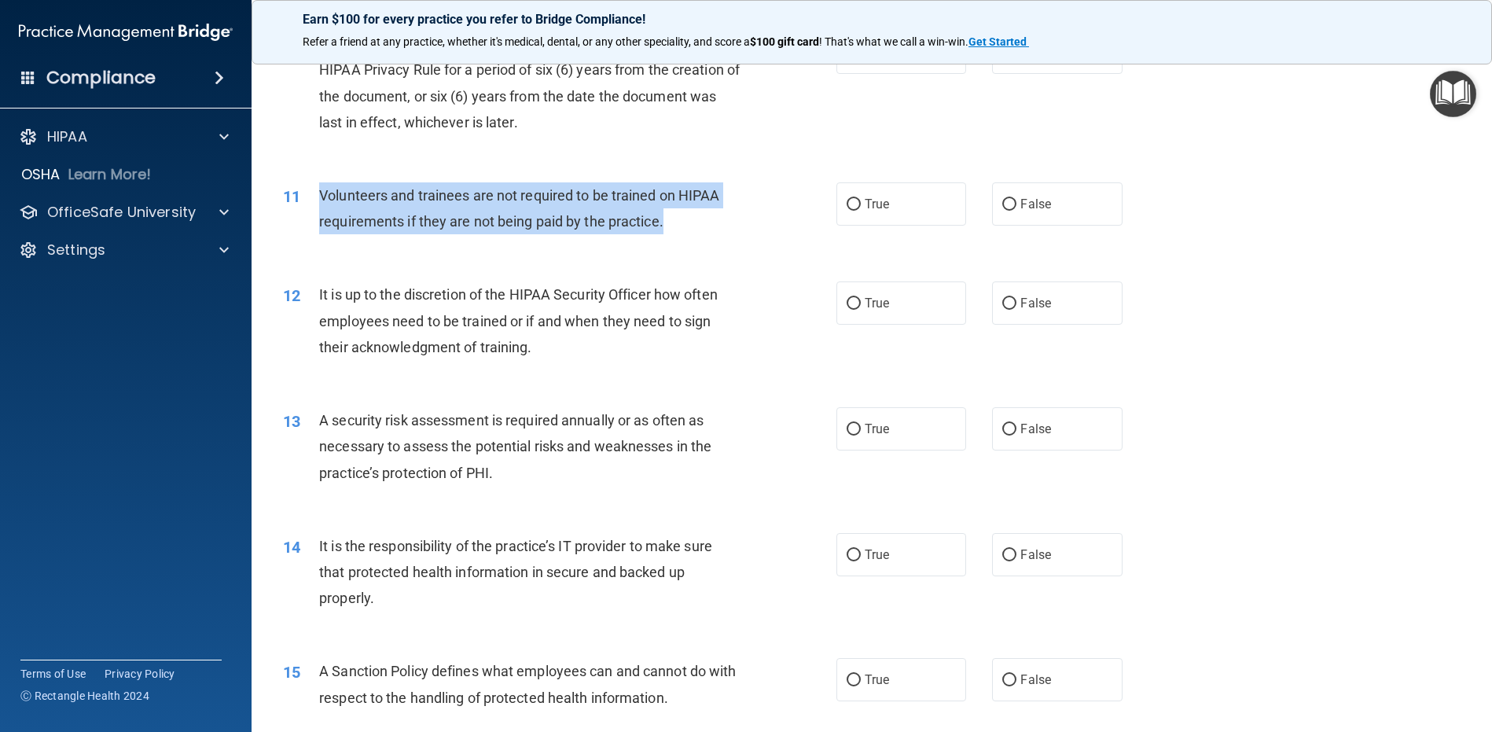
drag, startPoint x: 669, startPoint y: 225, endPoint x: 315, endPoint y: 200, distance: 354.7
click at [315, 200] on div "11 Volunteers and trainees are not required to be trained on HIPAA requirements…" at bounding box center [559, 212] width 601 height 60
click at [1002, 204] on input "False" at bounding box center [1009, 205] width 14 height 12
radio input "true"
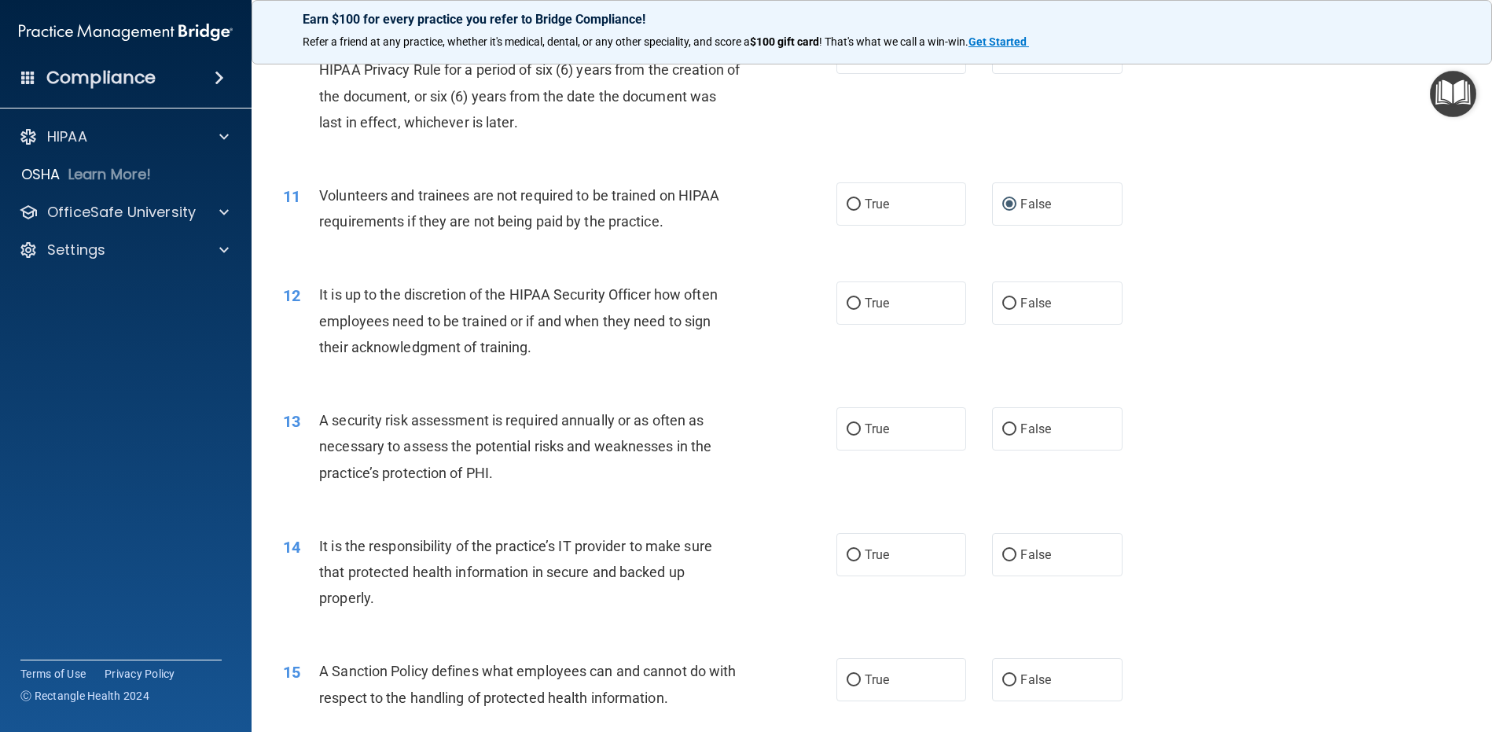
click at [509, 348] on span "It is up to the discretion of the HIPAA Security Officer how often employees ne…" at bounding box center [518, 320] width 399 height 68
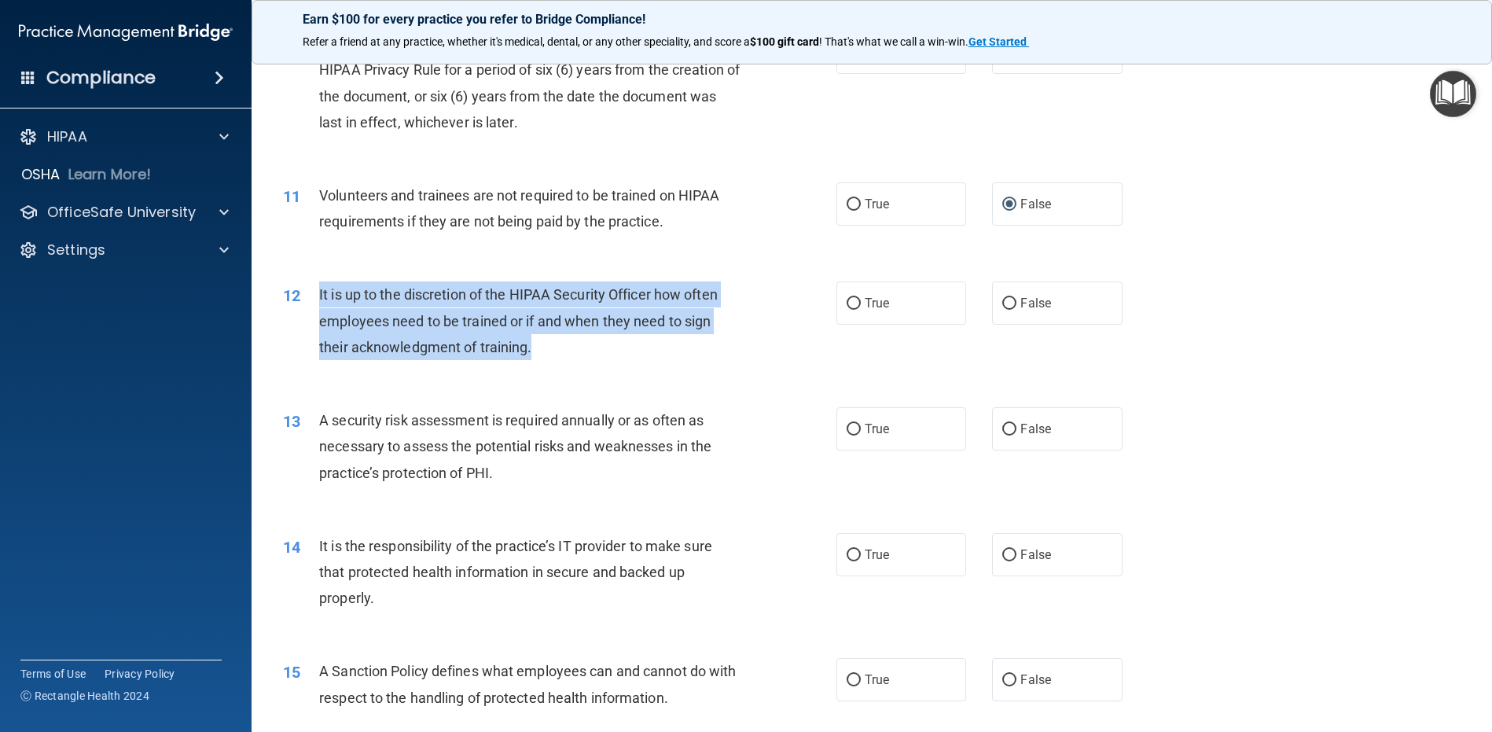
drag, startPoint x: 544, startPoint y: 350, endPoint x: 319, endPoint y: 299, distance: 230.6
click at [319, 299] on div "It is up to the discretion of the HIPAA Security Officer how often employees ne…" at bounding box center [535, 320] width 433 height 79
click at [1004, 298] on input "False" at bounding box center [1009, 304] width 14 height 12
radio input "true"
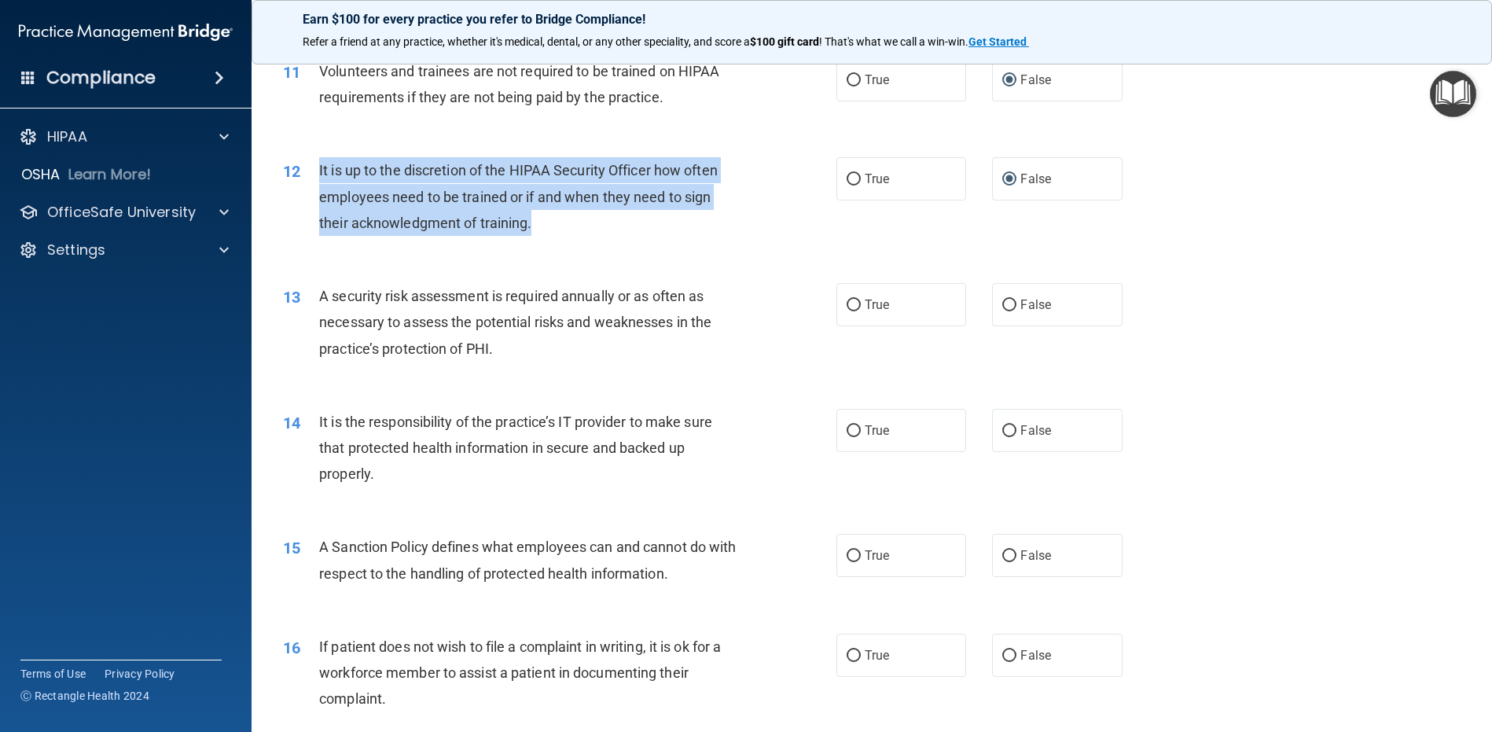
scroll to position [1485, 0]
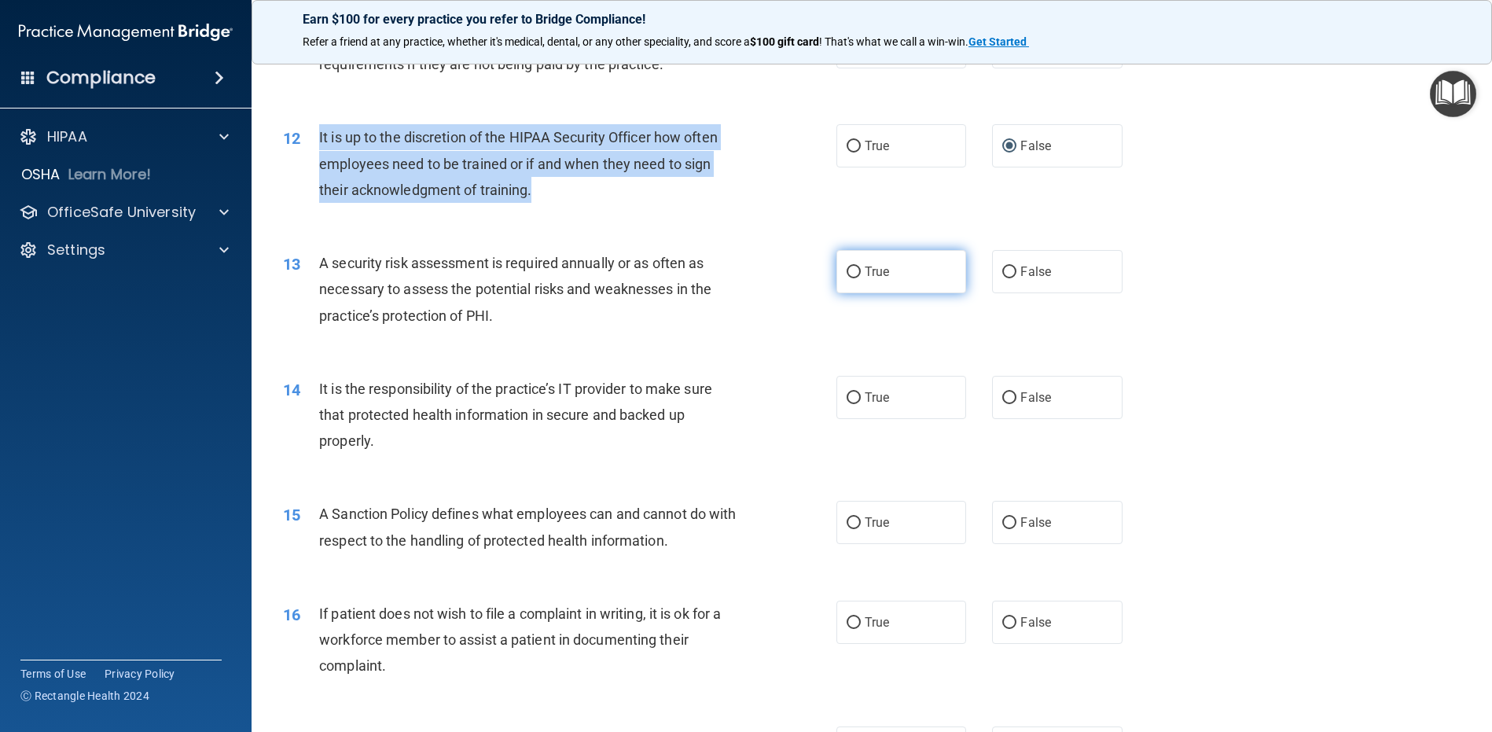
click at [847, 270] on input "True" at bounding box center [854, 273] width 14 height 12
radio input "true"
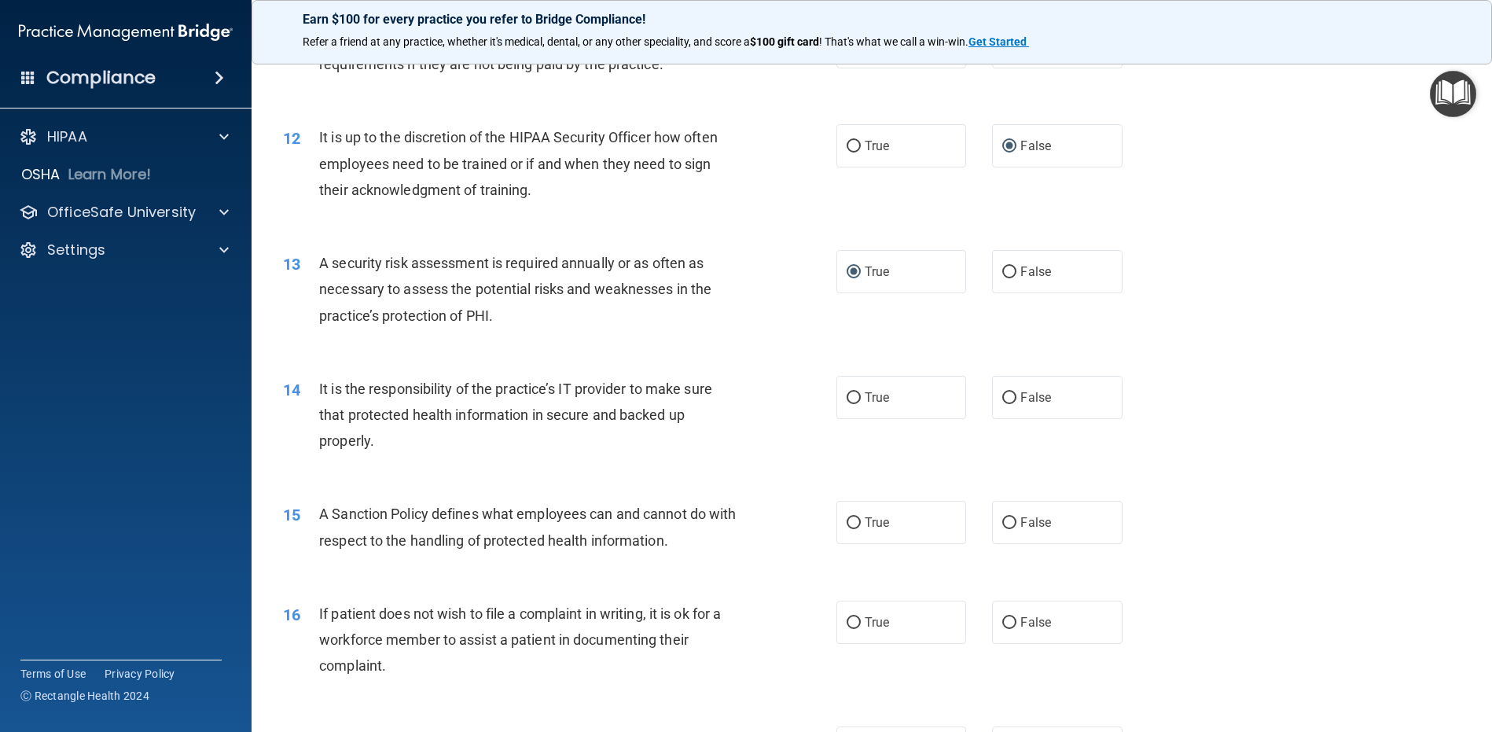
click at [542, 321] on div "A security risk assessment is required annually or as often as necessary to ass…" at bounding box center [535, 289] width 433 height 79
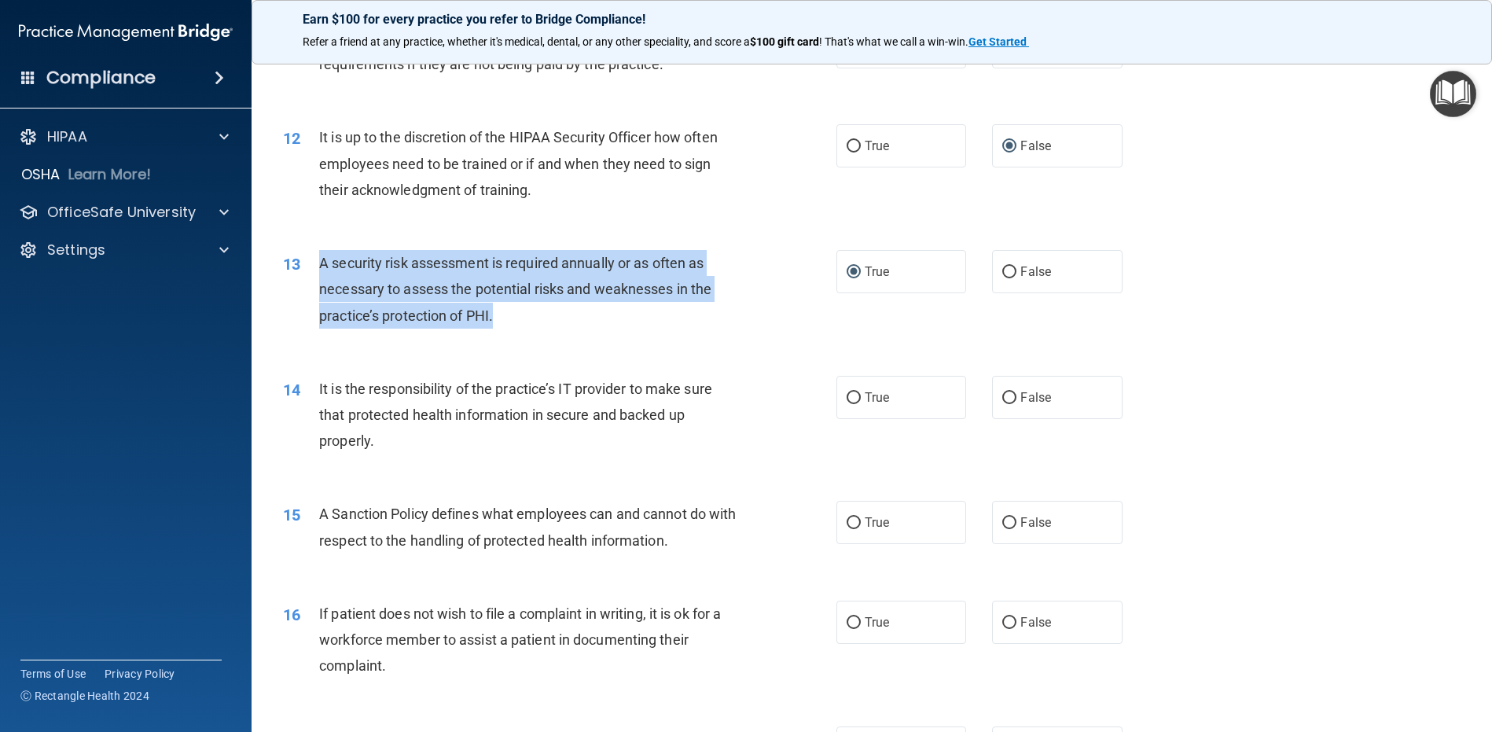
drag, startPoint x: 526, startPoint y: 325, endPoint x: 318, endPoint y: 260, distance: 218.1
click at [318, 260] on div "13 A security risk assessment is required annually or as often as necessary to …" at bounding box center [559, 293] width 601 height 86
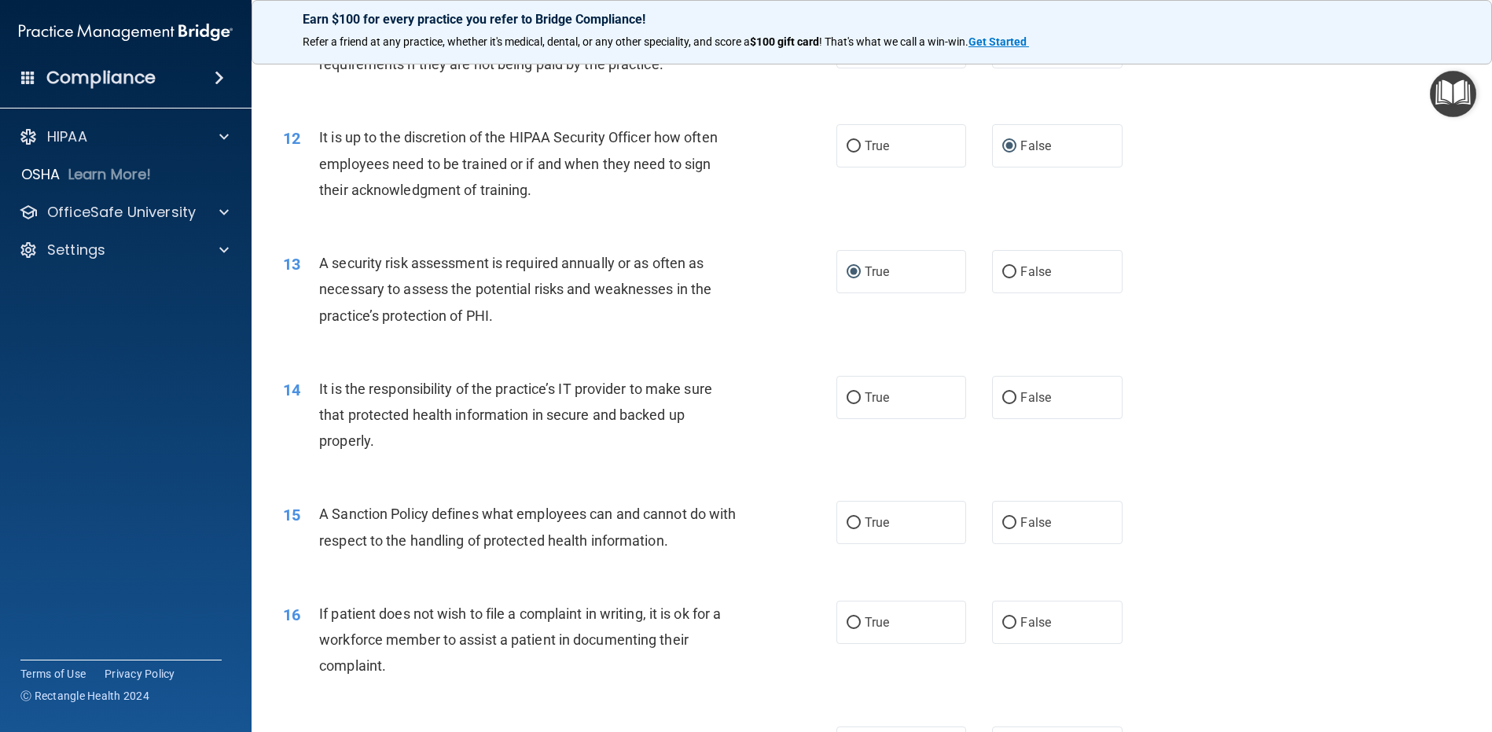
click at [532, 427] on div "It is the responsibility of the practice’s IT provider to make sure that protec…" at bounding box center [535, 415] width 433 height 79
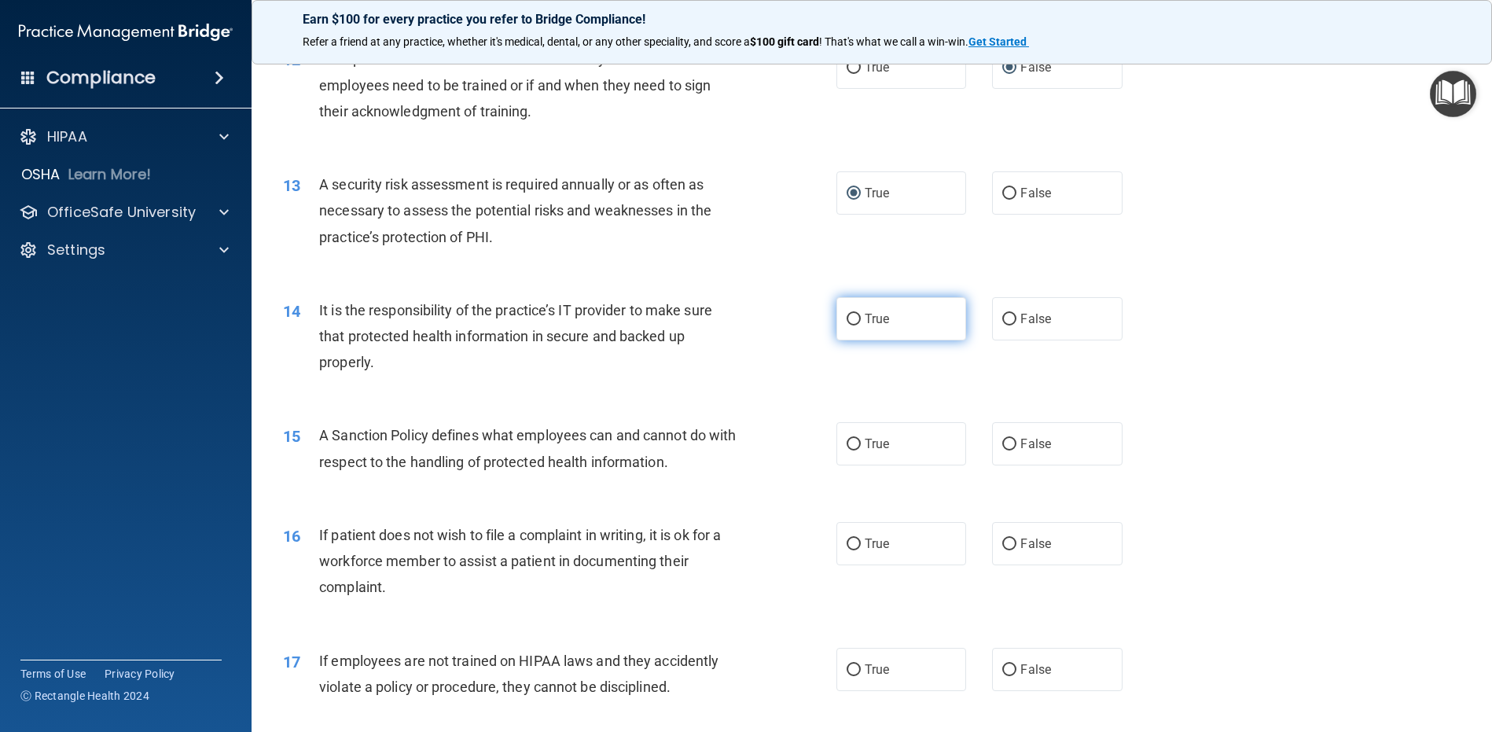
click at [852, 314] on input "True" at bounding box center [854, 320] width 14 height 12
radio input "true"
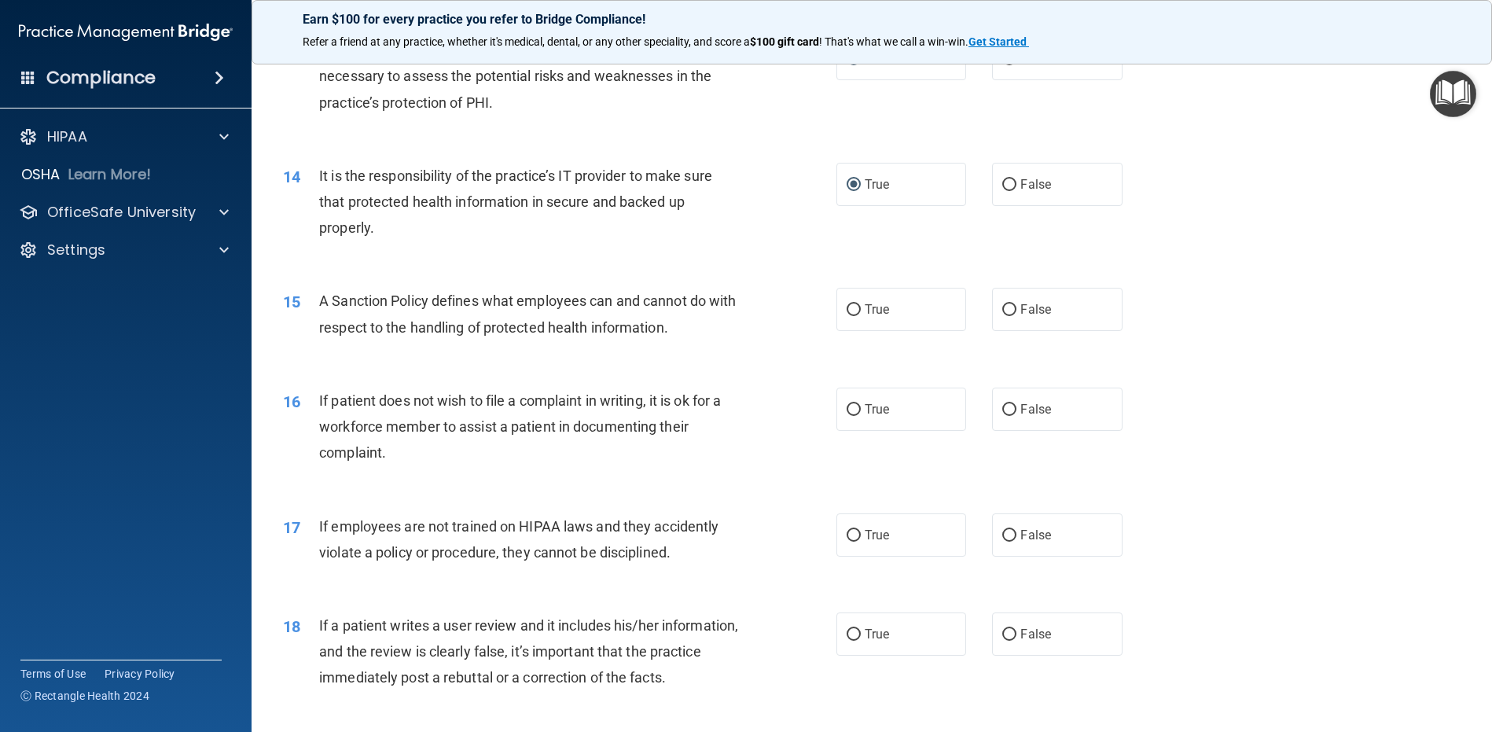
scroll to position [1800, 0]
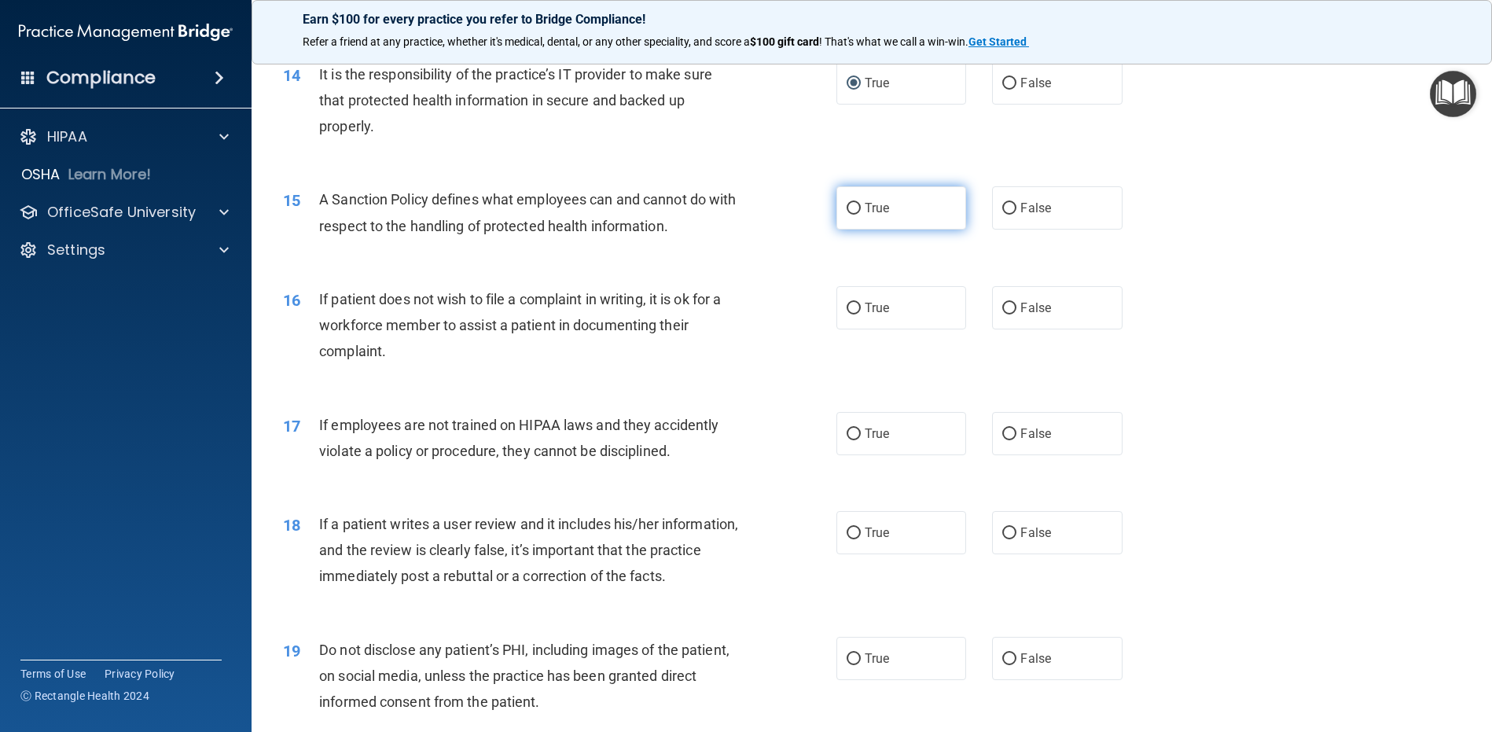
click at [850, 205] on input "True" at bounding box center [854, 209] width 14 height 12
radio input "true"
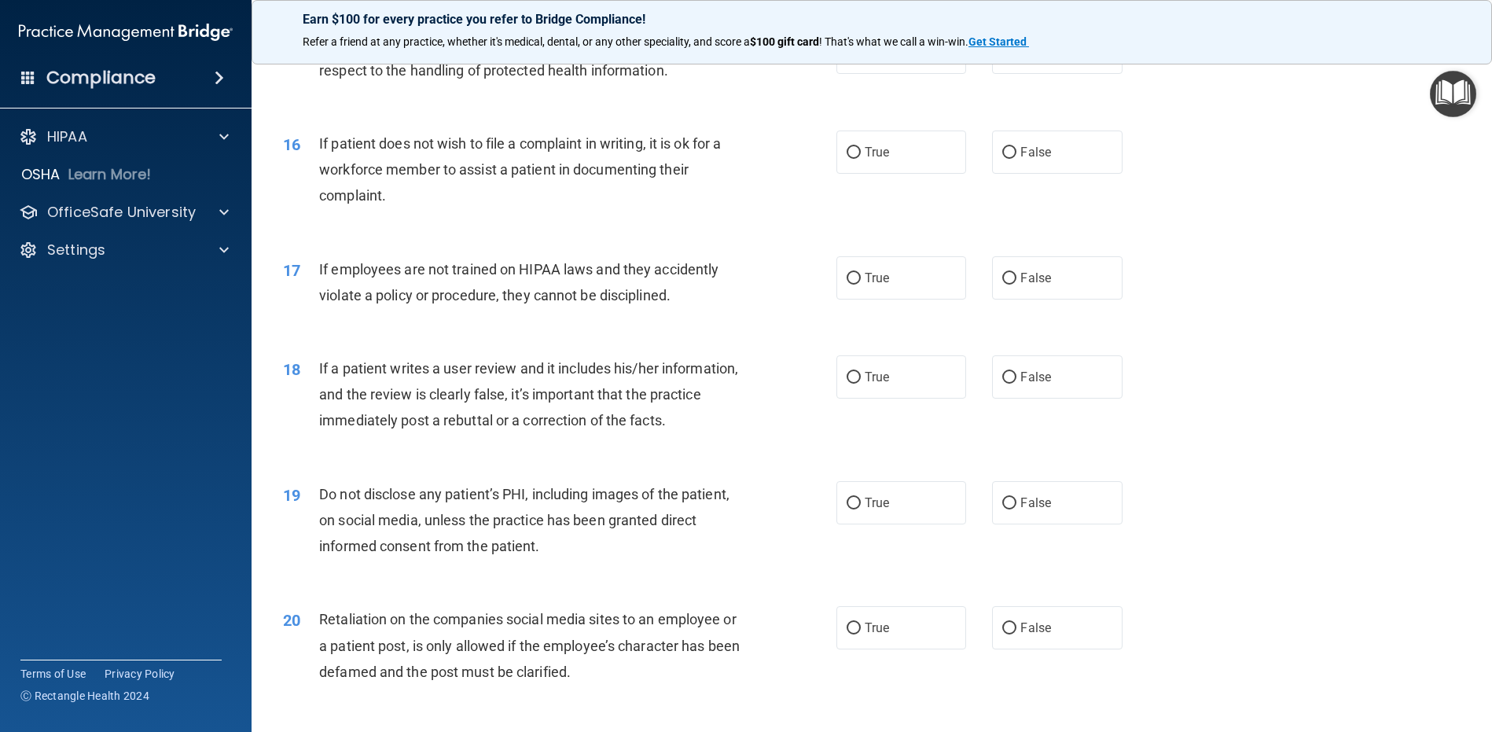
scroll to position [1957, 0]
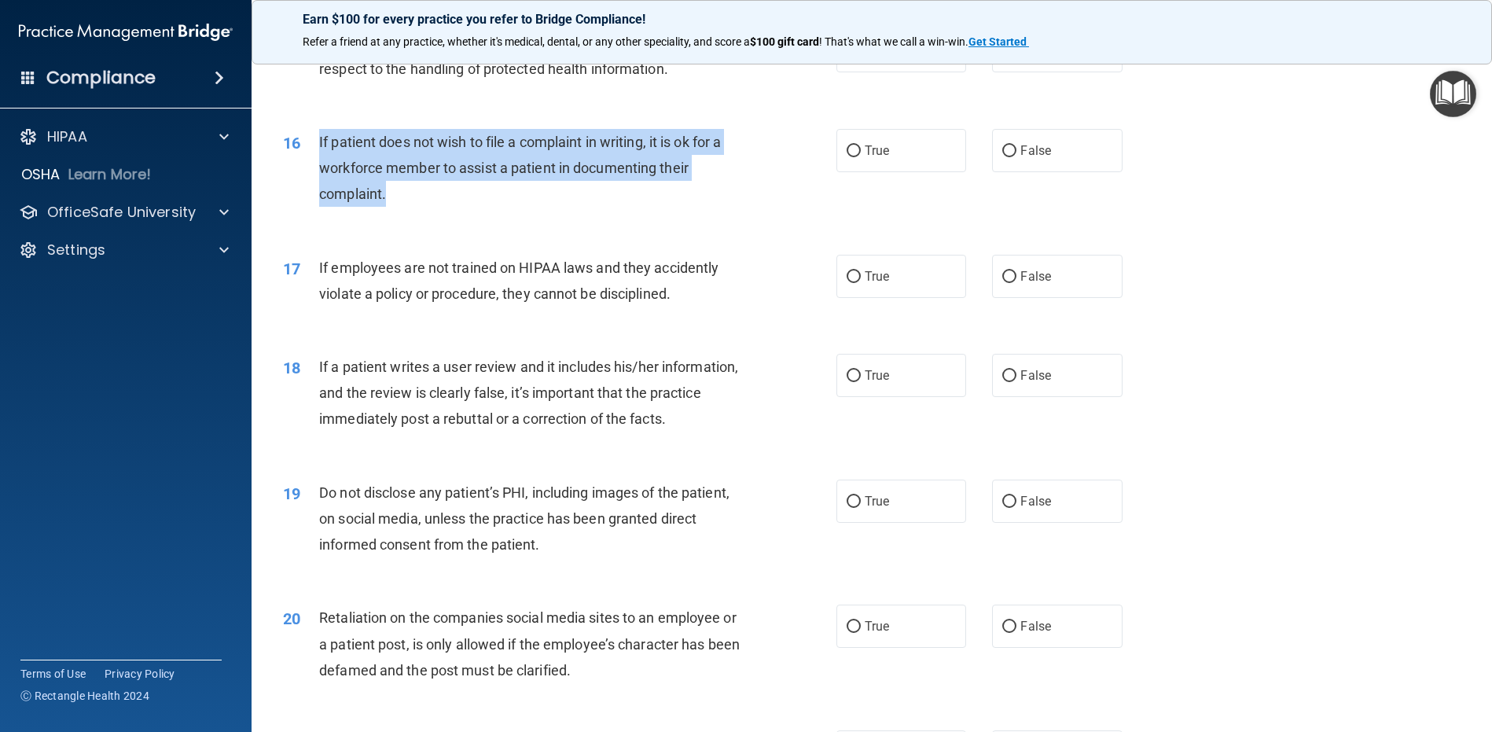
drag, startPoint x: 402, startPoint y: 197, endPoint x: 317, endPoint y: 137, distance: 103.8
click at [317, 137] on div "16 If patient does not wish to file a complaint in writing, it is ok for a work…" at bounding box center [559, 172] width 601 height 86
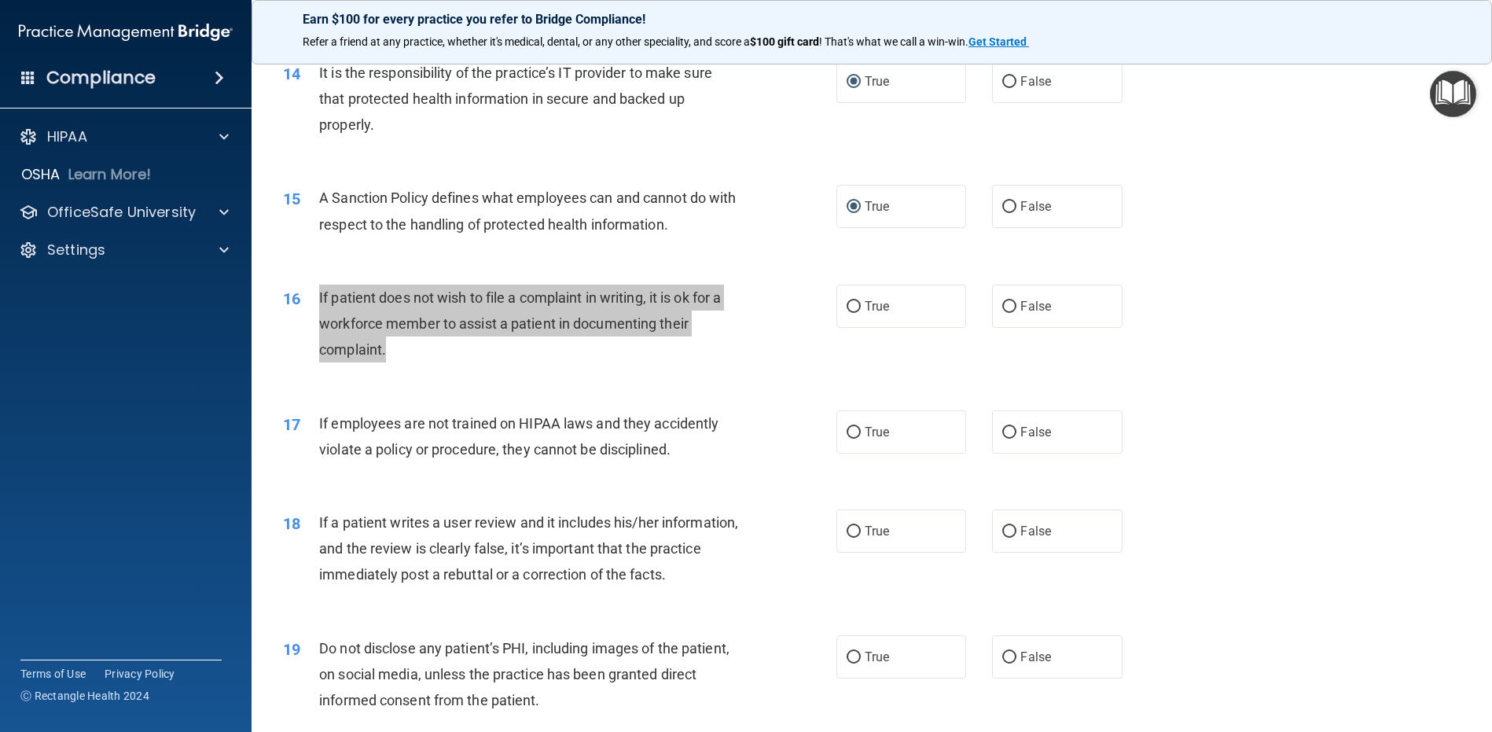
scroll to position [1800, 0]
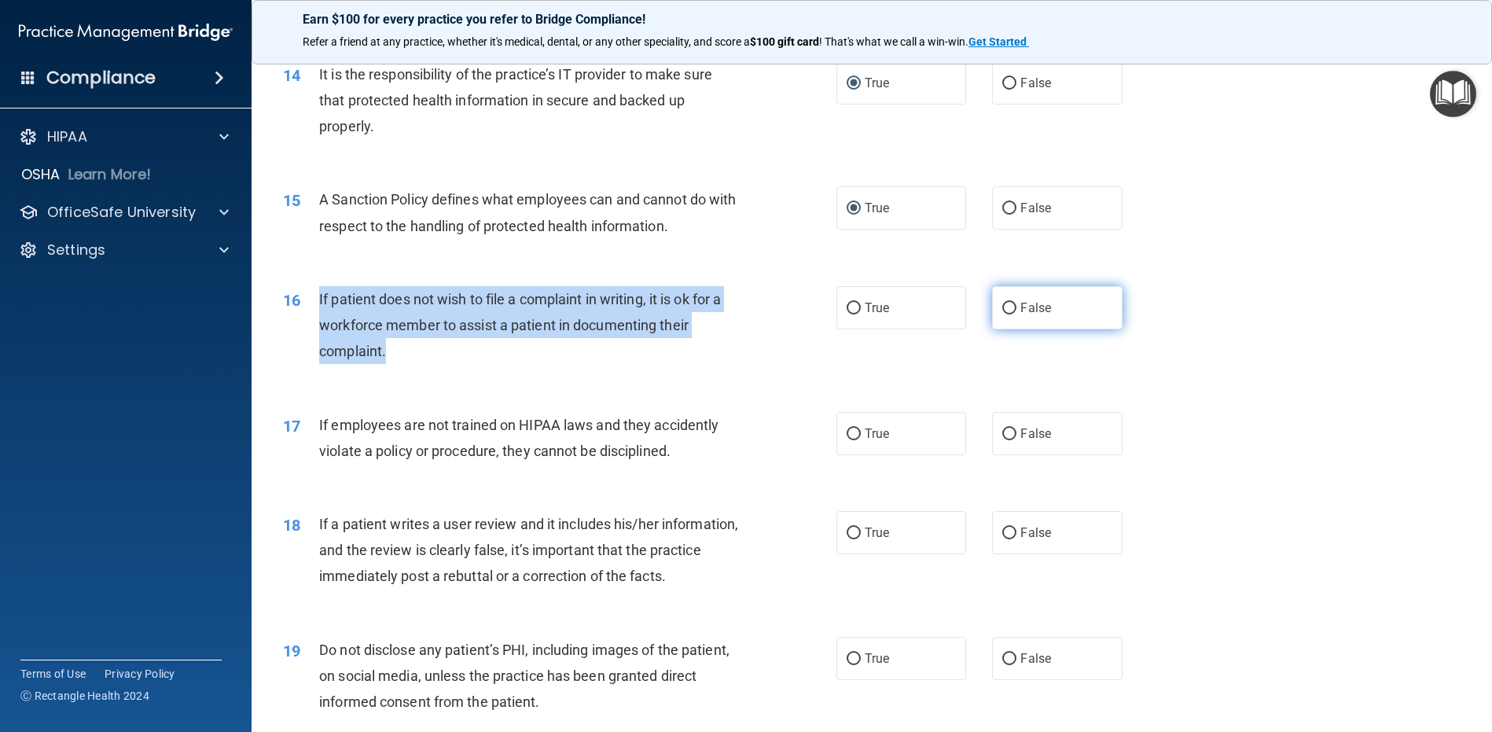
click at [1002, 309] on input "False" at bounding box center [1009, 309] width 14 height 12
radio input "true"
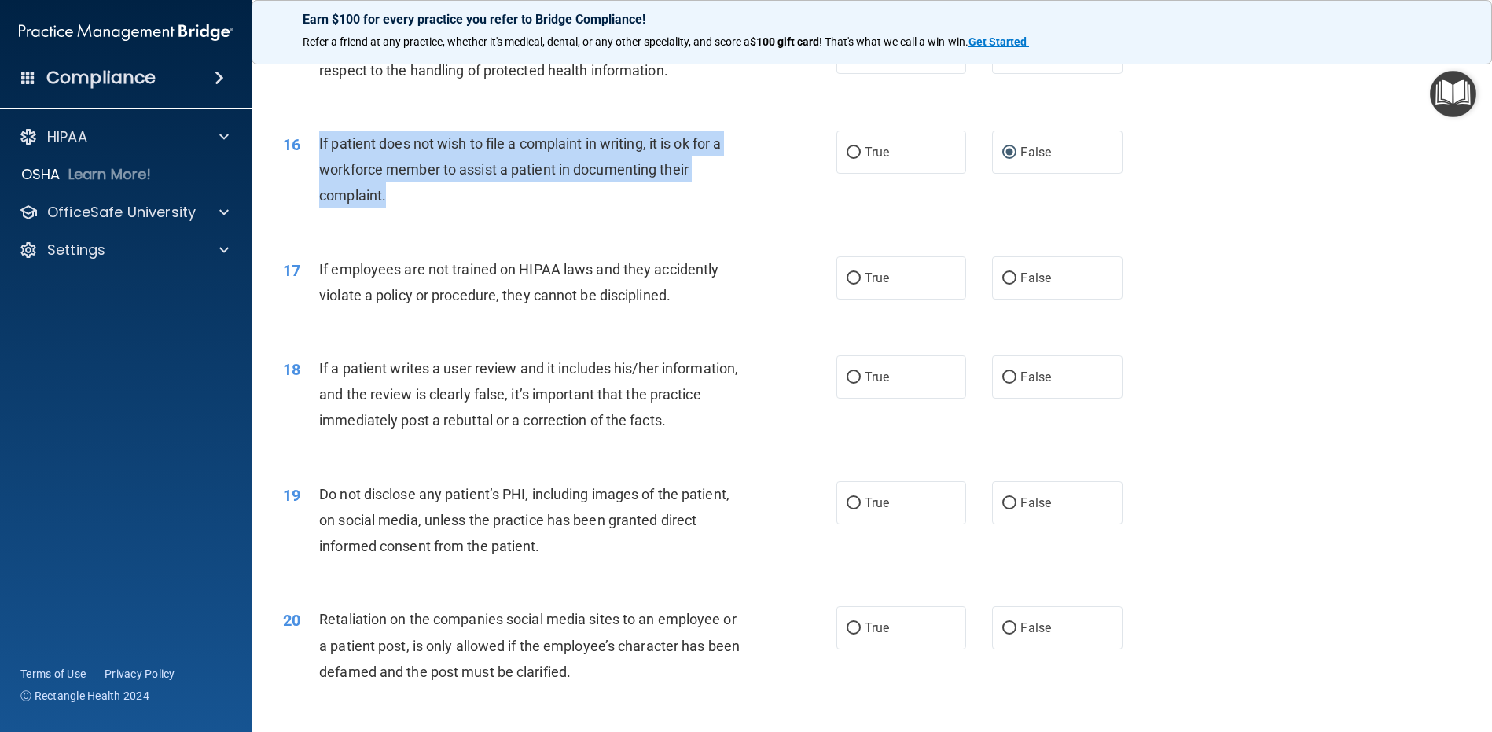
scroll to position [1957, 0]
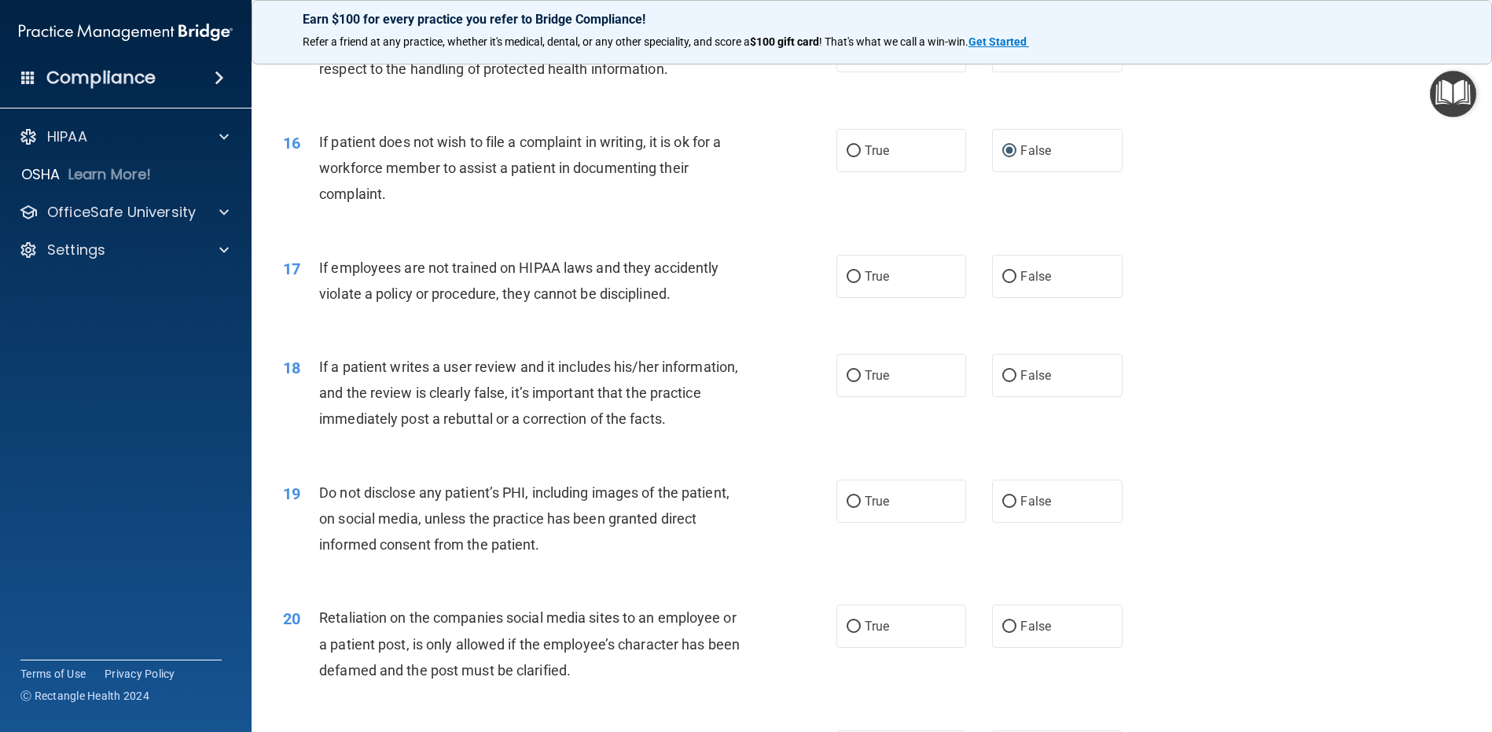
click at [508, 288] on span "If employees are not trained on HIPAA laws and they accidently violate a policy…" at bounding box center [518, 280] width 399 height 42
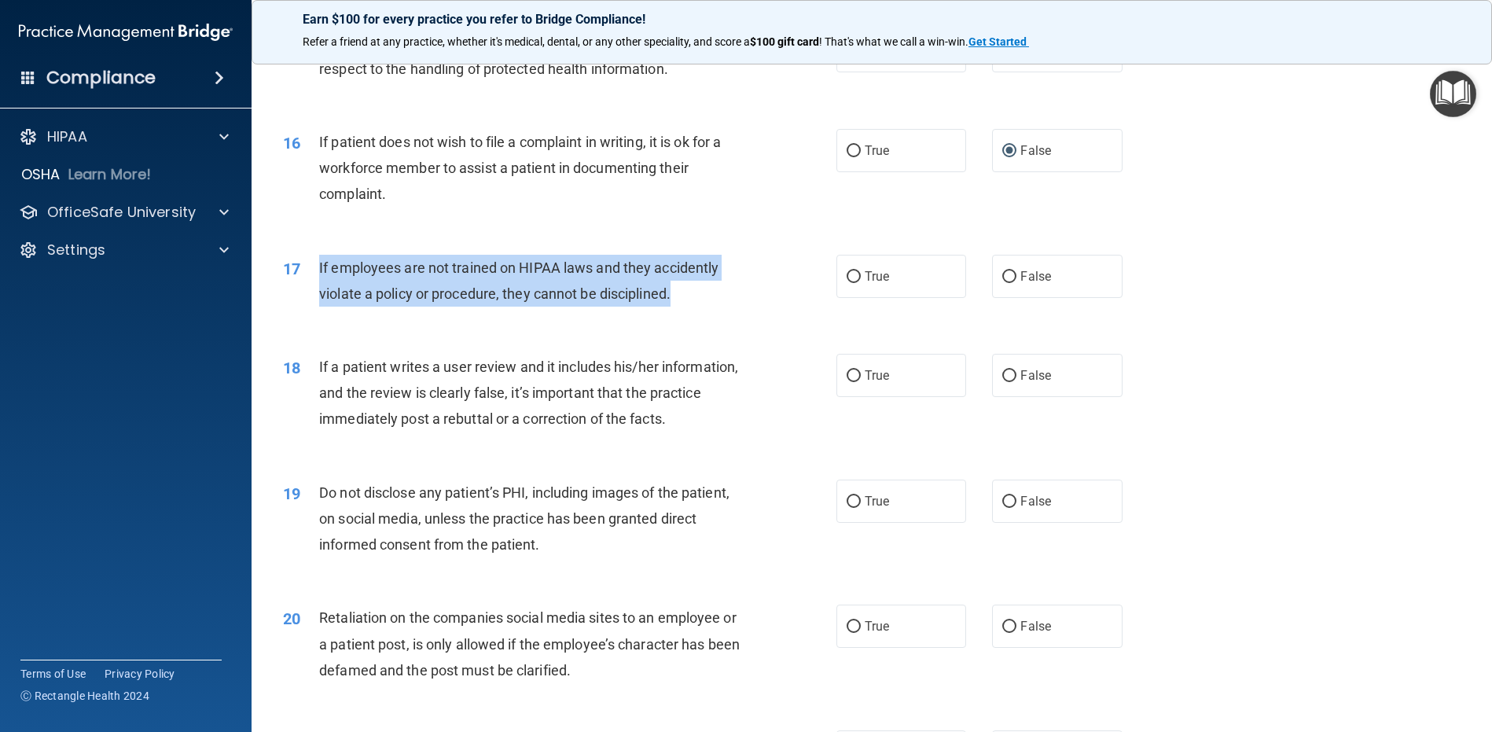
drag, startPoint x: 671, startPoint y: 300, endPoint x: 316, endPoint y: 268, distance: 356.8
click at [316, 268] on div "17 If employees are not trained on HIPAA laws and they accidently violate a pol…" at bounding box center [559, 285] width 601 height 60
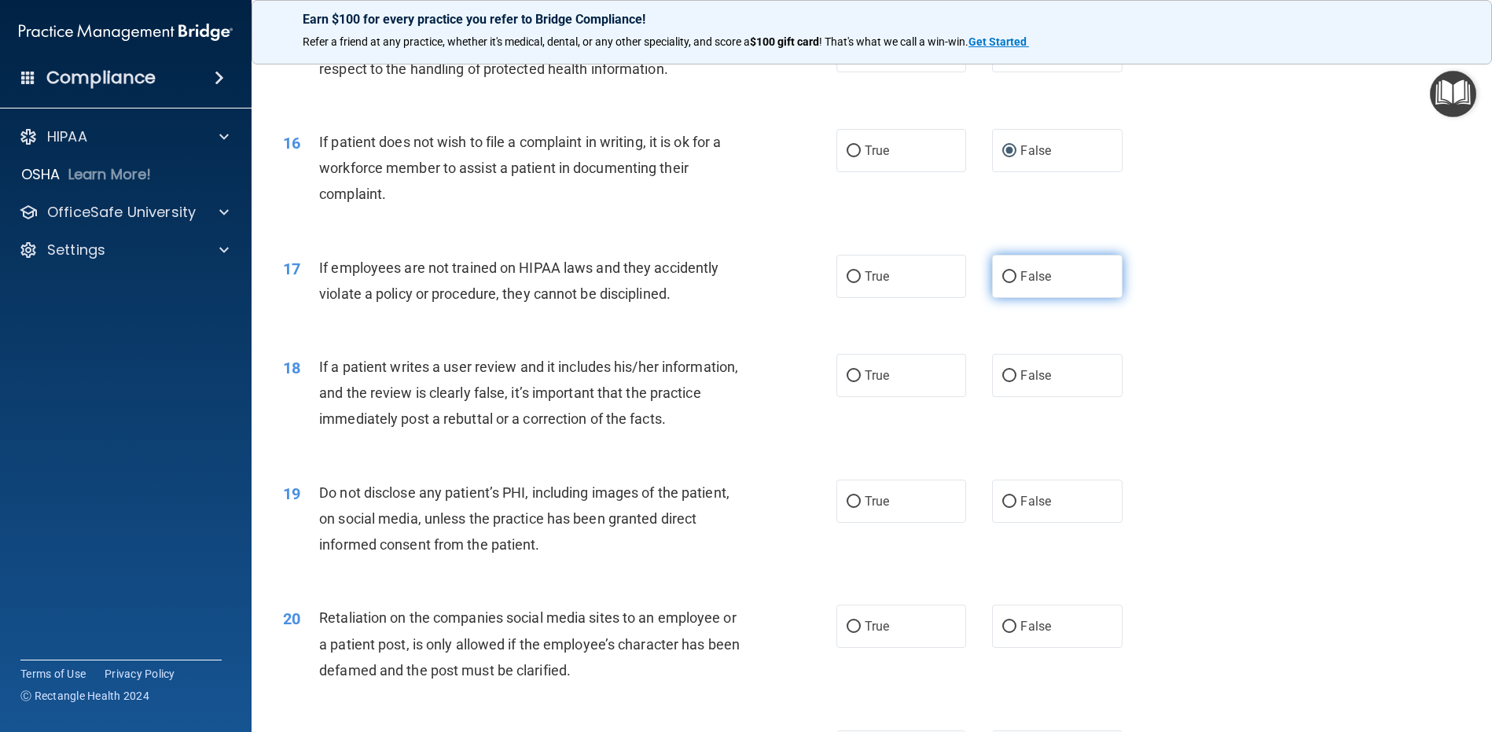
click at [995, 279] on label "False" at bounding box center [1057, 276] width 130 height 43
click at [1002, 279] on input "False" at bounding box center [1009, 277] width 14 height 12
radio input "true"
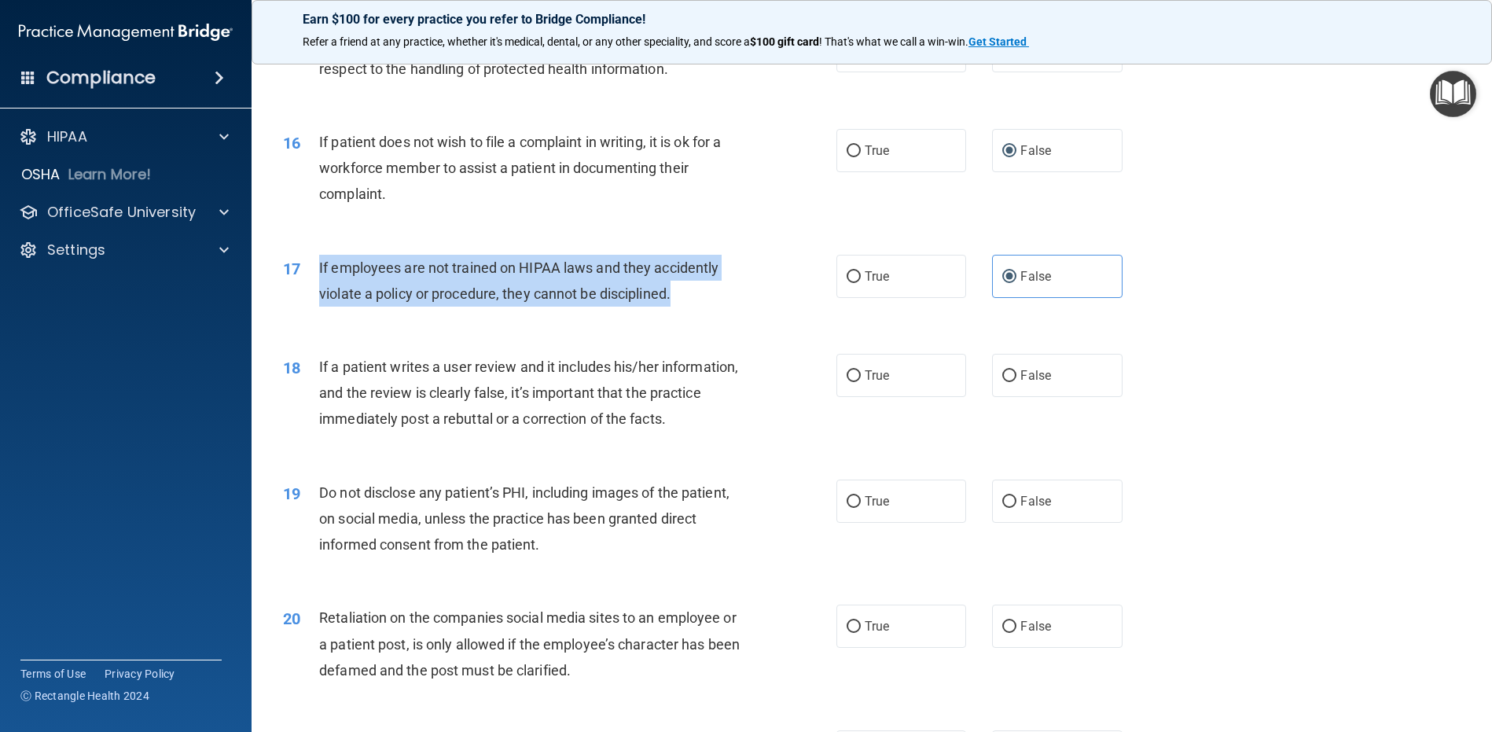
drag, startPoint x: 681, startPoint y: 296, endPoint x: 308, endPoint y: 258, distance: 374.7
click at [308, 258] on div "17 If employees are not trained on HIPAA laws and they accidently violate a pol…" at bounding box center [559, 285] width 601 height 60
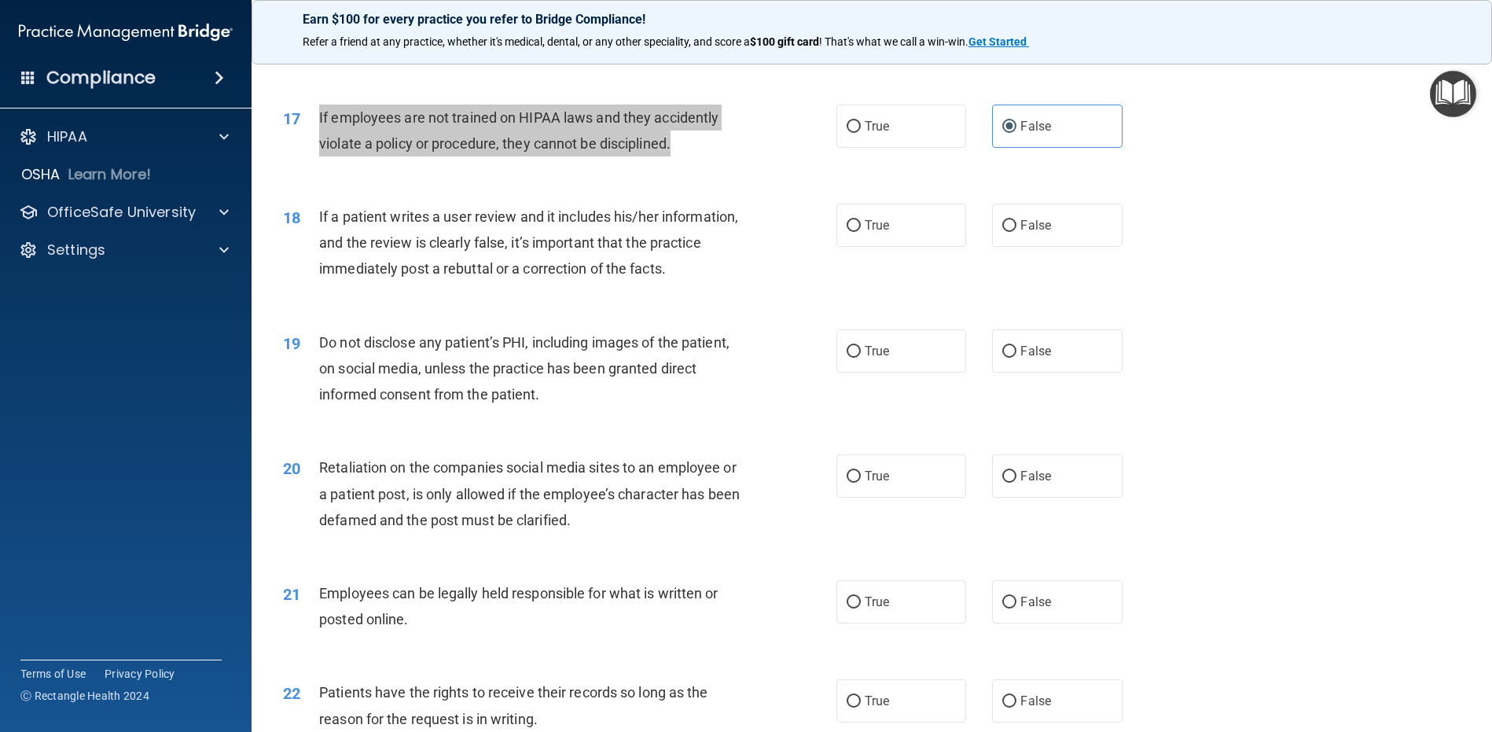
scroll to position [2114, 0]
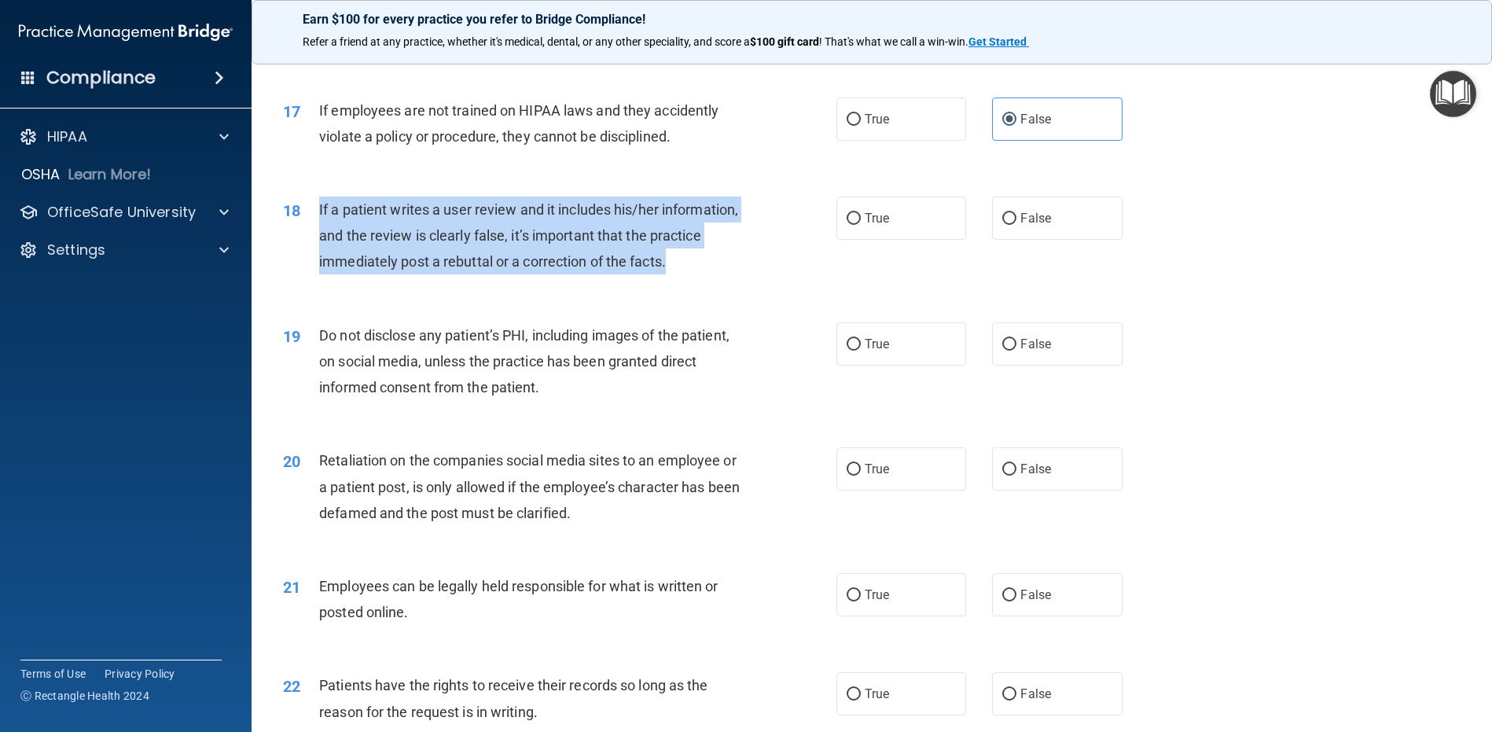
drag, startPoint x: 317, startPoint y: 206, endPoint x: 724, endPoint y: 256, distance: 410.3
click at [724, 256] on div "18 If a patient writes a user review and it includes his/her information, and t…" at bounding box center [559, 240] width 601 height 86
click at [1010, 219] on input "False" at bounding box center [1009, 219] width 14 height 12
radio input "true"
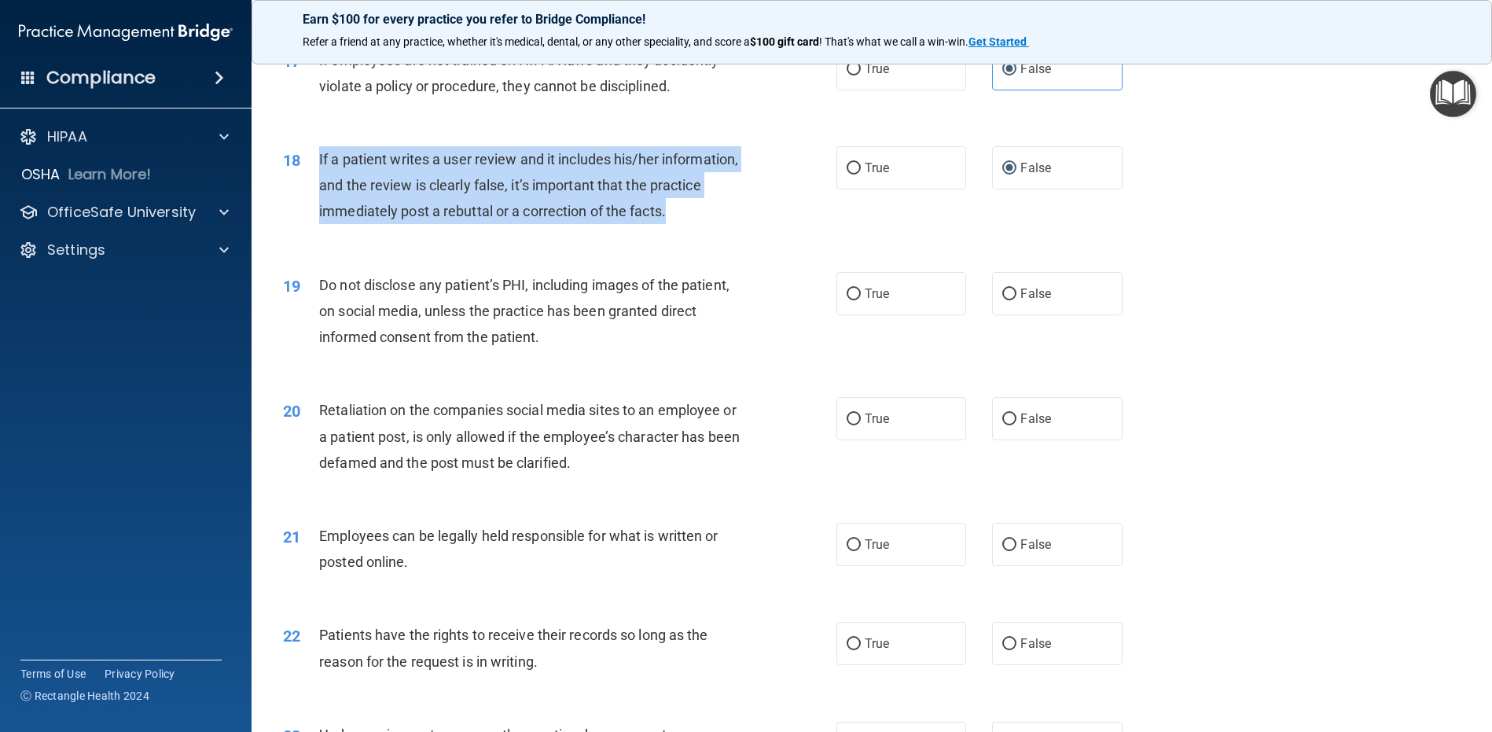
scroll to position [2193, 0]
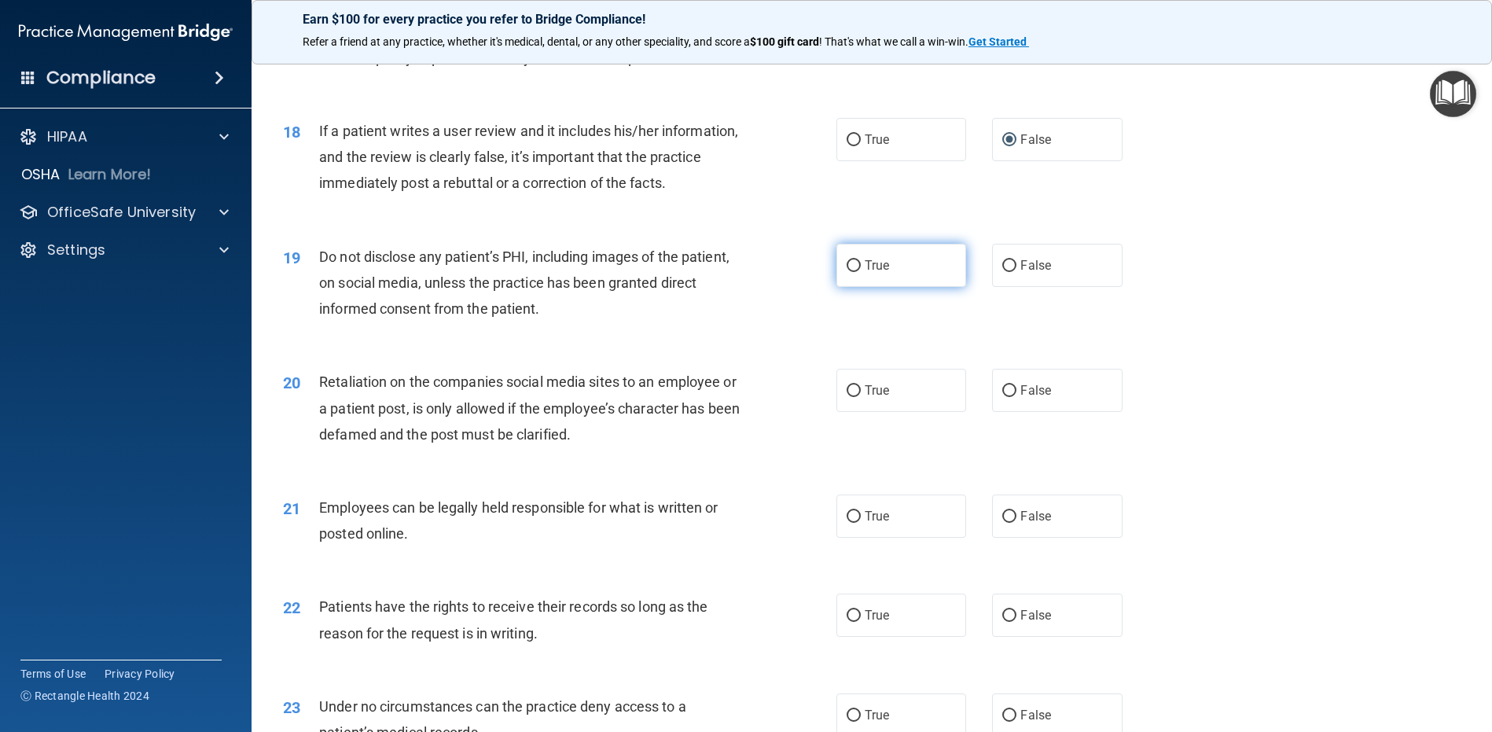
click at [852, 255] on label "True" at bounding box center [902, 265] width 130 height 43
click at [852, 260] on input "True" at bounding box center [854, 266] width 14 height 12
radio input "true"
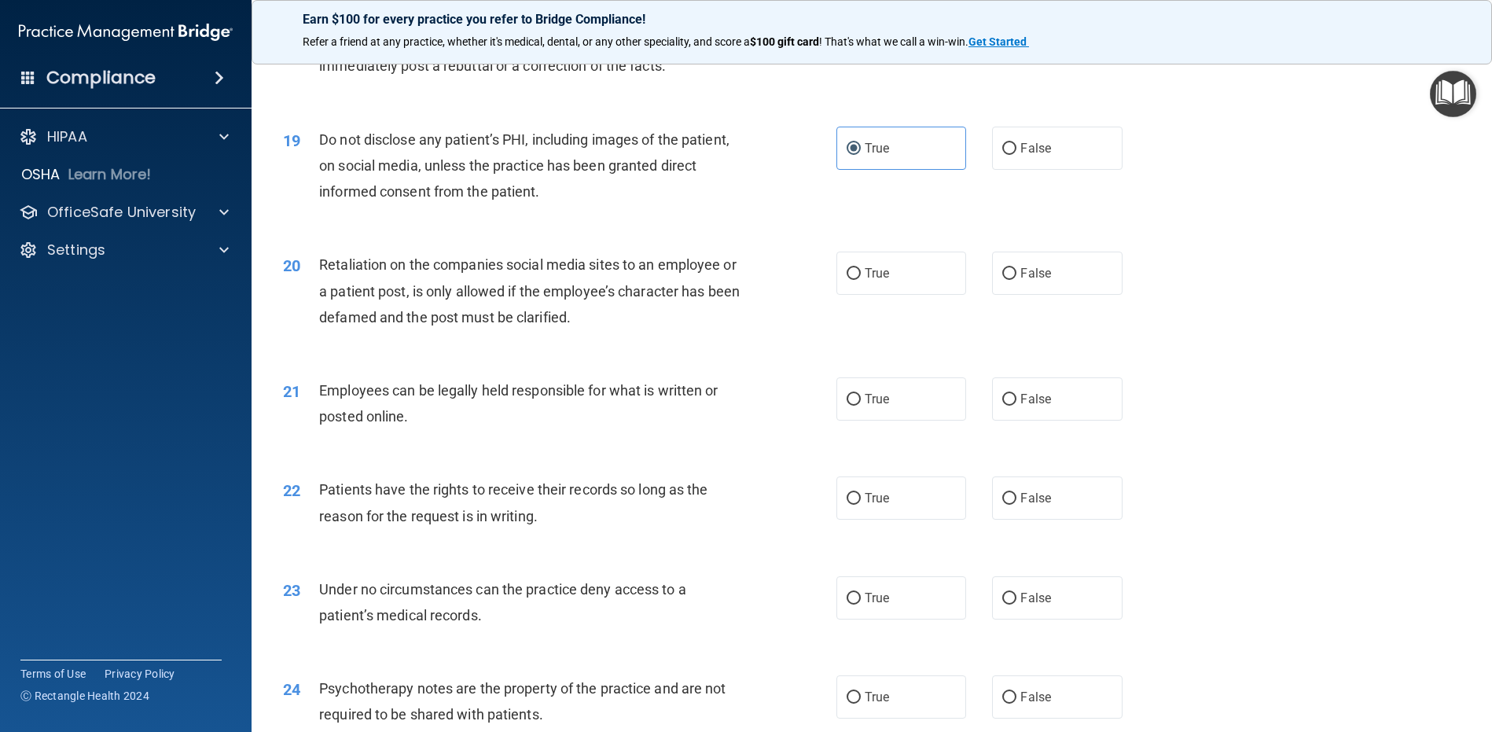
scroll to position [2429, 0]
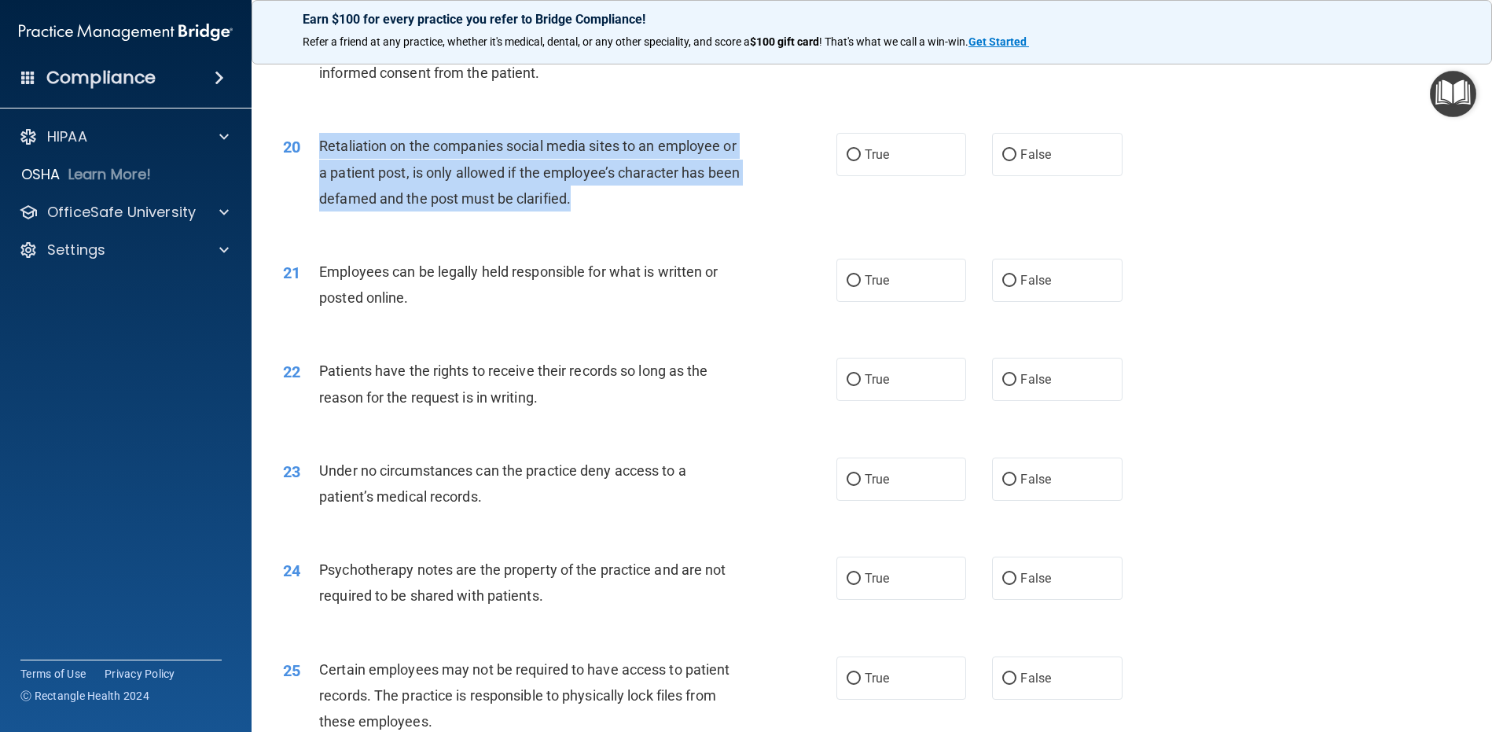
drag, startPoint x: 636, startPoint y: 202, endPoint x: 304, endPoint y: 160, distance: 334.5
click at [304, 160] on div "20 Retaliation on the companies social media sites to an employee or a patient …" at bounding box center [559, 176] width 601 height 86
click at [1002, 156] on input "False" at bounding box center [1009, 155] width 14 height 12
radio input "true"
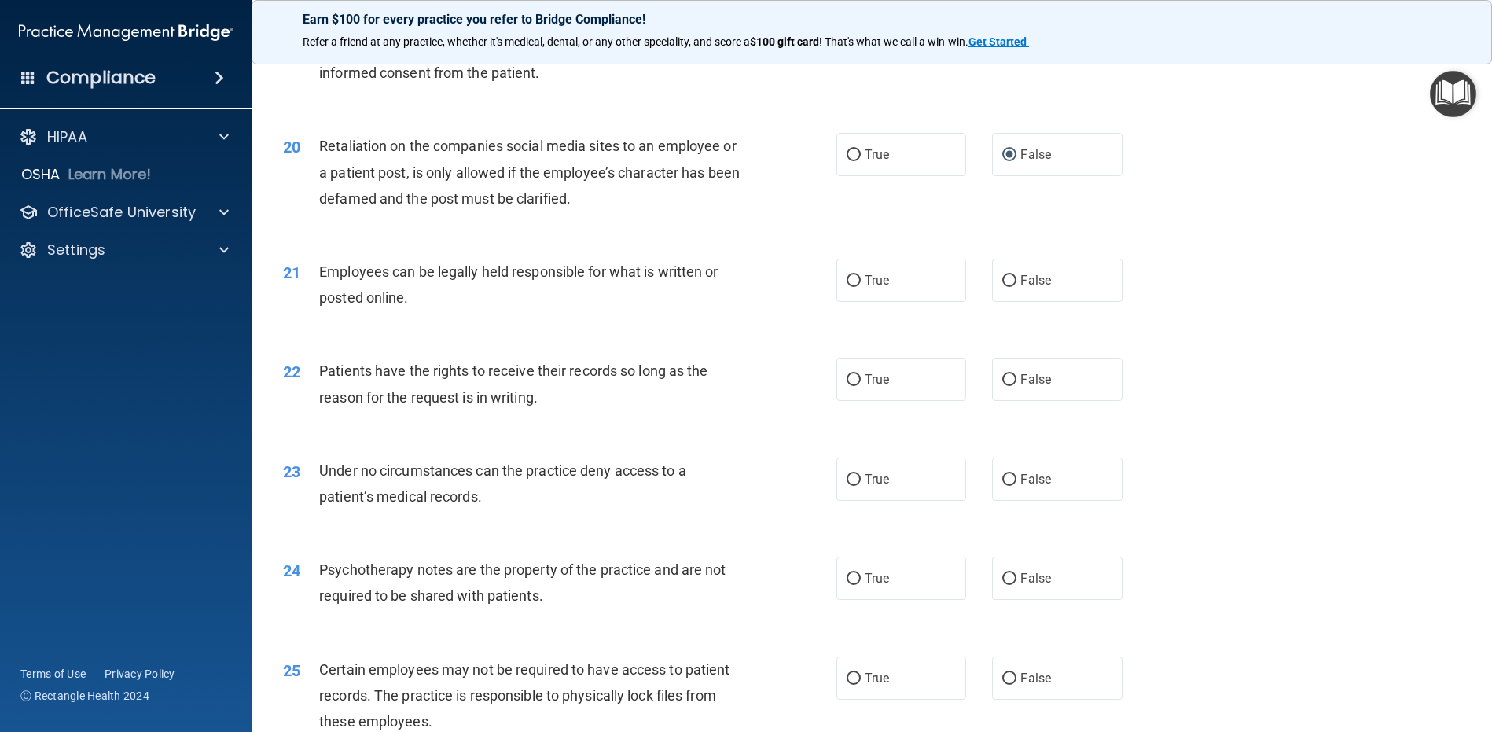
click at [396, 321] on div "21 Employees can be legally held responsible for what is written or posted onli…" at bounding box center [871, 288] width 1201 height 99
click at [847, 278] on input "True" at bounding box center [854, 281] width 14 height 12
radio input "true"
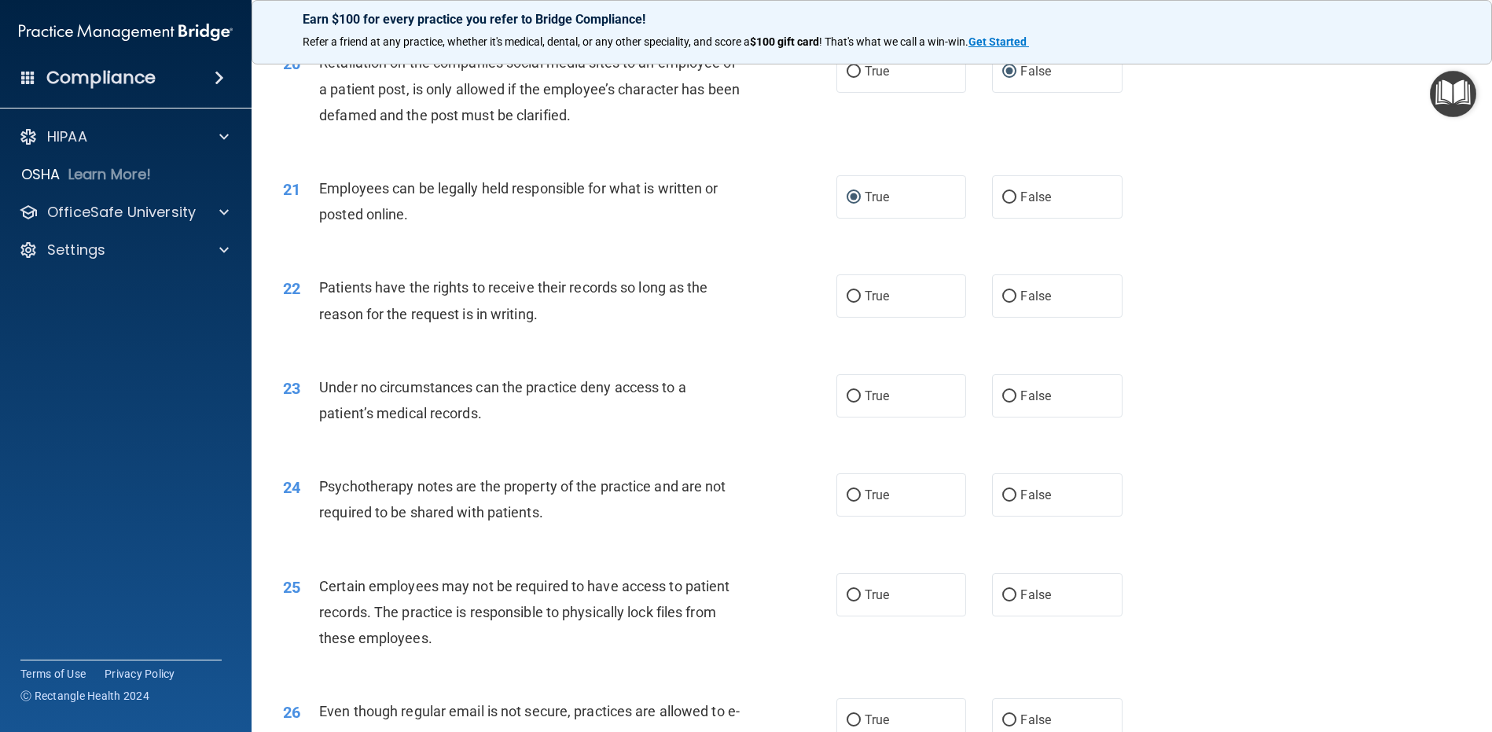
scroll to position [2507, 0]
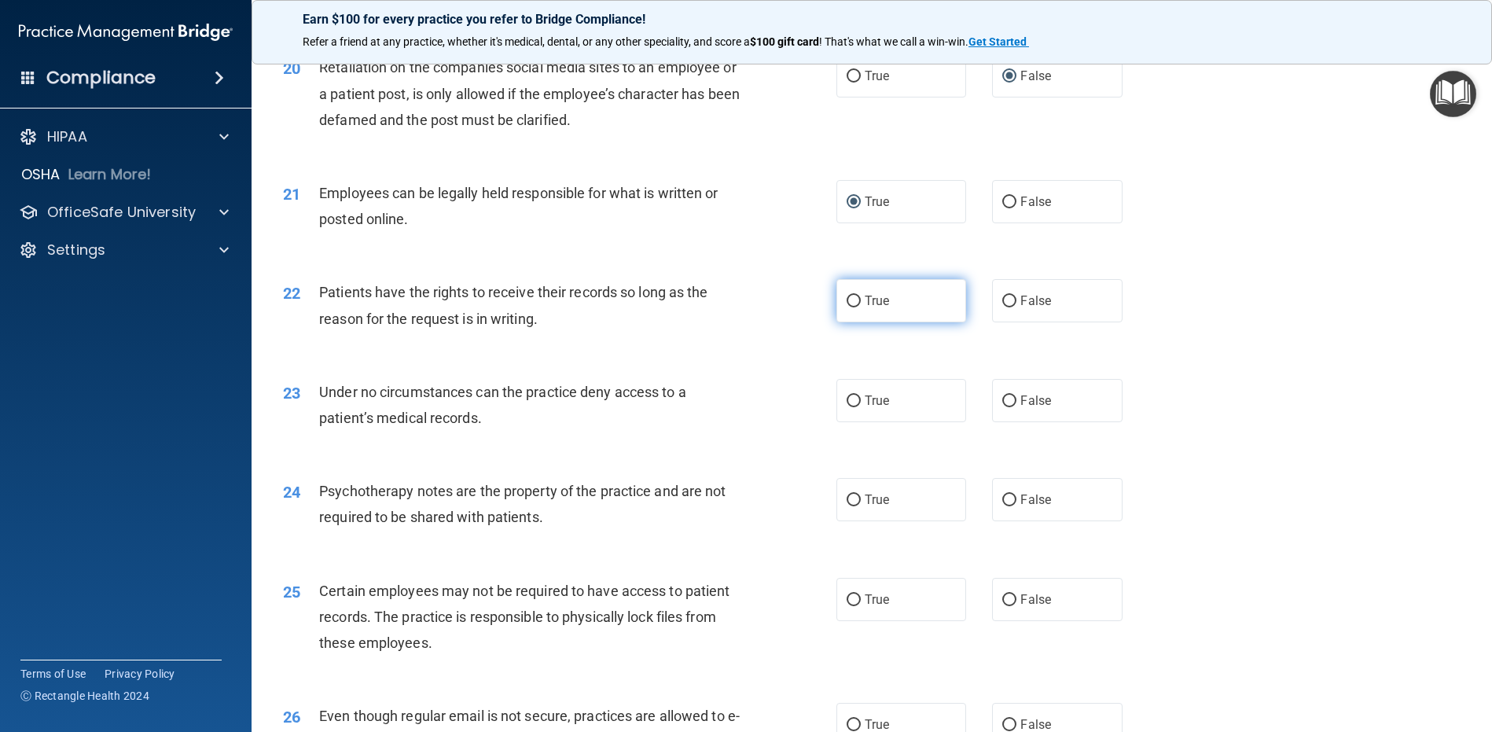
click at [852, 300] on input "True" at bounding box center [854, 302] width 14 height 12
radio input "true"
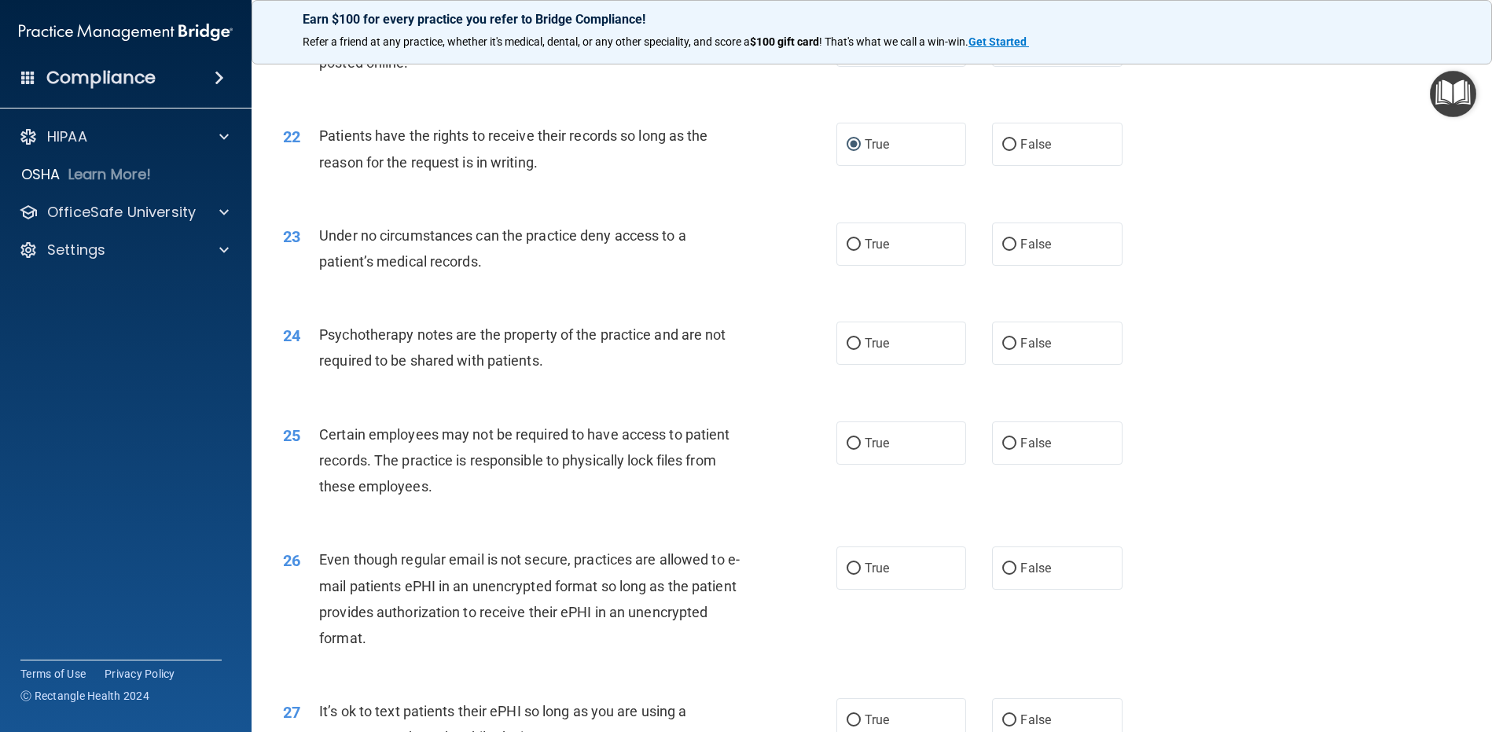
scroll to position [2665, 0]
click at [1002, 241] on input "False" at bounding box center [1009, 244] width 14 height 12
radio input "true"
click at [499, 262] on div "Under no circumstances can the practice deny access to a patient’s medical reco…" at bounding box center [535, 248] width 433 height 52
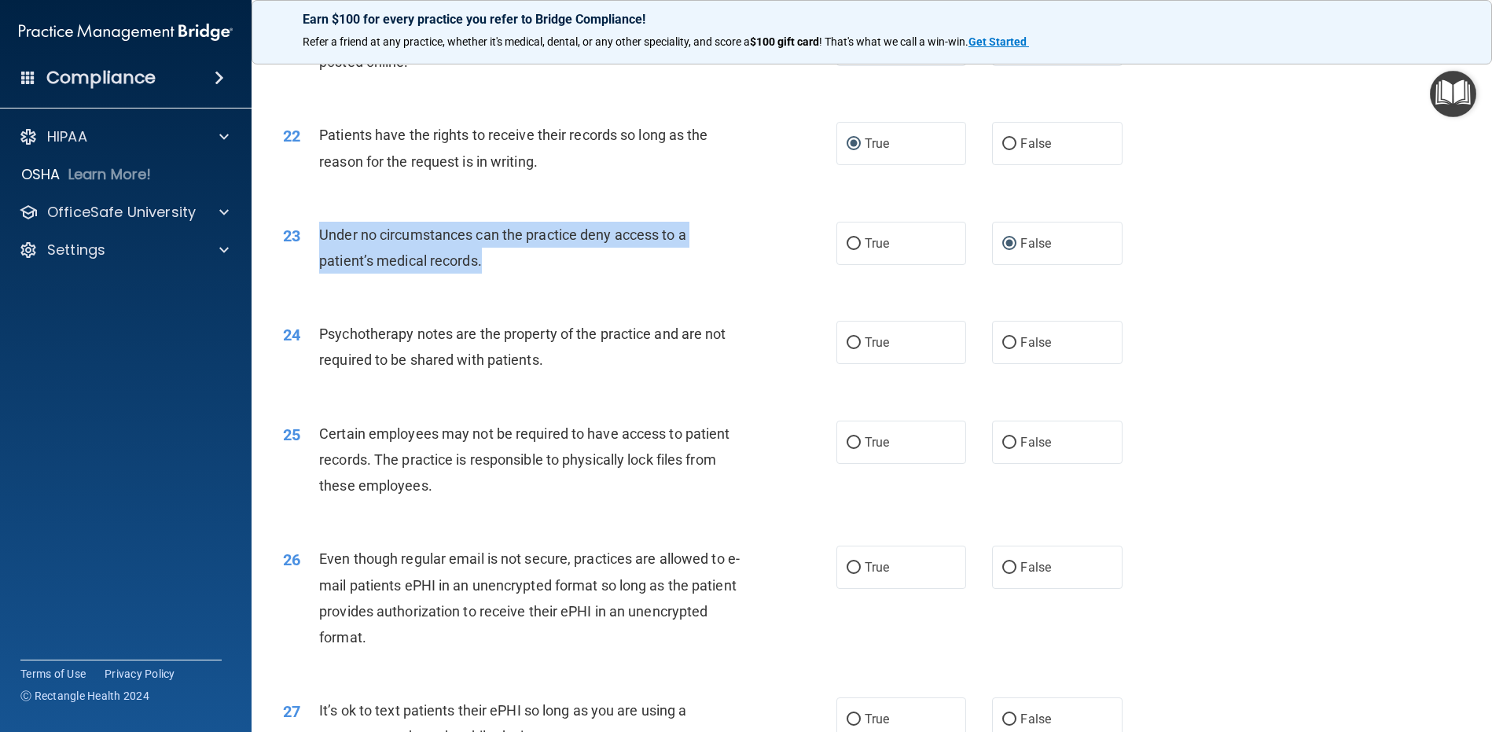
drag, startPoint x: 497, startPoint y: 261, endPoint x: 321, endPoint y: 235, distance: 178.0
click at [321, 235] on div "Under no circumstances can the practice deny access to a patient’s medical reco…" at bounding box center [535, 248] width 433 height 52
click at [348, 240] on span "Under no circumstances can the practice deny access to a patient’s medical reco…" at bounding box center [502, 247] width 367 height 42
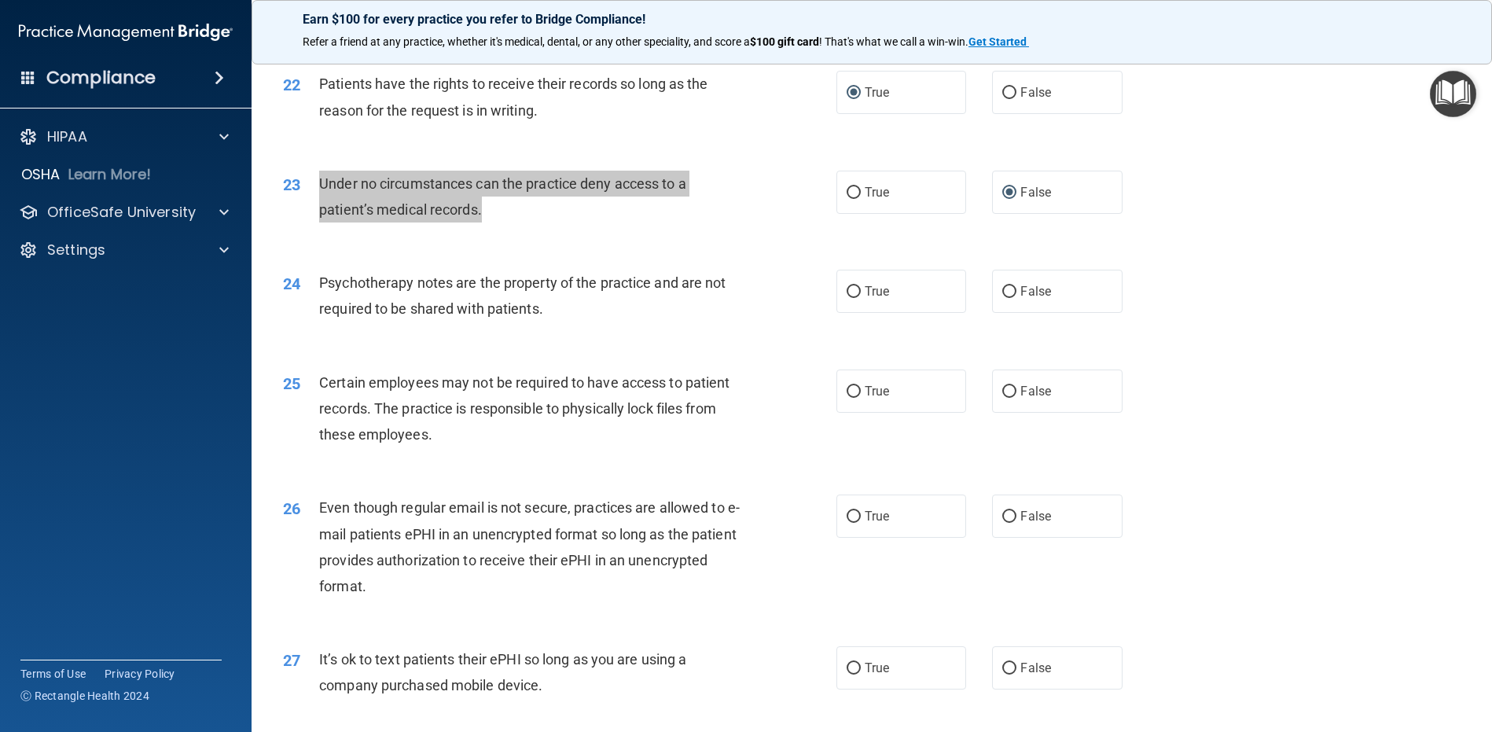
scroll to position [2743, 0]
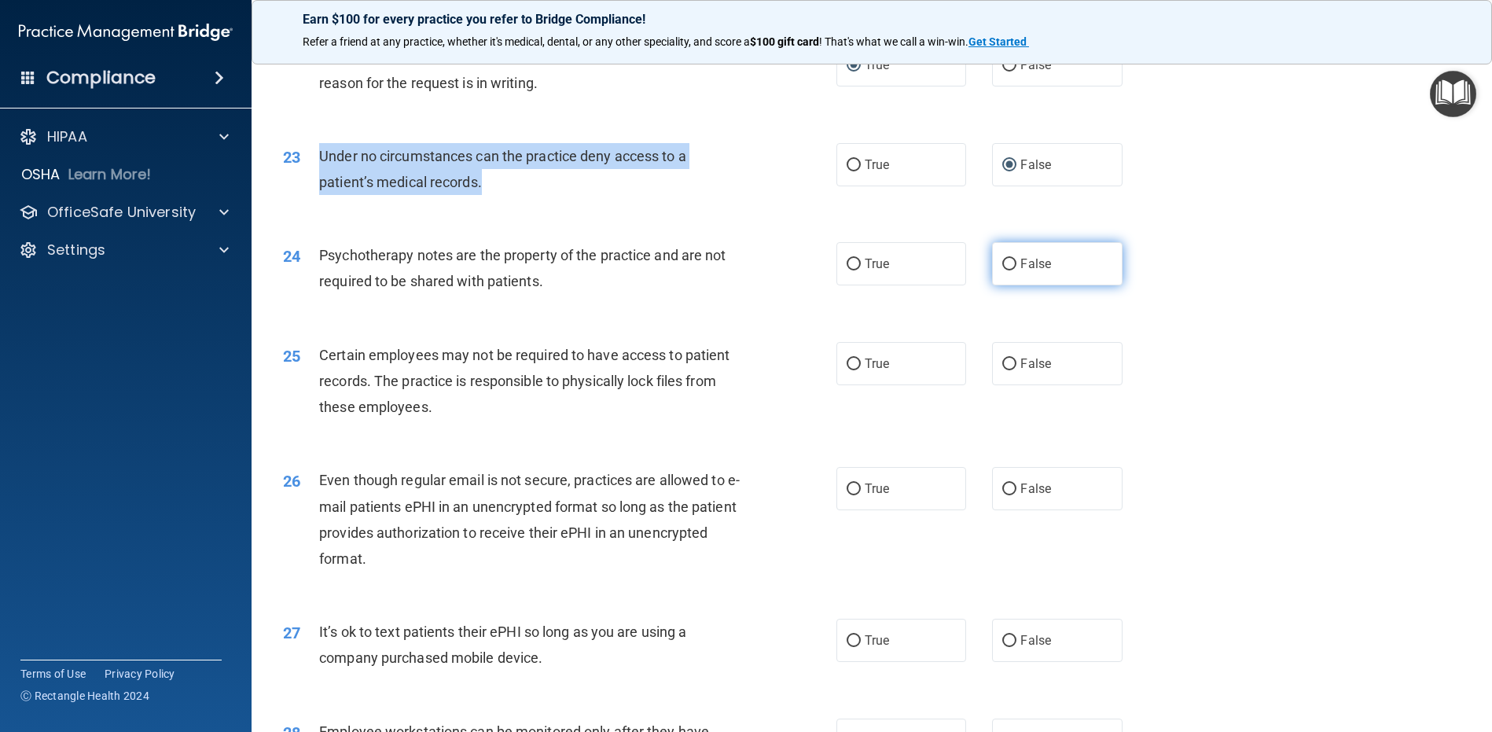
click at [1005, 263] on input "False" at bounding box center [1009, 265] width 14 height 12
radio input "true"
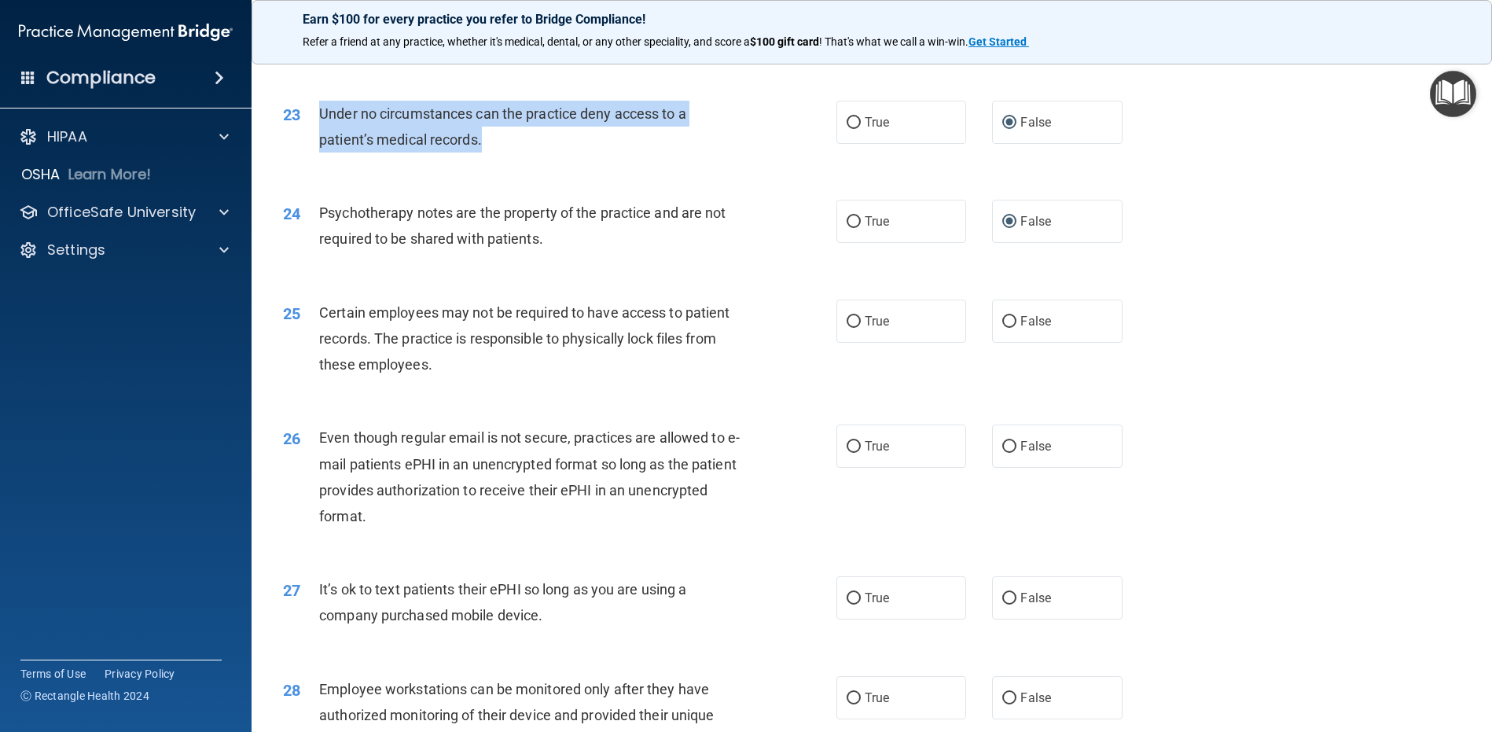
scroll to position [2901, 0]
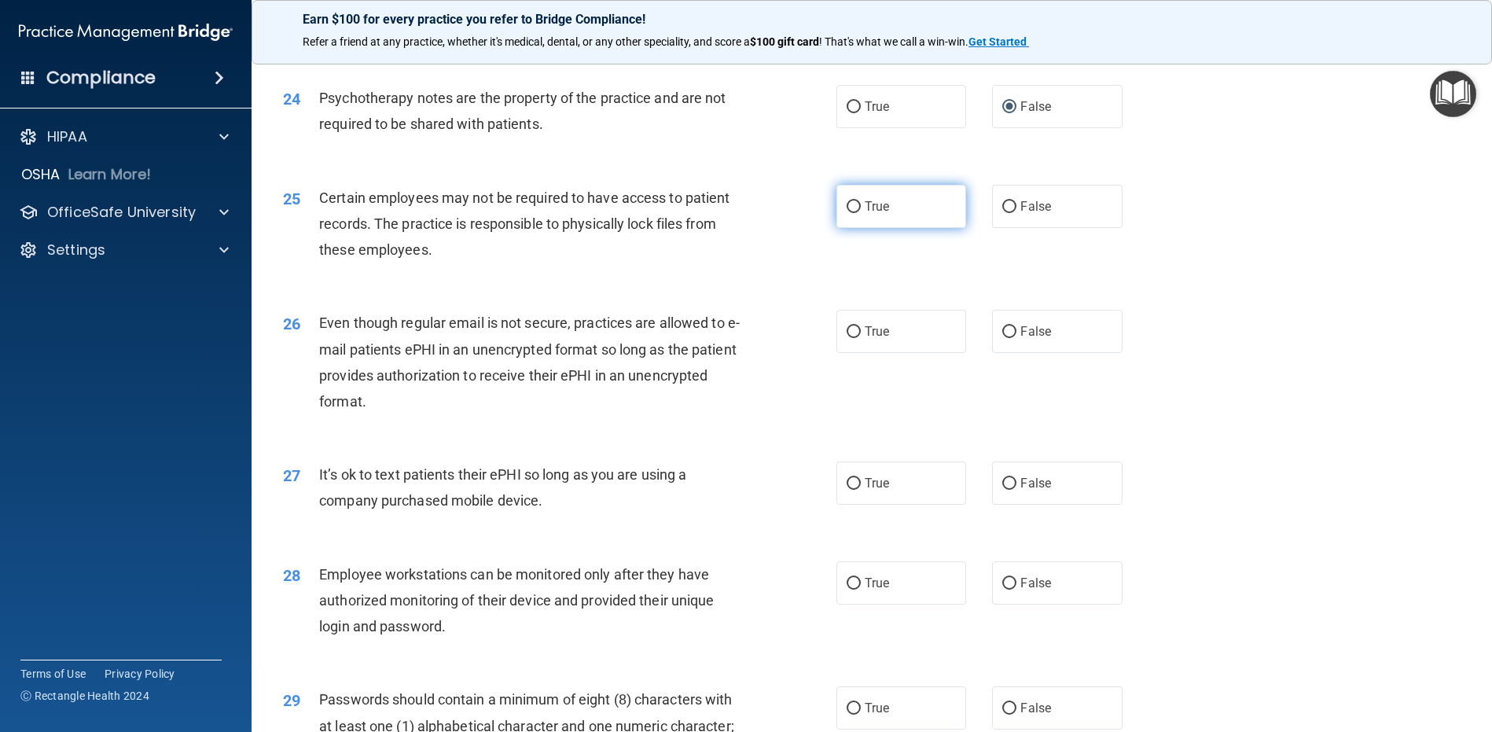
click at [849, 204] on input "True" at bounding box center [854, 207] width 14 height 12
radio input "true"
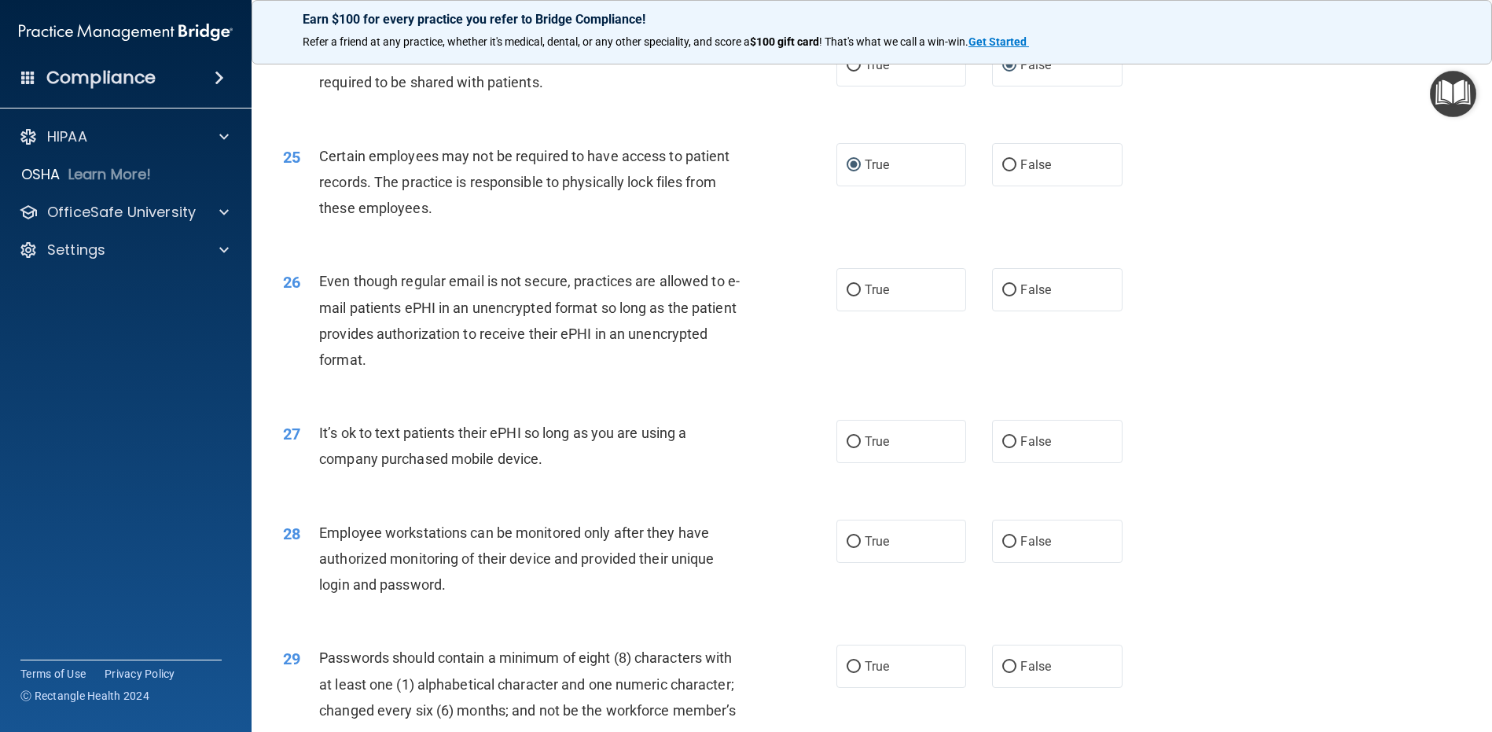
scroll to position [2979, 0]
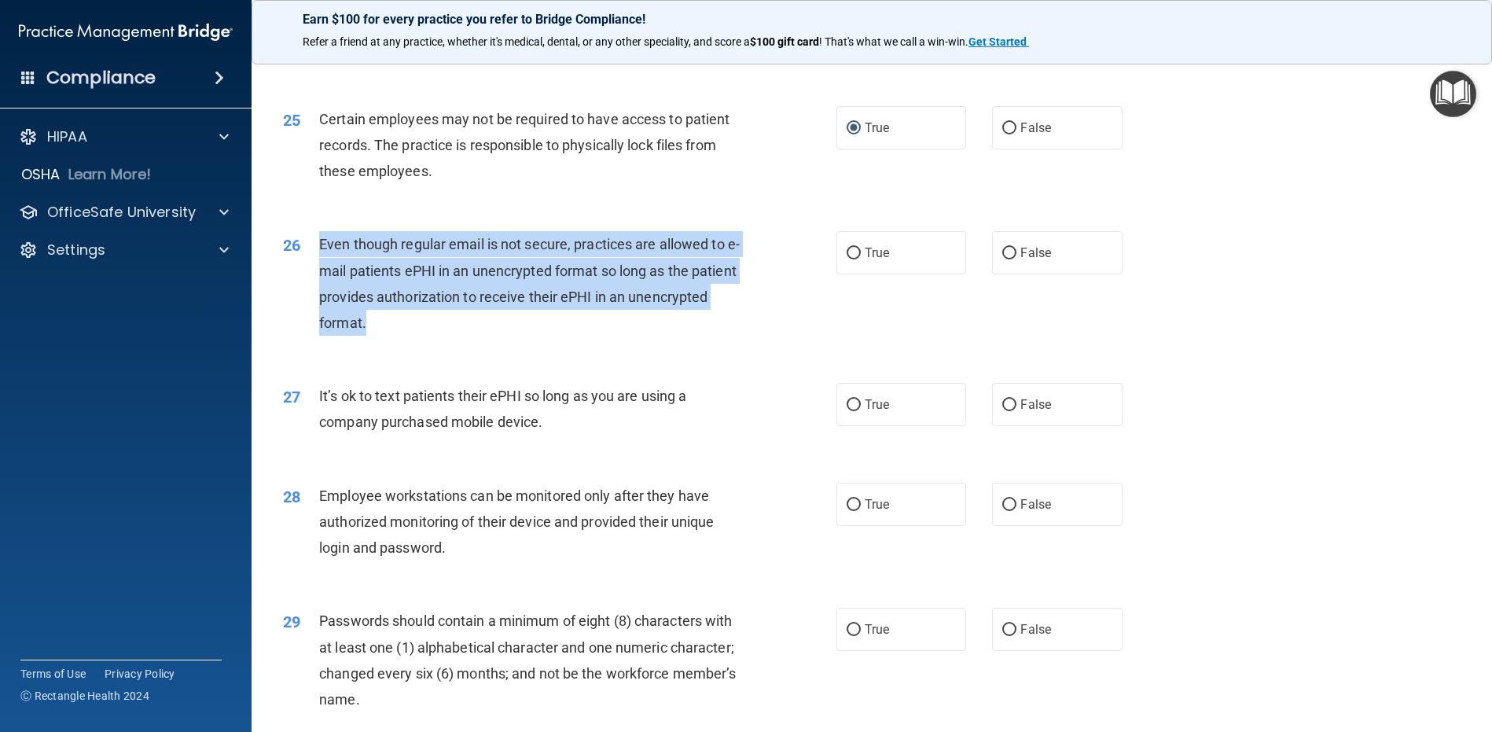
drag, startPoint x: 455, startPoint y: 329, endPoint x: 305, endPoint y: 252, distance: 168.8
click at [305, 252] on div "26 Even though regular email is not secure, practices are allowed to e-mail pat…" at bounding box center [559, 287] width 601 height 112
click at [1002, 250] on input "False" at bounding box center [1009, 254] width 14 height 12
radio input "true"
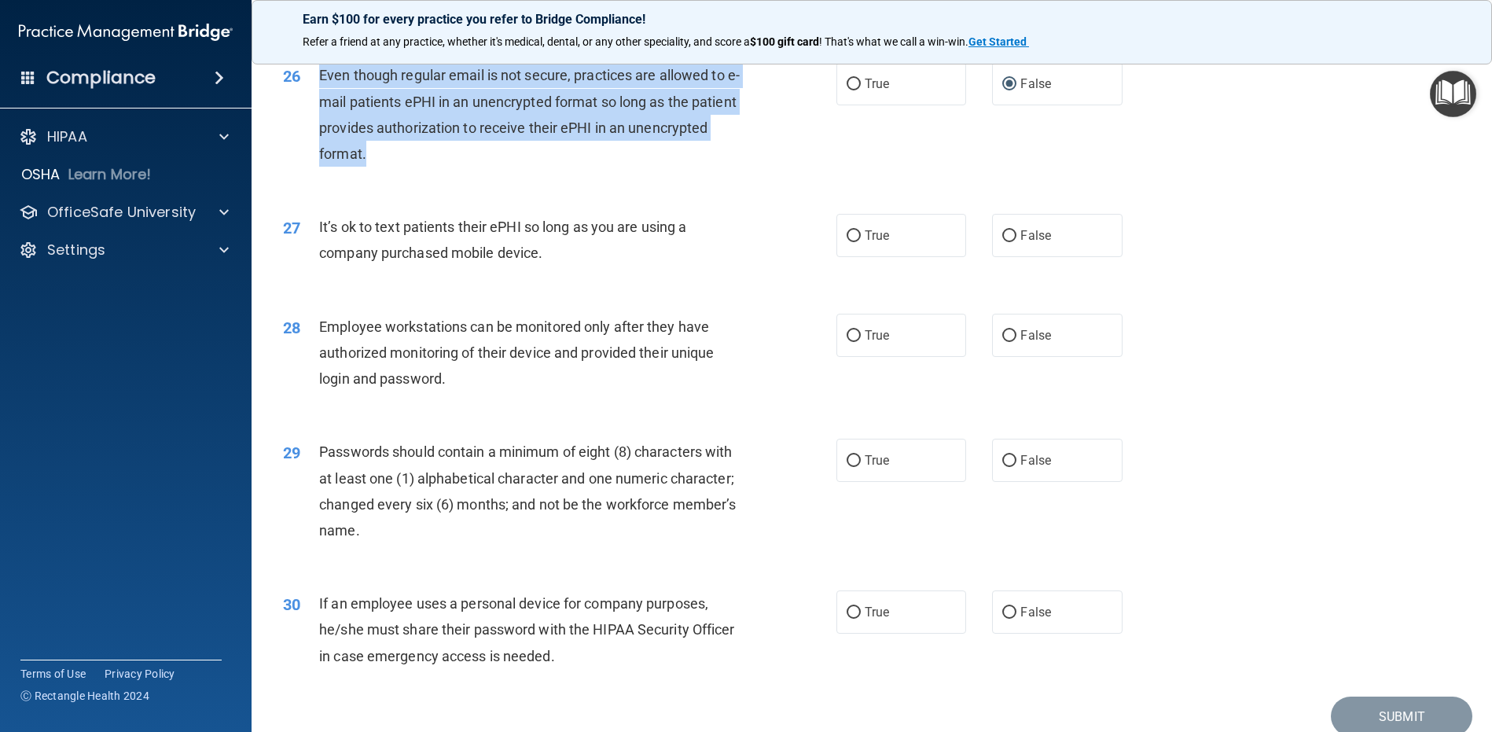
scroll to position [3215, 0]
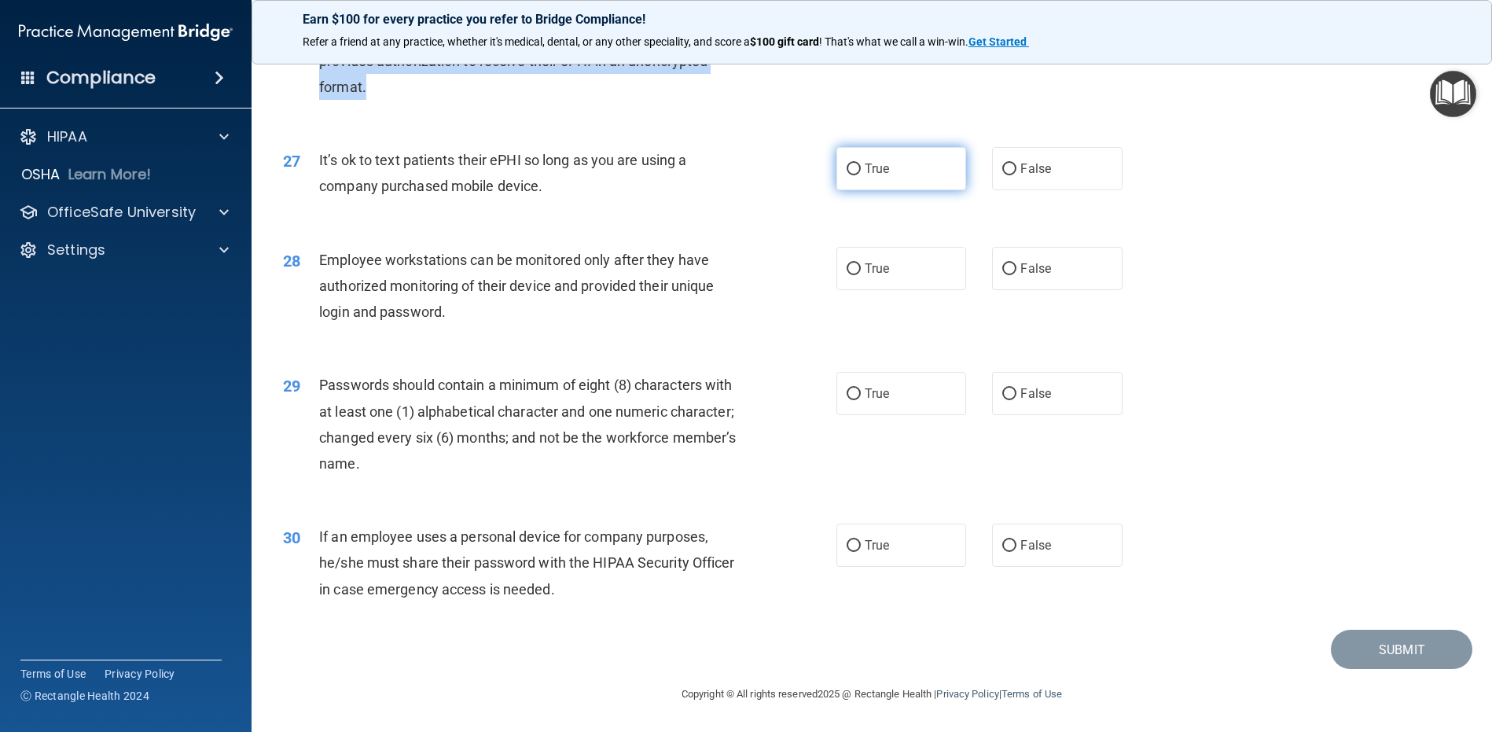
click at [852, 166] on input "True" at bounding box center [854, 170] width 14 height 12
radio input "true"
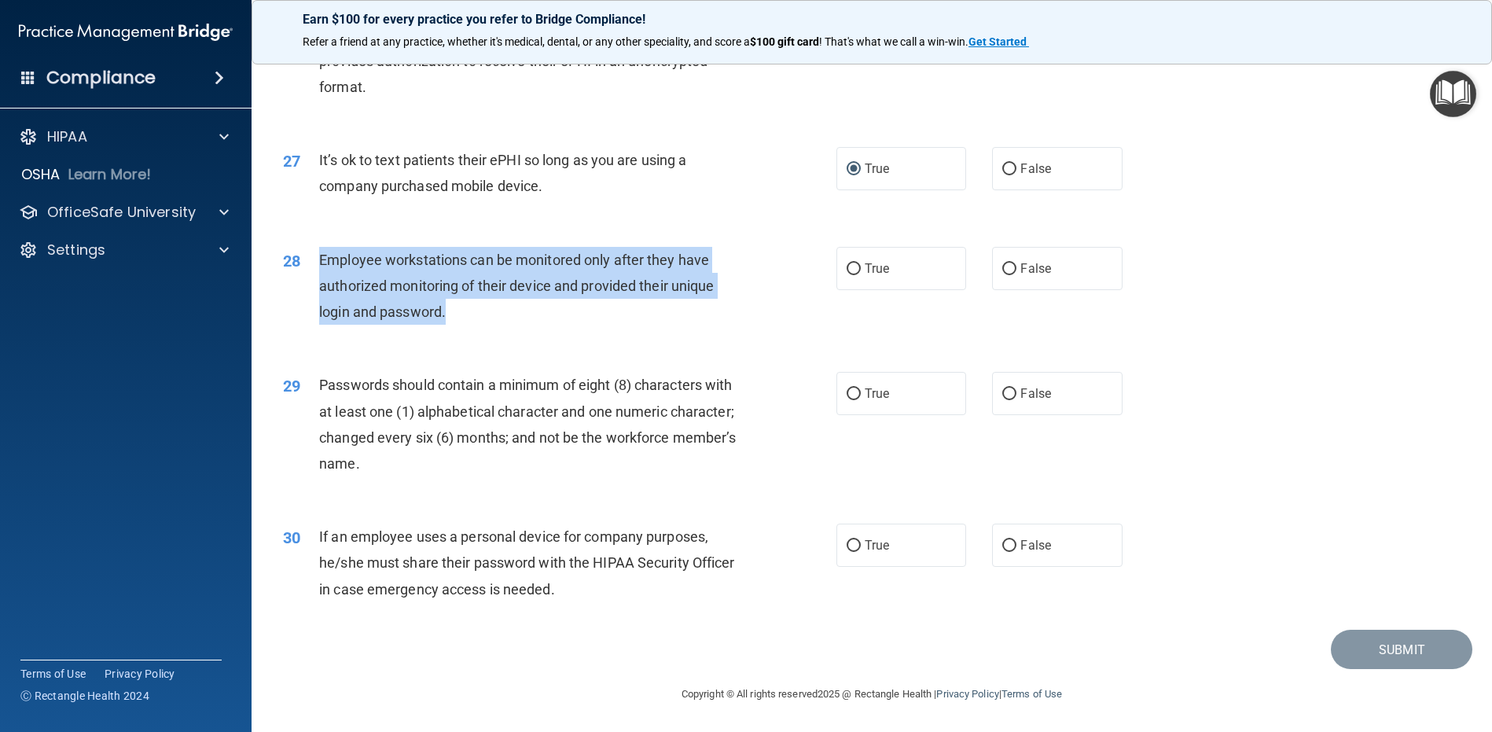
drag, startPoint x: 485, startPoint y: 308, endPoint x: 321, endPoint y: 260, distance: 171.2
click at [321, 260] on div "Employee workstations can be monitored only after they have authorized monitori…" at bounding box center [535, 286] width 433 height 79
click at [1002, 267] on input "False" at bounding box center [1009, 269] width 14 height 12
radio input "true"
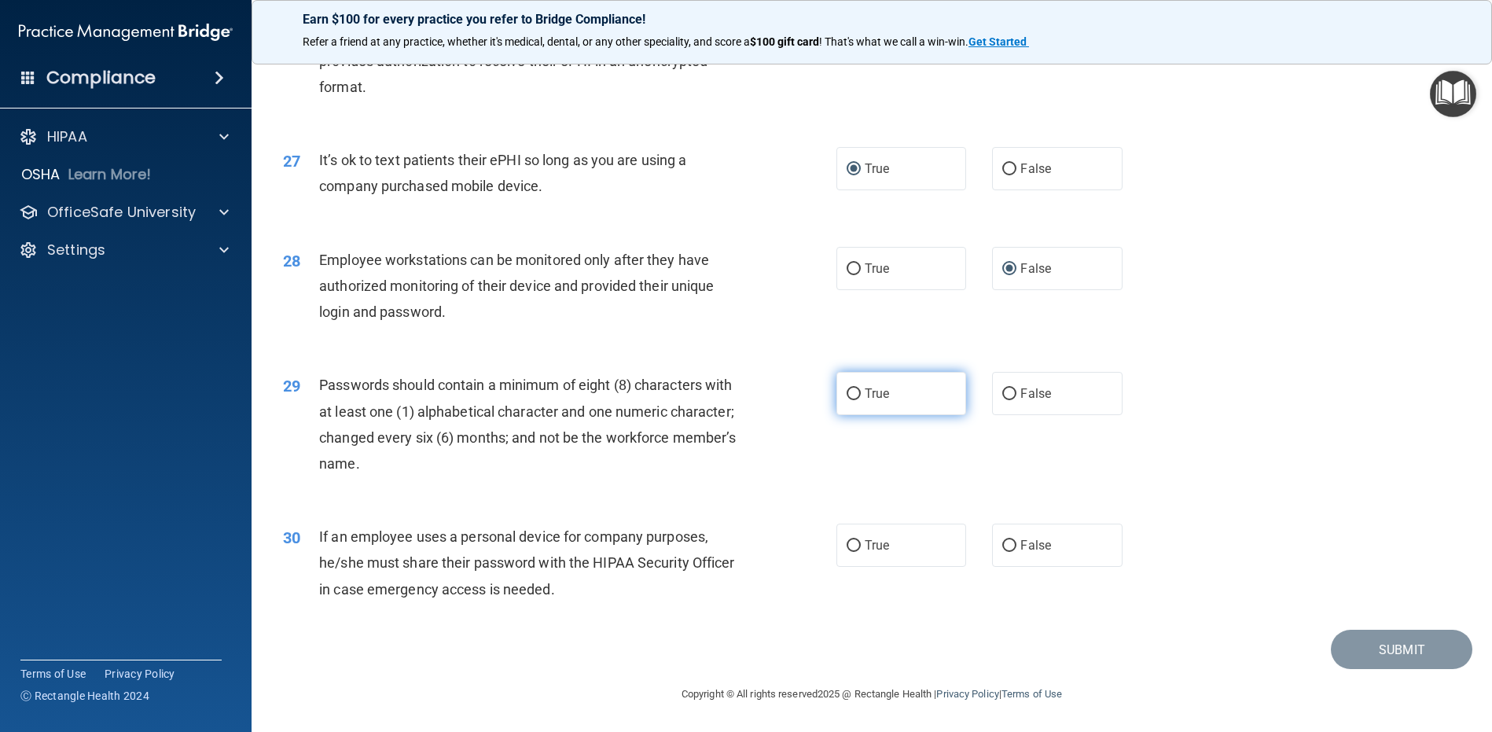
click at [848, 403] on label "True" at bounding box center [902, 393] width 130 height 43
click at [848, 400] on input "True" at bounding box center [854, 394] width 14 height 12
radio input "true"
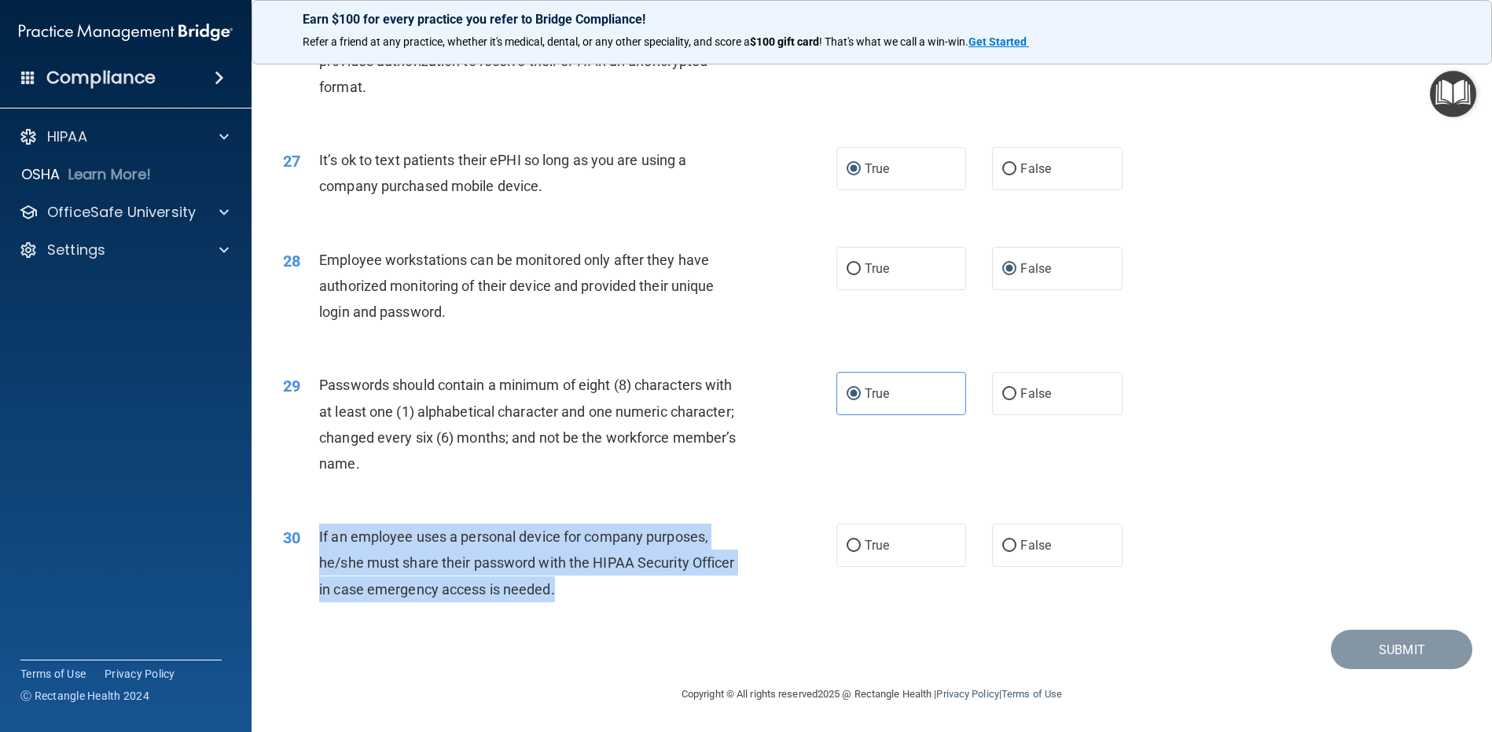
drag, startPoint x: 604, startPoint y: 590, endPoint x: 319, endPoint y: 534, distance: 290.2
click at [319, 534] on div "If an employee uses a personal device for company purposes, he/she must share t…" at bounding box center [535, 563] width 433 height 79
drag, startPoint x: 842, startPoint y: 547, endPoint x: 860, endPoint y: 548, distance: 18.1
click at [847, 547] on input "True" at bounding box center [854, 546] width 14 height 12
radio input "true"
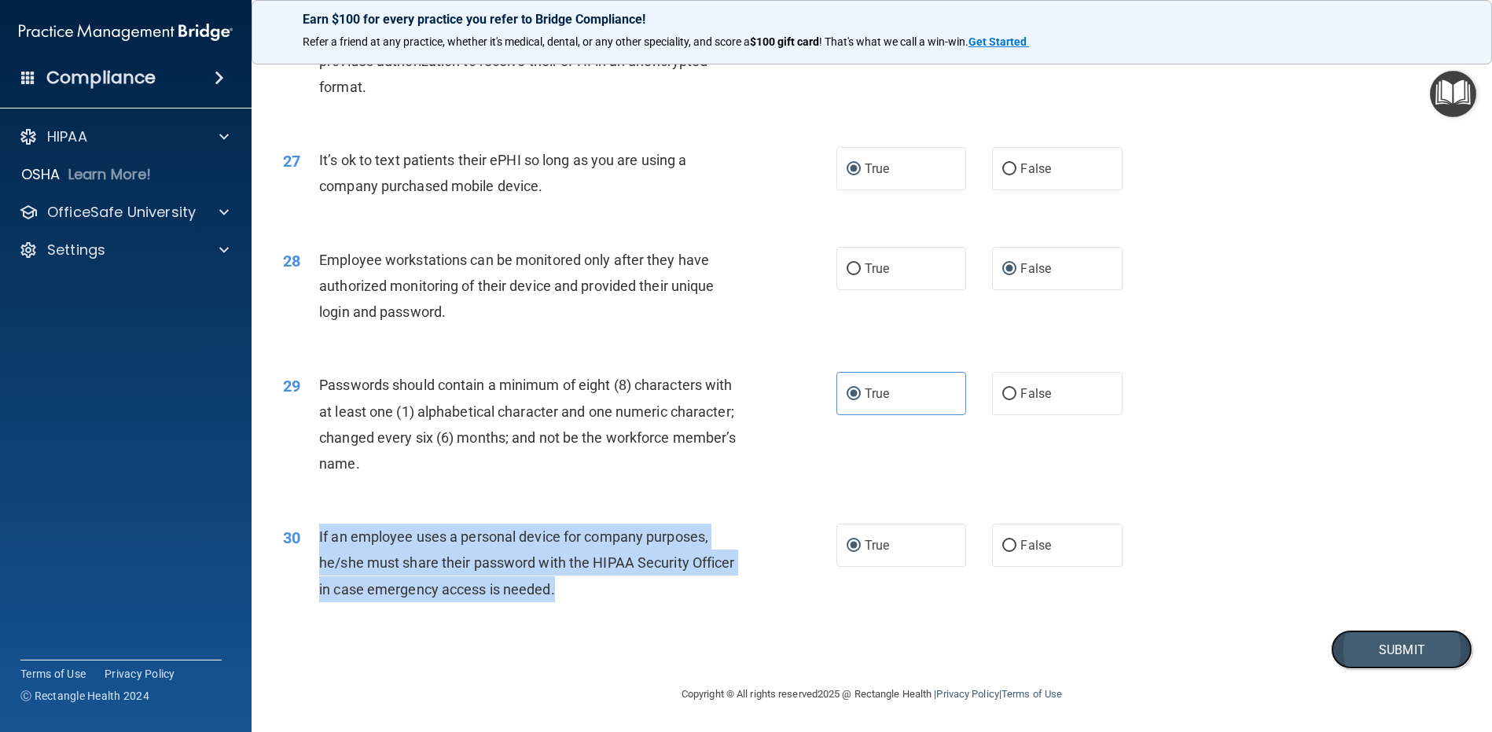
click at [1367, 646] on button "Submit" at bounding box center [1402, 650] width 142 height 40
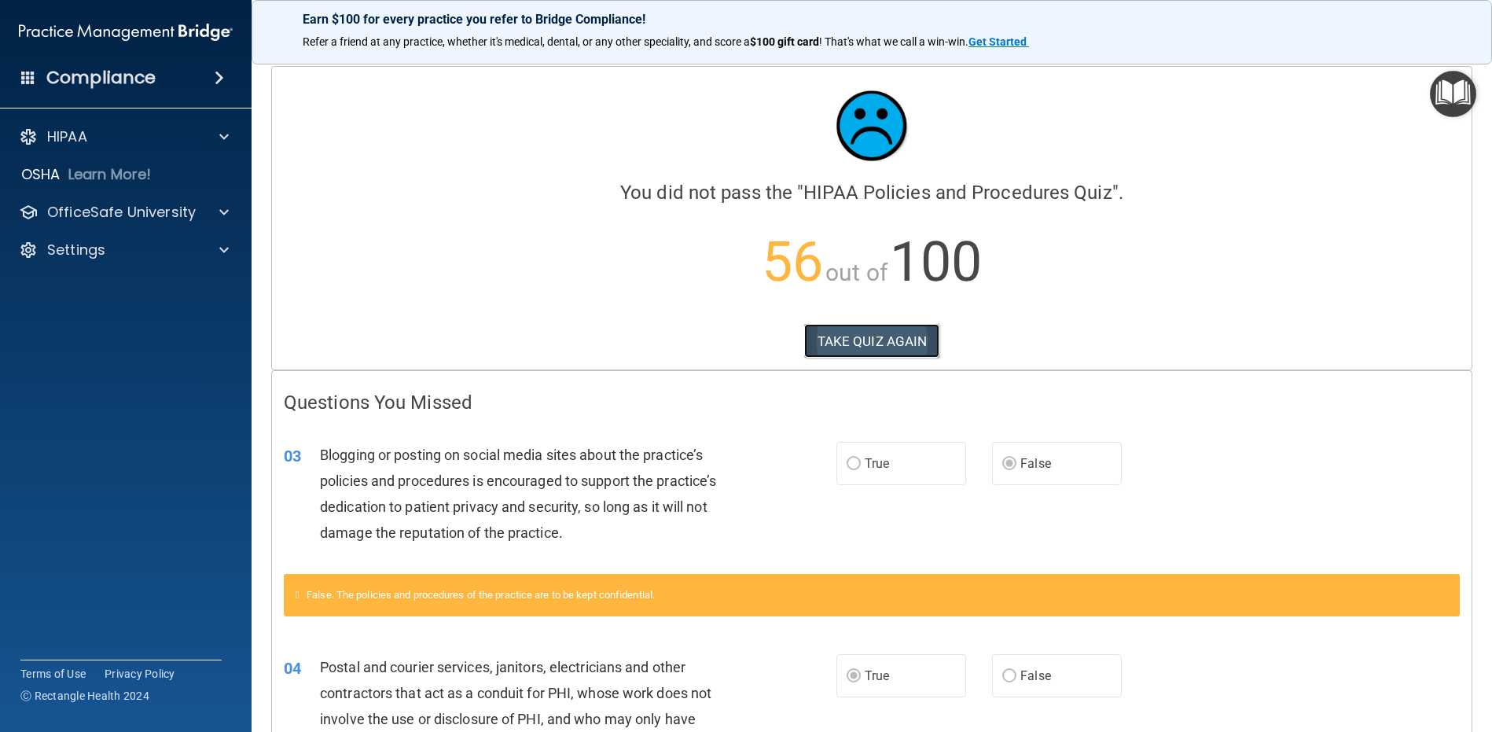
click at [864, 340] on button "TAKE QUIZ AGAIN" at bounding box center [872, 341] width 136 height 35
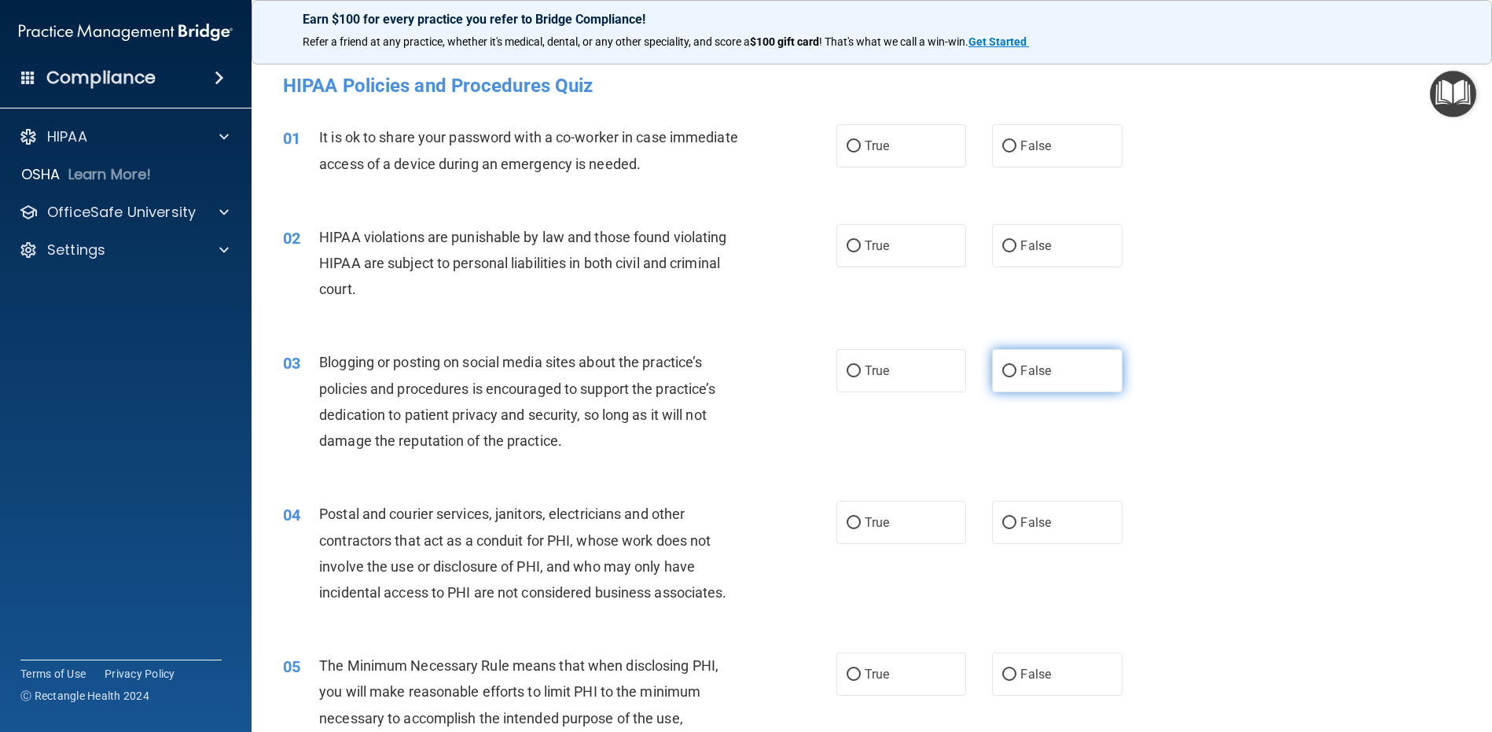
click at [1002, 366] on input "False" at bounding box center [1009, 372] width 14 height 12
radio input "true"
drag, startPoint x: 1006, startPoint y: 524, endPoint x: 867, endPoint y: 525, distance: 139.2
click at [881, 528] on div "True False" at bounding box center [993, 522] width 312 height 43
click at [847, 521] on input "True" at bounding box center [854, 523] width 14 height 12
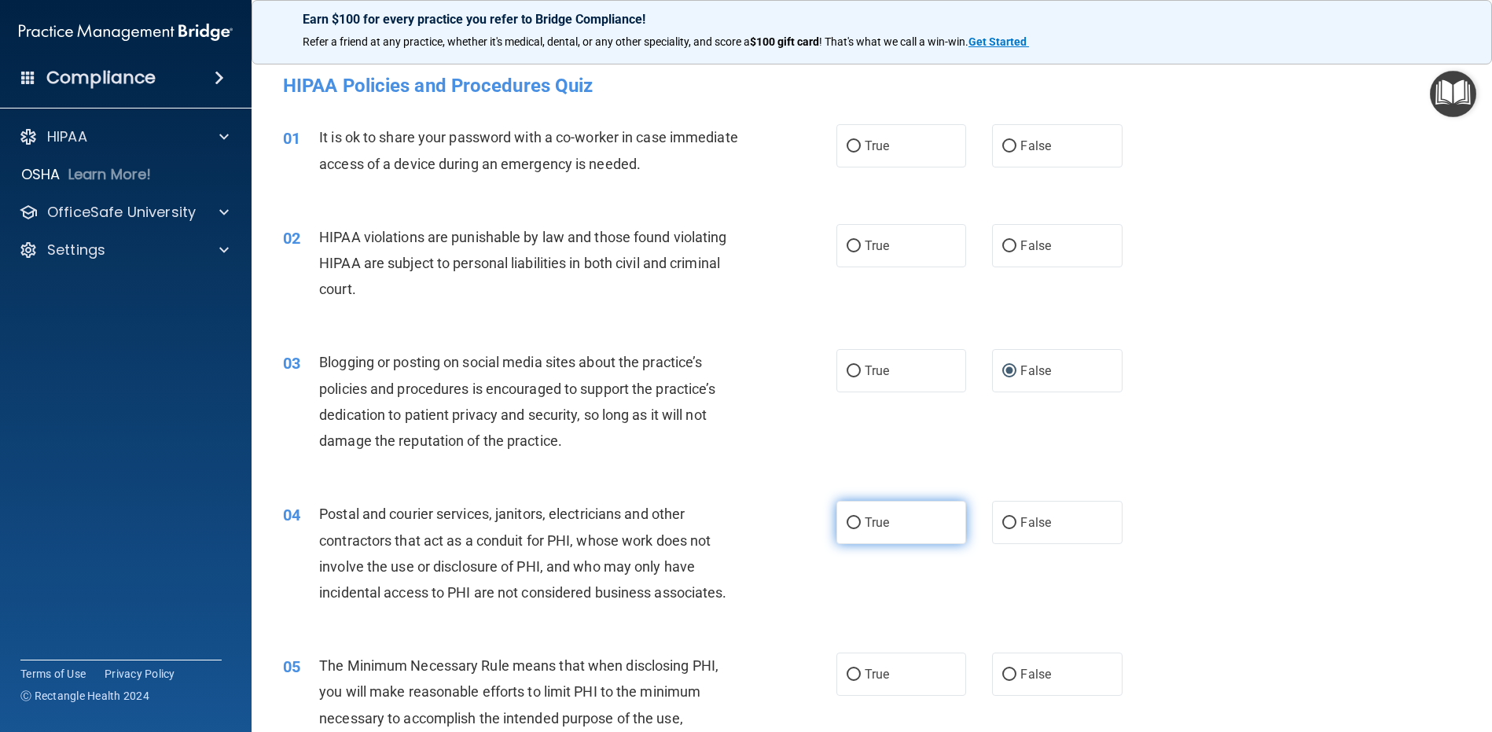
radio input "true"
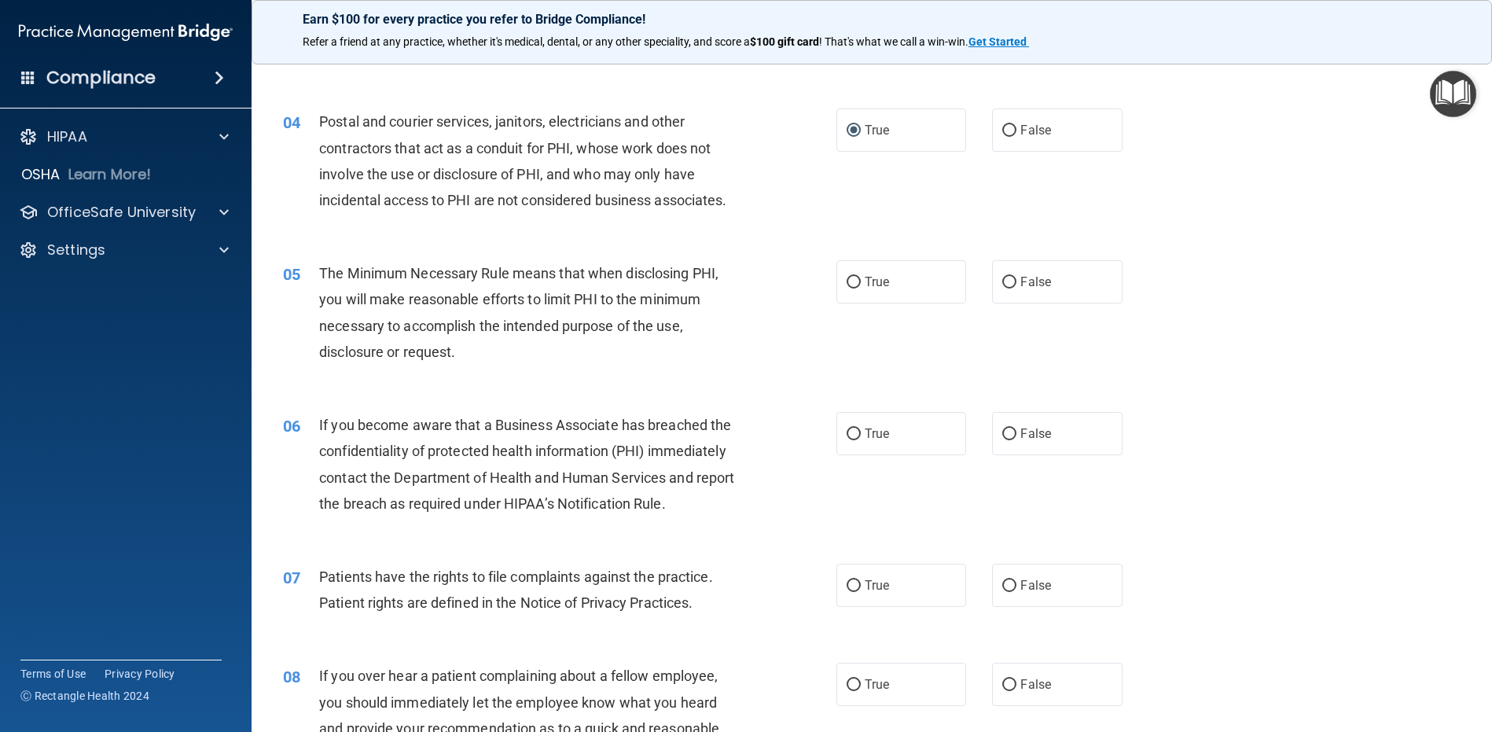
scroll to position [393, 0]
click at [1002, 440] on input "False" at bounding box center [1009, 434] width 14 height 12
radio input "true"
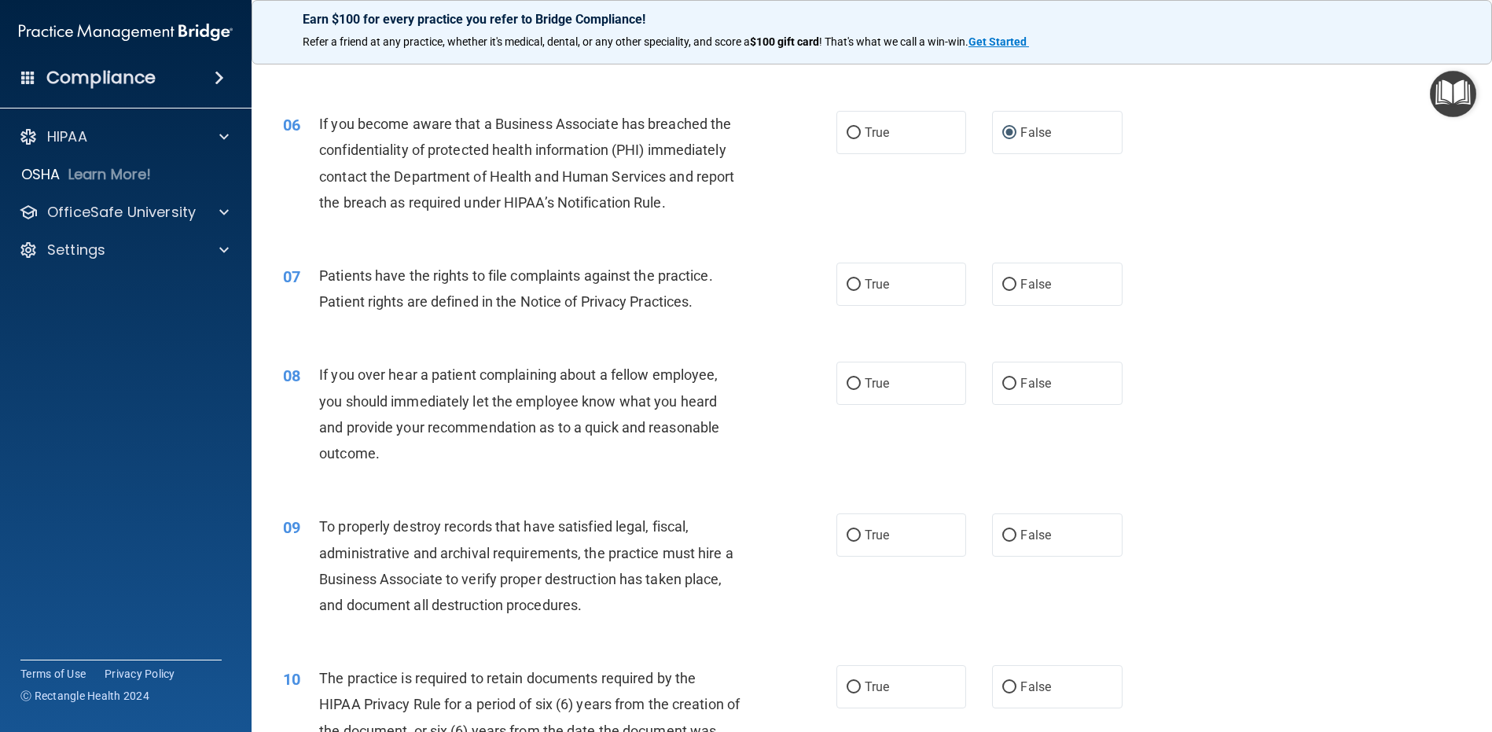
scroll to position [786, 0]
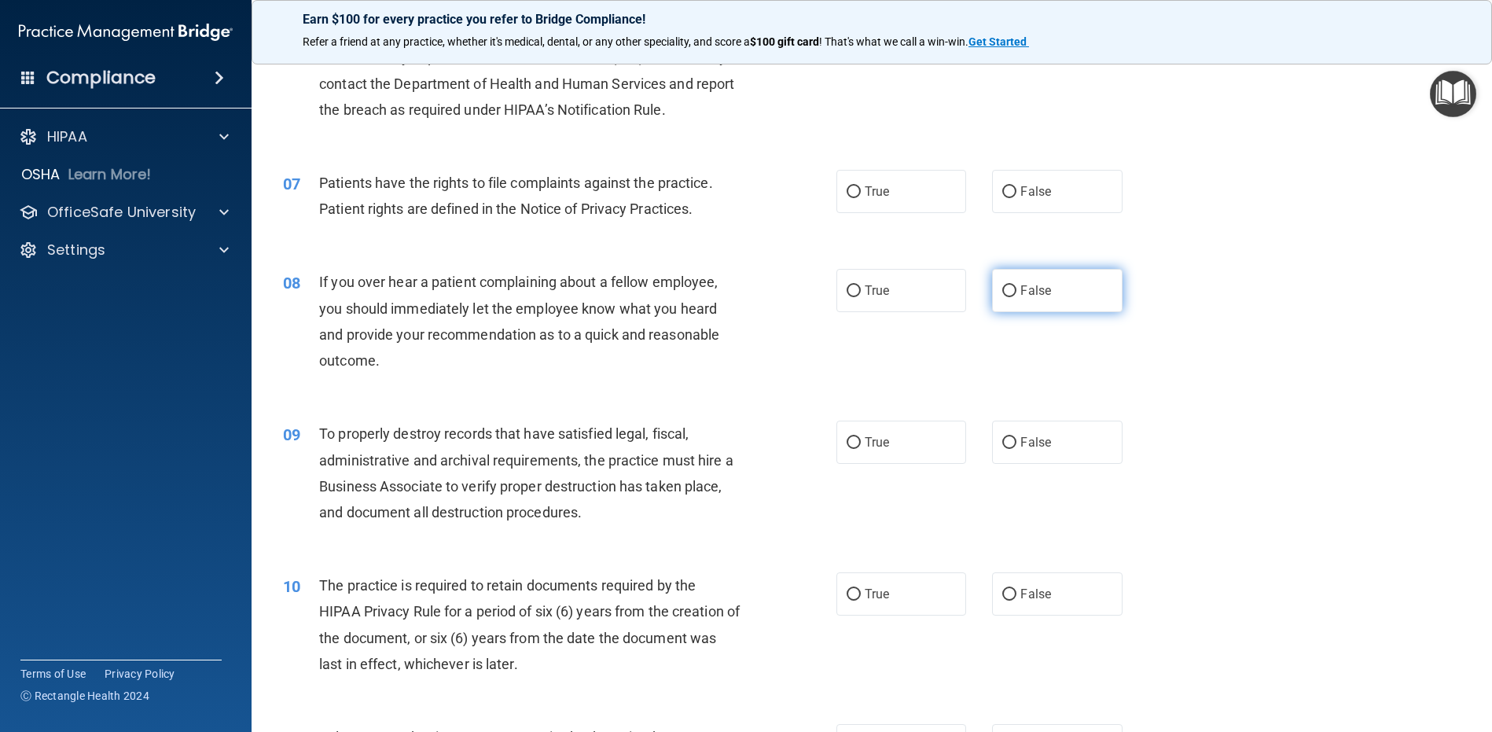
click at [1002, 291] on input "False" at bounding box center [1009, 291] width 14 height 12
radio input "true"
click at [1002, 440] on input "False" at bounding box center [1009, 443] width 14 height 12
radio input "true"
click at [1002, 598] on input "False" at bounding box center [1009, 595] width 14 height 12
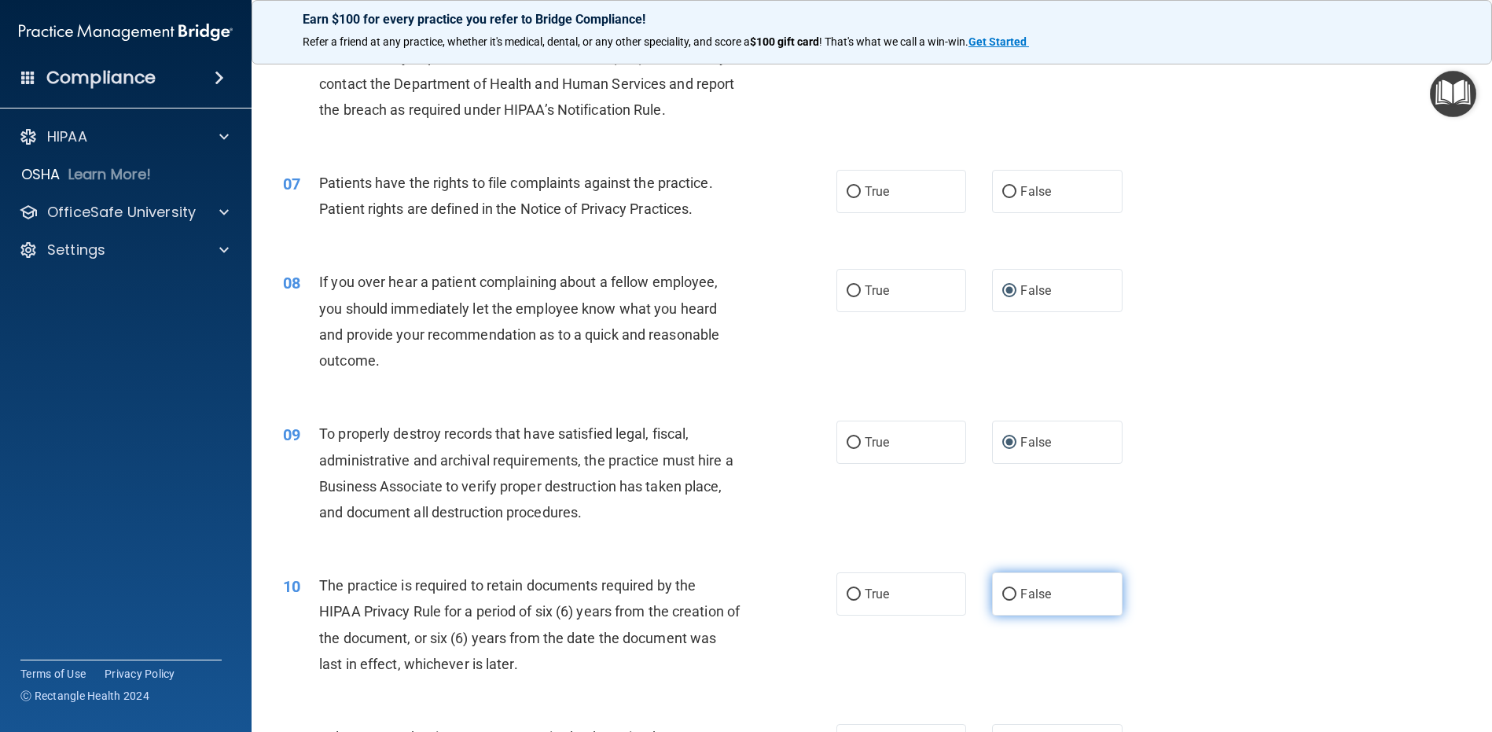
radio input "true"
click at [623, 577] on span "The practice is required to retain documents required by the HIPAA Privacy Rule…" at bounding box center [529, 624] width 421 height 95
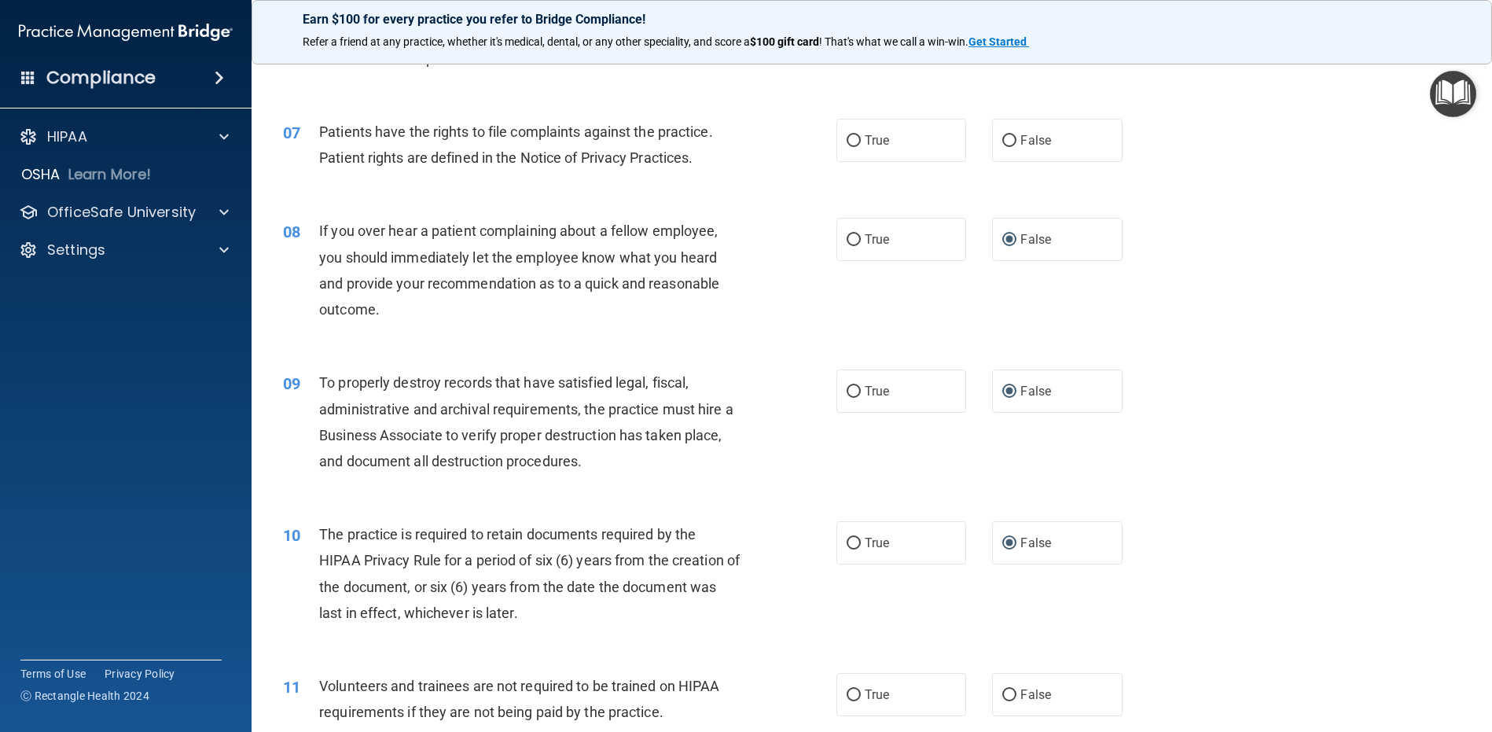
scroll to position [865, 0]
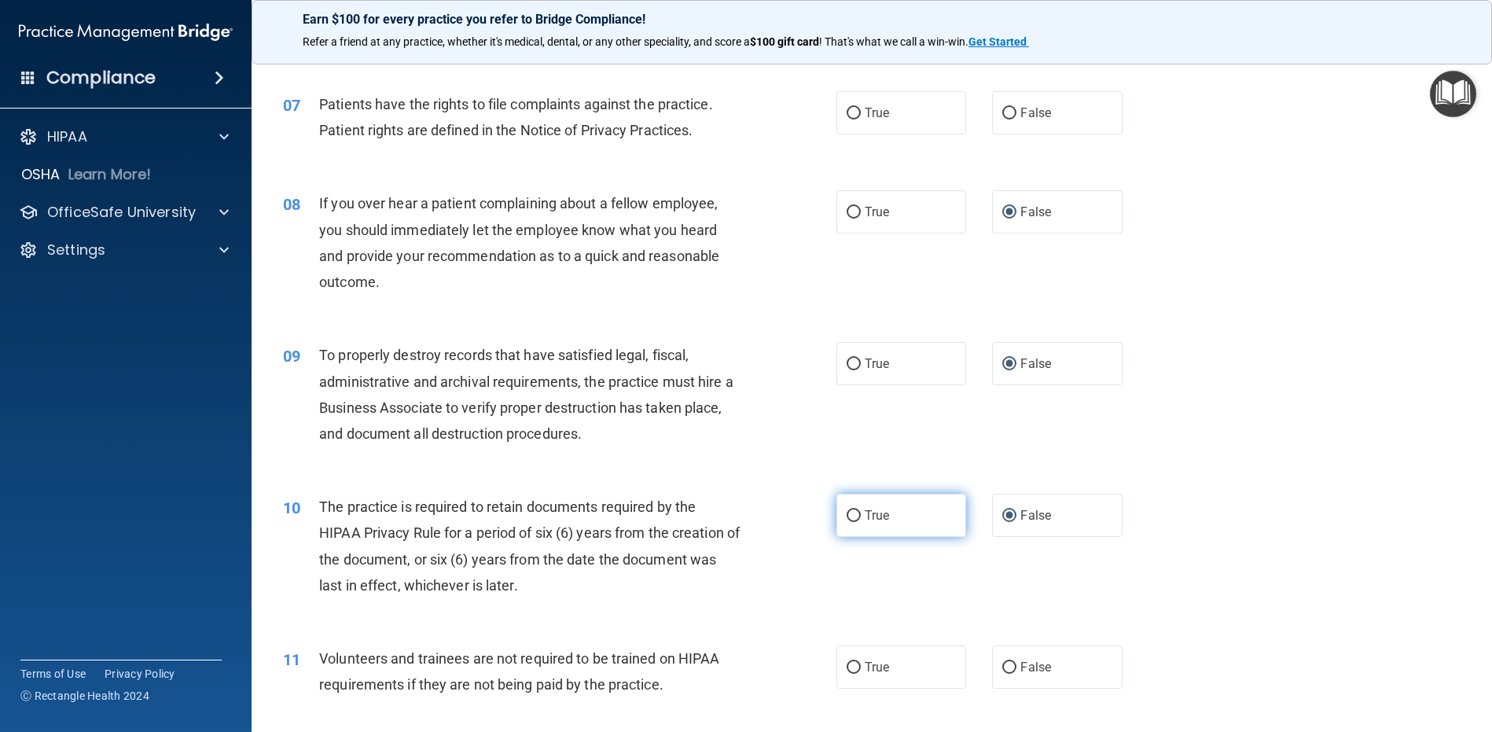
click at [852, 510] on input "True" at bounding box center [854, 516] width 14 height 12
radio input "true"
radio input "false"
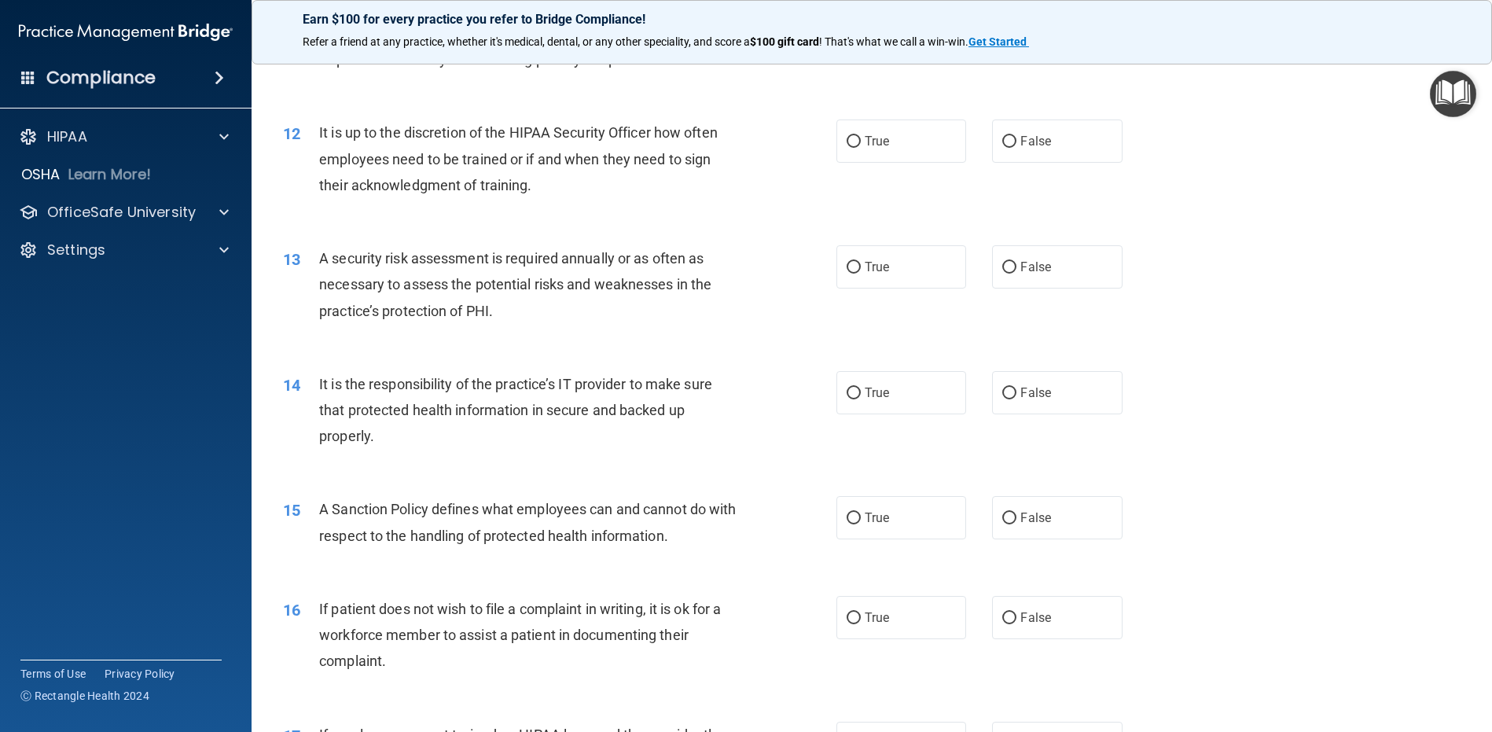
scroll to position [1494, 0]
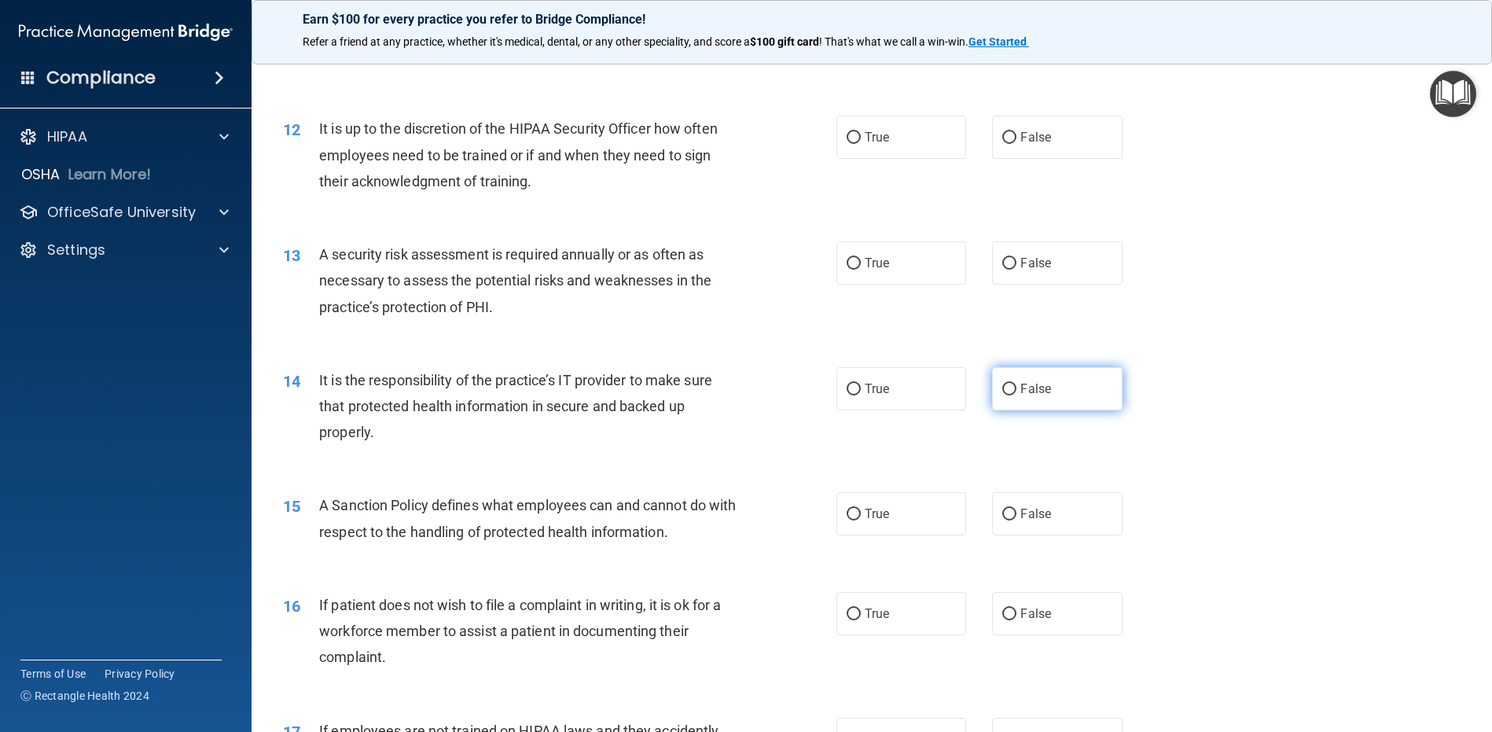
click at [1002, 385] on input "False" at bounding box center [1009, 390] width 14 height 12
radio input "true"
click at [1002, 513] on input "False" at bounding box center [1009, 515] width 14 height 12
radio input "true"
click at [838, 616] on label "True" at bounding box center [902, 613] width 130 height 43
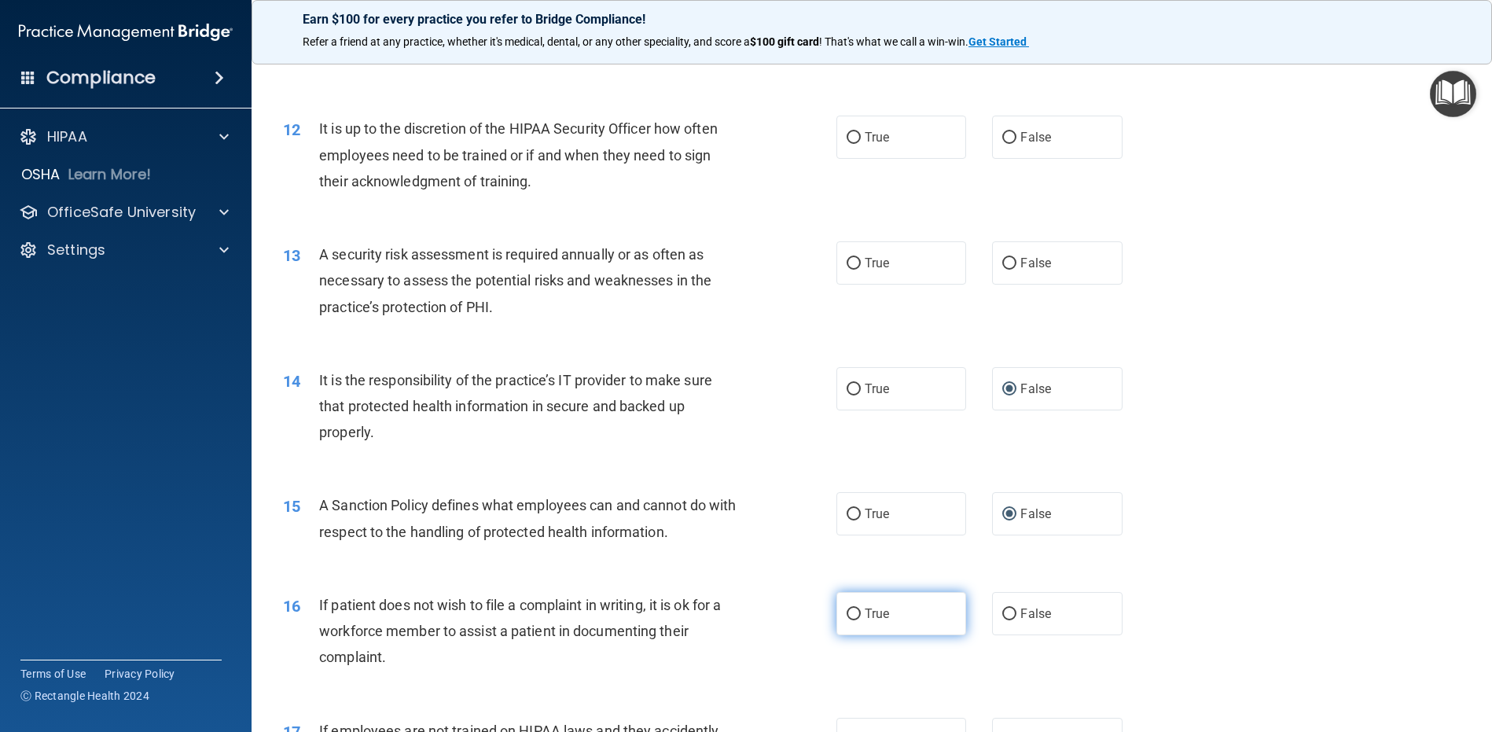
click at [847, 616] on input "True" at bounding box center [854, 615] width 14 height 12
radio input "true"
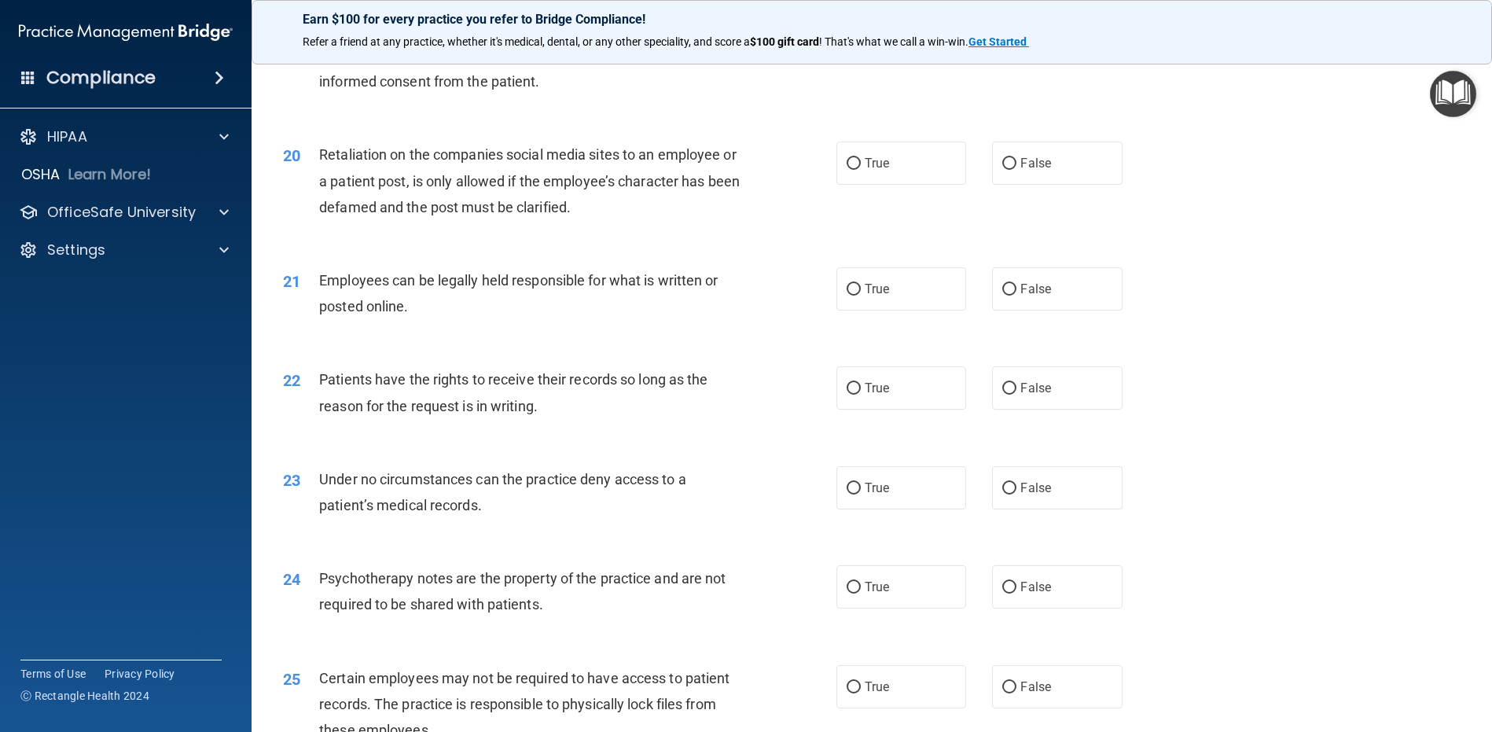
scroll to position [2437, 0]
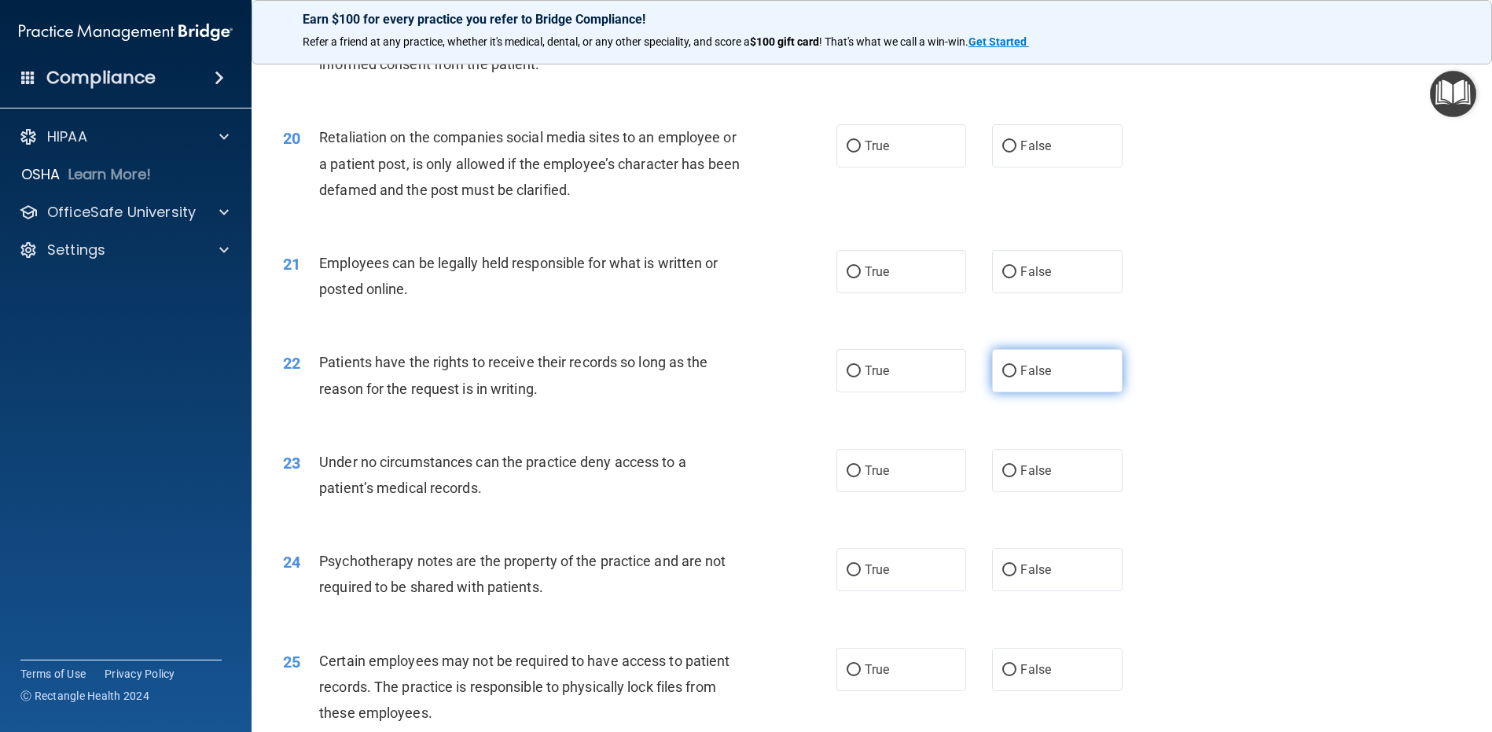
click at [1002, 366] on input "False" at bounding box center [1009, 372] width 14 height 12
radio input "true"
click at [847, 570] on input "True" at bounding box center [854, 571] width 14 height 12
radio input "true"
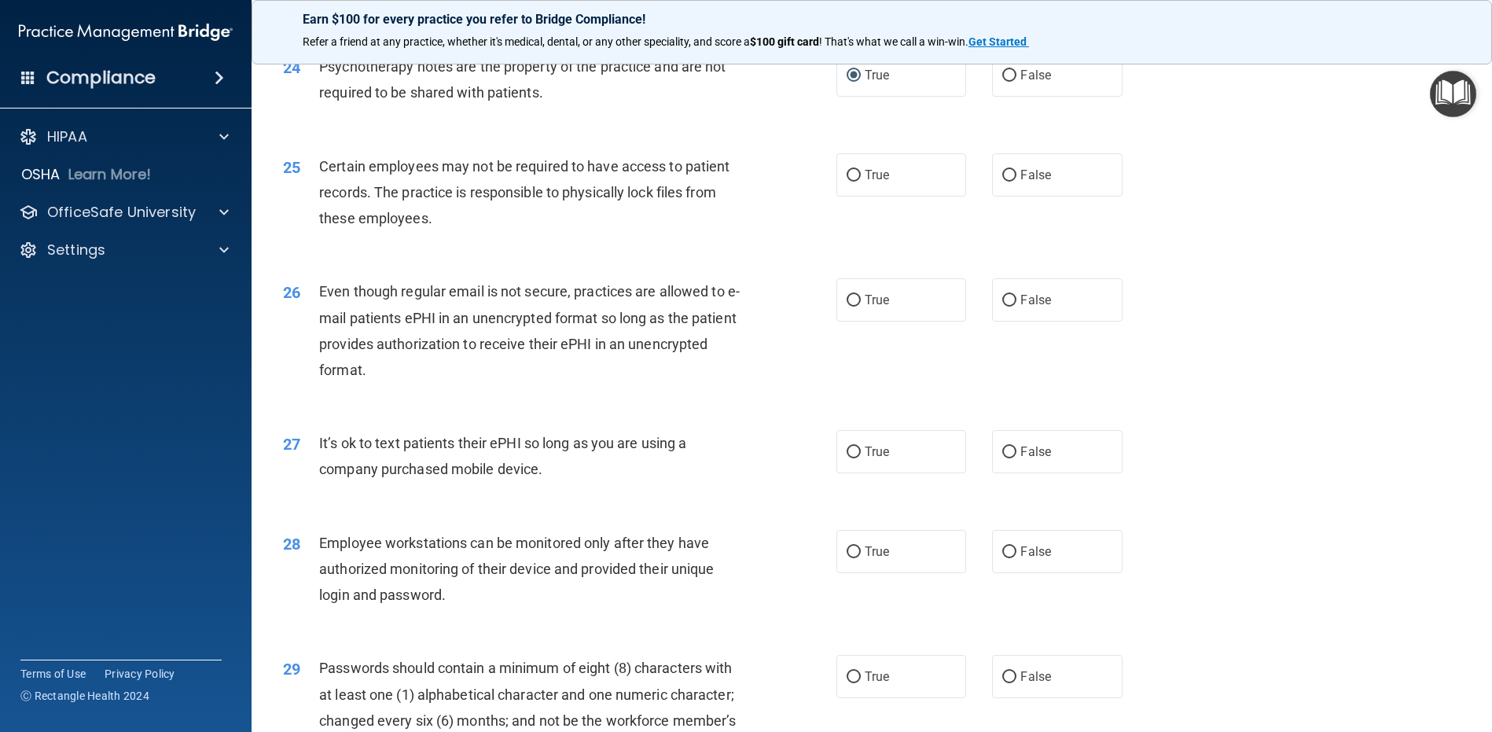
scroll to position [2988, 0]
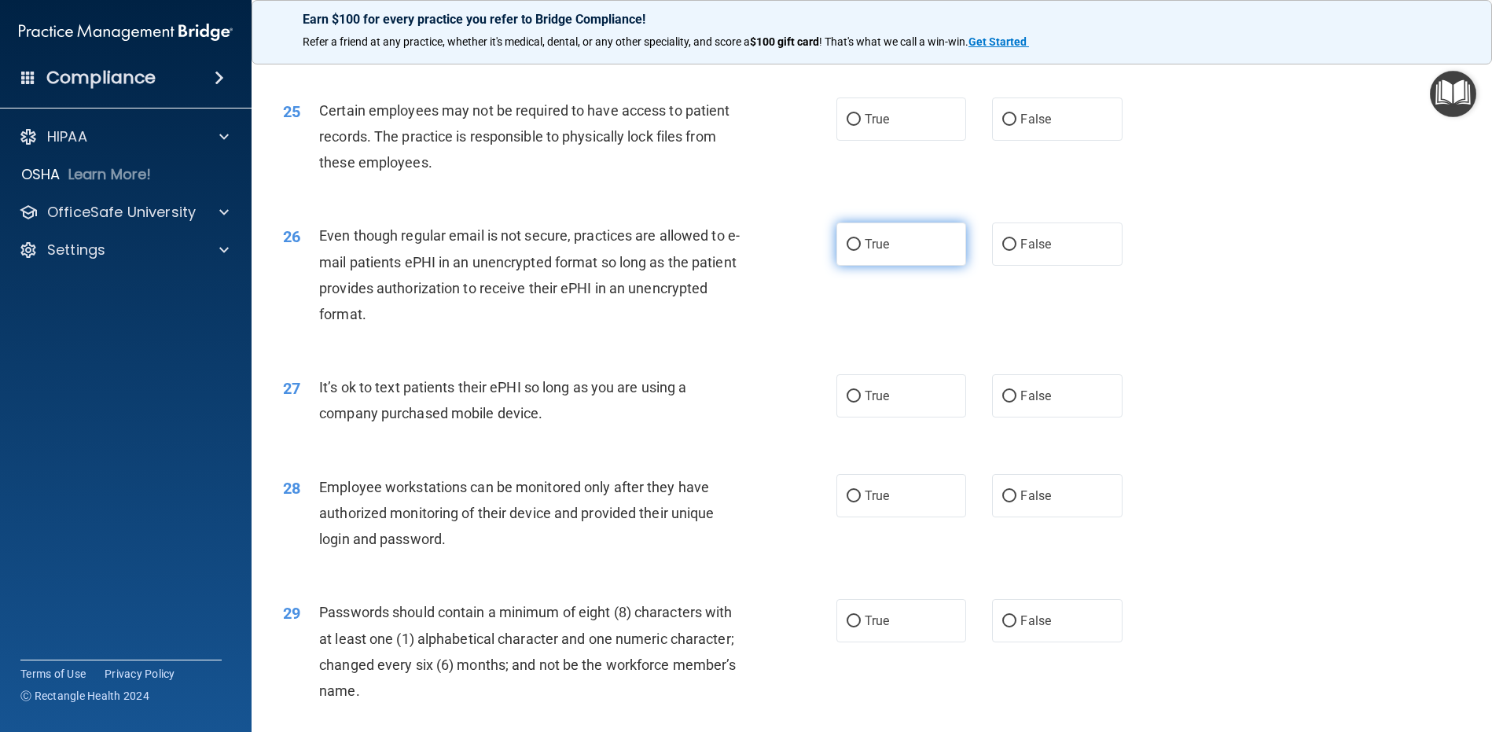
click at [850, 239] on input "True" at bounding box center [854, 245] width 14 height 12
radio input "true"
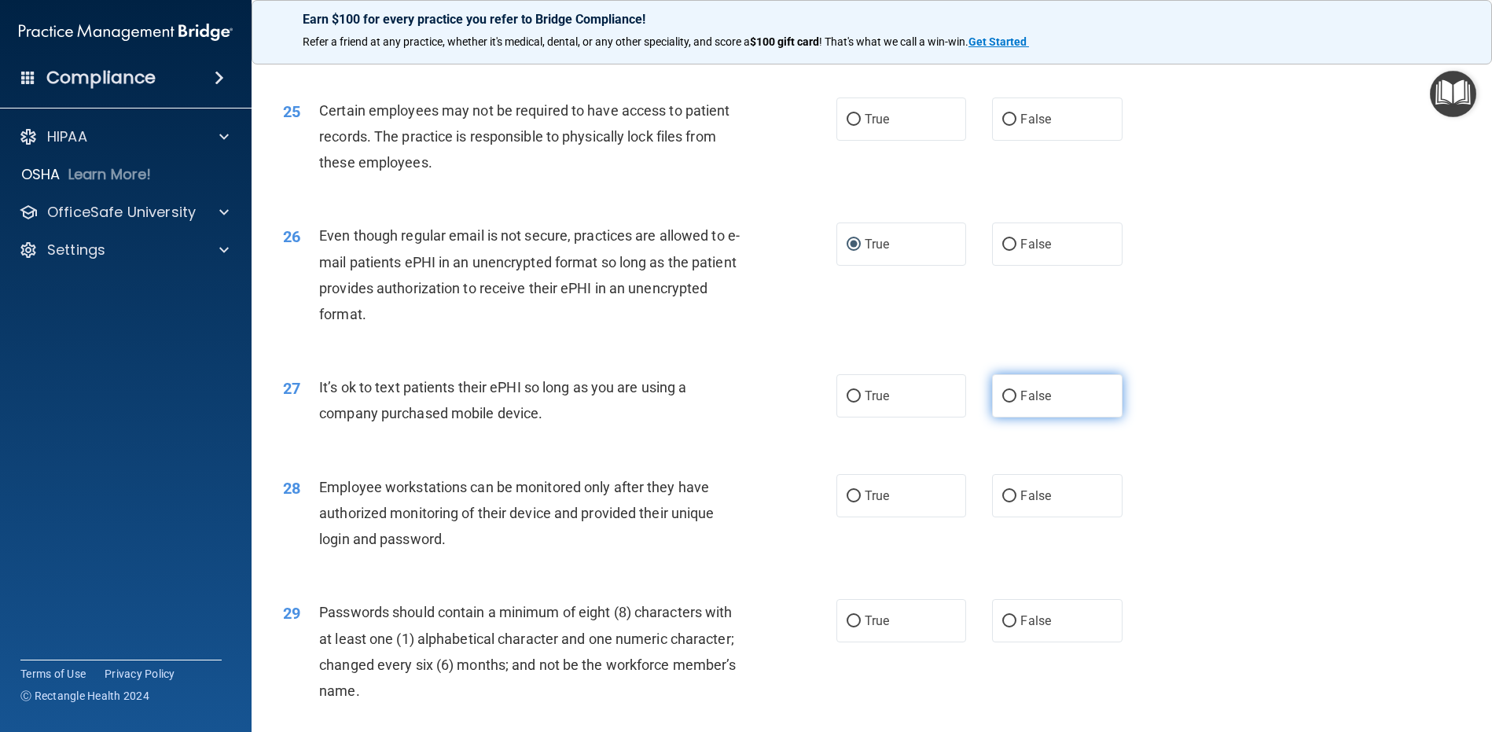
click at [1003, 398] on input "False" at bounding box center [1009, 397] width 14 height 12
radio input "true"
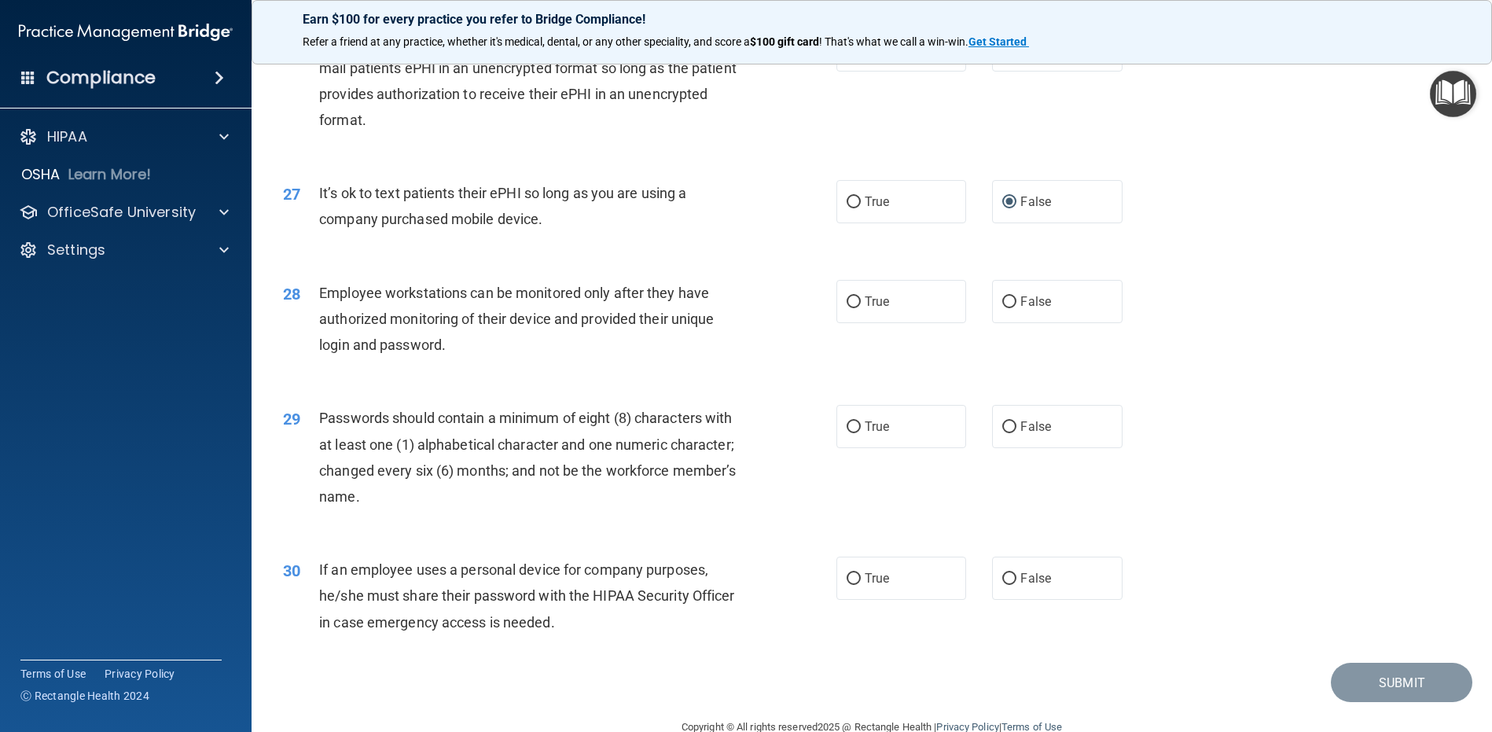
scroll to position [3215, 0]
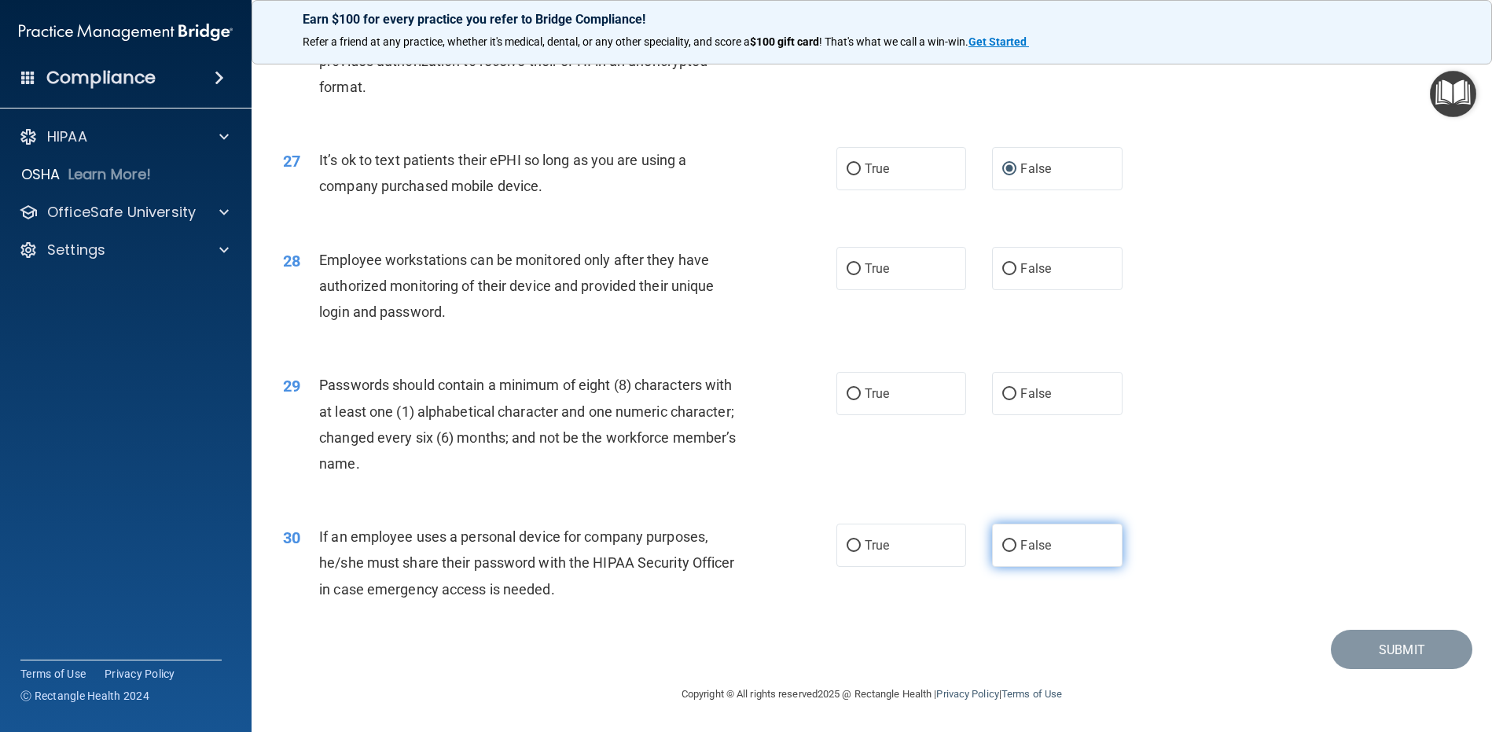
click at [1002, 548] on input "False" at bounding box center [1009, 546] width 14 height 12
radio input "true"
click at [847, 389] on input "True" at bounding box center [854, 394] width 14 height 12
radio input "true"
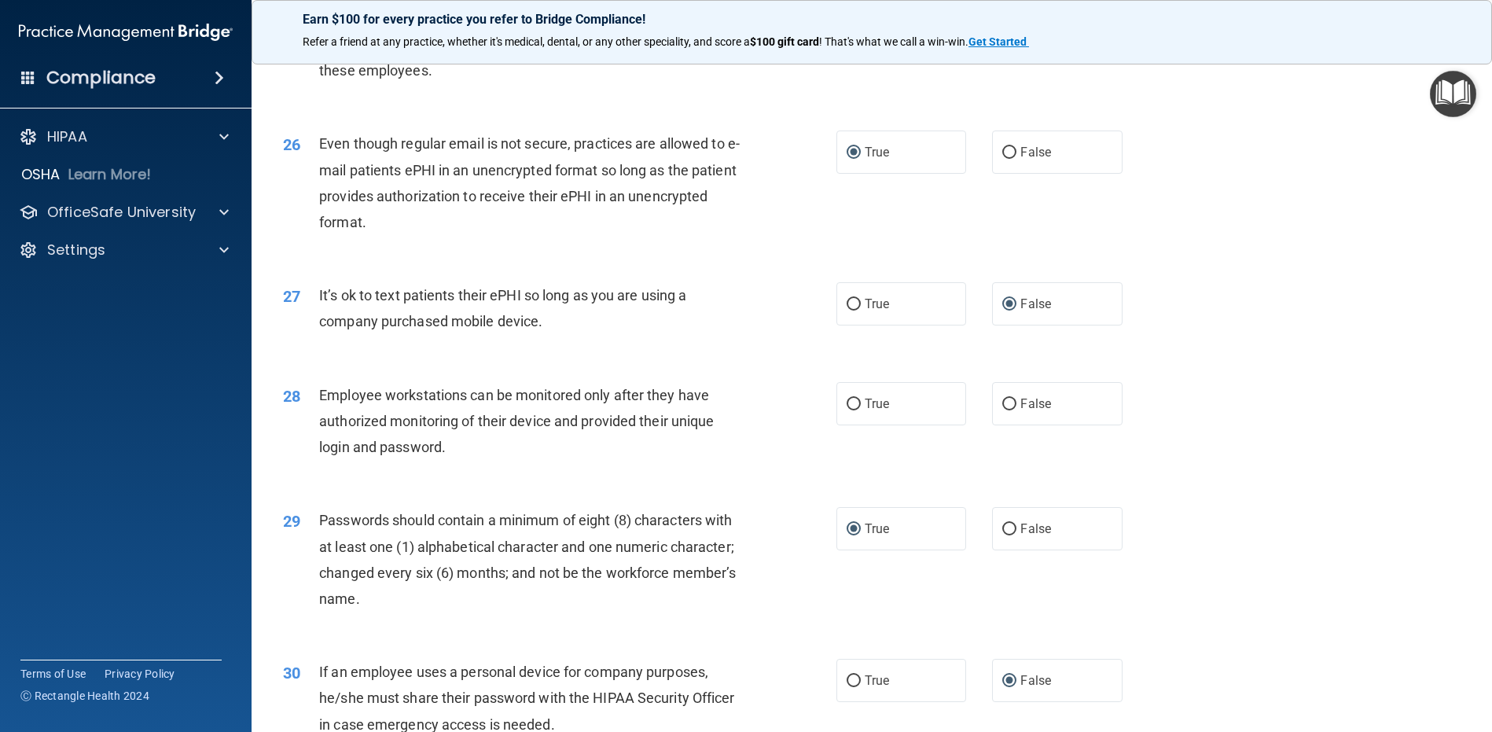
scroll to position [3058, 0]
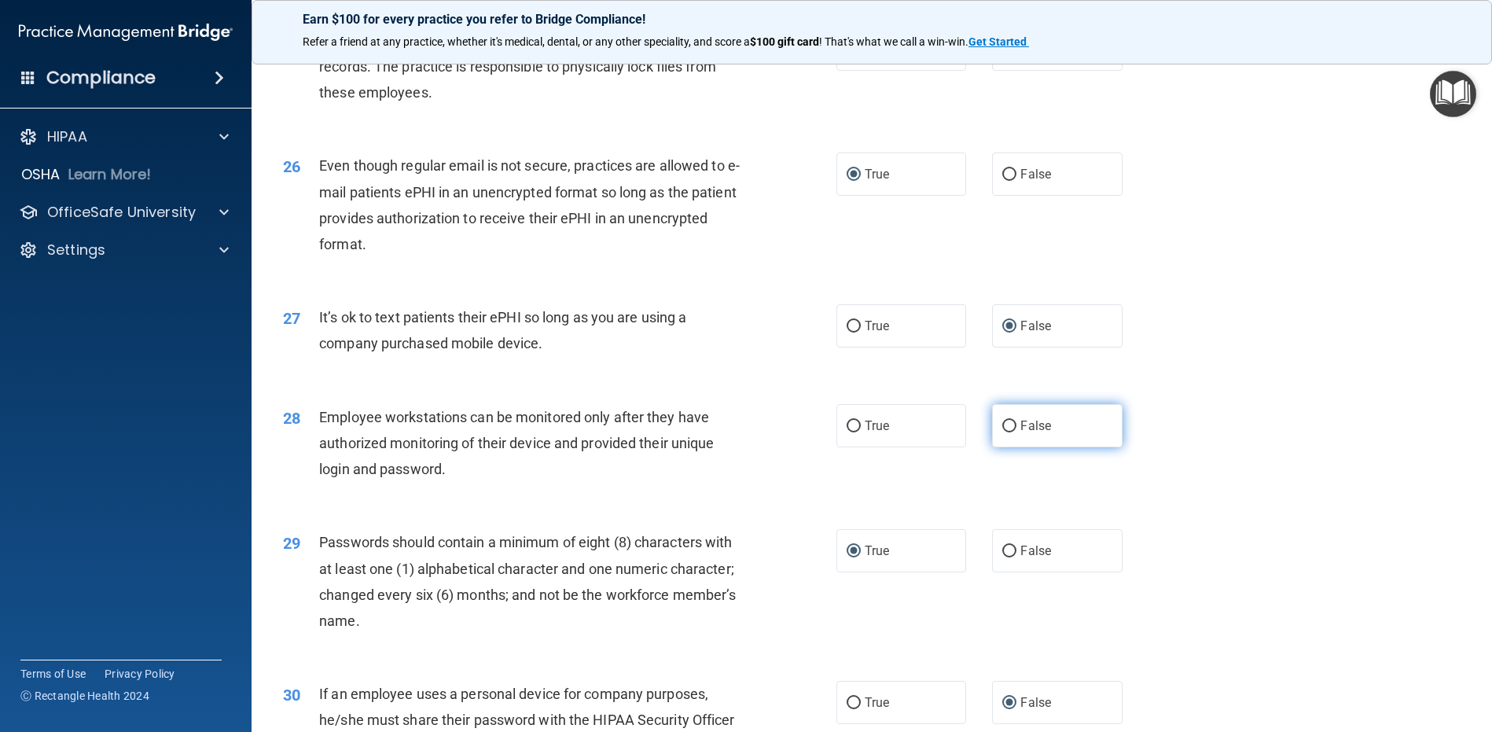
click at [1004, 425] on input "False" at bounding box center [1009, 427] width 14 height 12
radio input "true"
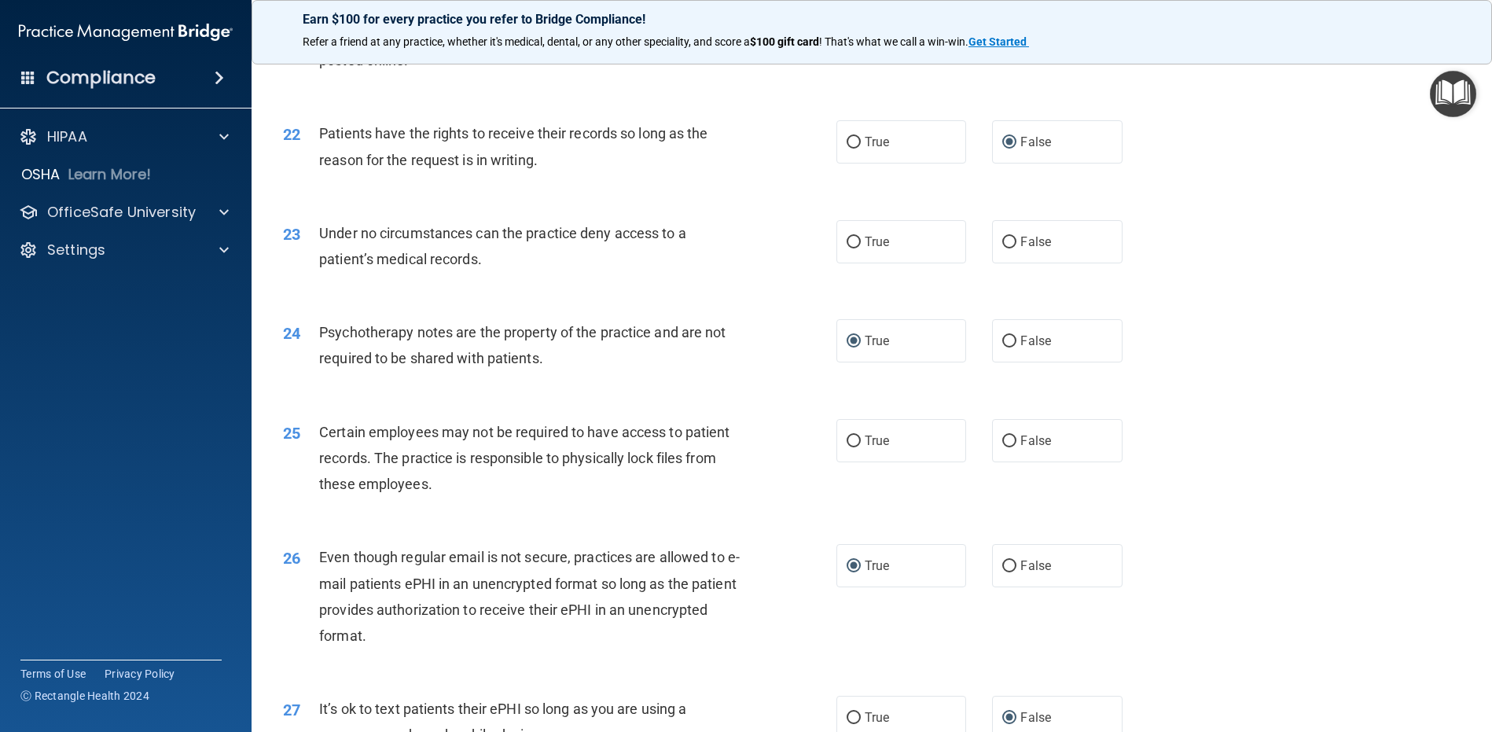
scroll to position [2665, 0]
click at [858, 443] on label "True" at bounding box center [902, 442] width 130 height 43
click at [858, 443] on input "True" at bounding box center [854, 443] width 14 height 12
radio input "true"
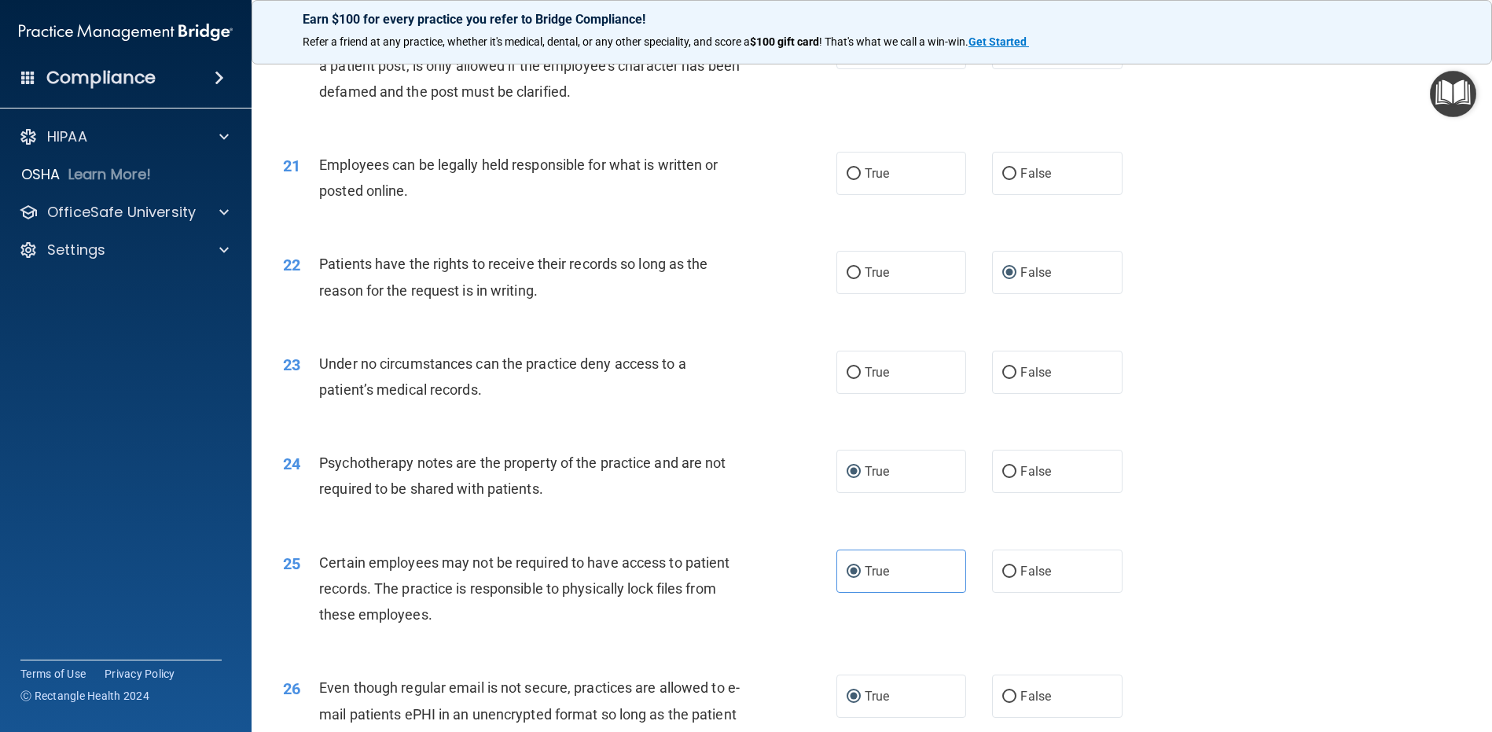
scroll to position [2507, 0]
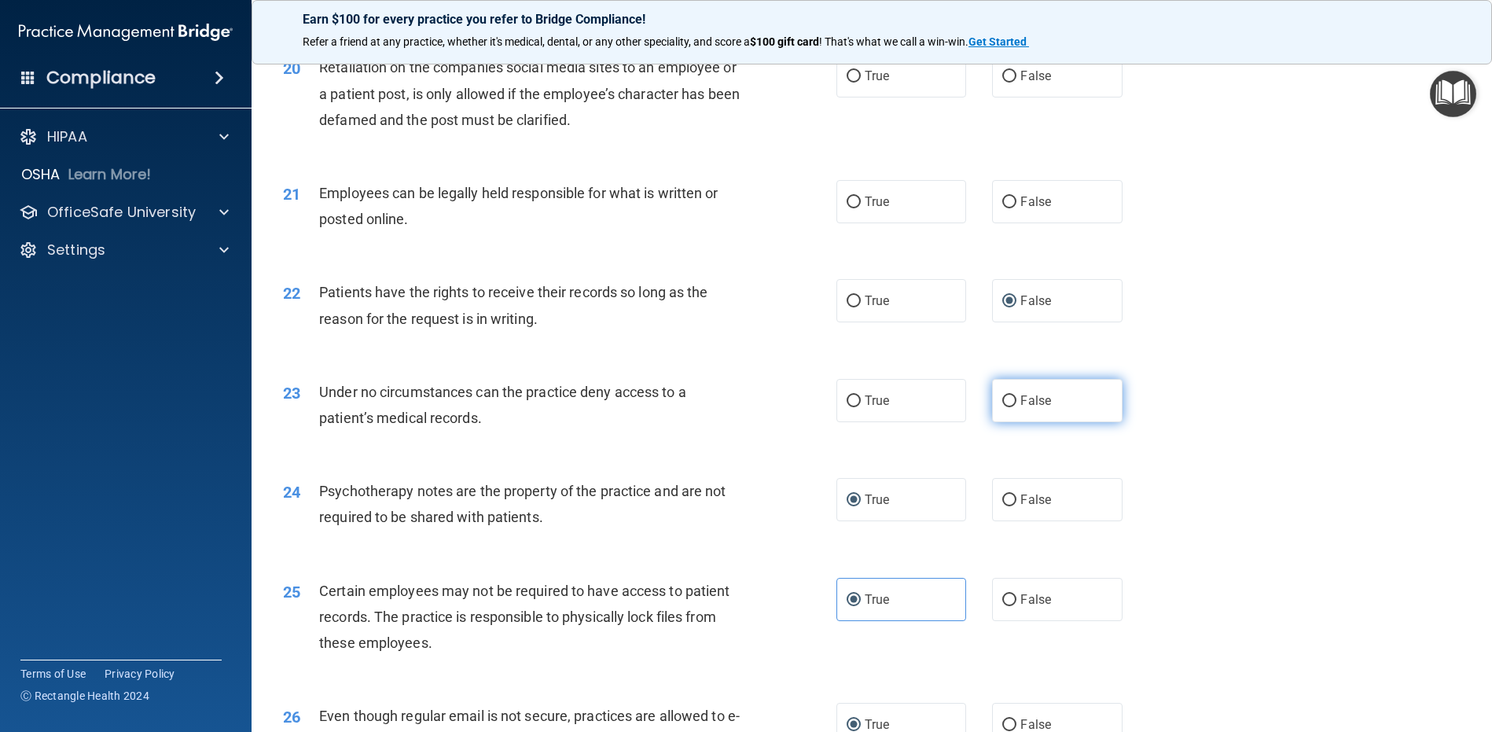
click at [1003, 398] on input "False" at bounding box center [1009, 401] width 14 height 12
radio input "true"
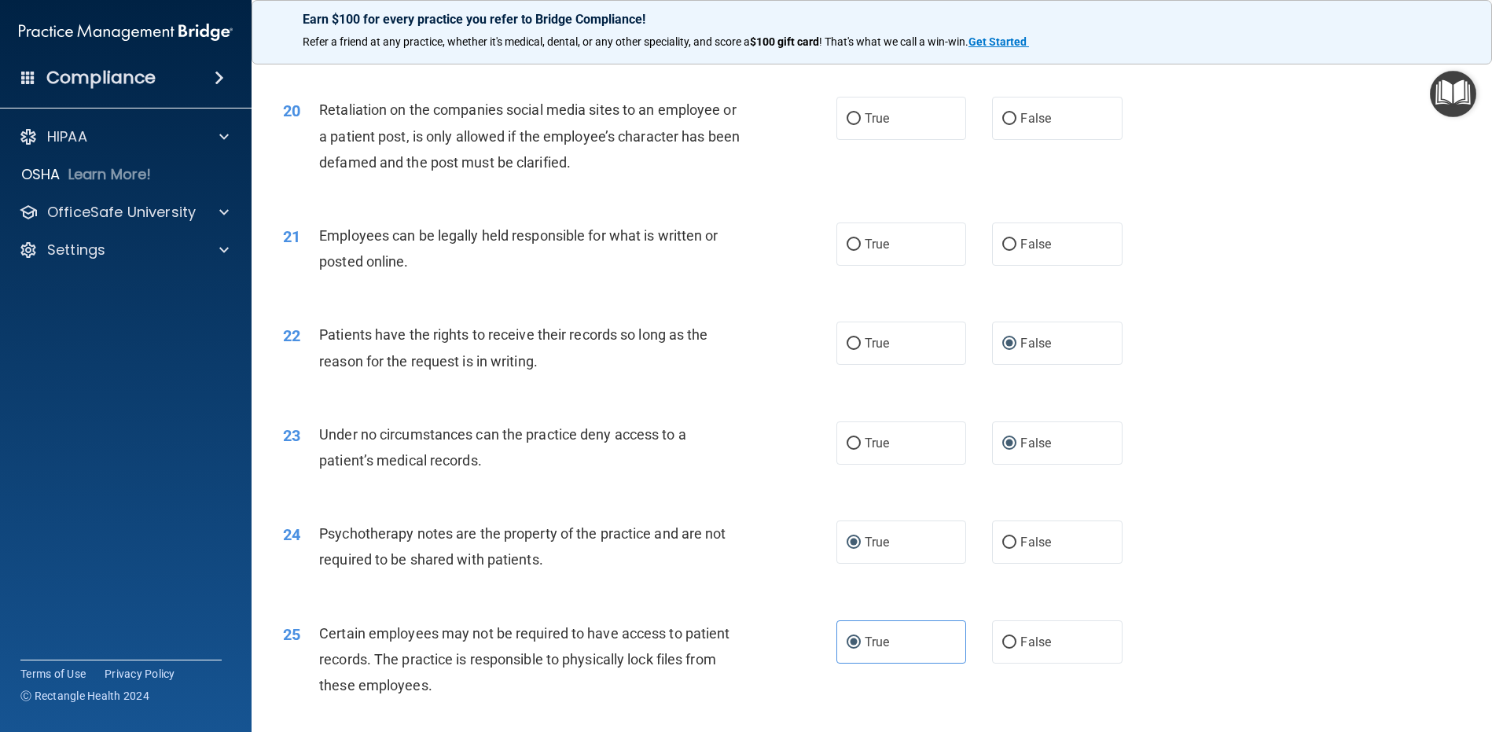
scroll to position [2429, 0]
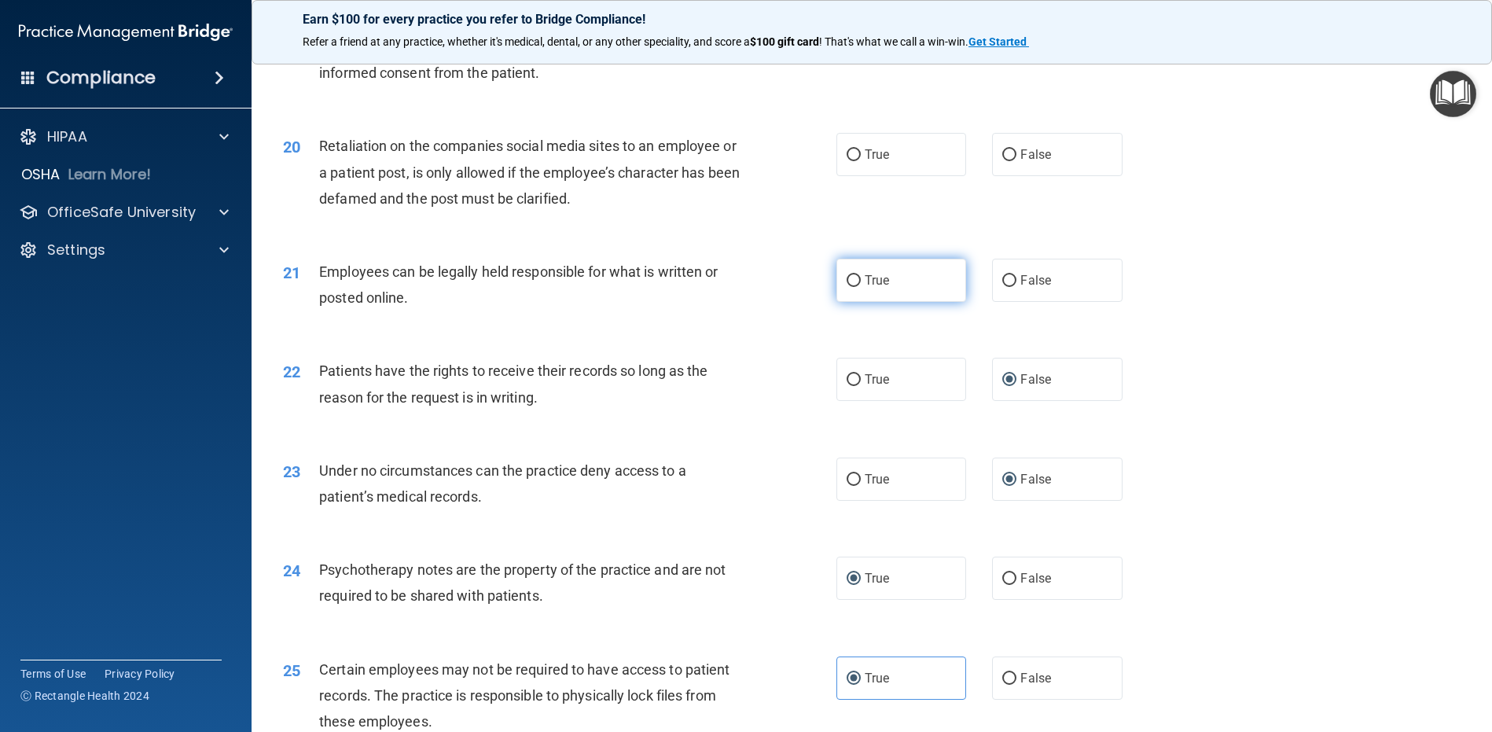
click at [854, 278] on input "True" at bounding box center [854, 281] width 14 height 12
radio input "true"
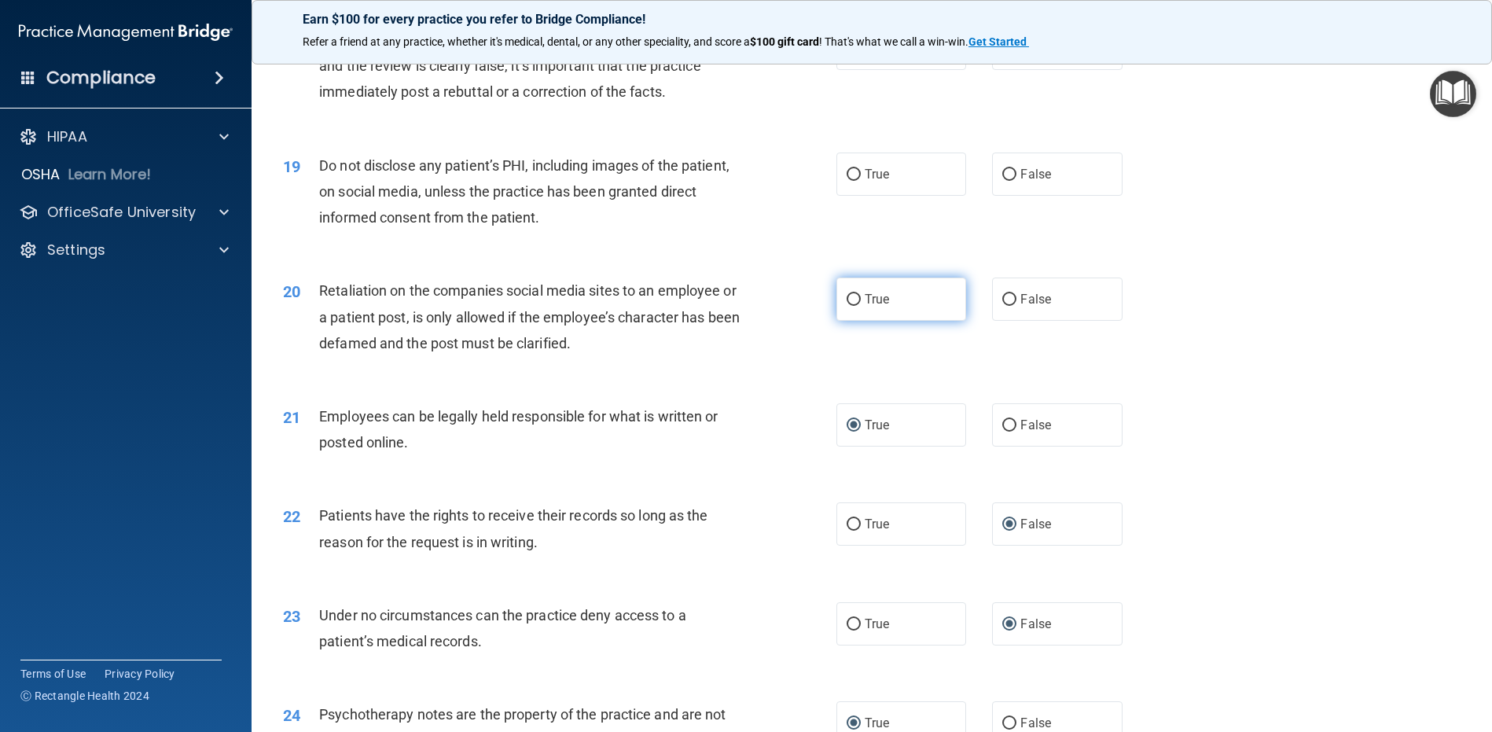
scroll to position [2271, 0]
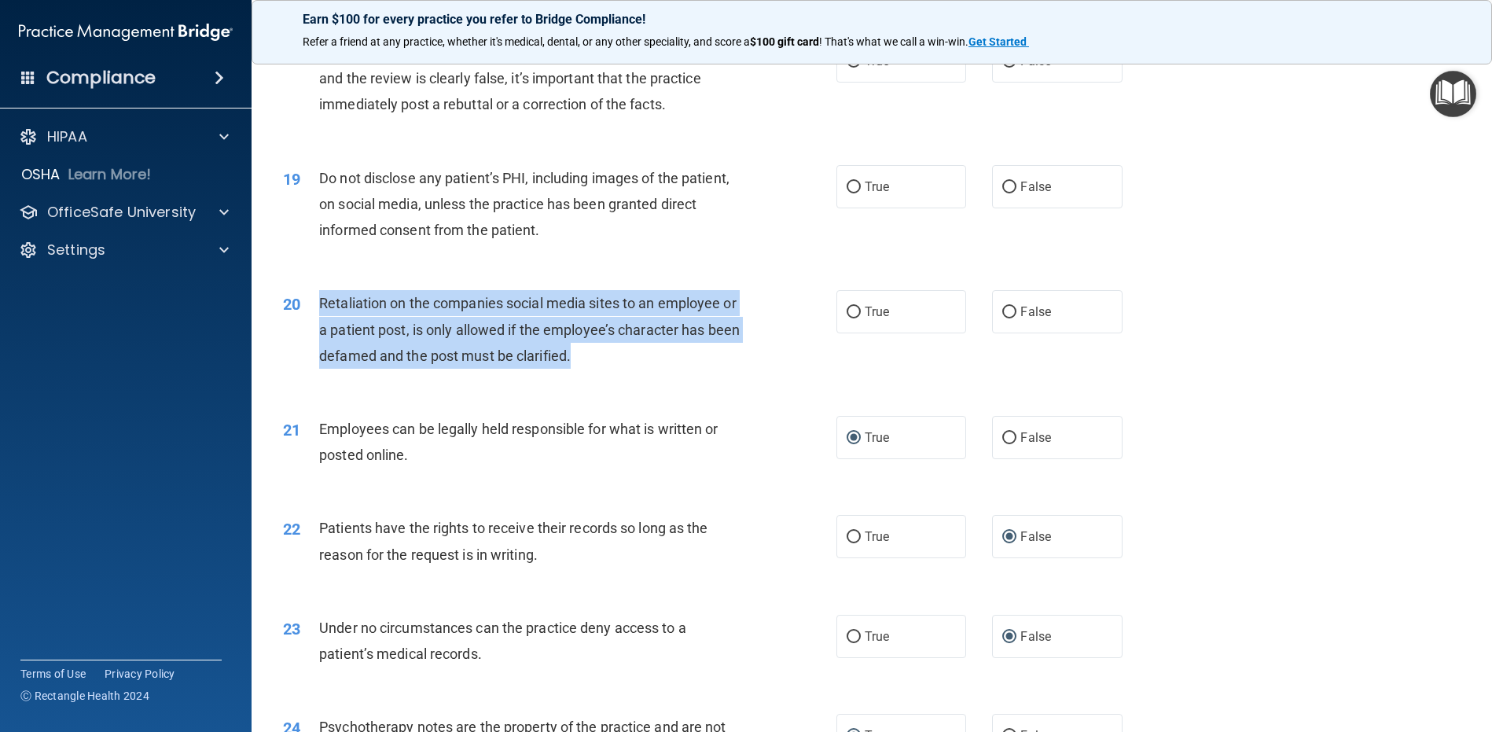
drag, startPoint x: 626, startPoint y: 354, endPoint x: 318, endPoint y: 305, distance: 311.3
click at [319, 305] on div "Retaliation on the companies social media sites to an employee or a patient pos…" at bounding box center [535, 329] width 433 height 79
click at [852, 312] on input "True" at bounding box center [854, 313] width 14 height 12
radio input "true"
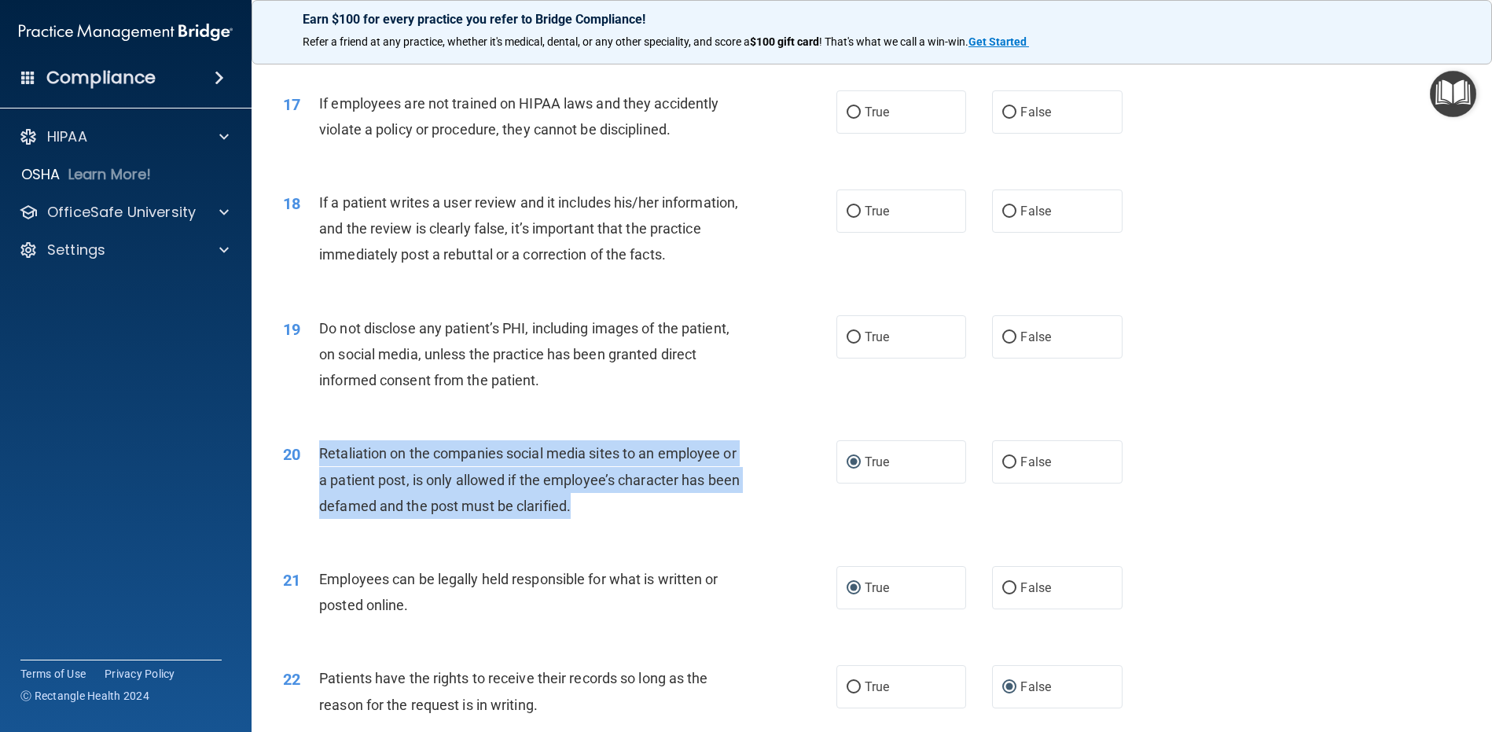
scroll to position [2114, 0]
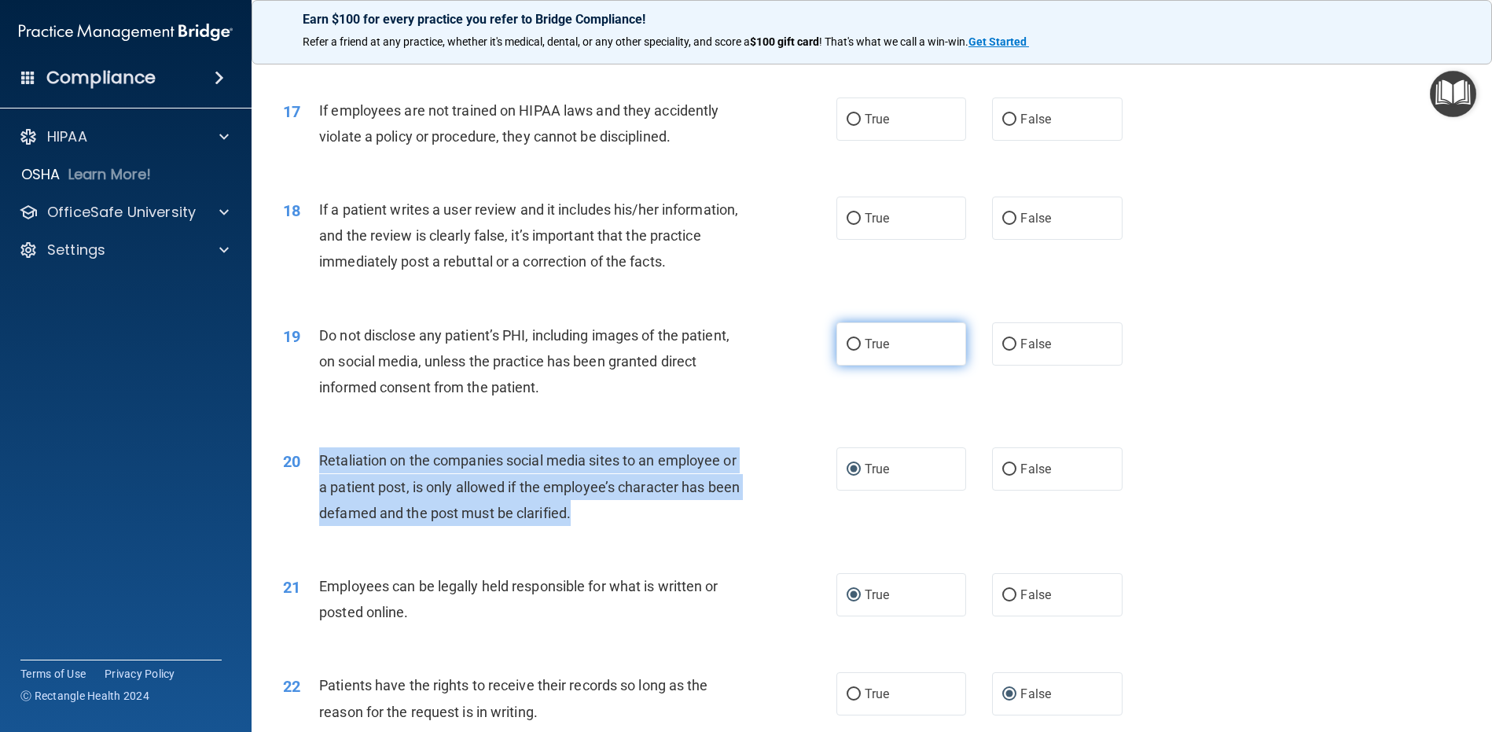
click at [848, 345] on input "True" at bounding box center [854, 345] width 14 height 12
radio input "true"
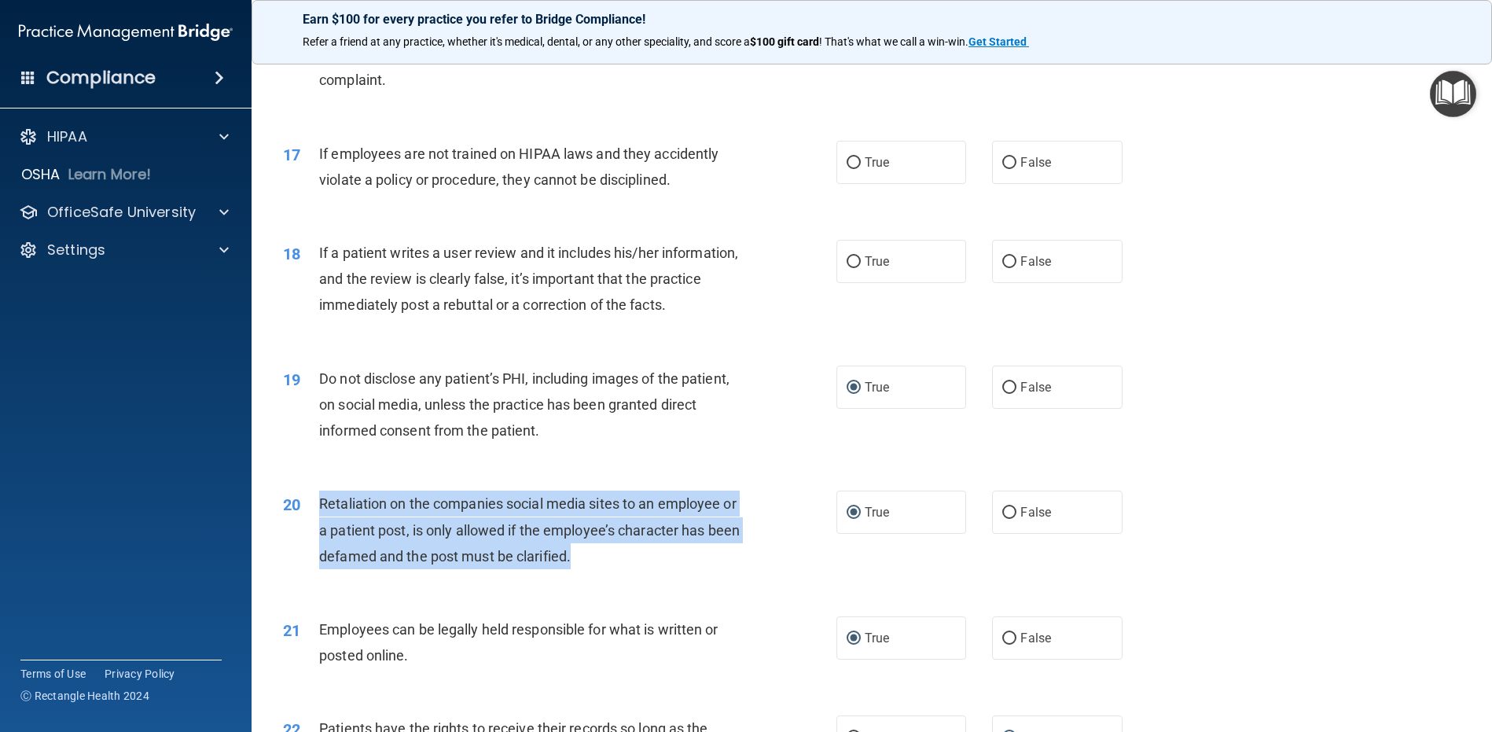
scroll to position [2036, 0]
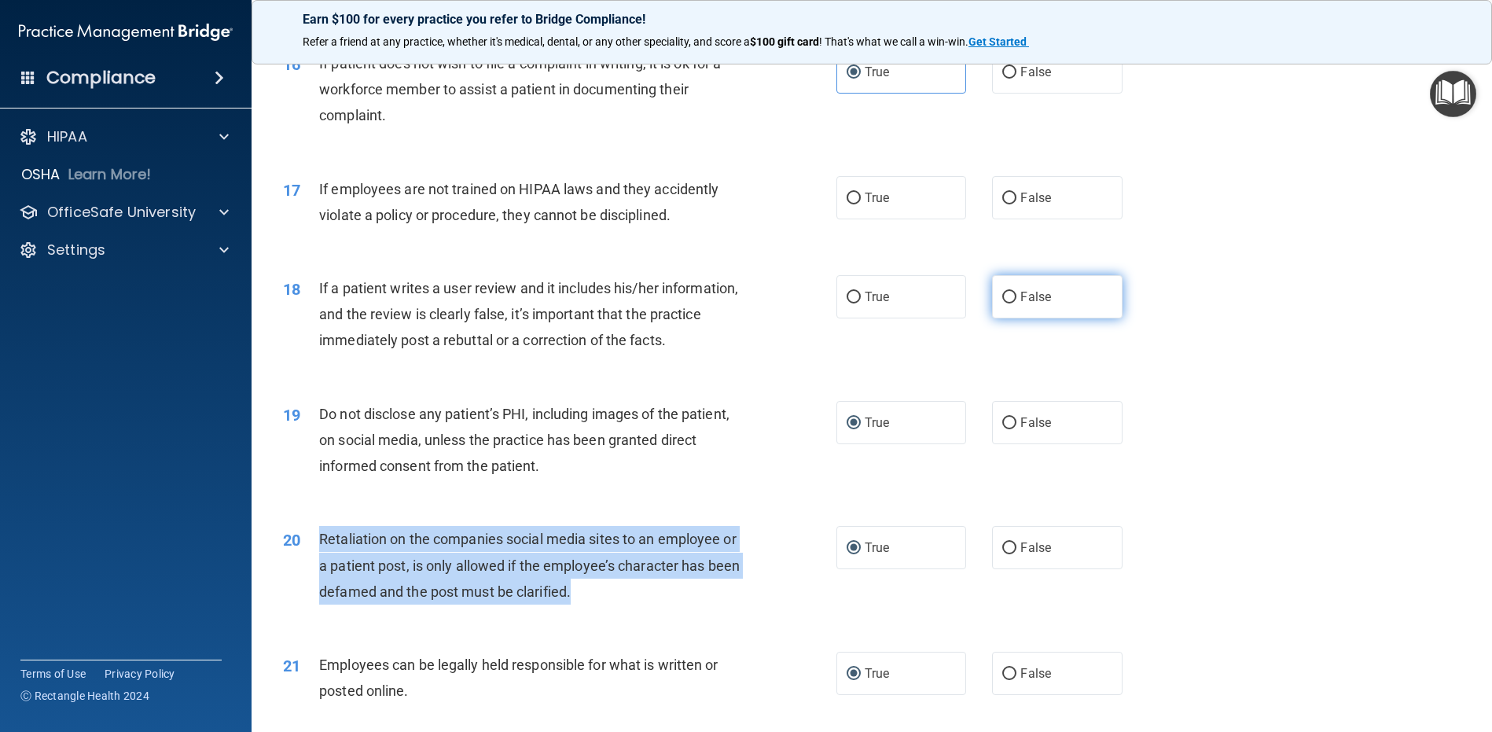
click at [1002, 295] on input "False" at bounding box center [1009, 298] width 14 height 12
radio input "true"
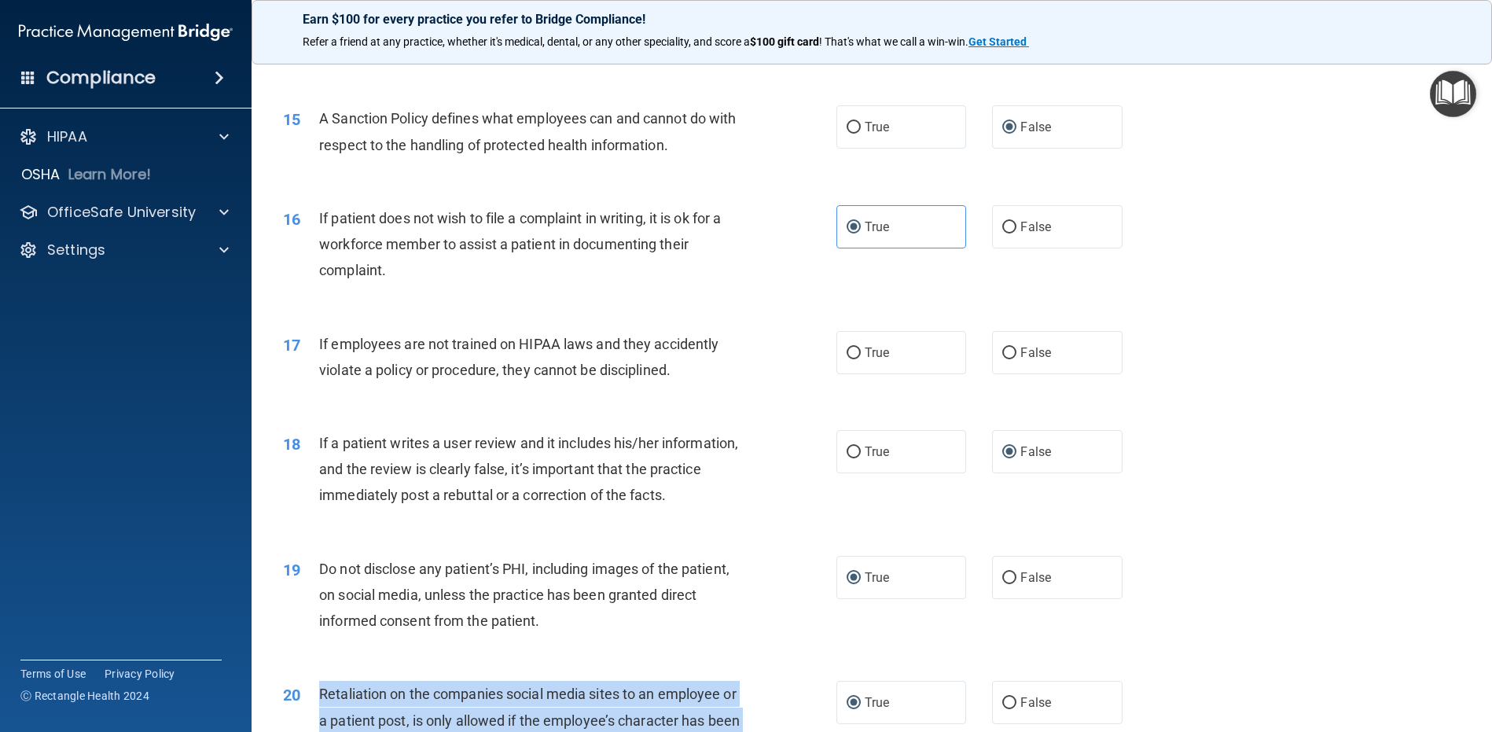
scroll to position [1878, 0]
click at [848, 354] on input "True" at bounding box center [854, 356] width 14 height 12
radio input "true"
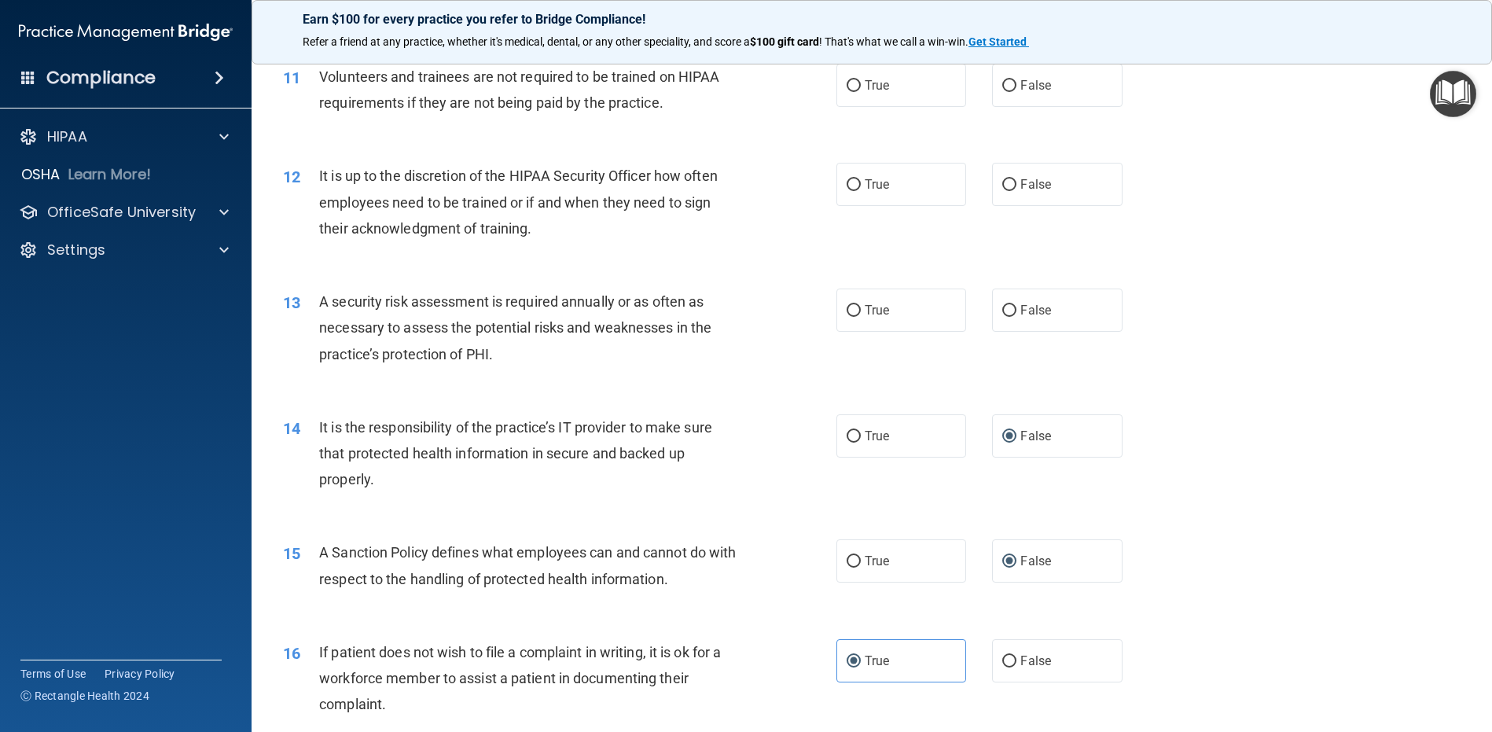
scroll to position [1407, 0]
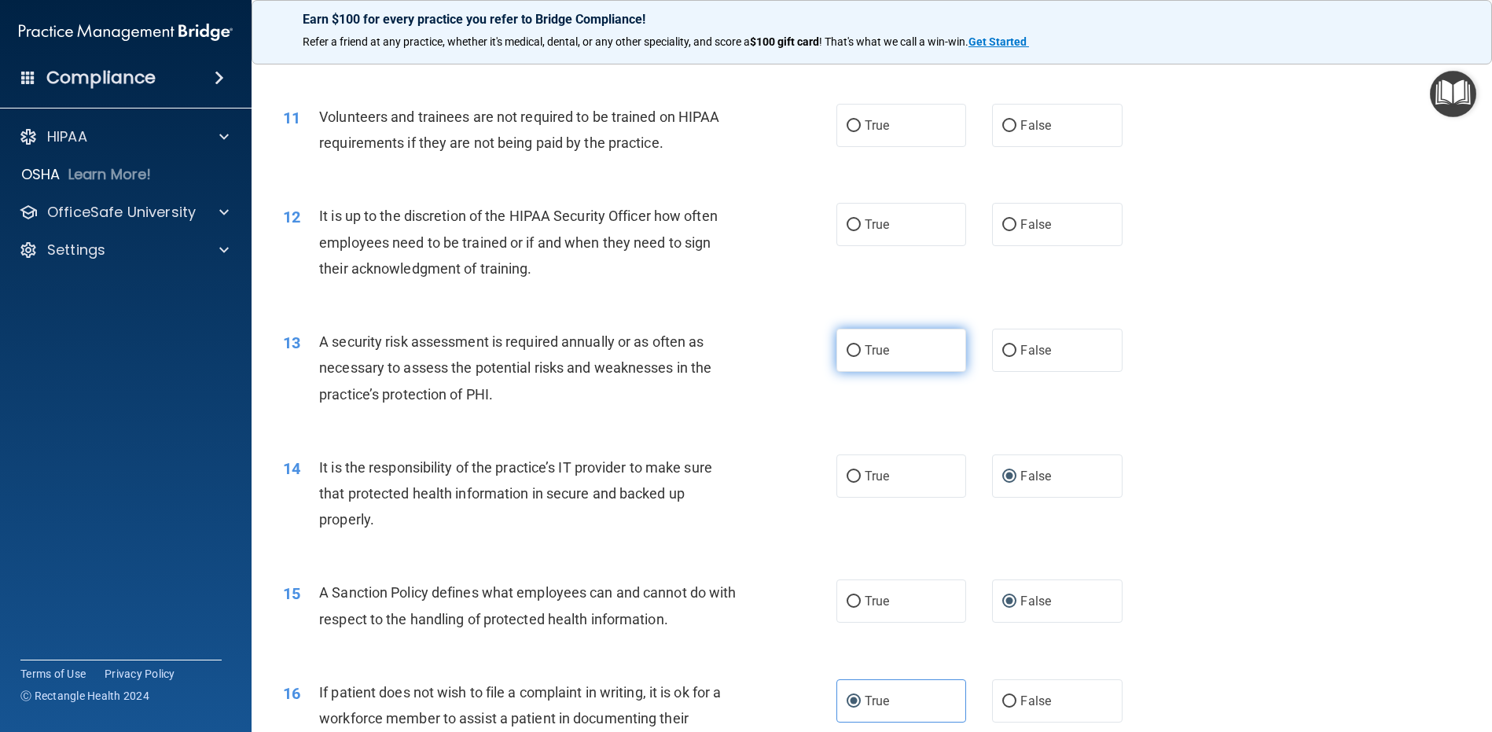
click at [849, 350] on input "True" at bounding box center [854, 351] width 14 height 12
radio input "true"
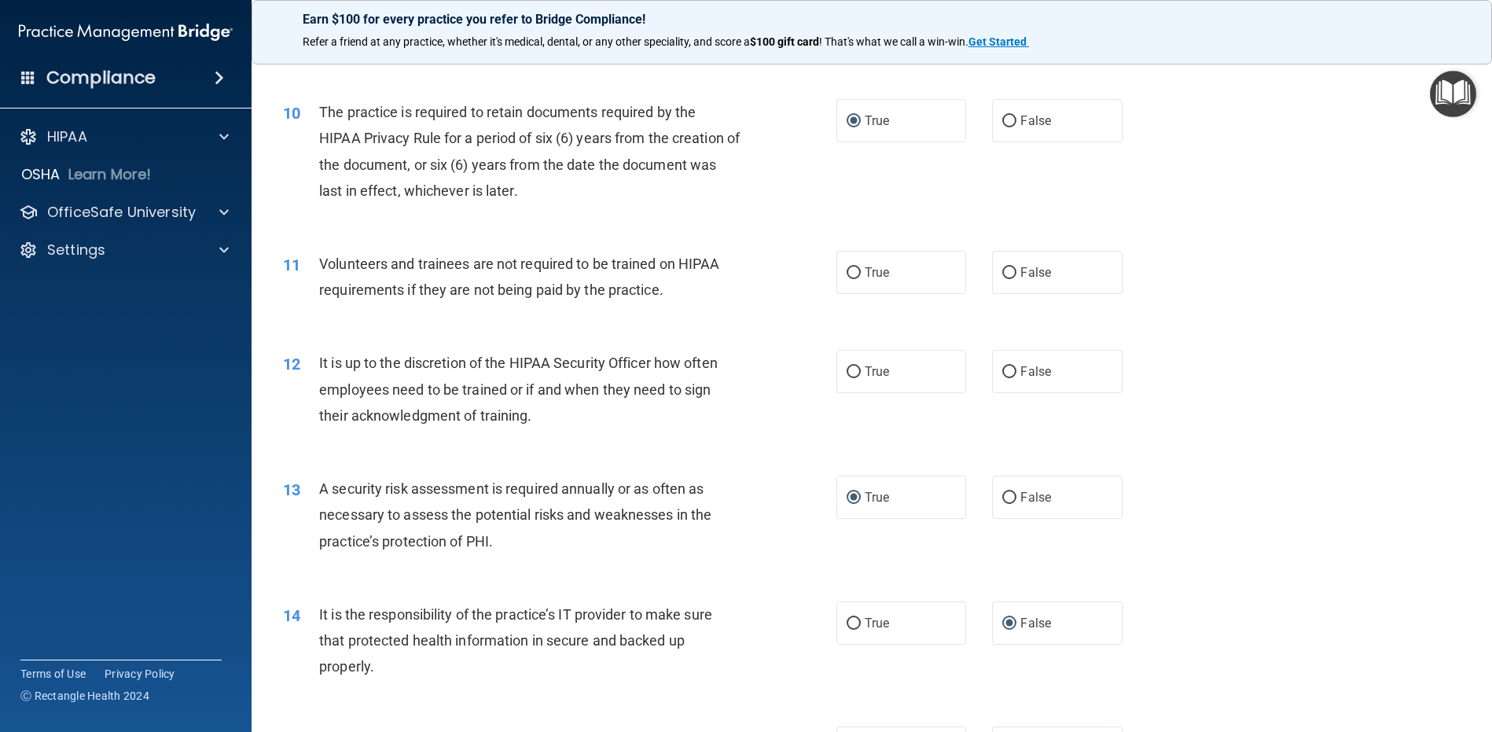
scroll to position [1249, 0]
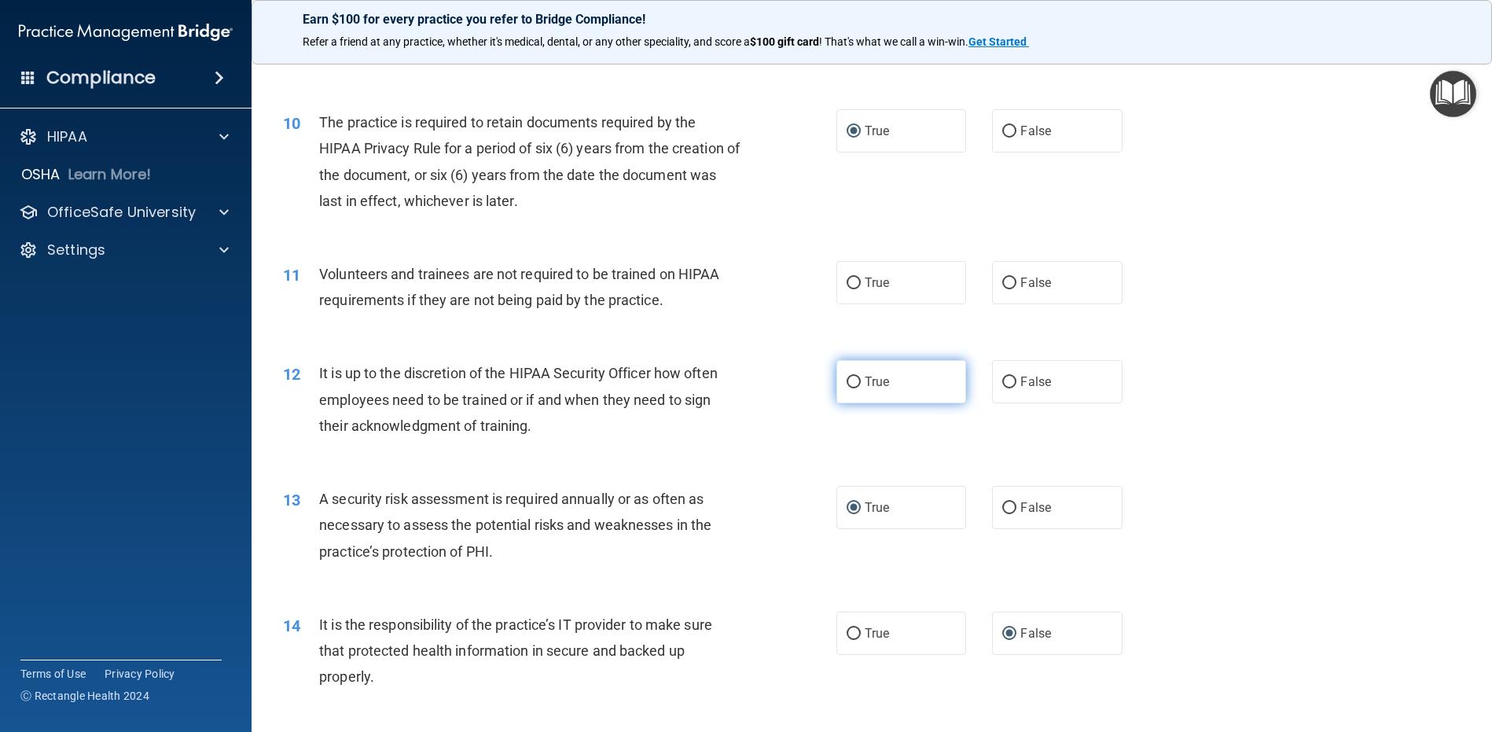
click at [847, 383] on input "True" at bounding box center [854, 383] width 14 height 12
radio input "true"
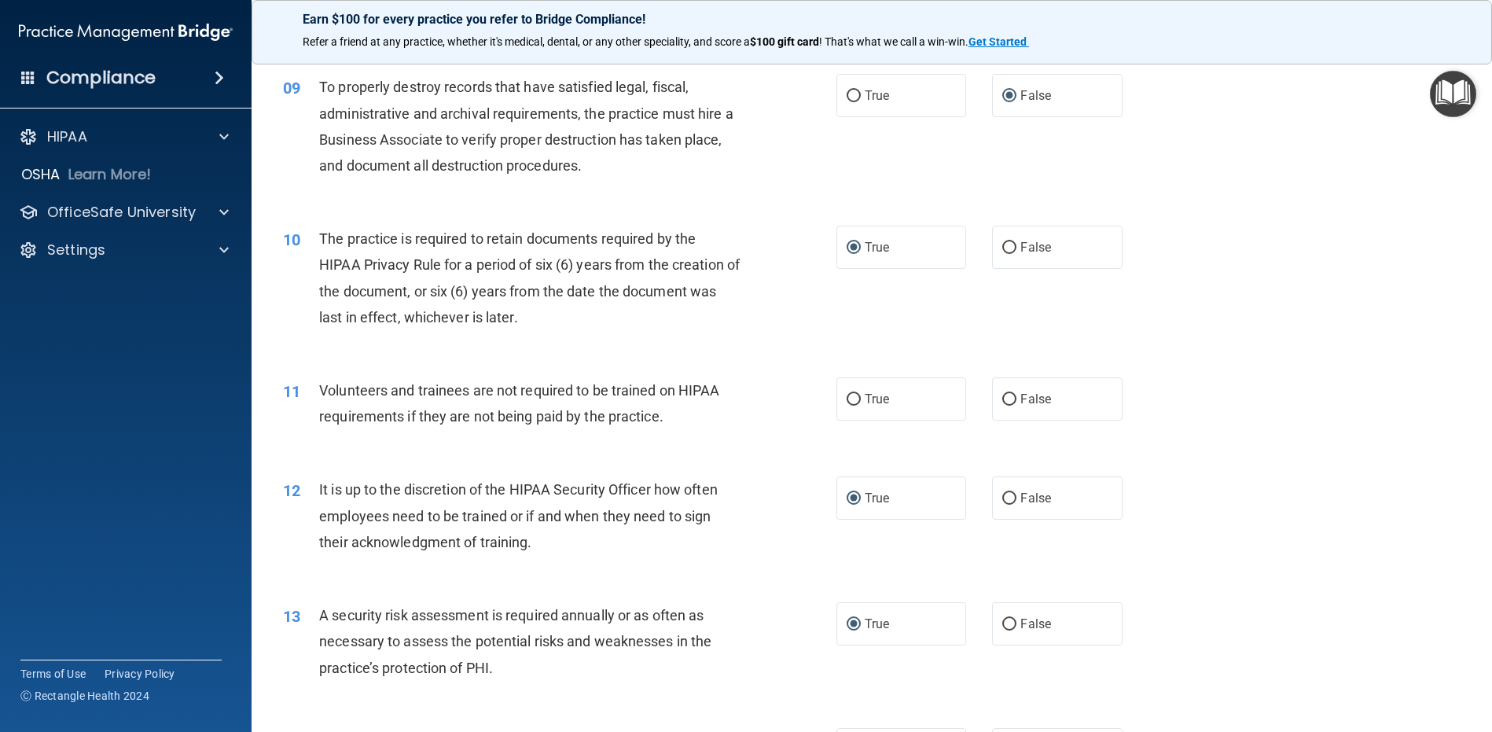
scroll to position [1092, 0]
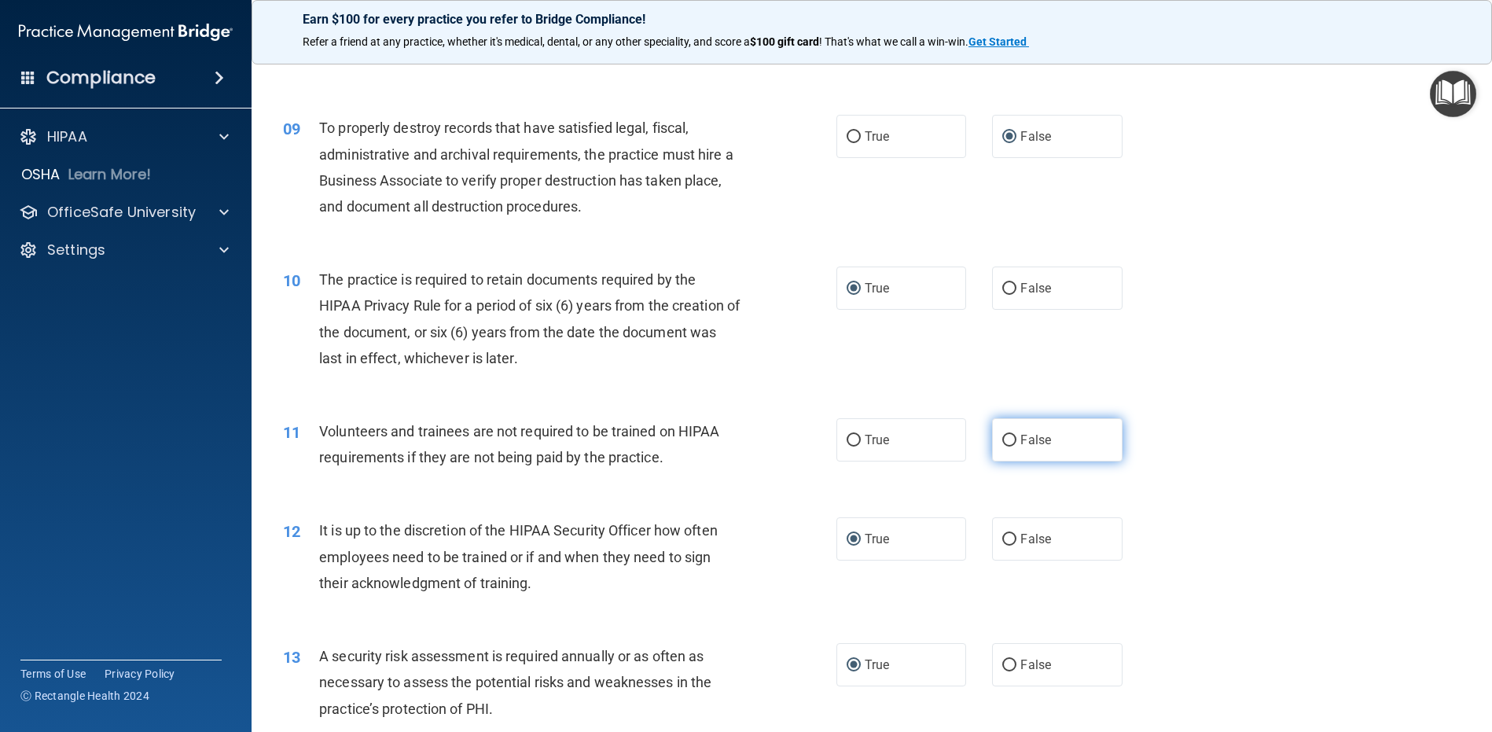
click at [1005, 439] on input "False" at bounding box center [1009, 441] width 14 height 12
radio input "true"
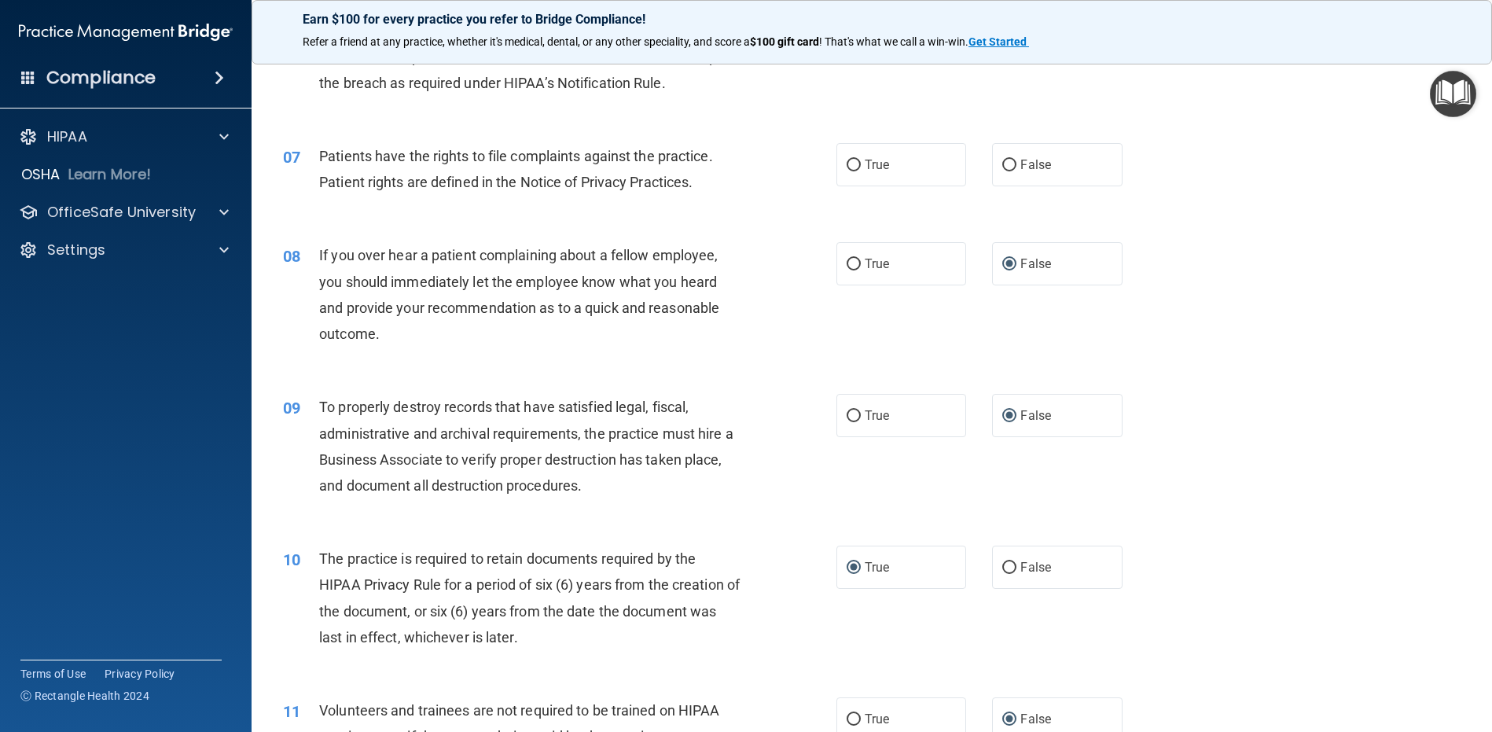
scroll to position [699, 0]
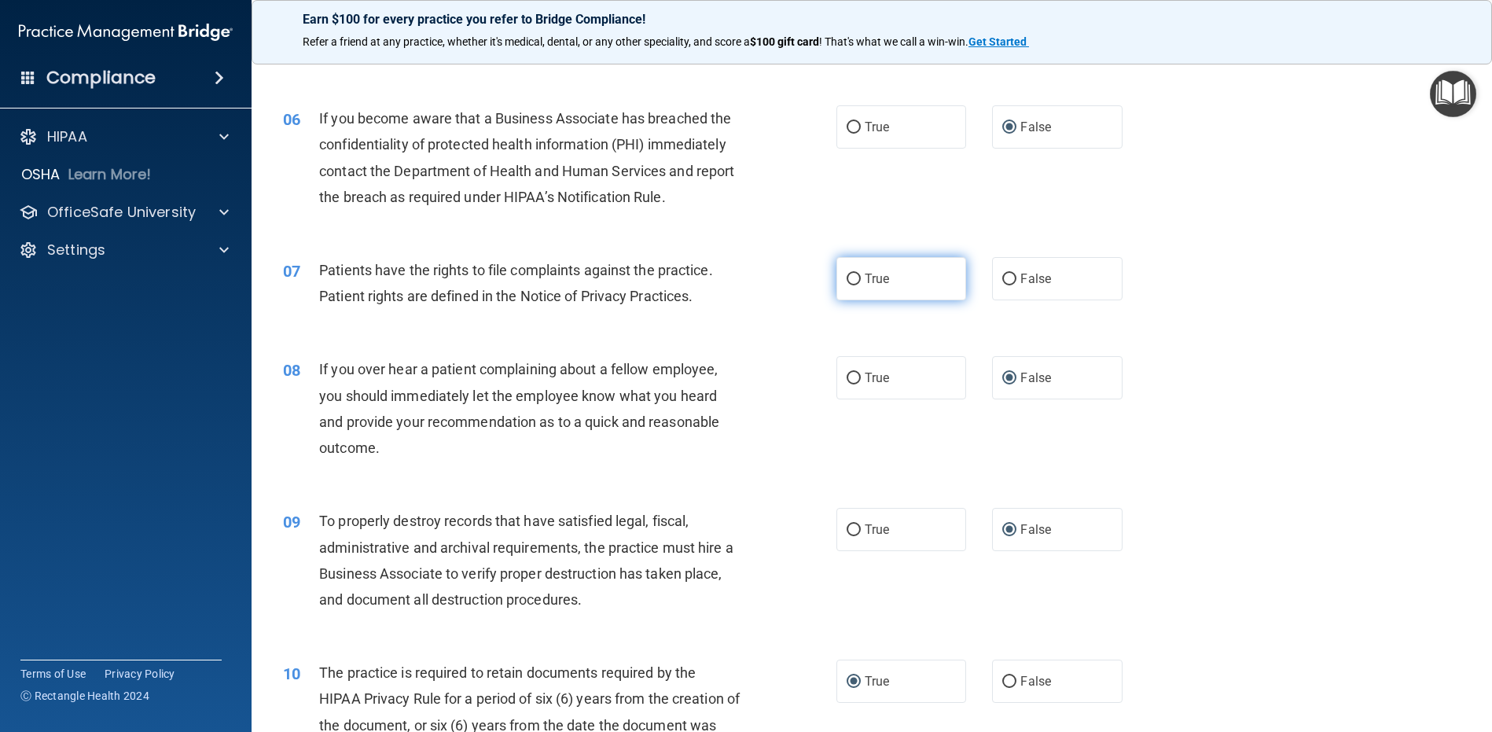
click at [847, 280] on input "True" at bounding box center [854, 280] width 14 height 12
radio input "true"
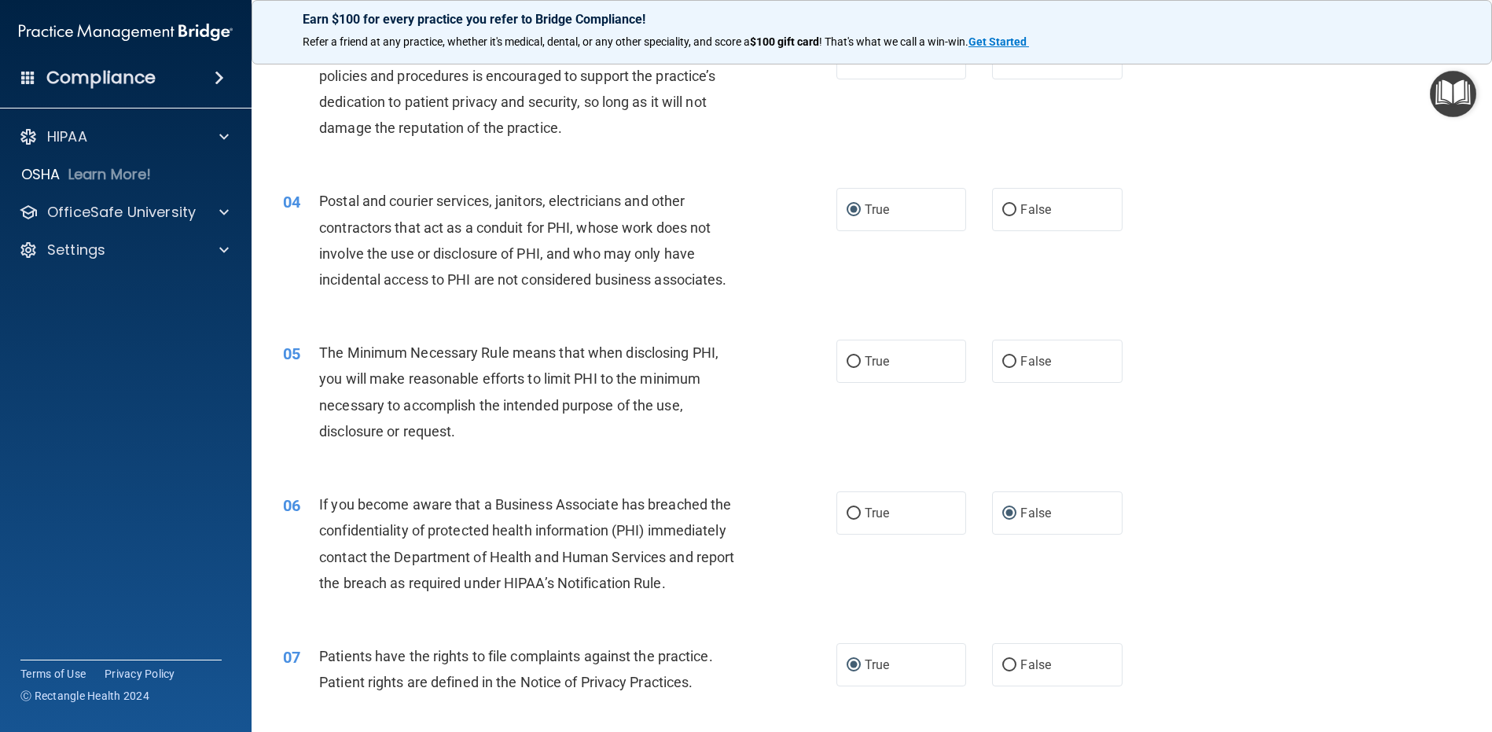
scroll to position [306, 0]
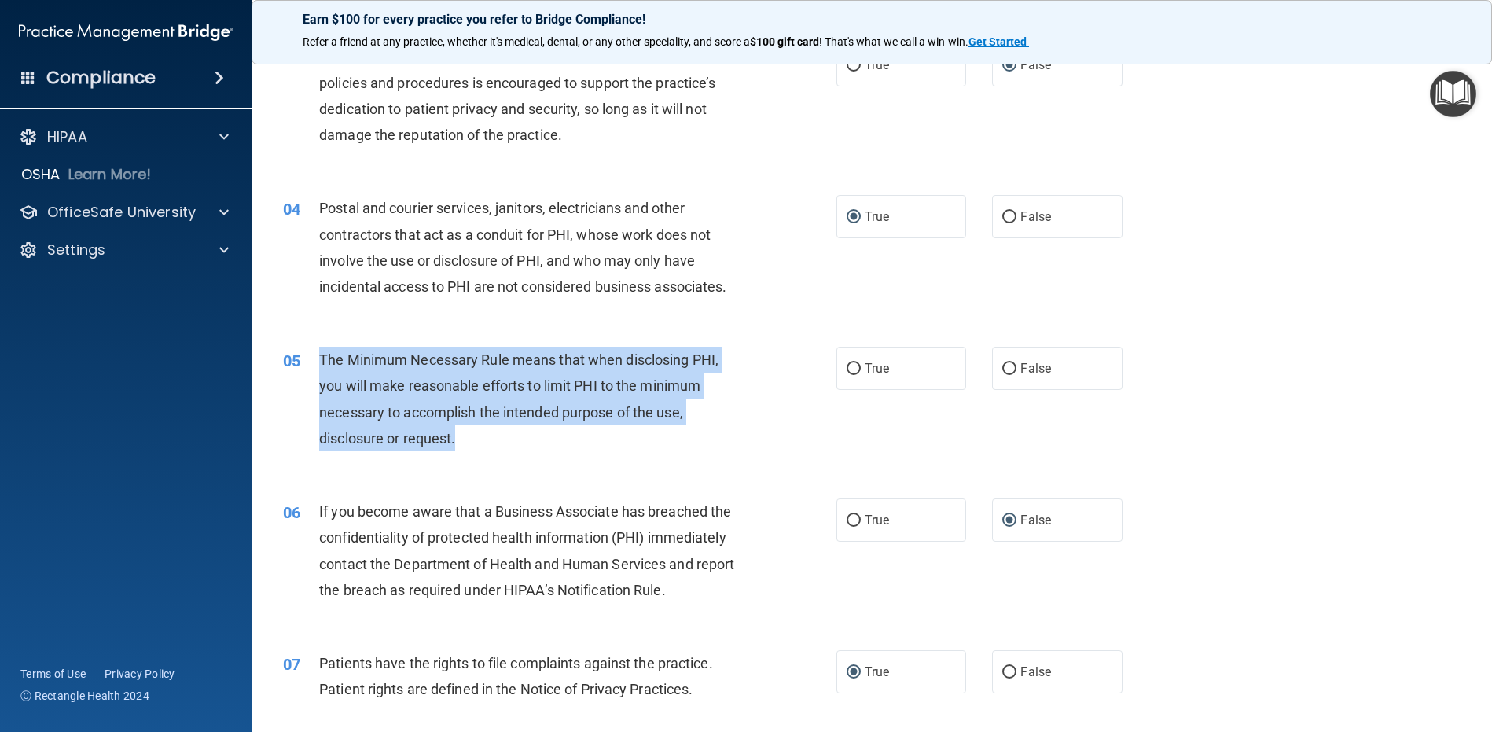
drag, startPoint x: 465, startPoint y: 434, endPoint x: 313, endPoint y: 361, distance: 169.2
click at [313, 361] on div "05 The Minimum Necessary Rule means that when disclosing PHI, you will make rea…" at bounding box center [559, 403] width 601 height 112
click at [849, 367] on input "True" at bounding box center [854, 369] width 14 height 12
radio input "true"
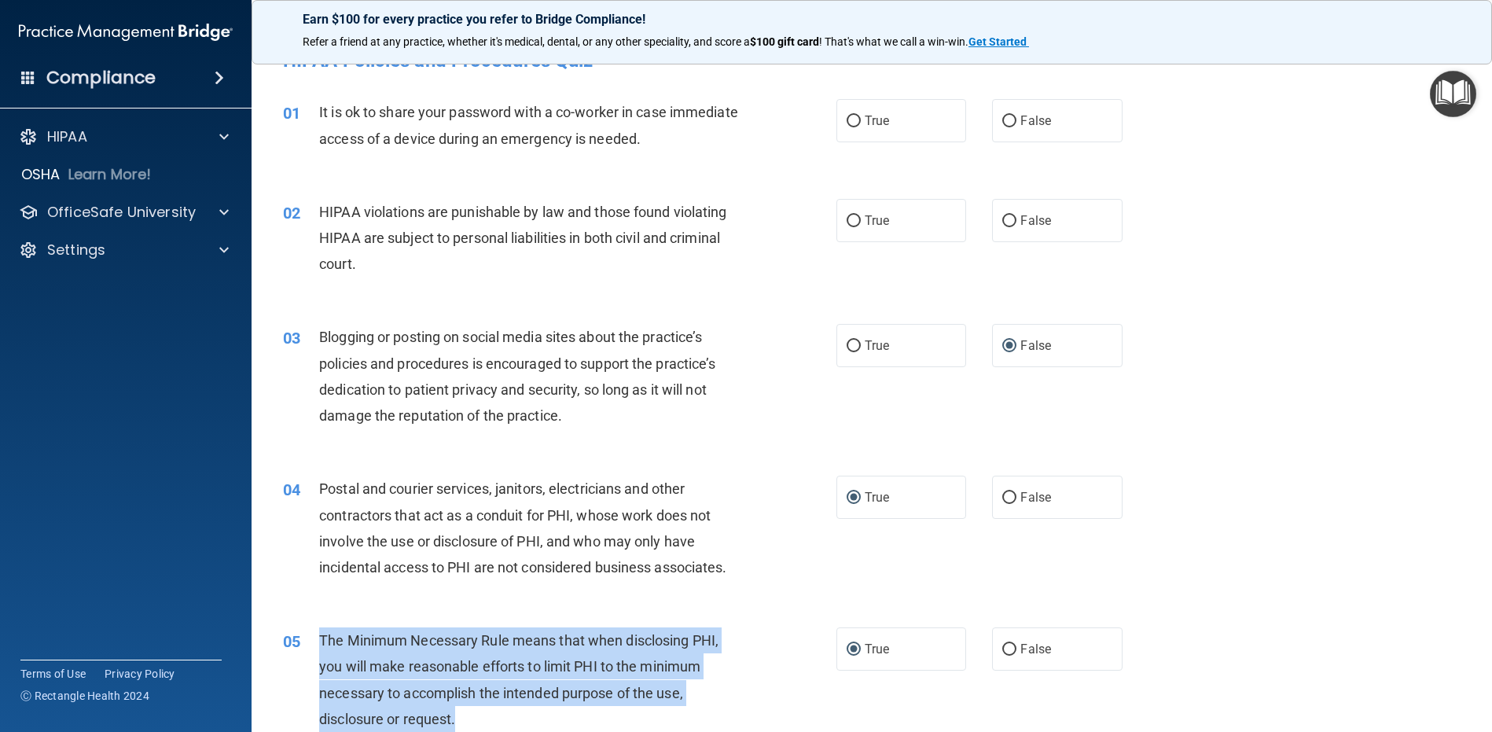
scroll to position [0, 0]
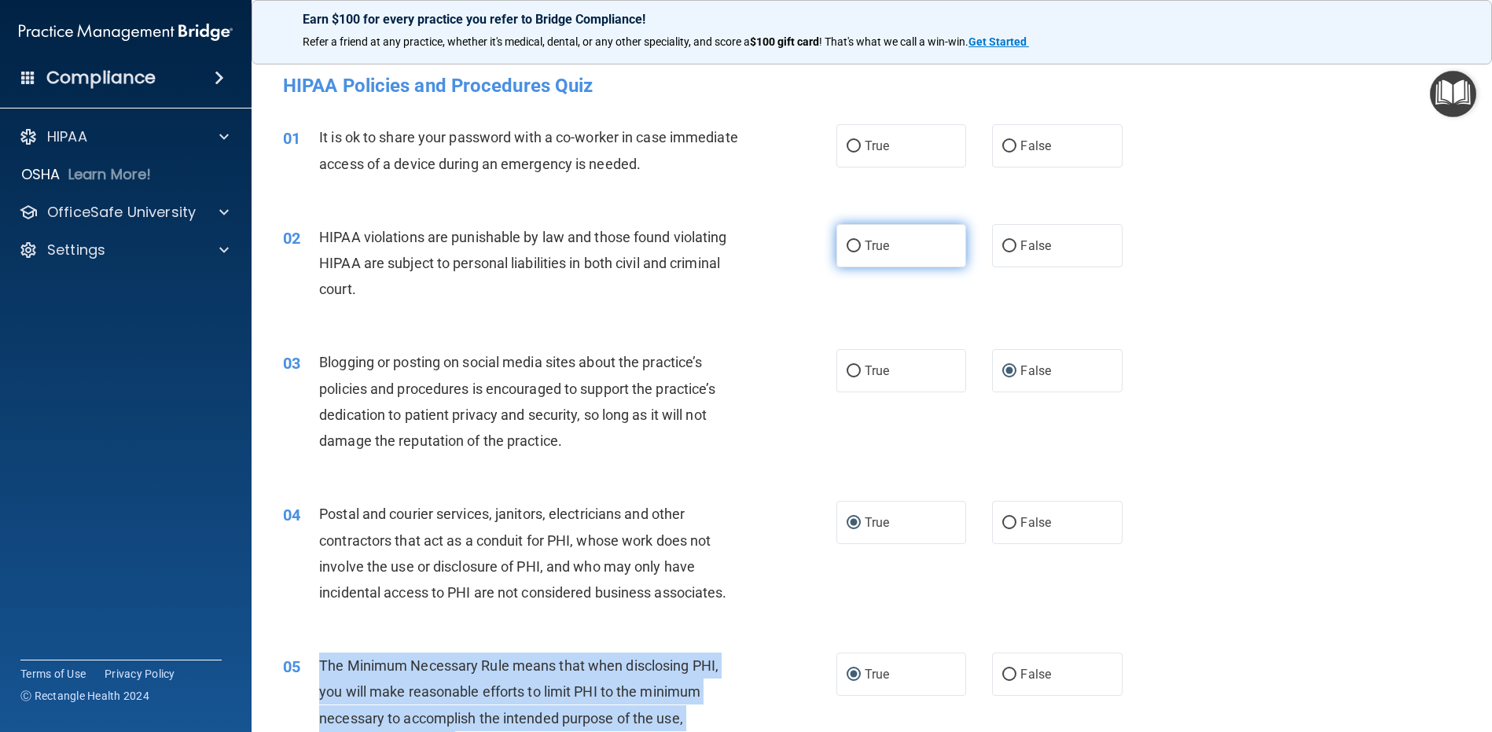
click at [851, 242] on input "True" at bounding box center [854, 247] width 14 height 12
radio input "true"
click at [1002, 145] on input "False" at bounding box center [1009, 147] width 14 height 12
radio input "true"
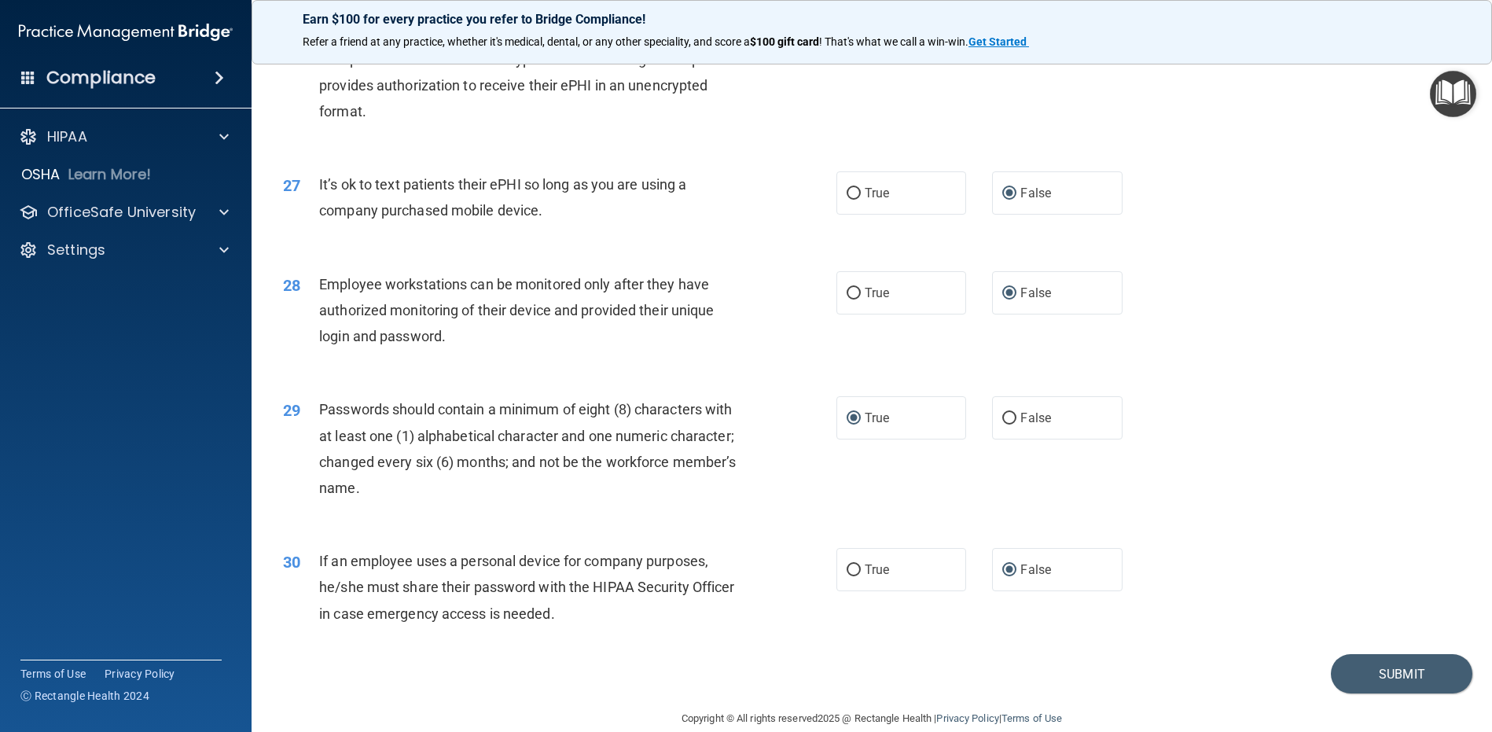
scroll to position [3215, 0]
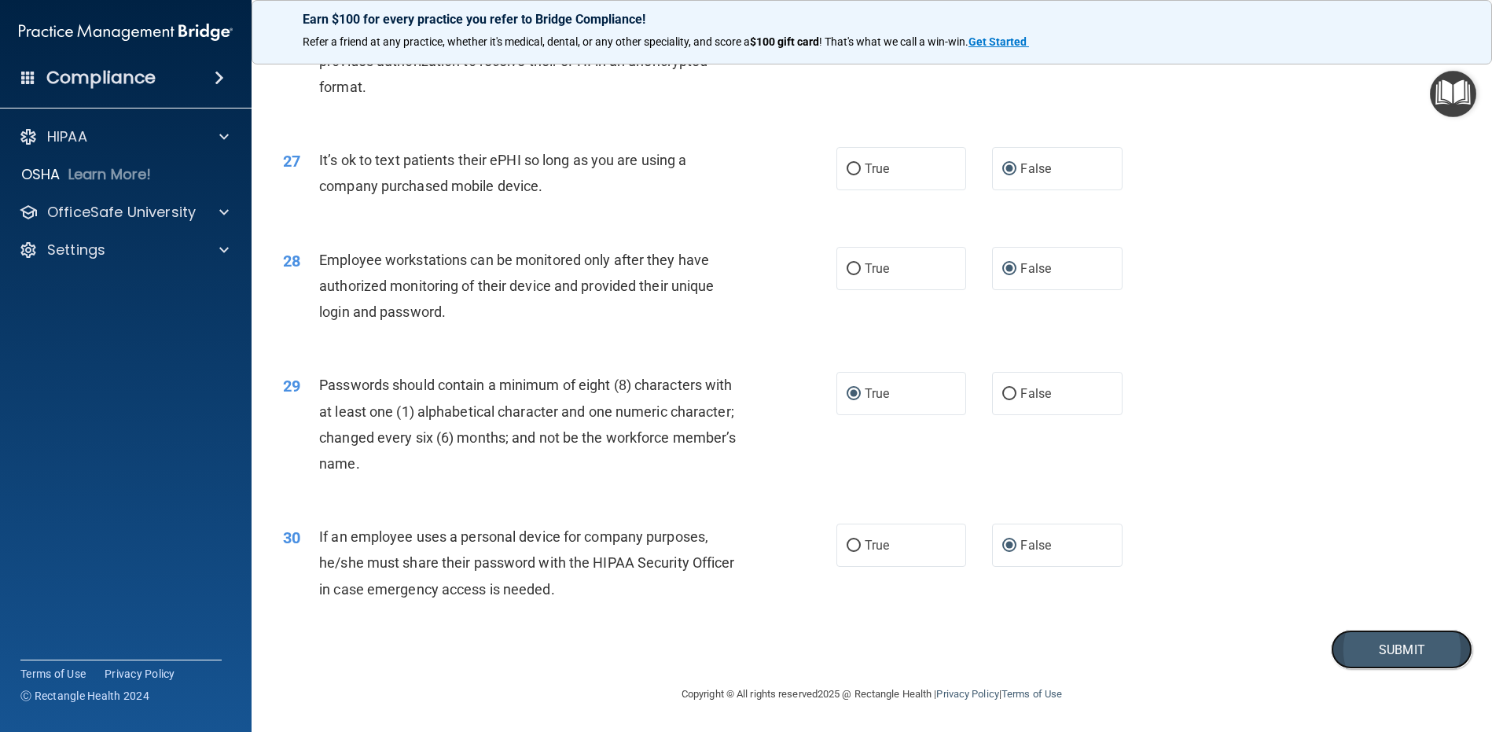
click at [1350, 638] on button "Submit" at bounding box center [1402, 650] width 142 height 40
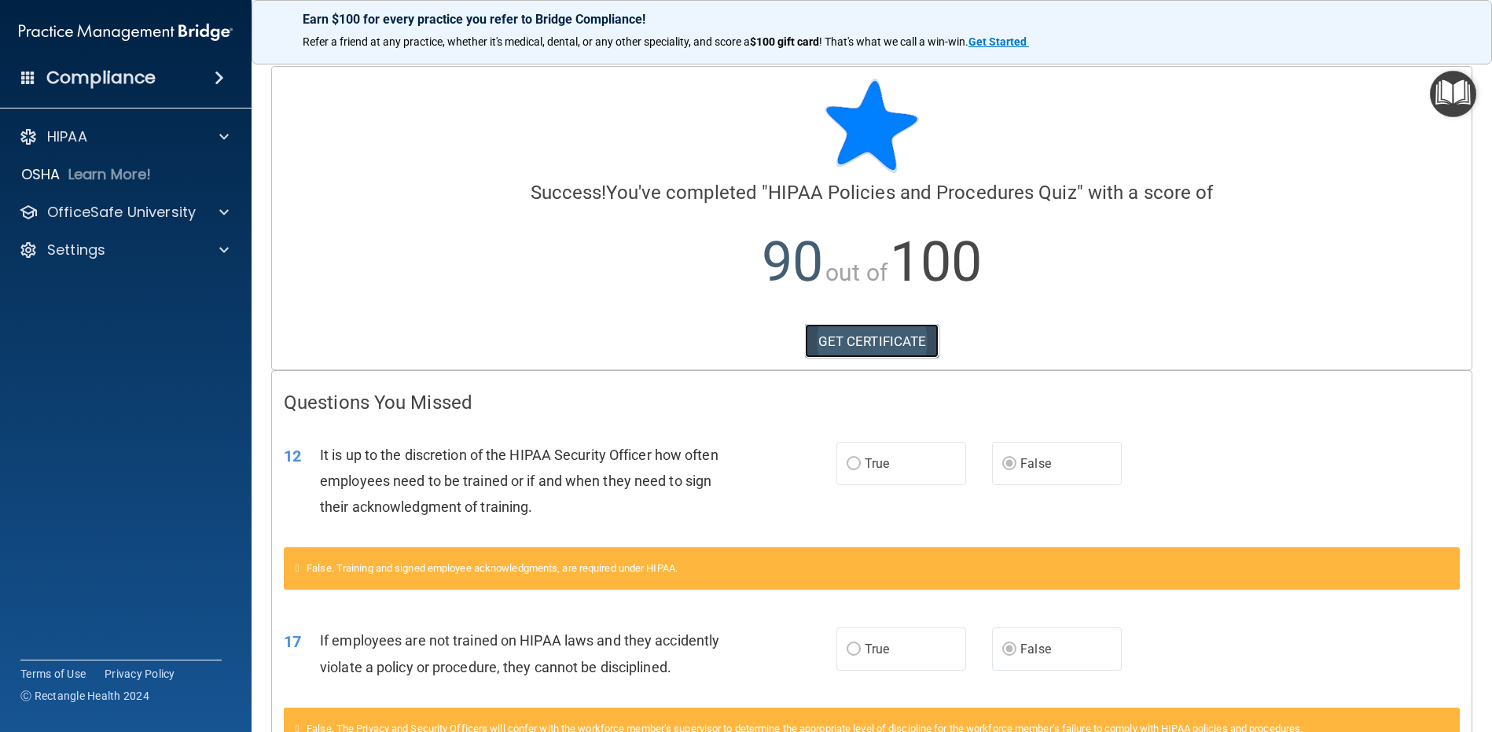
click at [822, 344] on link "GET CERTIFICATE" at bounding box center [872, 341] width 134 height 35
click at [79, 217] on p "OfficeSafe University" at bounding box center [121, 212] width 149 height 19
click at [119, 255] on p "HIPAA Training" at bounding box center [75, 250] width 130 height 16
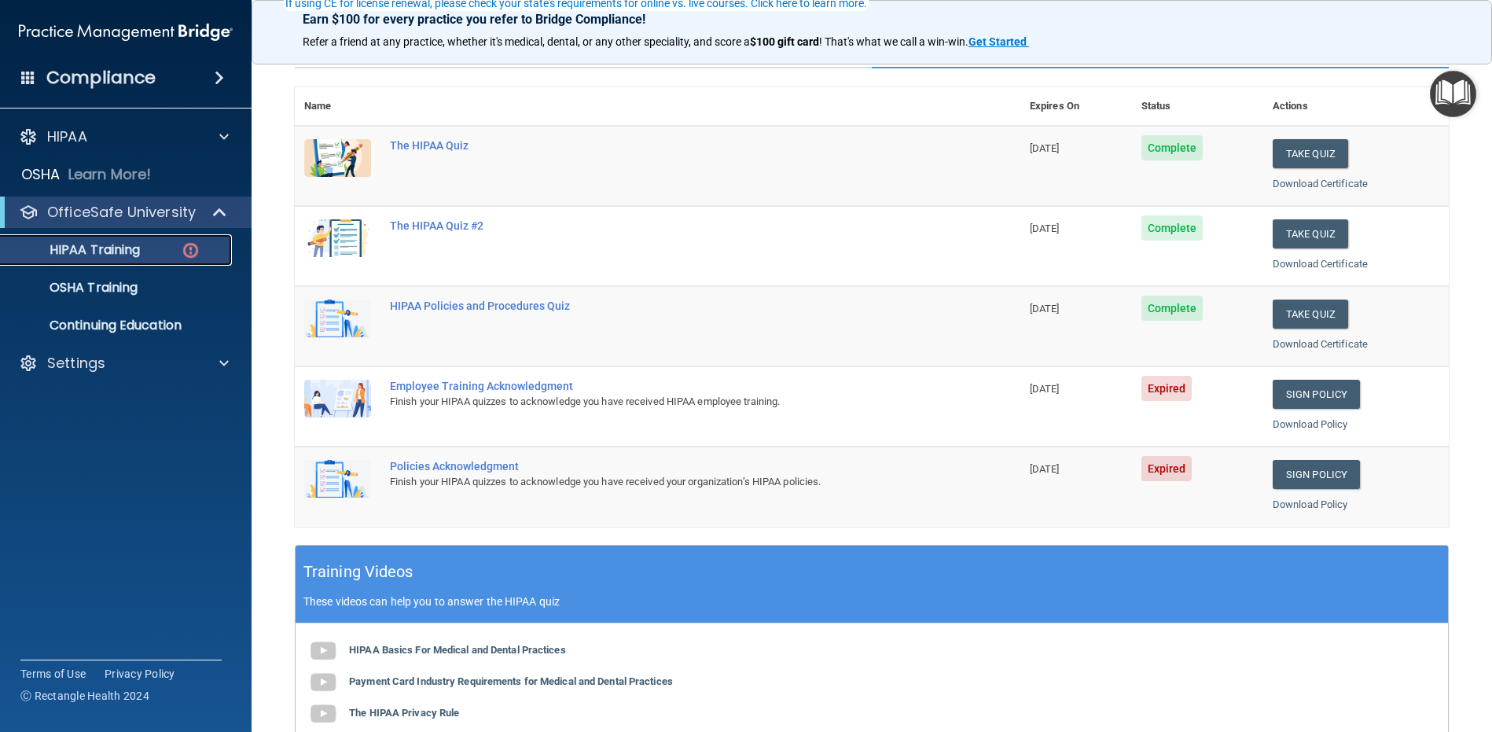
scroll to position [157, 0]
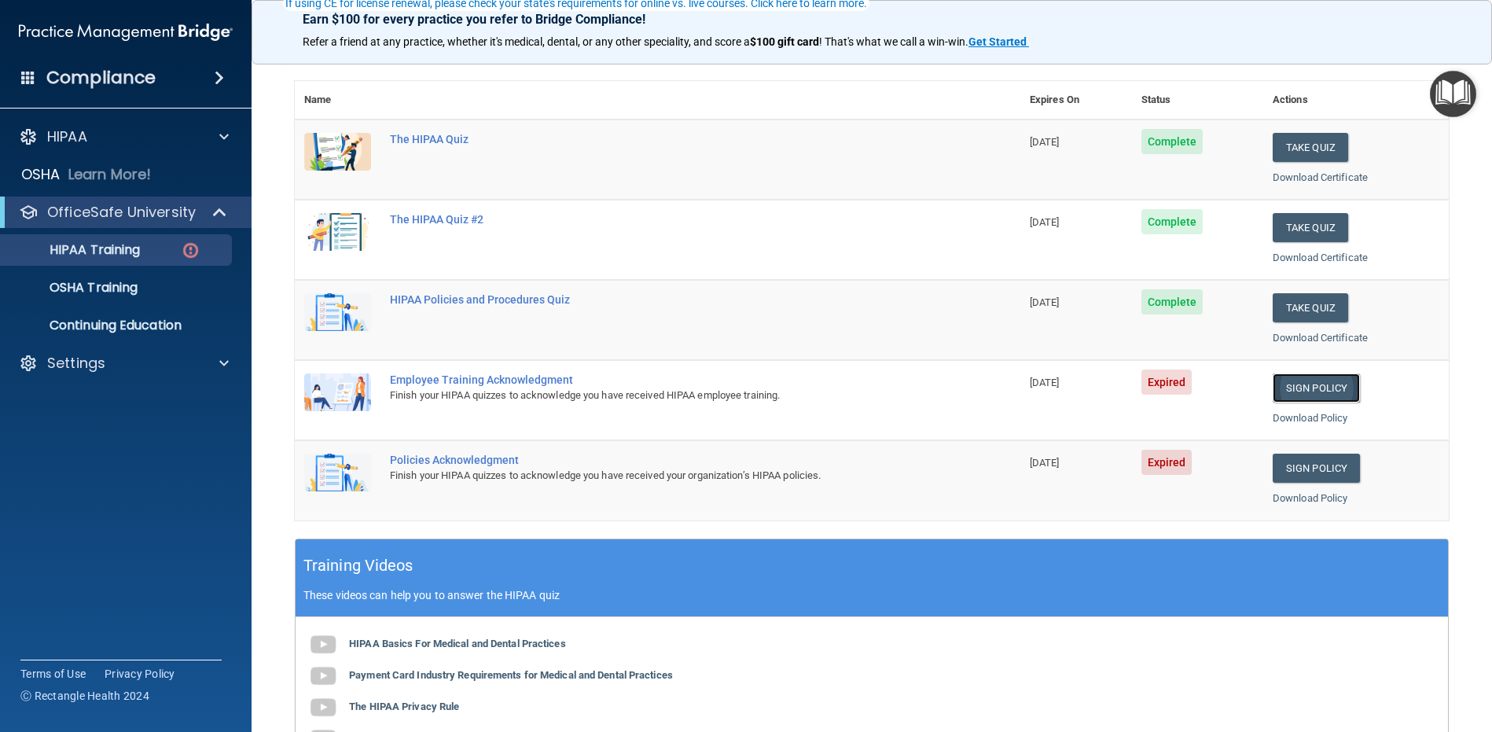
click at [1298, 377] on link "Sign Policy" at bounding box center [1316, 387] width 87 height 29
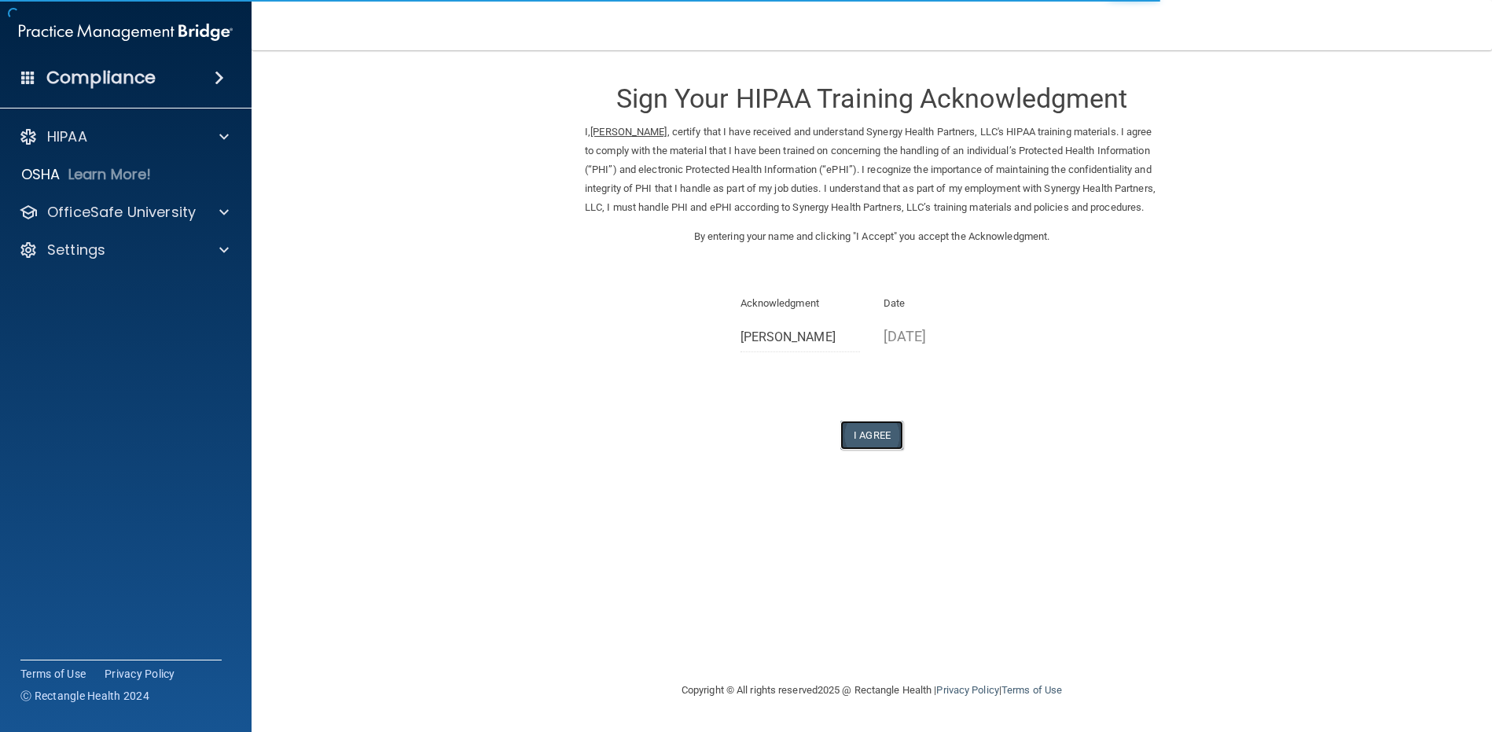
click at [863, 450] on button "I Agree" at bounding box center [872, 435] width 63 height 29
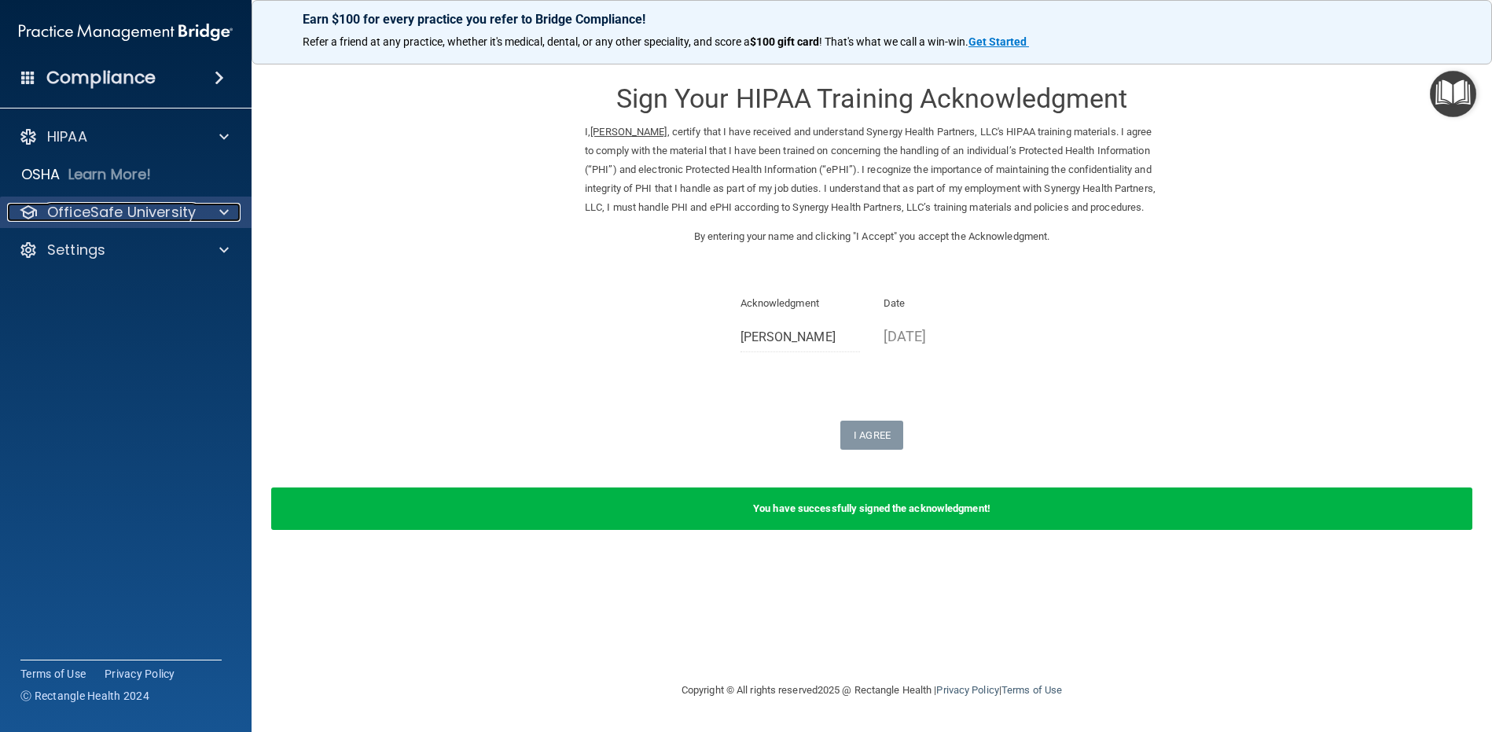
click at [76, 210] on p "OfficeSafe University" at bounding box center [121, 212] width 149 height 19
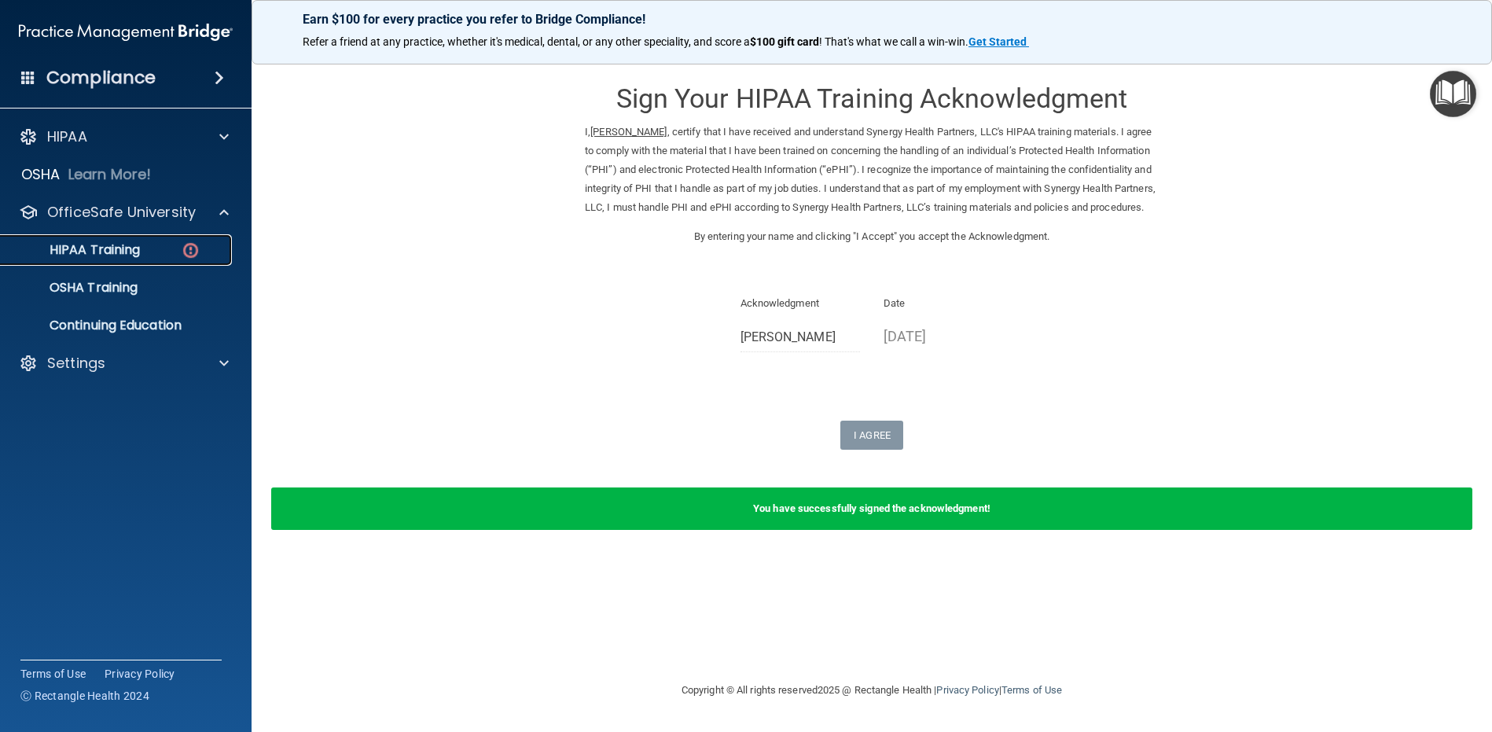
click at [142, 245] on div "HIPAA Training" at bounding box center [117, 250] width 215 height 16
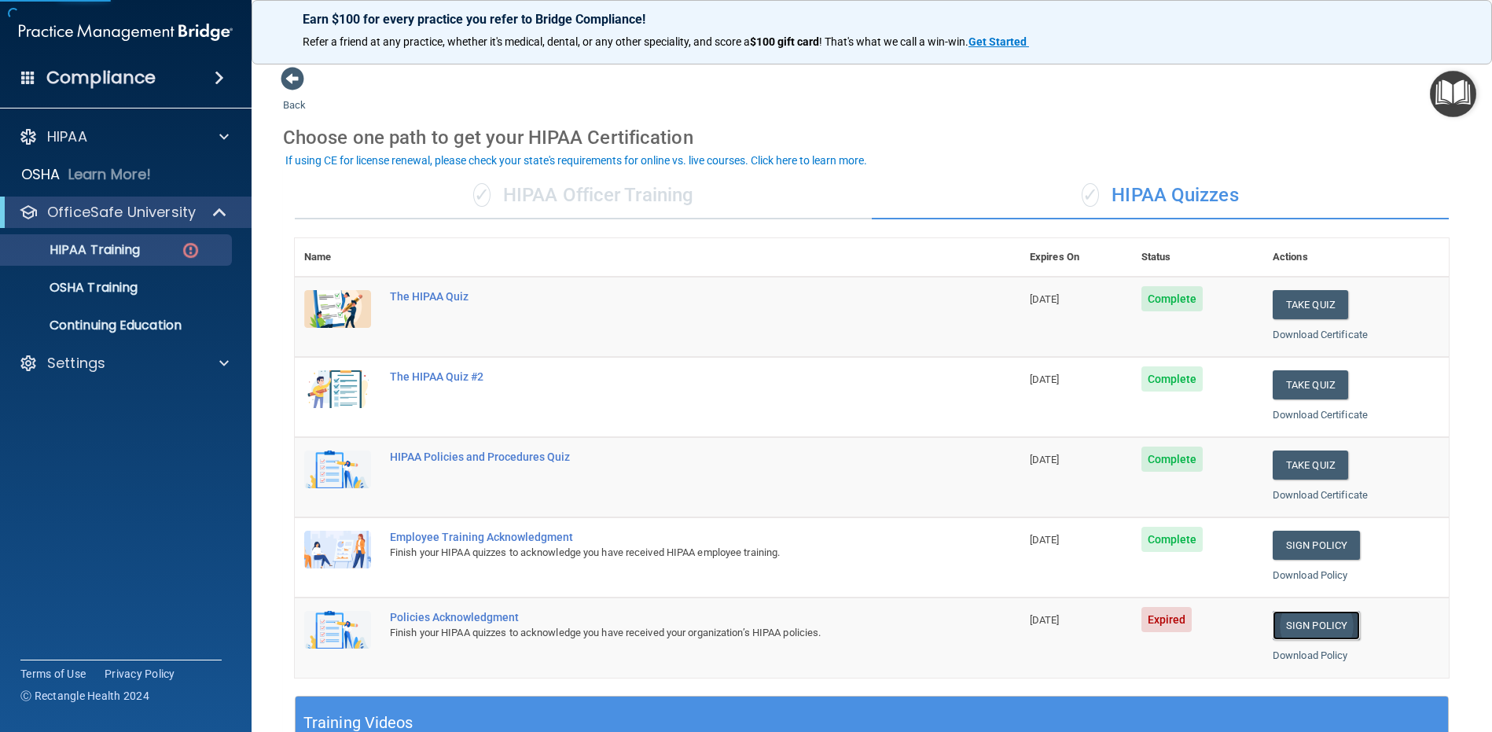
click at [1290, 624] on link "Sign Policy" at bounding box center [1316, 625] width 87 height 29
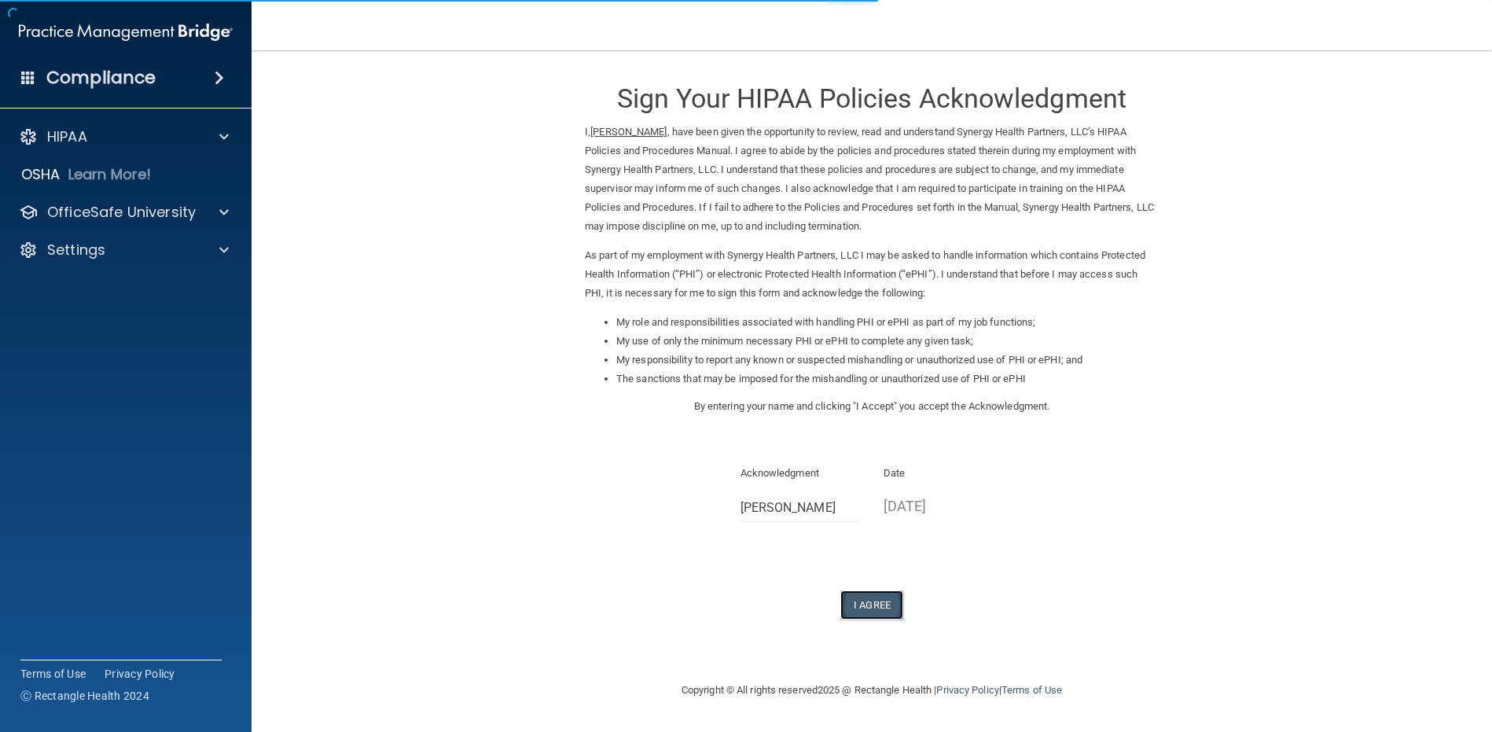
click at [860, 605] on button "I Agree" at bounding box center [872, 604] width 63 height 29
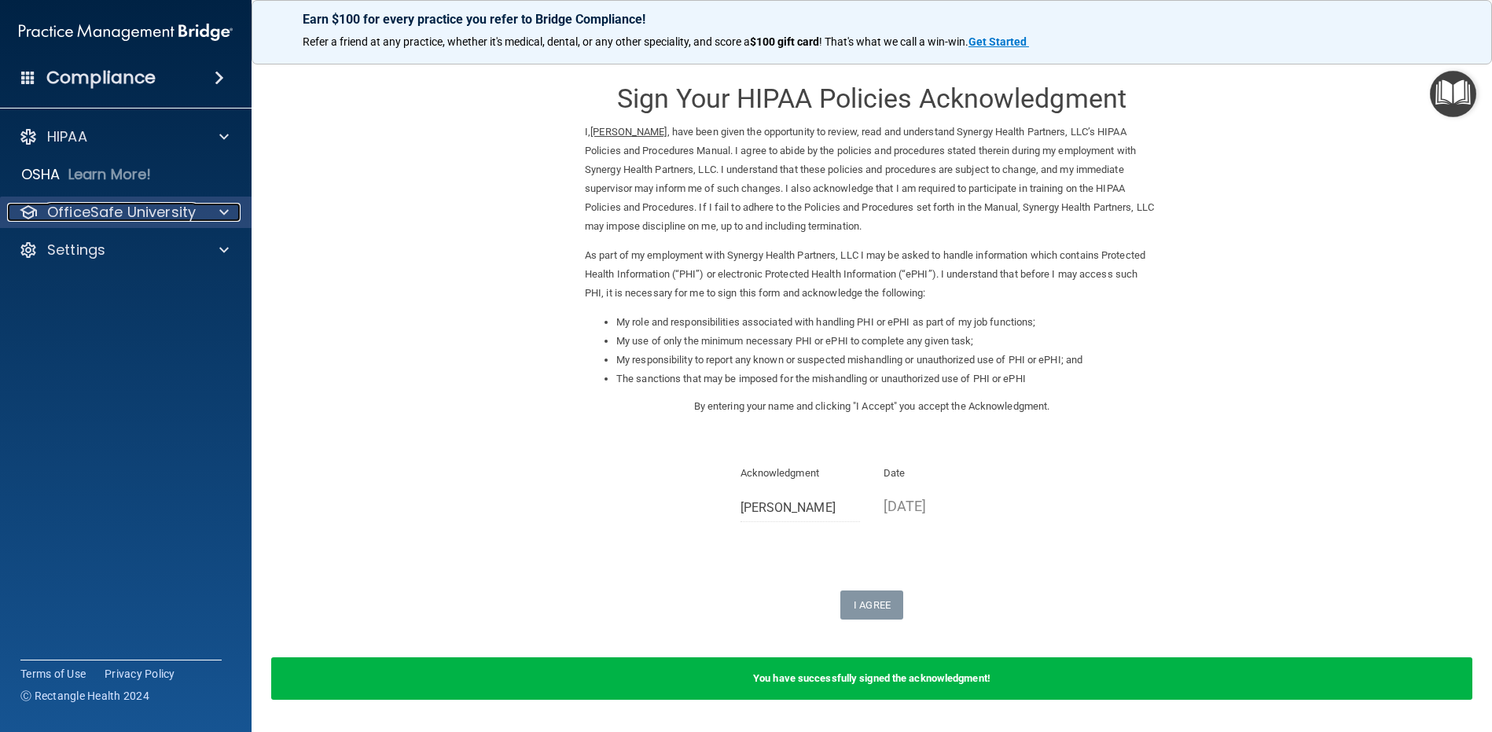
click at [83, 213] on p "OfficeSafe University" at bounding box center [121, 212] width 149 height 19
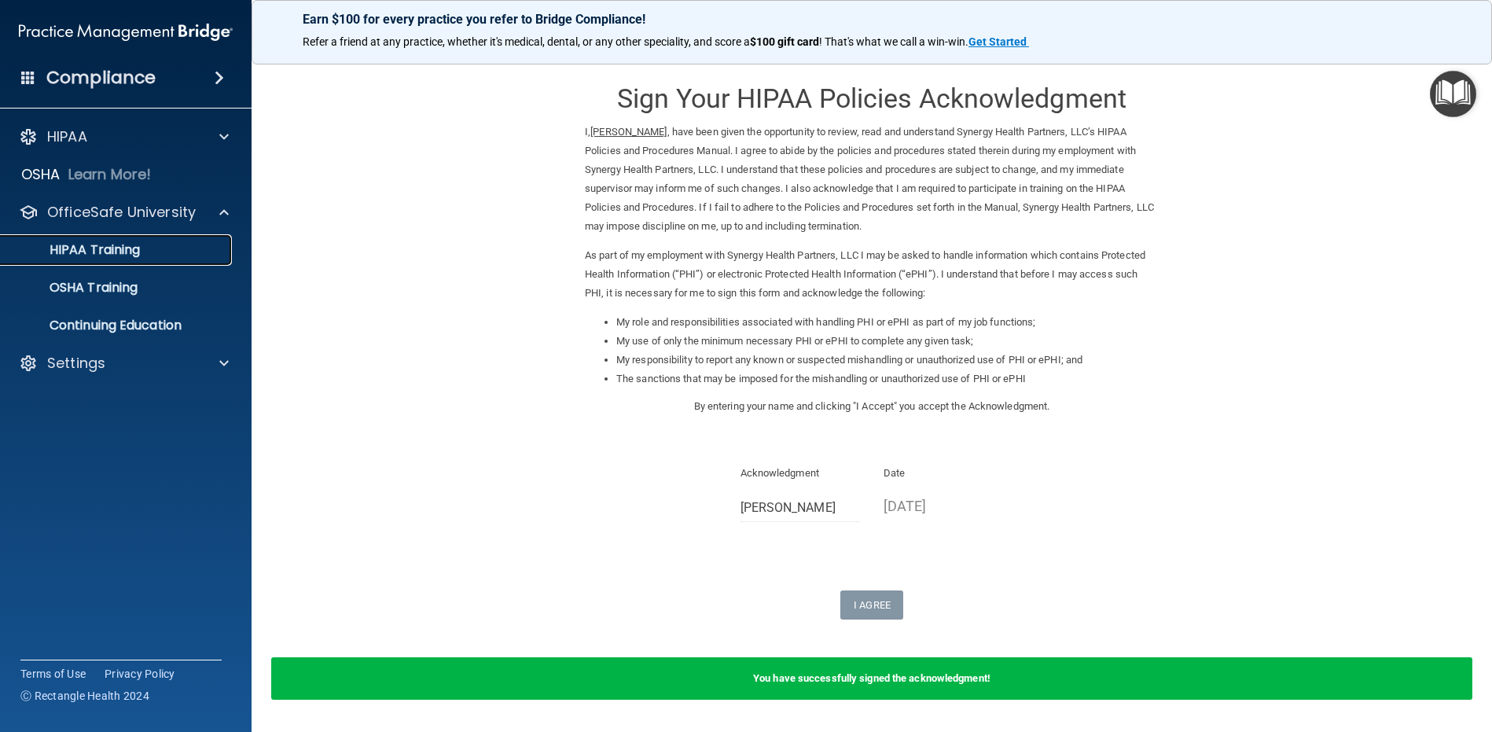
click at [84, 248] on p "HIPAA Training" at bounding box center [75, 250] width 130 height 16
